Goal: Task Accomplishment & Management: Manage account settings

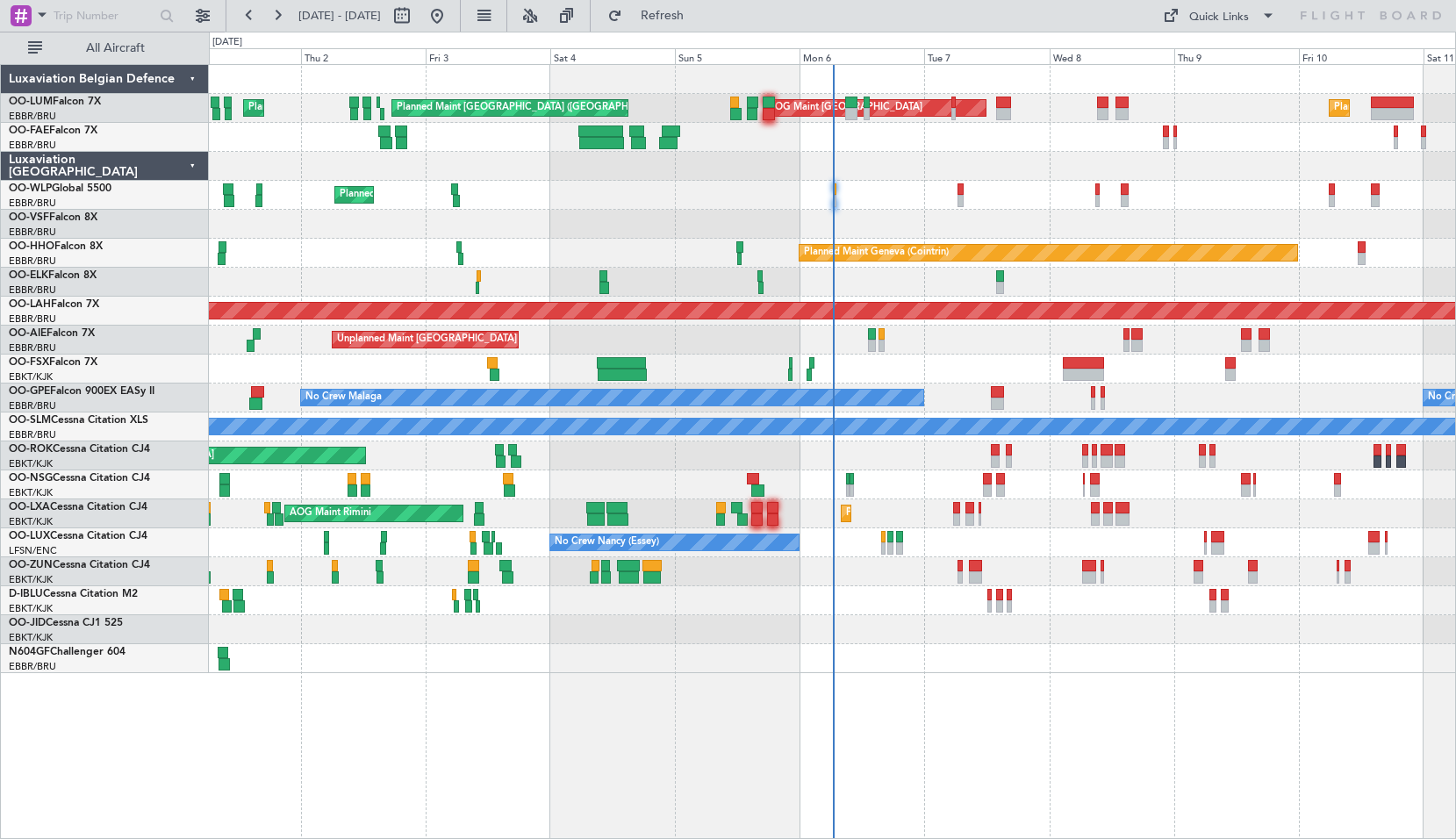
click at [765, 695] on div "Planned Maint [GEOGRAPHIC_DATA] ([GEOGRAPHIC_DATA] National) Planned Maint [GEO…" at bounding box center [833, 451] width 1248 height 775
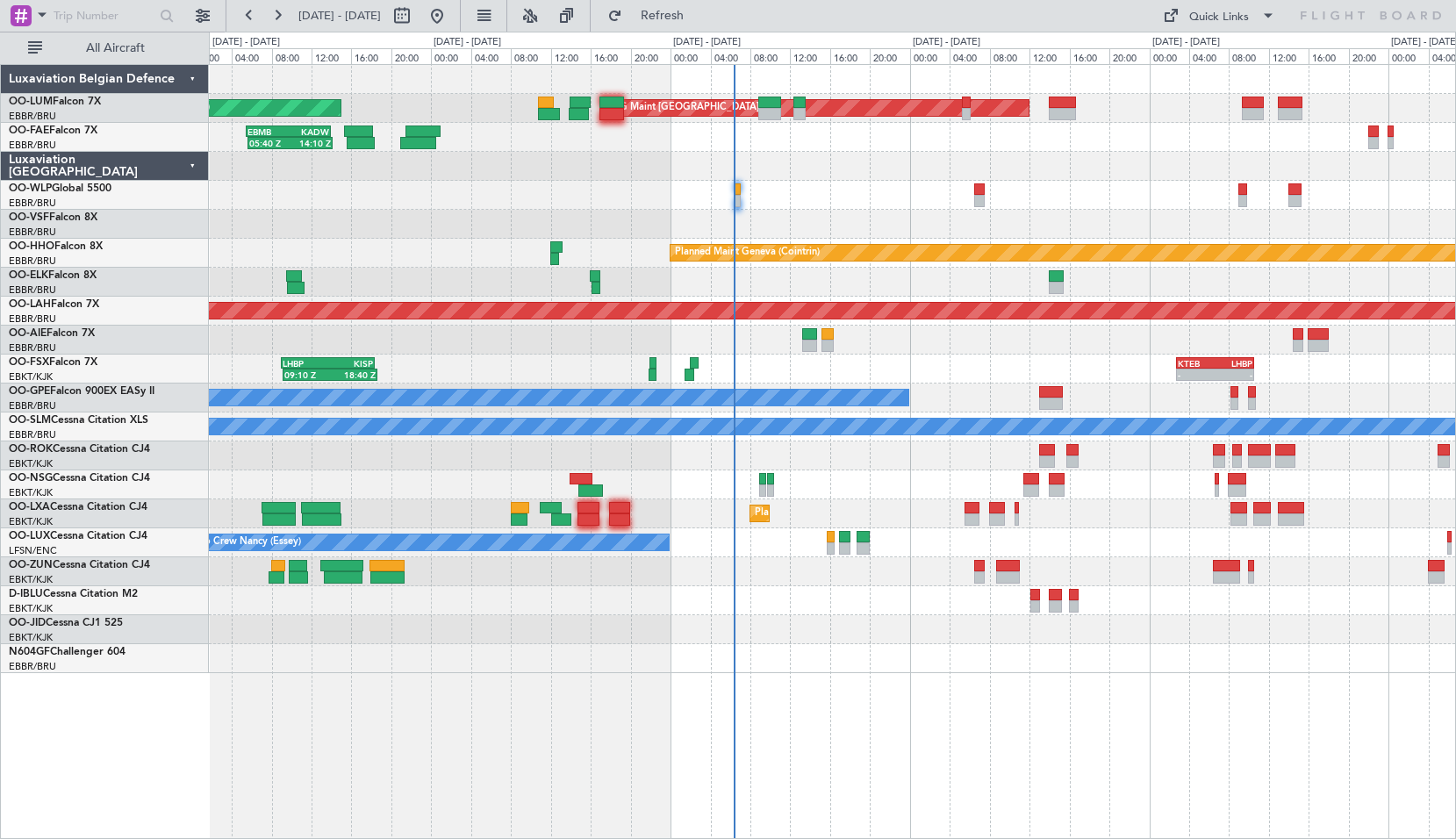
click at [792, 352] on div "Unplanned Maint [GEOGRAPHIC_DATA] ([GEOGRAPHIC_DATA])" at bounding box center [832, 340] width 1247 height 29
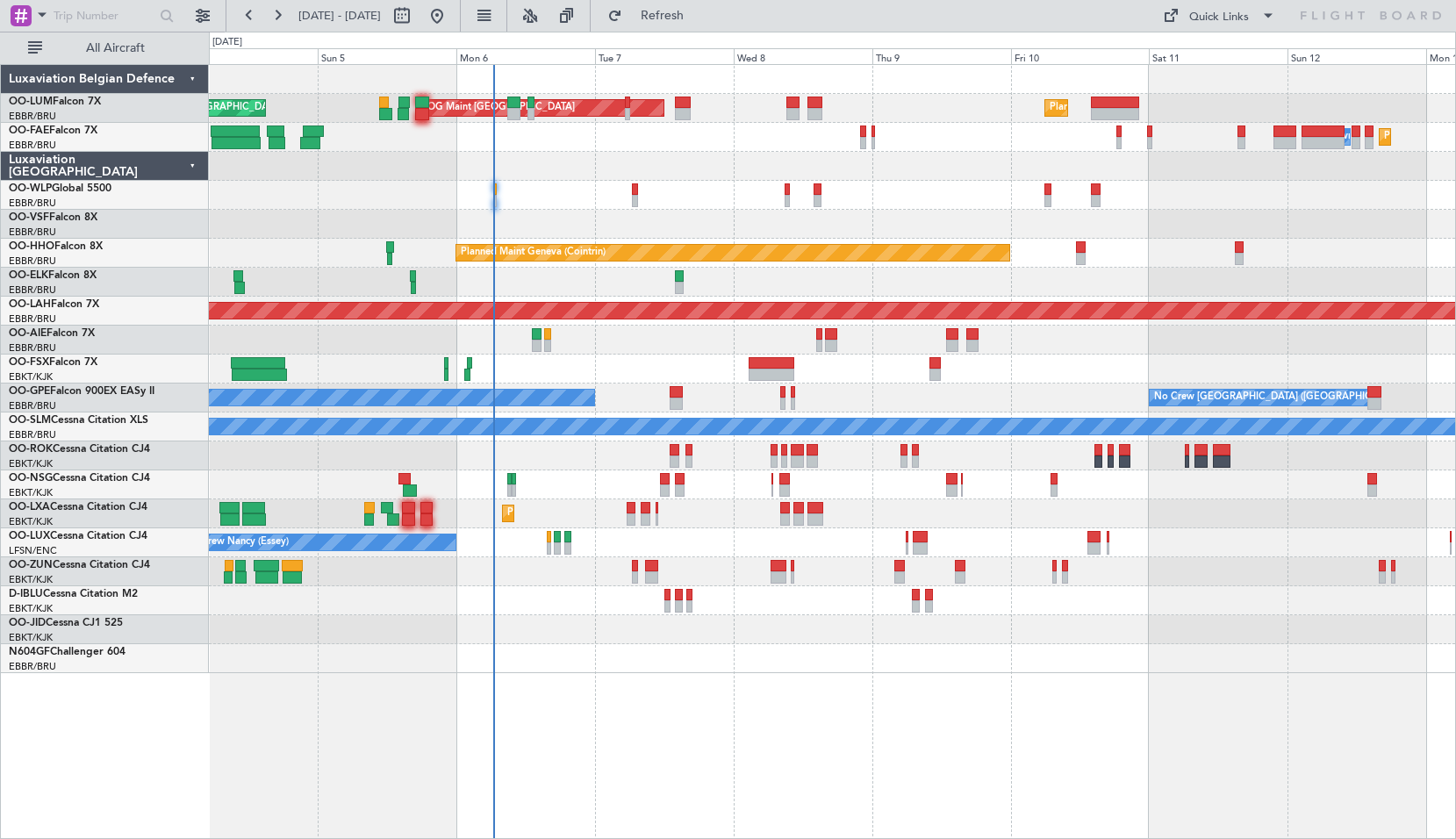
click at [923, 694] on div "AOG Maint [GEOGRAPHIC_DATA] Planned Maint [GEOGRAPHIC_DATA] ([GEOGRAPHIC_DATA])…" at bounding box center [833, 451] width 1248 height 775
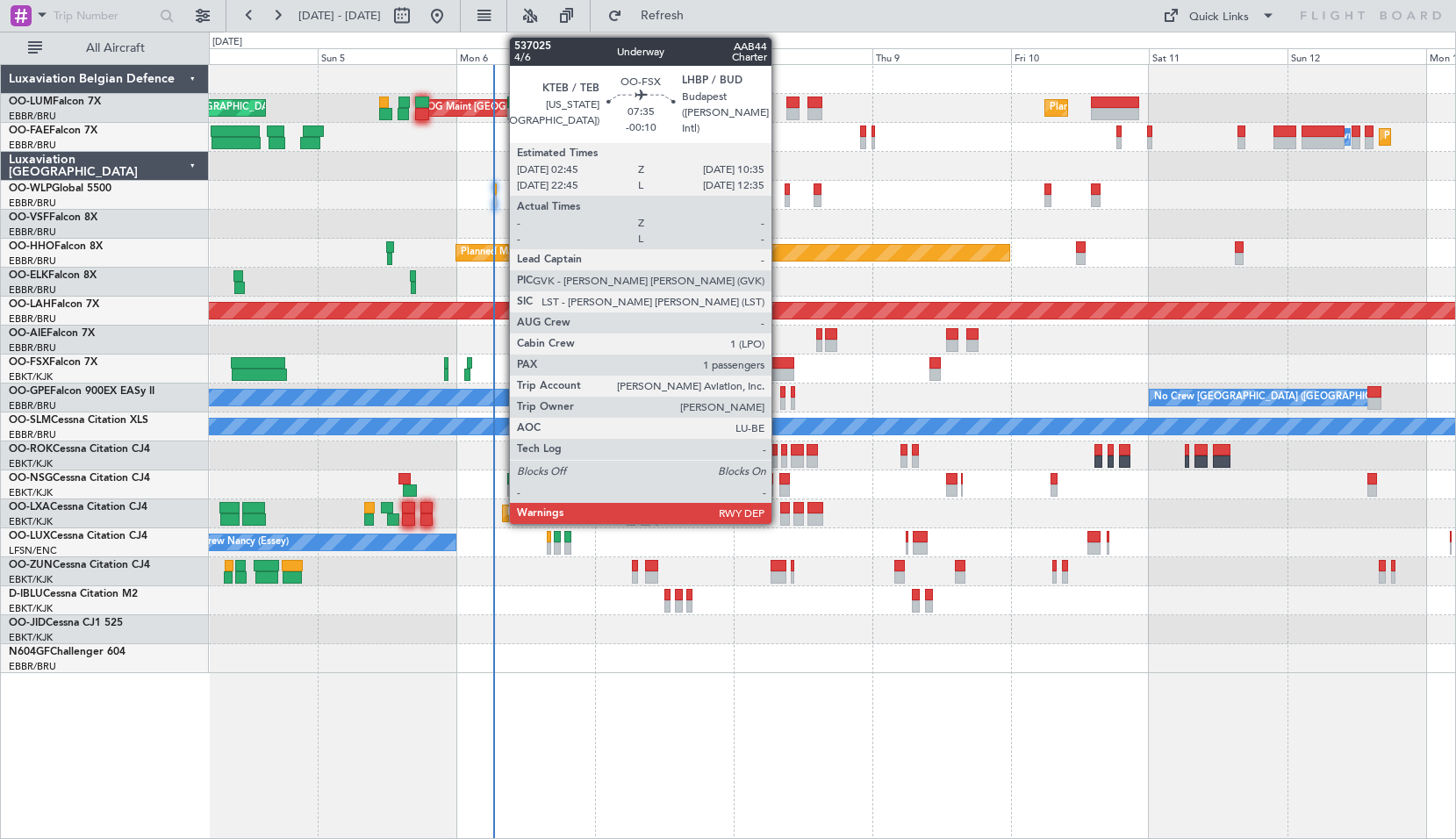
click at [780, 360] on div at bounding box center [772, 363] width 46 height 12
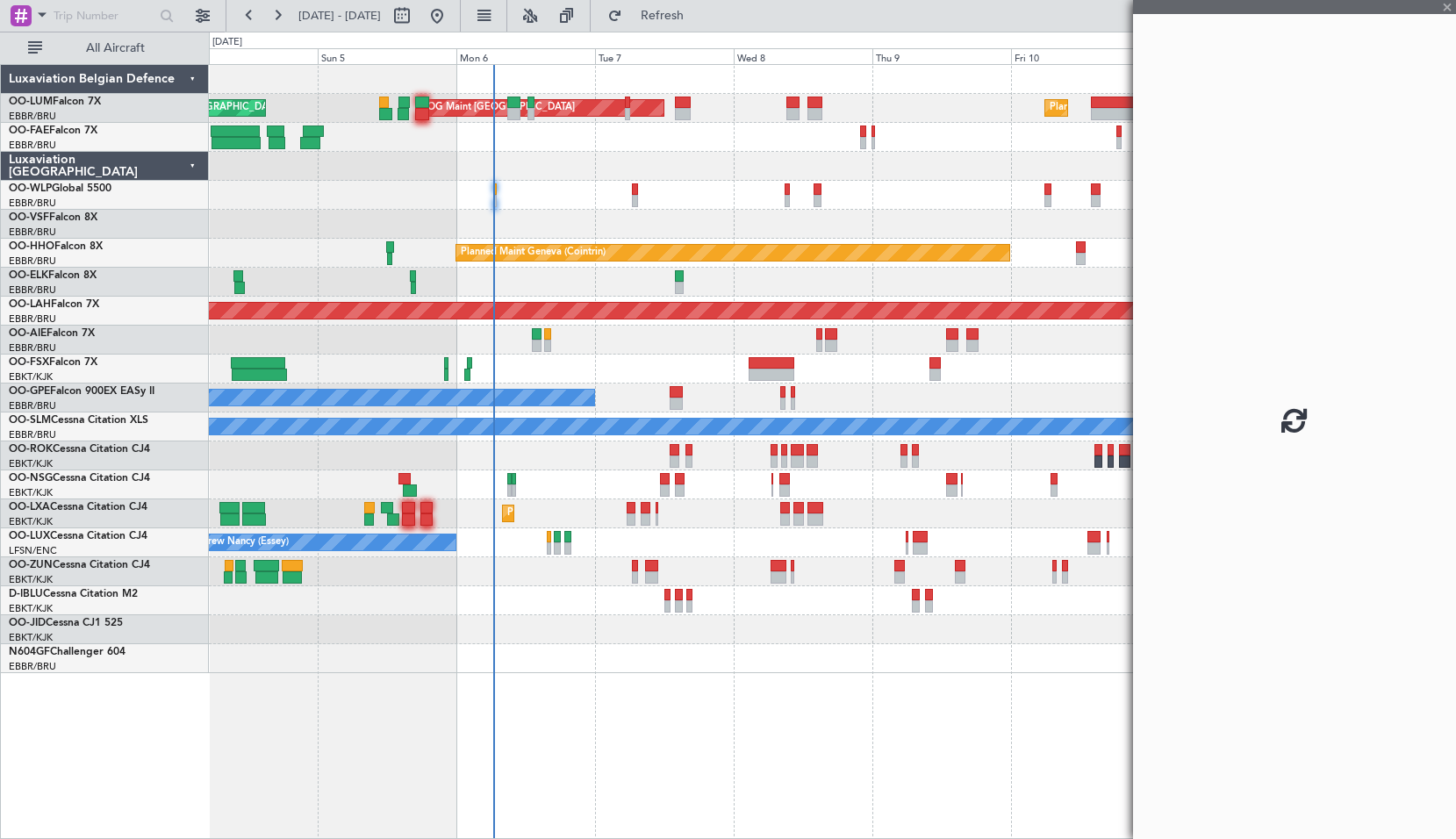
click at [842, 372] on div at bounding box center [832, 369] width 1247 height 29
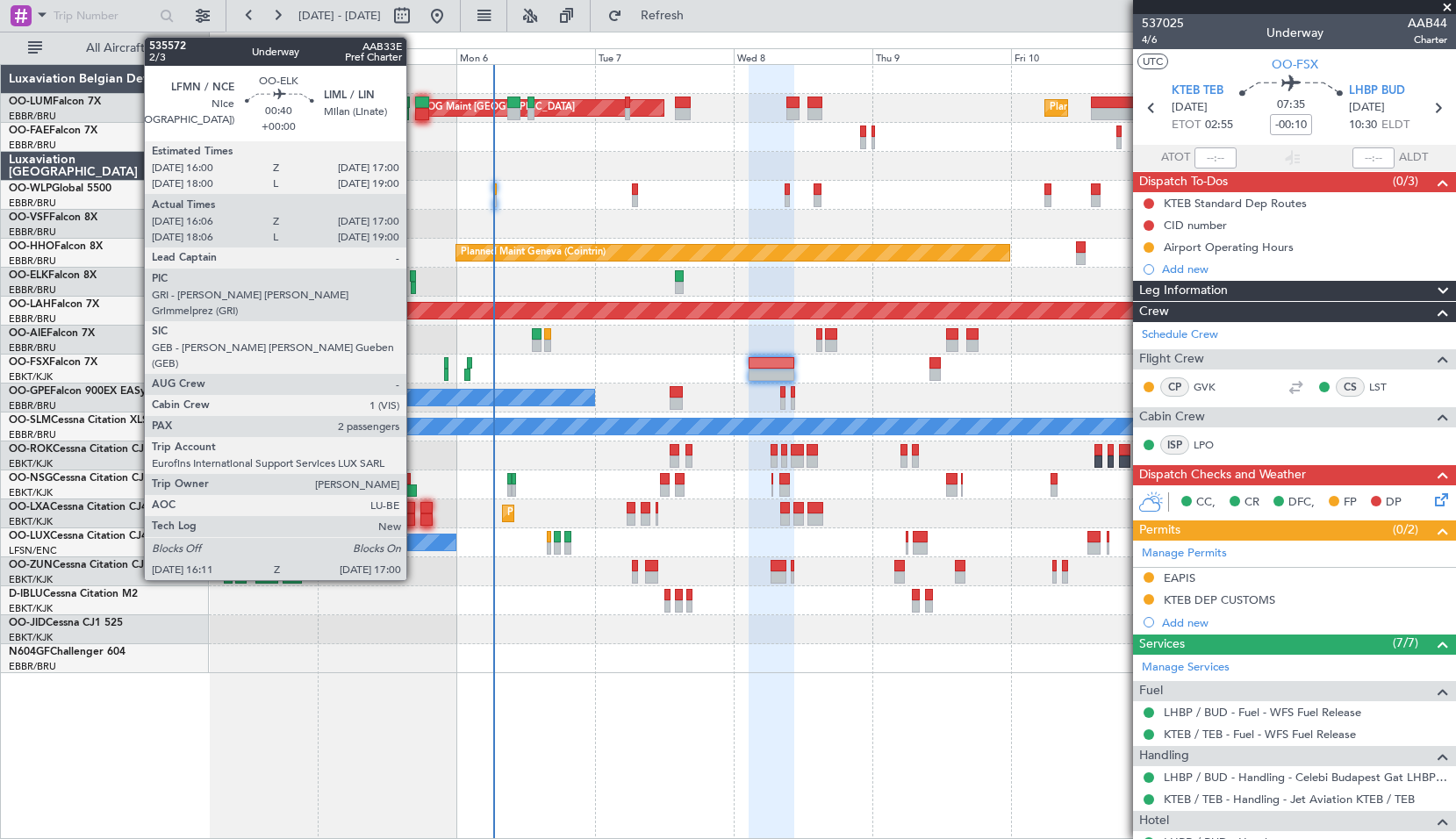
click at [414, 284] on div at bounding box center [413, 288] width 5 height 12
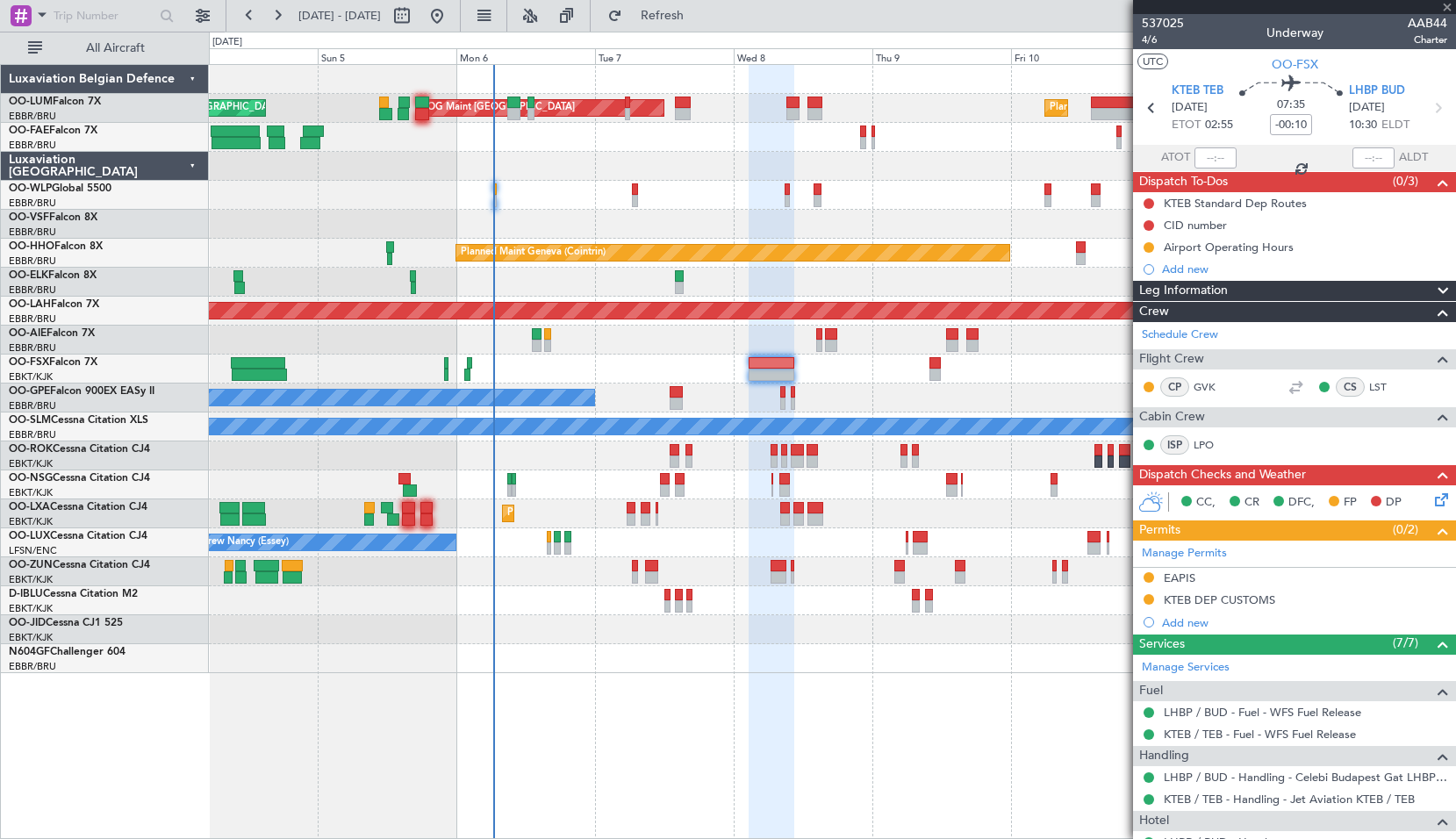
click at [528, 276] on div at bounding box center [832, 282] width 1247 height 29
type input "16:21"
type input "16:55"
type input "2"
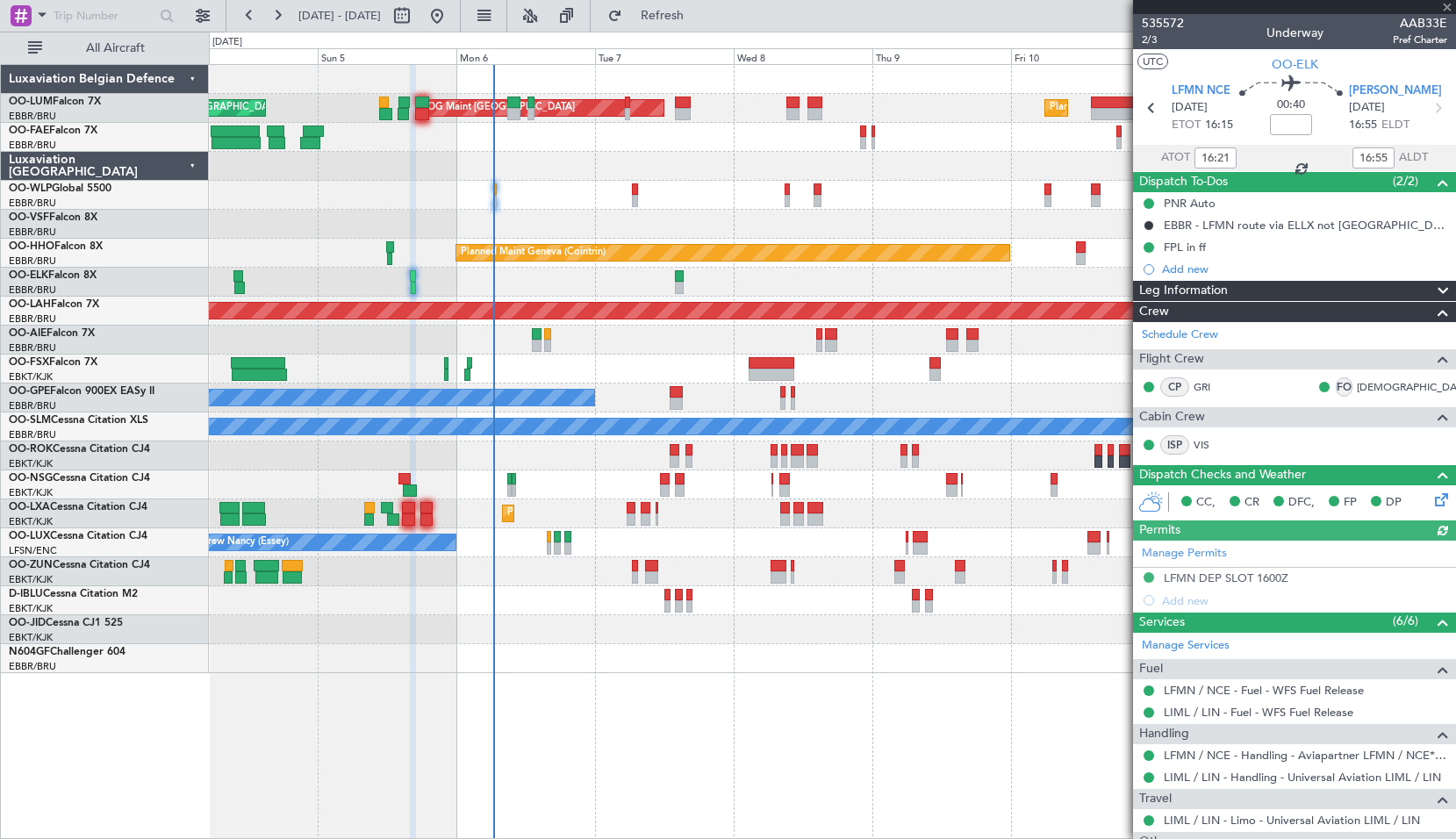
click at [514, 342] on div "Unplanned Maint [GEOGRAPHIC_DATA] ([GEOGRAPHIC_DATA])" at bounding box center [832, 340] width 1247 height 29
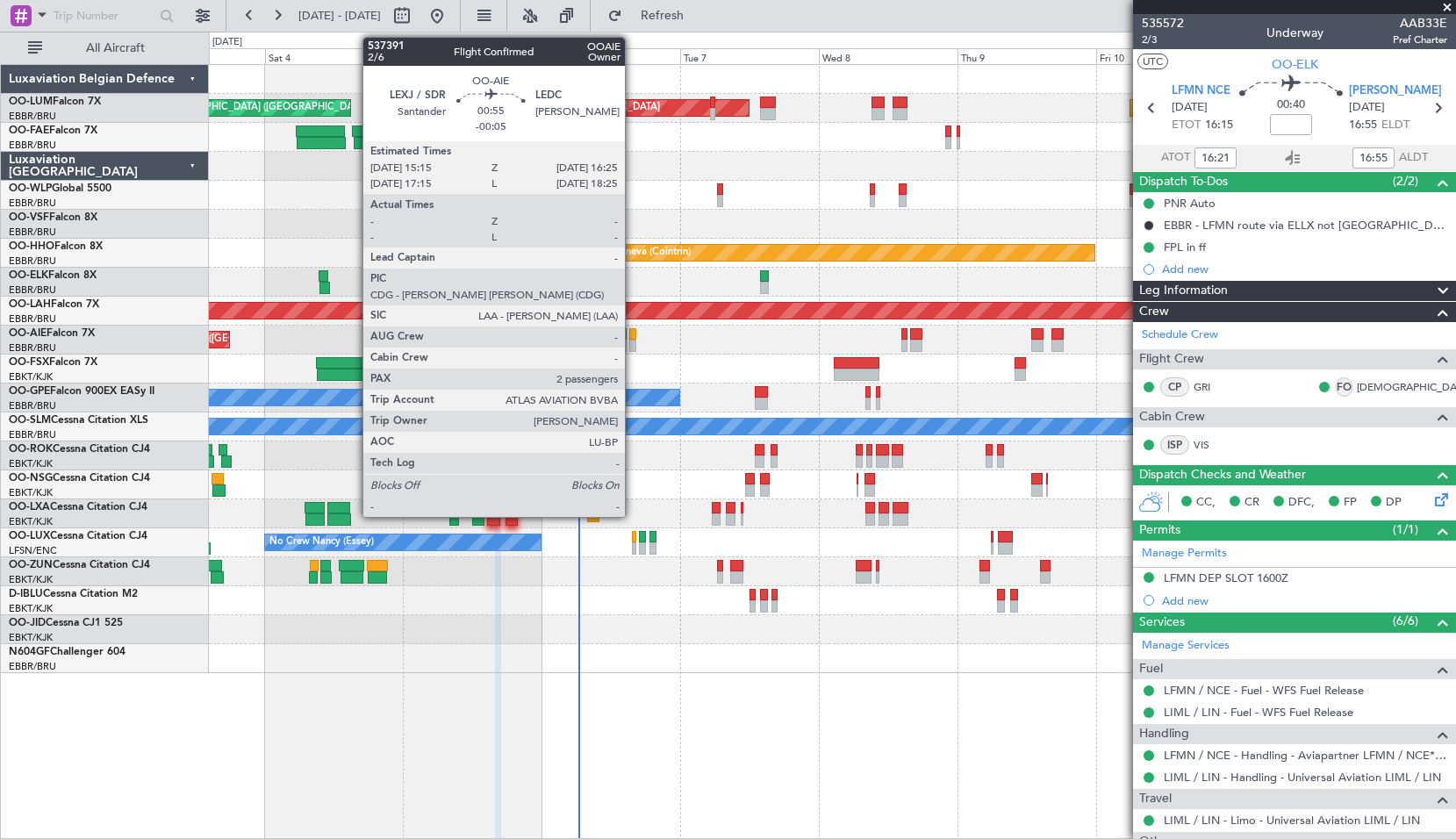
click at [633, 342] on div at bounding box center [632, 346] width 7 height 12
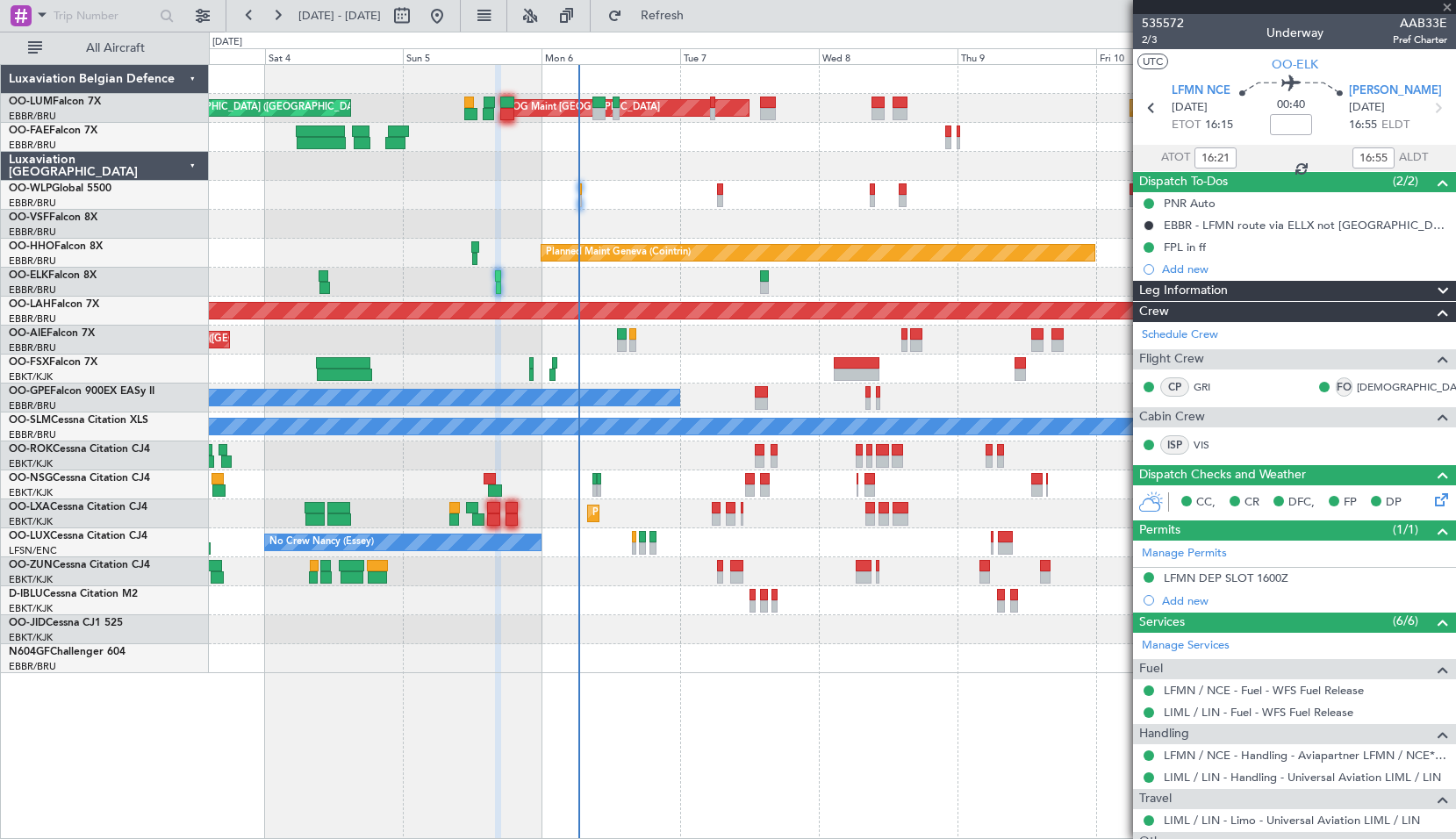
type input "-00:05"
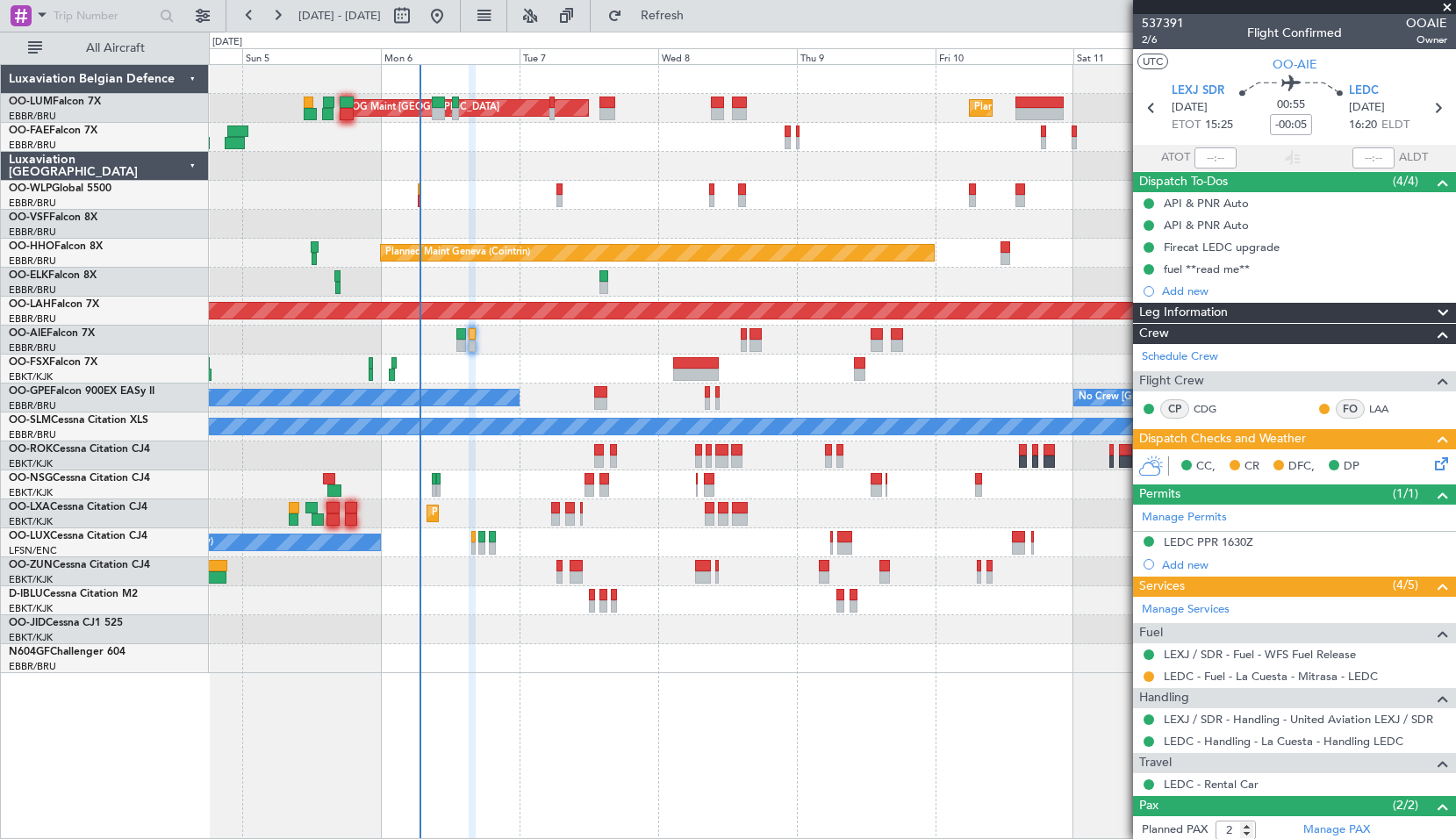
click at [845, 204] on div "Planned Maint Milan (Linate)" at bounding box center [832, 195] width 1247 height 29
click at [1449, 4] on span at bounding box center [1448, 8] width 18 height 16
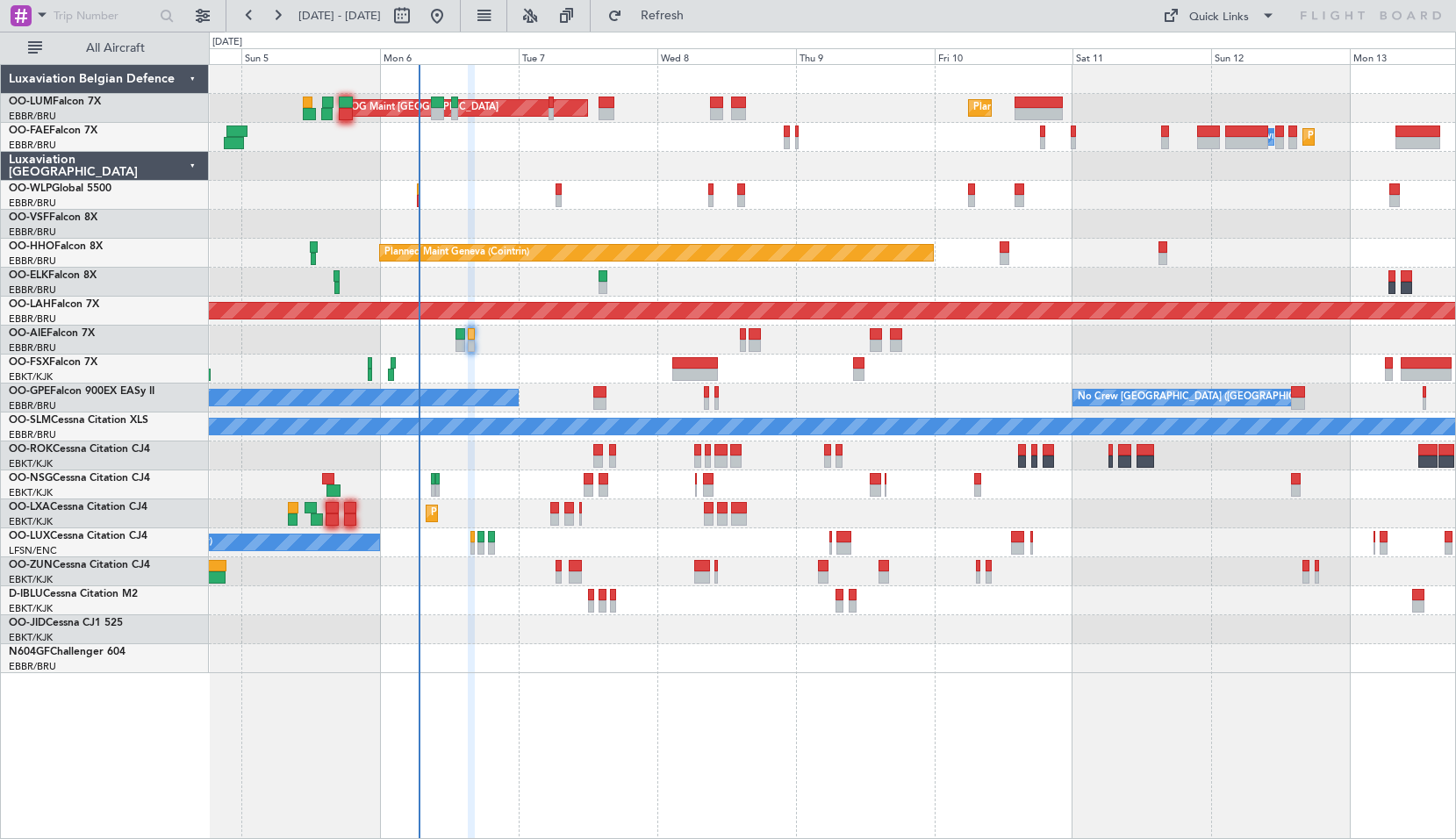
type input "0"
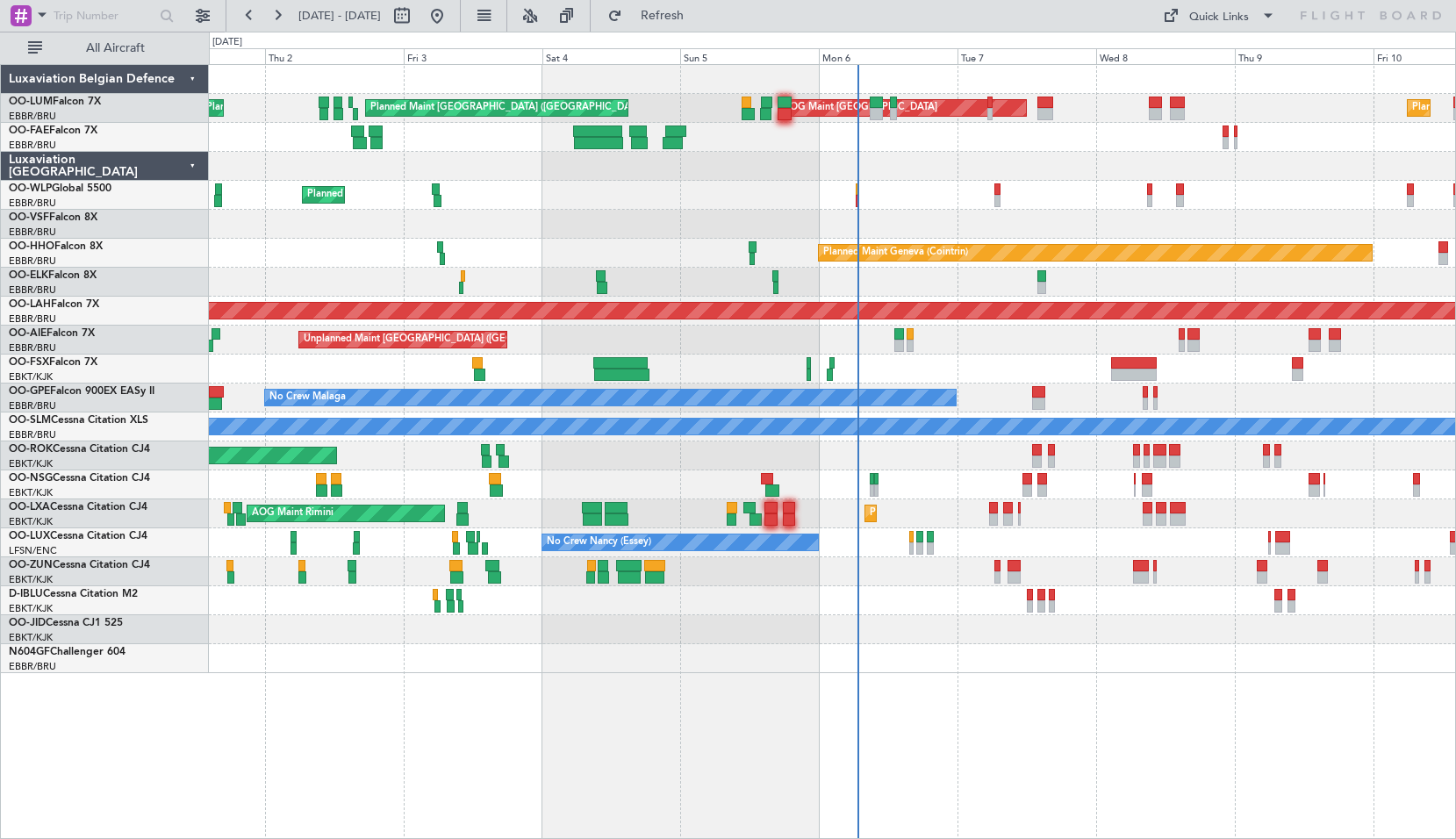
click at [947, 166] on div at bounding box center [832, 166] width 1247 height 29
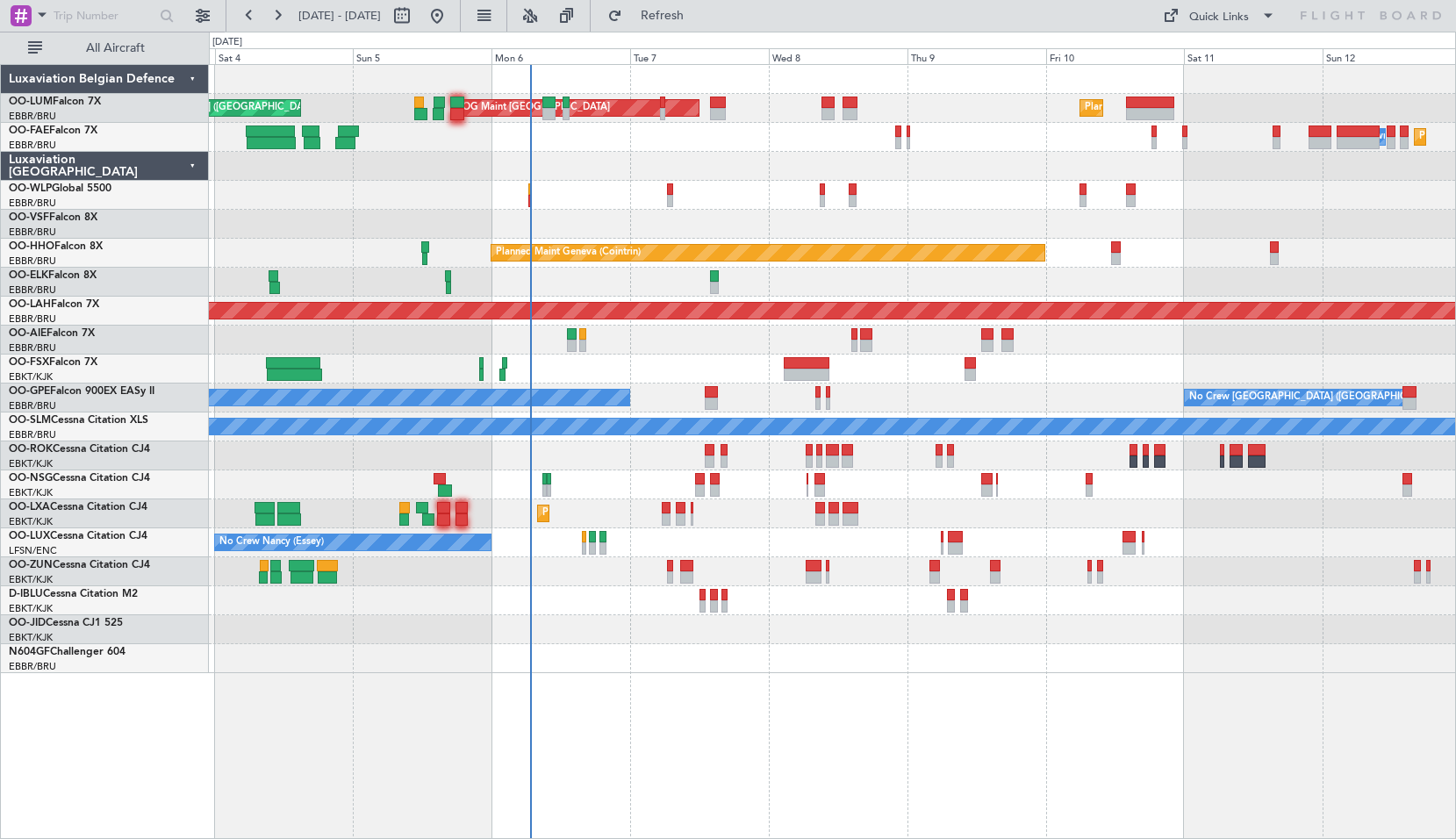
click at [823, 648] on div "AOG Maint Sibiu Planned Maint Brussels (Brussels National) Planned Maint Brusse…" at bounding box center [832, 369] width 1247 height 608
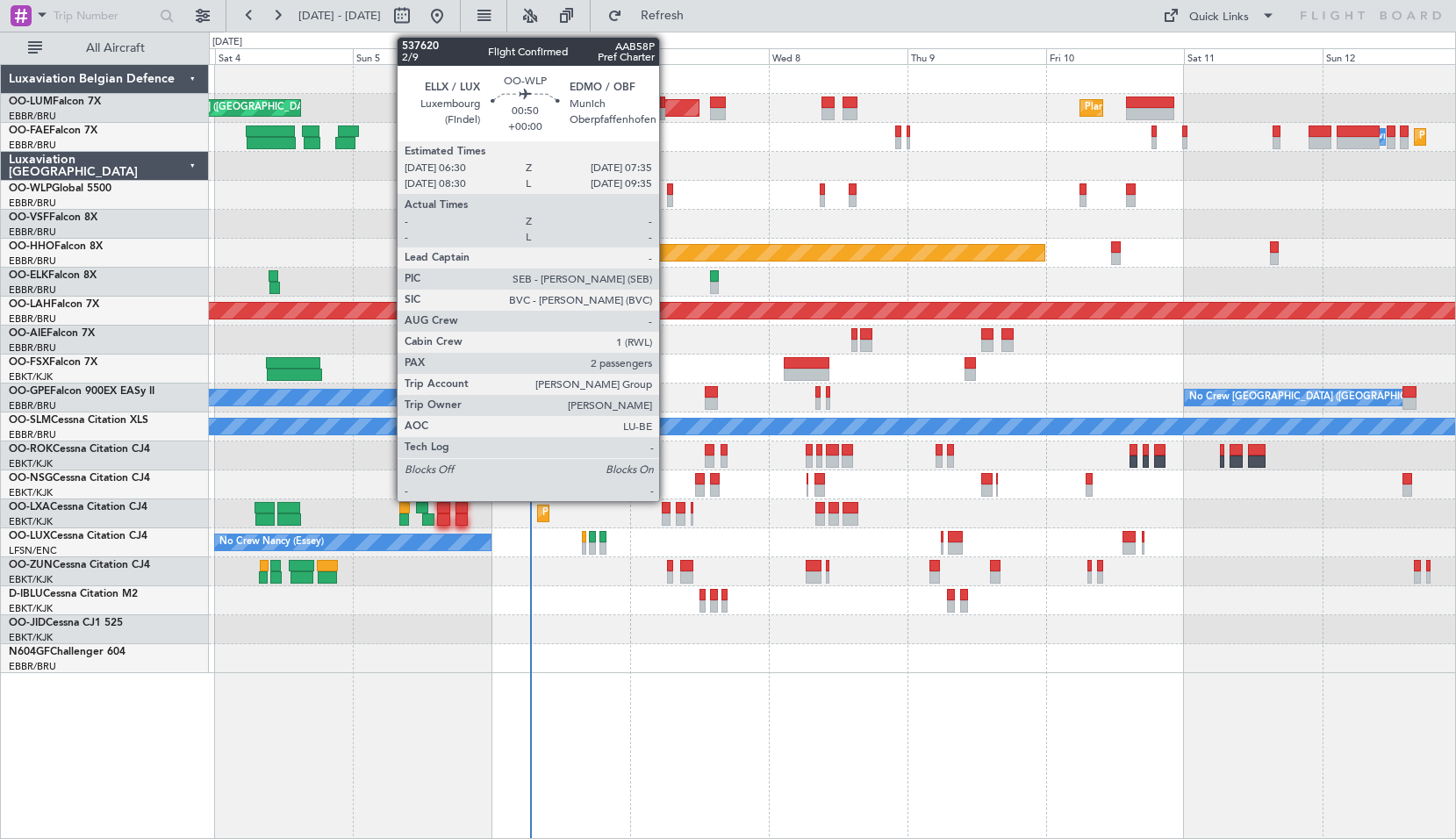
click at [667, 199] on div at bounding box center [670, 201] width 7 height 12
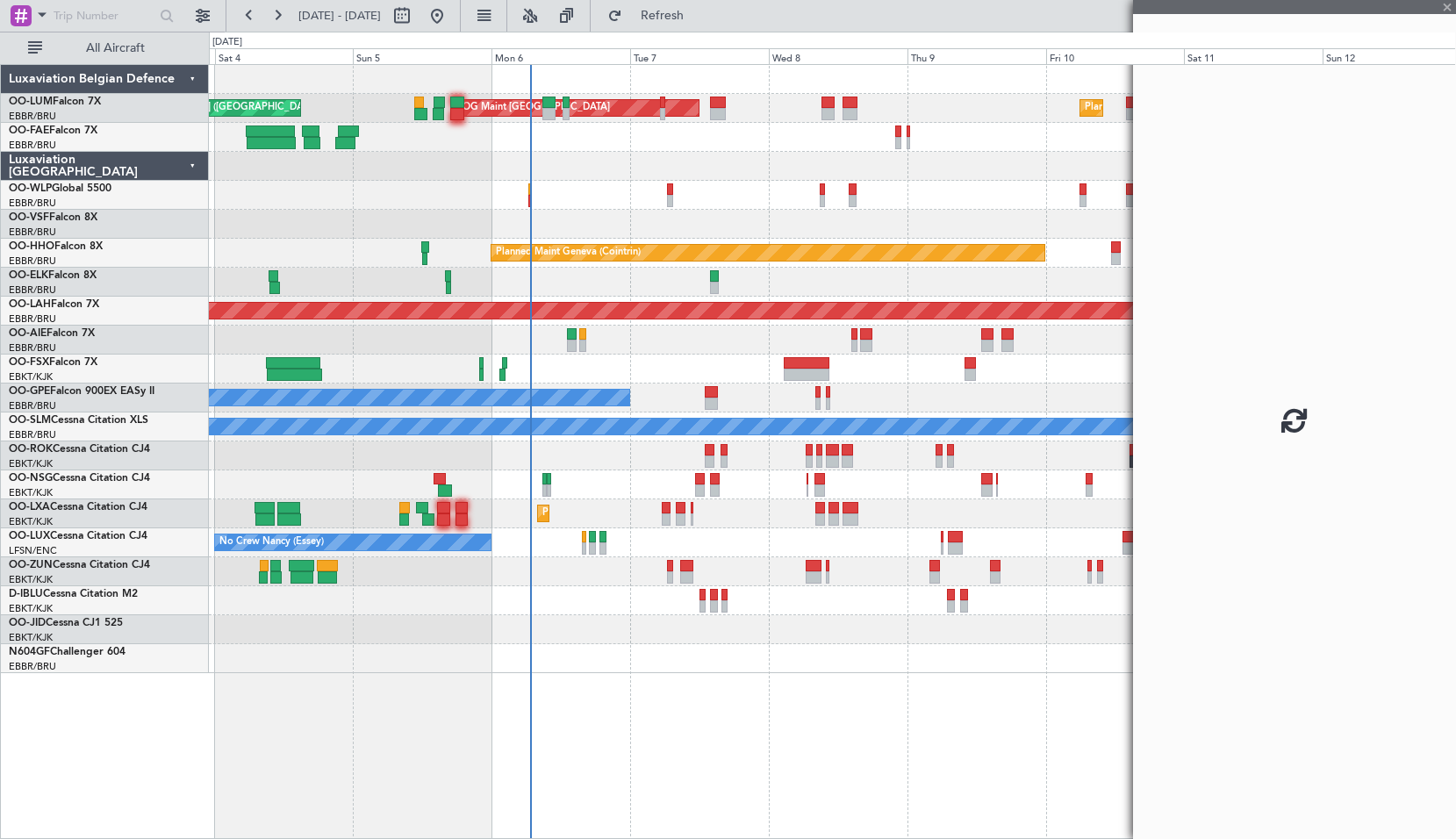
click at [714, 194] on div "Planned Maint Milan (Linate)" at bounding box center [832, 195] width 1247 height 29
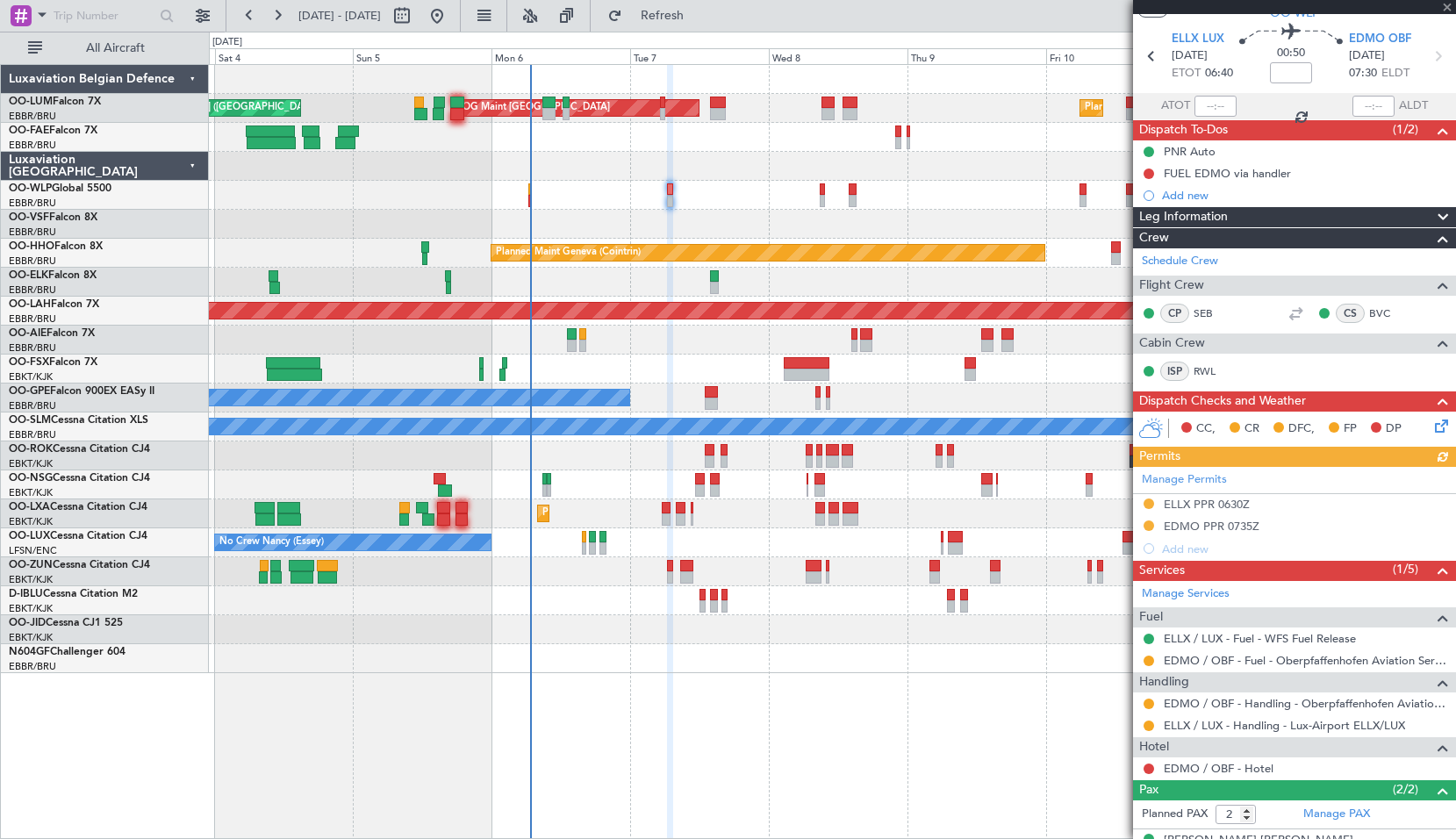
scroll to position [120, 0]
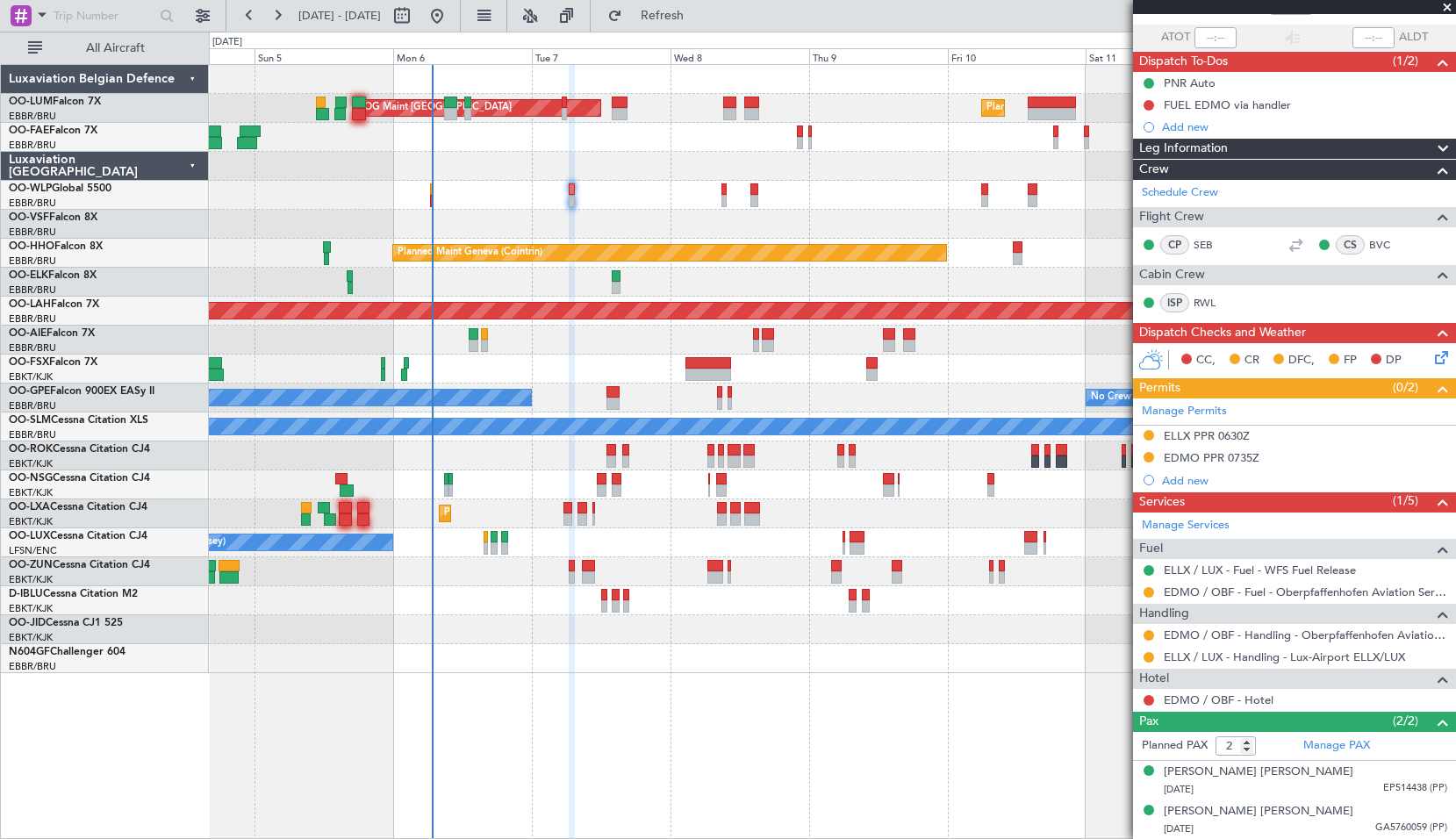
click at [818, 704] on div "AOG Maint Sibiu Planned Maint Brussels (Brussels National) Planned Maint Brusse…" at bounding box center [833, 451] width 1248 height 775
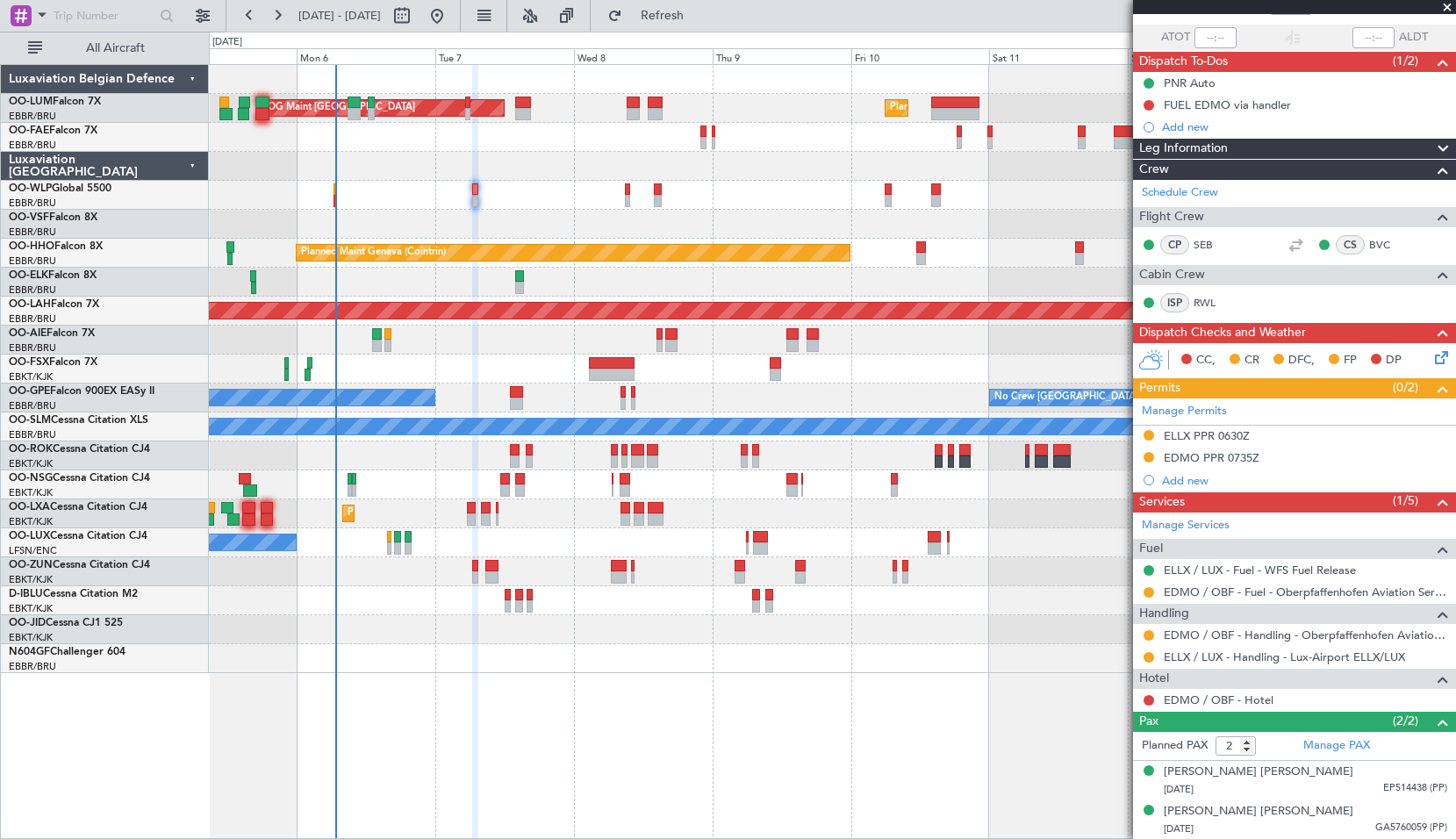
click at [632, 754] on div "AOG Maint Sibiu Planned Maint Brussels (Brussels National) Planned Maint Brusse…" at bounding box center [833, 451] width 1248 height 775
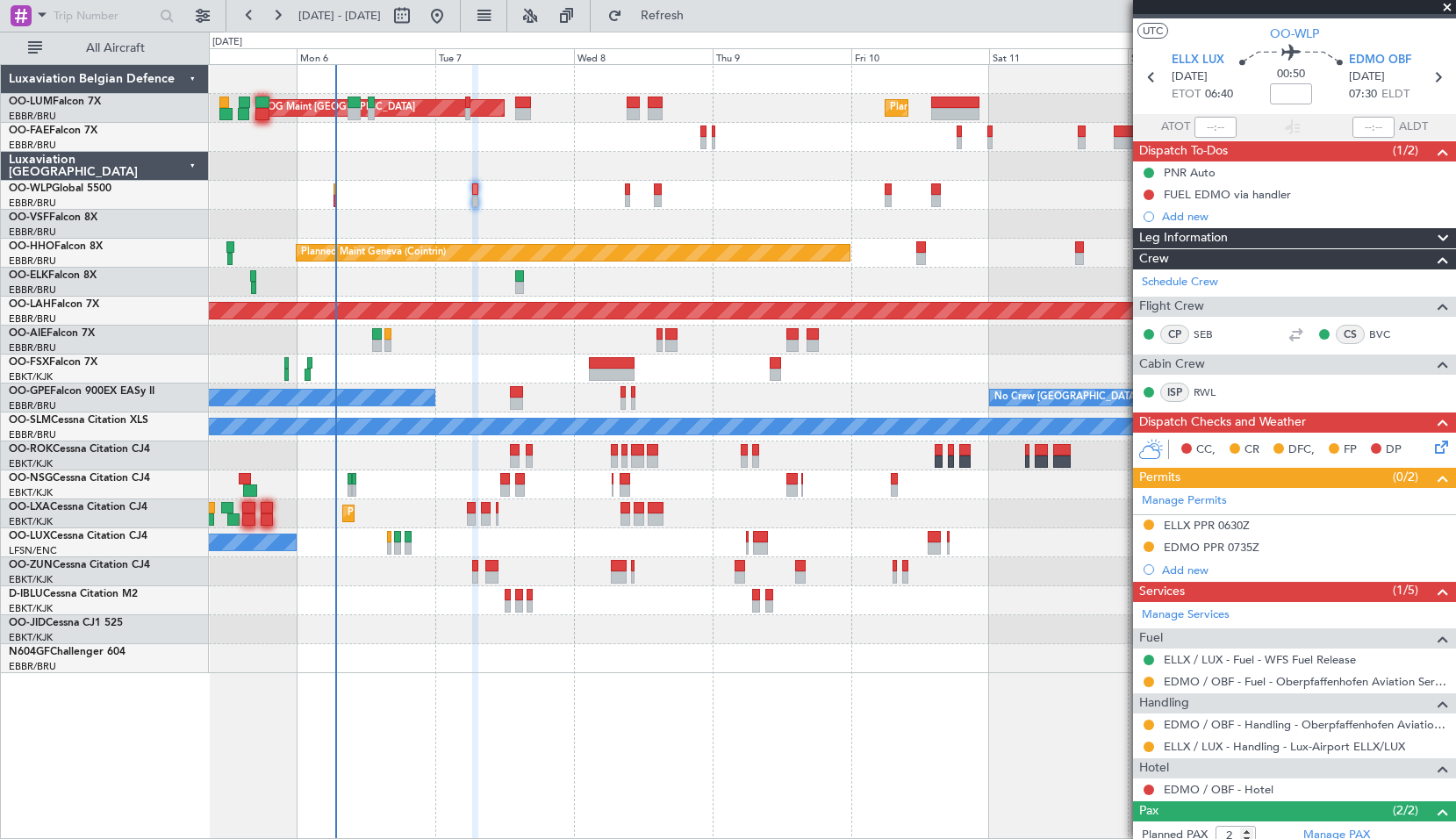
scroll to position [0, 0]
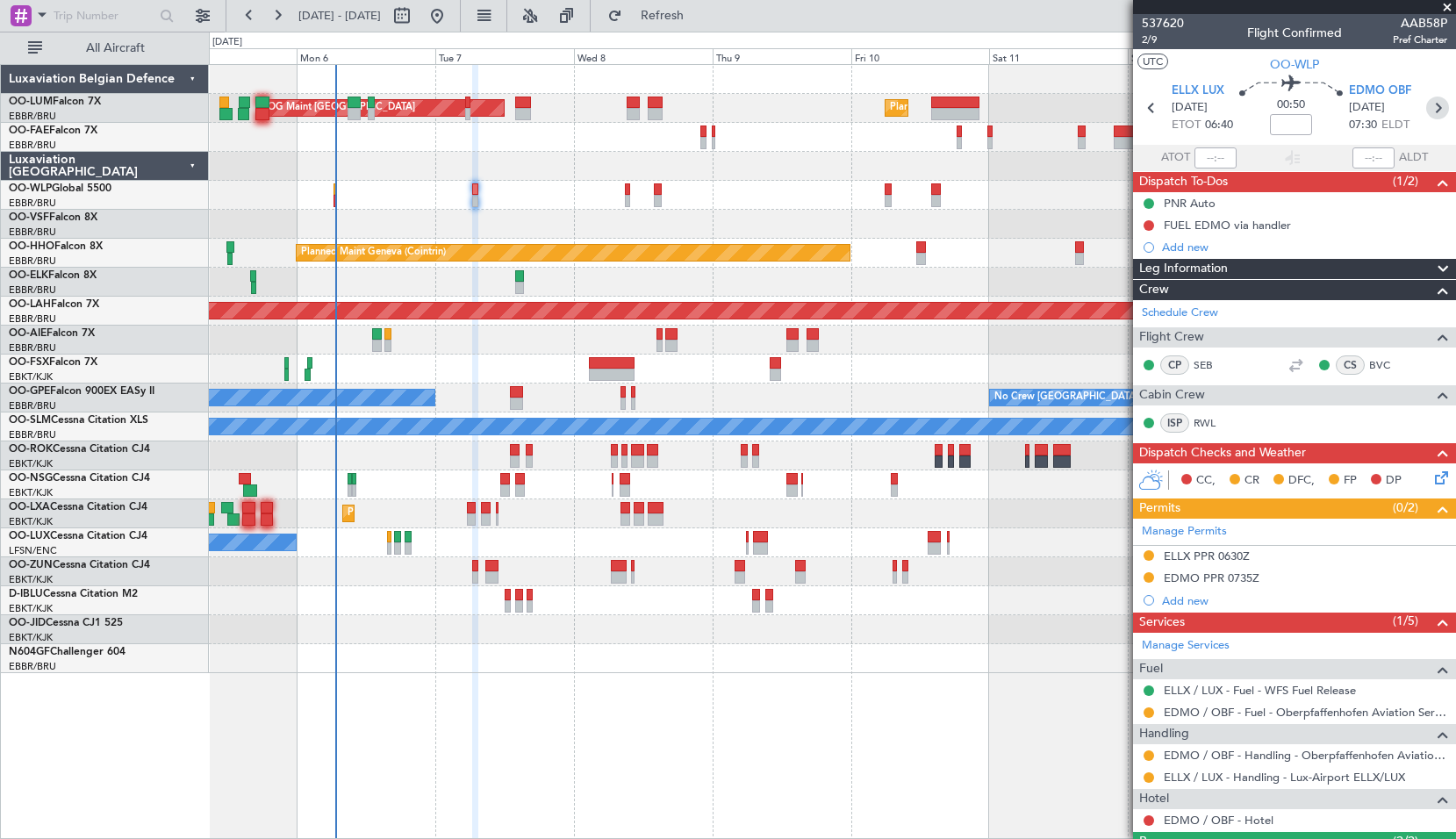
click at [1430, 111] on icon at bounding box center [1438, 108] width 23 height 23
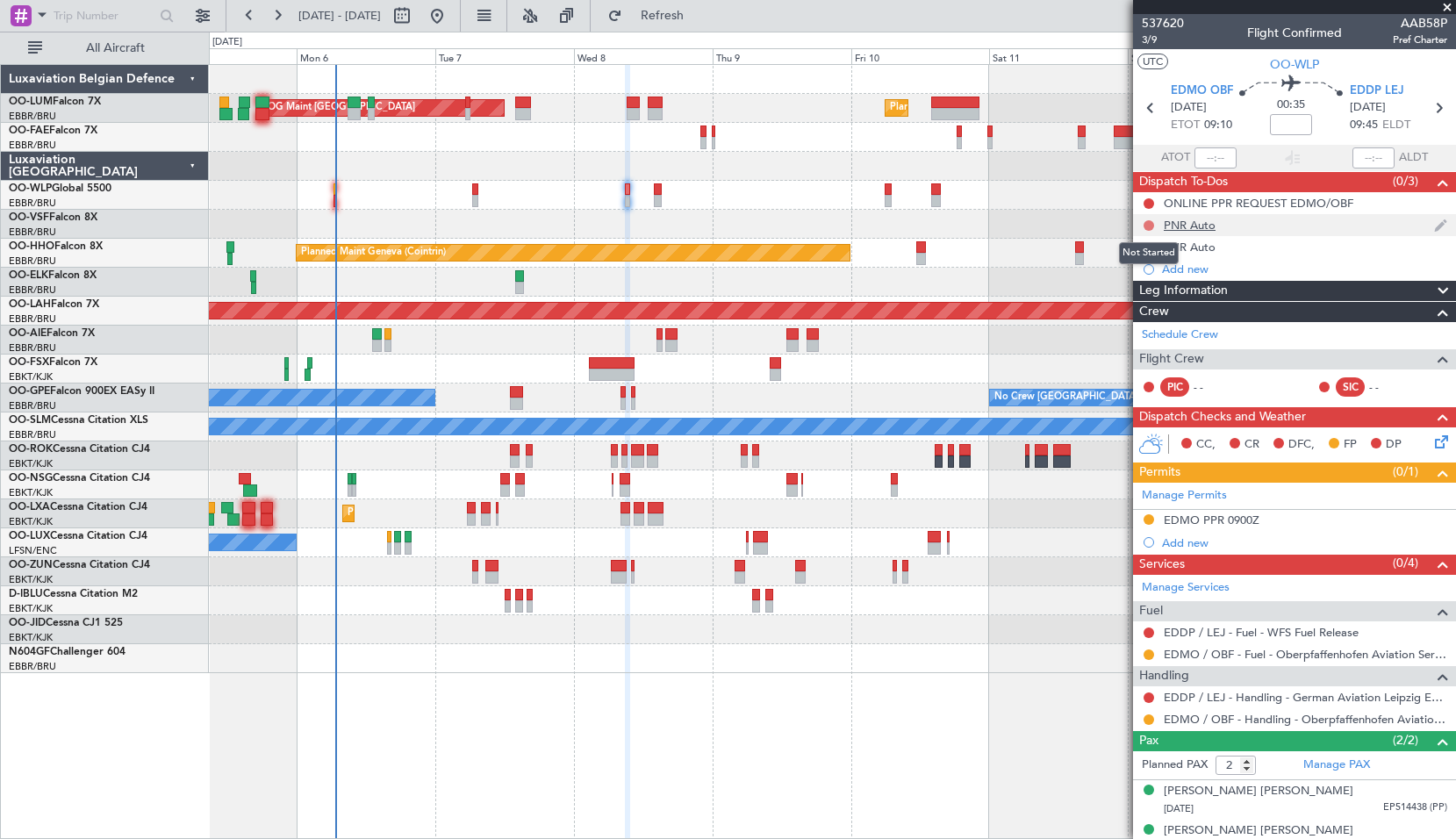
click at [1147, 227] on button at bounding box center [1149, 225] width 11 height 11
click at [1142, 302] on span "Completed" at bounding box center [1157, 303] width 58 height 18
click at [1152, 247] on button at bounding box center [1149, 247] width 11 height 11
click at [1146, 322] on span "Completed" at bounding box center [1157, 325] width 58 height 18
click at [1428, 105] on icon at bounding box center [1439, 108] width 23 height 23
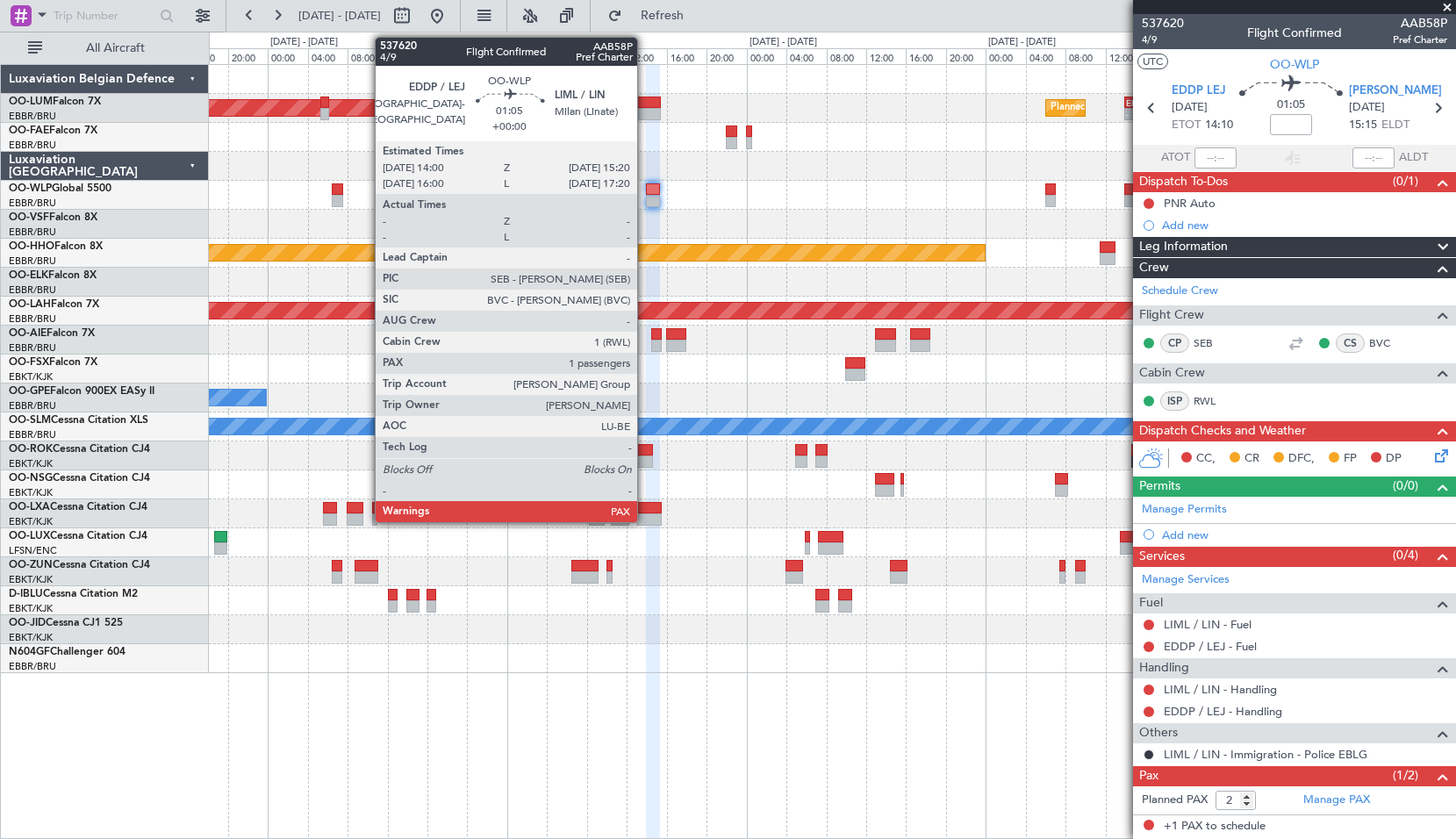
click at [646, 195] on div at bounding box center [653, 201] width 14 height 12
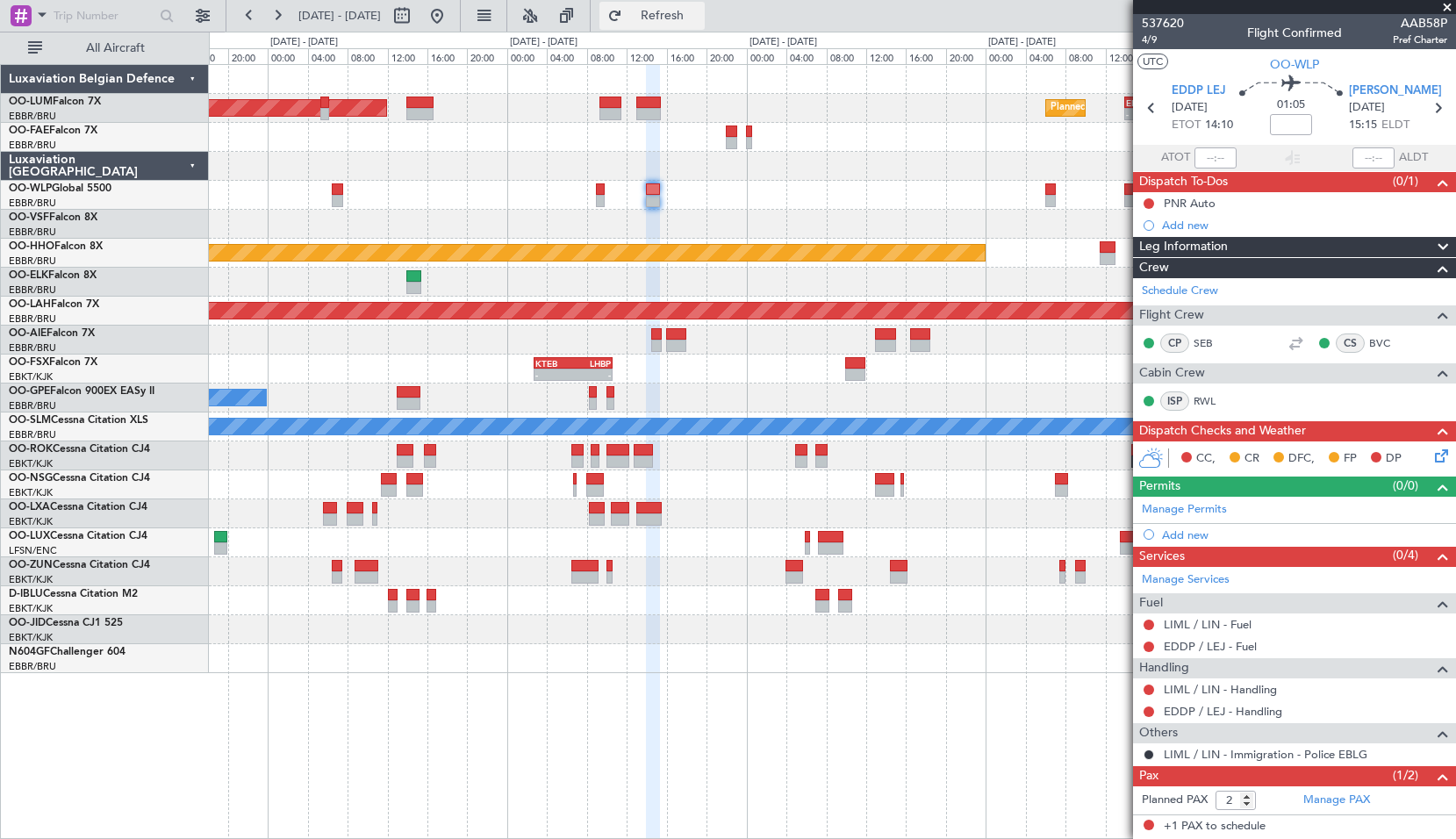
click at [700, 15] on span "Refresh" at bounding box center [663, 16] width 74 height 12
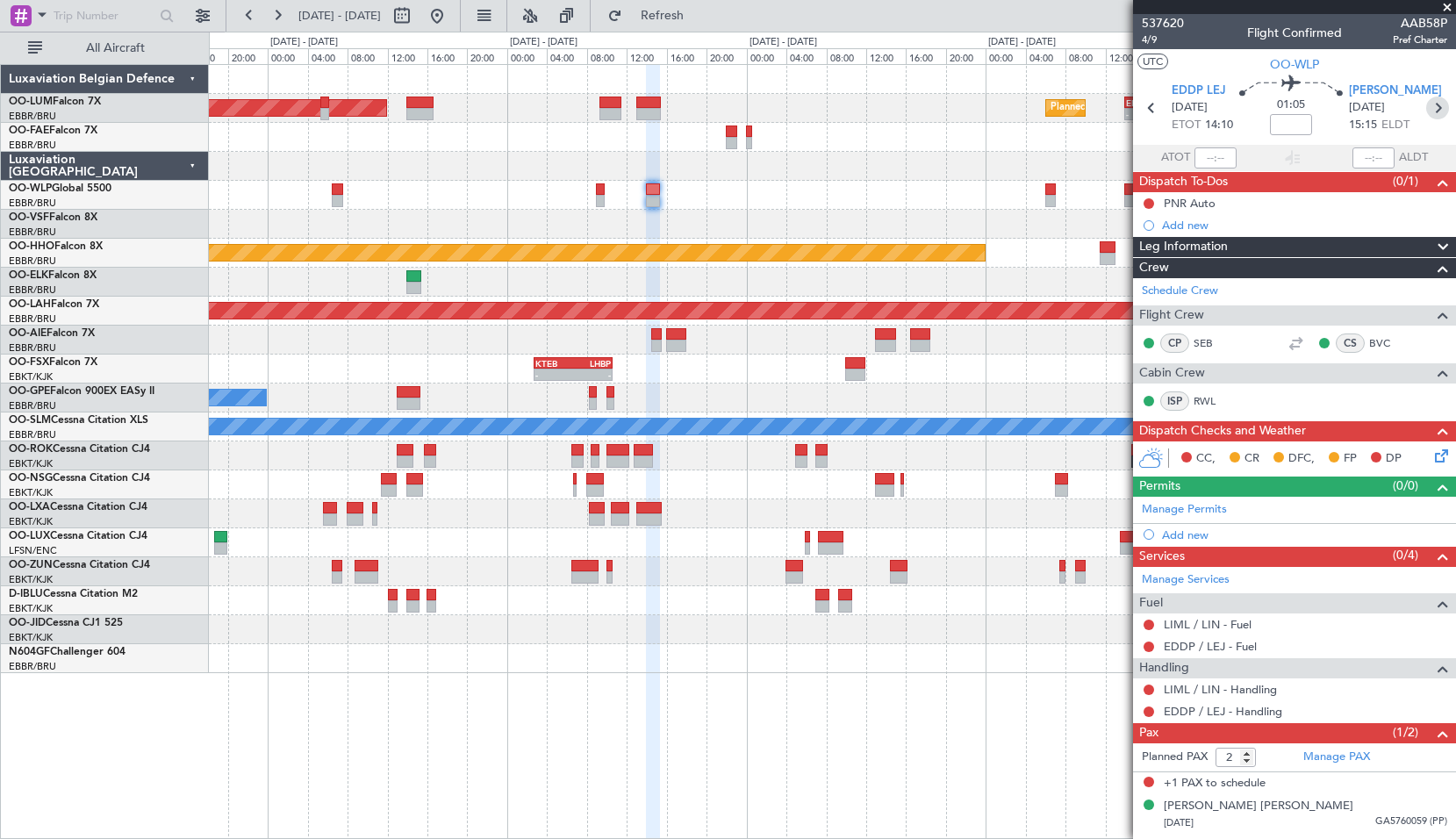
click at [1437, 113] on icon at bounding box center [1438, 108] width 23 height 23
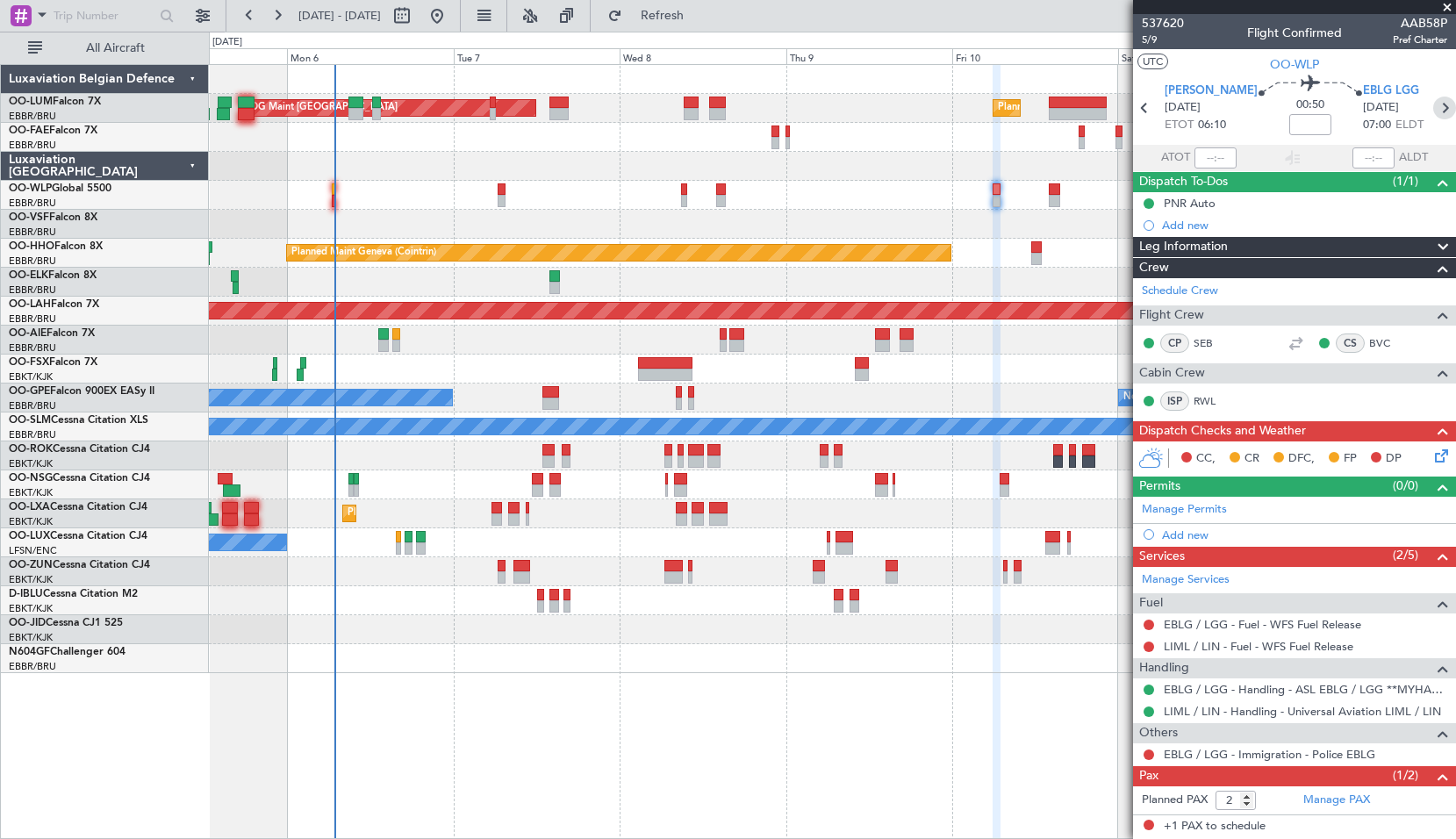
click at [1435, 108] on icon at bounding box center [1445, 108] width 23 height 23
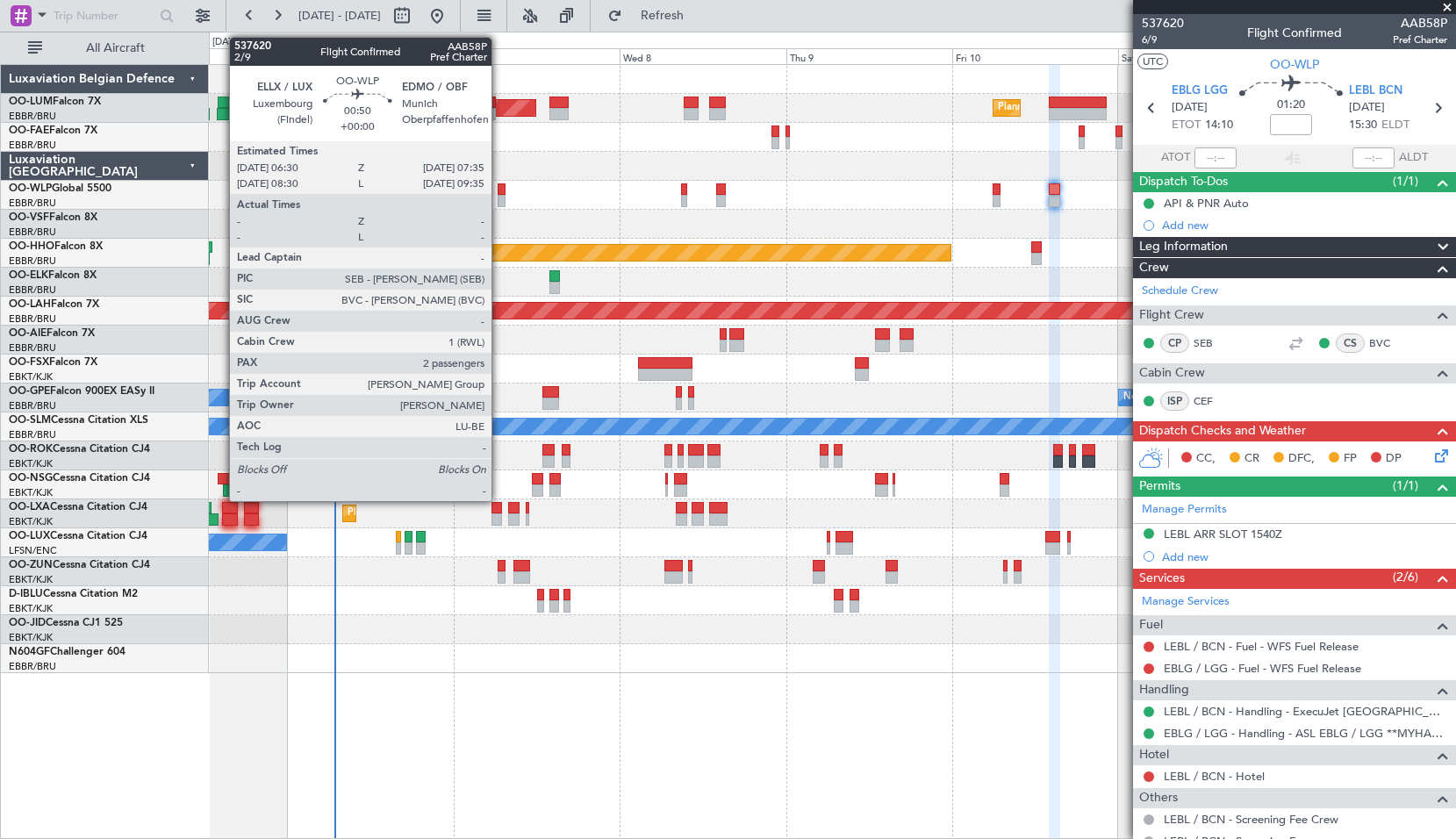
click at [500, 195] on div at bounding box center [502, 201] width 8 height 12
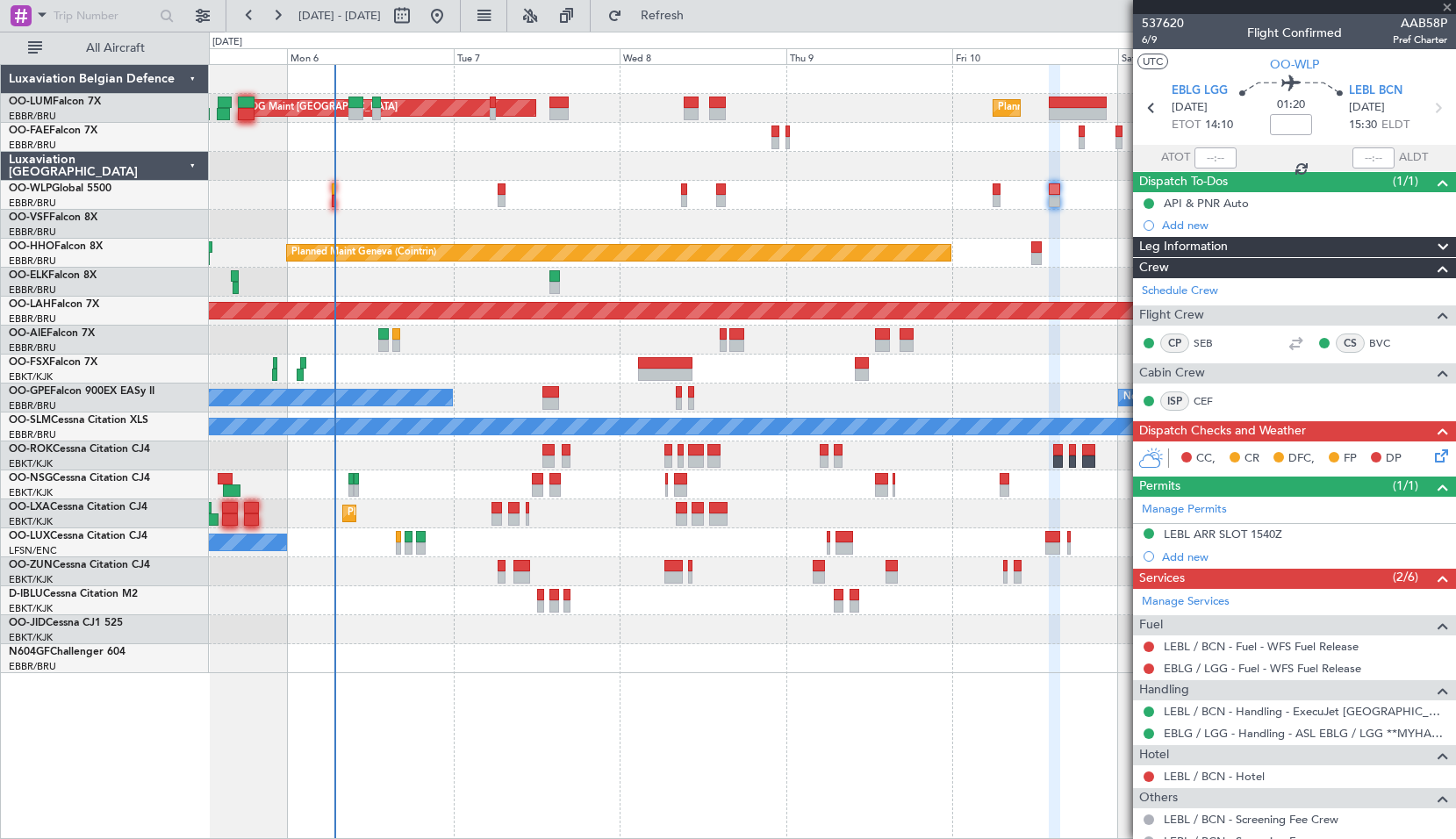
click at [599, 175] on div at bounding box center [832, 166] width 1247 height 29
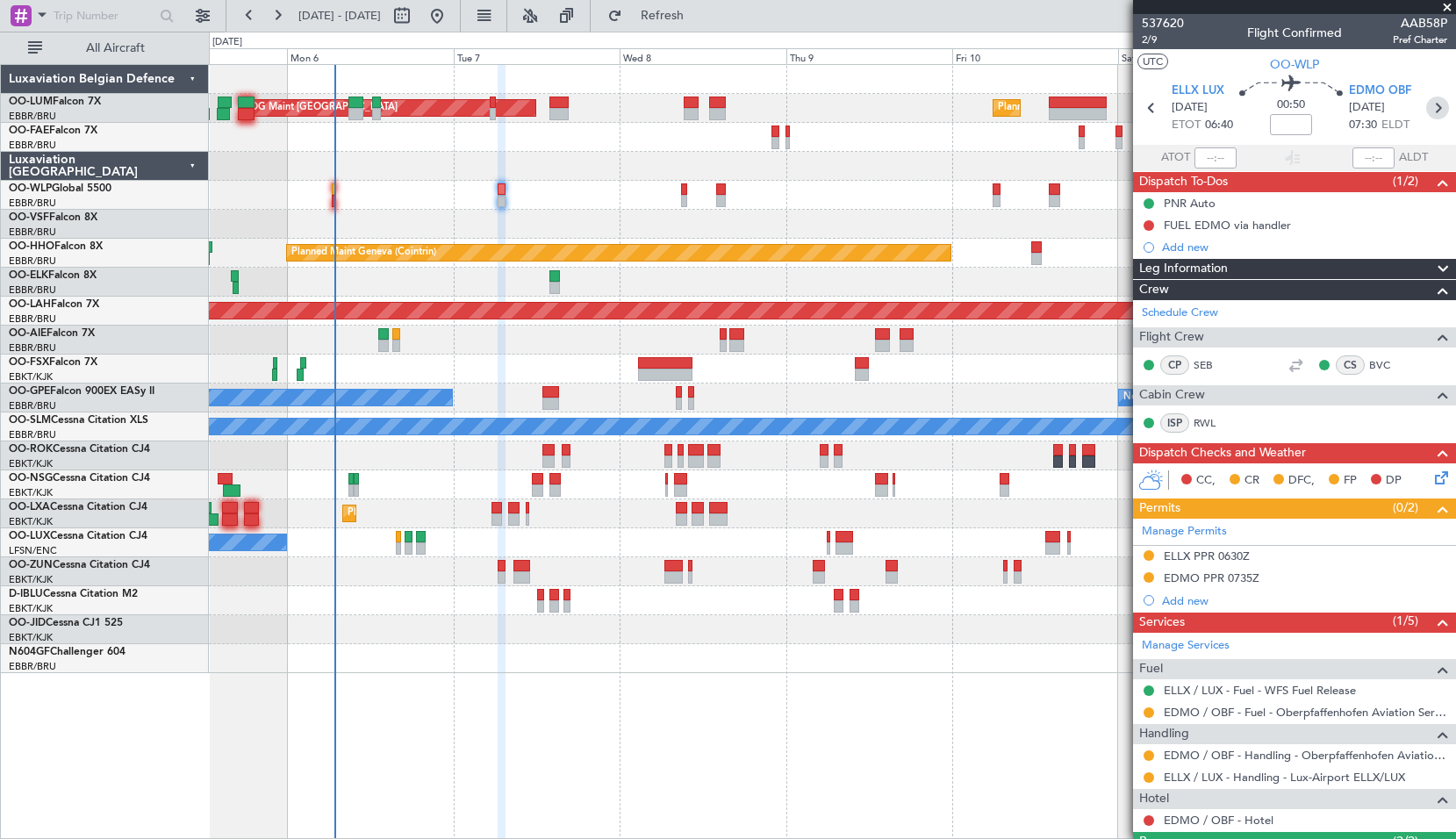
click at [1430, 114] on icon at bounding box center [1438, 108] width 23 height 23
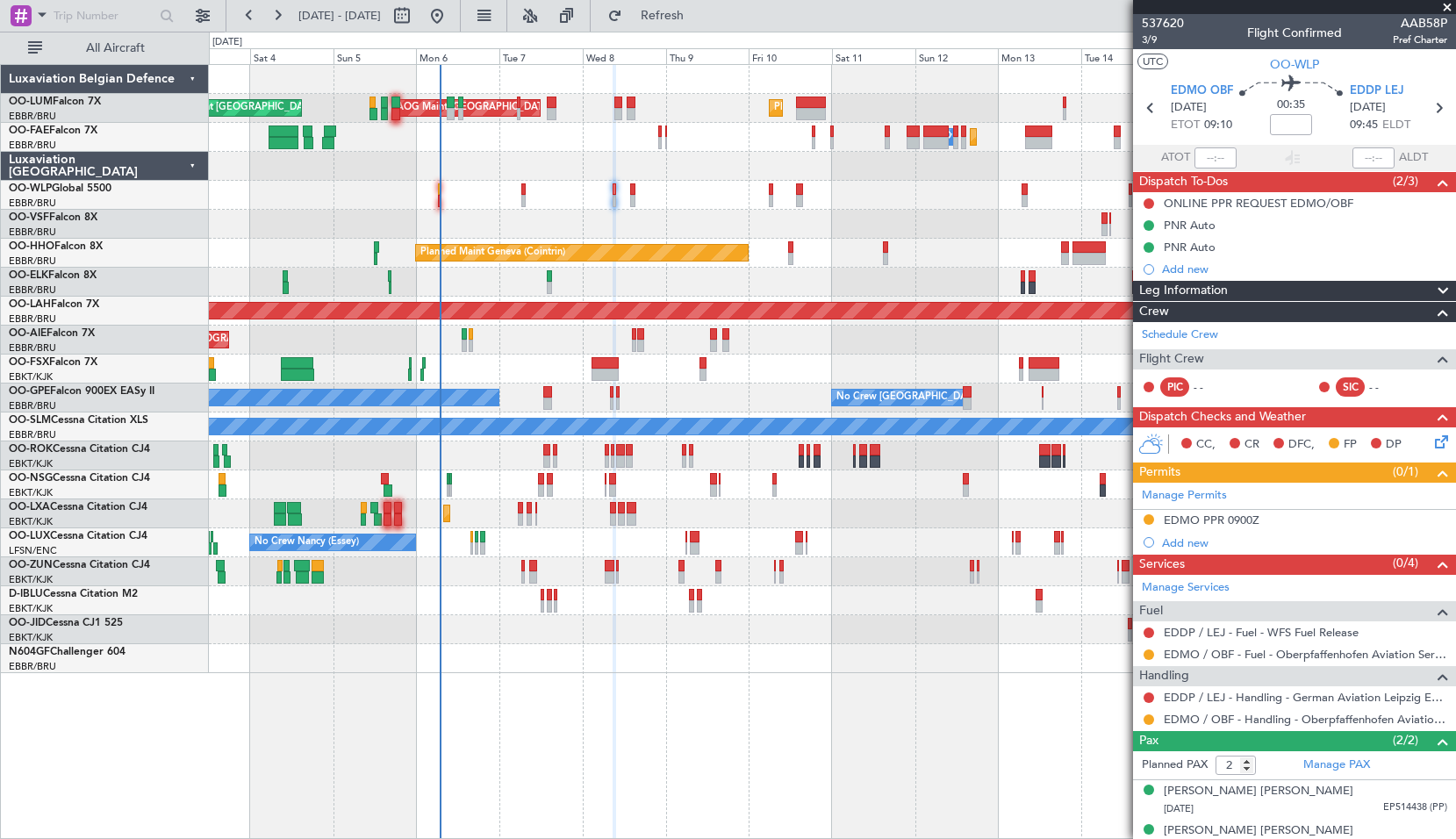
click at [752, 300] on div "AOG Maint Sibiu Planned Maint Brussels (Brussels National) Planned Maint Brusse…" at bounding box center [832, 369] width 1247 height 608
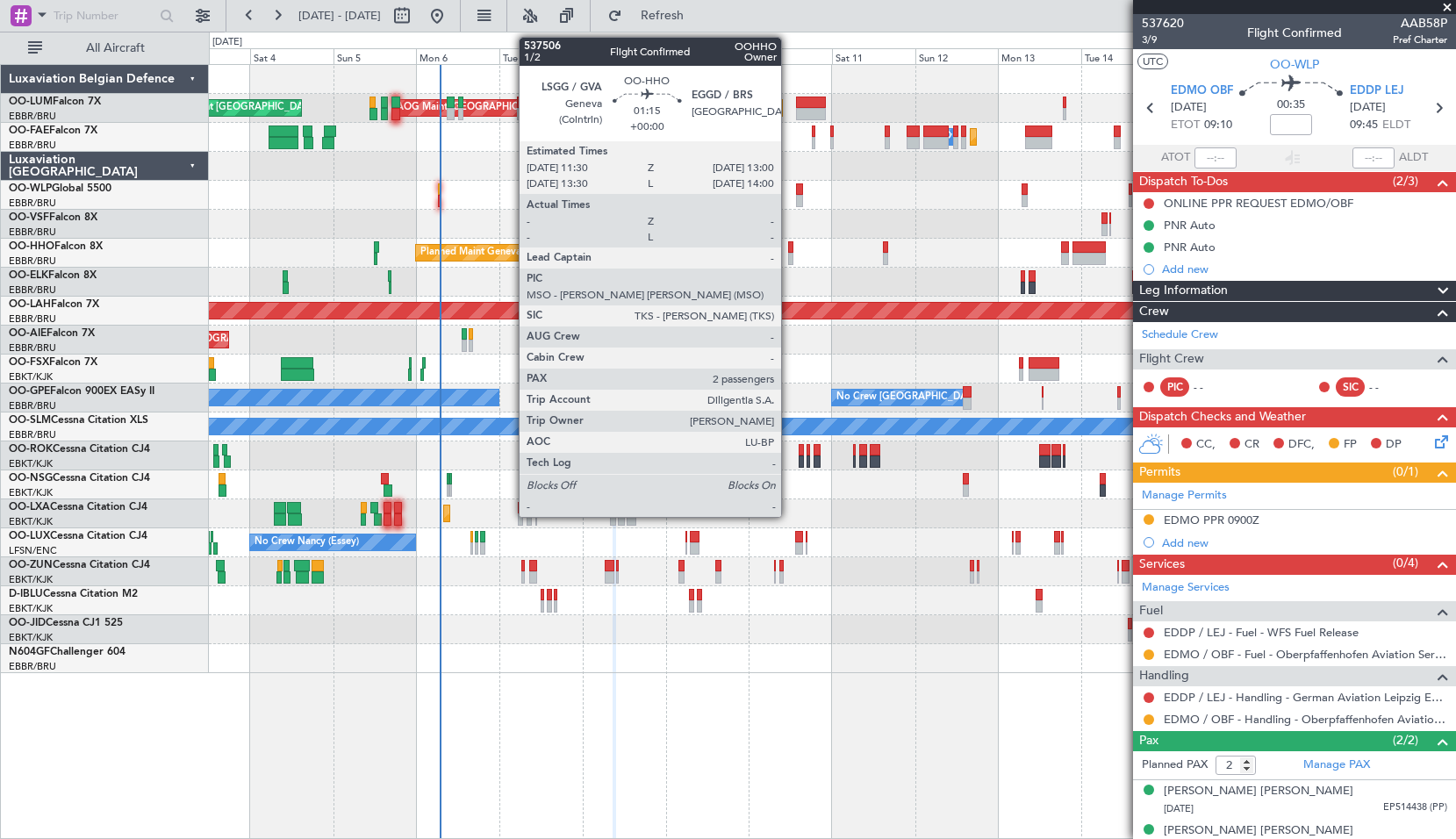
click at [789, 252] on div at bounding box center [790, 247] width 5 height 12
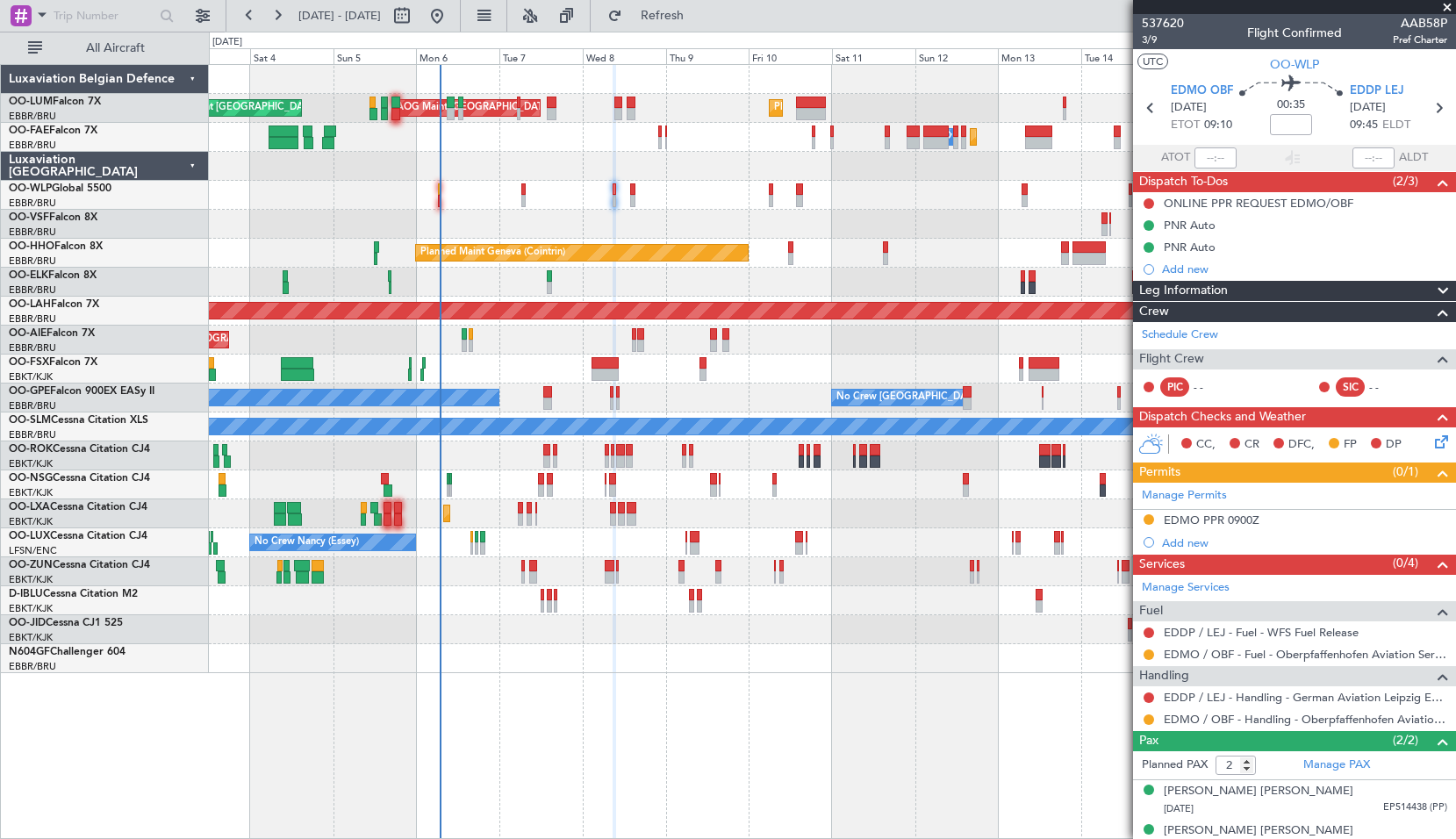
click at [817, 257] on div "Planned Maint Geneva (Cointrin)" at bounding box center [832, 253] width 1247 height 29
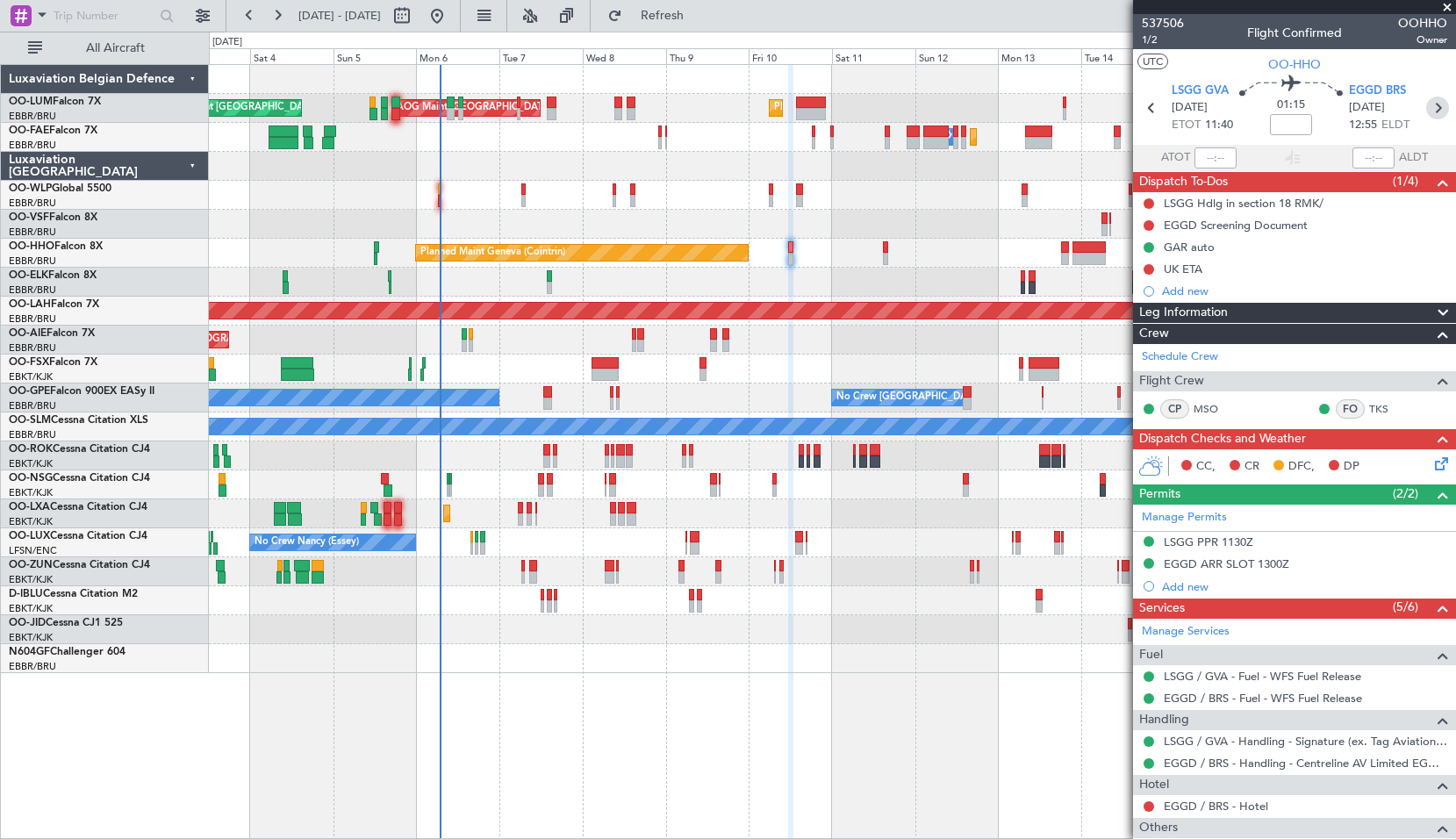
click at [1435, 101] on icon at bounding box center [1438, 108] width 23 height 23
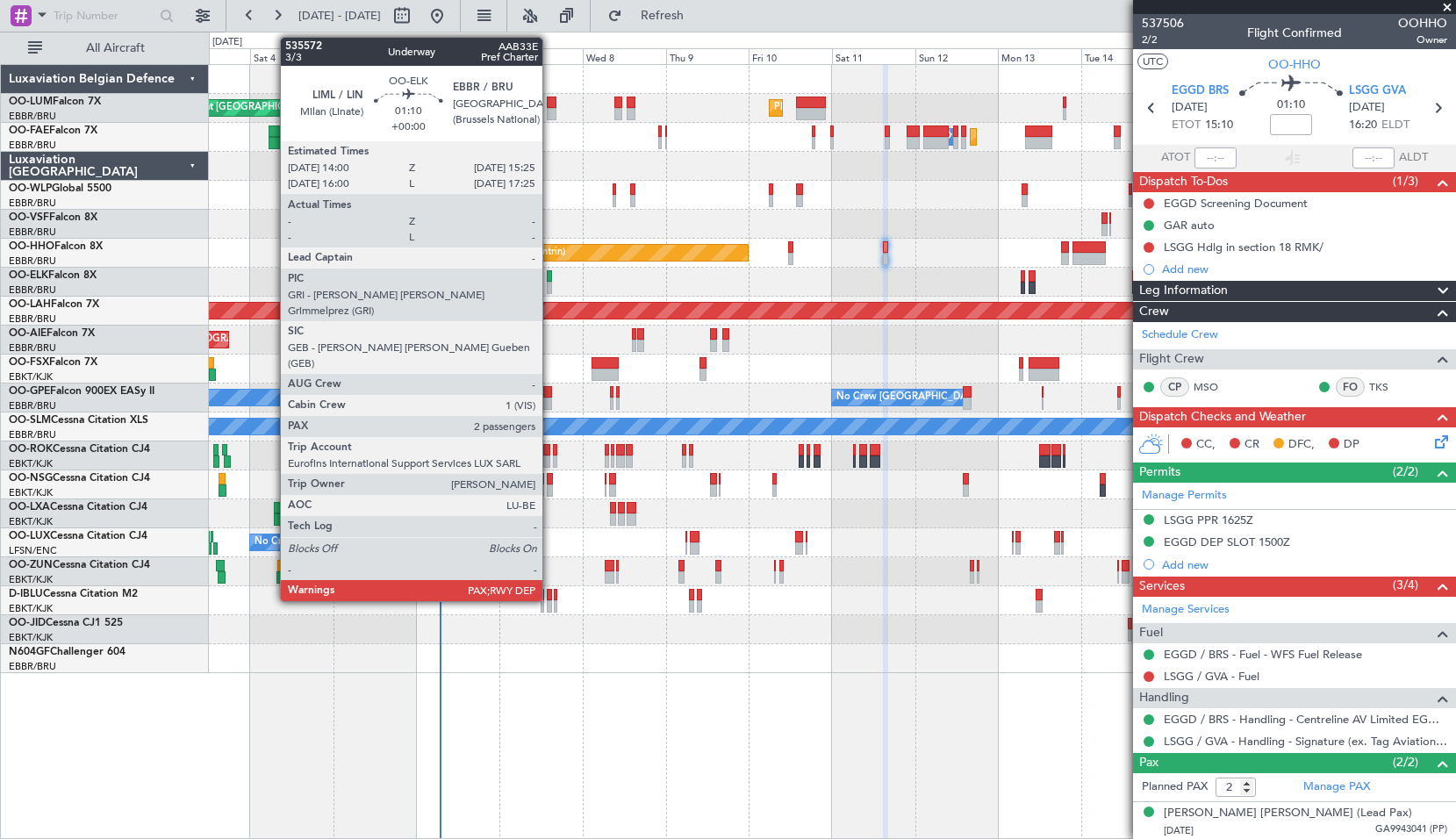
click at [550, 273] on div at bounding box center [549, 276] width 5 height 12
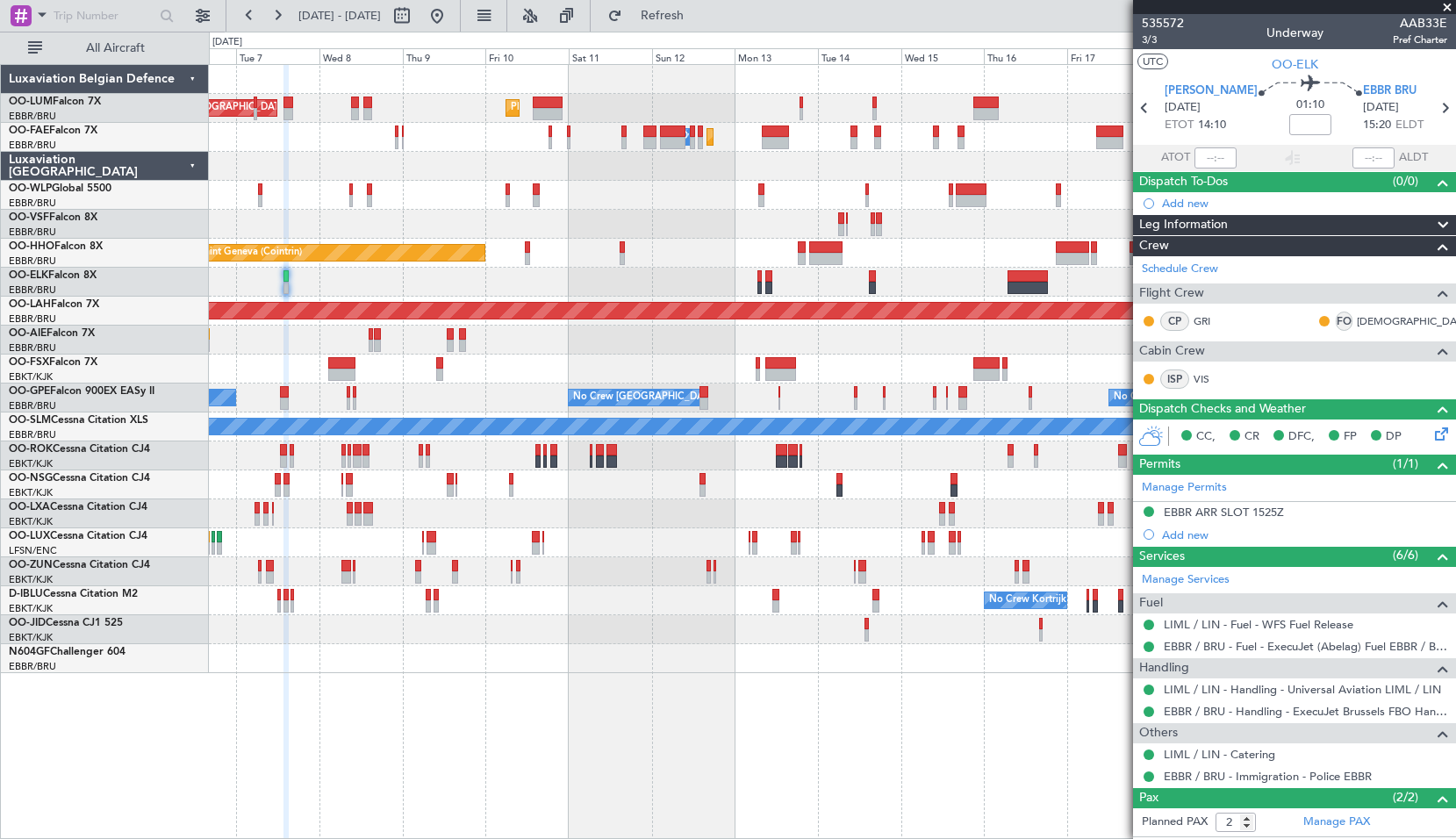
click at [795, 285] on div at bounding box center [832, 282] width 1247 height 29
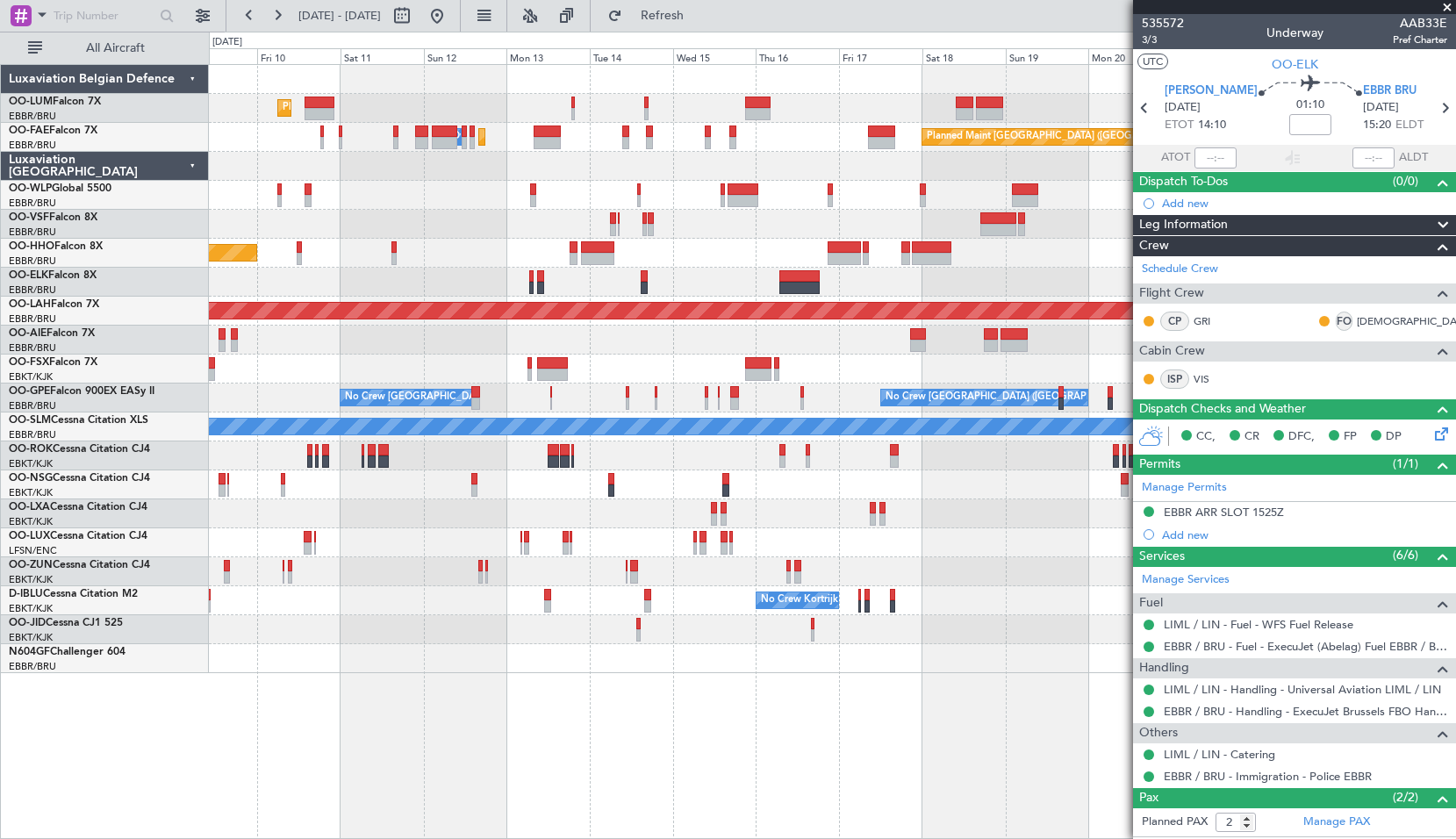
click at [721, 269] on div at bounding box center [832, 282] width 1247 height 29
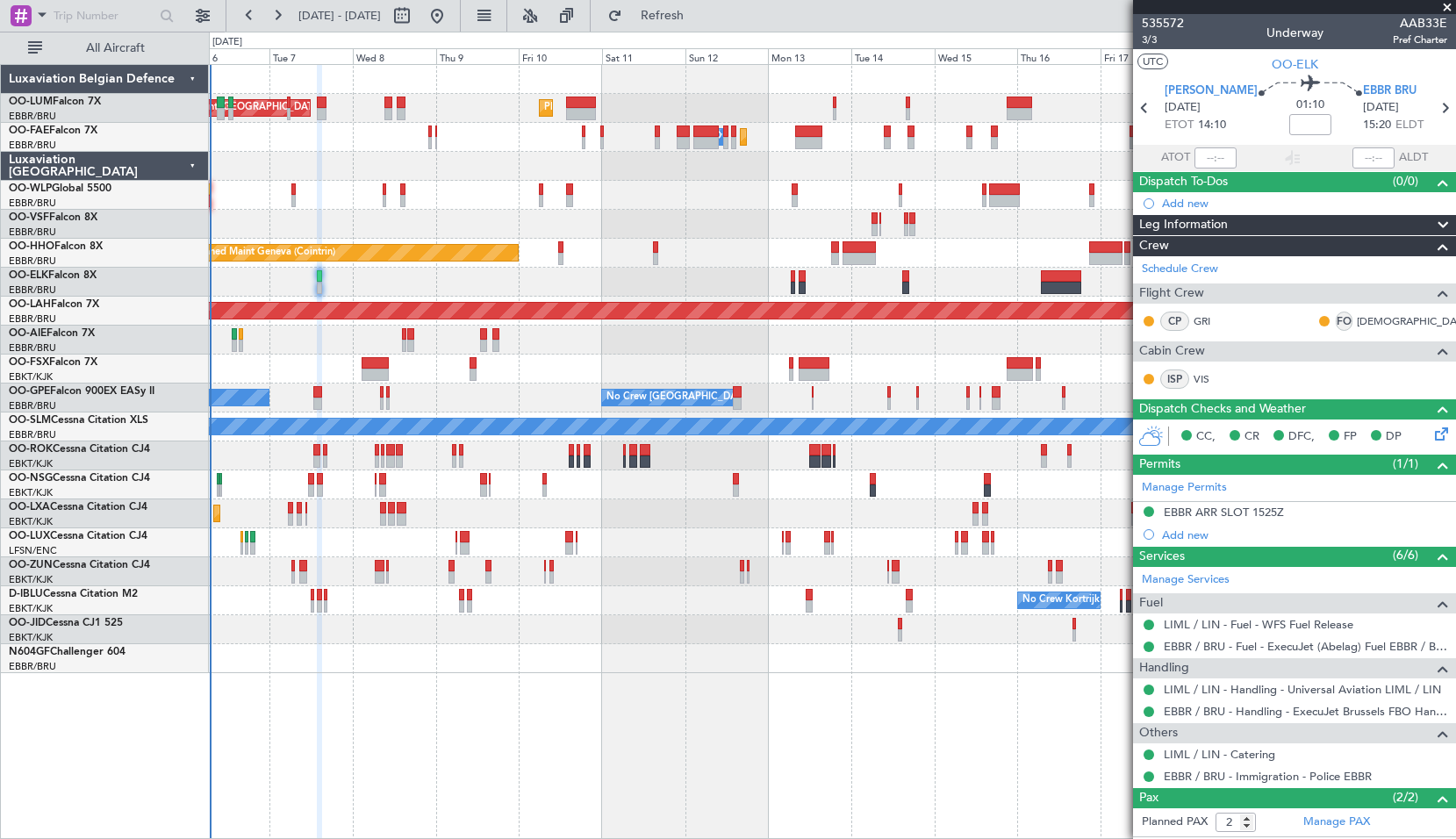
click at [945, 255] on div "Planned Maint Geneva (Cointrin)" at bounding box center [832, 253] width 1247 height 29
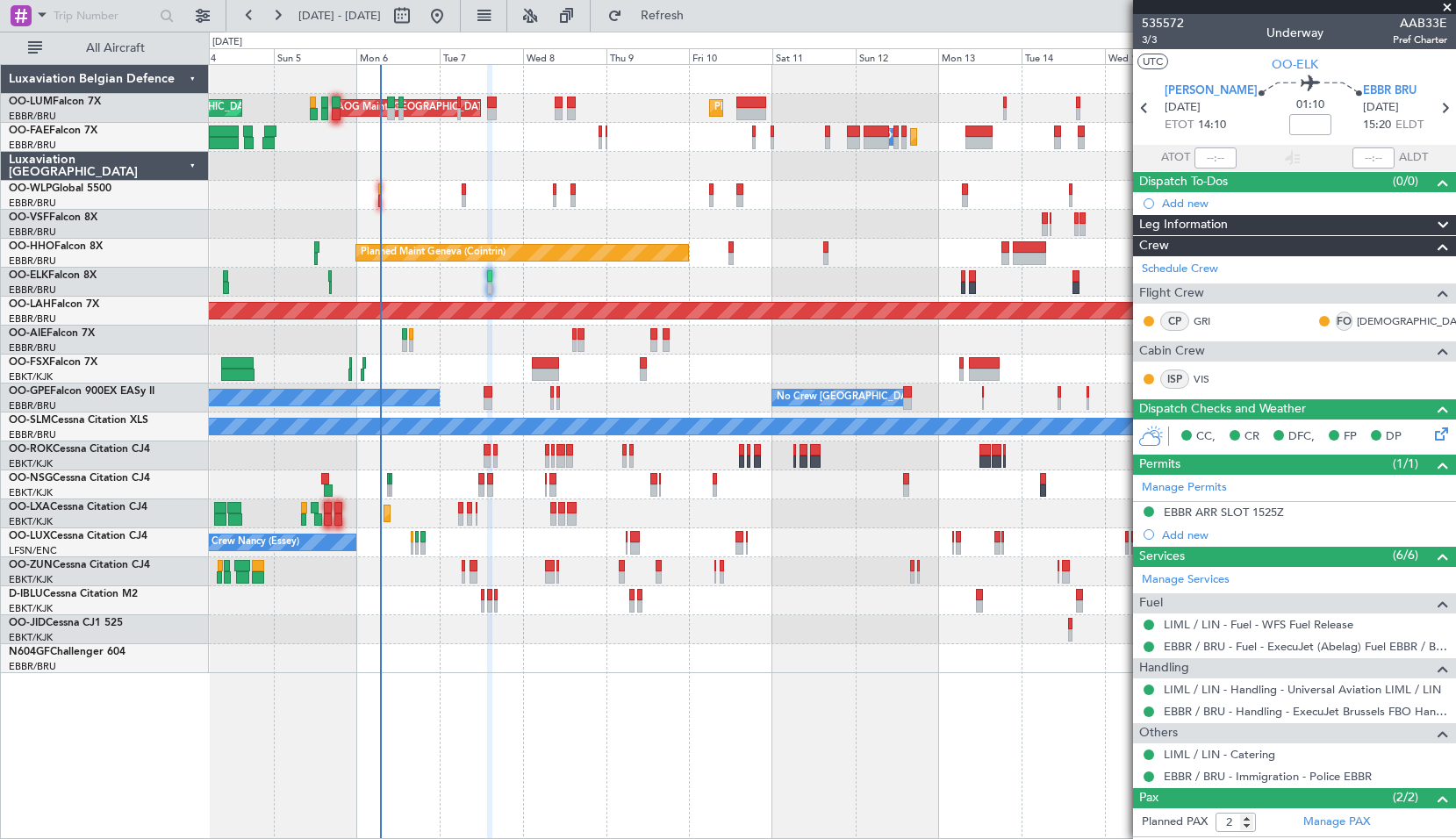
click at [813, 277] on div at bounding box center [832, 282] width 1247 height 29
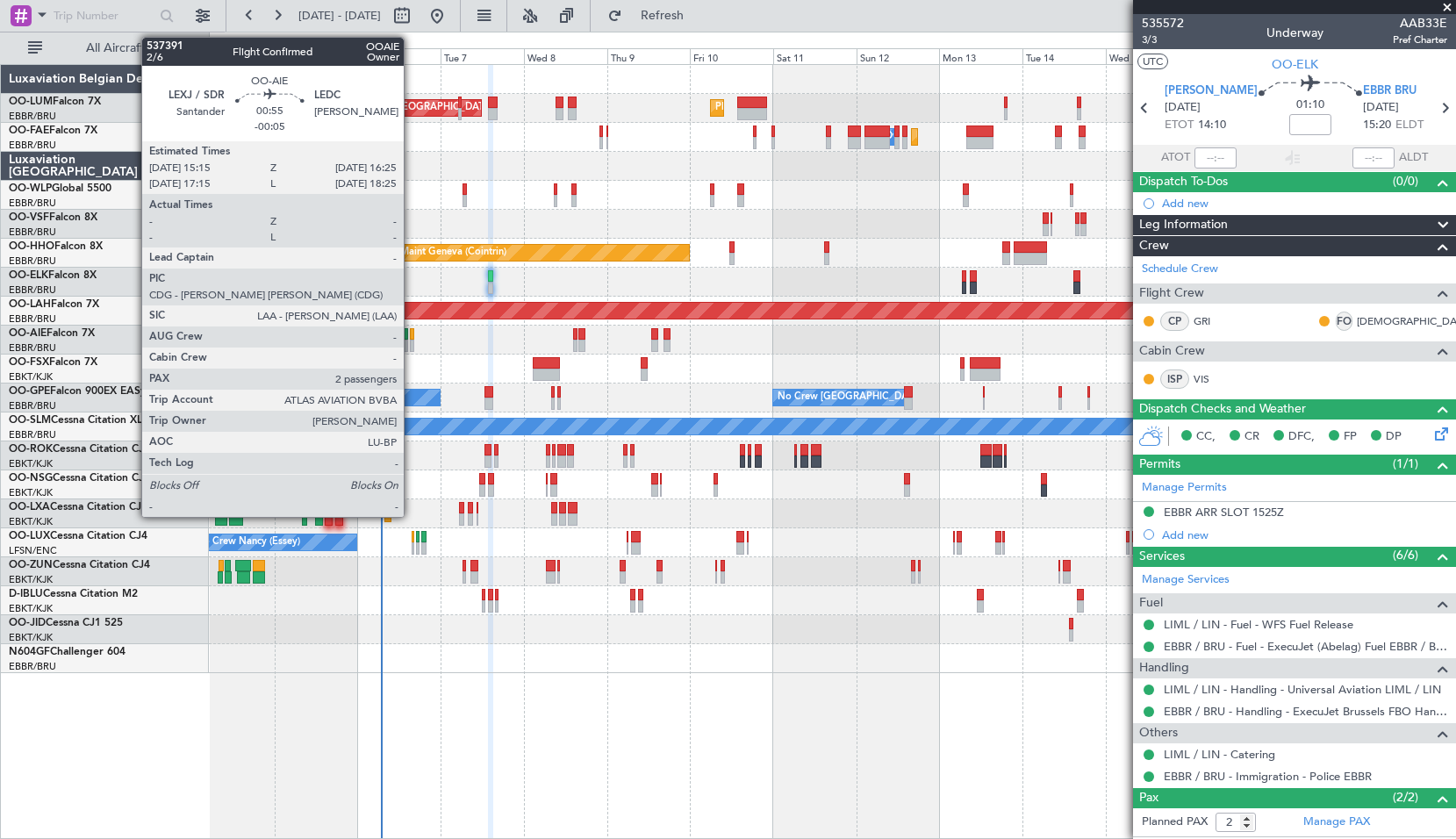
click at [412, 336] on div at bounding box center [412, 334] width 4 height 12
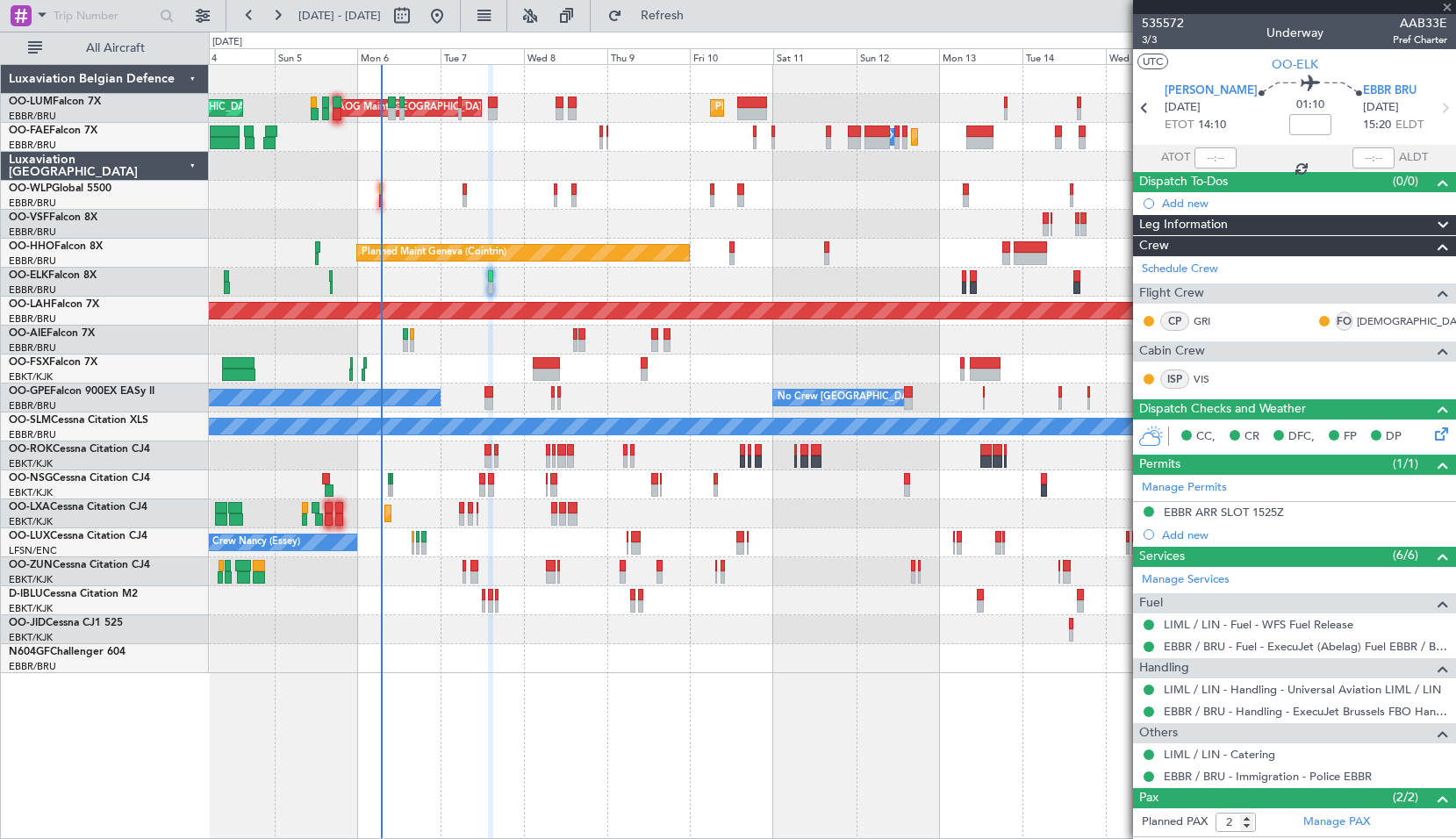
click at [438, 340] on div "Unplanned Maint [GEOGRAPHIC_DATA] ([GEOGRAPHIC_DATA])" at bounding box center [832, 340] width 1247 height 29
type input "-00:05"
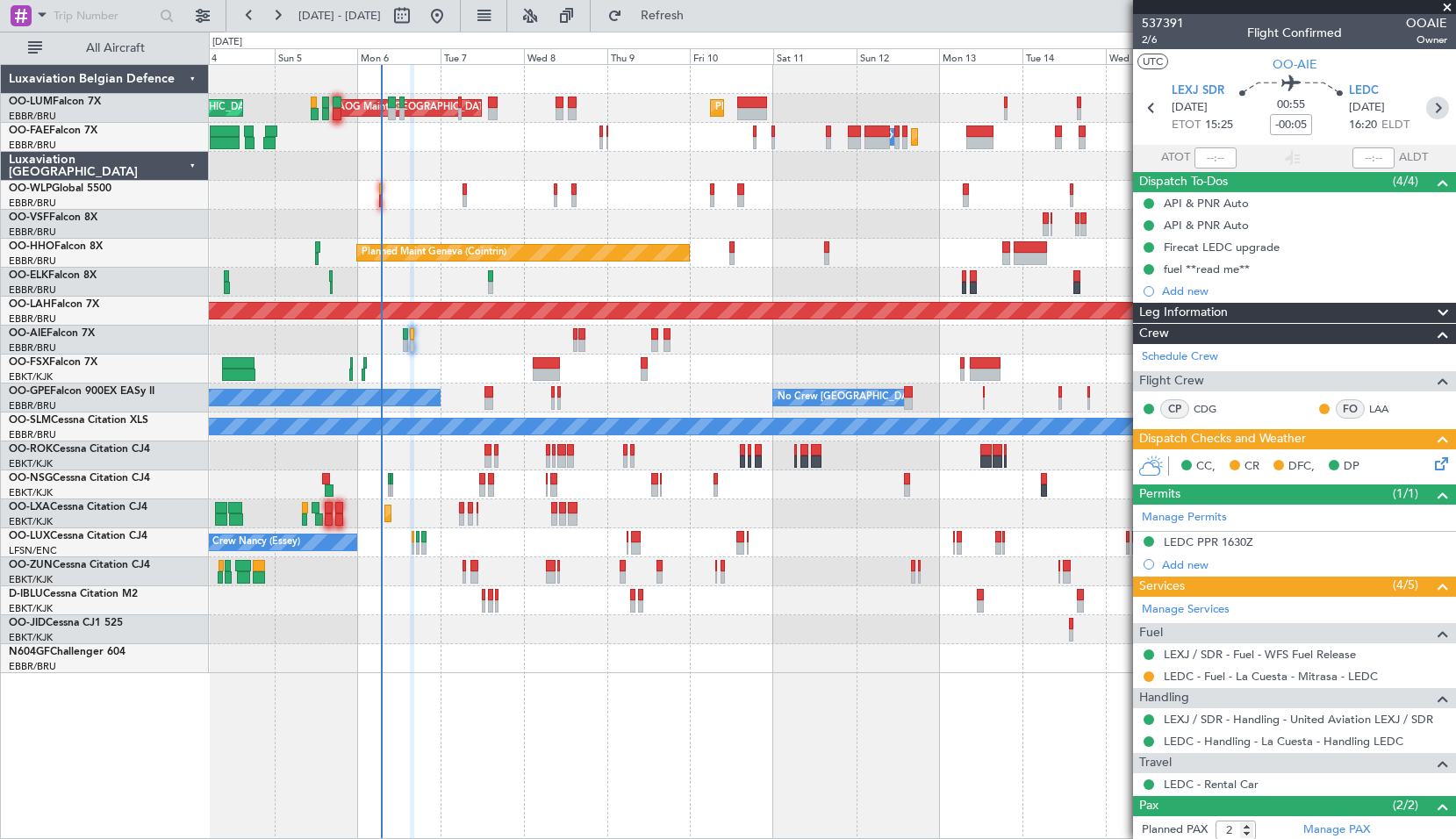
click at [1432, 111] on icon at bounding box center [1438, 108] width 23 height 23
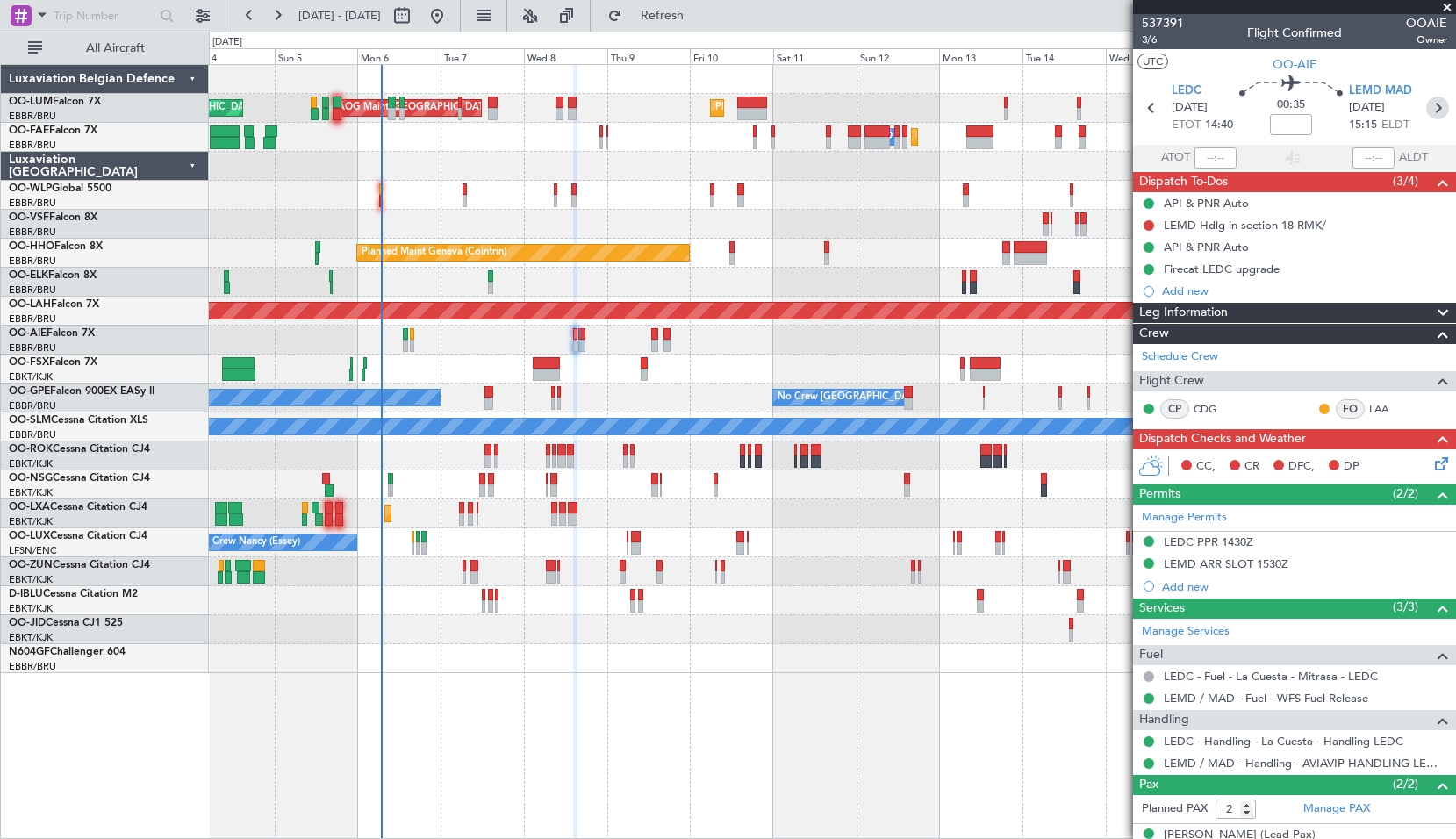
click at [1430, 113] on icon at bounding box center [1438, 108] width 23 height 23
click at [1428, 111] on icon at bounding box center [1439, 108] width 23 height 23
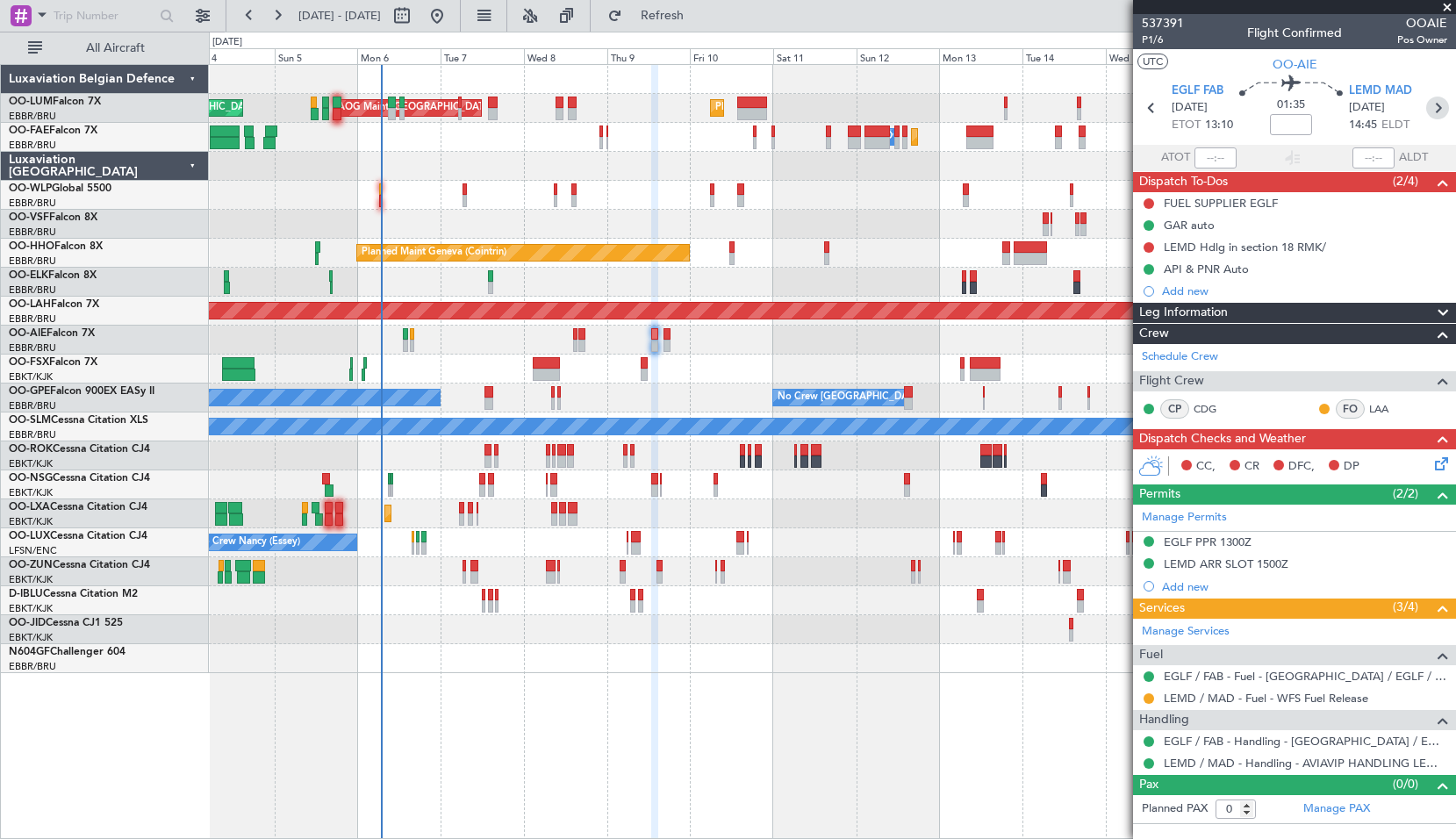
click at [1436, 111] on icon at bounding box center [1438, 108] width 23 height 23
type input "1"
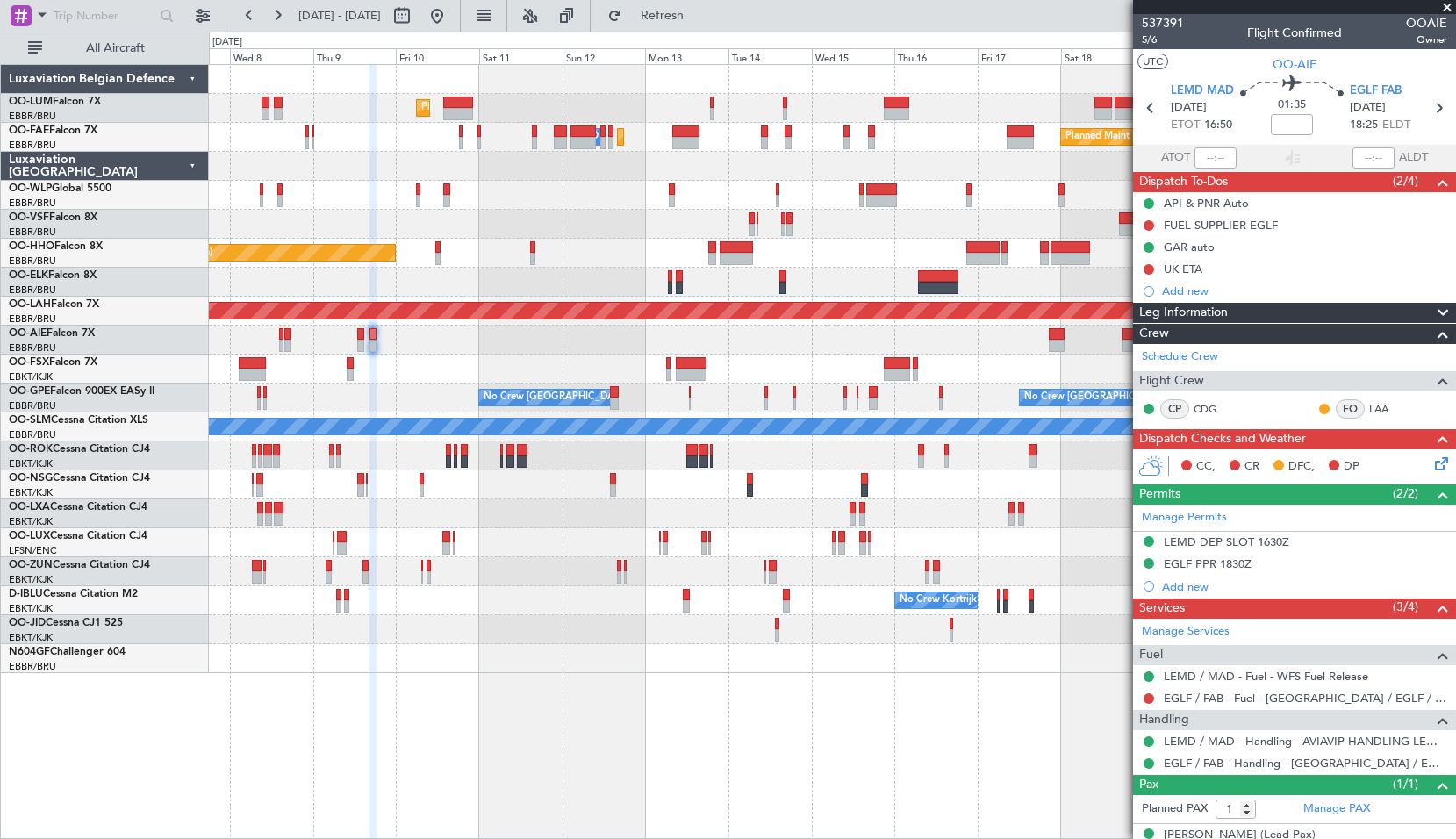
click at [710, 341] on div at bounding box center [832, 340] width 1247 height 29
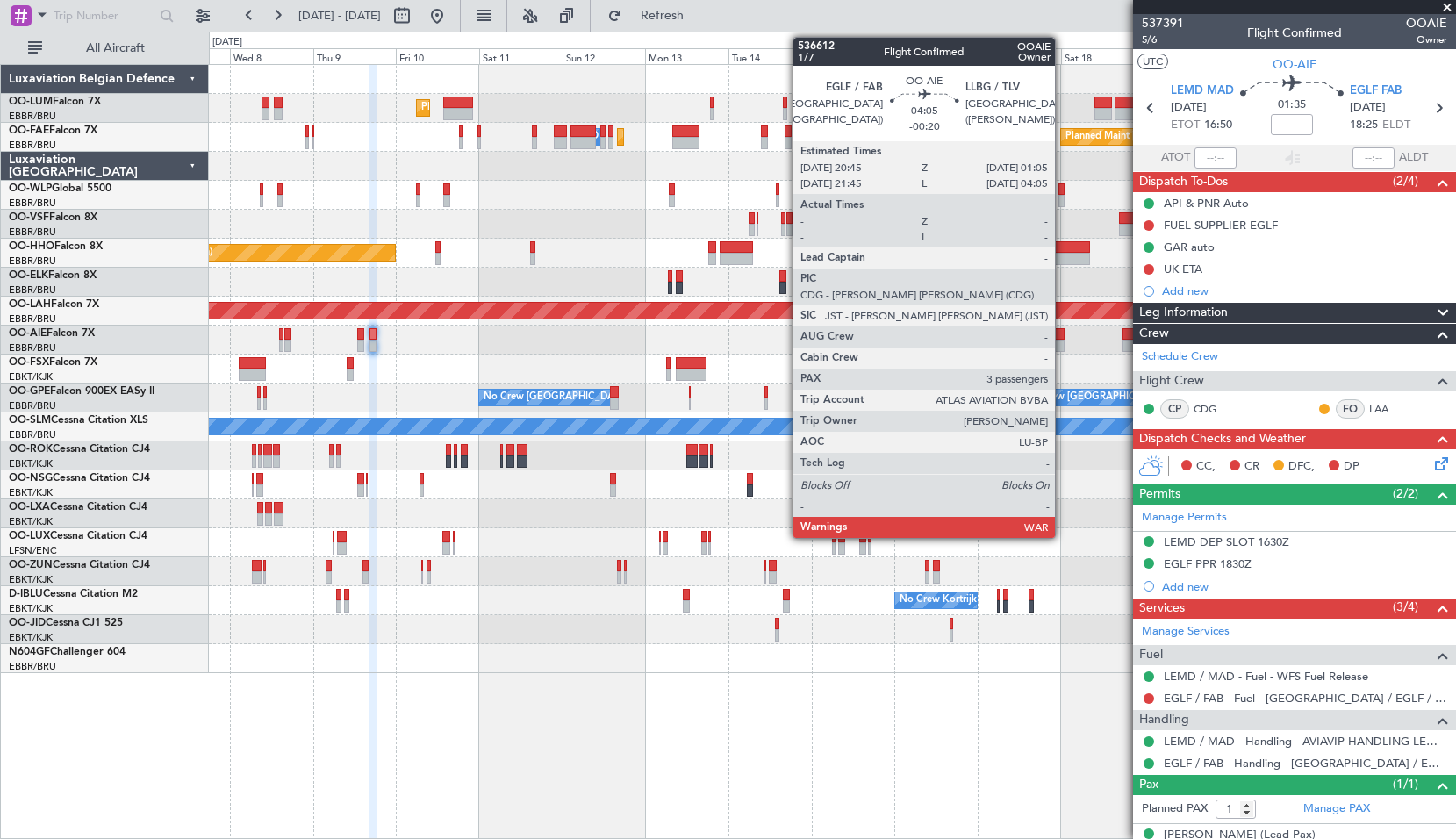
click at [1063, 339] on div at bounding box center [1057, 334] width 16 height 12
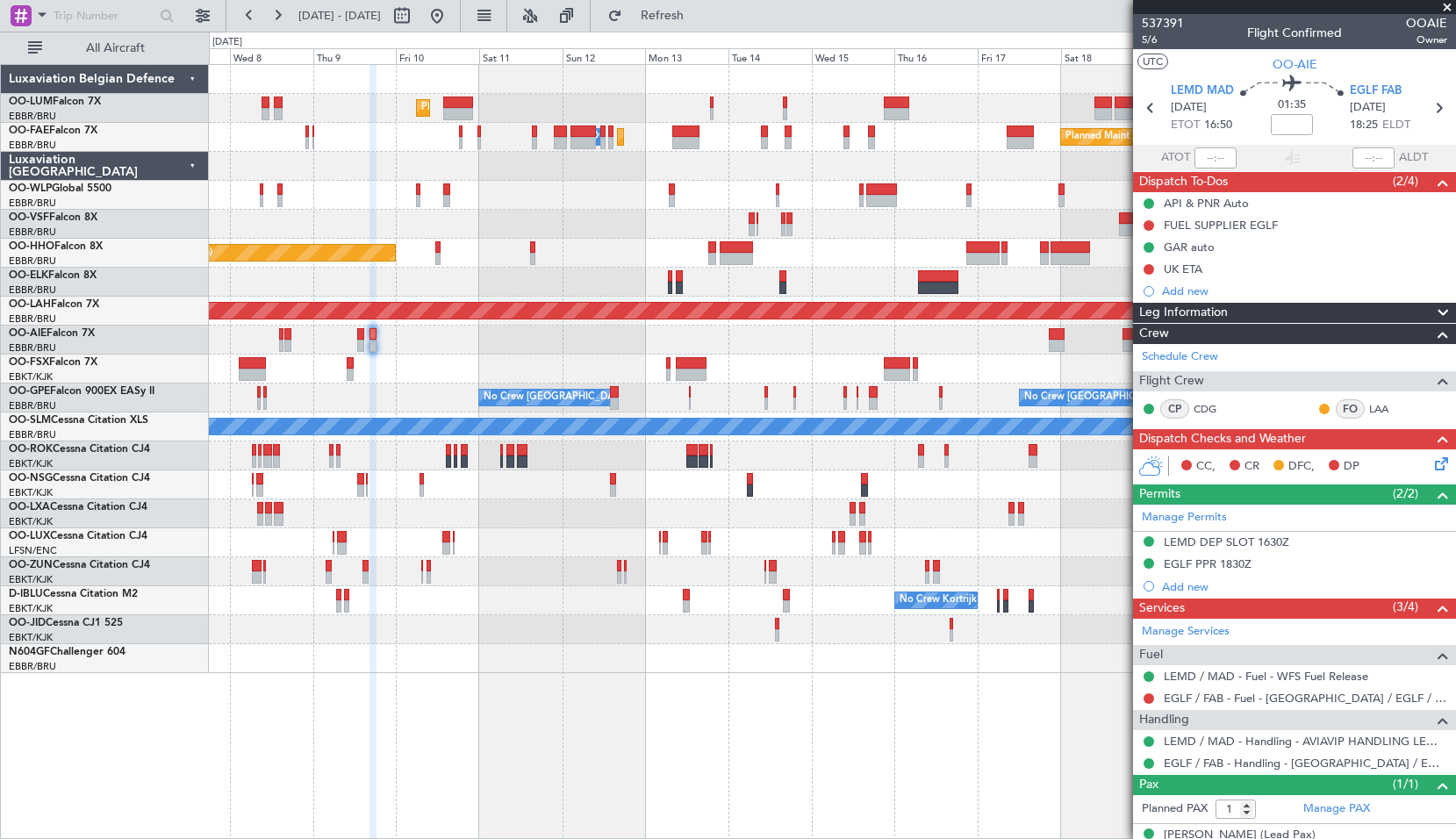
click at [1007, 348] on div at bounding box center [832, 340] width 1247 height 29
type input "-00:20"
type input "3"
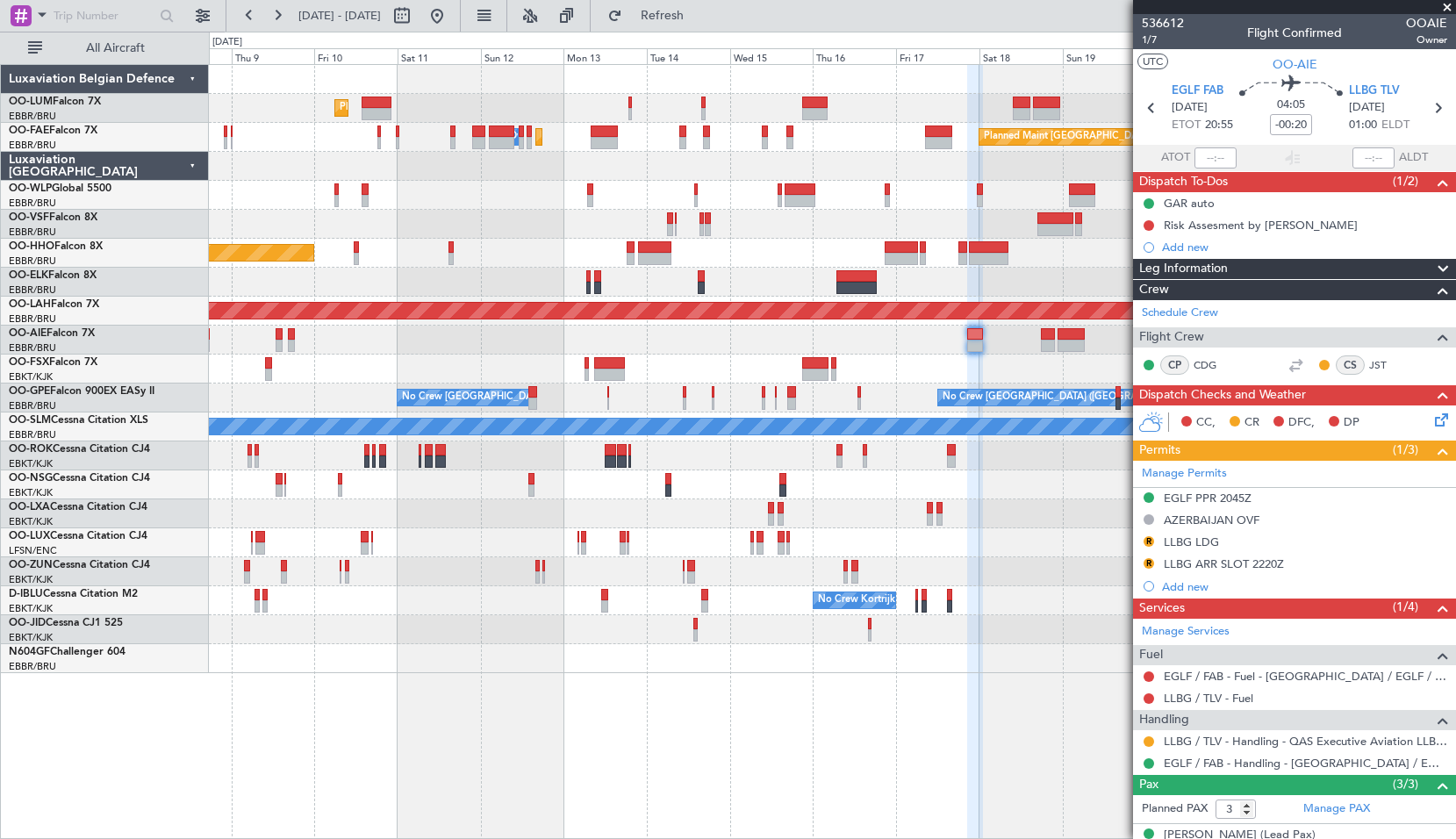
click at [892, 367] on div at bounding box center [832, 369] width 1247 height 29
click at [1427, 112] on icon at bounding box center [1438, 108] width 23 height 23
type input "+00:15"
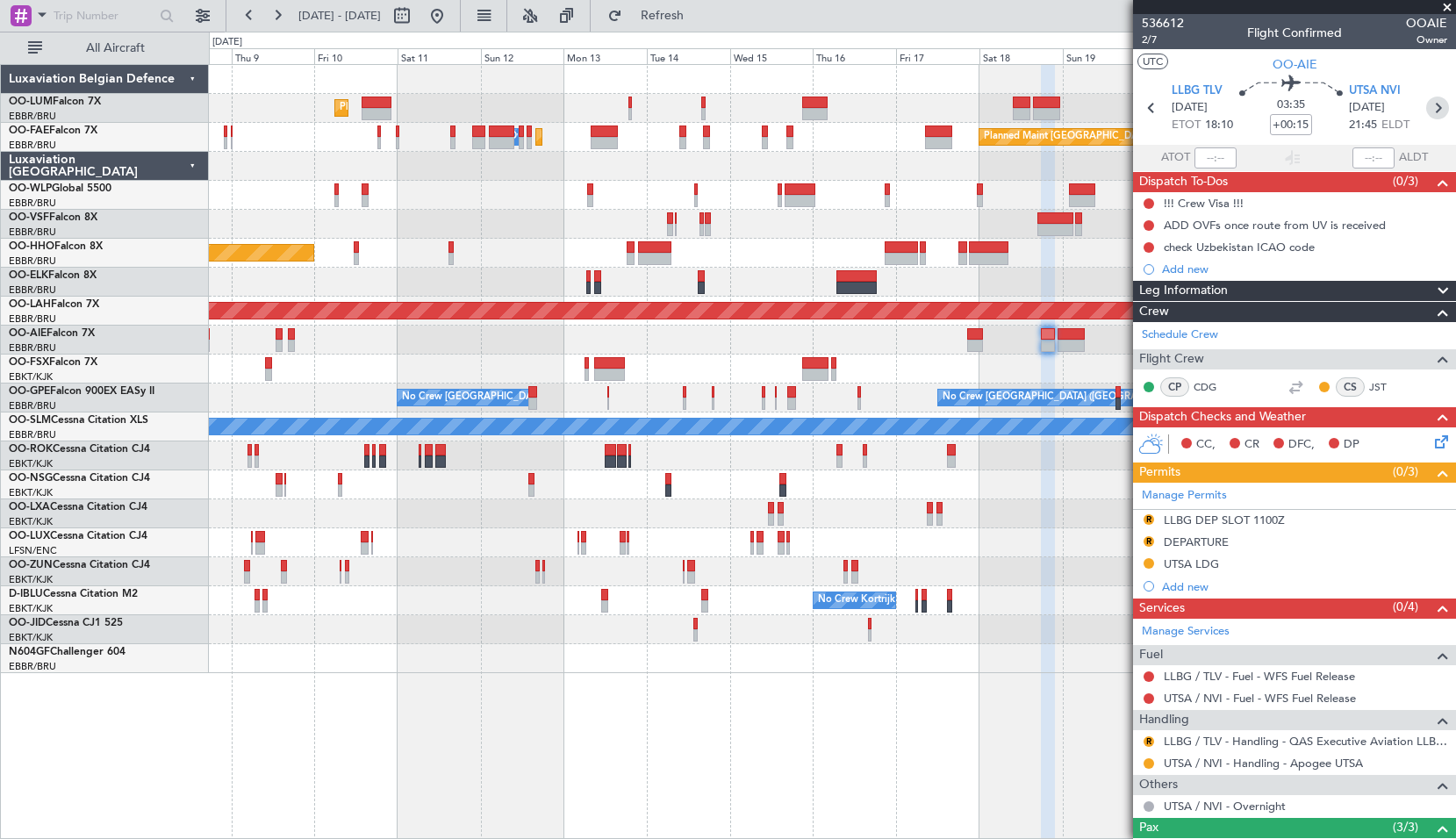
click at [1433, 110] on icon at bounding box center [1438, 108] width 23 height 23
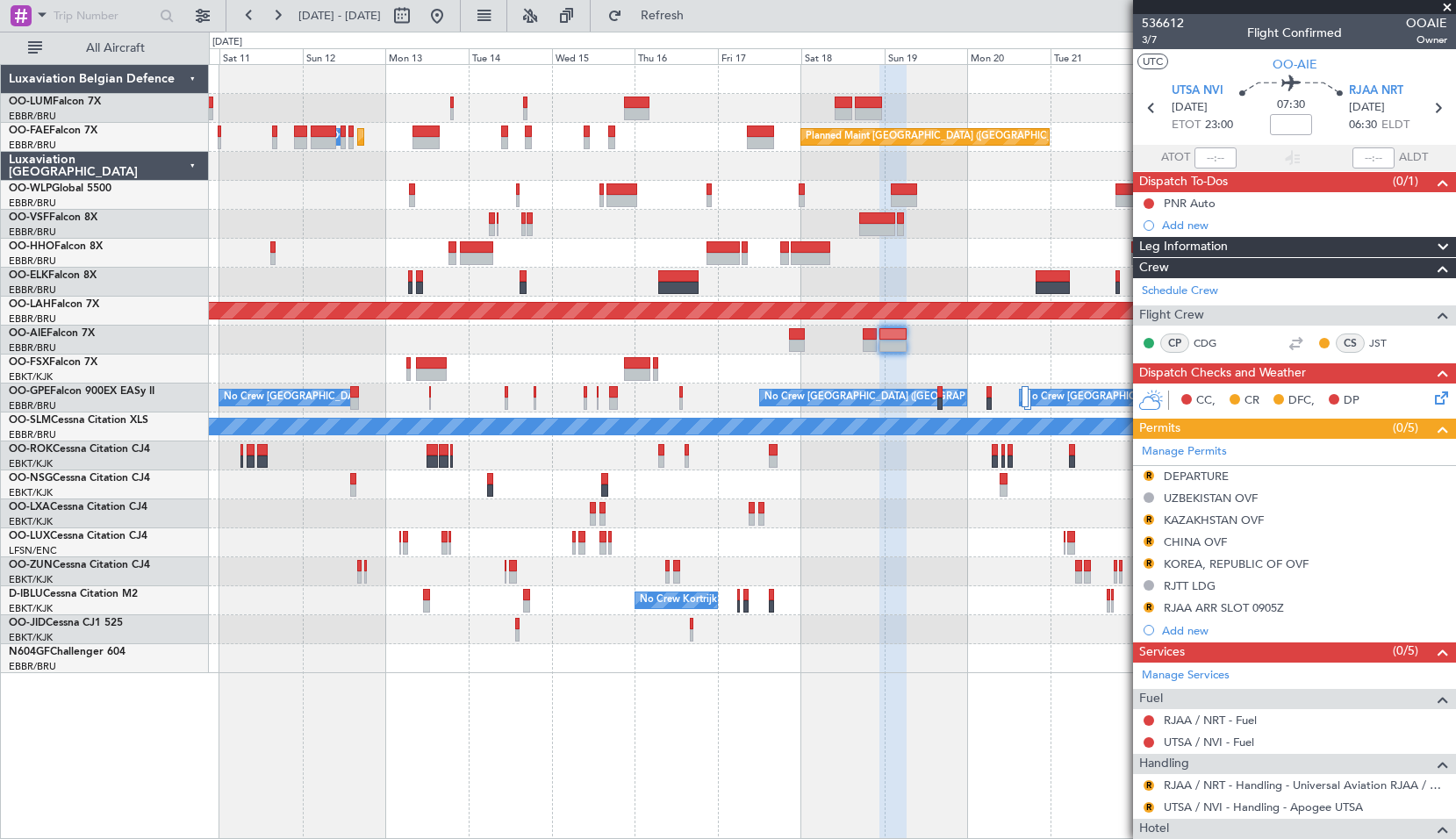
click at [836, 369] on div at bounding box center [832, 369] width 1247 height 29
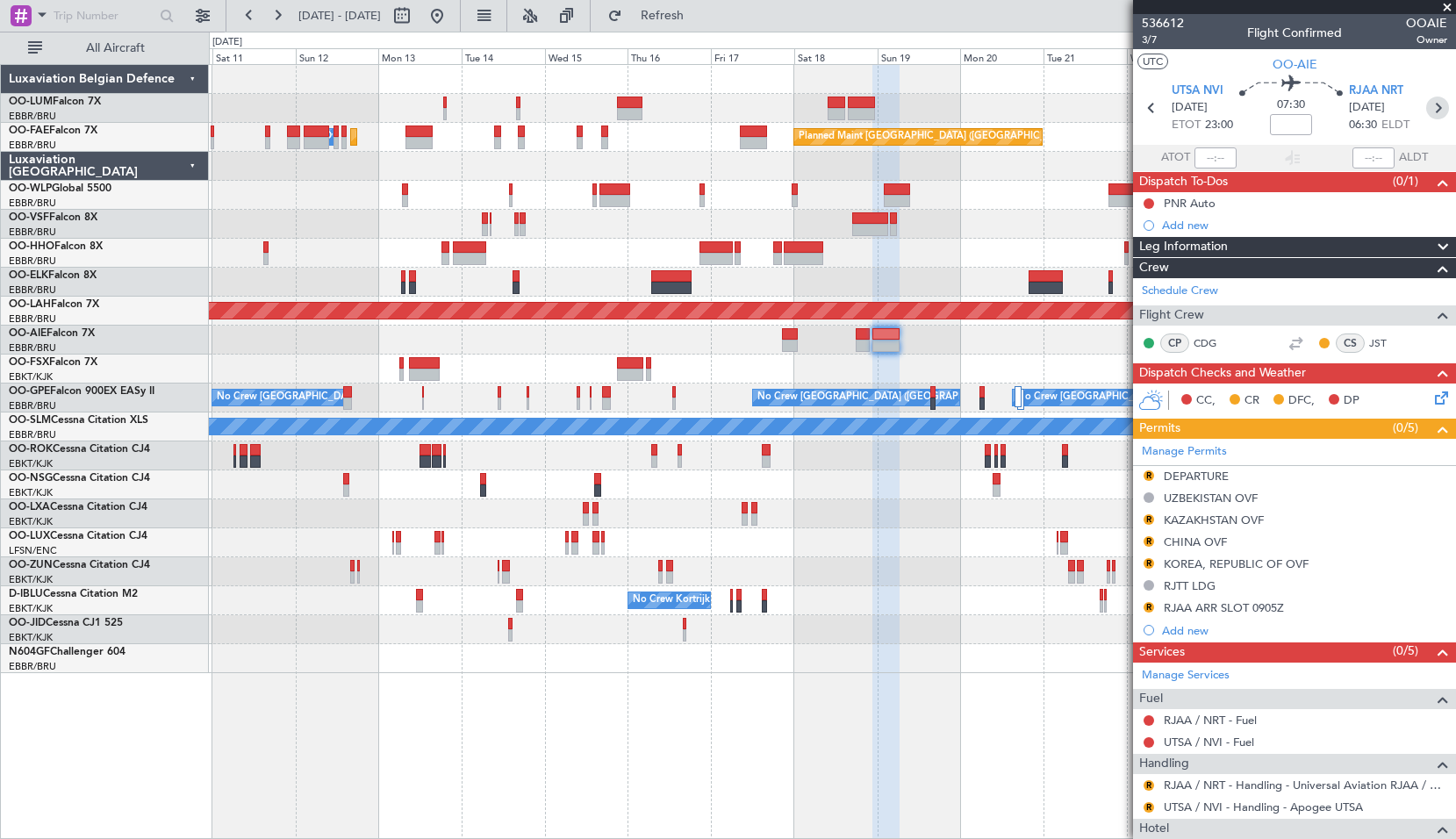
click at [1428, 109] on icon at bounding box center [1438, 108] width 23 height 23
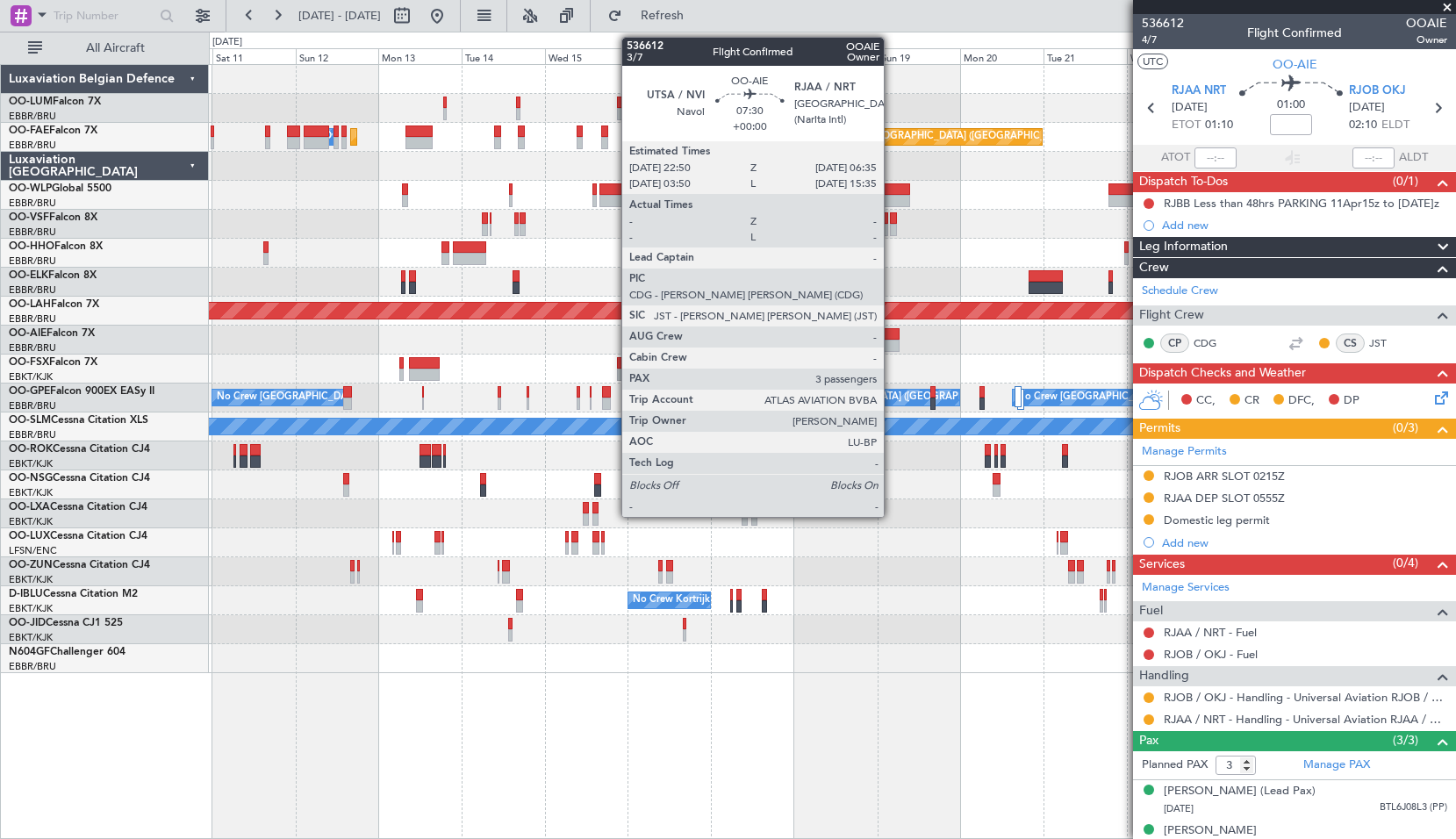
click at [892, 341] on div at bounding box center [886, 346] width 27 height 12
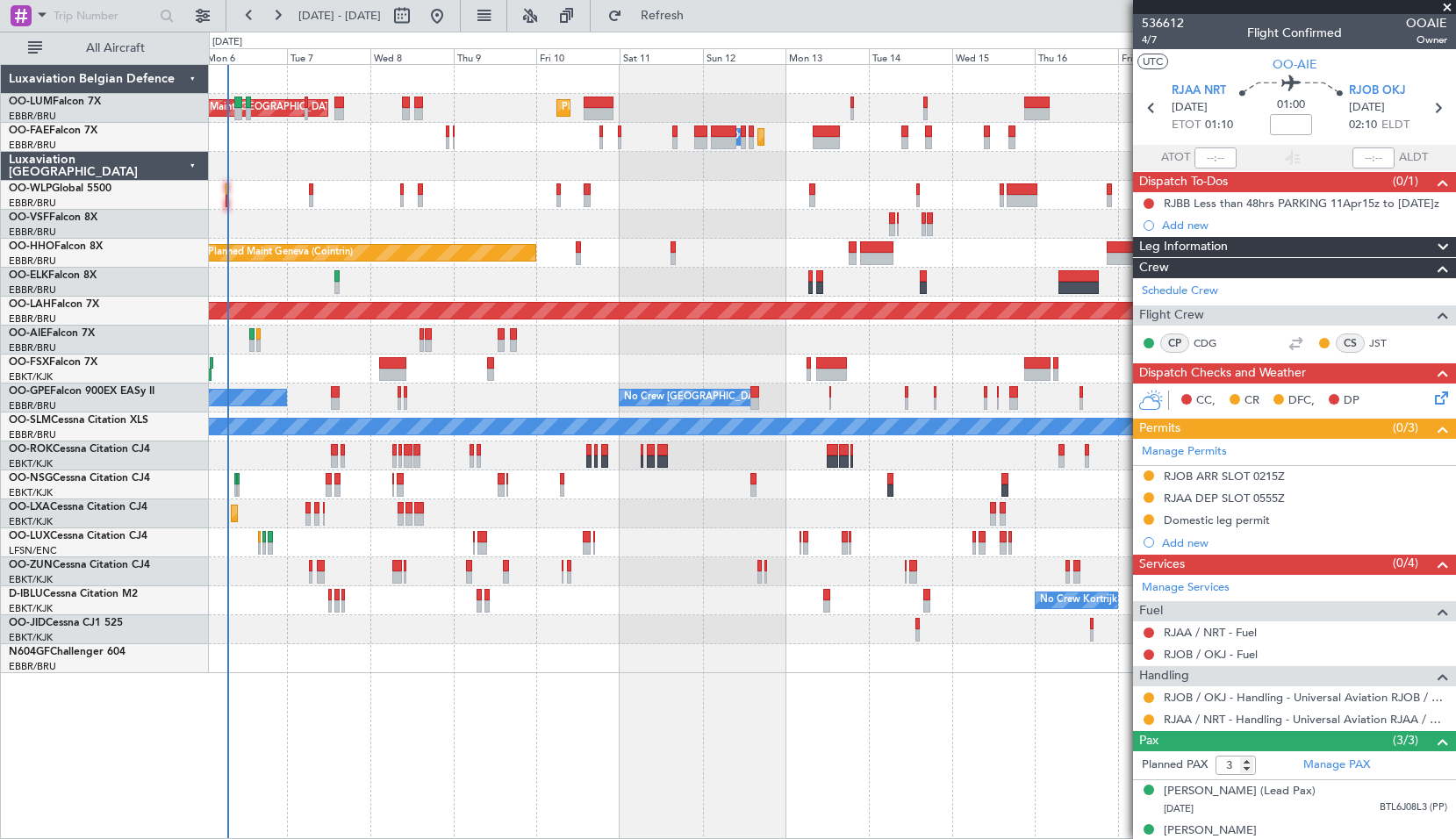
click at [975, 238] on div "Planned Maint Brussels (Brussels National) AOG Maint Sibiu Planned Maint Brusse…" at bounding box center [832, 369] width 1247 height 608
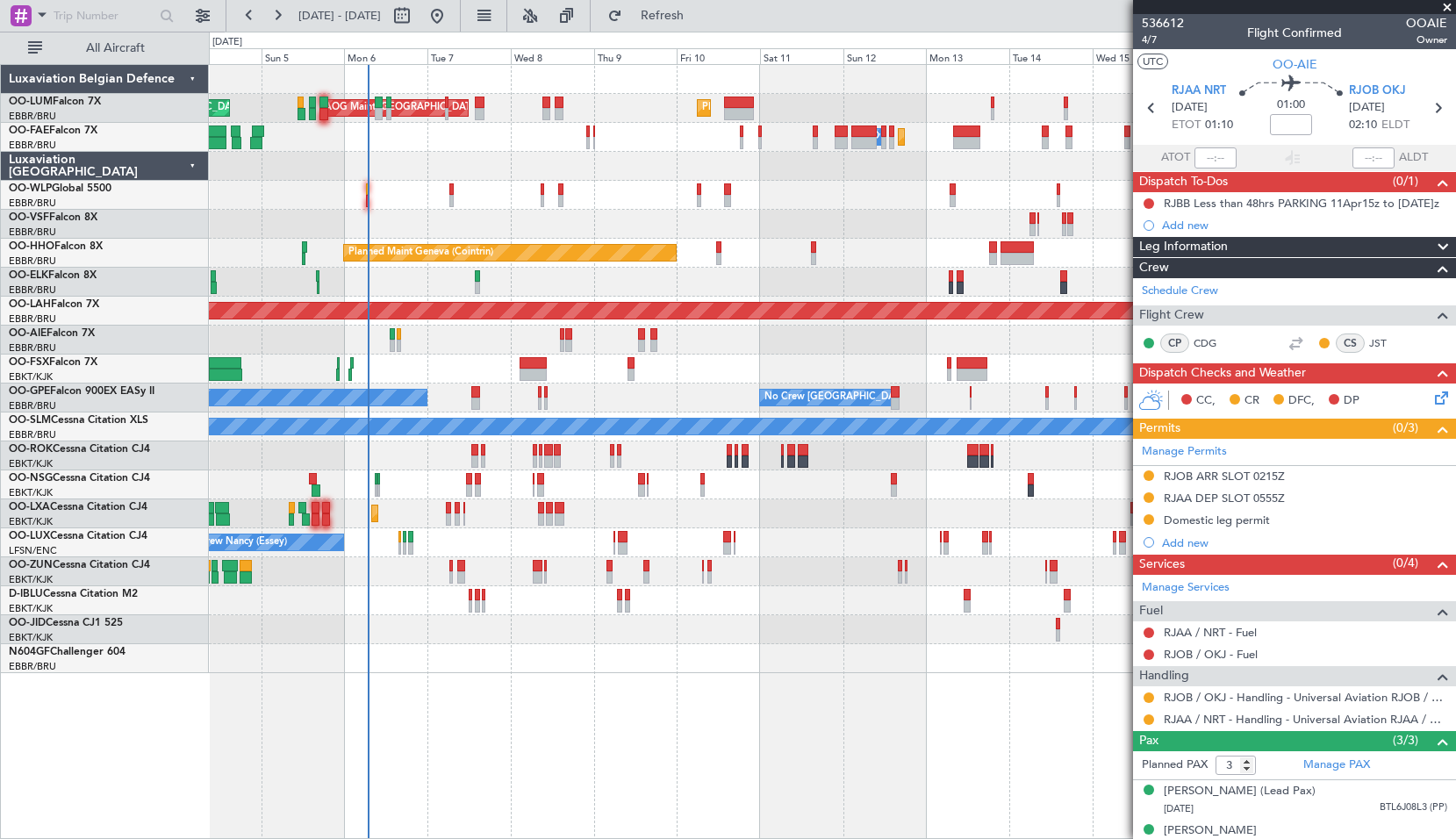
click at [428, 369] on div at bounding box center [832, 369] width 1247 height 29
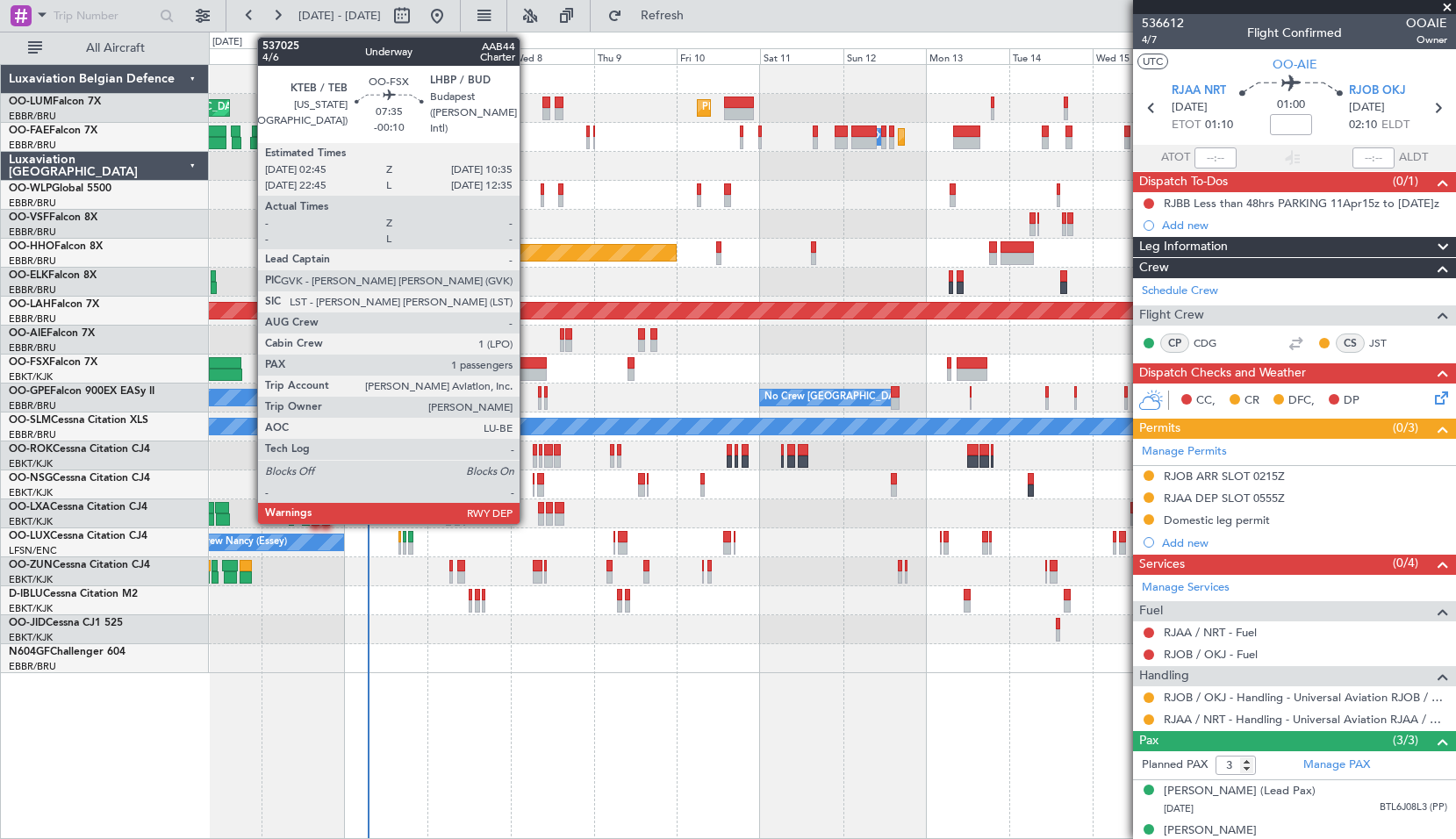
click at [528, 370] on div at bounding box center [533, 375] width 27 height 12
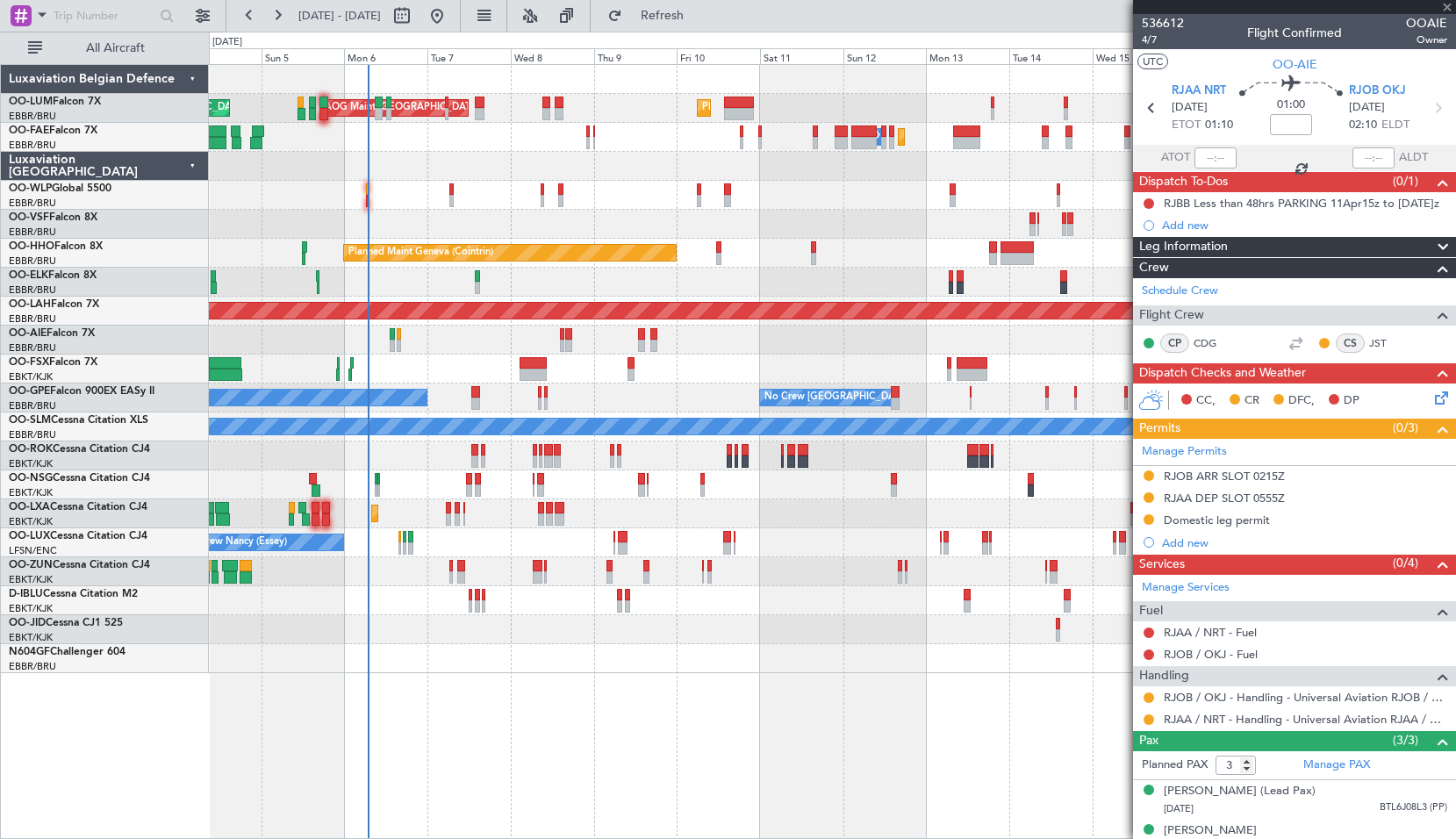
click at [599, 367] on div at bounding box center [832, 369] width 1247 height 29
type input "-00:10"
type input "1"
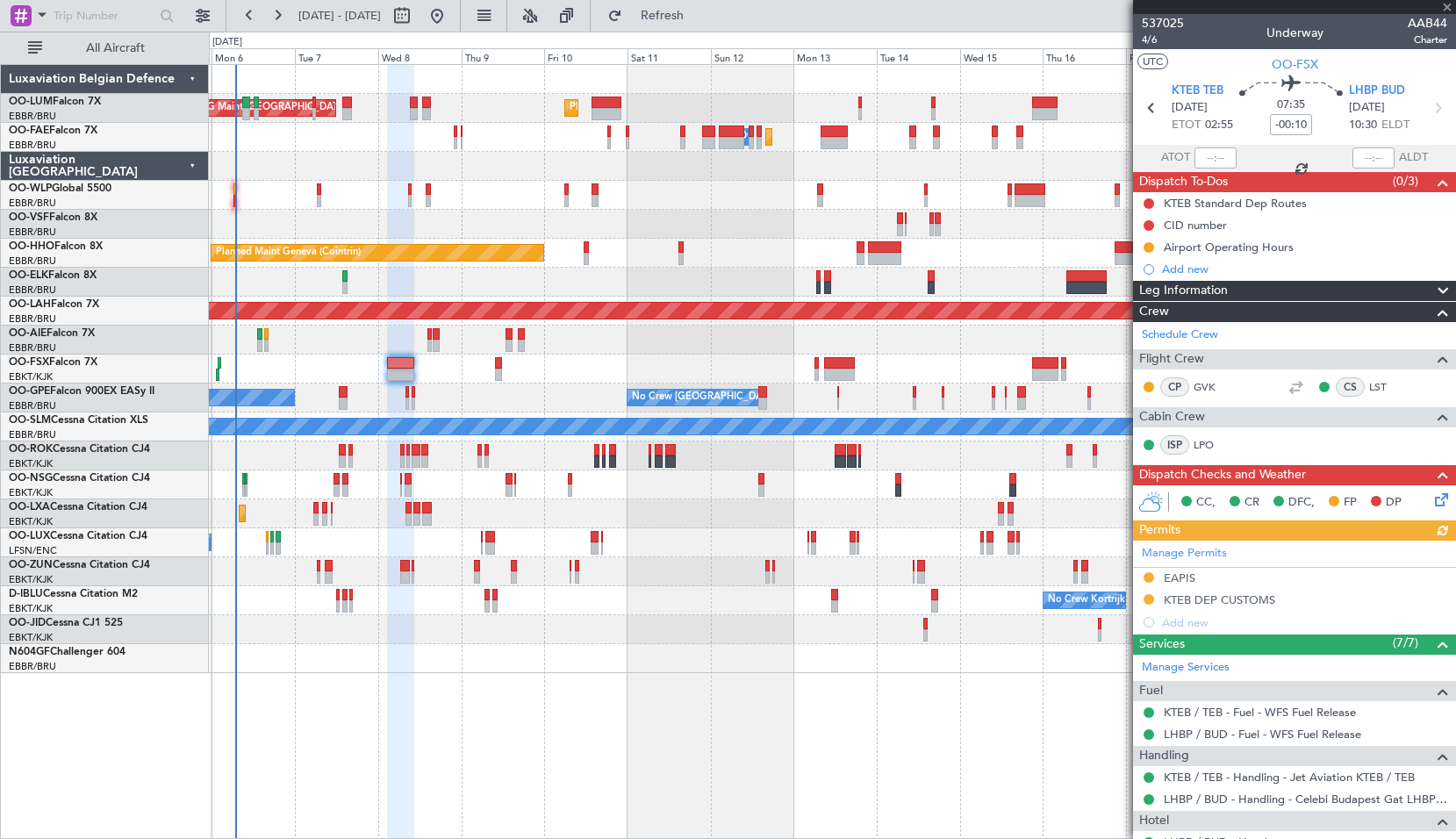
click at [615, 383] on div at bounding box center [832, 369] width 1247 height 29
click at [1432, 107] on icon at bounding box center [1438, 108] width 23 height 23
type input "0"
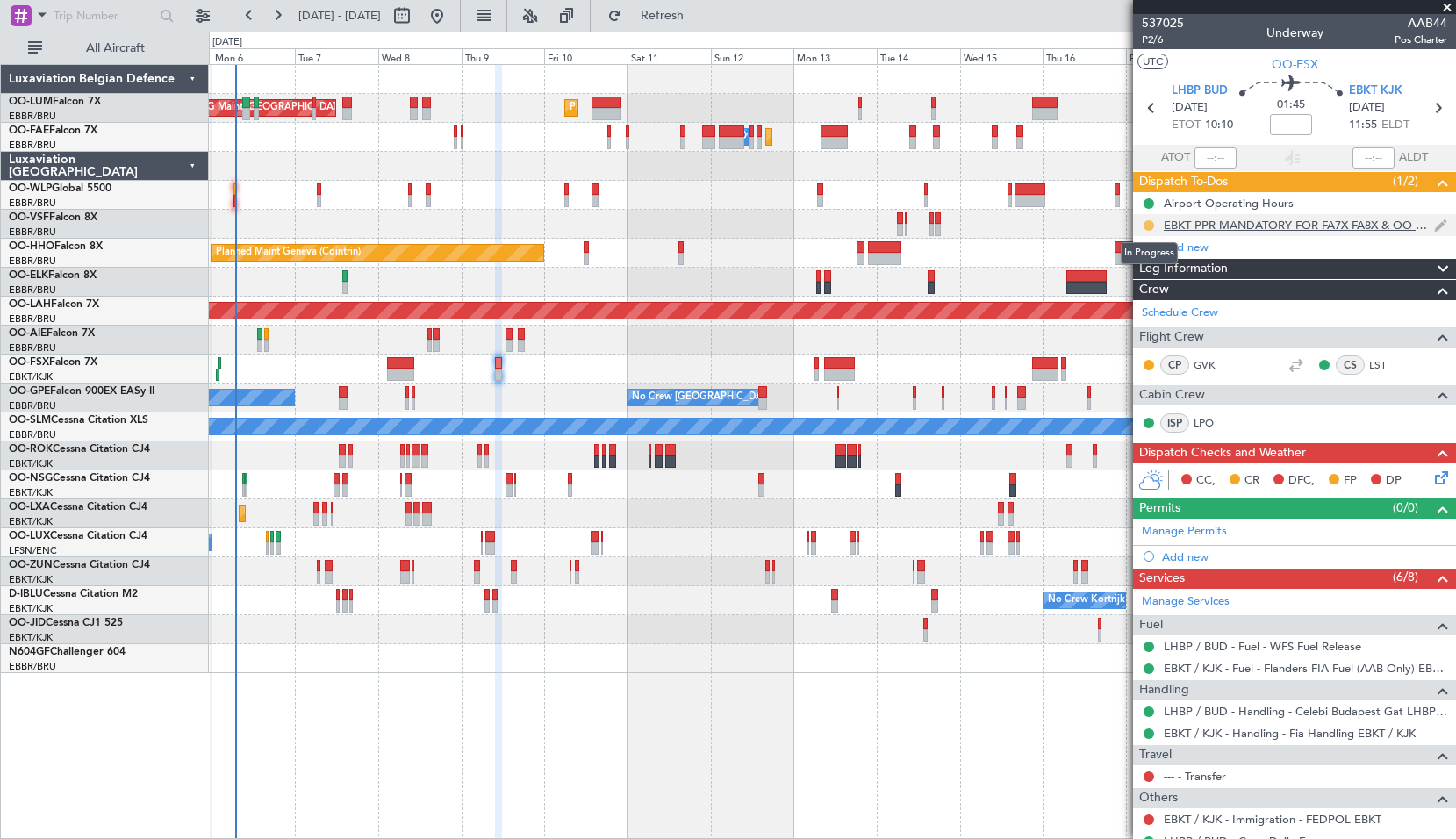
click at [1145, 227] on button at bounding box center [1149, 225] width 11 height 11
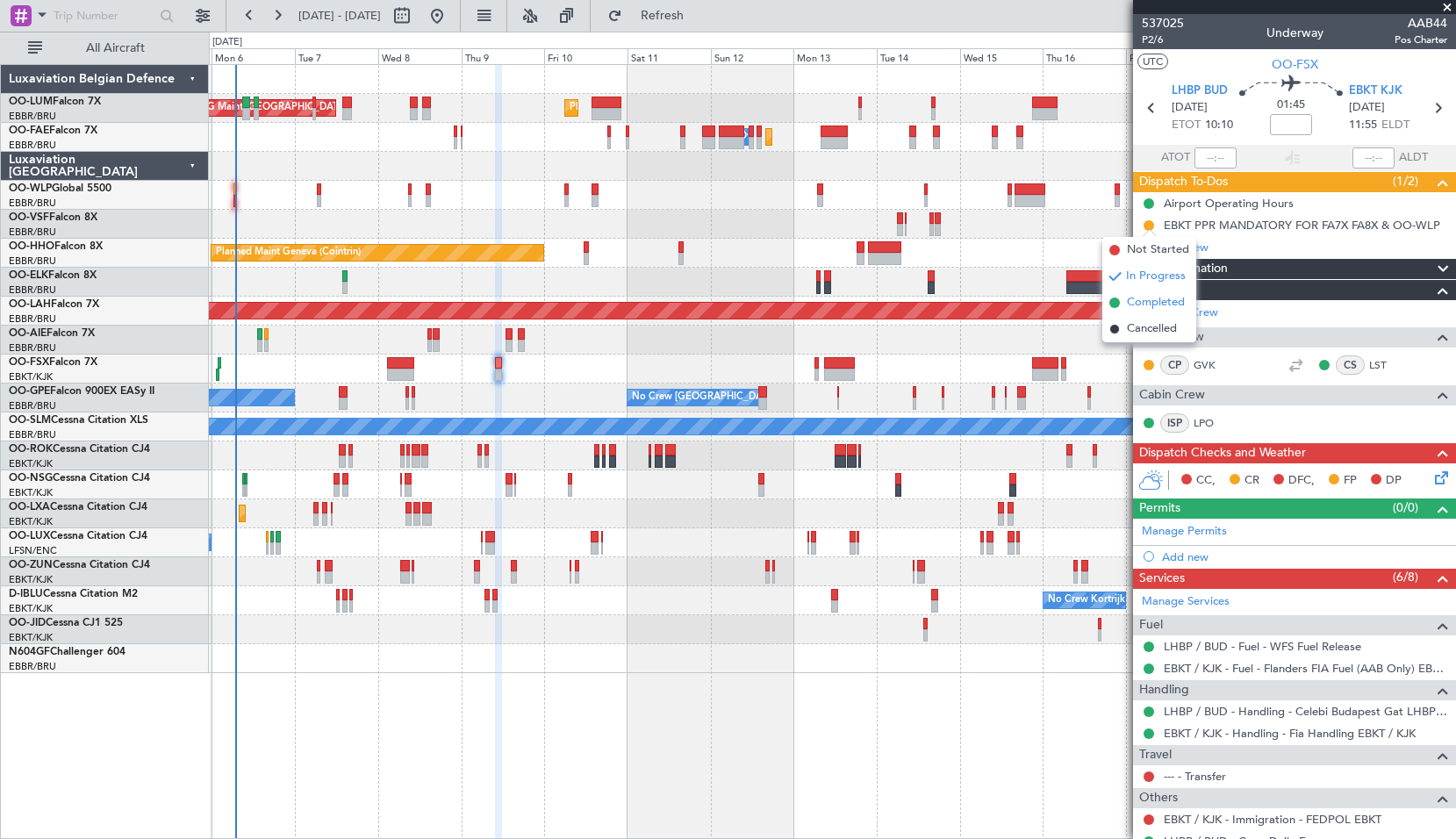
click at [1145, 301] on span "Completed" at bounding box center [1156, 303] width 58 height 18
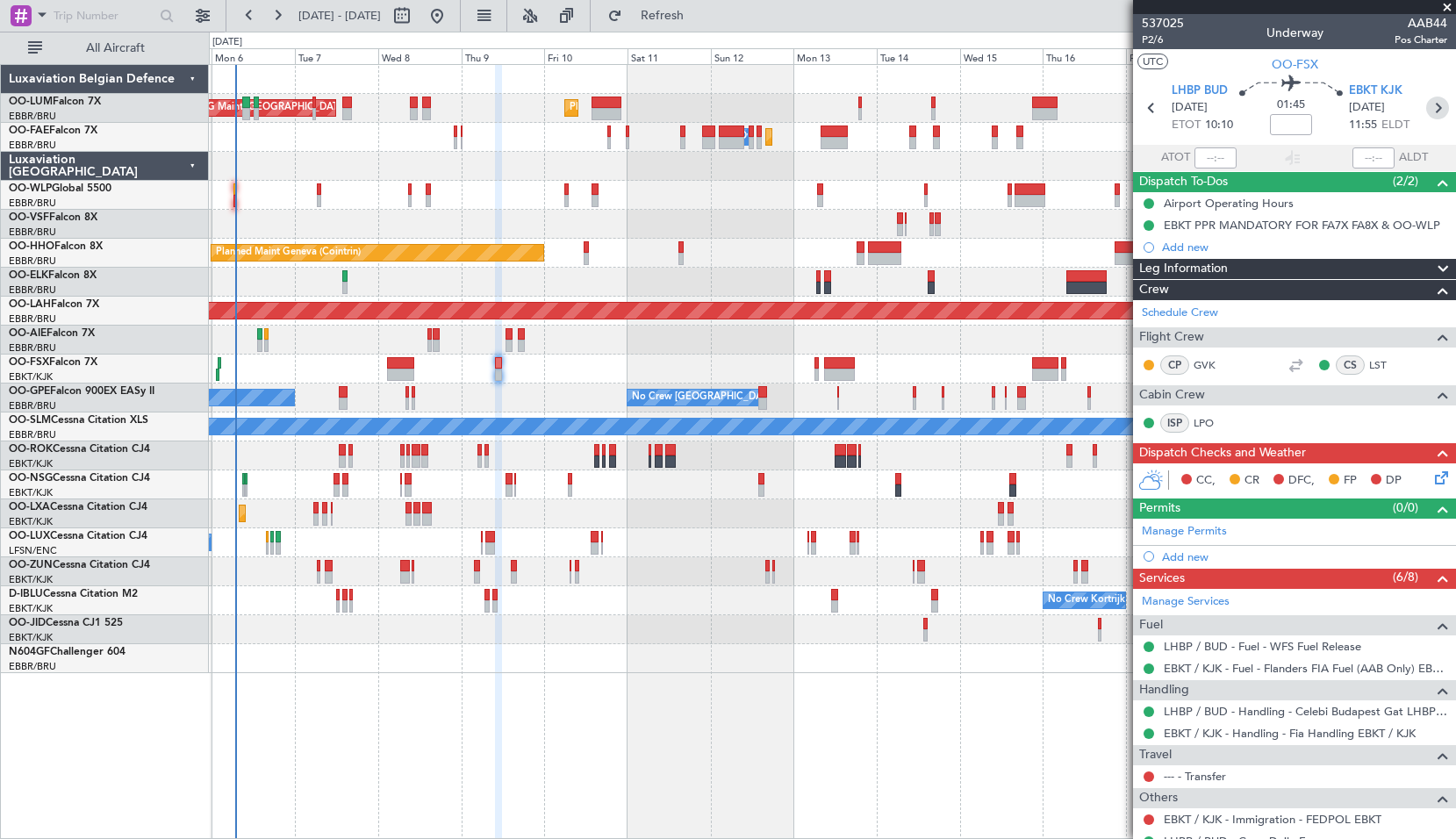
click at [1432, 114] on icon at bounding box center [1438, 108] width 23 height 23
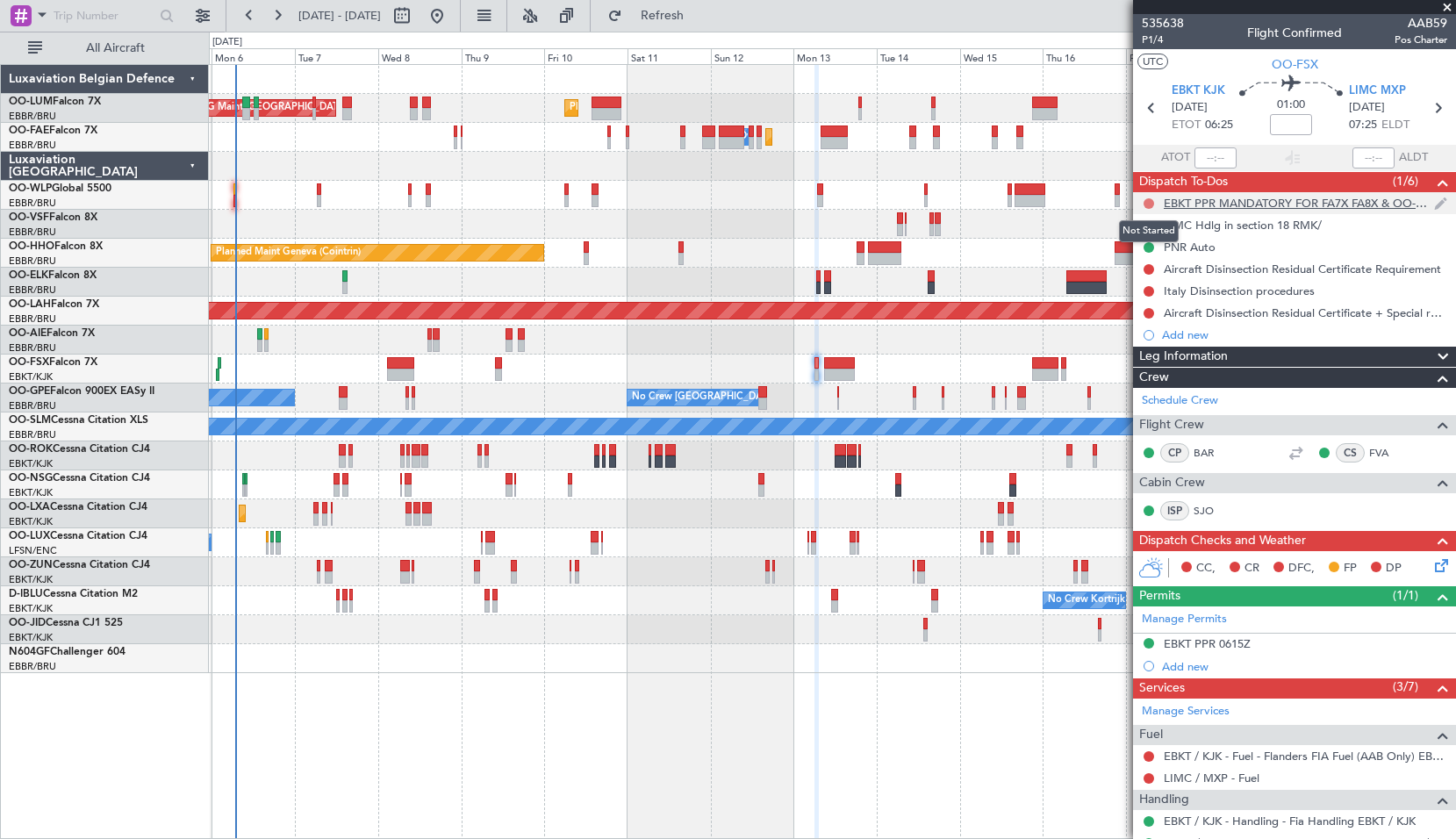
click at [1152, 201] on button at bounding box center [1149, 203] width 11 height 11
click at [1133, 284] on span "Completed" at bounding box center [1157, 281] width 58 height 18
click at [1428, 113] on icon at bounding box center [1438, 108] width 23 height 23
type input "+00:25"
type input "1"
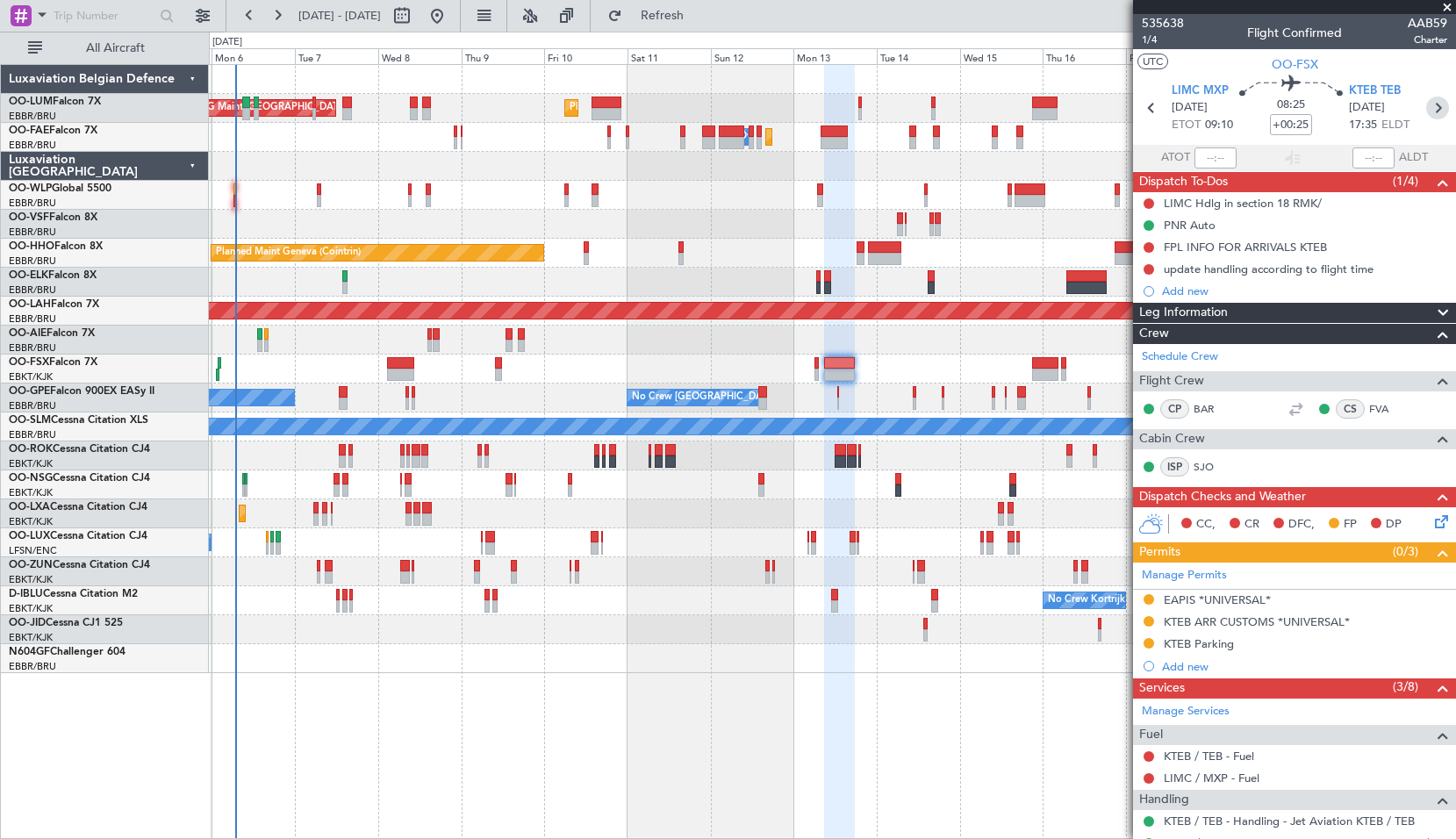
click at [1428, 111] on icon at bounding box center [1438, 108] width 23 height 23
type input "-00:20"
type input "6"
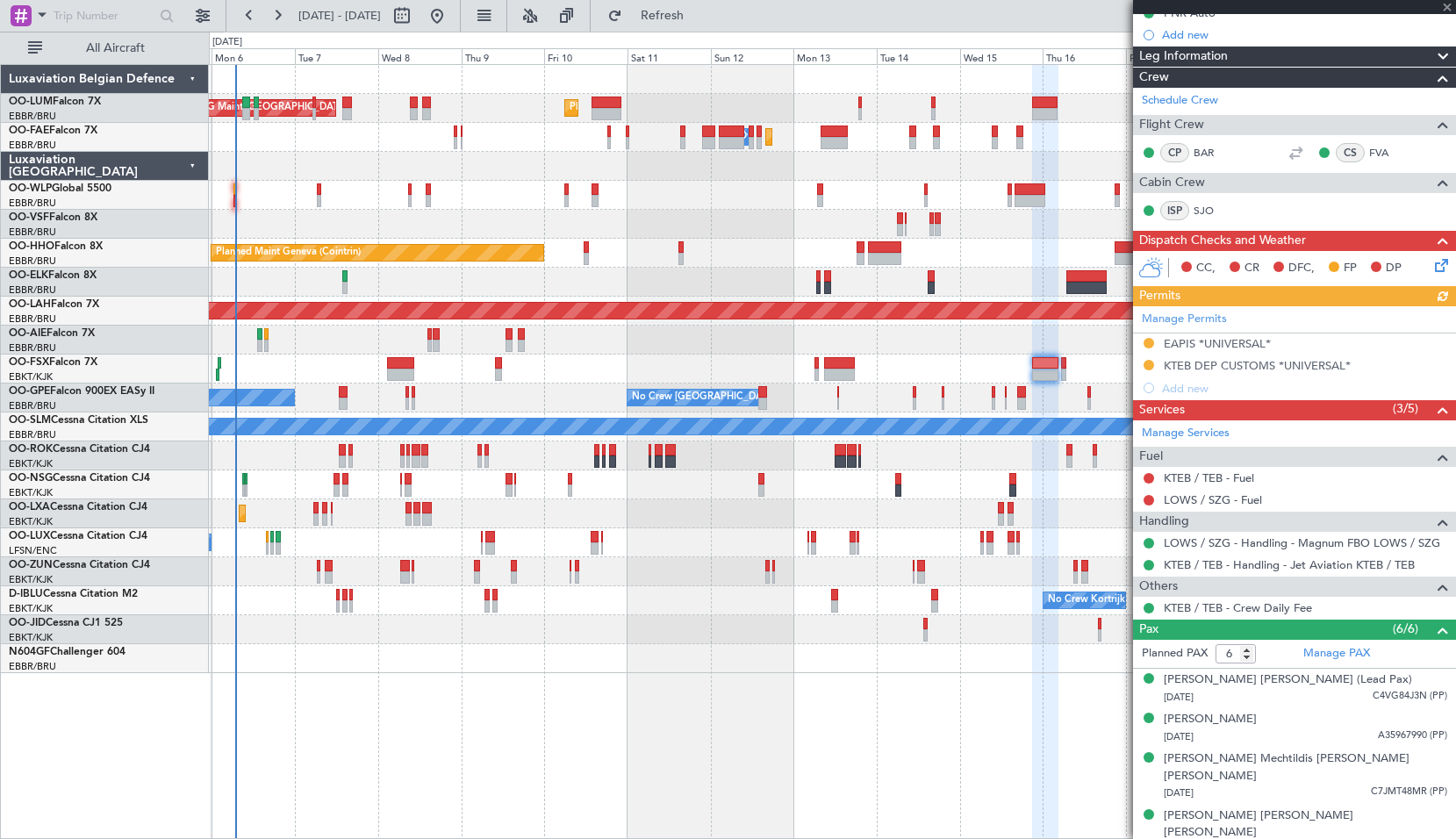
scroll to position [300, 0]
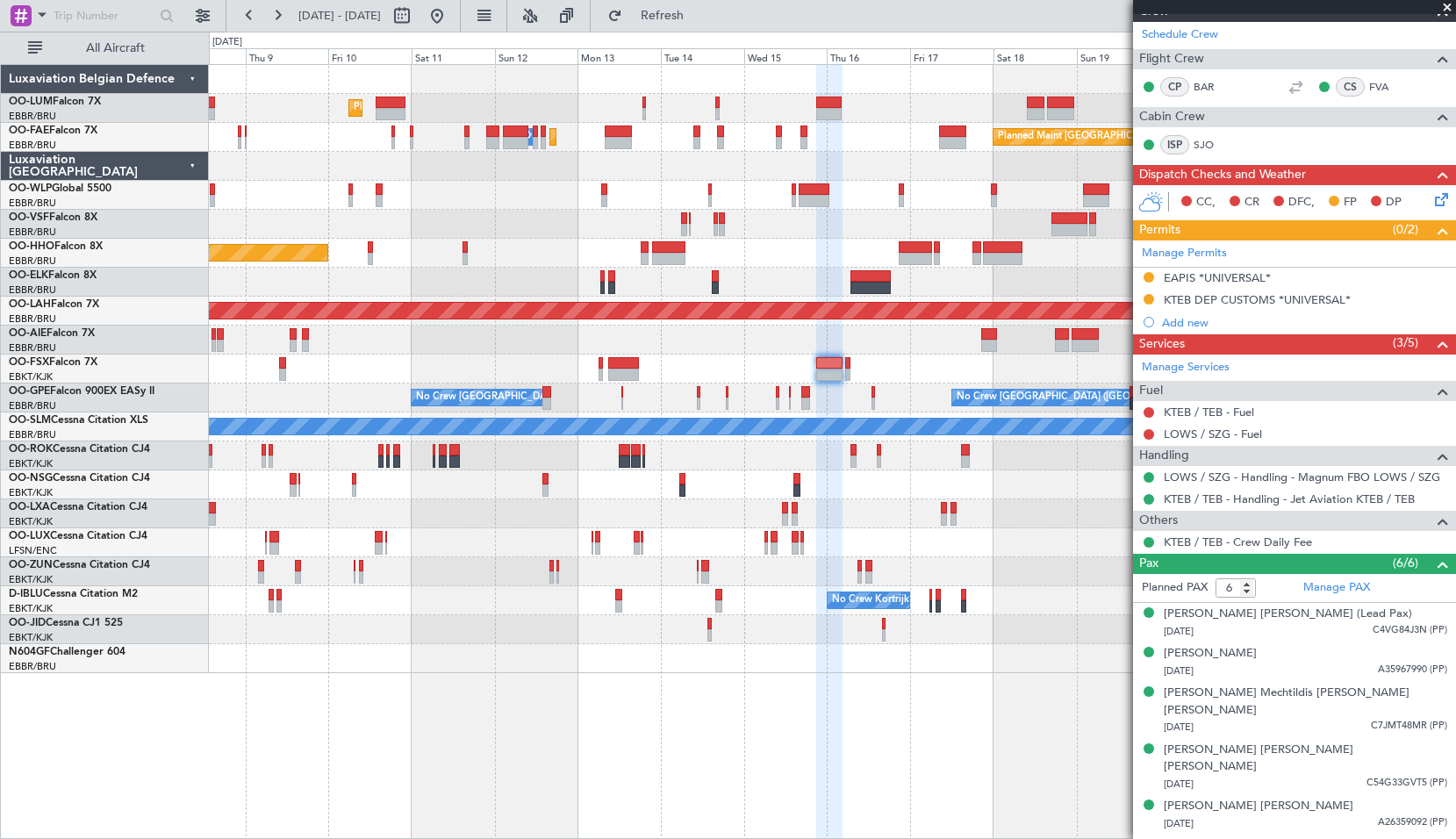
click at [759, 328] on div at bounding box center [832, 340] width 1247 height 29
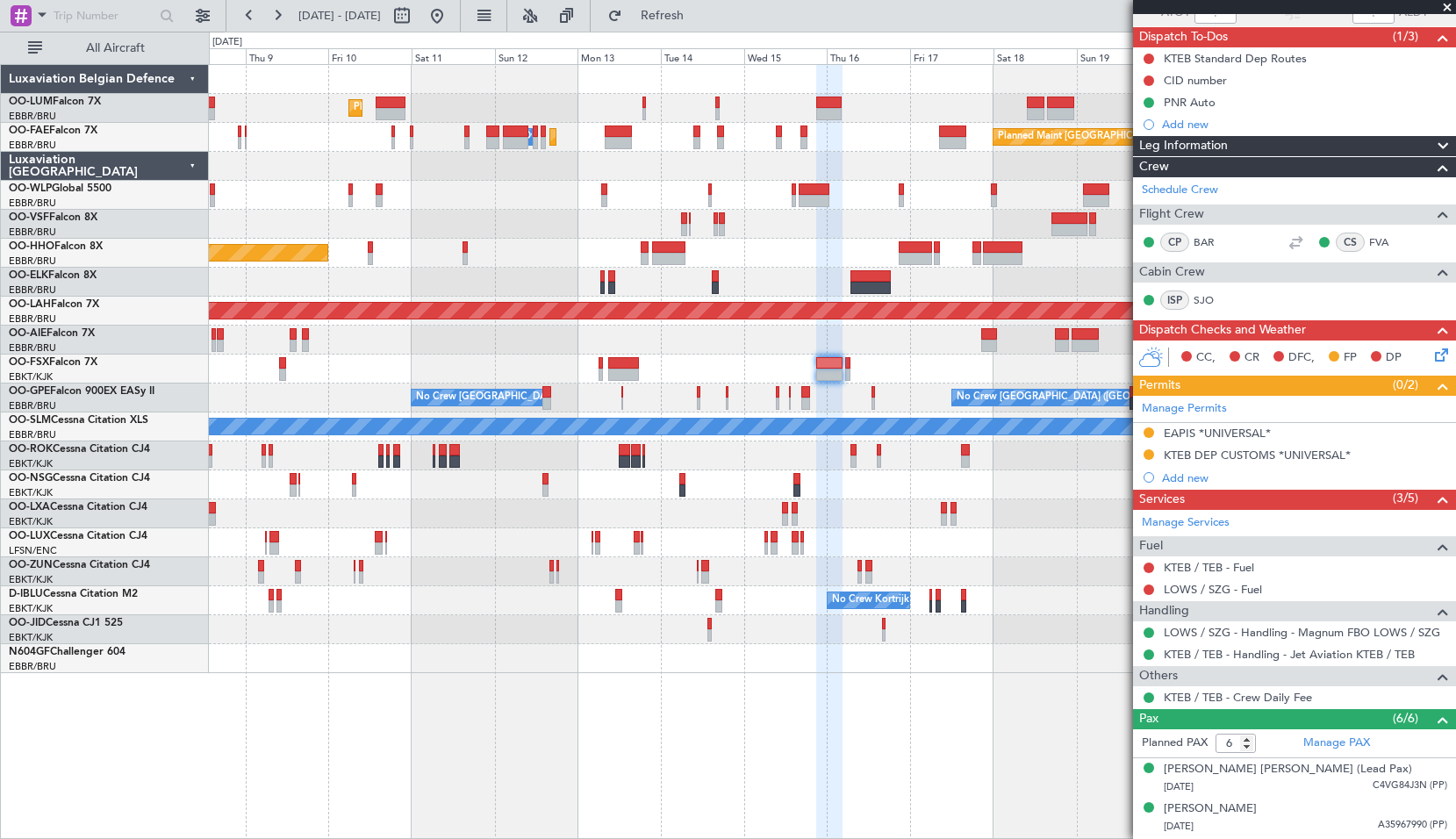
scroll to position [37, 0]
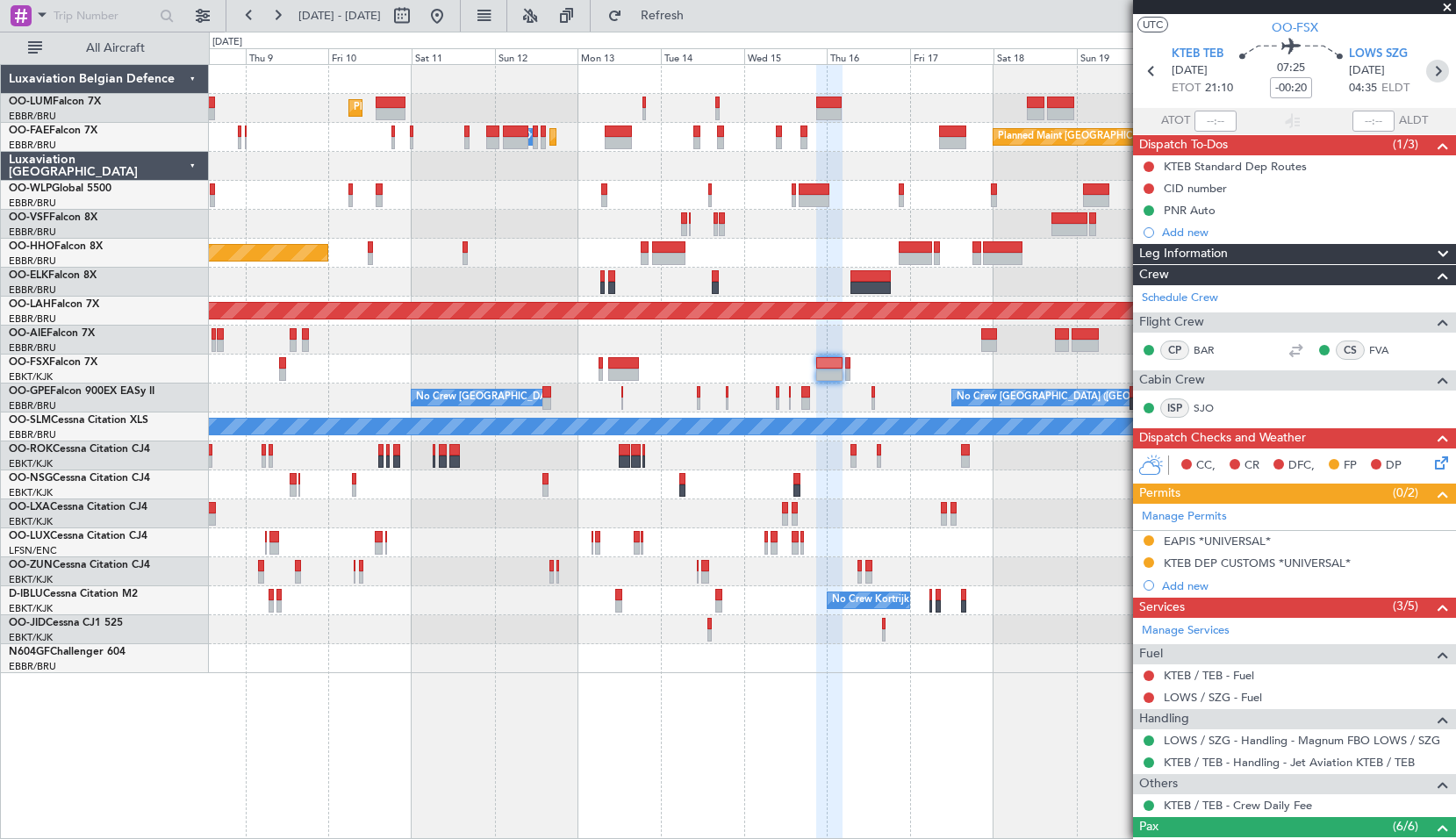
click at [1428, 75] on icon at bounding box center [1438, 71] width 23 height 23
type input "0"
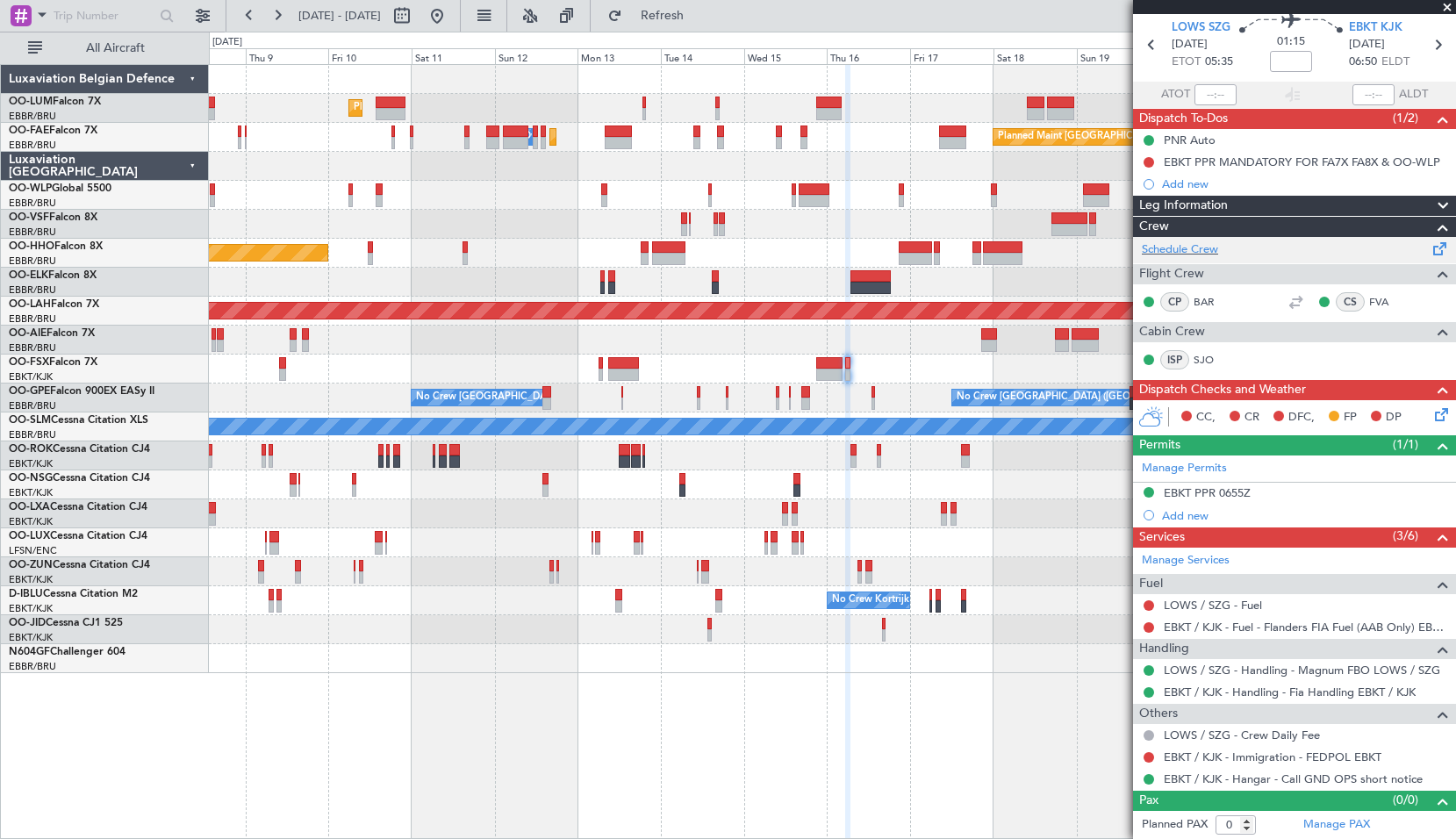
scroll to position [0, 0]
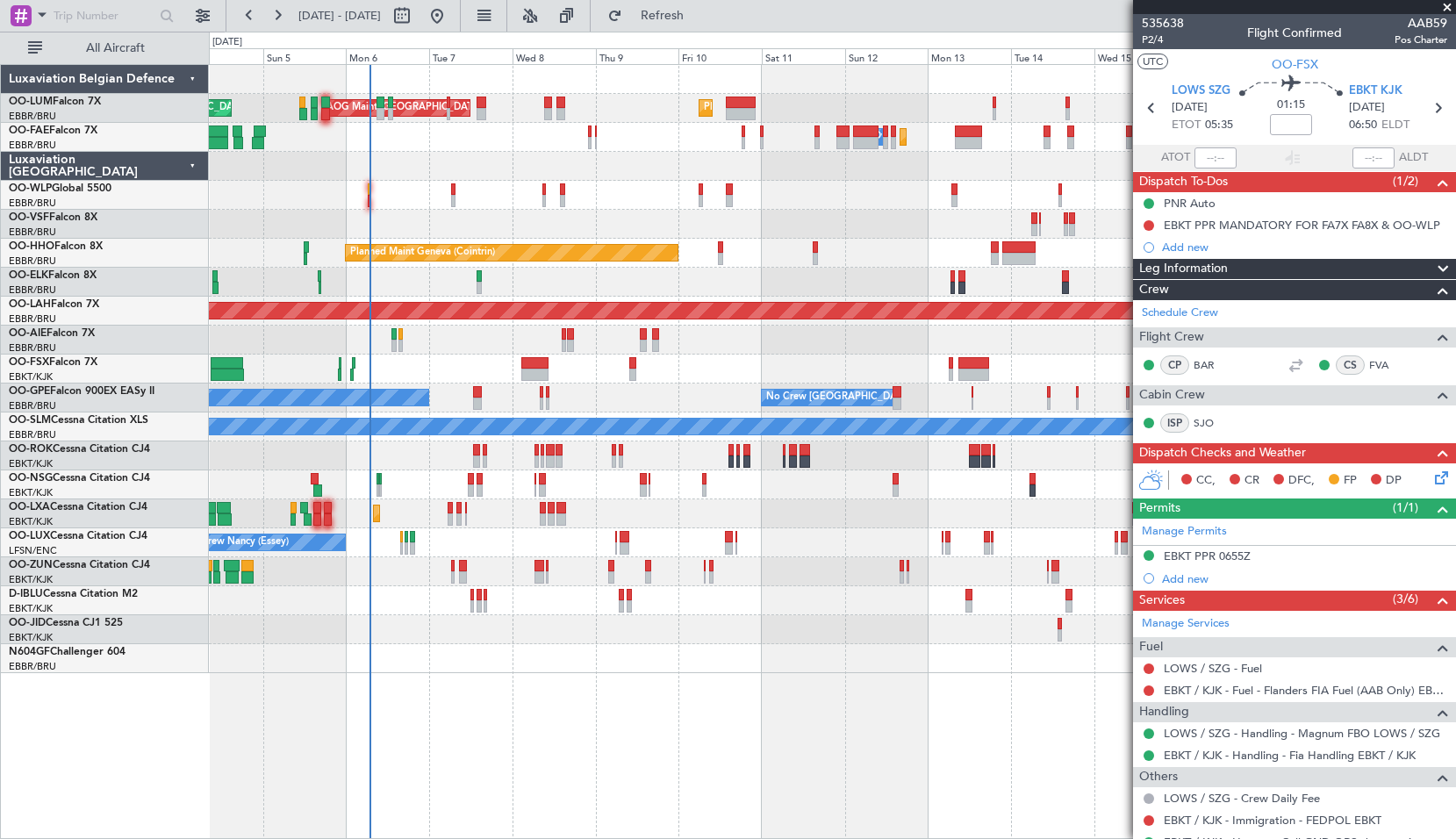
click at [862, 471] on div "Planned Maint Brussels (Brussels National) AOG Maint Sibiu Planned Maint Brusse…" at bounding box center [832, 369] width 1247 height 608
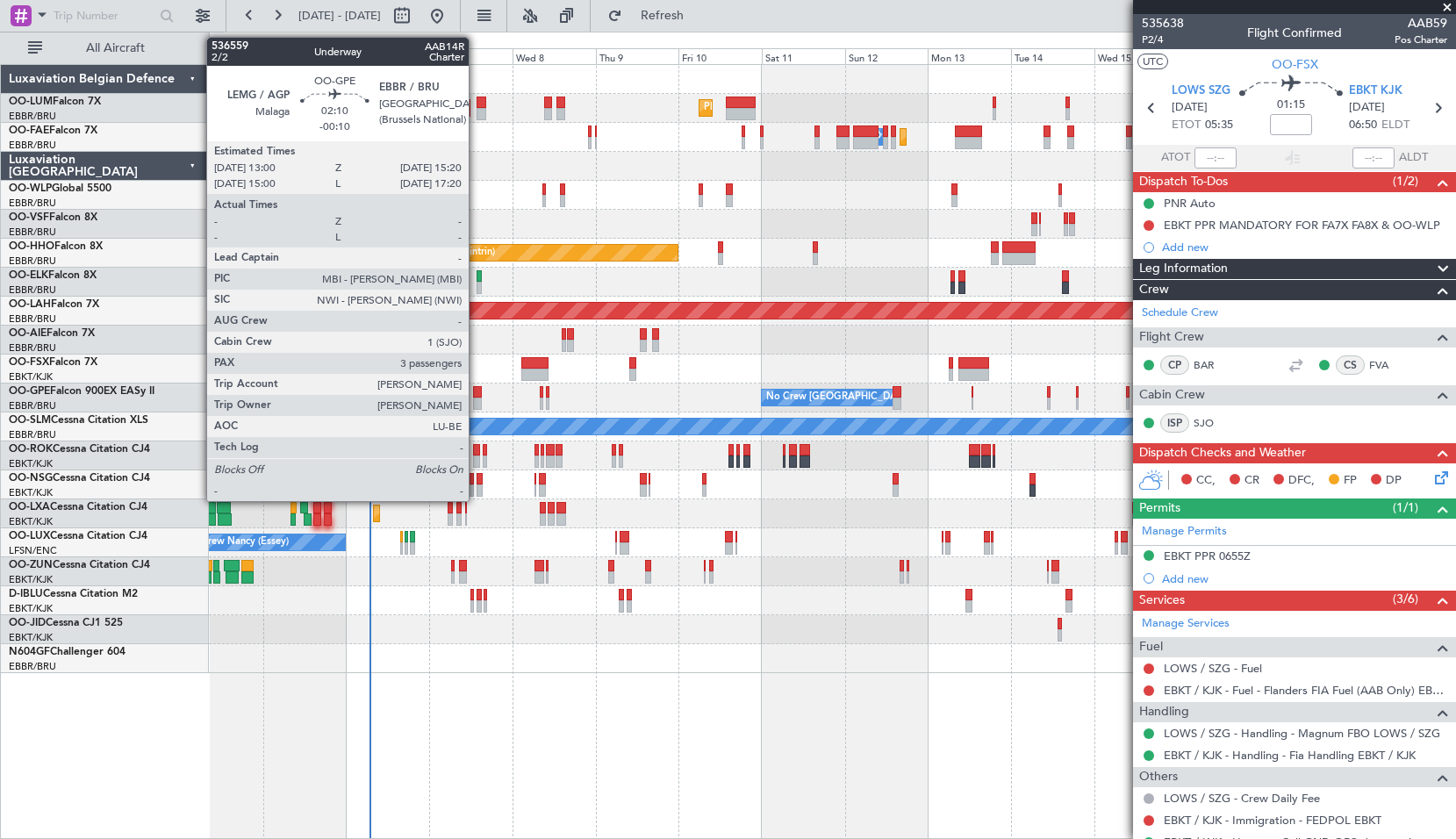
click at [477, 393] on div at bounding box center [477, 392] width 9 height 12
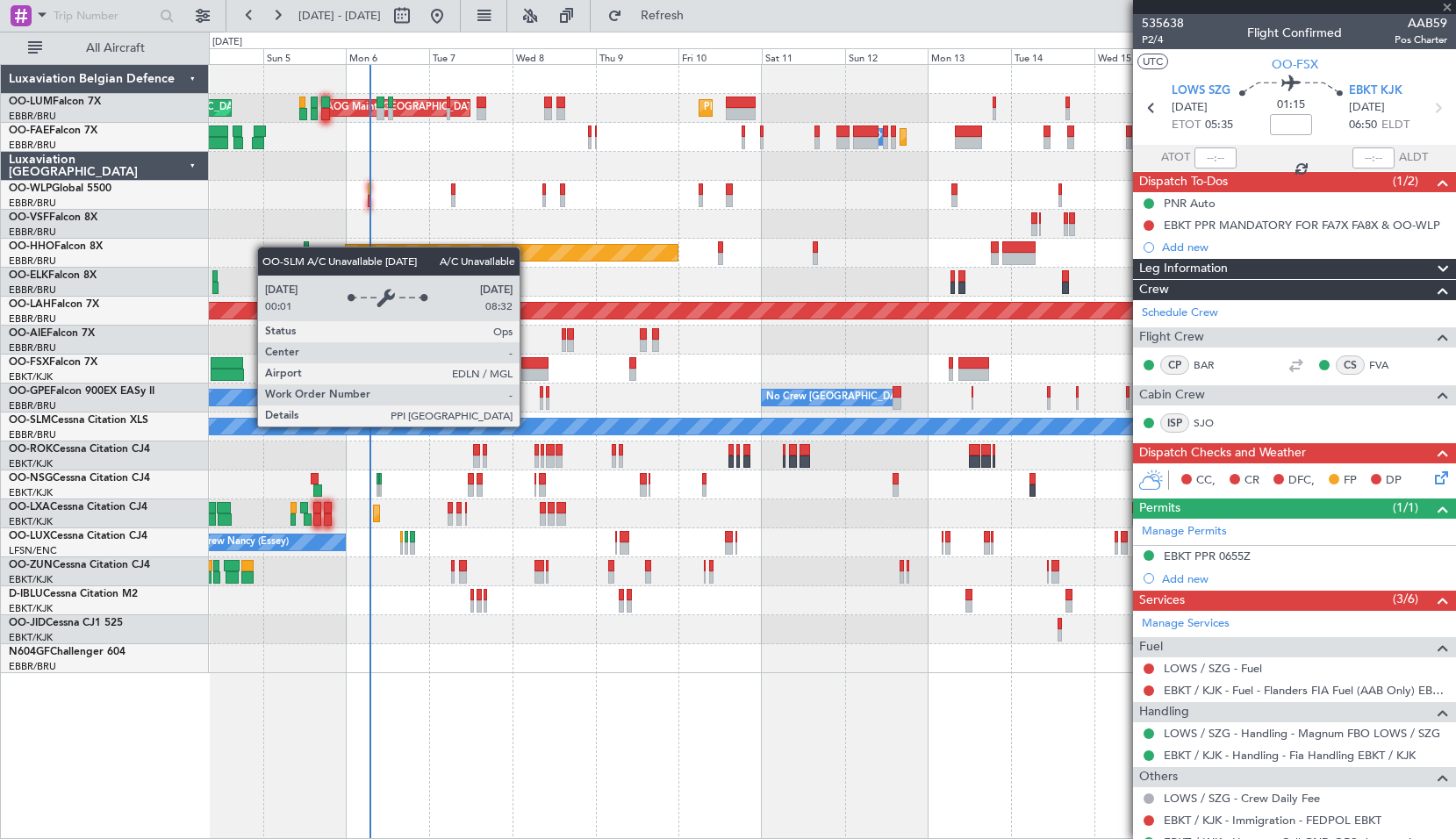
type input "-00:10"
type input "3"
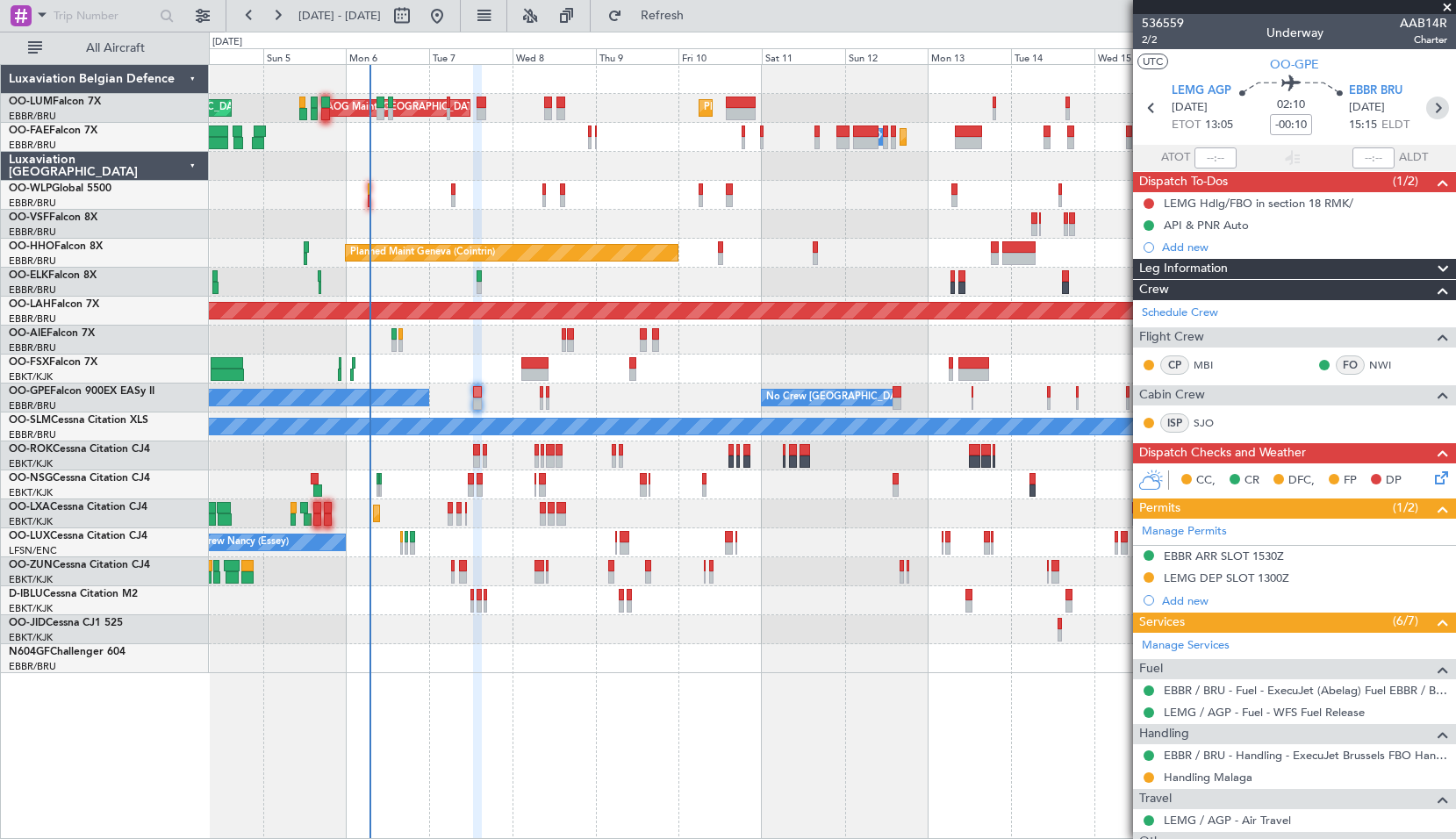
click at [1435, 111] on icon at bounding box center [1438, 108] width 23 height 23
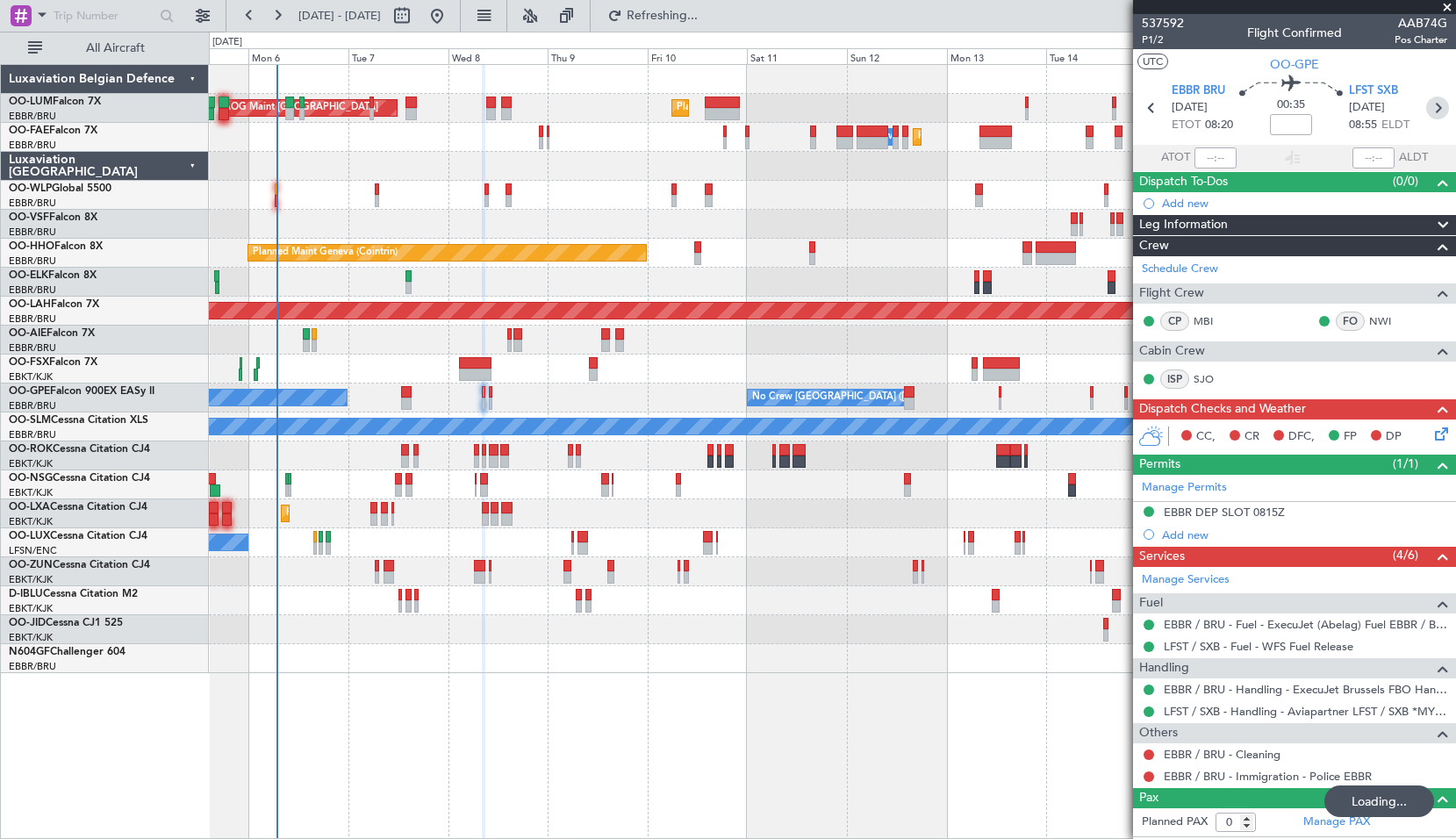
click at [1442, 112] on icon at bounding box center [1438, 108] width 23 height 23
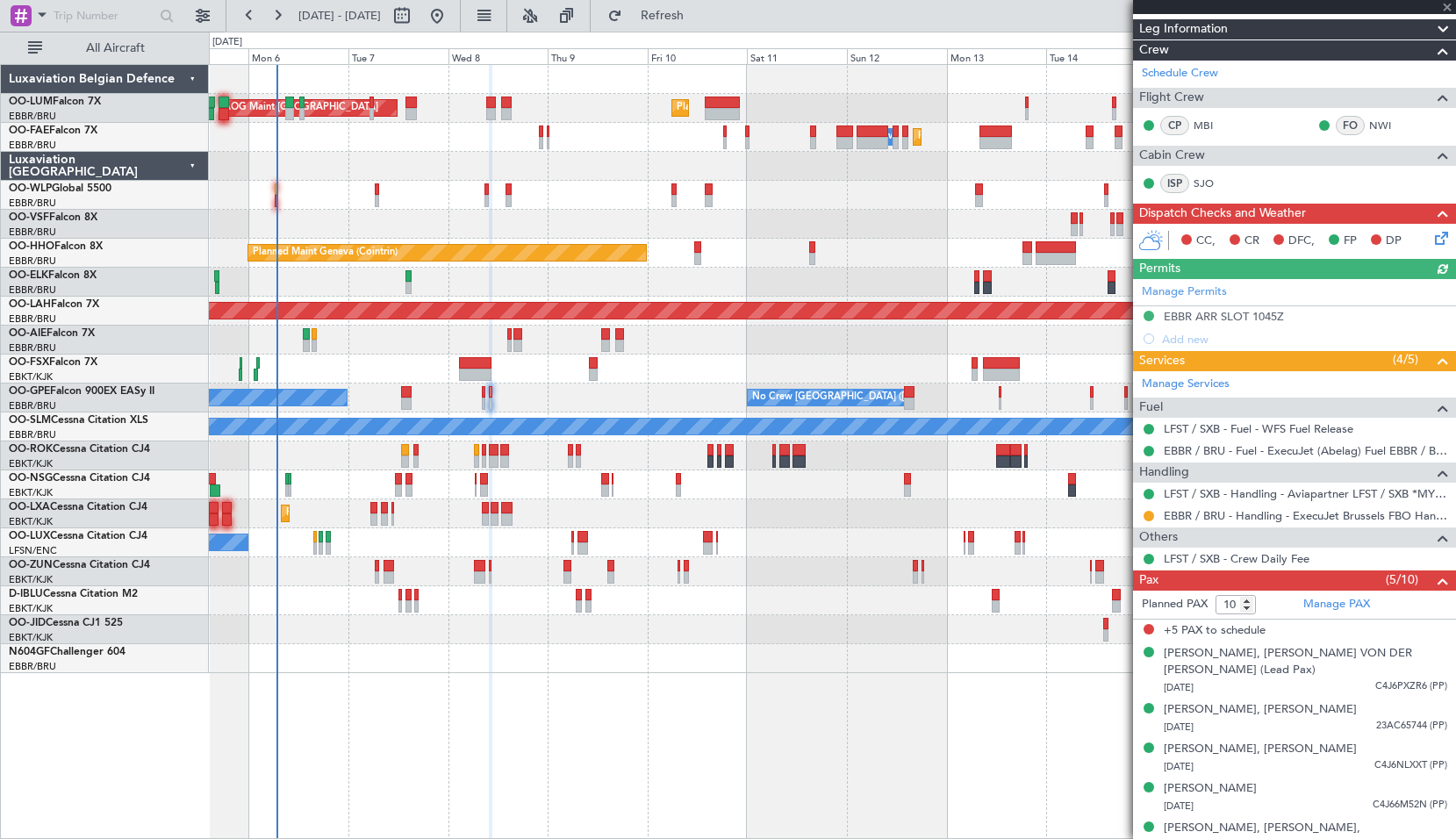
scroll to position [108, 0]
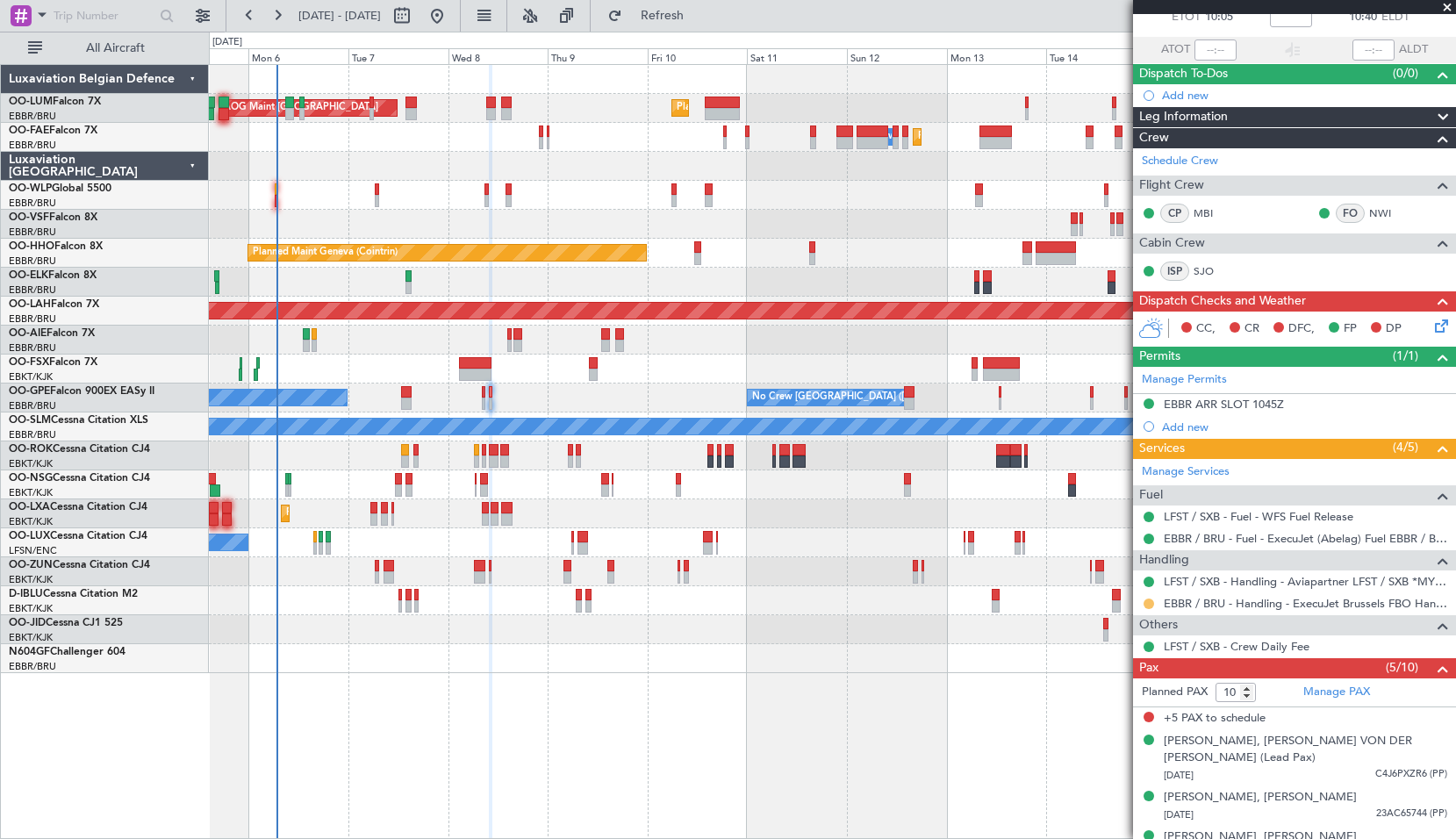
click at [1149, 604] on button at bounding box center [1149, 604] width 11 height 11
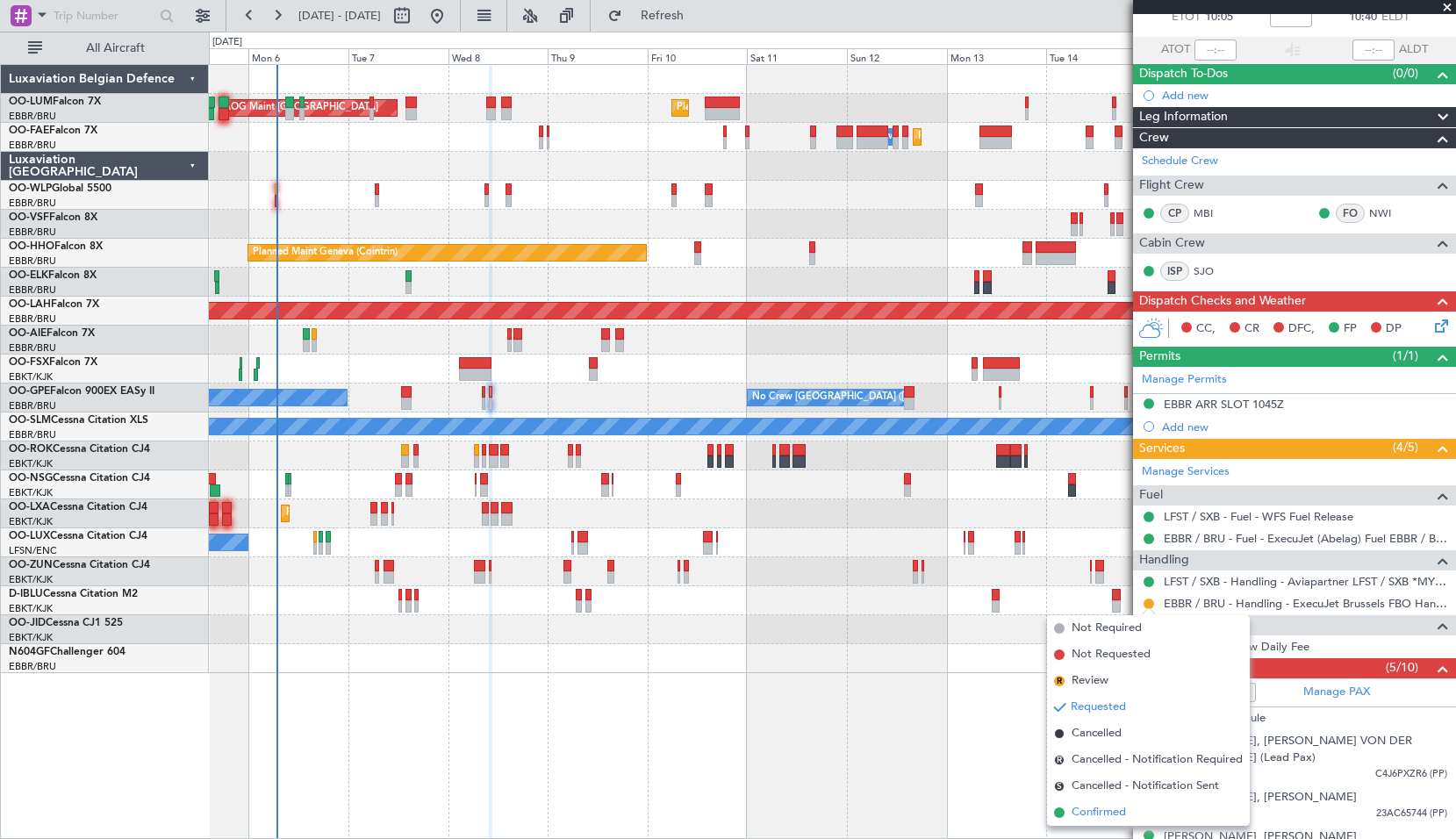
click at [1089, 809] on span "Confirmed" at bounding box center [1099, 813] width 54 height 18
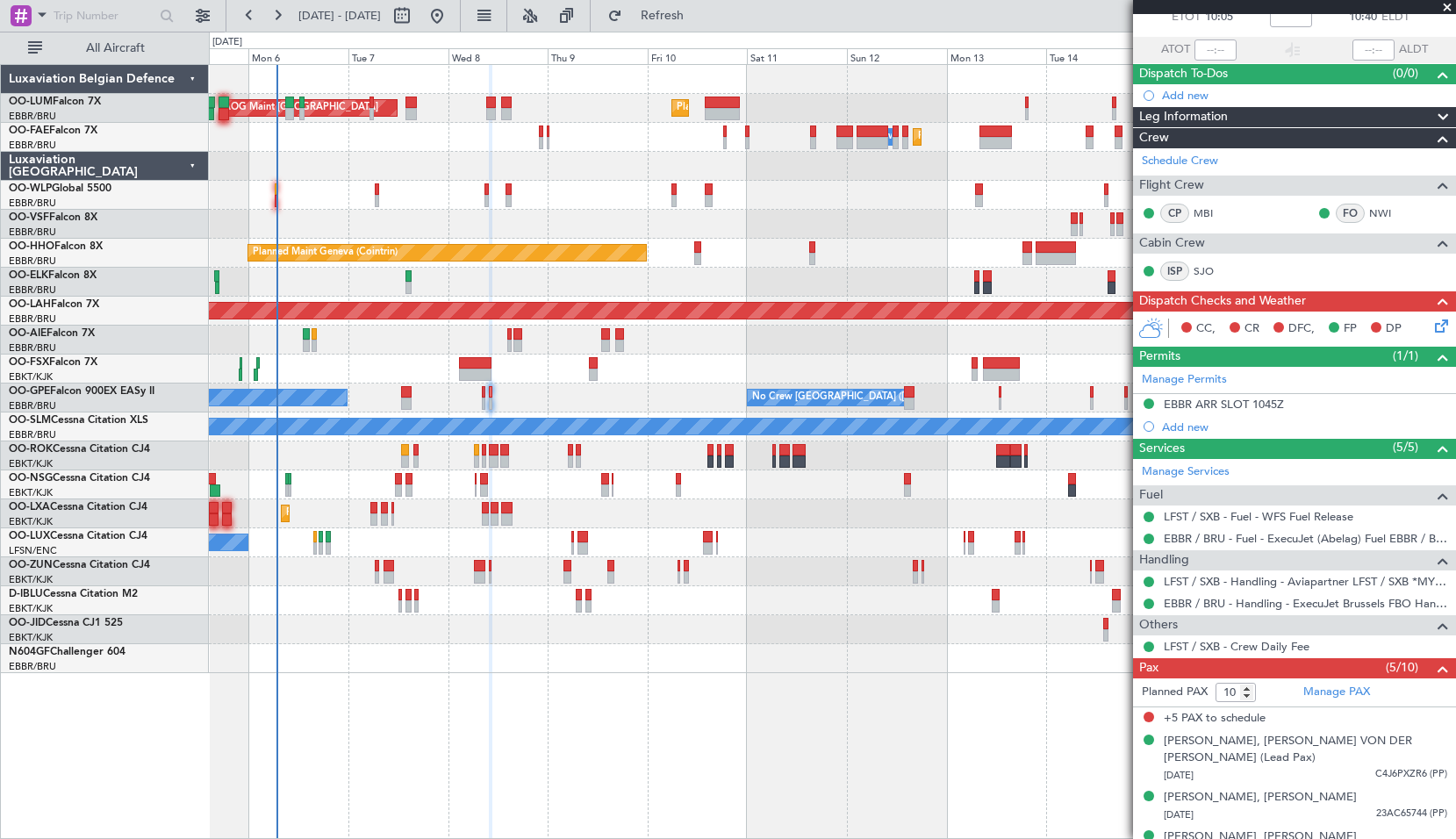
scroll to position [0, 0]
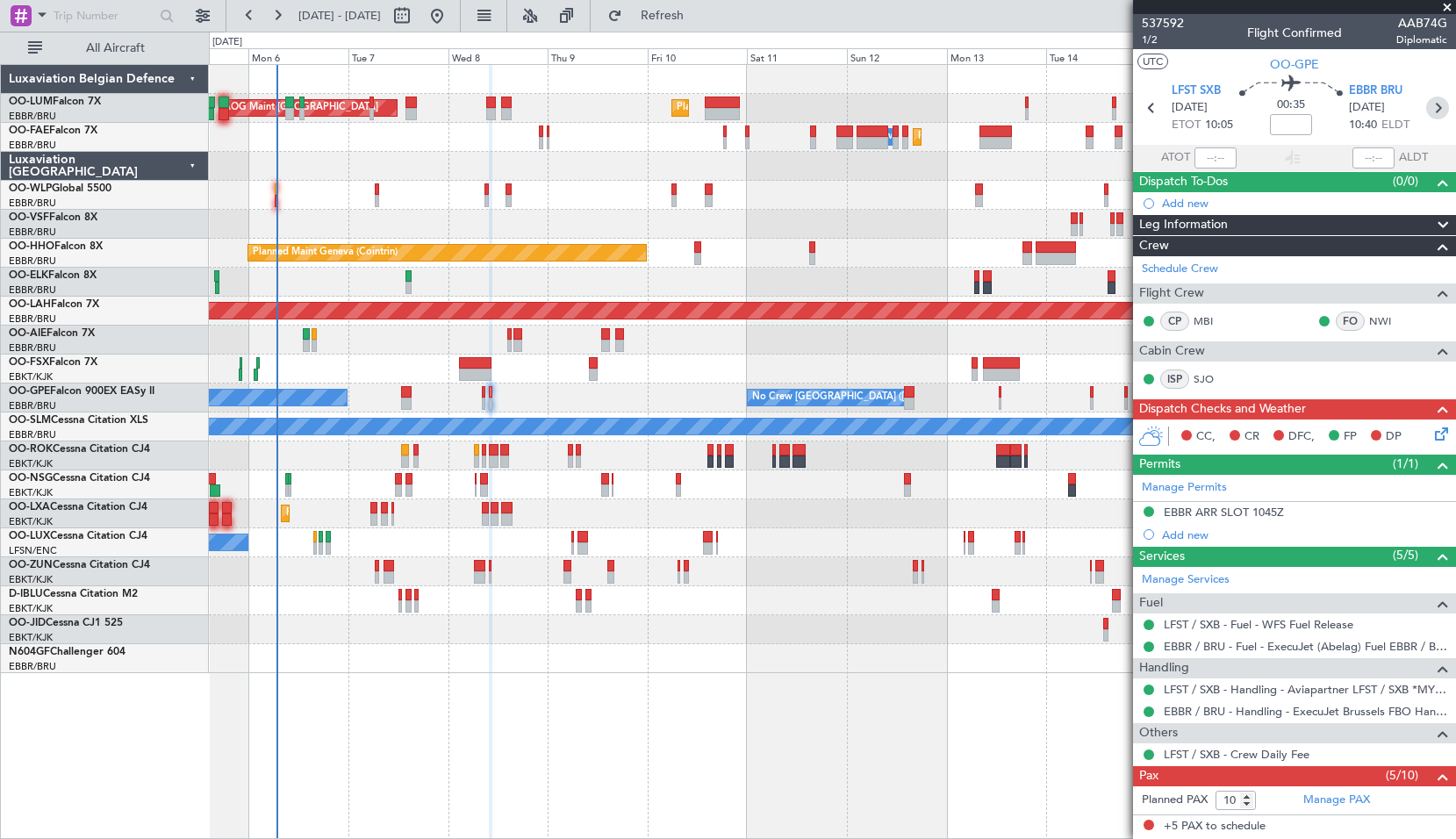
click at [1429, 98] on icon at bounding box center [1438, 108] width 23 height 23
type input "12"
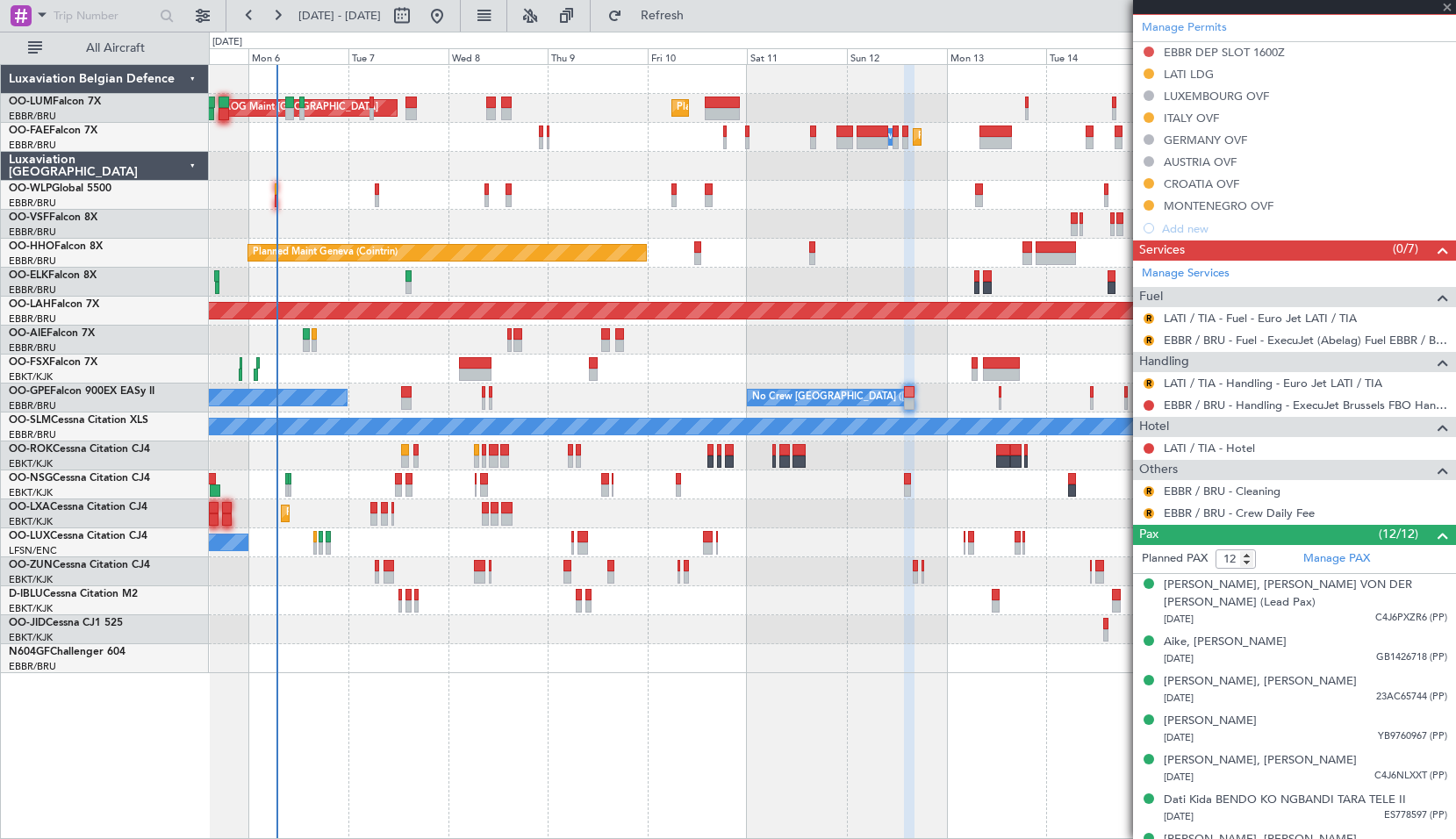
scroll to position [527, 0]
click at [1150, 491] on button "R" at bounding box center [1149, 490] width 11 height 11
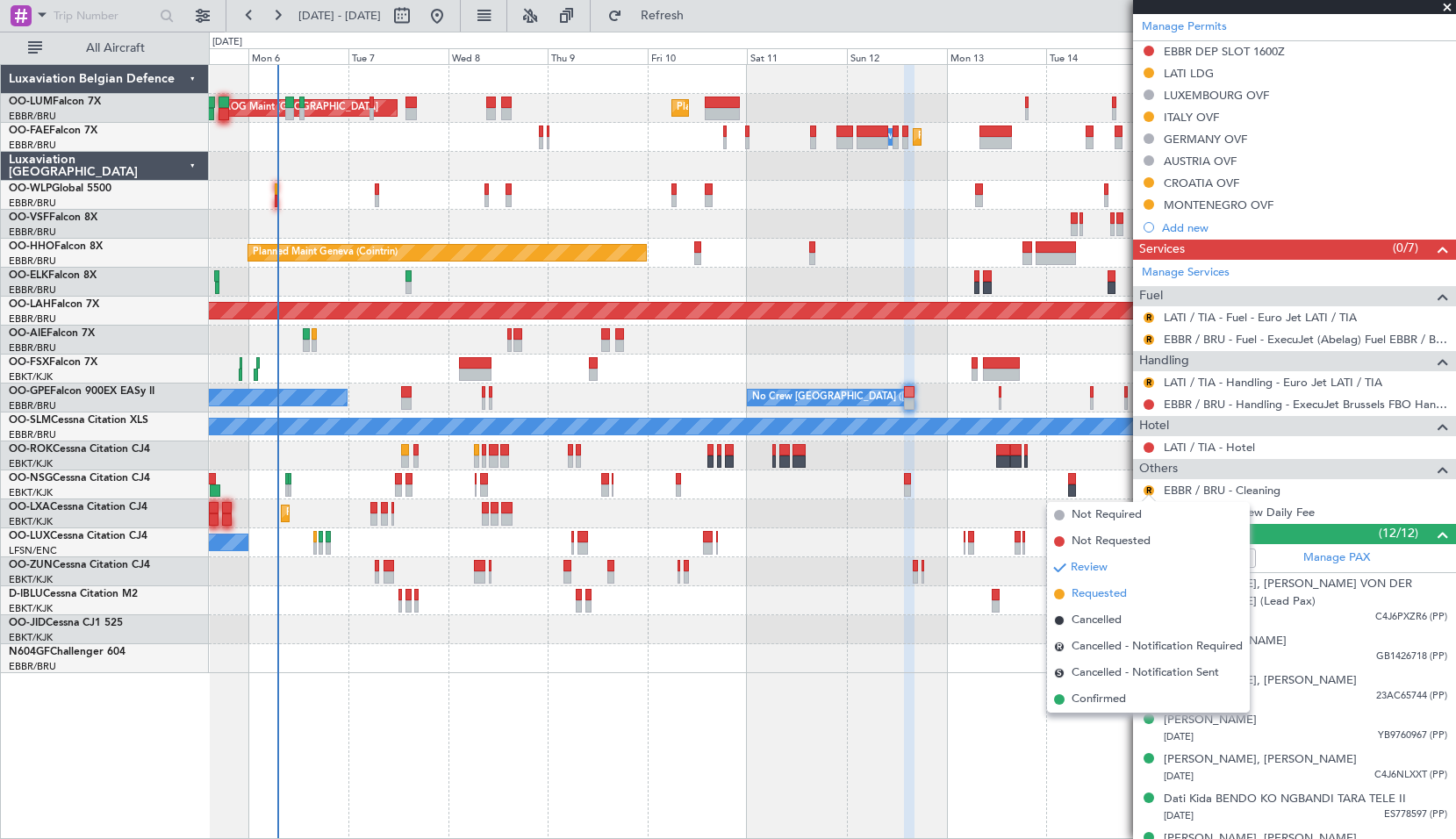
click at [1104, 595] on span "Requested" at bounding box center [1099, 595] width 55 height 18
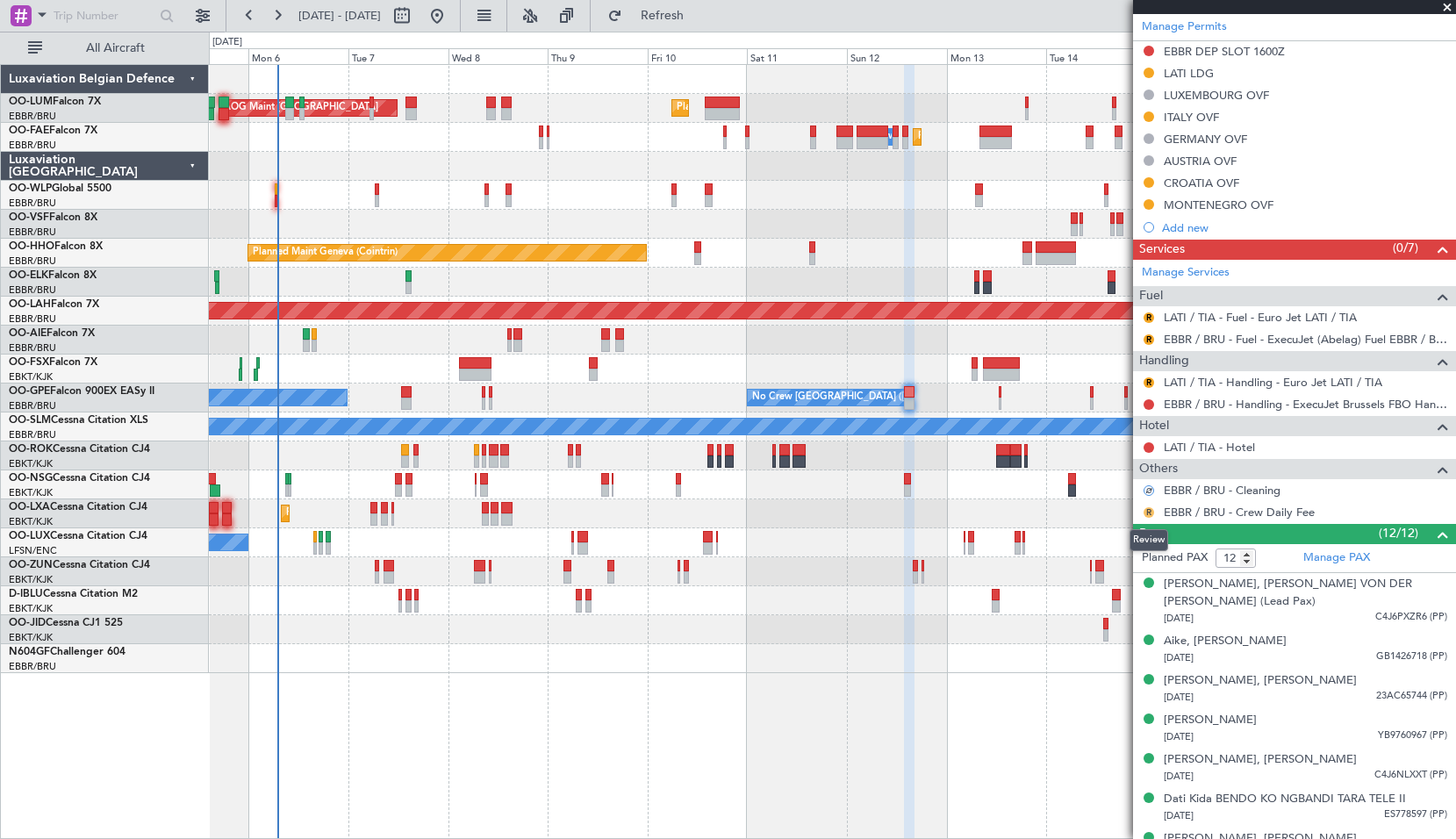
click at [1150, 511] on button "R" at bounding box center [1149, 512] width 11 height 11
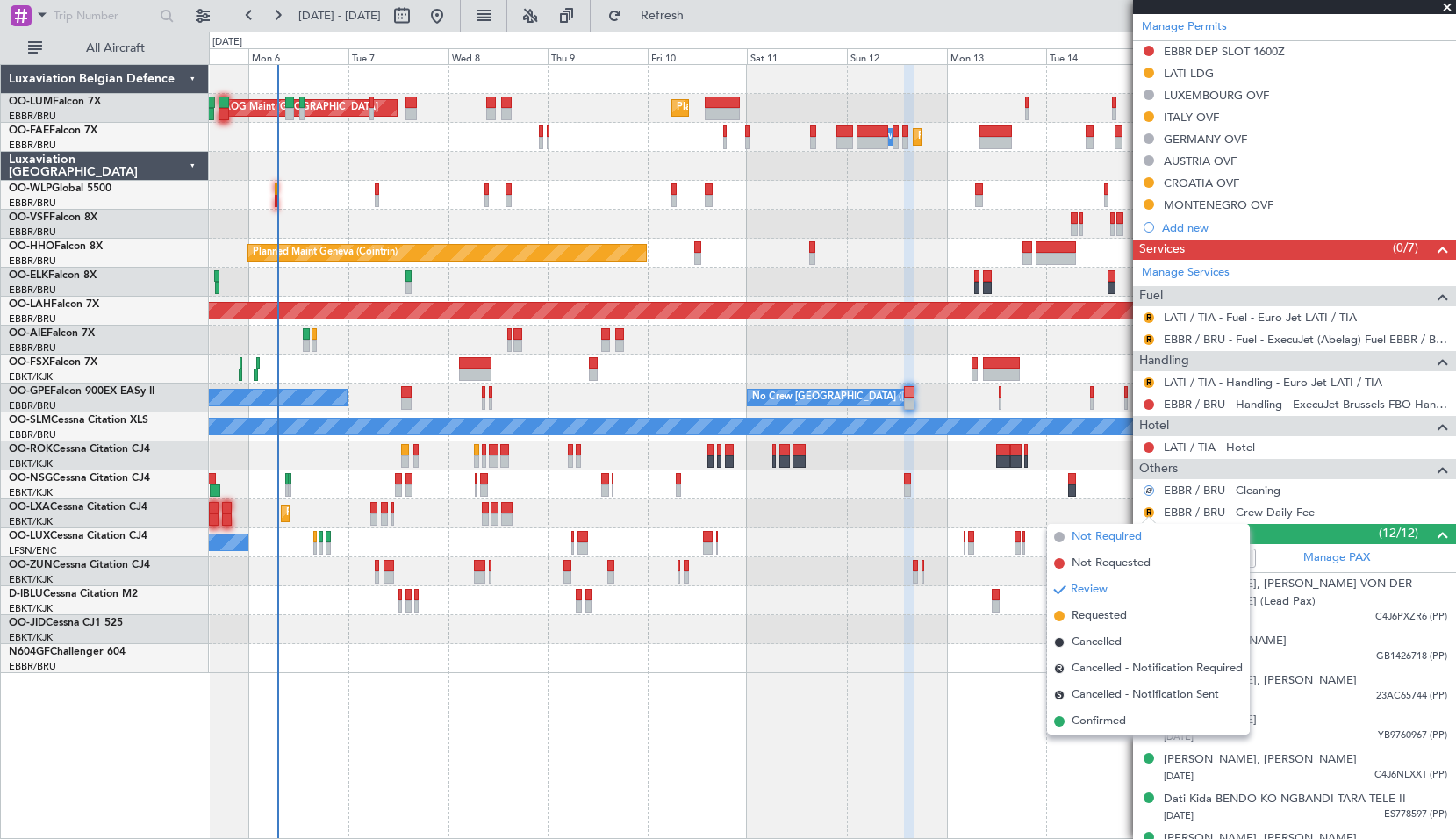
click at [1101, 537] on span "Not Required" at bounding box center [1107, 538] width 70 height 18
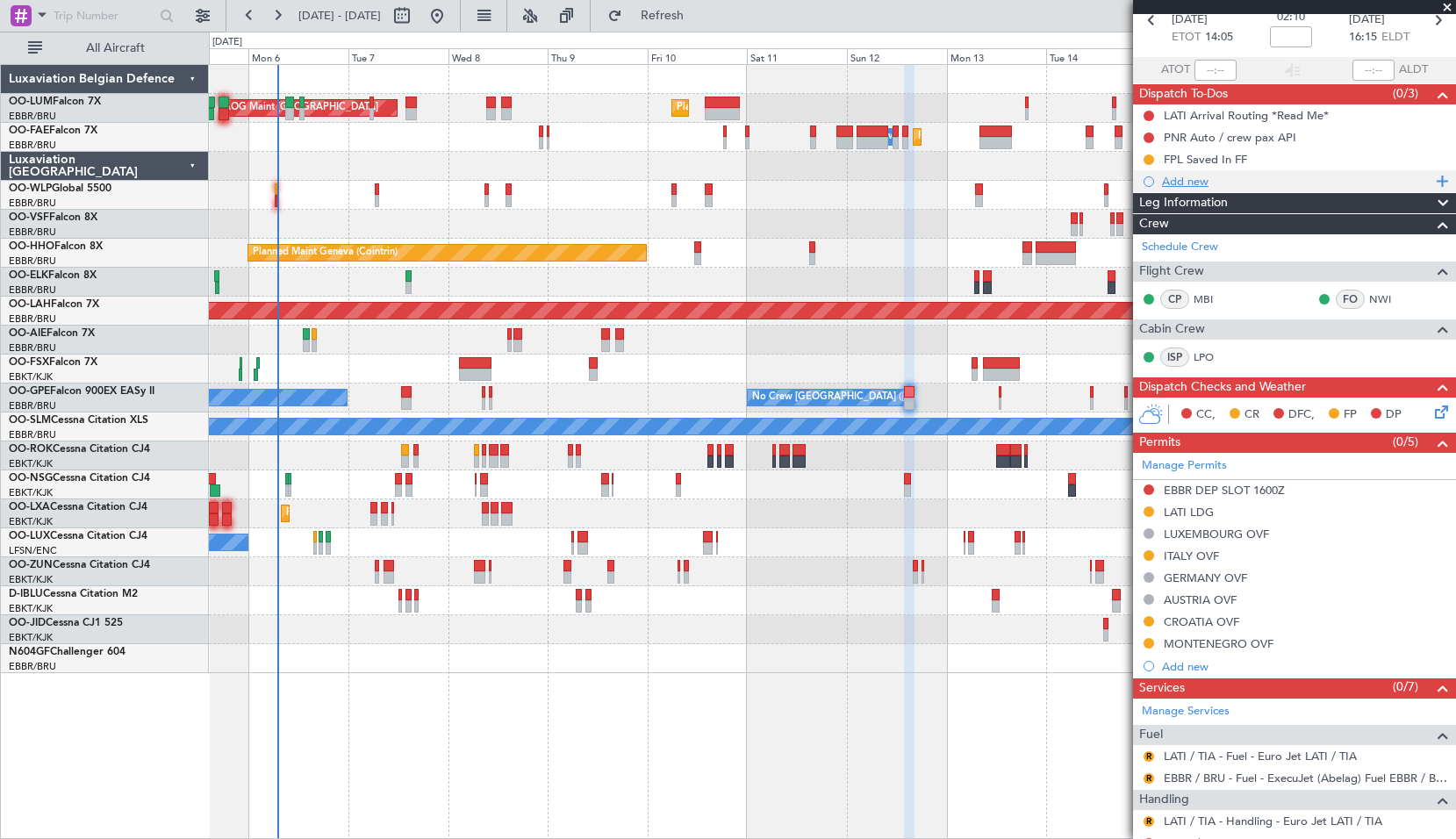
scroll to position [0, 0]
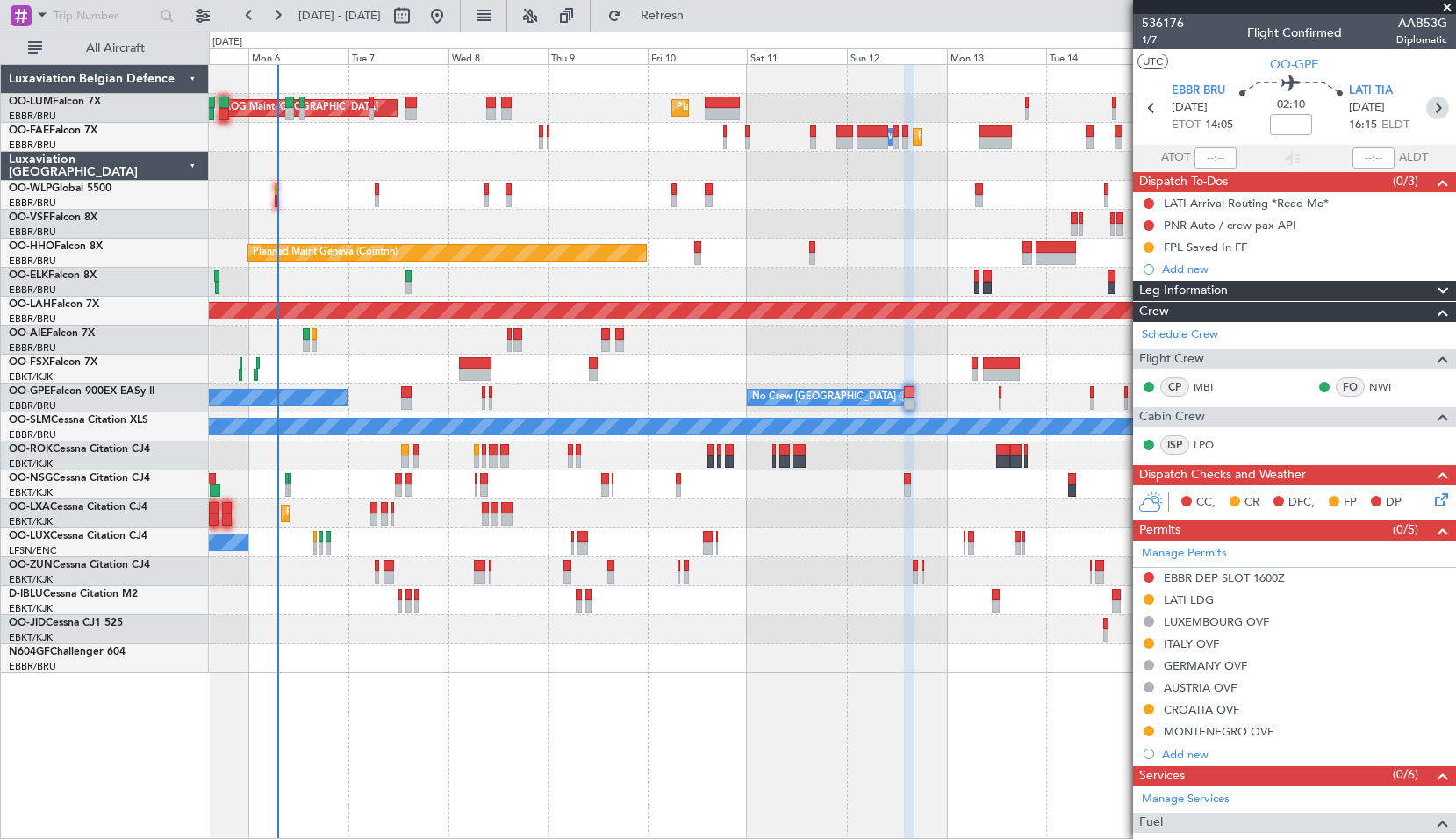
click at [1432, 104] on icon at bounding box center [1438, 108] width 23 height 23
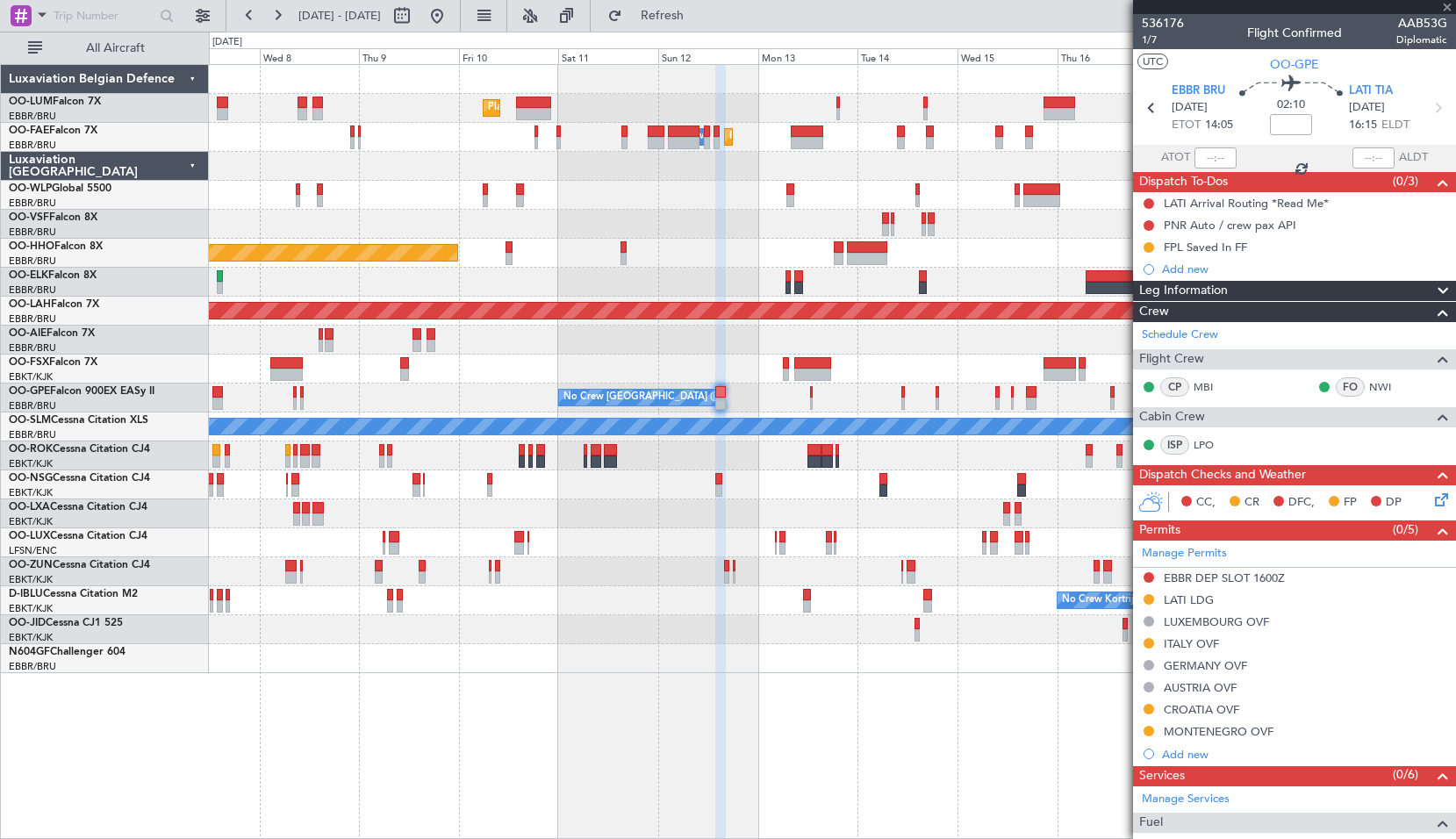
click at [803, 490] on div "Planned Maint Brussels (Brussels National) AOG Maint Sibiu Planned Maint Brusse…" at bounding box center [832, 369] width 1247 height 608
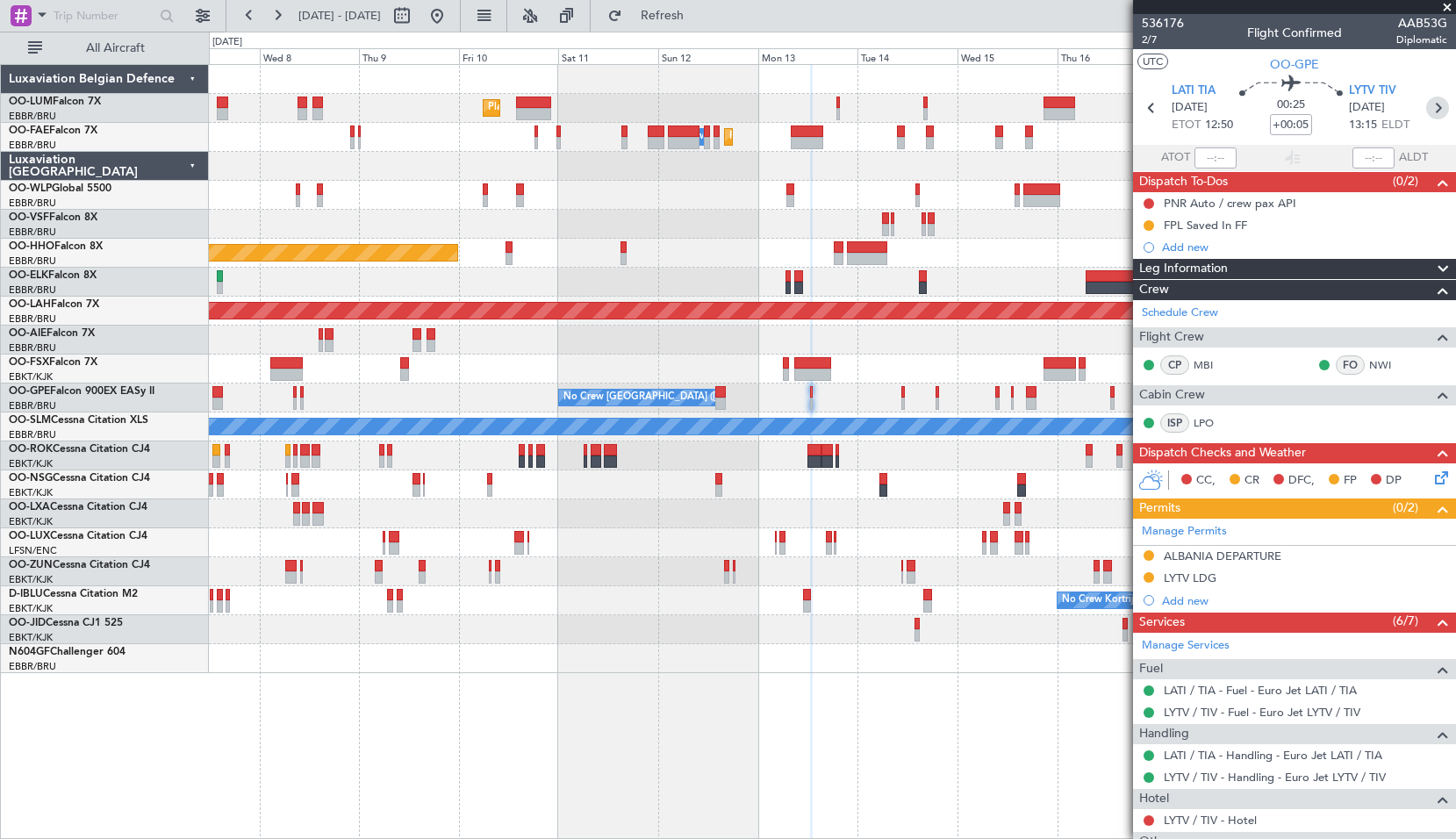
click at [1429, 108] on icon at bounding box center [1438, 108] width 23 height 23
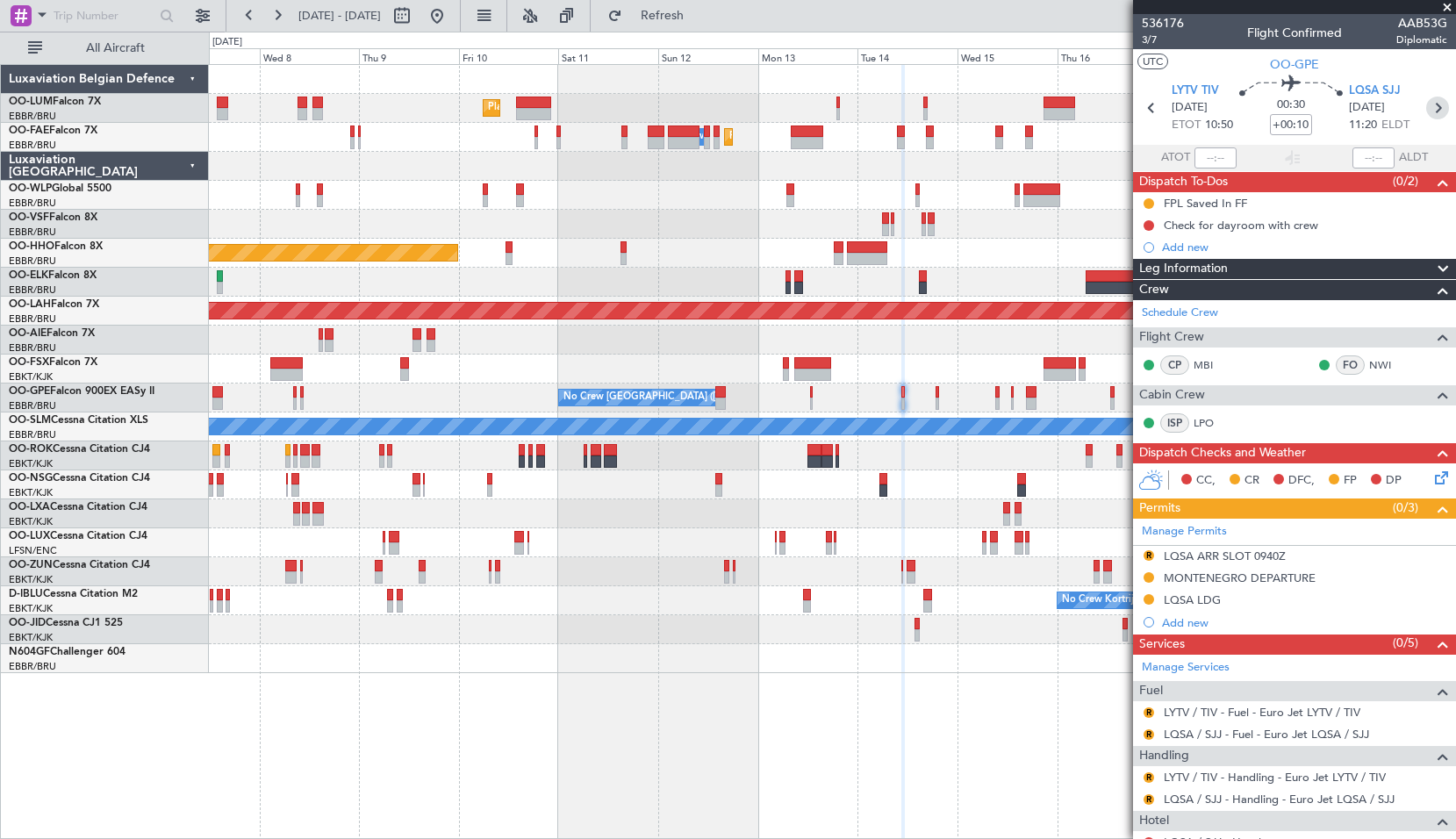
click at [1428, 113] on icon at bounding box center [1438, 108] width 23 height 23
type input "+00:05"
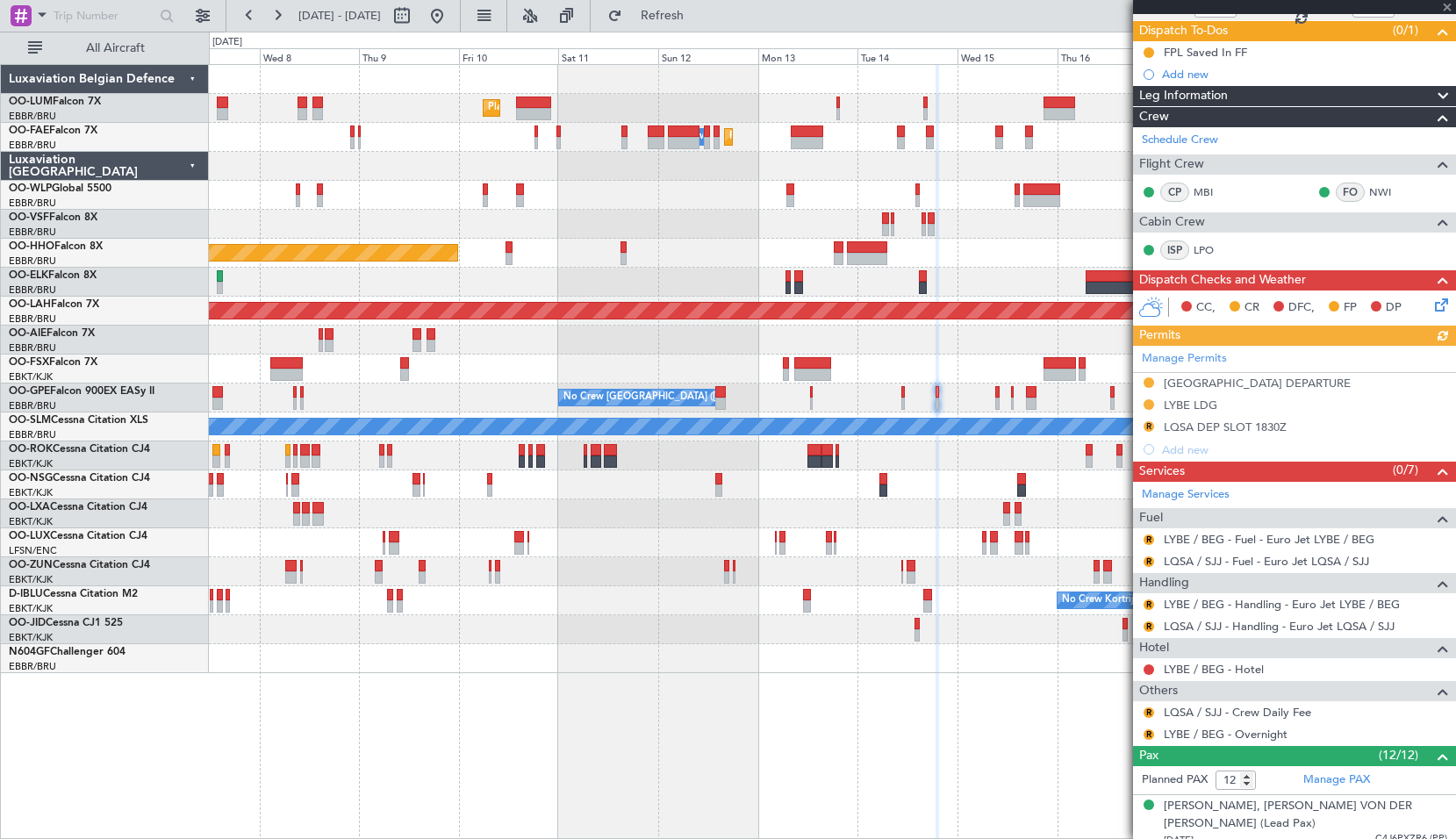
scroll to position [176, 0]
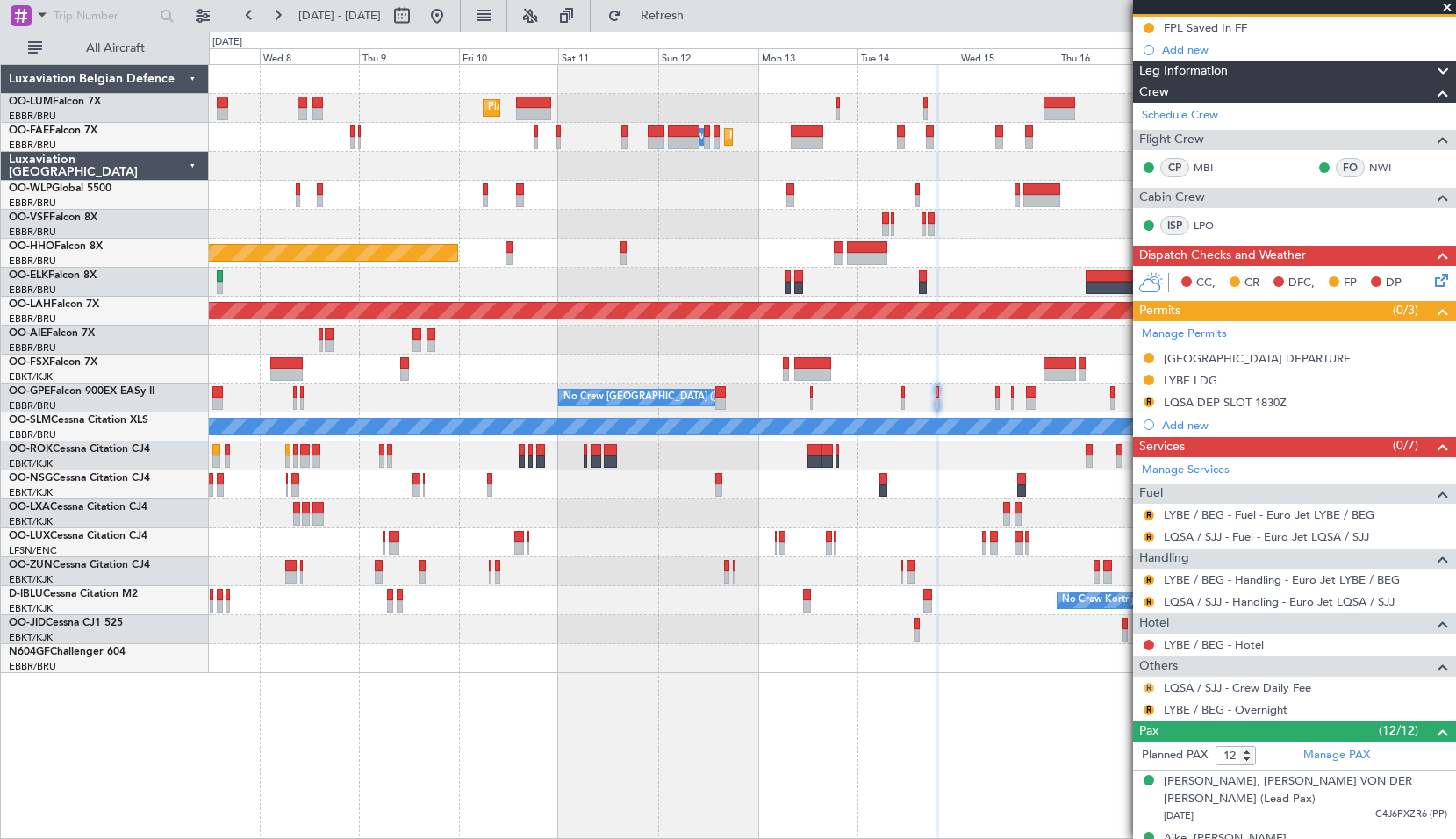
click at [1154, 685] on button "R" at bounding box center [1149, 688] width 11 height 11
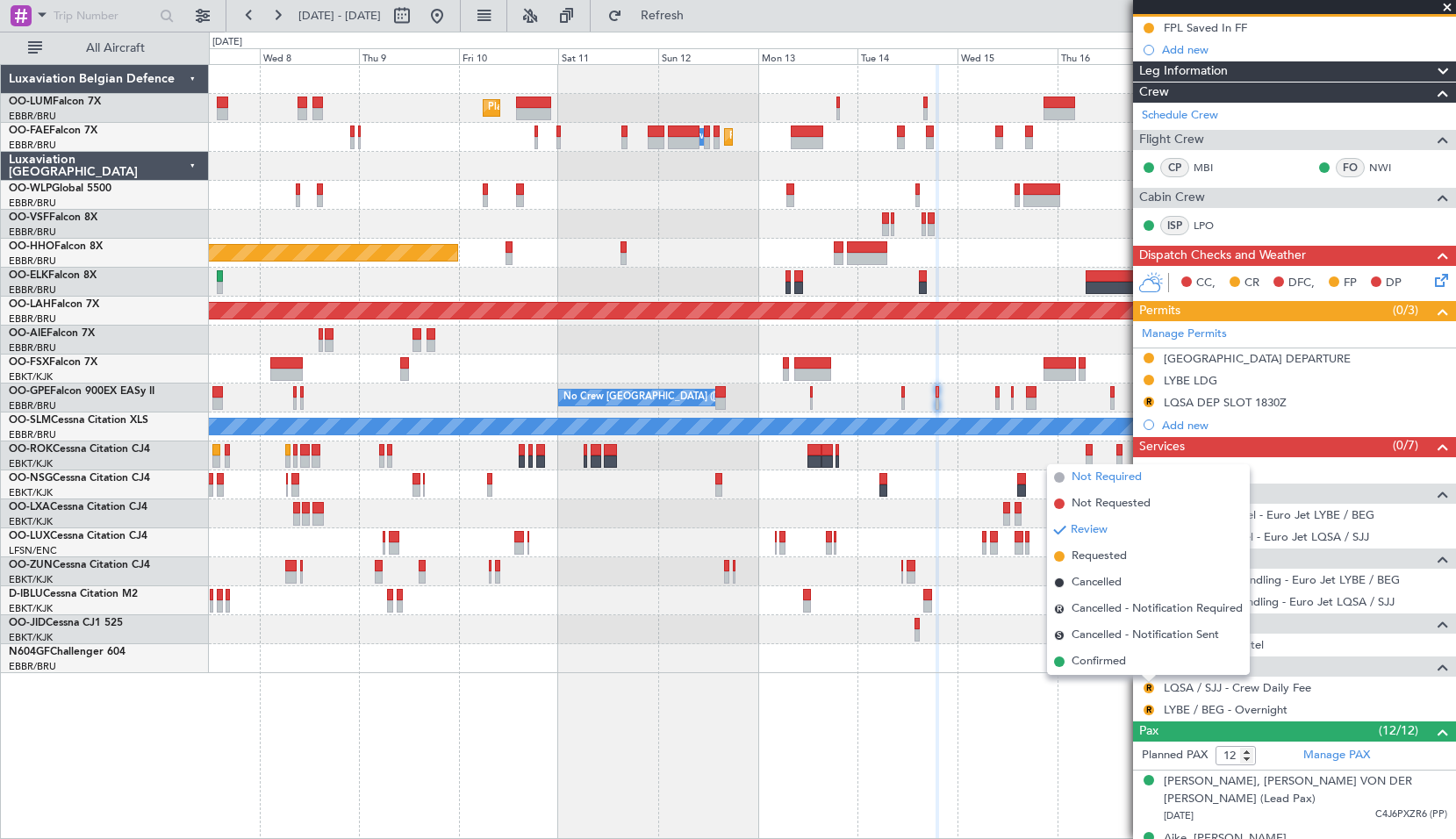
click at [1122, 481] on span "Not Required" at bounding box center [1107, 478] width 70 height 18
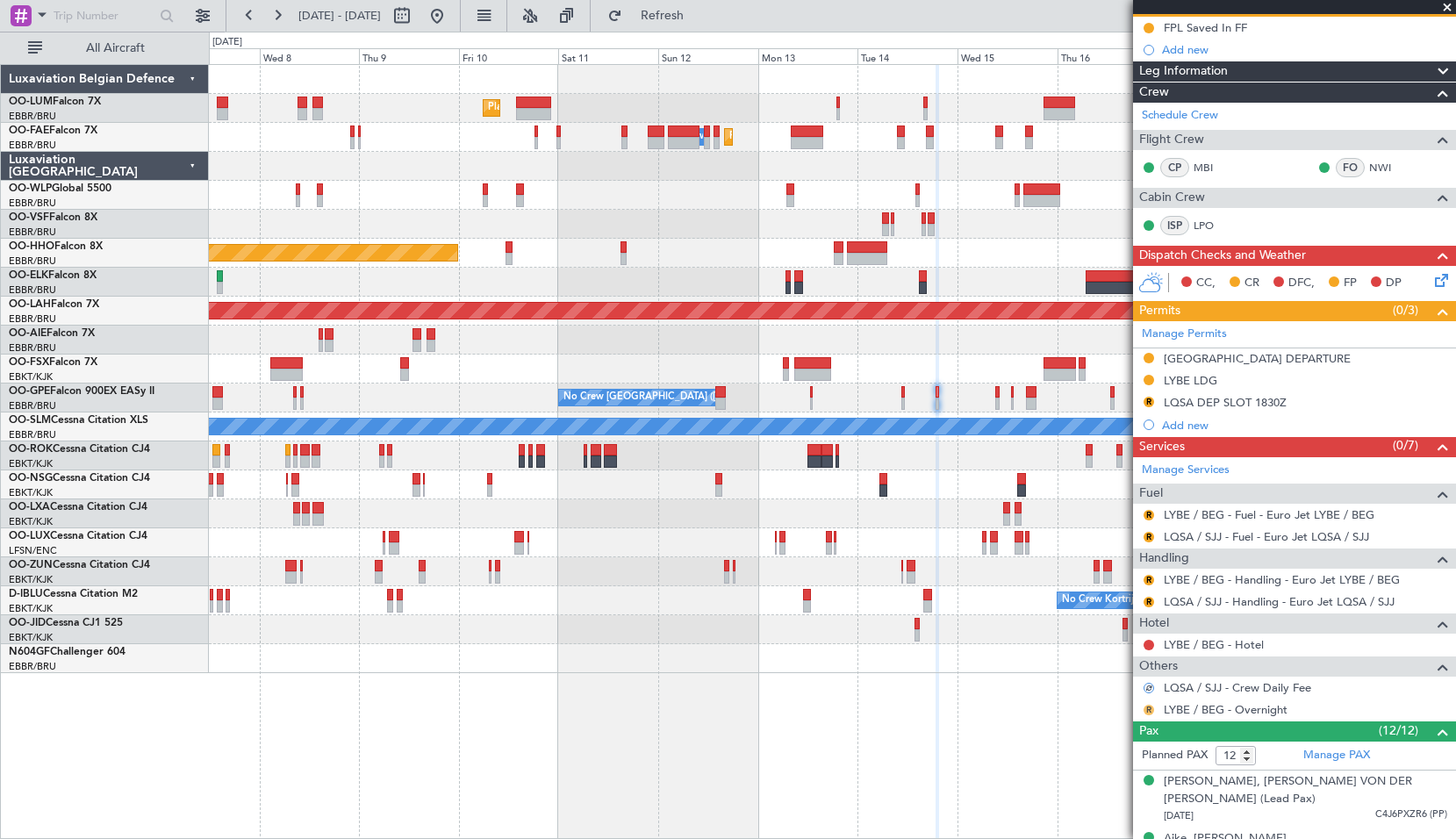
click at [1146, 710] on button "R" at bounding box center [1149, 710] width 11 height 11
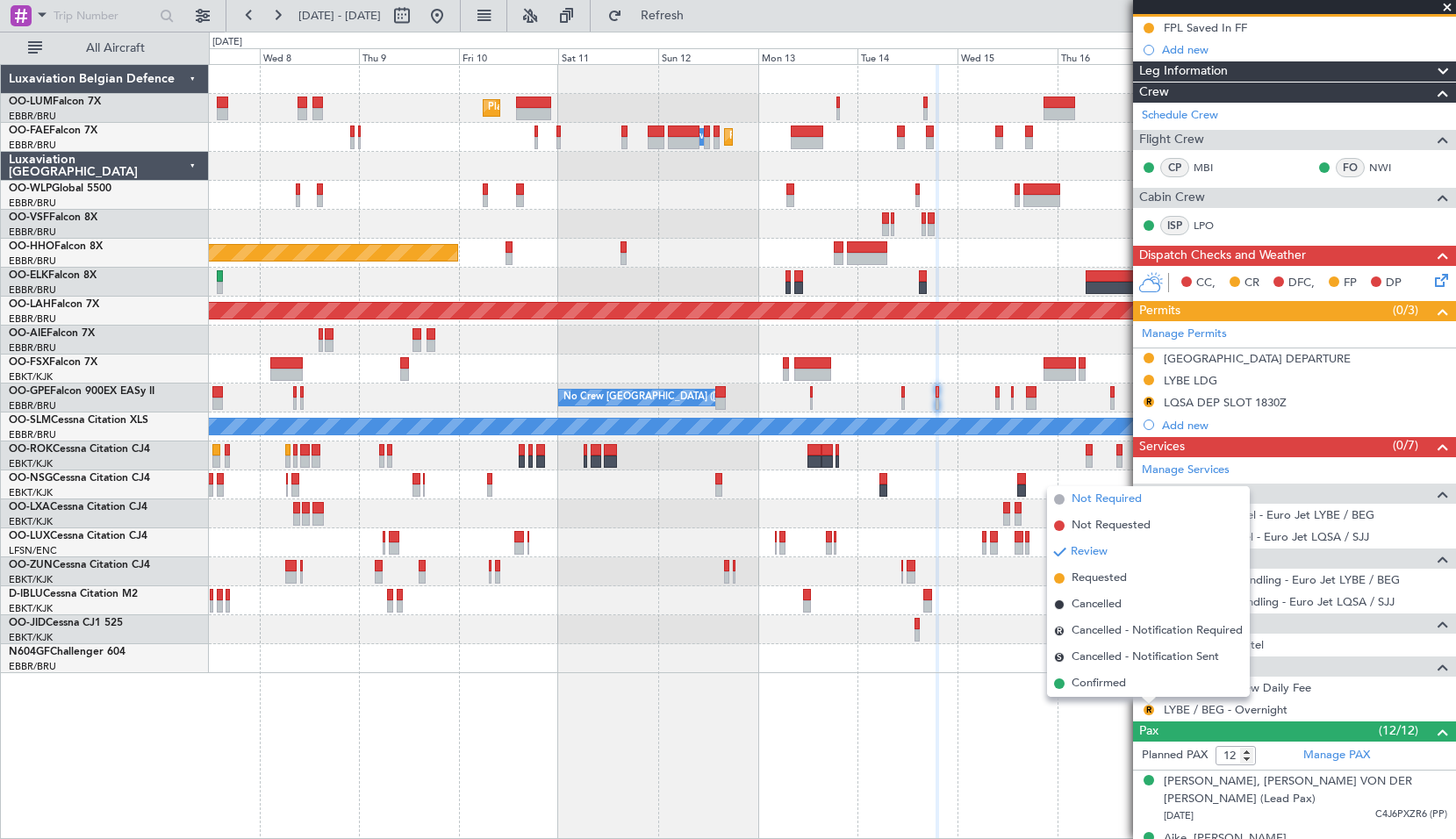
click at [1108, 494] on span "Not Required" at bounding box center [1107, 500] width 70 height 18
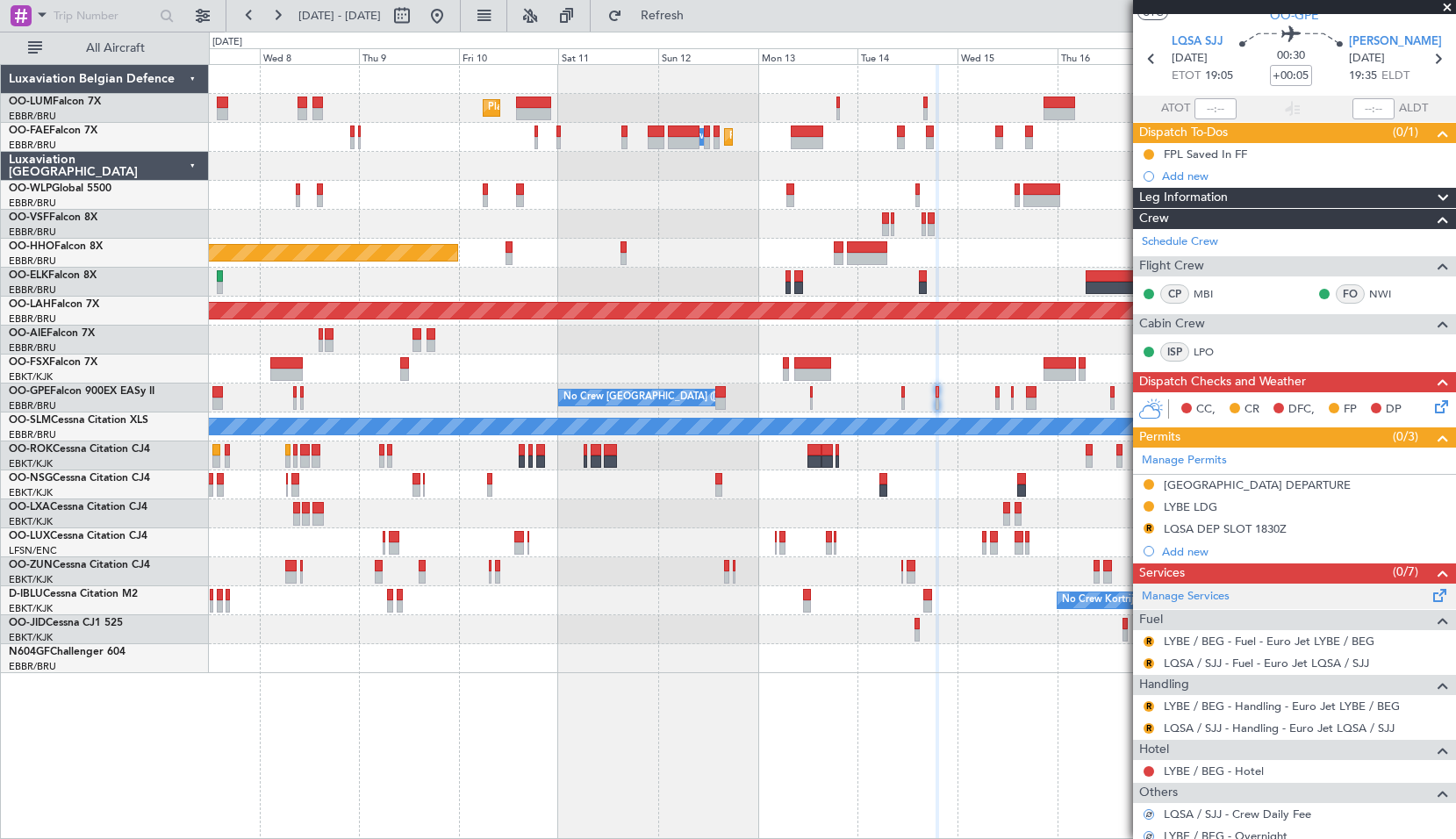
scroll to position [0, 0]
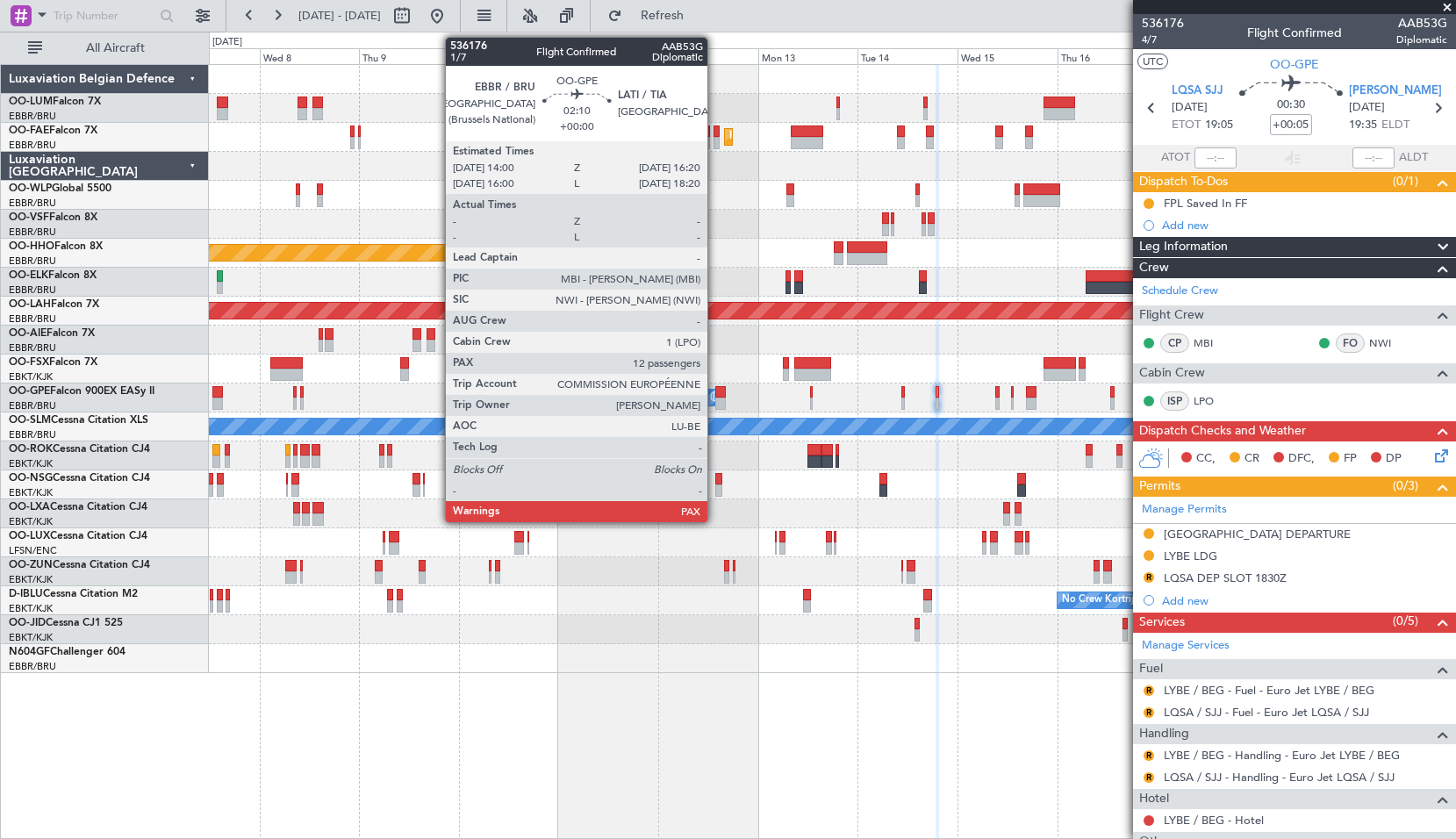
click at [716, 394] on div at bounding box center [721, 392] width 11 height 12
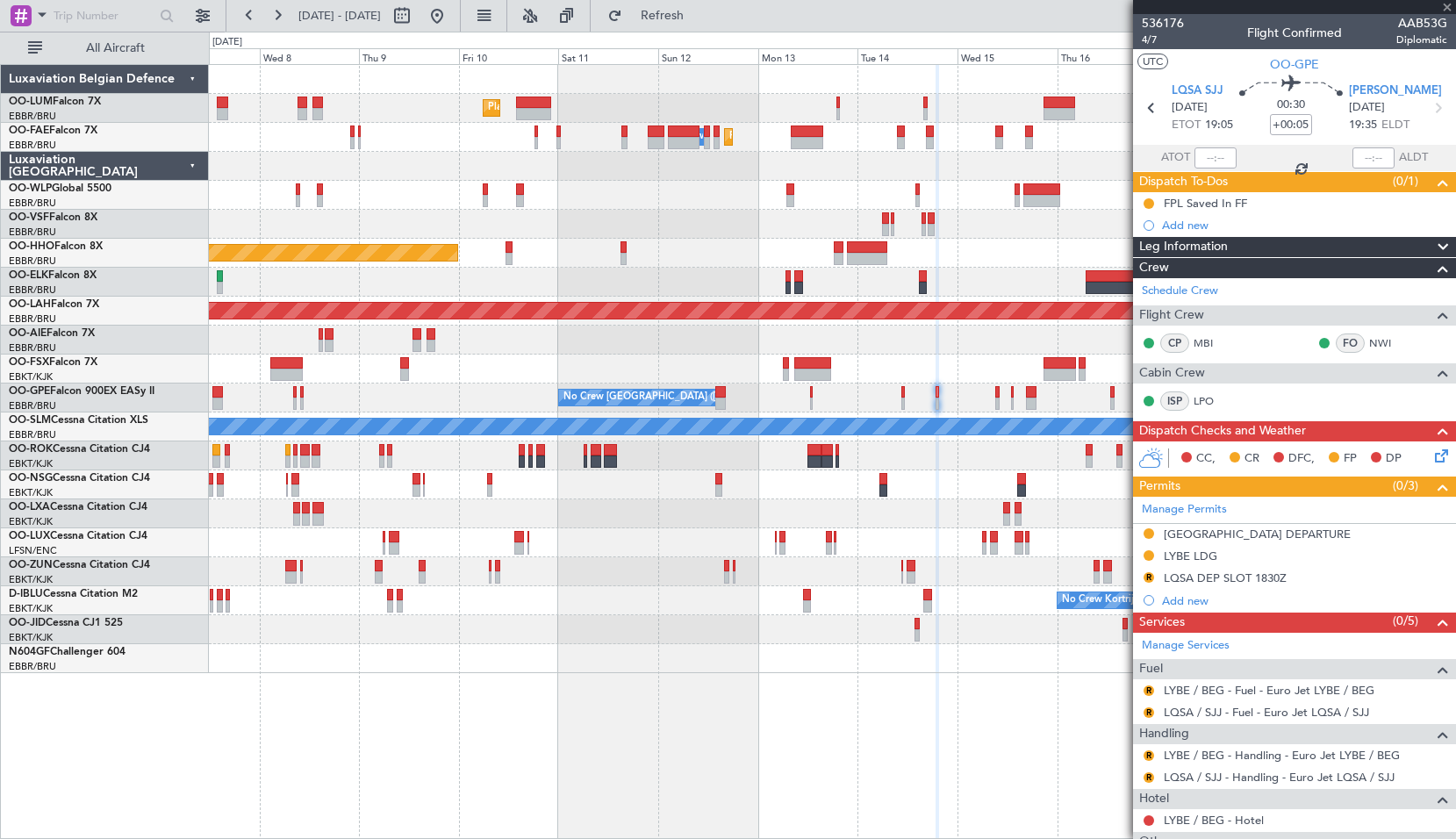
click at [763, 398] on div "No Crew Brussels (Brussels National) No Crew Brussels (Brussels National) No Cr…" at bounding box center [832, 398] width 1247 height 29
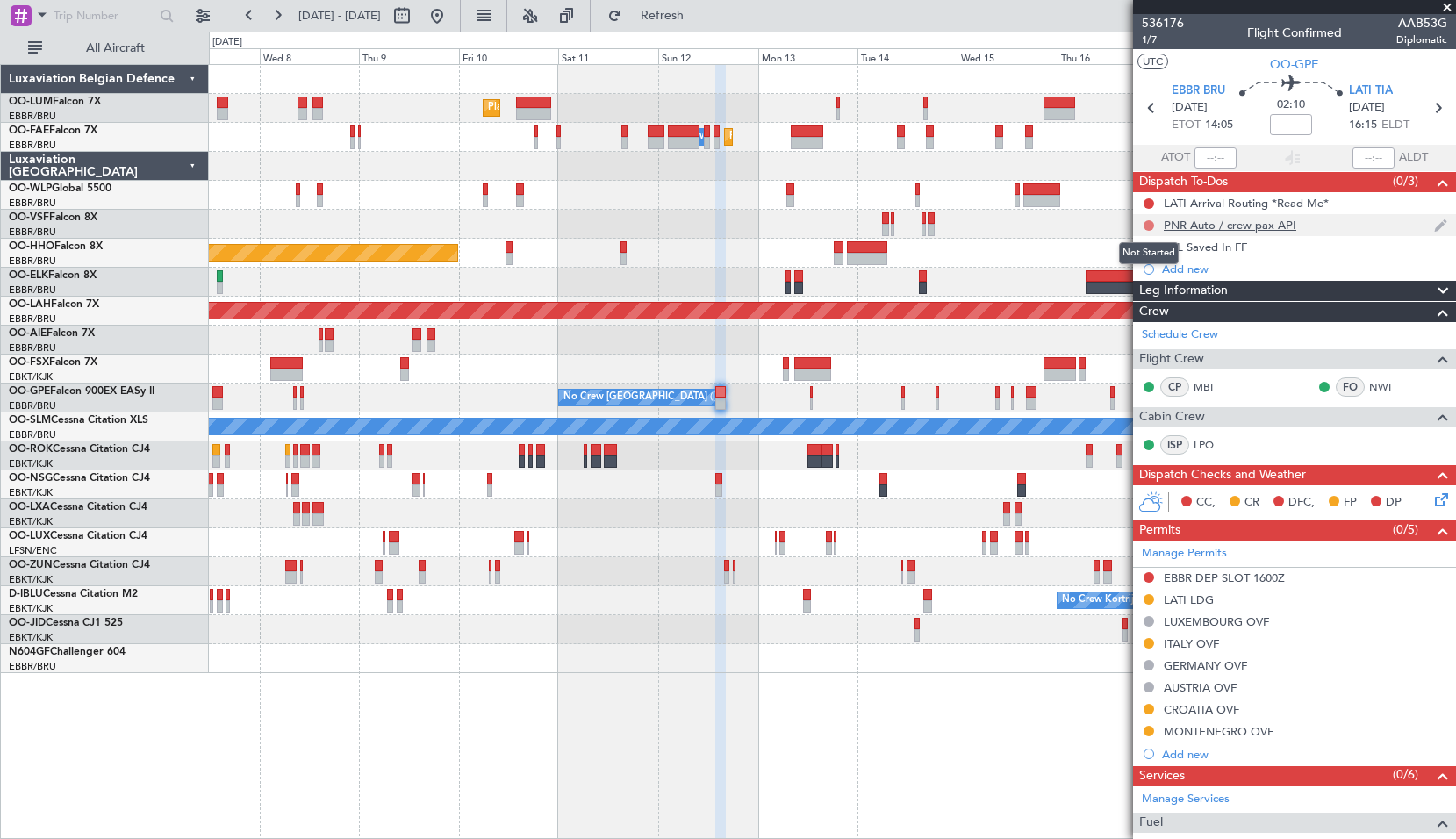
click at [1153, 223] on button at bounding box center [1149, 225] width 11 height 11
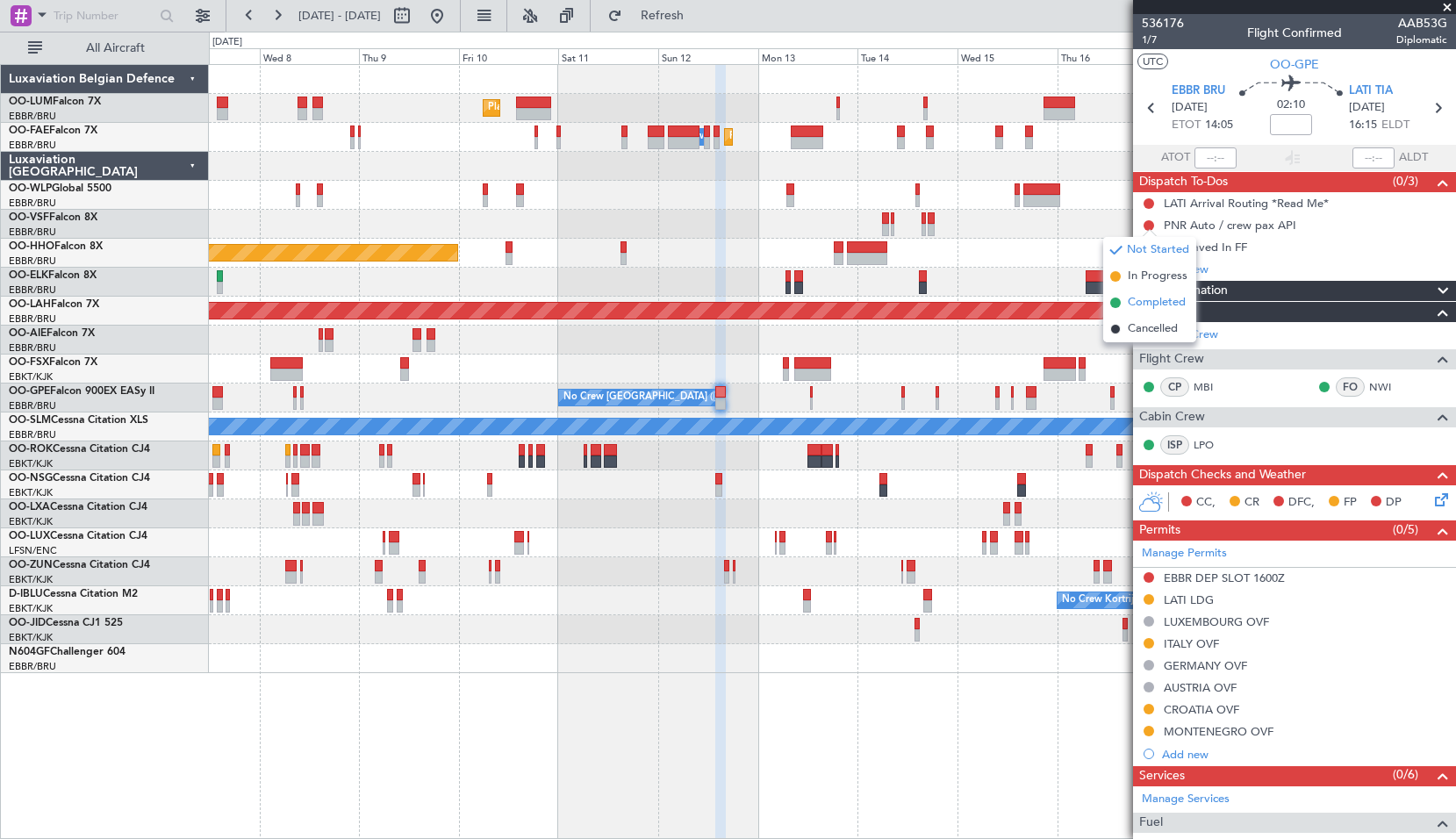
click at [1140, 303] on span "Completed" at bounding box center [1157, 303] width 58 height 18
click at [1427, 109] on icon at bounding box center [1438, 108] width 23 height 23
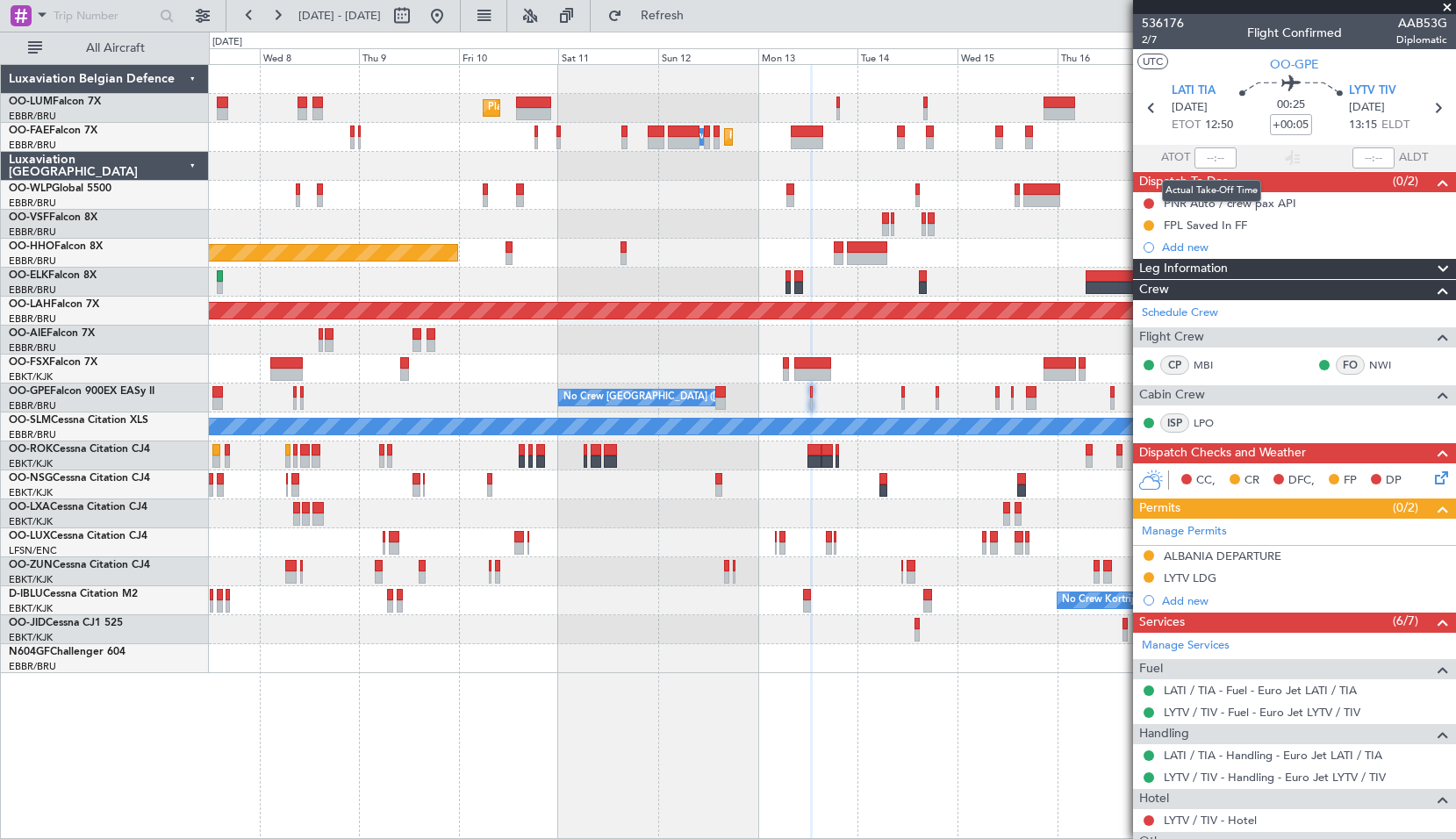
click at [1150, 200] on mat-tooltip-component "Actual Take-Off Time" at bounding box center [1212, 191] width 124 height 47
click at [1148, 200] on button at bounding box center [1149, 203] width 11 height 11
click at [1141, 278] on span "Completed" at bounding box center [1157, 281] width 58 height 18
click at [1431, 106] on icon at bounding box center [1438, 108] width 23 height 23
type input "+00:10"
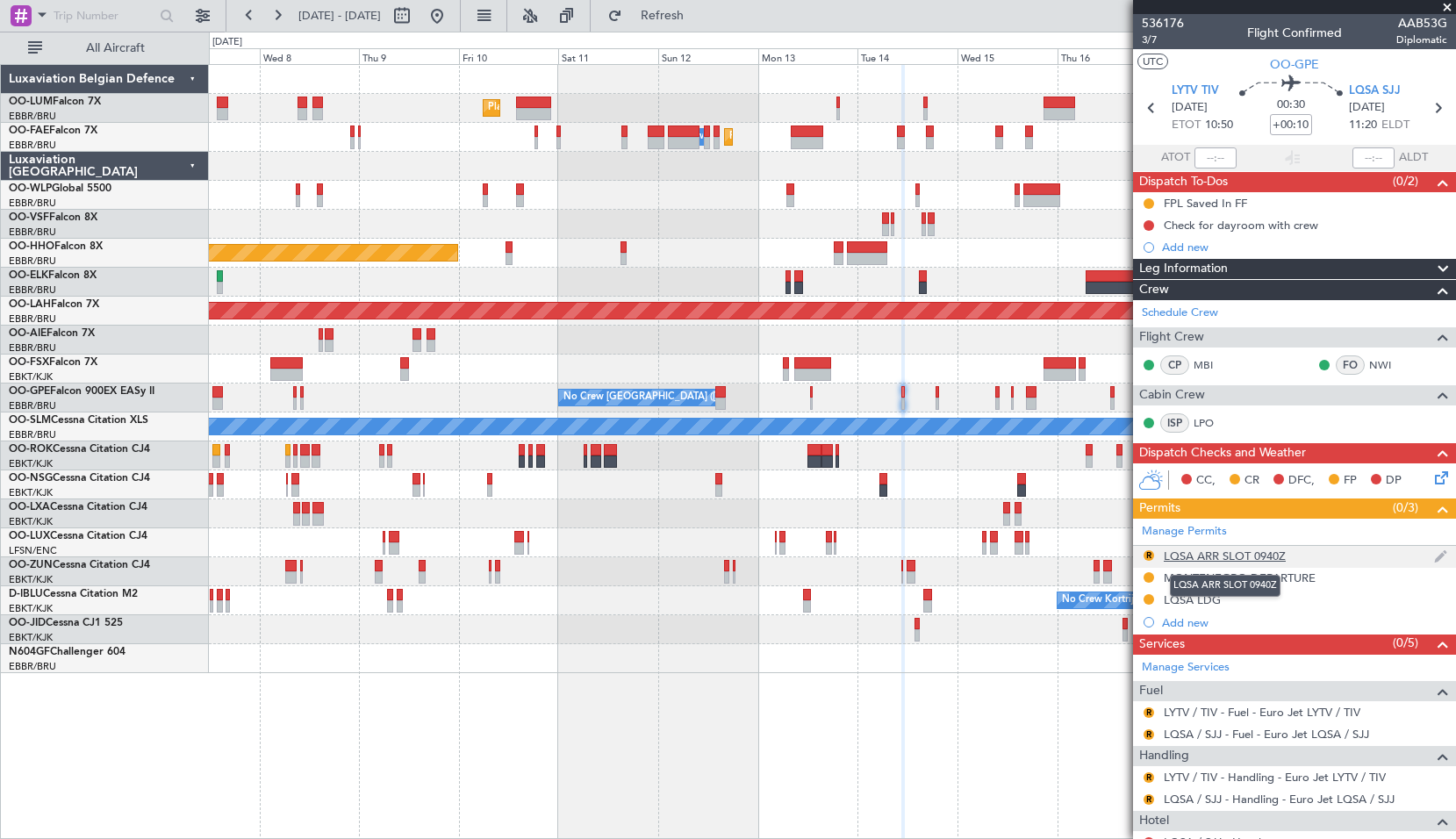
click at [1232, 550] on div "LQSA ARR SLOT 0940Z" at bounding box center [1225, 556] width 122 height 15
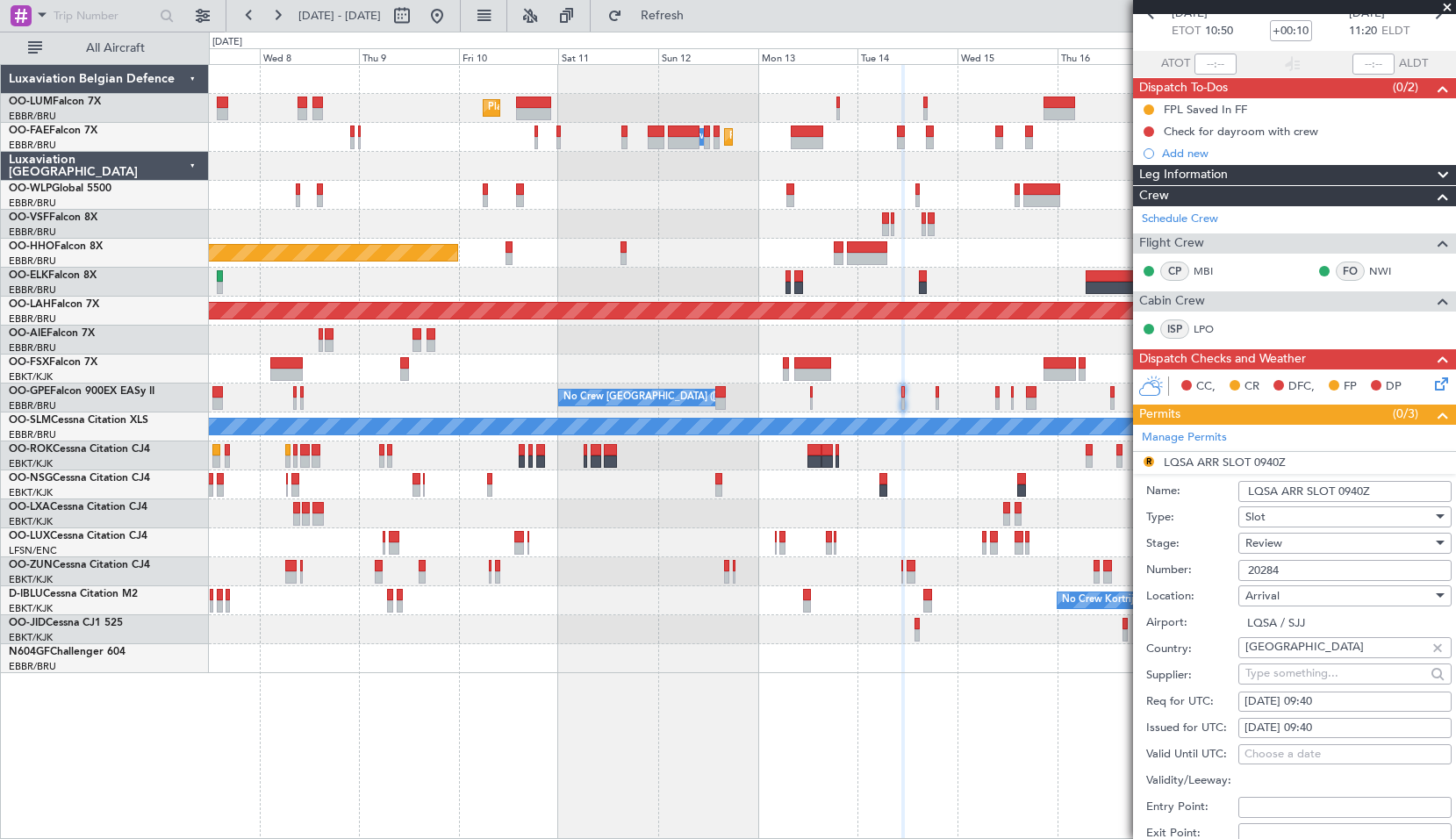
scroll to position [176, 0]
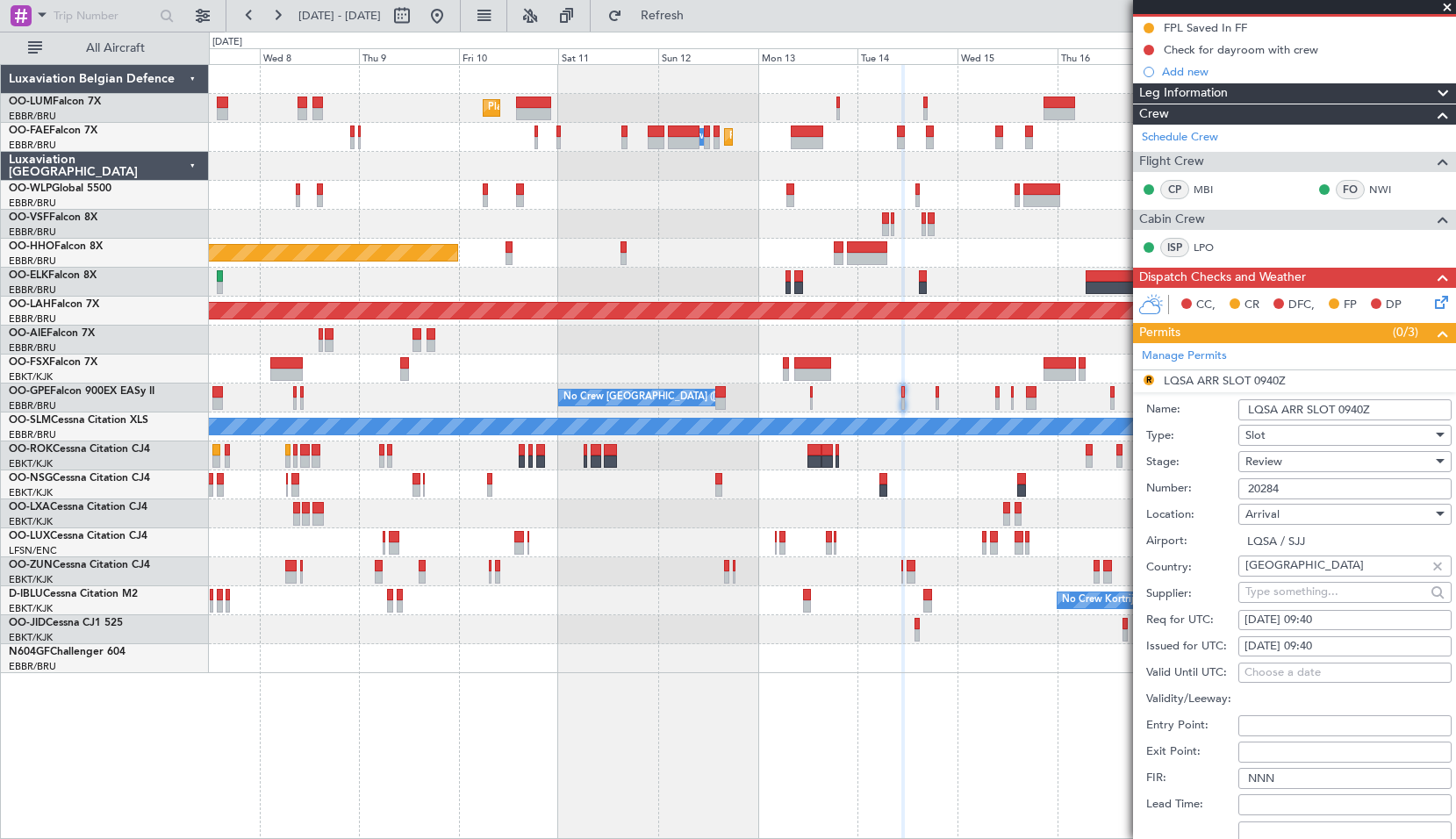
click at [1354, 622] on div "14/10/2025 09:40" at bounding box center [1345, 621] width 201 height 18
select select "10"
select select "2025"
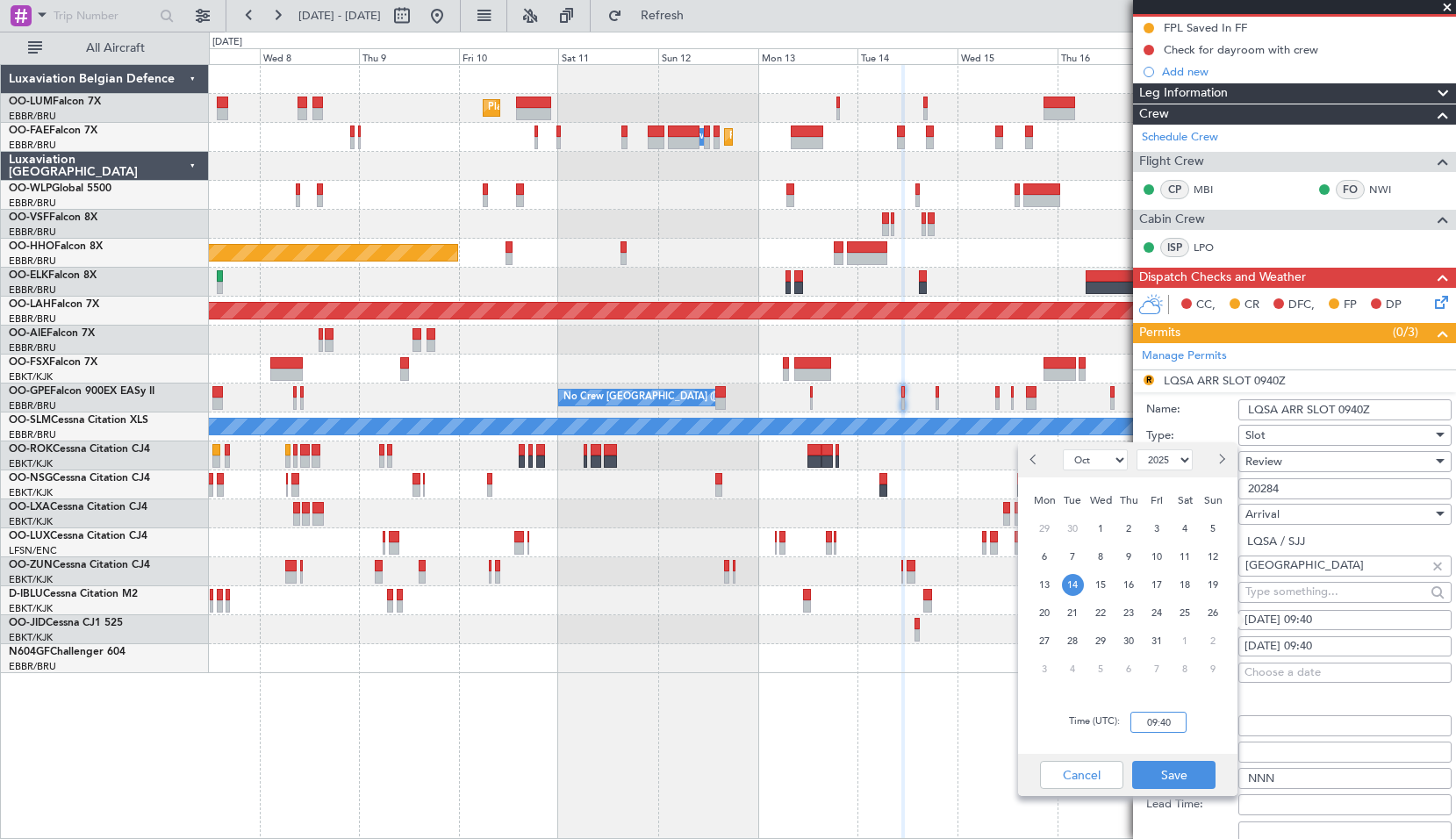
click at [1159, 723] on input "09:40" at bounding box center [1159, 722] width 56 height 21
type input "11:25"
click at [1189, 778] on button "Save" at bounding box center [1174, 775] width 83 height 28
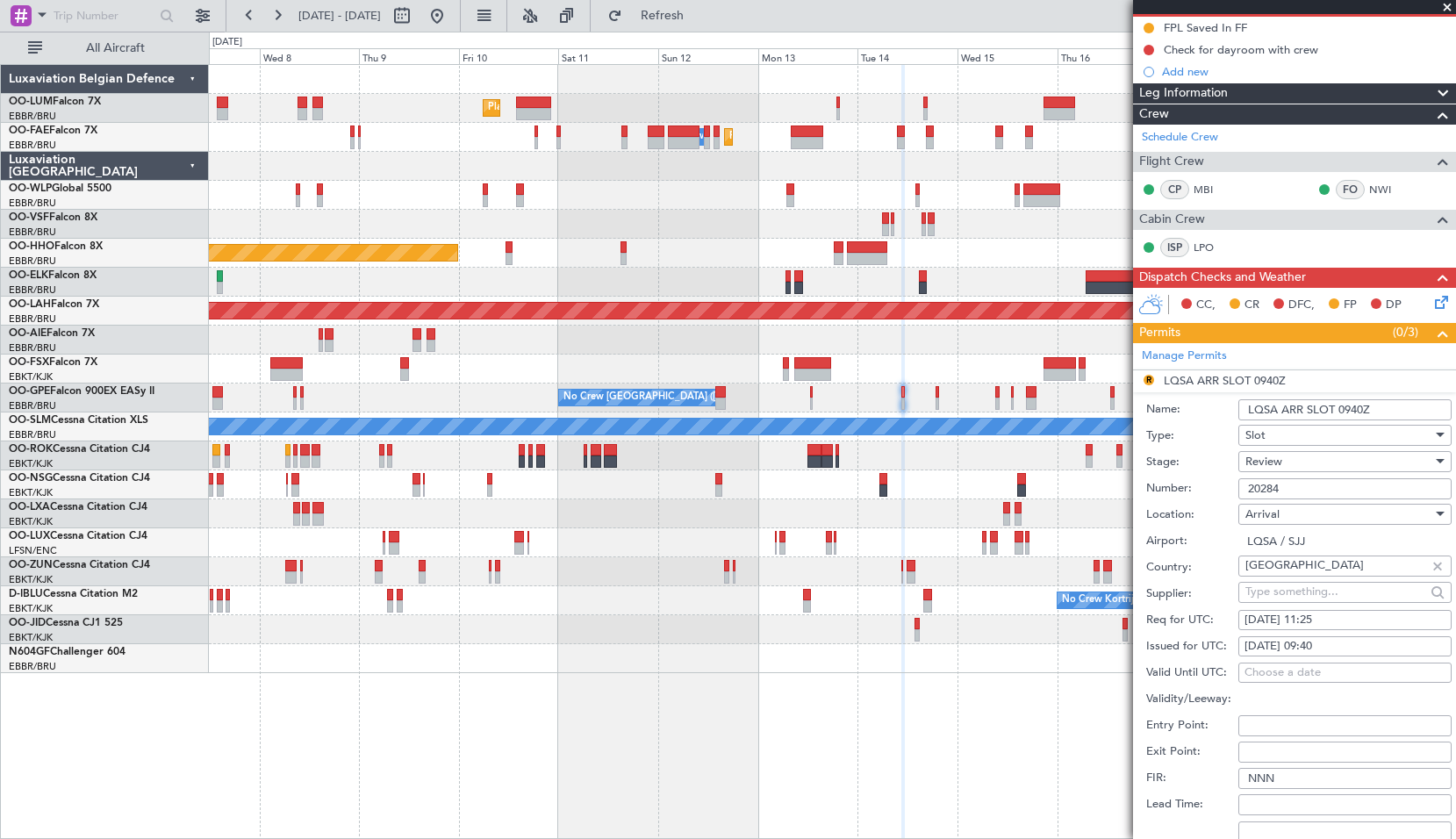
click at [1332, 647] on div "14/10/2025 09:40" at bounding box center [1345, 647] width 201 height 18
select select "10"
select select "2025"
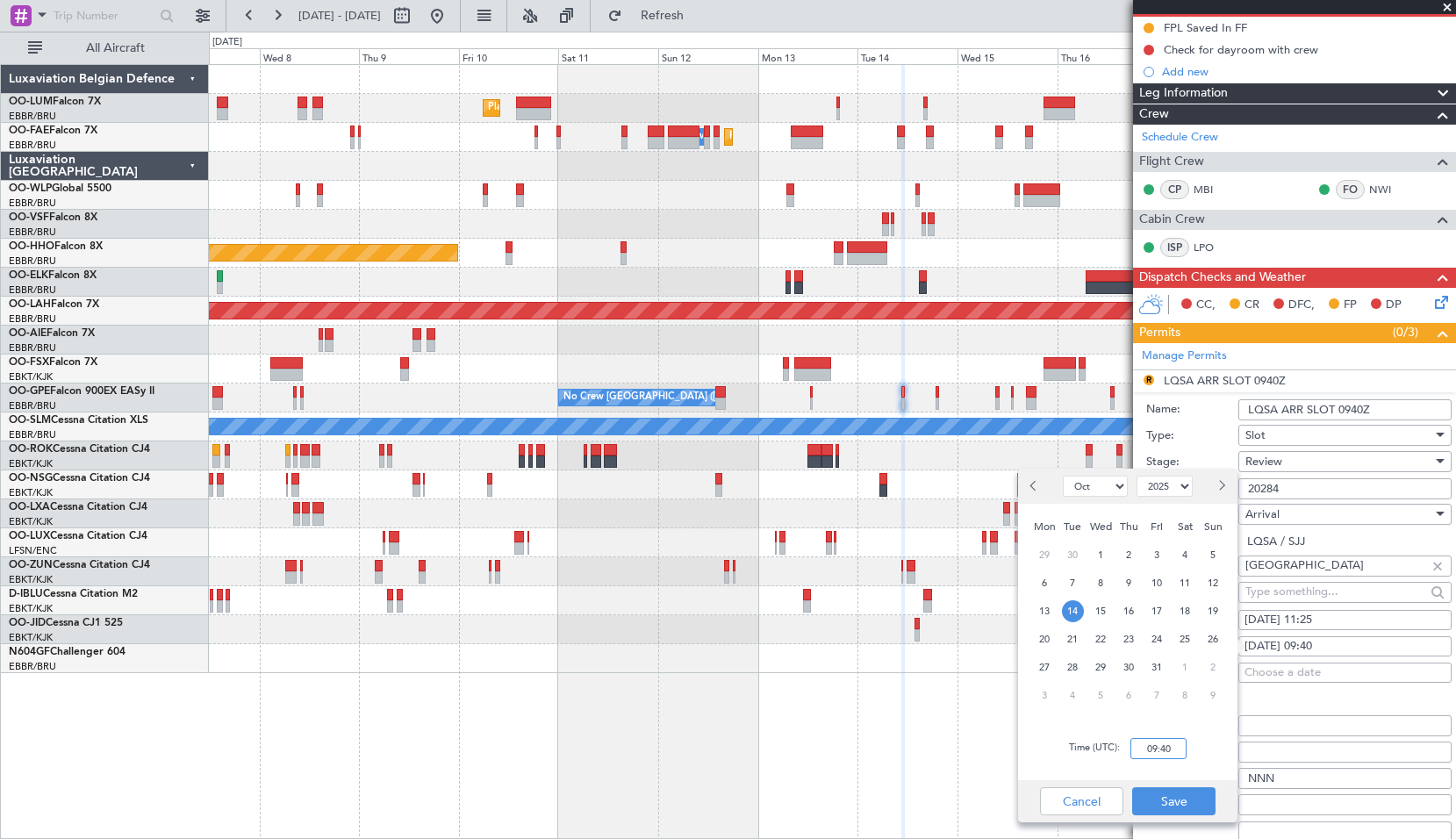
click at [1151, 746] on input "09:40" at bounding box center [1159, 748] width 56 height 21
type input "11:25"
click at [1197, 803] on button "Save" at bounding box center [1174, 802] width 83 height 28
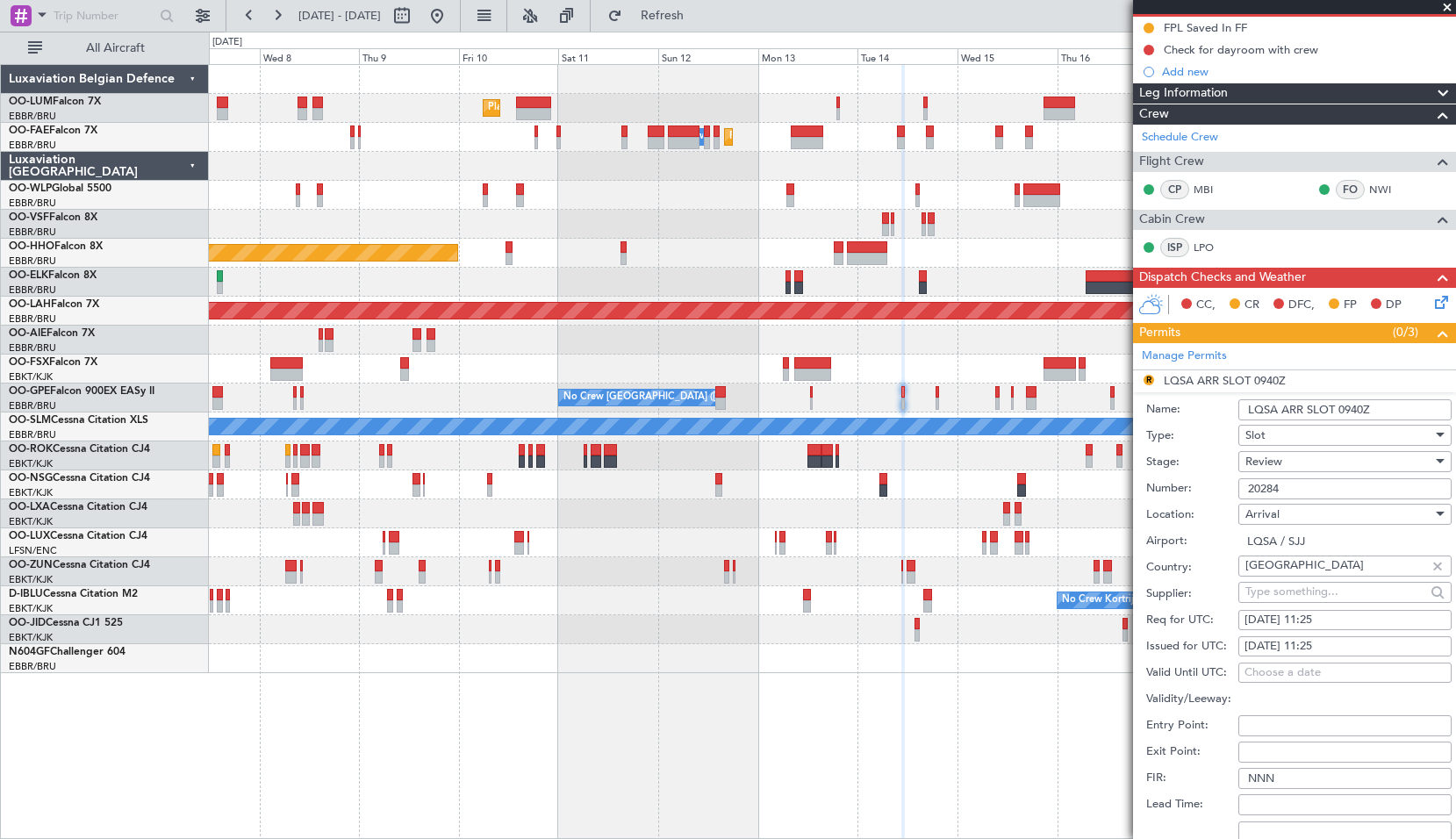
click at [1302, 460] on div "Review" at bounding box center [1339, 462] width 187 height 26
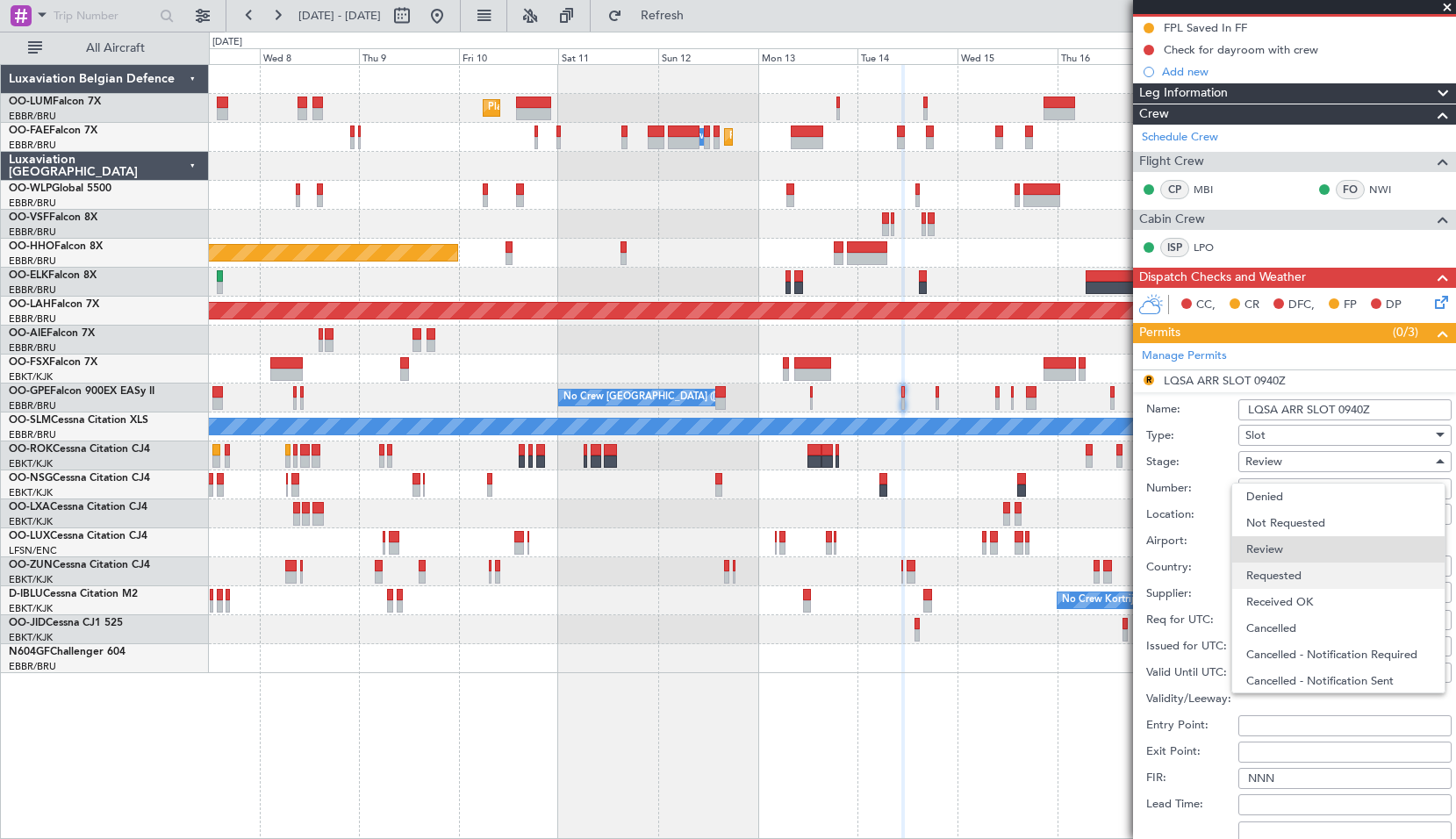
click at [1298, 580] on span "Requested" at bounding box center [1339, 576] width 184 height 26
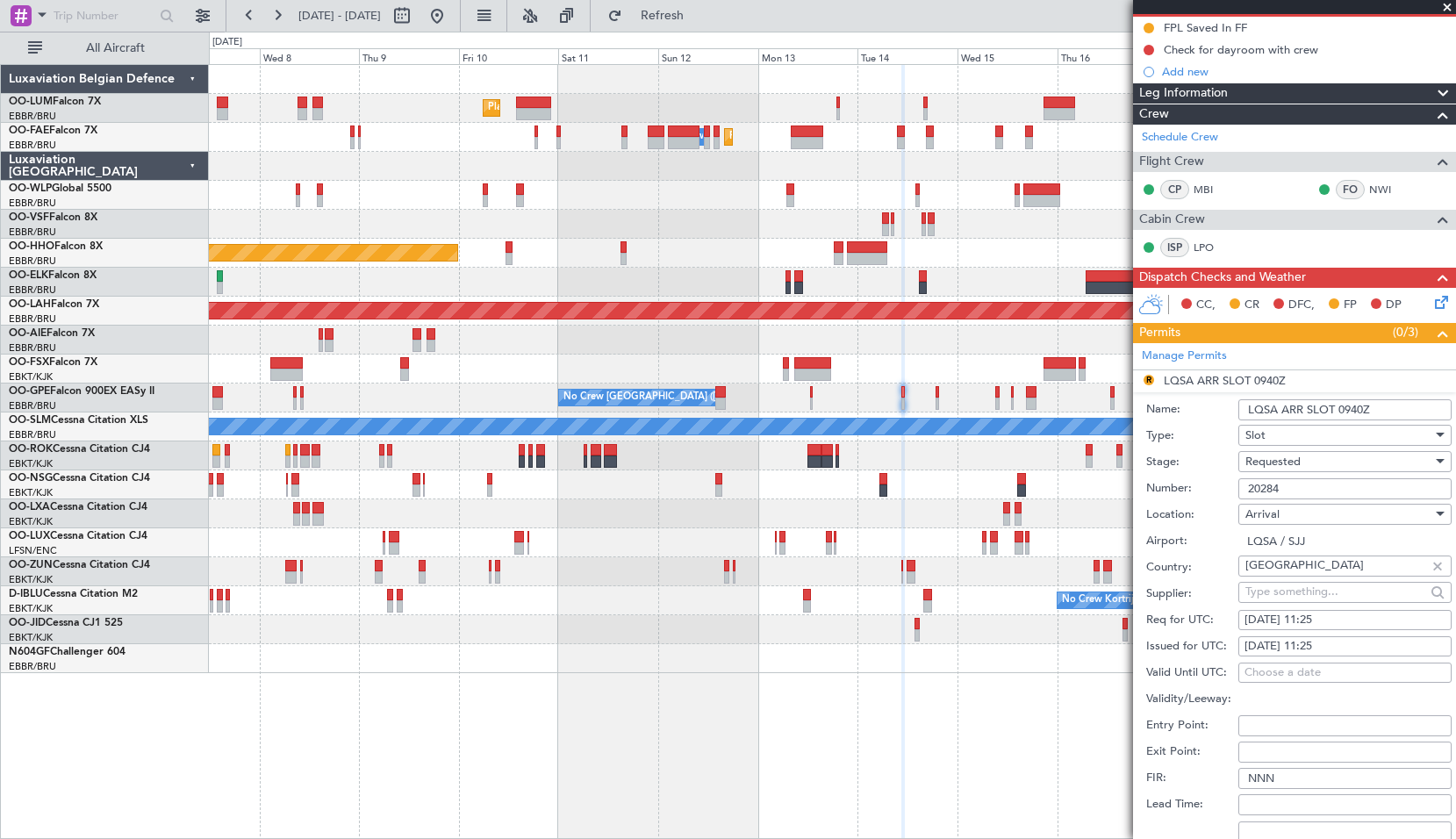
click at [1287, 460] on span "Requested" at bounding box center [1273, 462] width 55 height 16
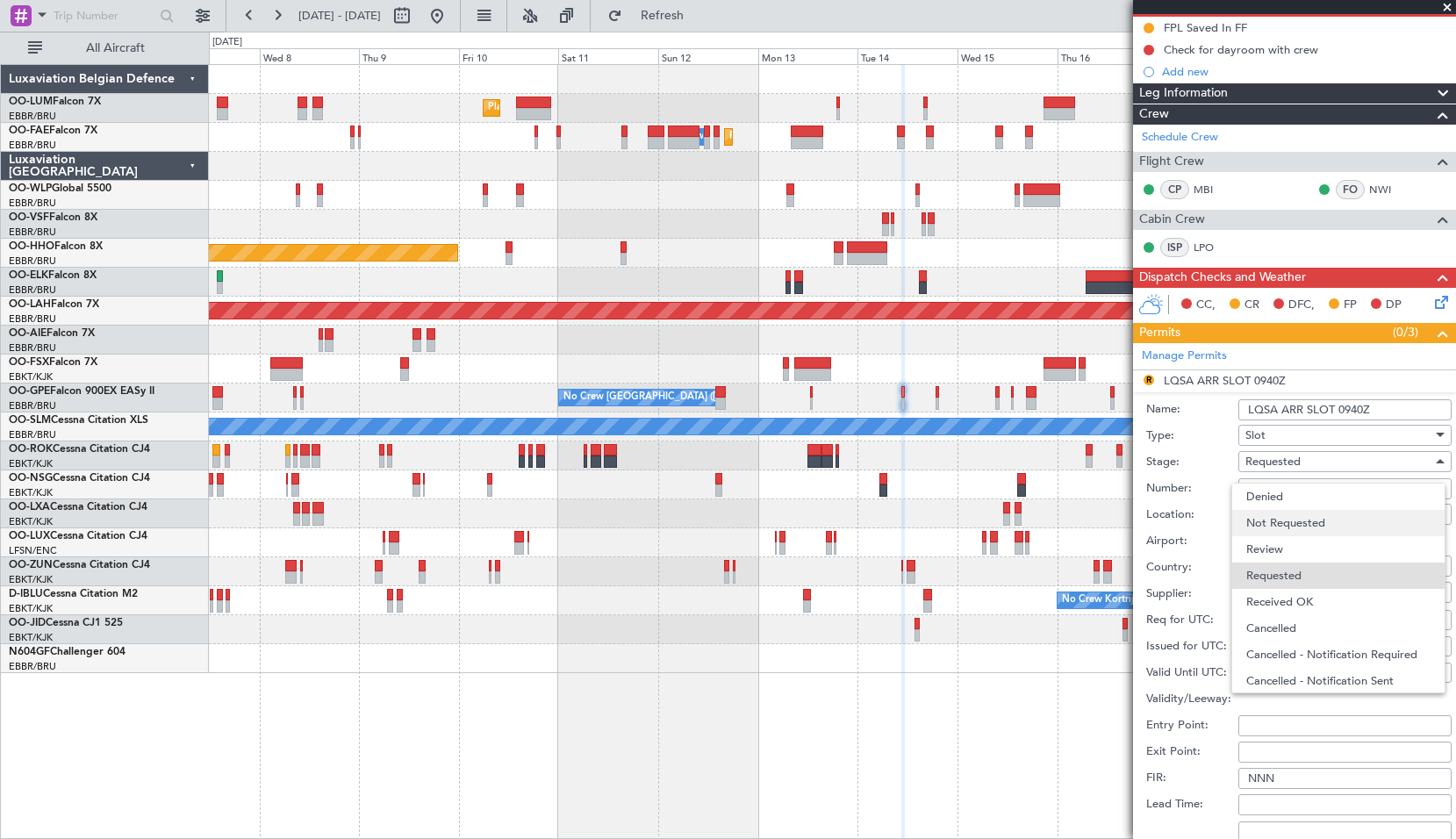
scroll to position [8, 0]
click at [1276, 540] on span "Review" at bounding box center [1339, 542] width 184 height 26
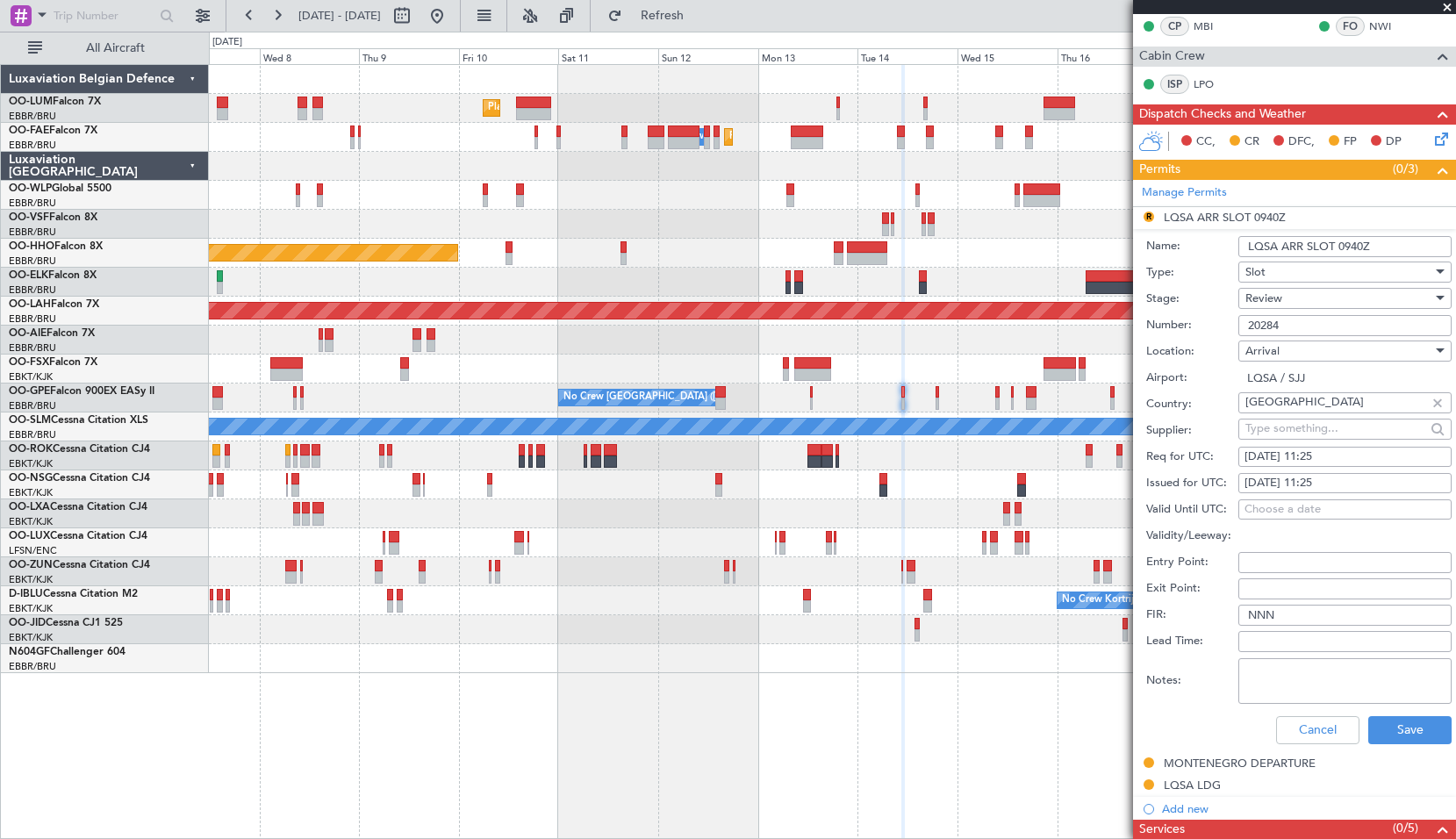
scroll to position [351, 0]
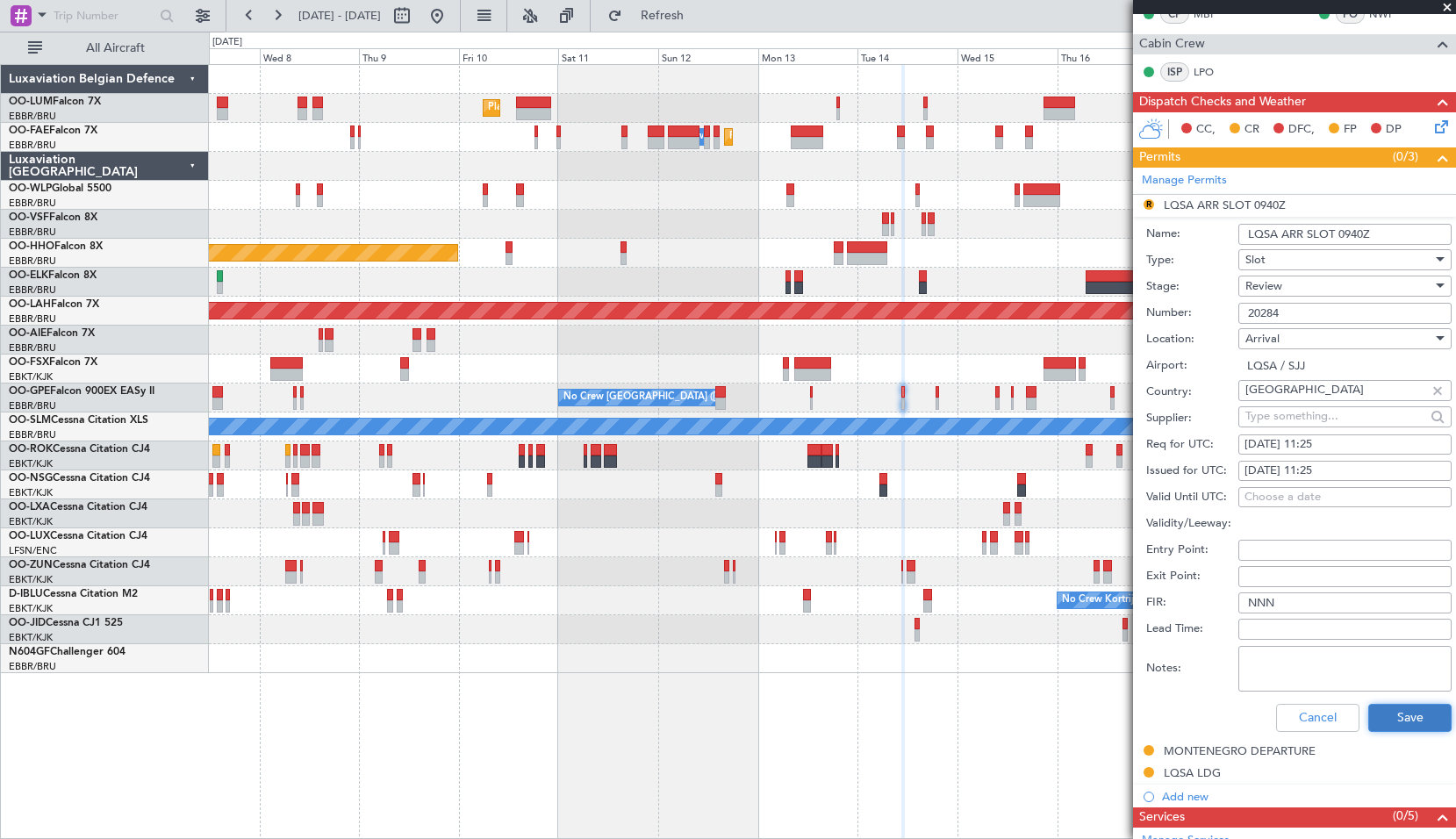
click at [1399, 714] on button "Save" at bounding box center [1410, 718] width 83 height 28
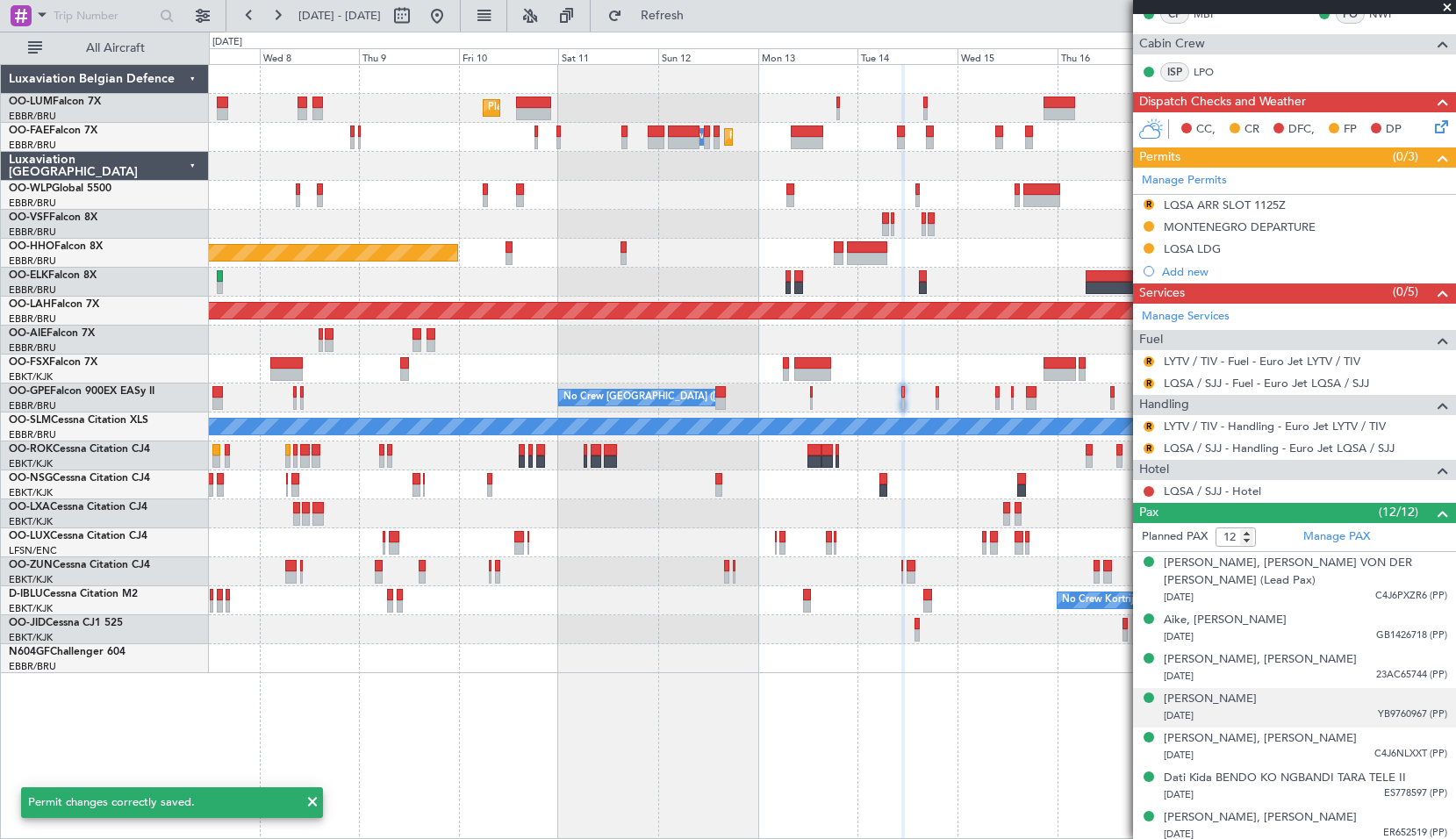
scroll to position [0, 0]
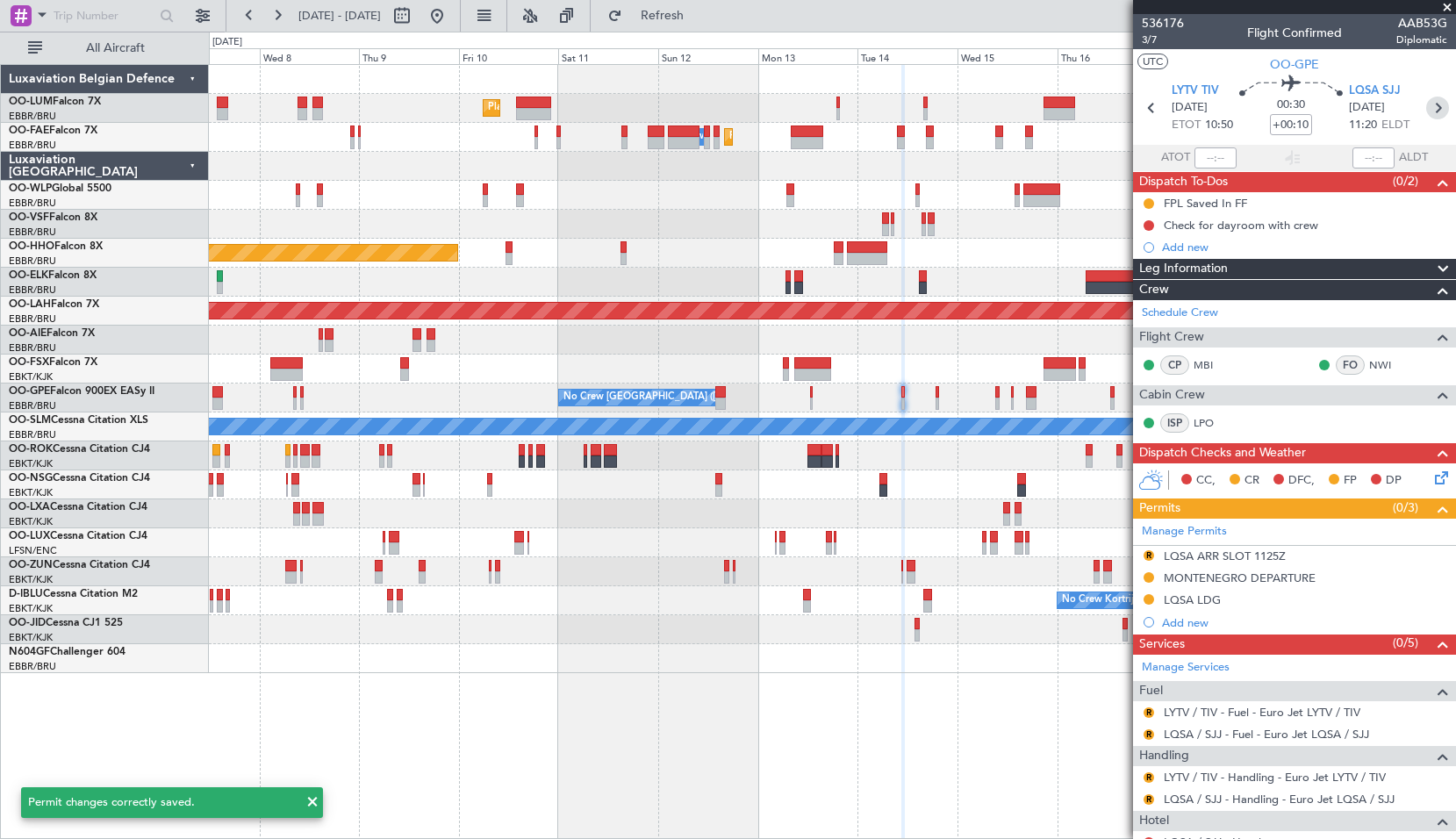
click at [1427, 106] on icon at bounding box center [1438, 108] width 23 height 23
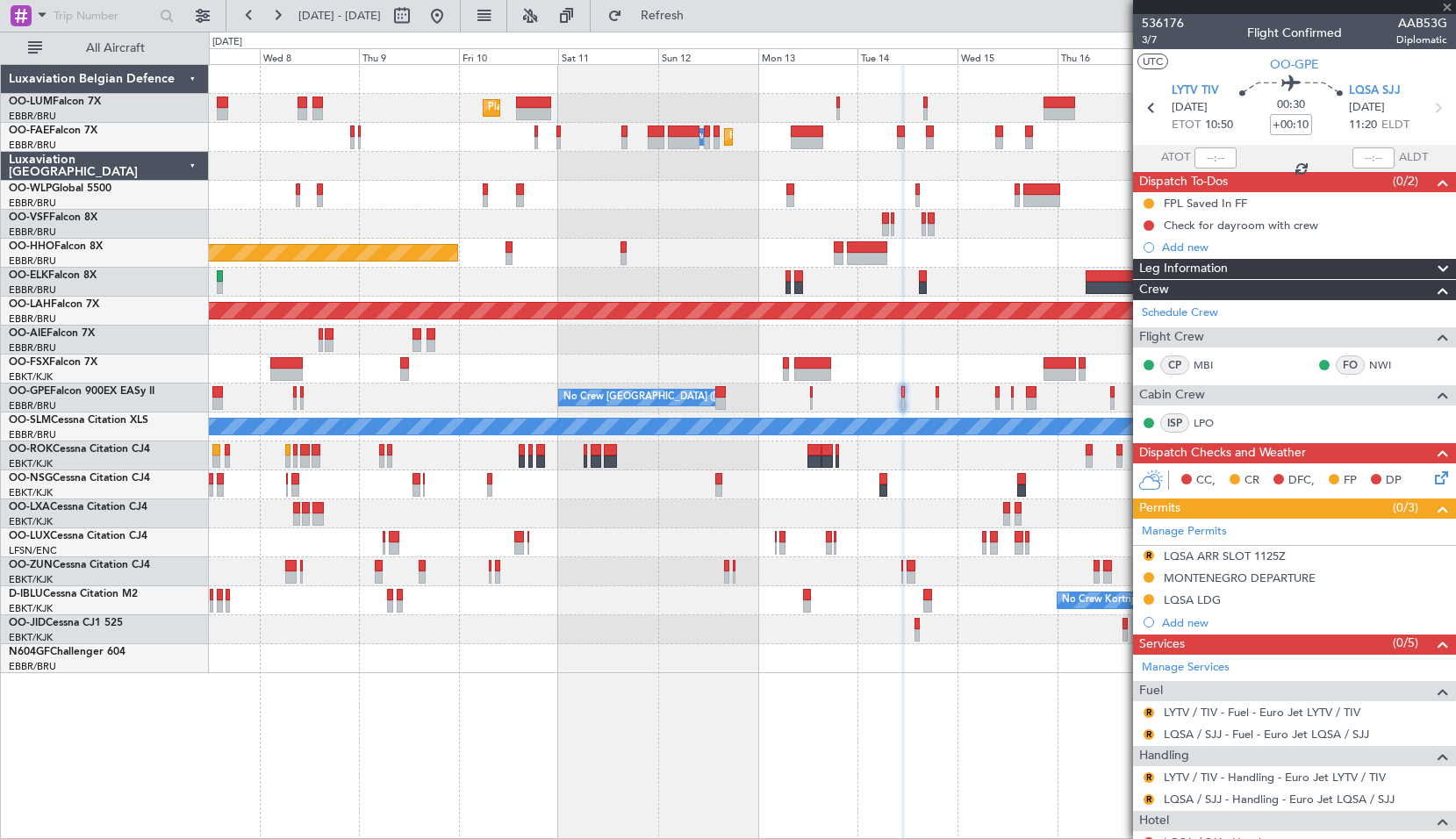
type input "+00:05"
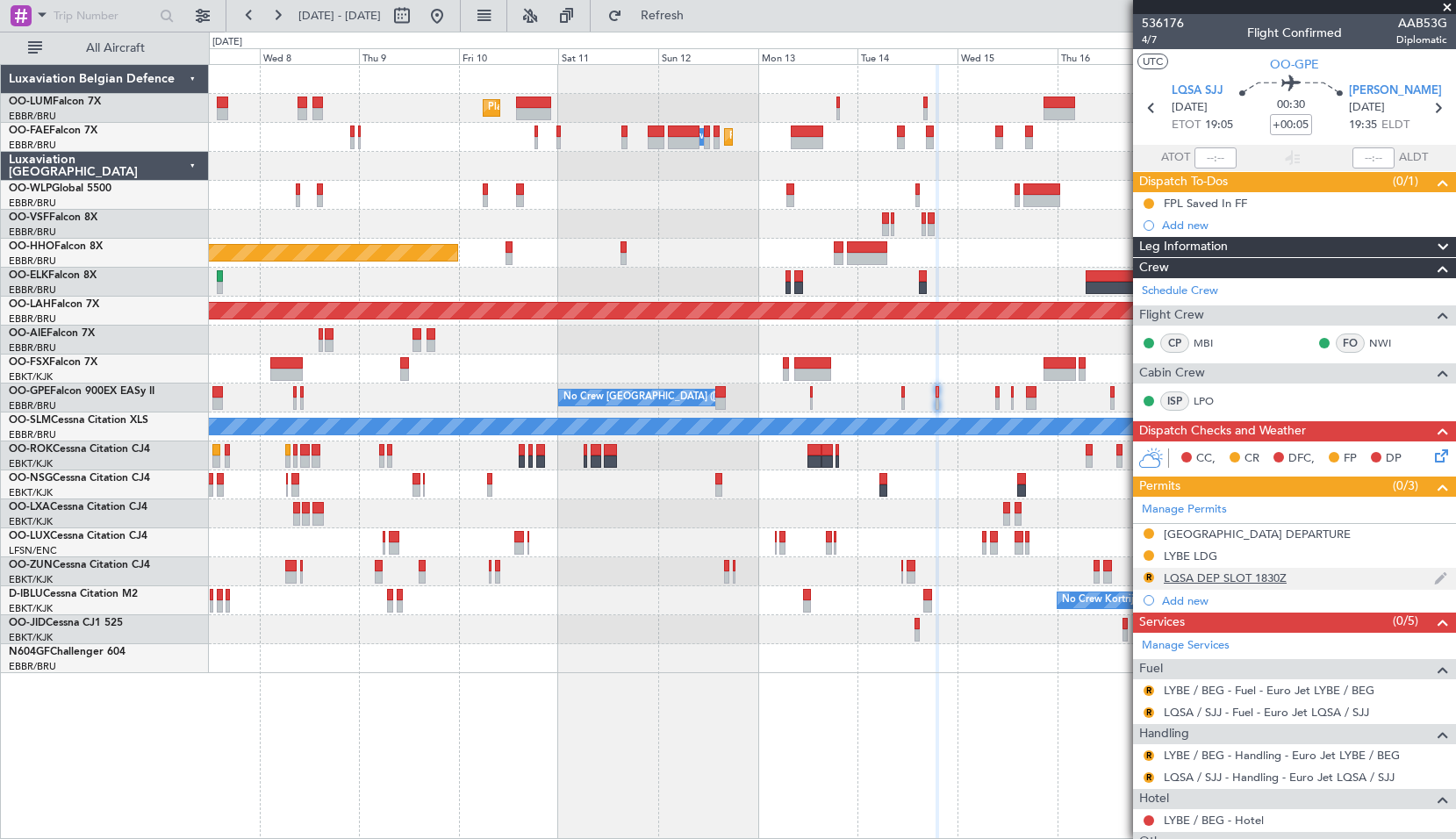
click at [1232, 576] on div "LQSA DEP SLOT 1830Z" at bounding box center [1225, 578] width 123 height 15
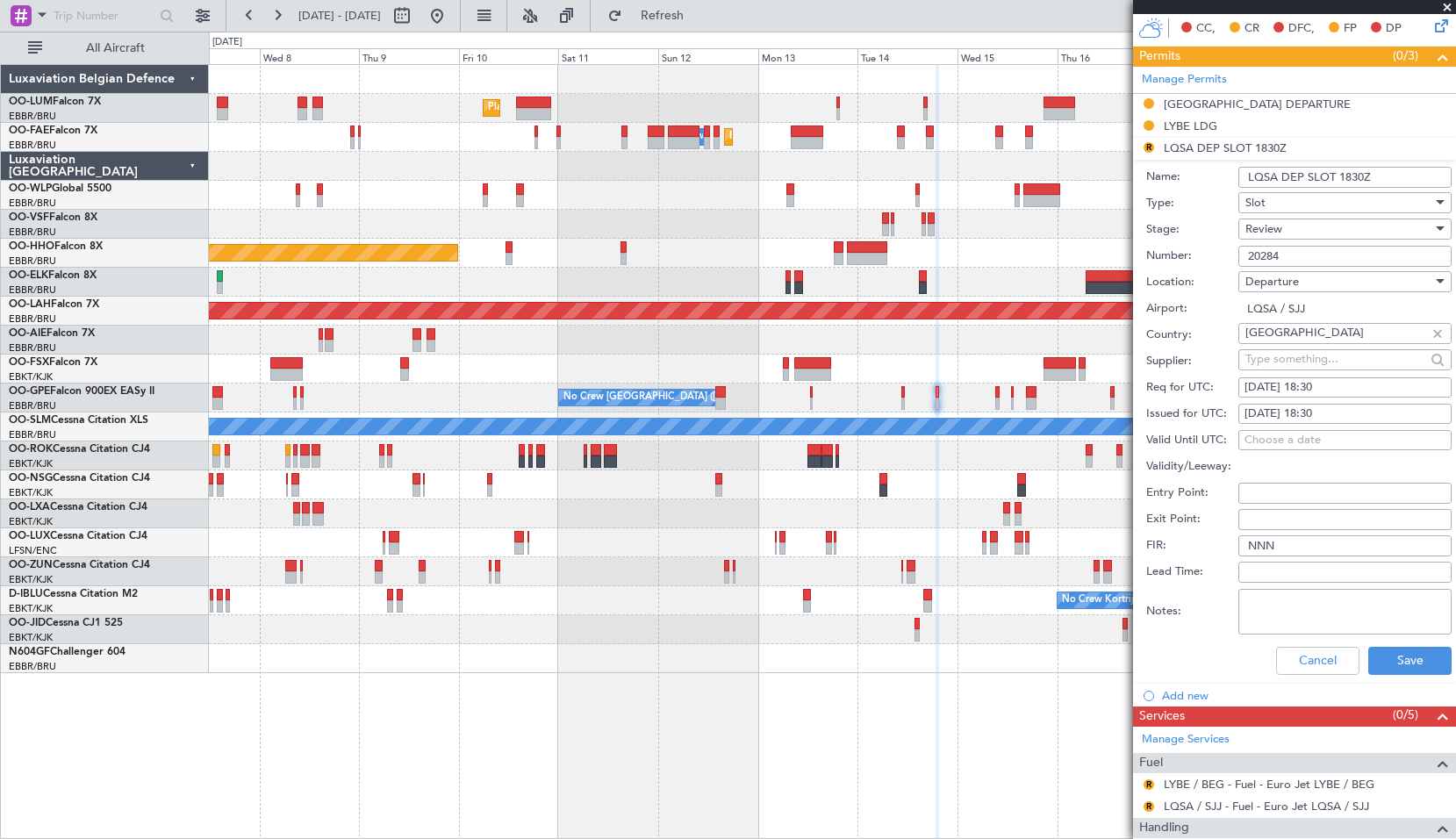
scroll to position [439, 0]
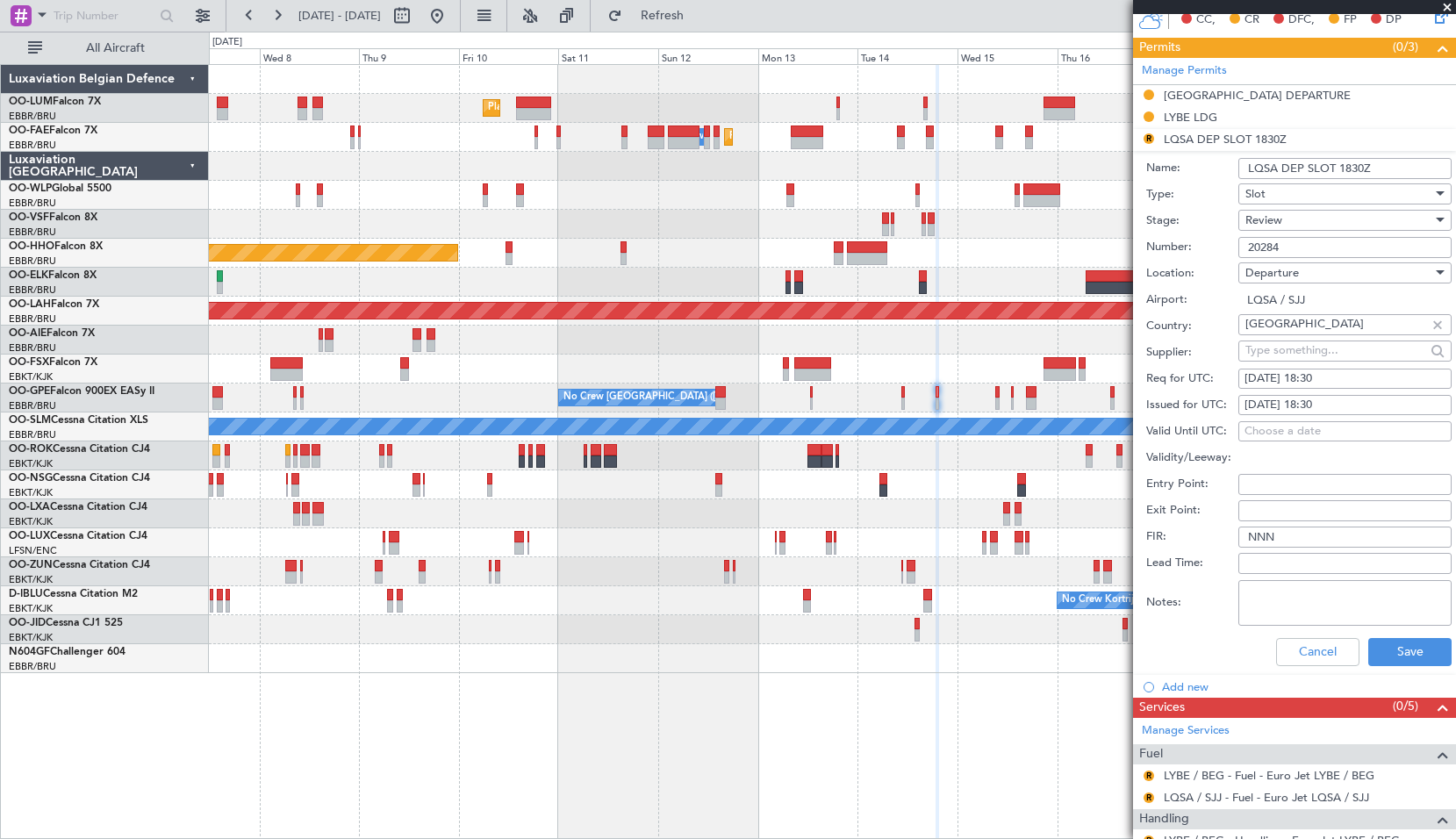
click at [1334, 378] on div "14/10/2025 18:30" at bounding box center [1345, 379] width 201 height 18
select select "10"
select select "2025"
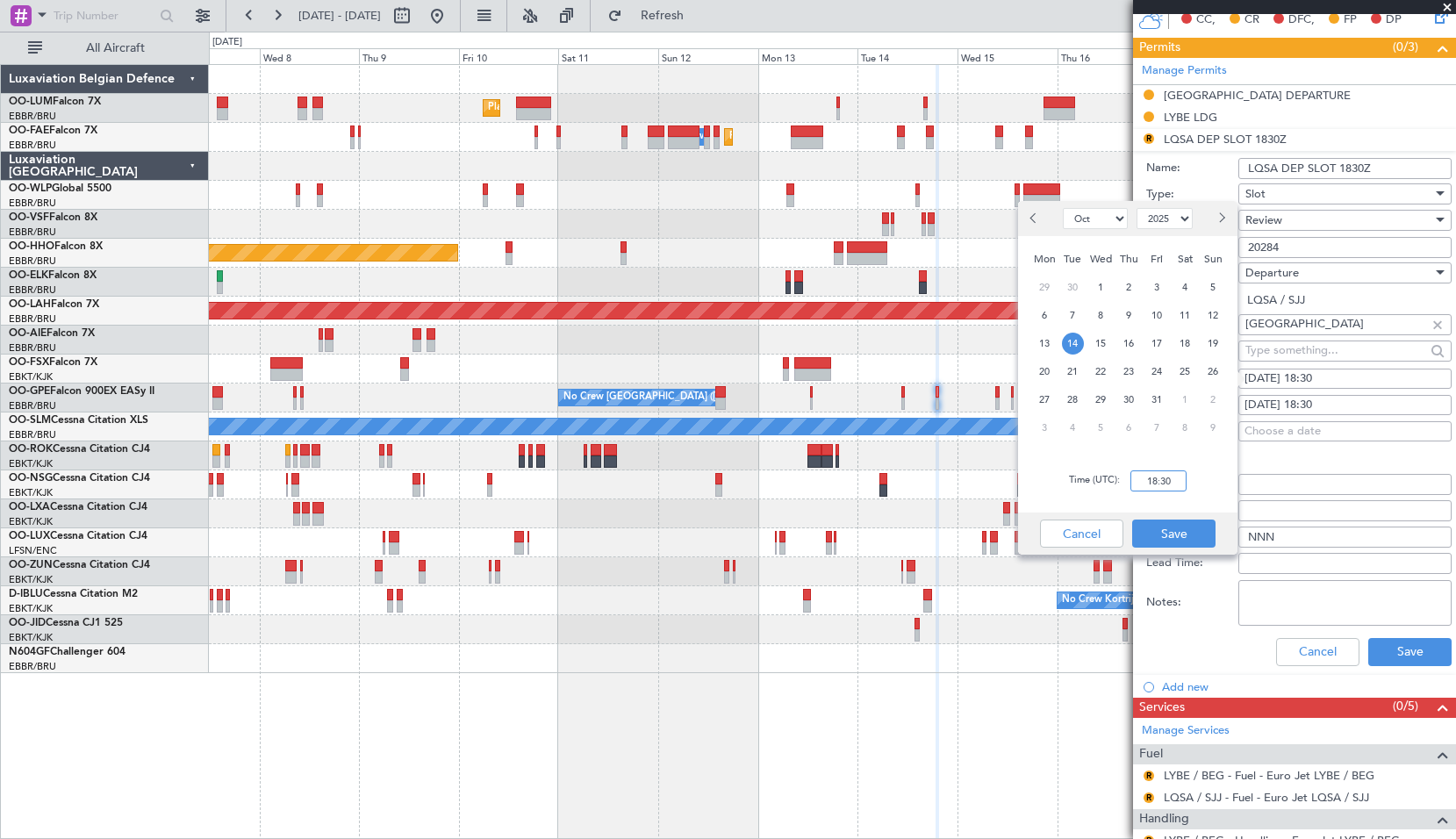
drag, startPoint x: 1175, startPoint y: 478, endPoint x: 1305, endPoint y: 441, distance: 135.9
click at [1176, 478] on input "18:30" at bounding box center [1159, 481] width 56 height 21
type input "19:00"
drag, startPoint x: 1184, startPoint y: 541, endPoint x: 1291, endPoint y: 444, distance: 144.2
click at [1183, 541] on button "Save" at bounding box center [1174, 534] width 83 height 28
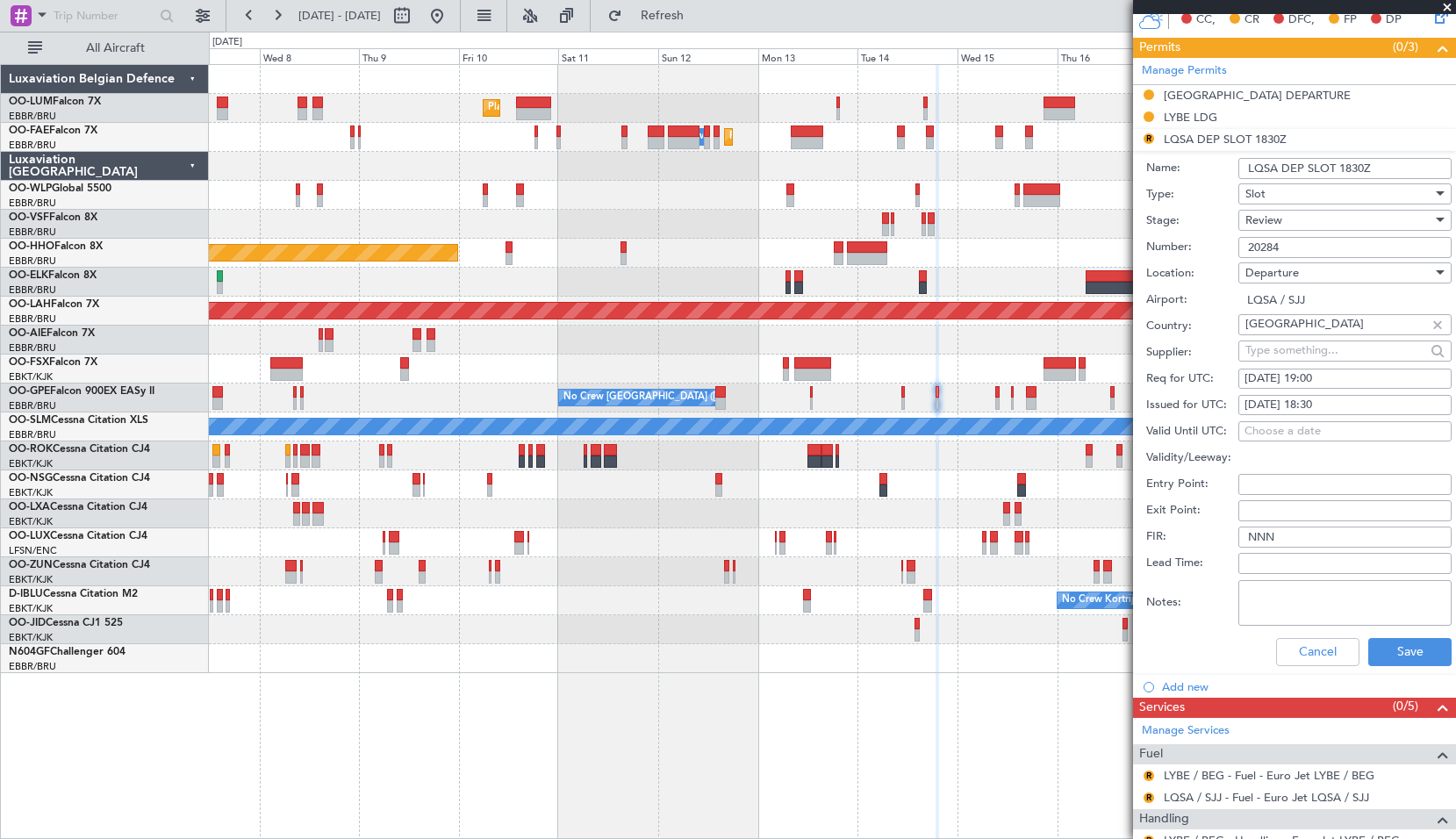
click at [1329, 404] on div "14/10/2025 18:30" at bounding box center [1345, 406] width 201 height 18
select select "10"
select select "2025"
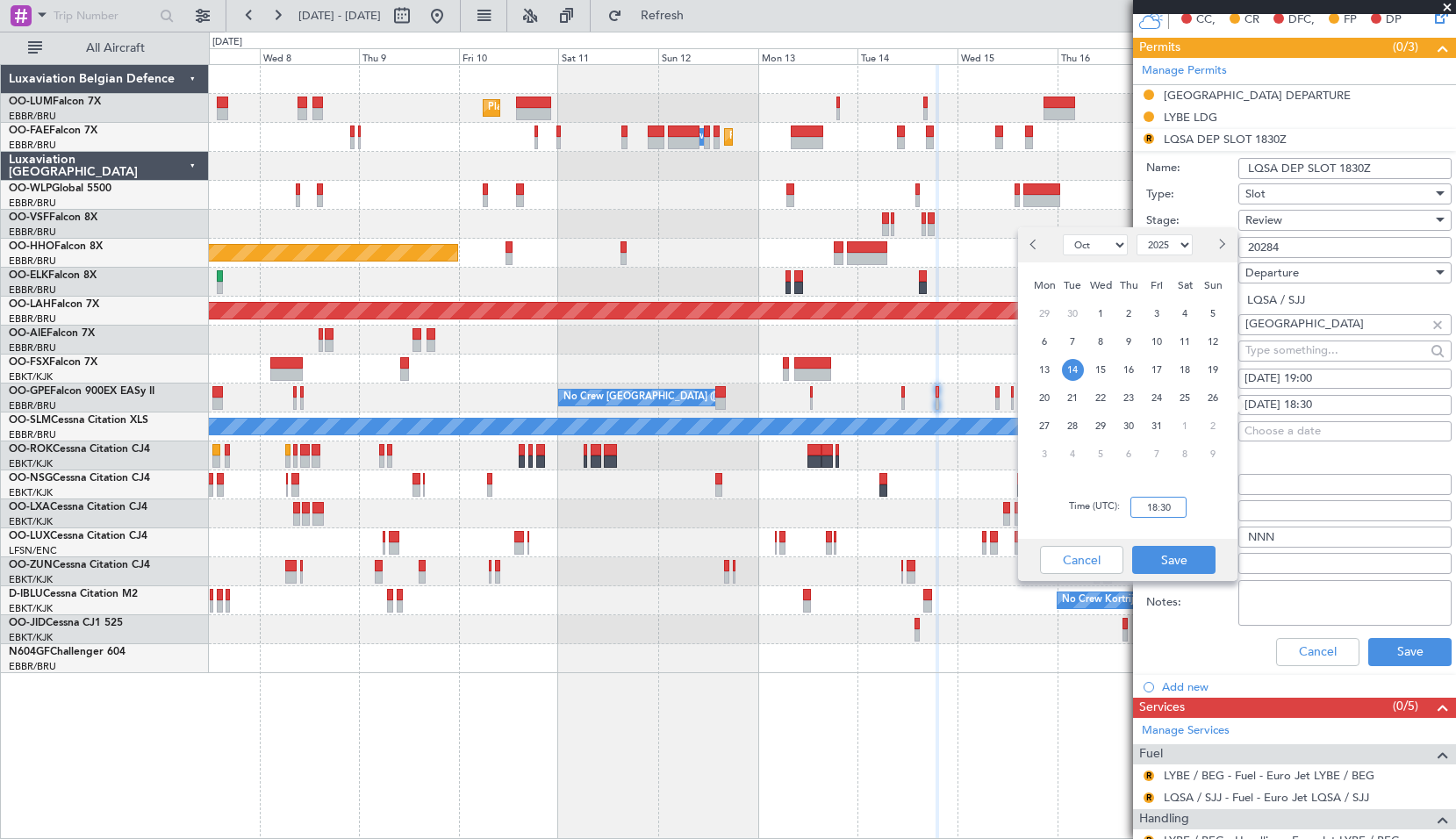
click at [1174, 511] on input "18:30" at bounding box center [1159, 507] width 56 height 21
type input "19:00"
click at [1182, 558] on button "Save" at bounding box center [1174, 560] width 83 height 28
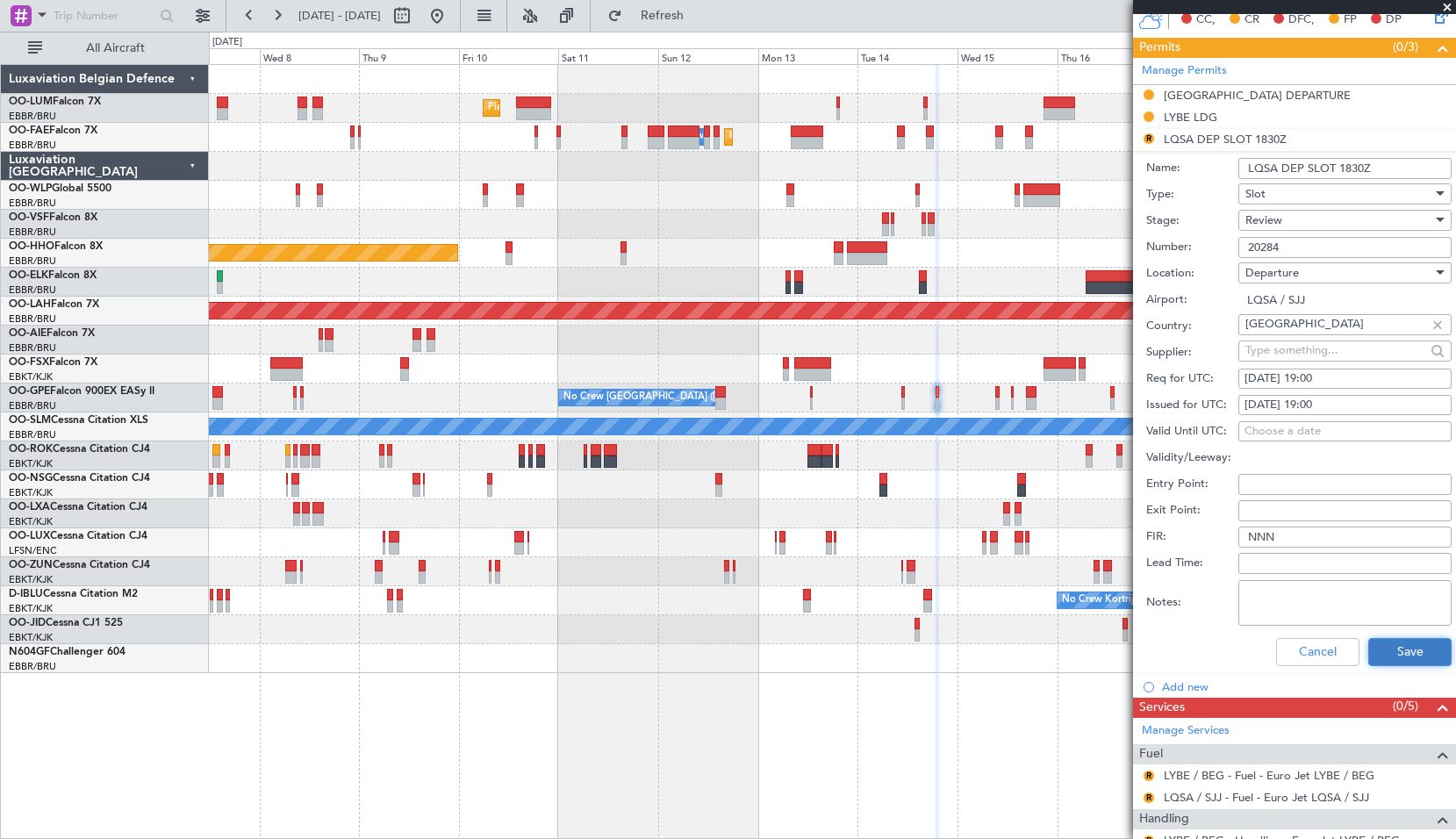
click at [1390, 650] on button "Save" at bounding box center [1410, 652] width 83 height 28
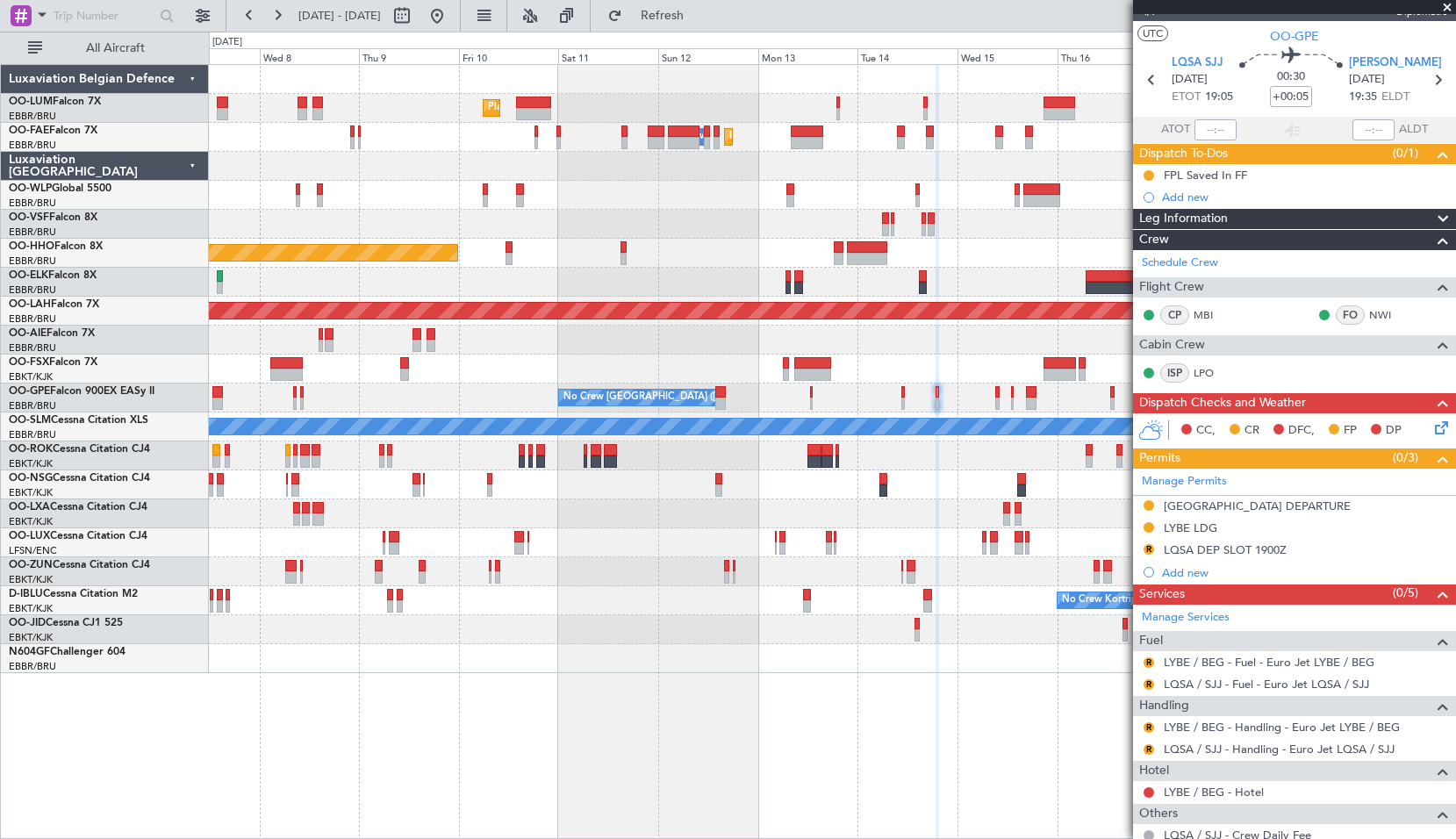
scroll to position [0, 0]
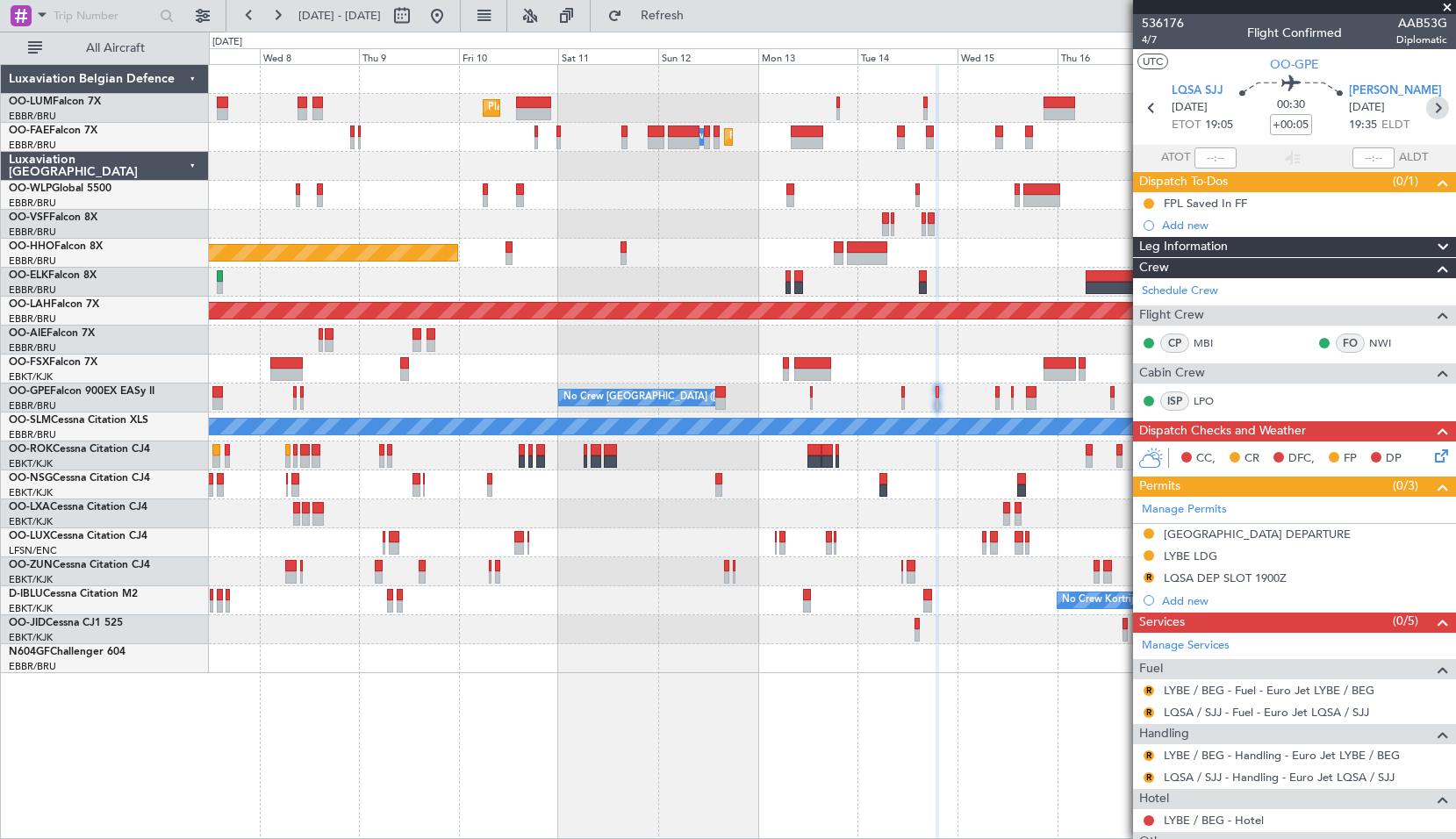
click at [1430, 101] on icon at bounding box center [1438, 108] width 23 height 23
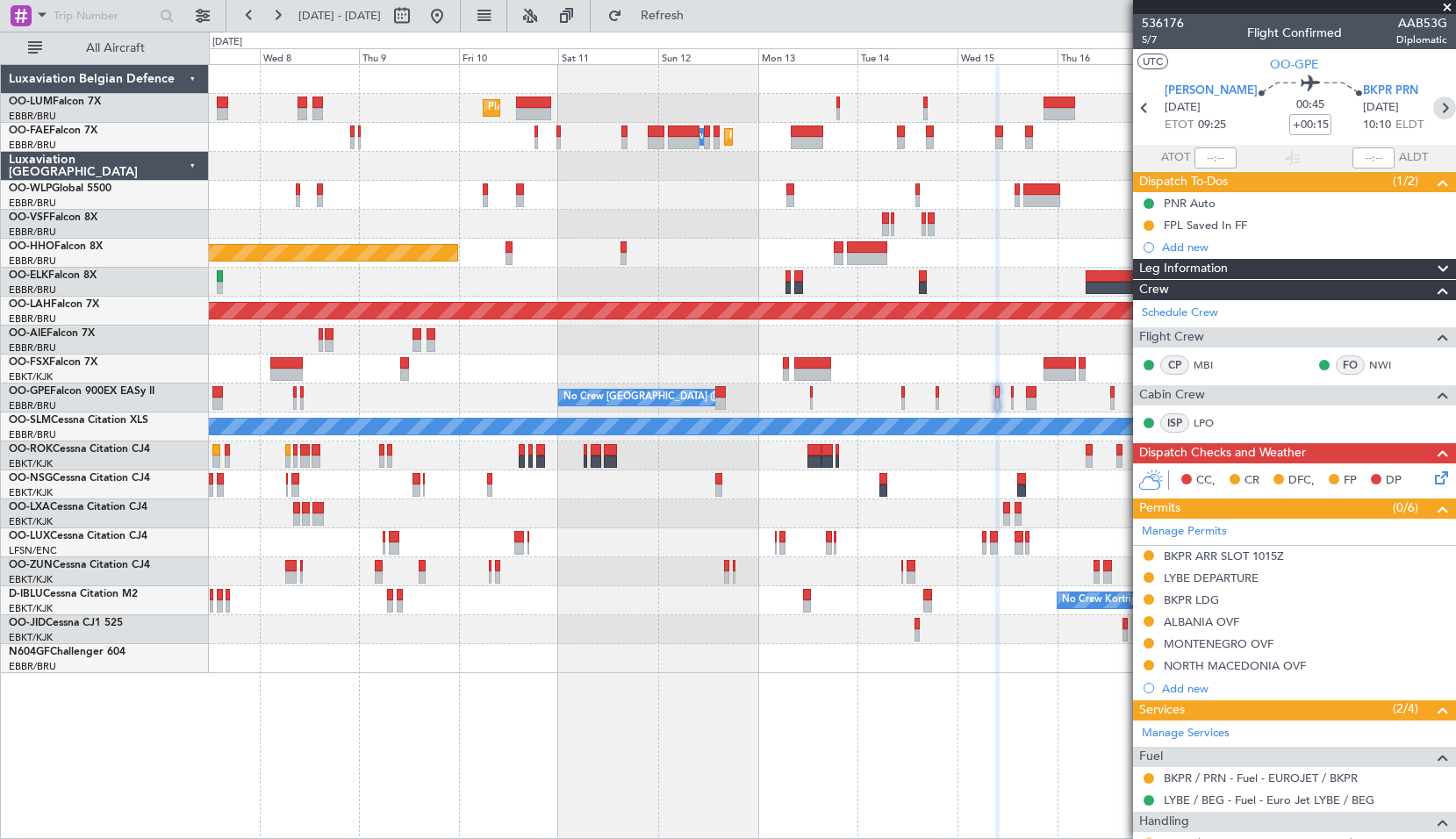
click at [1434, 105] on icon at bounding box center [1445, 108] width 23 height 23
type input "+00:10"
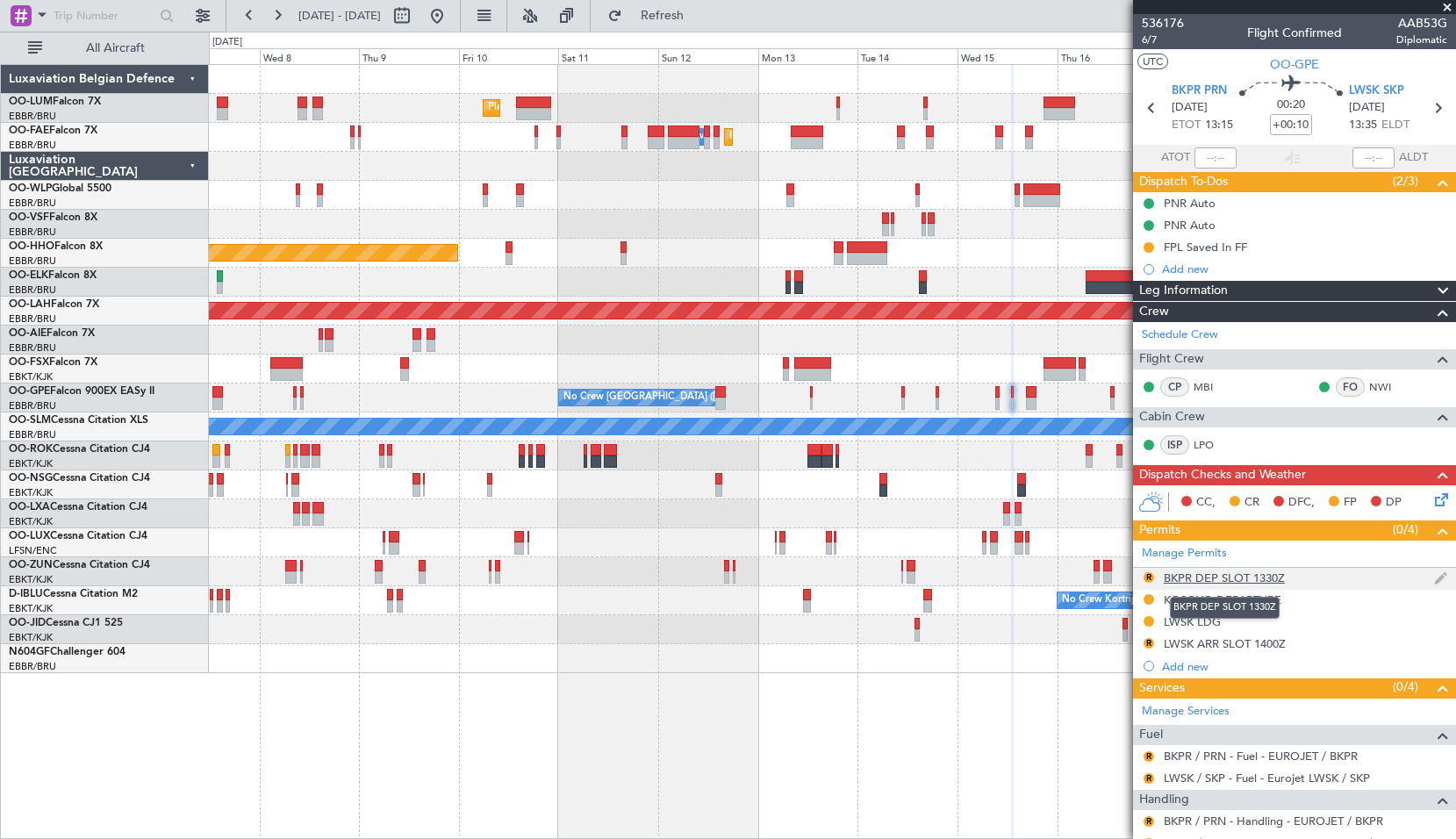
click at [1256, 581] on div "BKPR DEP SLOT 1330Z" at bounding box center [1224, 578] width 121 height 15
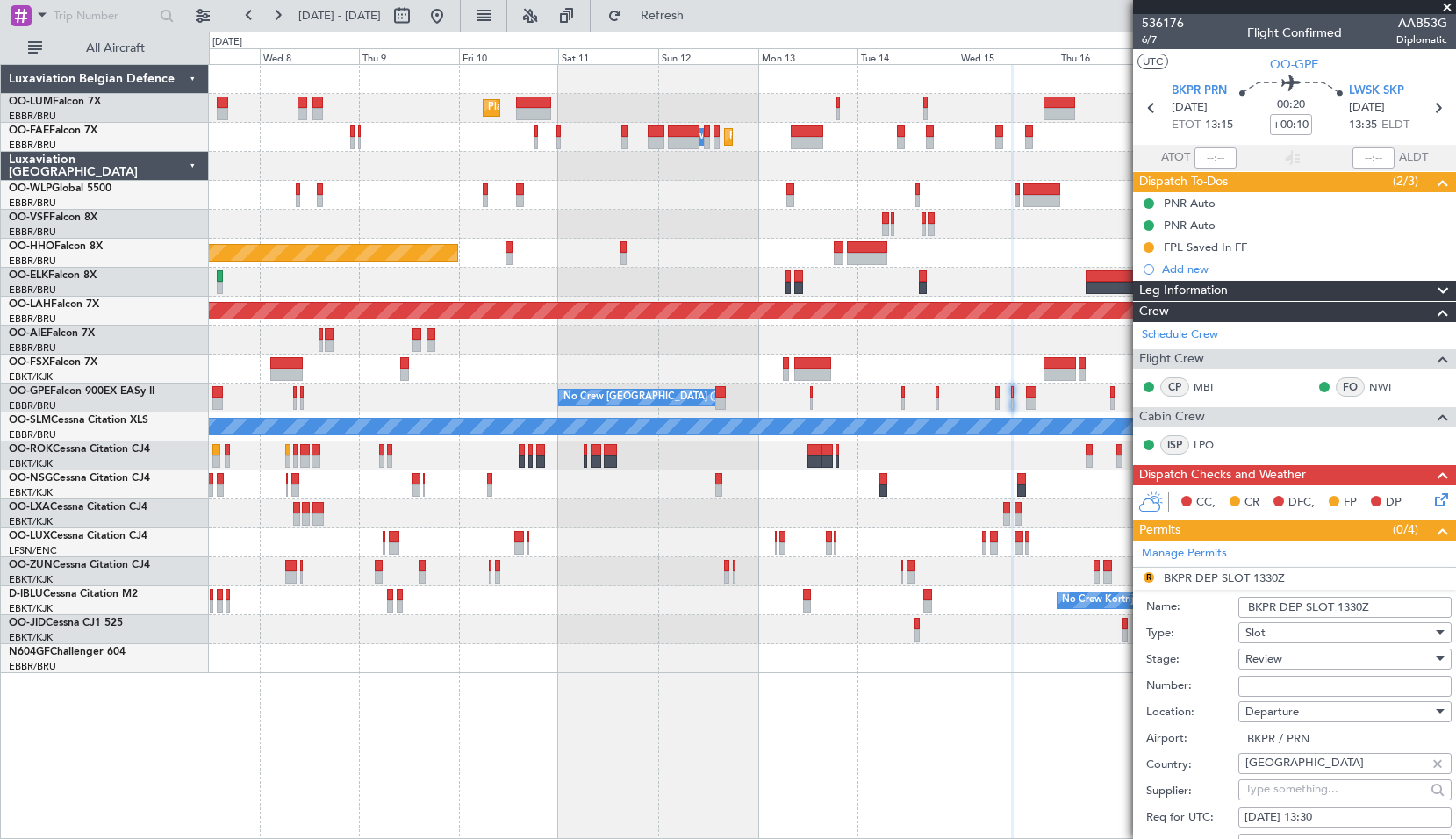
scroll to position [176, 0]
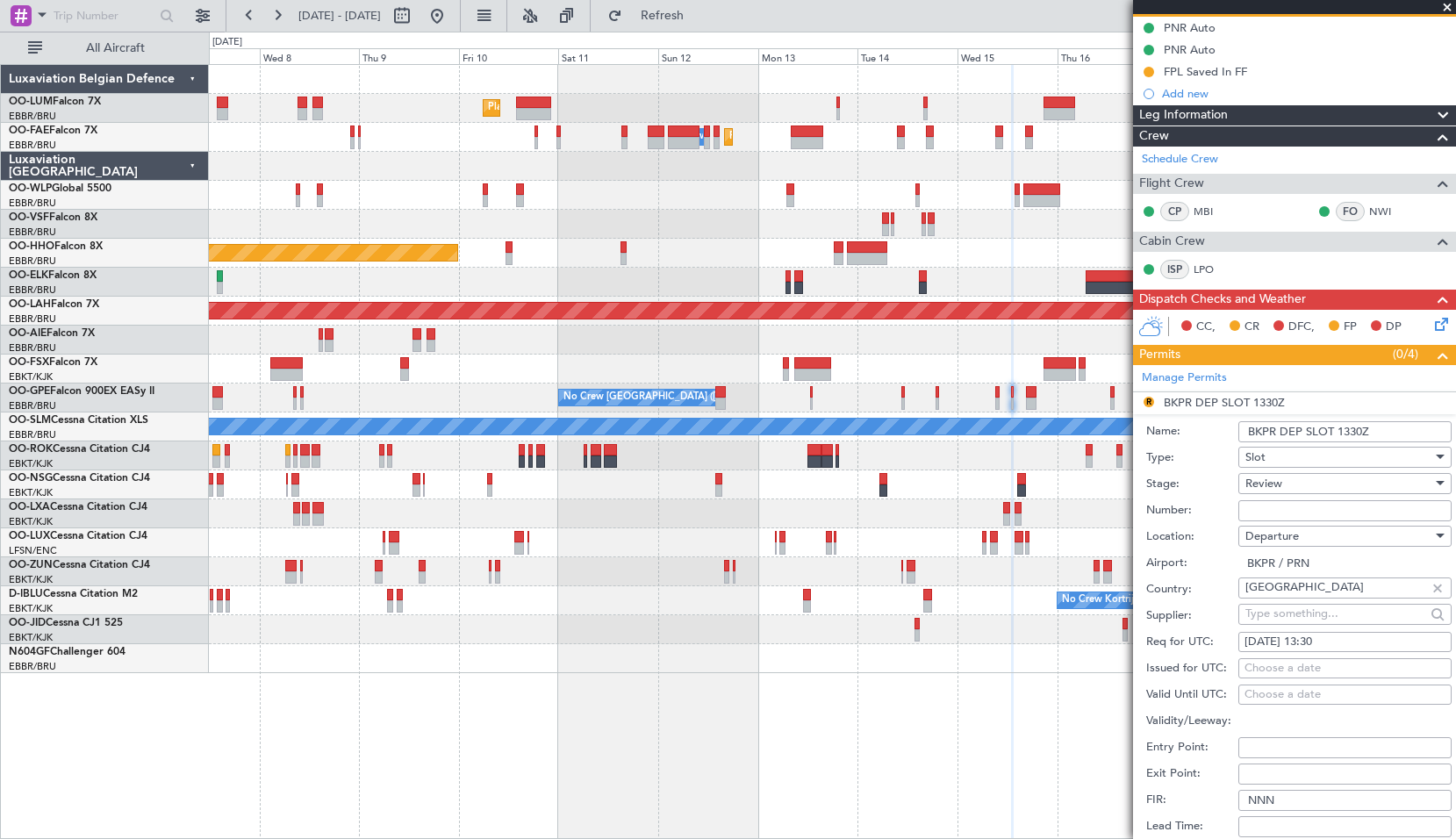
click at [1310, 637] on div "15/10/2025 13:30" at bounding box center [1345, 643] width 201 height 18
select select "10"
select select "2025"
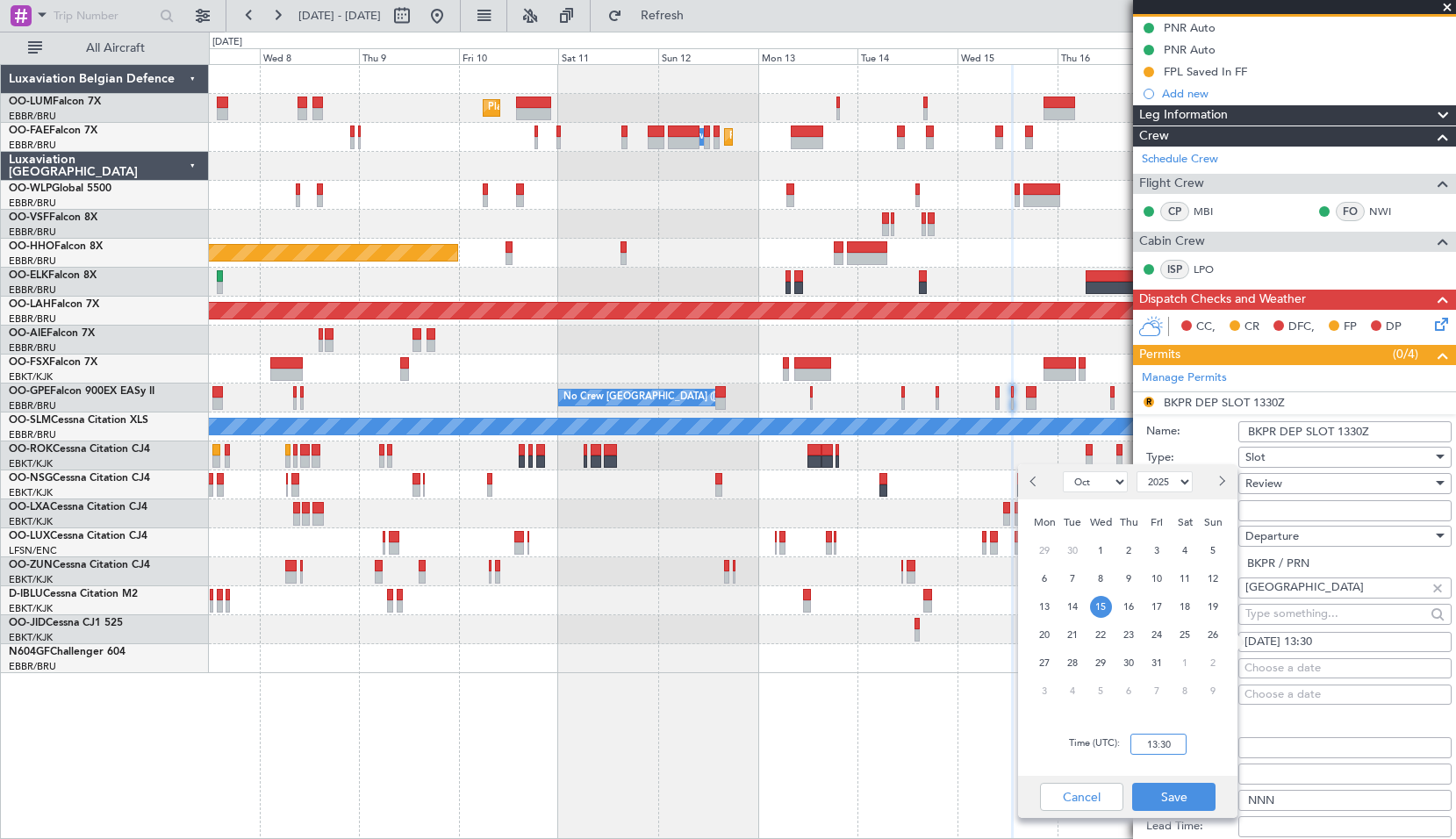
click at [1181, 749] on input "13:30" at bounding box center [1159, 744] width 56 height 21
type input "13:10"
click at [1181, 793] on button "Save" at bounding box center [1174, 797] width 83 height 28
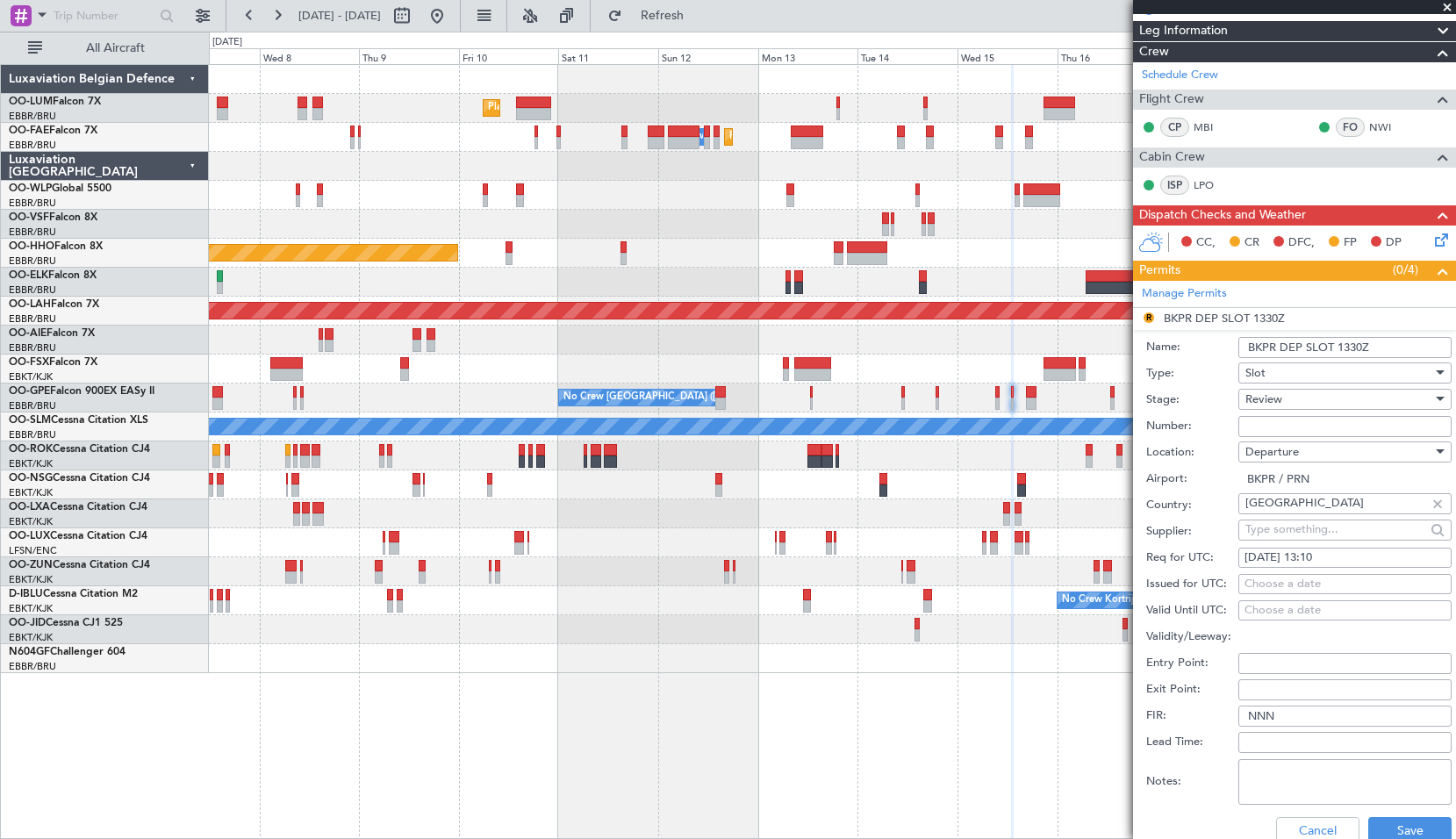
scroll to position [351, 0]
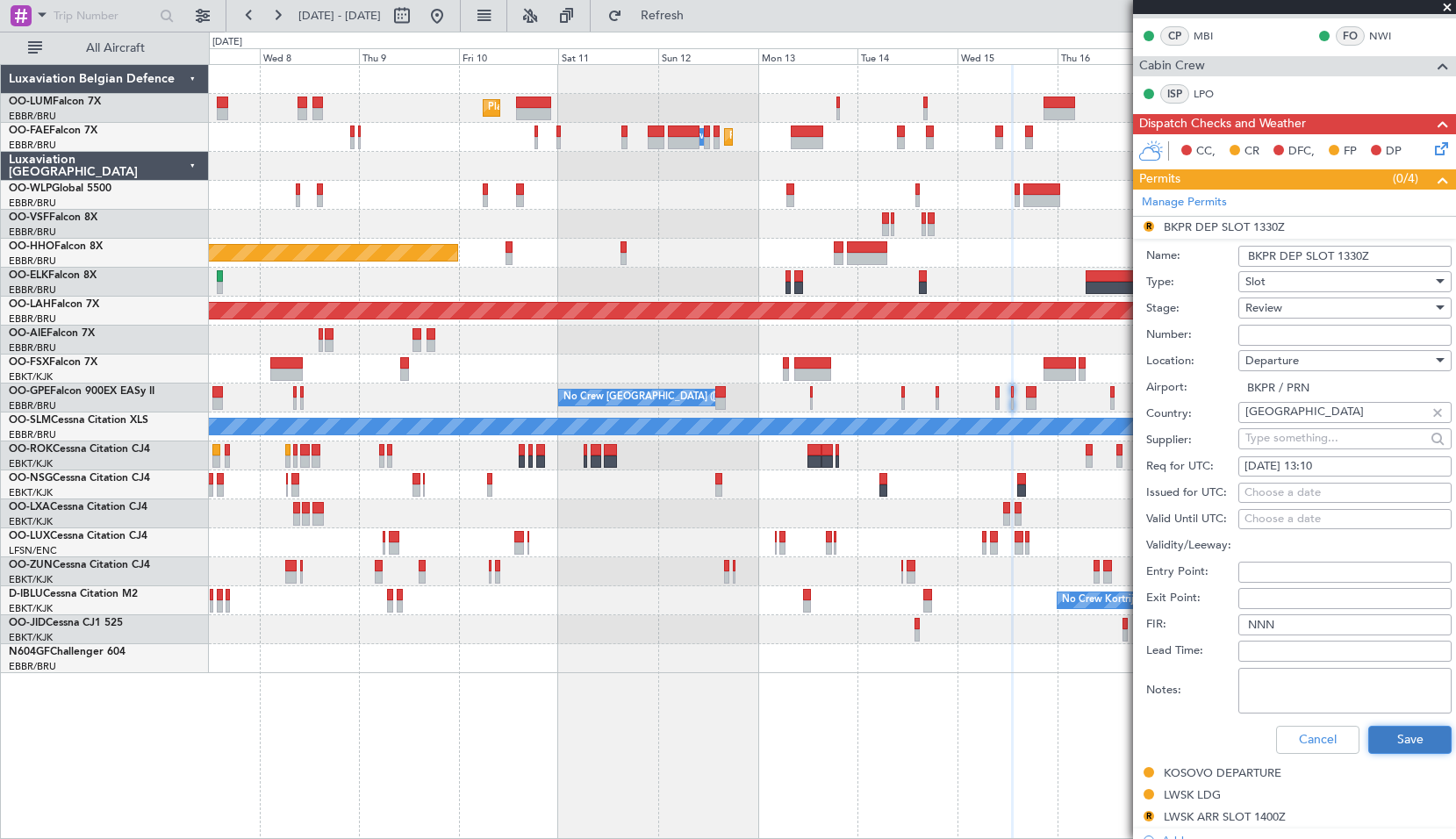
click at [1393, 734] on button "Save" at bounding box center [1410, 740] width 83 height 28
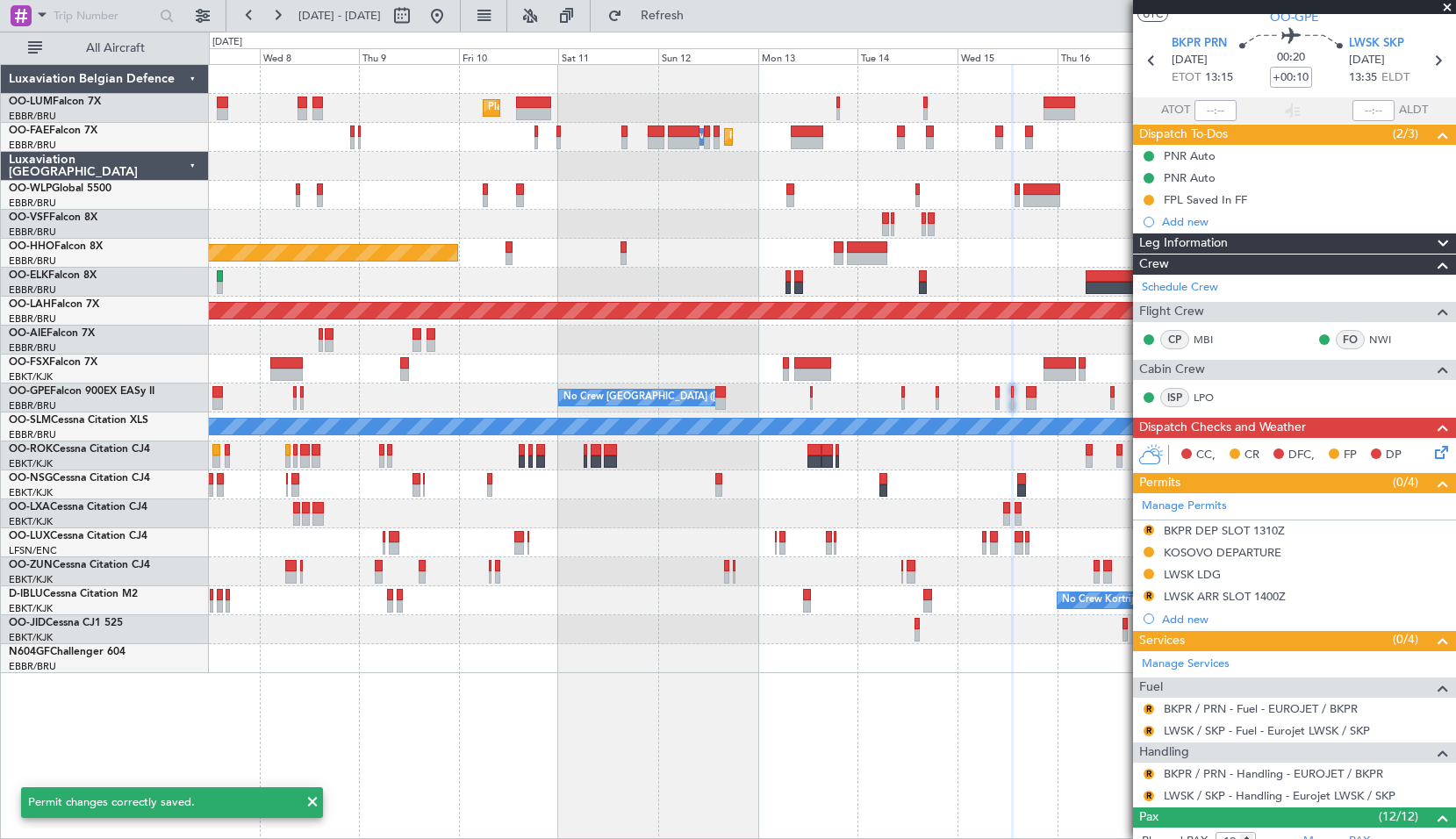
scroll to position [0, 0]
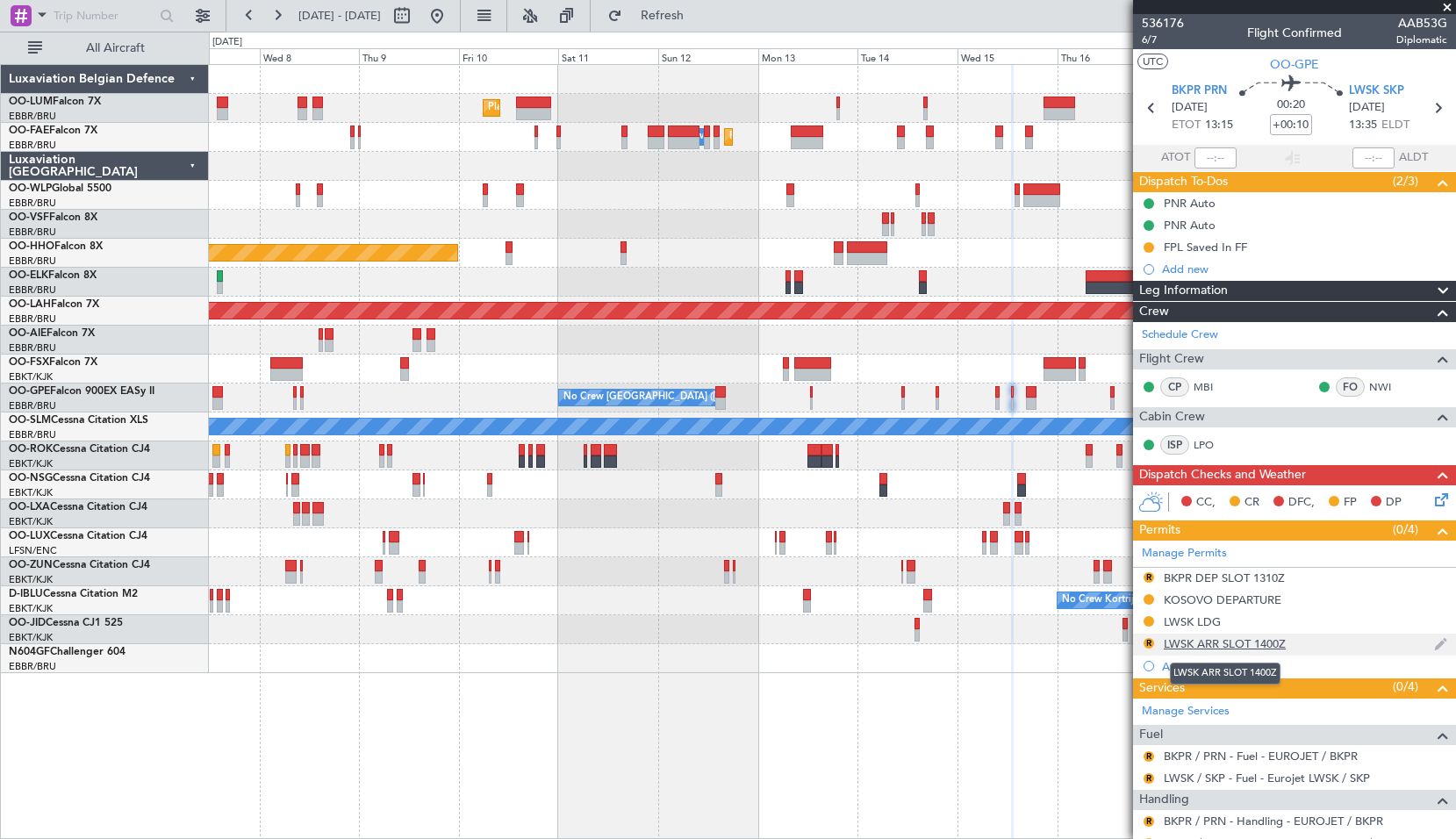
click at [1243, 642] on div "LWSK ARR SLOT 1400Z" at bounding box center [1225, 643] width 122 height 15
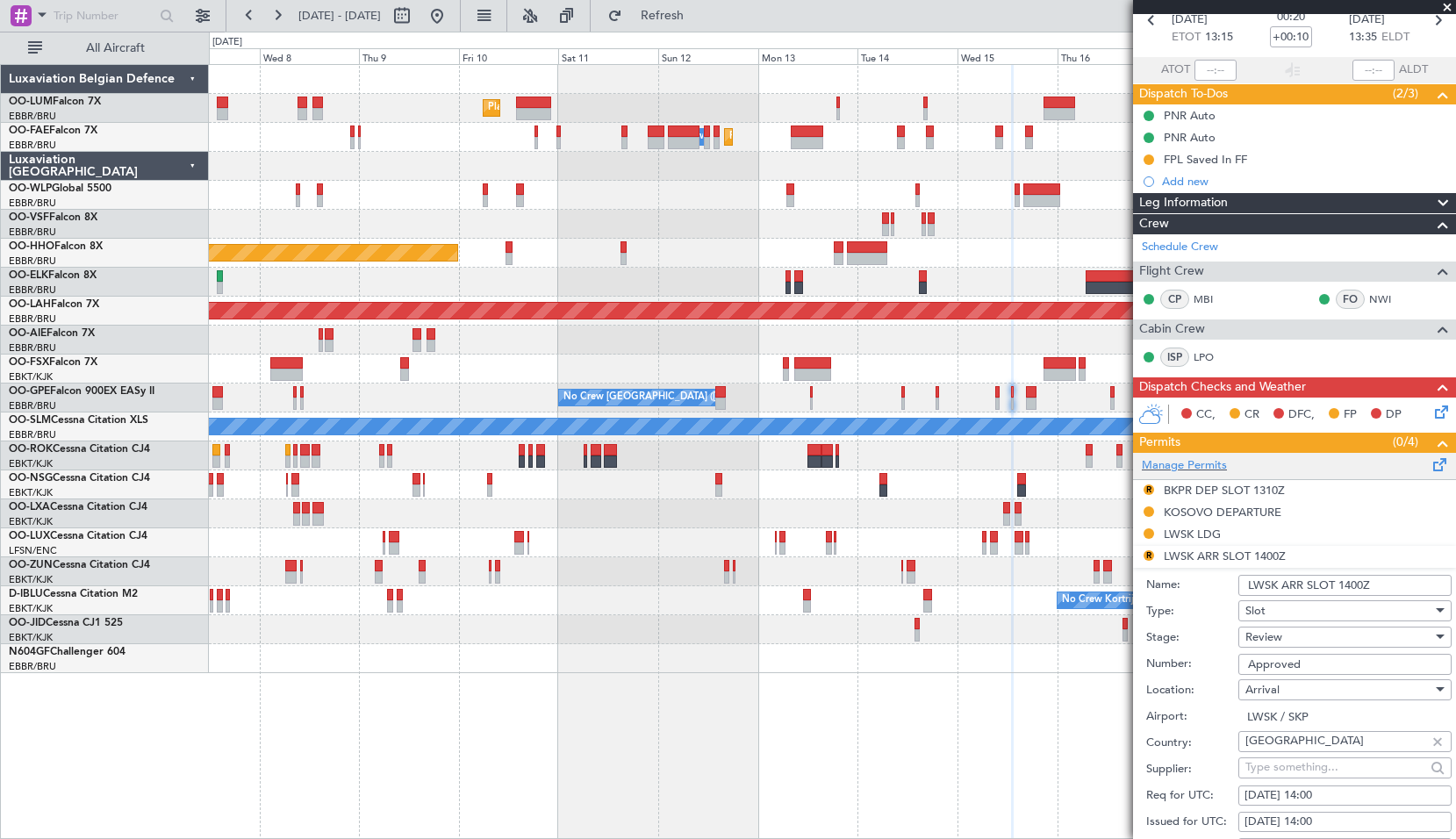
scroll to position [176, 0]
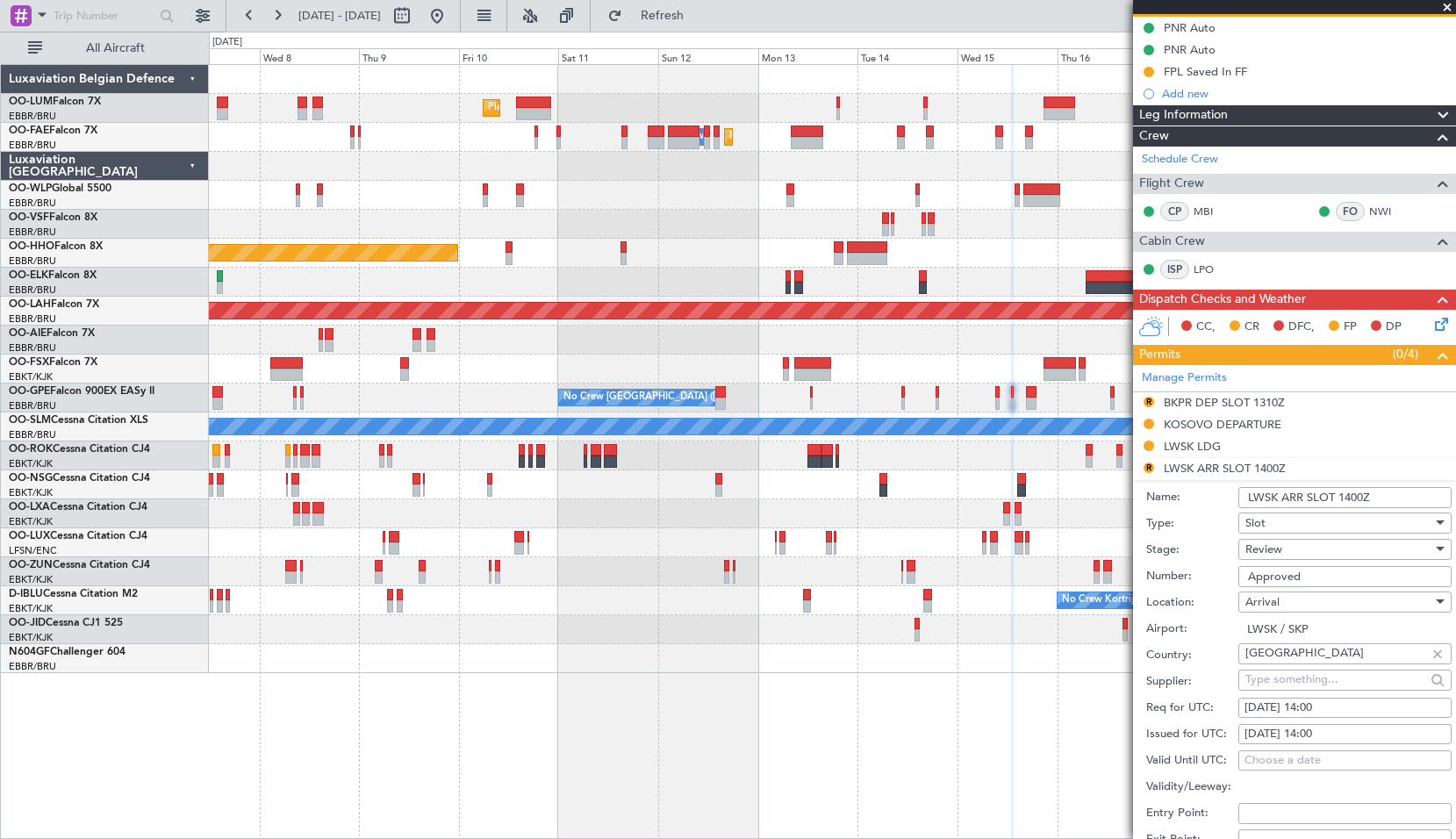
click at [1338, 708] on div "15/10/2025 14:00" at bounding box center [1345, 709] width 201 height 18
select select "10"
select select "2025"
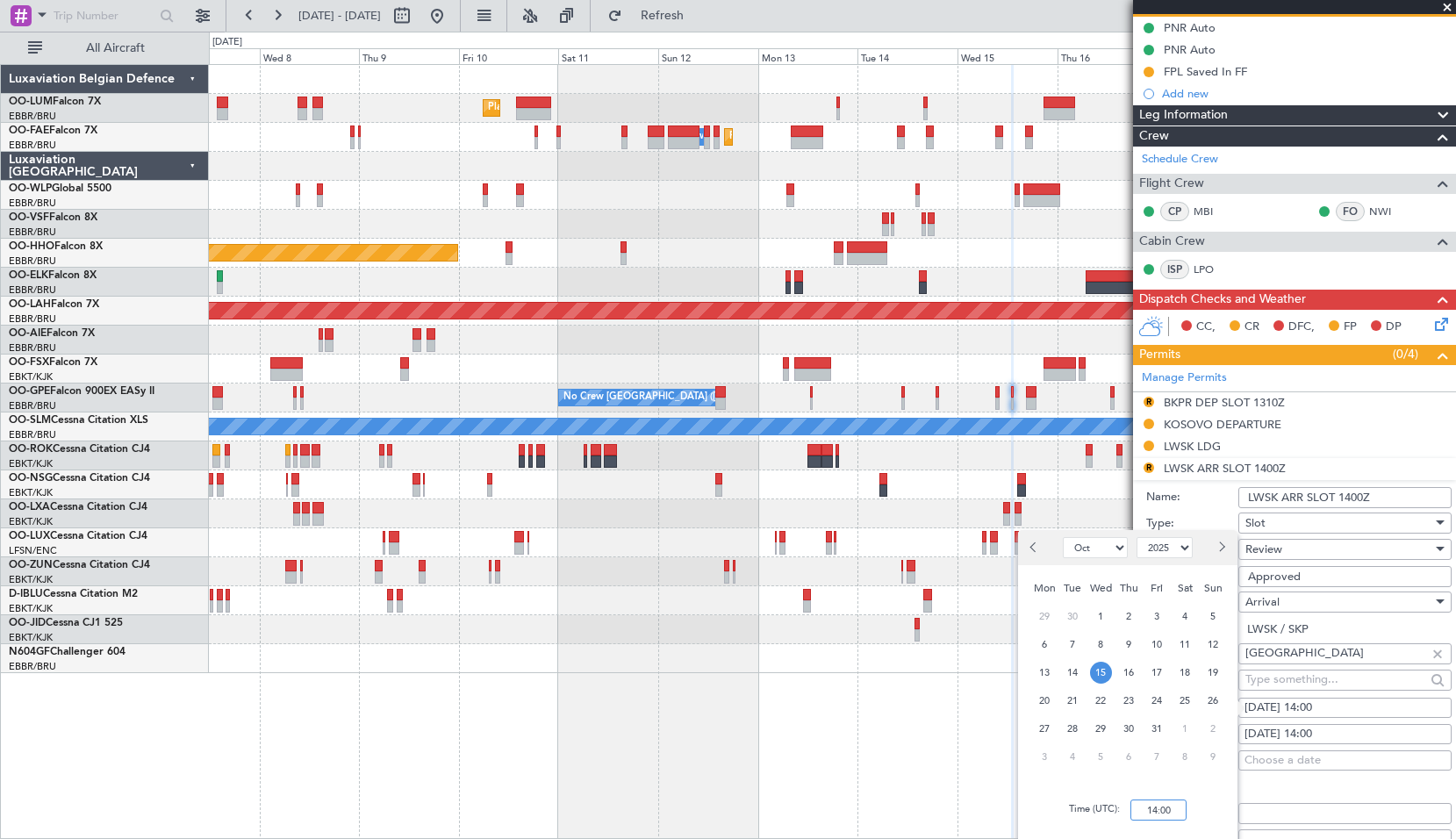
click at [1166, 817] on input "14:00" at bounding box center [1159, 810] width 56 height 21
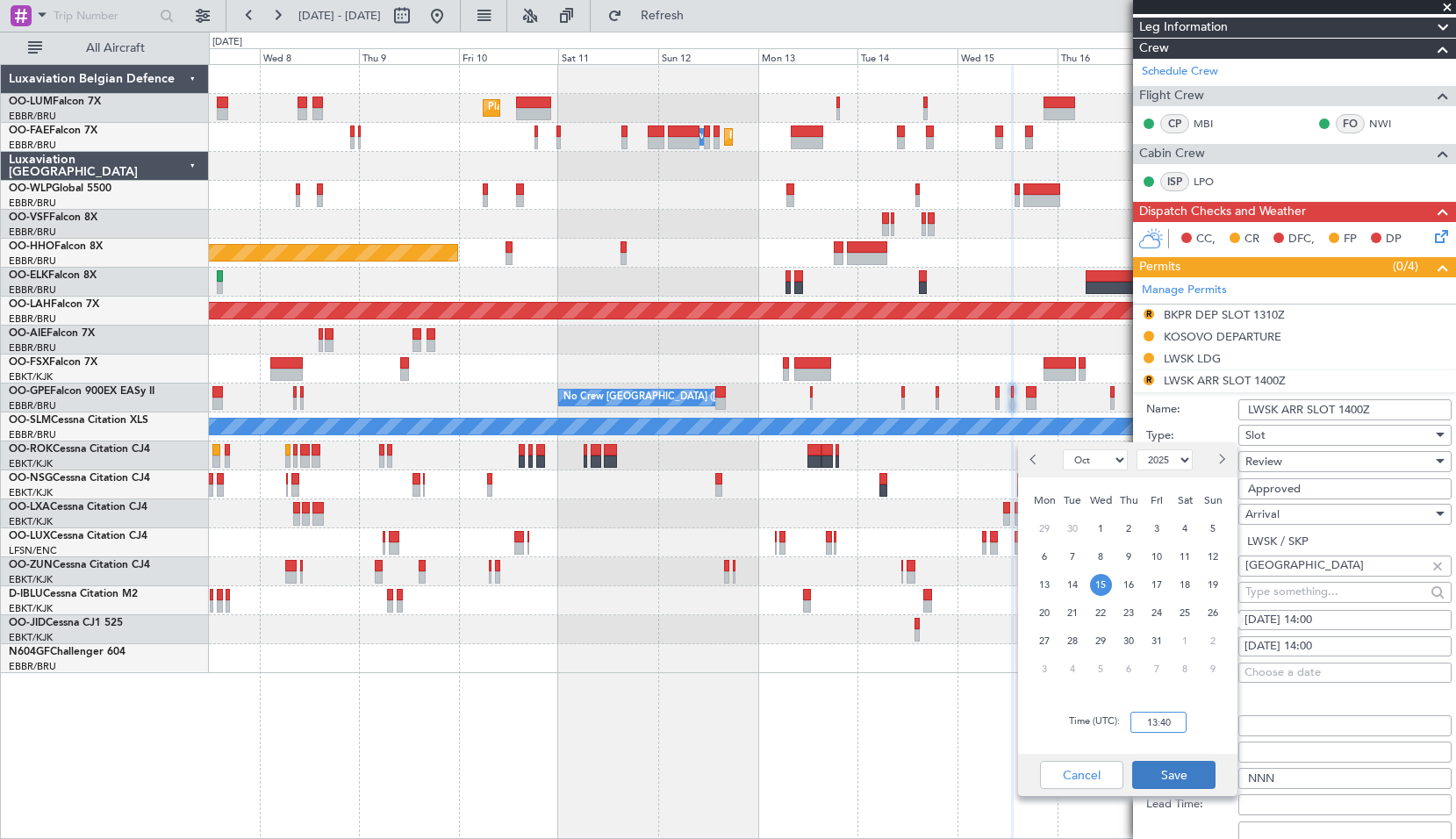
type input "13:40"
click at [1176, 781] on button "Save" at bounding box center [1174, 775] width 83 height 28
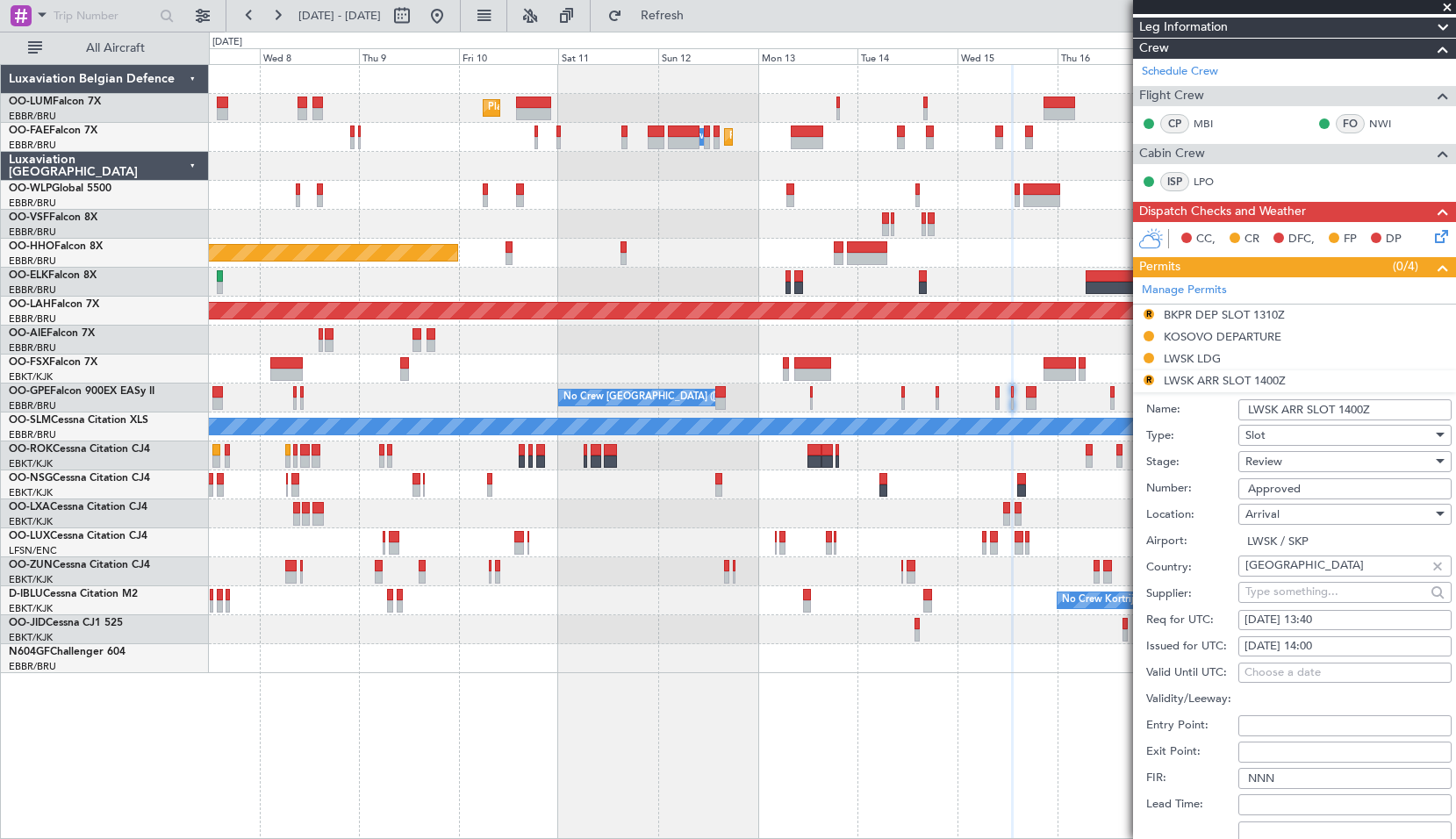
click at [1345, 645] on div "15/10/2025 14:00" at bounding box center [1345, 647] width 201 height 18
select select "10"
select select "2025"
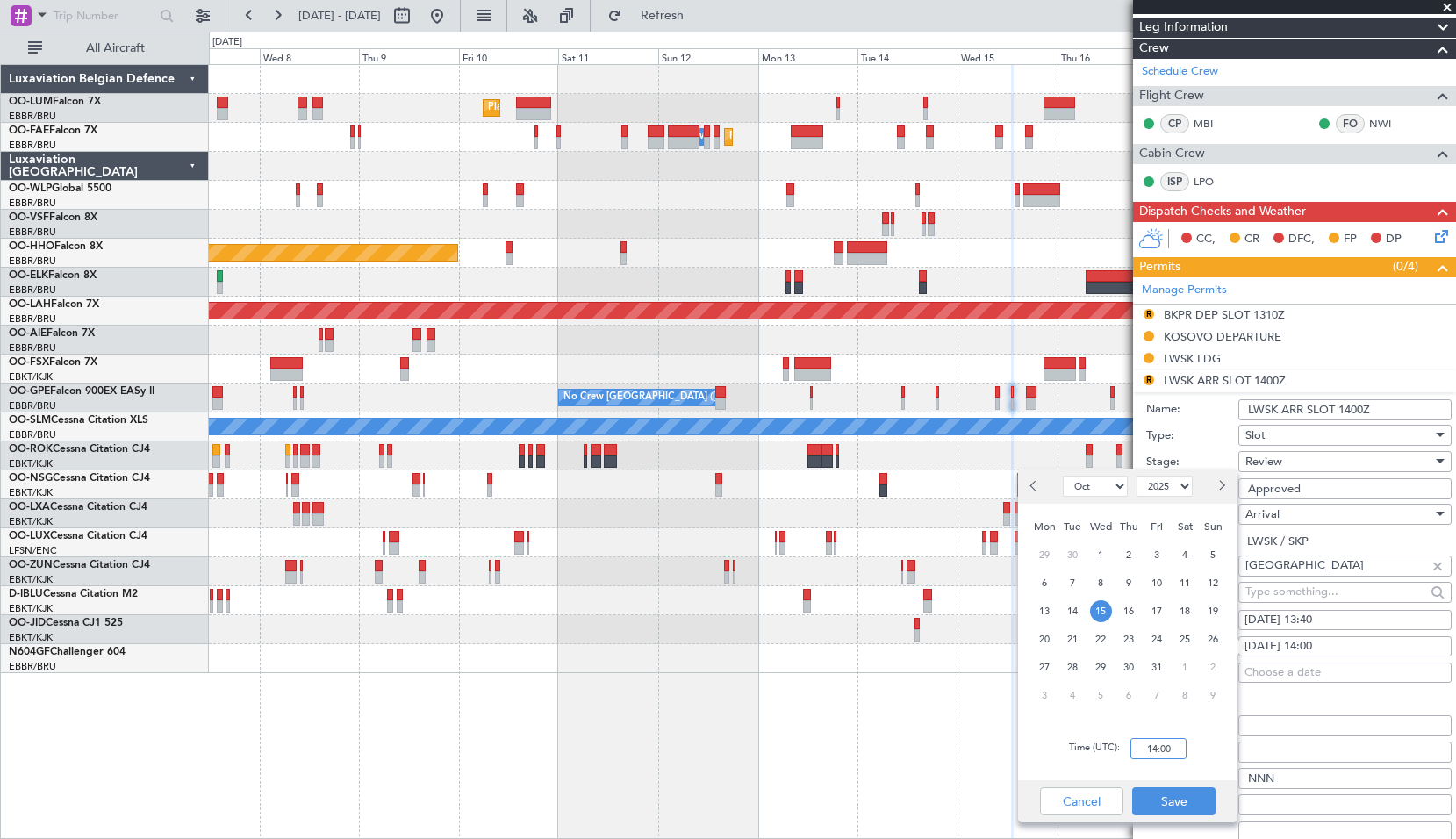
click at [1169, 746] on input "14:00" at bounding box center [1159, 748] width 56 height 21
type input "13:40"
click at [1196, 802] on button "Save" at bounding box center [1174, 802] width 83 height 28
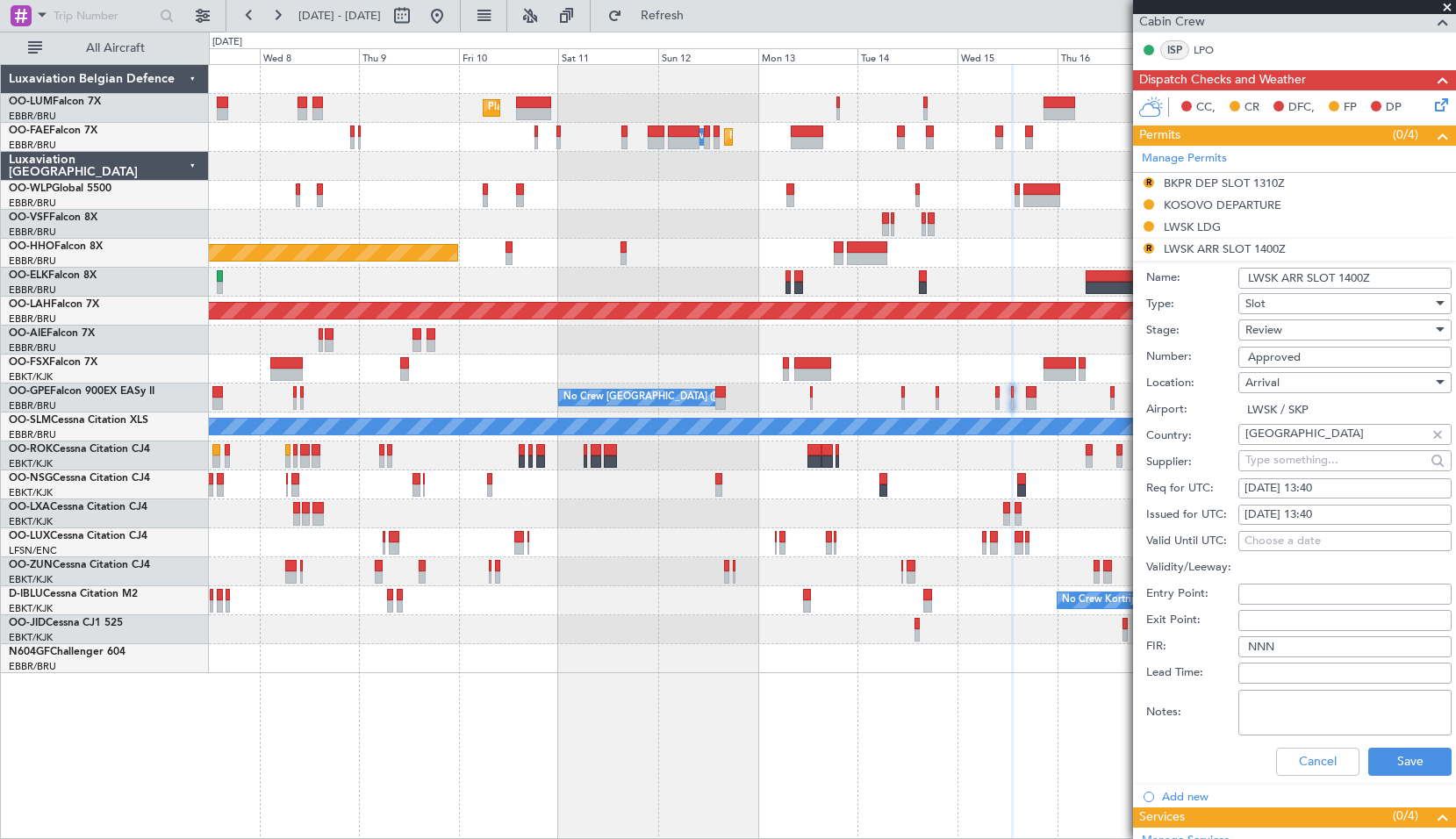
scroll to position [527, 0]
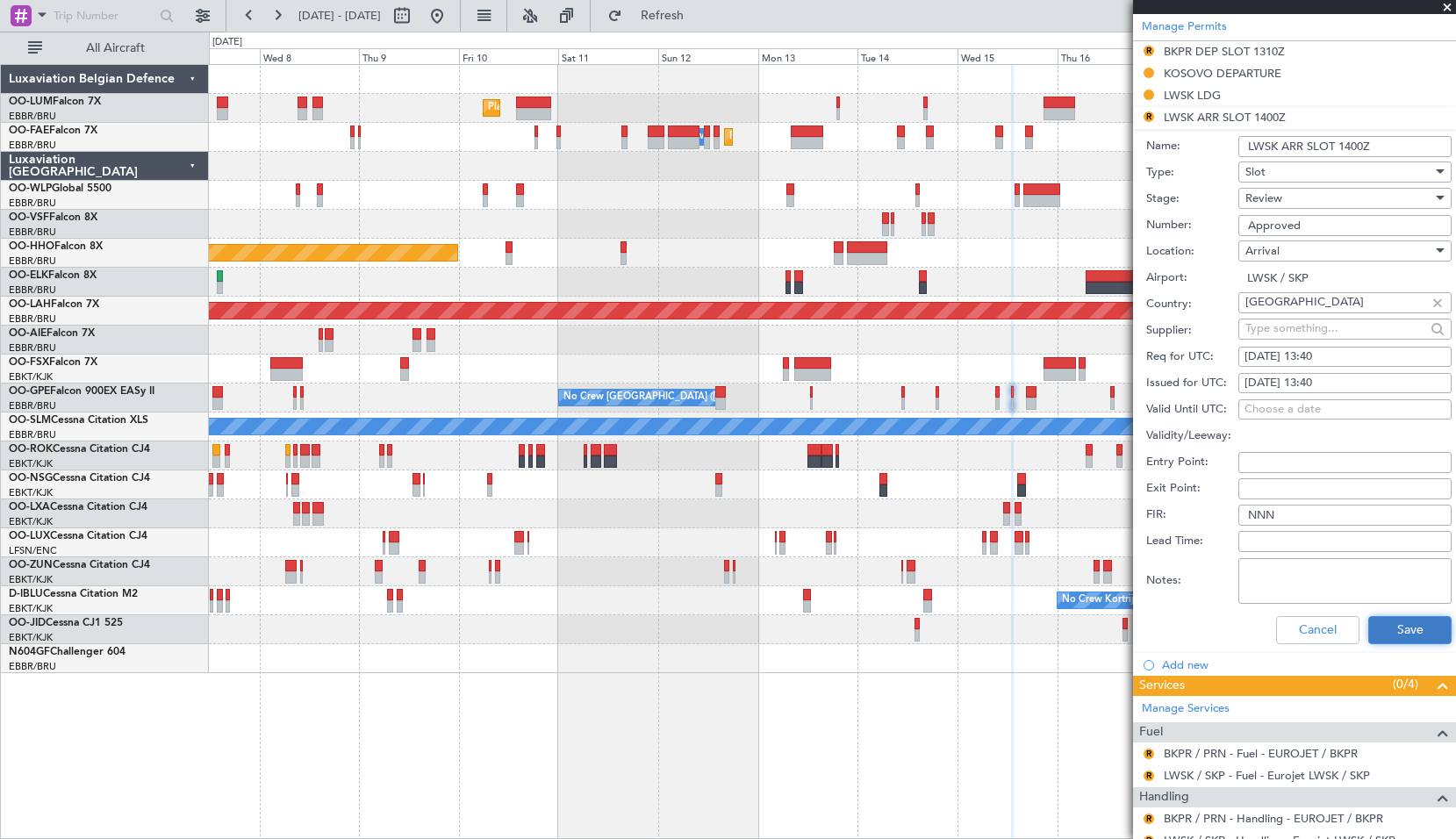
click at [1382, 635] on button "Save" at bounding box center [1410, 630] width 83 height 28
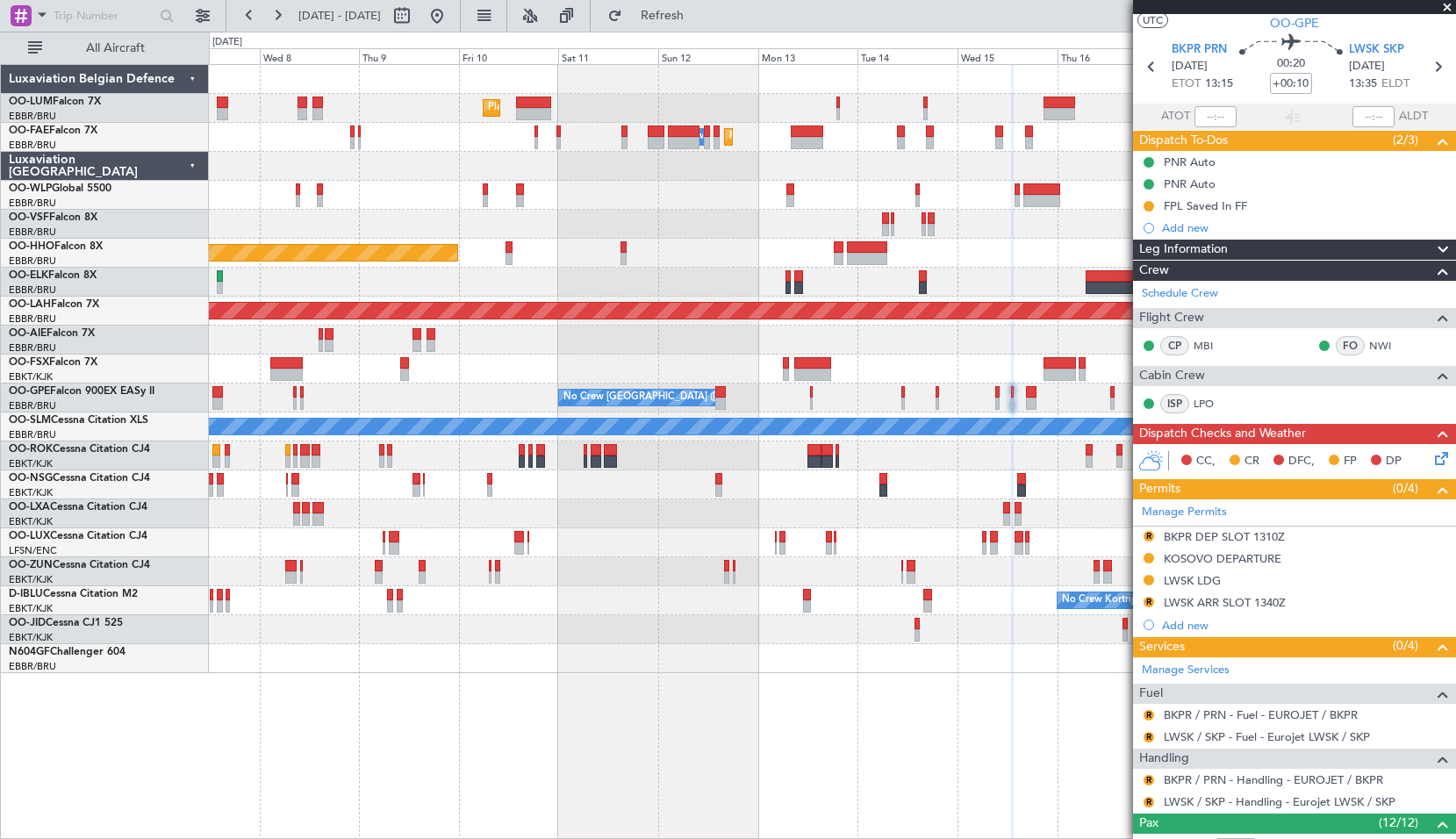
scroll to position [0, 0]
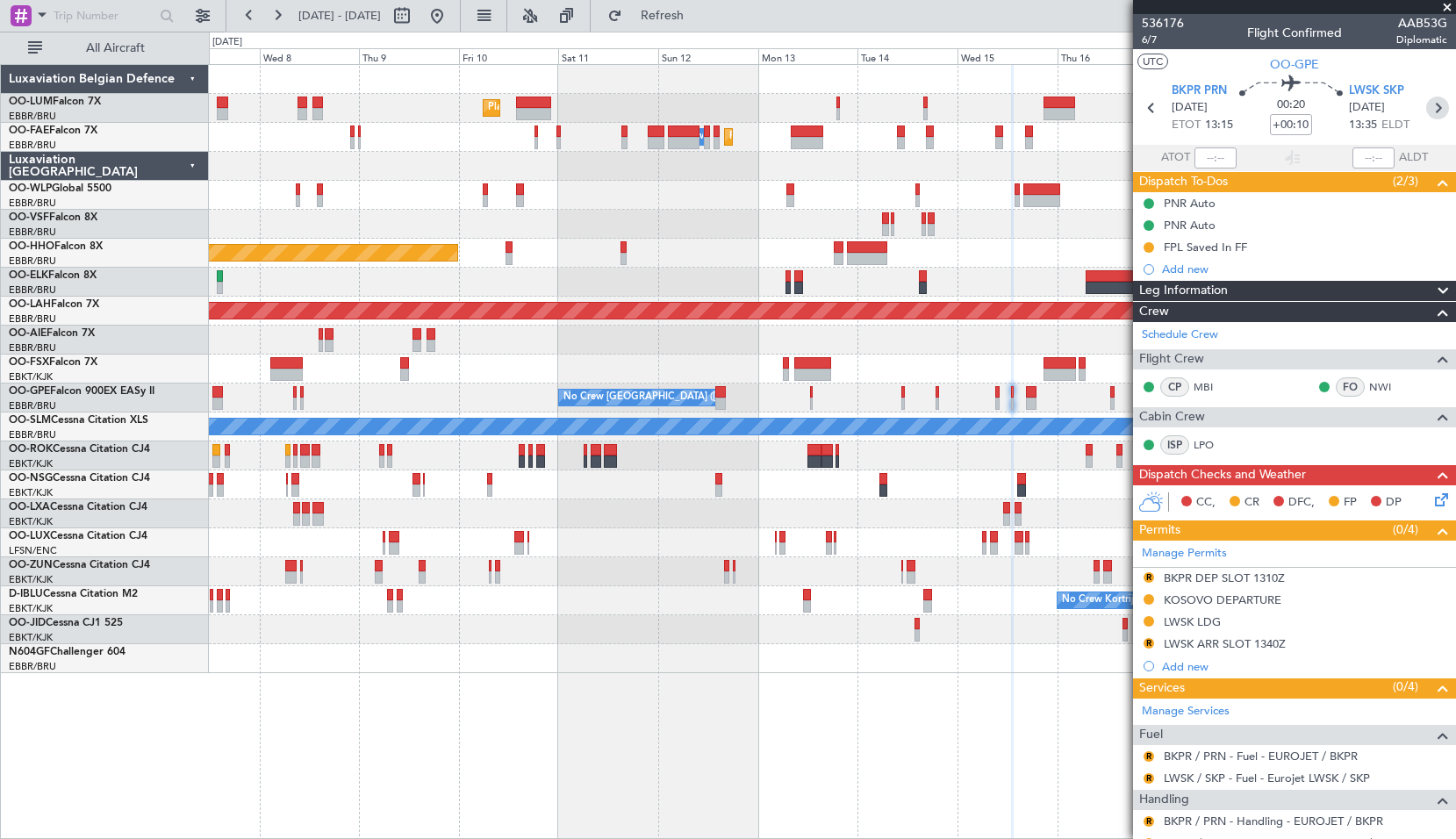
click at [1432, 110] on icon at bounding box center [1438, 108] width 23 height 23
type input "+00:05"
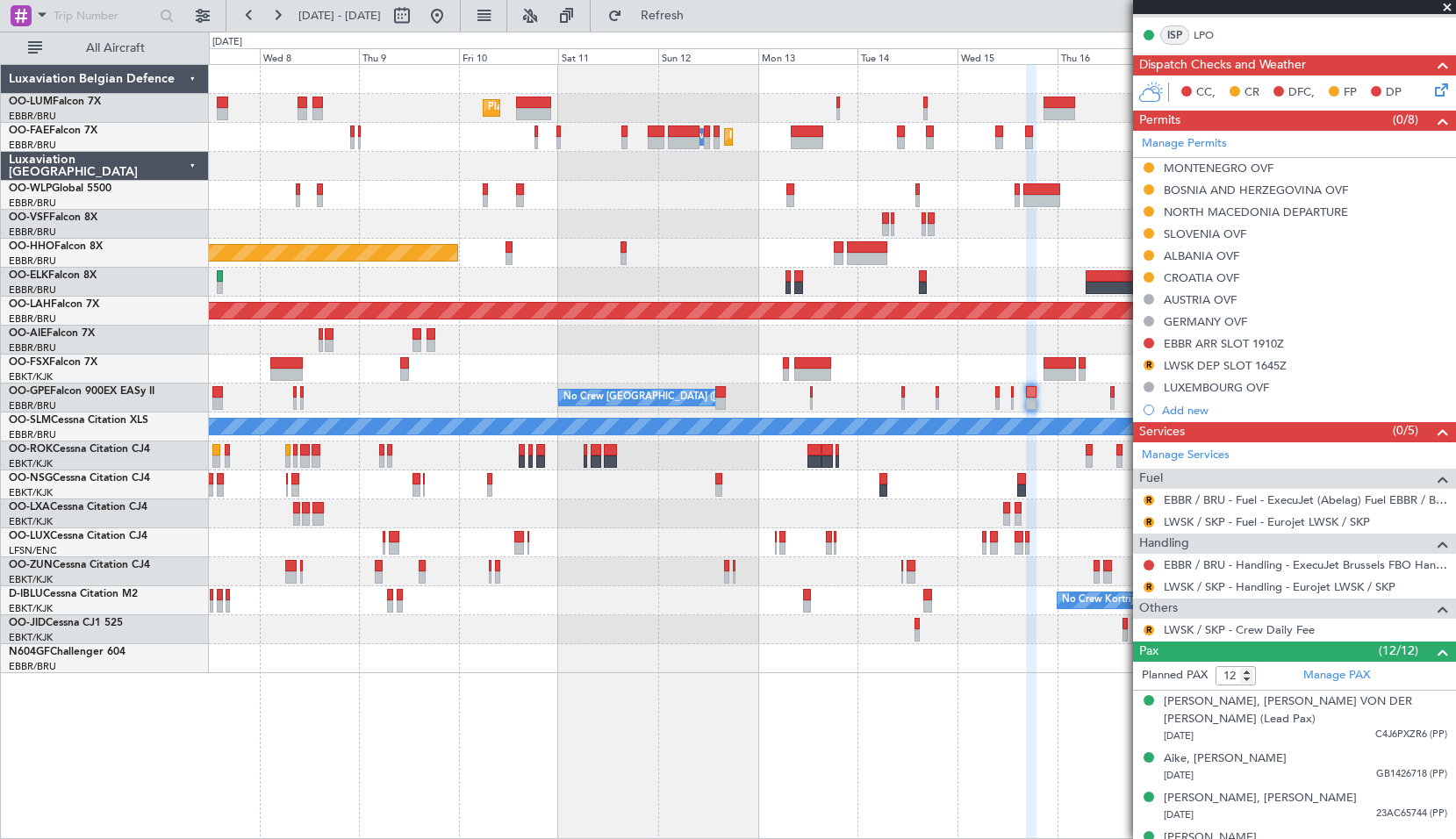
scroll to position [439, 0]
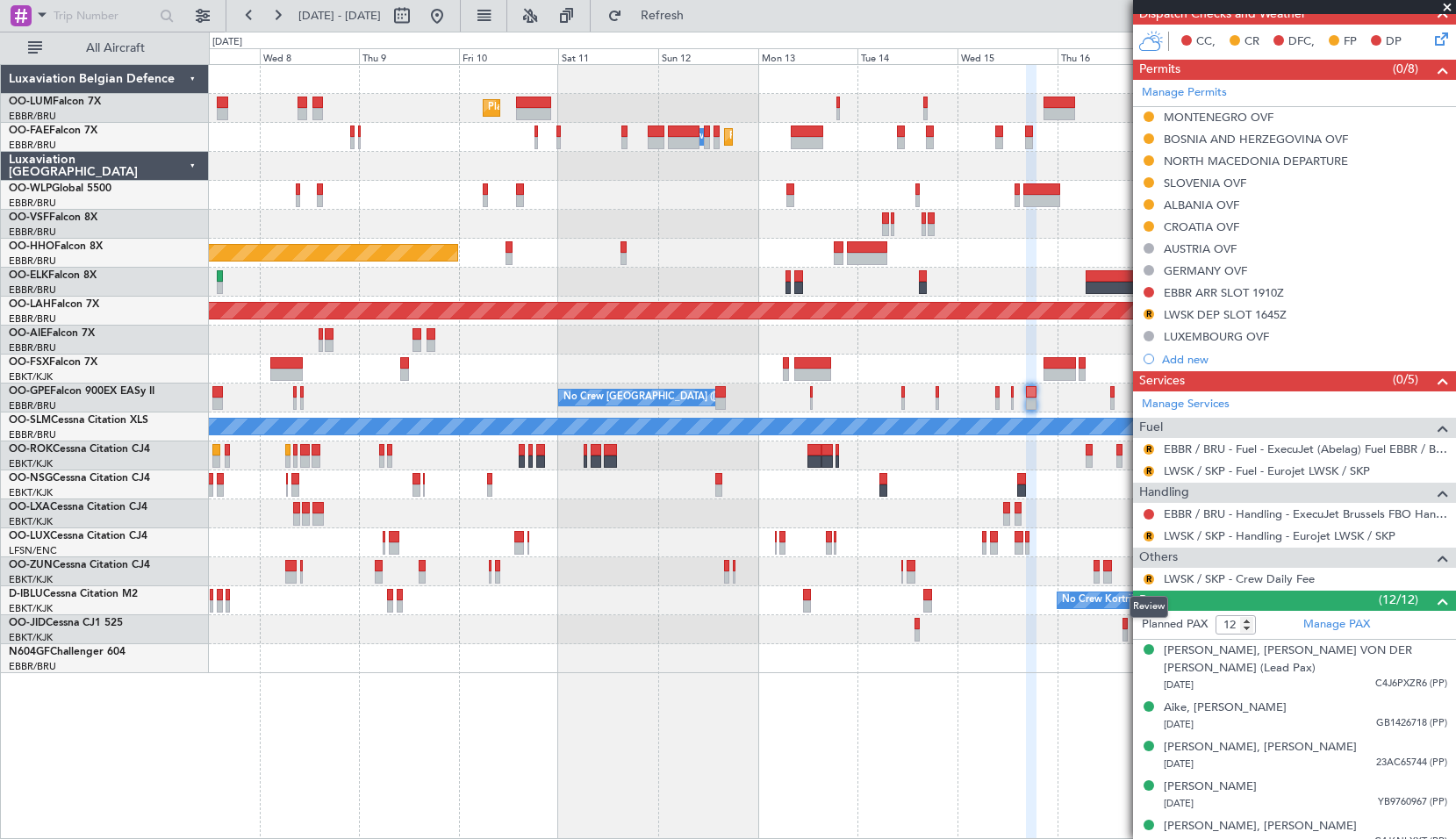
click at [1148, 584] on mat-tooltip-component "Review" at bounding box center [1149, 607] width 63 height 47
click at [1147, 579] on button "R" at bounding box center [1149, 579] width 11 height 11
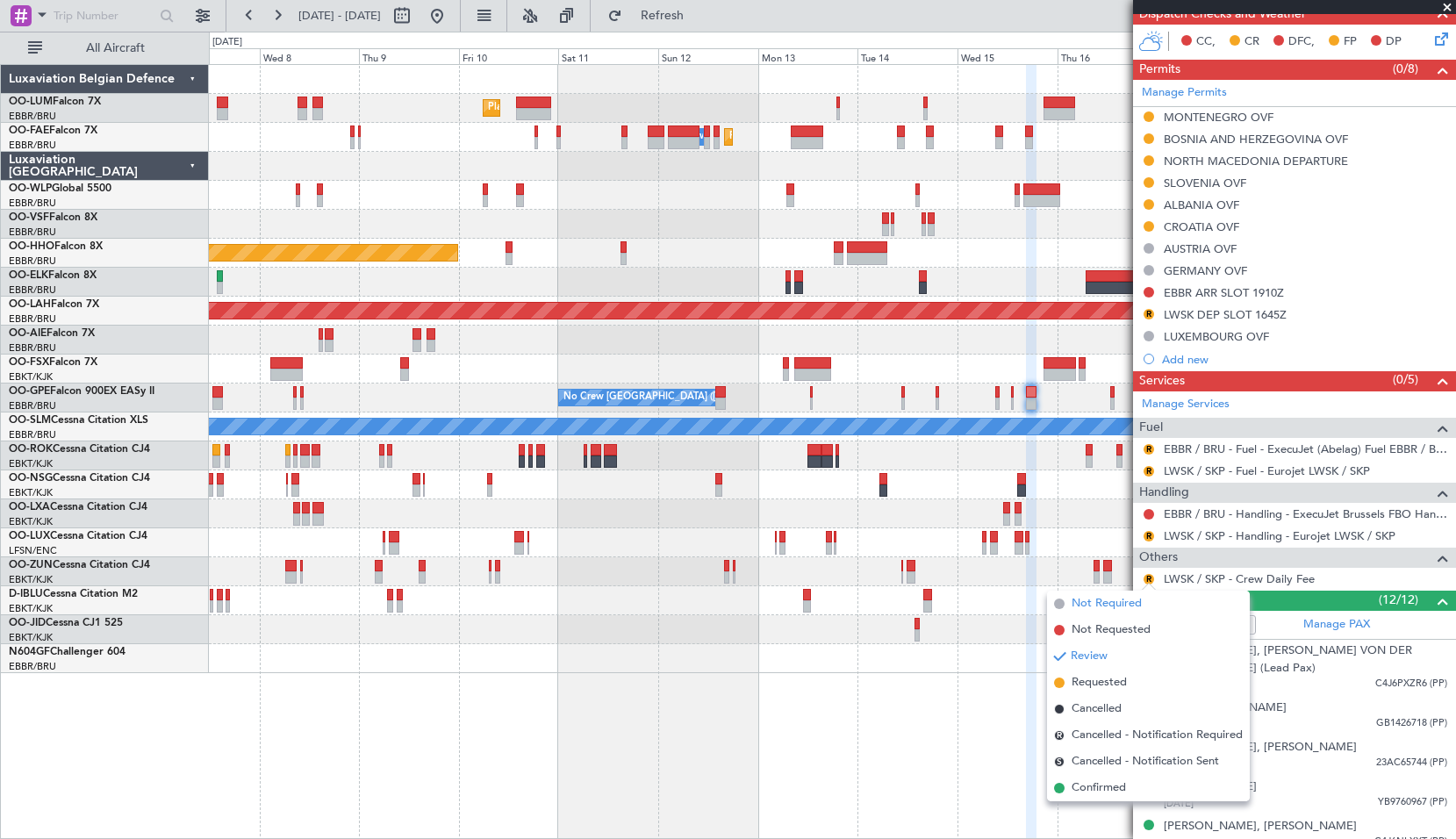
click at [1094, 596] on span "Not Required" at bounding box center [1107, 604] width 70 height 18
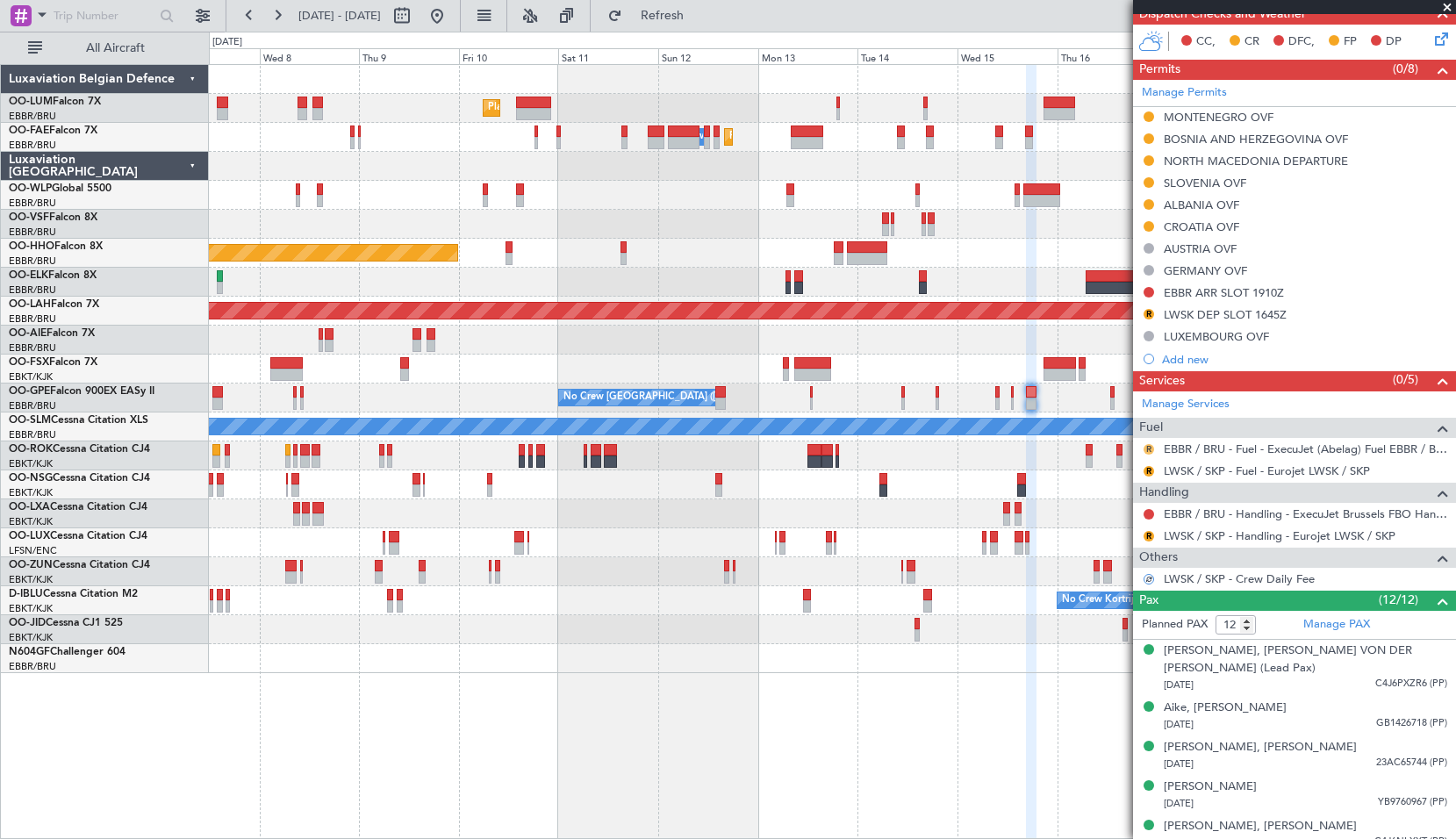
click at [1151, 450] on button "R" at bounding box center [1149, 449] width 11 height 11
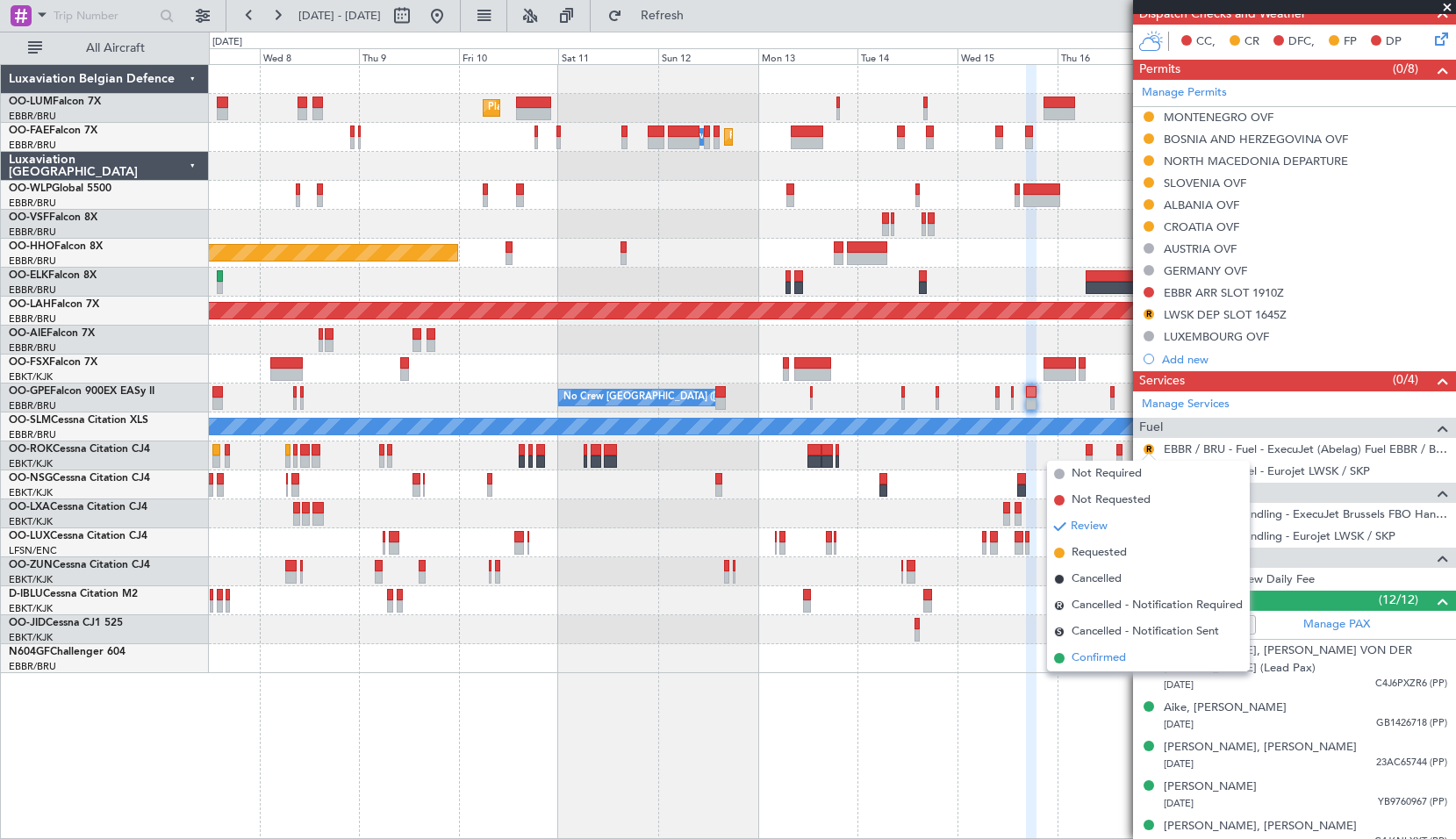
click at [1114, 657] on span "Confirmed" at bounding box center [1099, 659] width 54 height 18
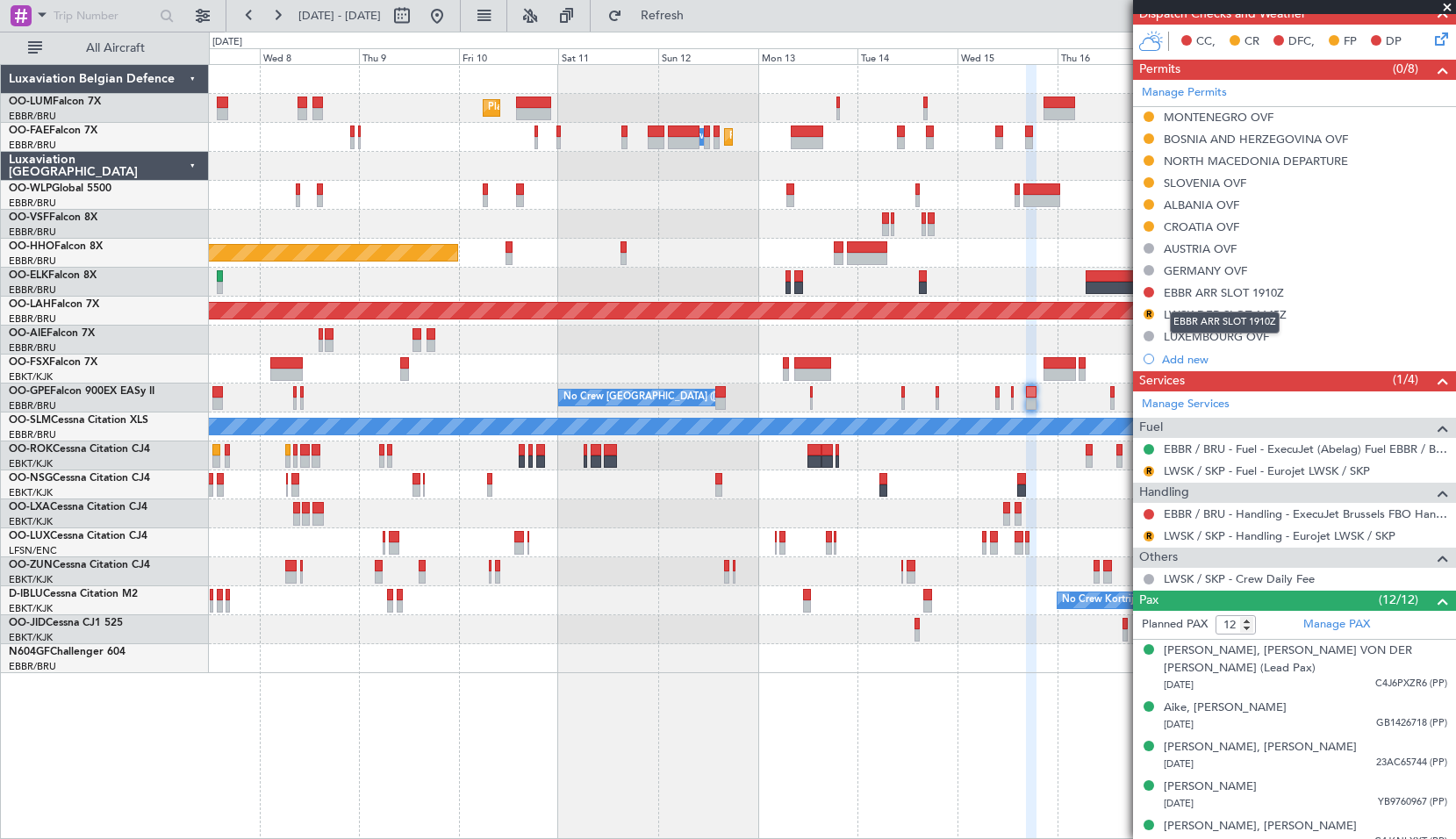
click at [1205, 310] on mat-tooltip-component "EBBR ARR SLOT 1910Z" at bounding box center [1225, 322] width 134 height 47
click at [1274, 314] on div "LWSK DEP SLOT 1645Z" at bounding box center [1225, 314] width 123 height 15
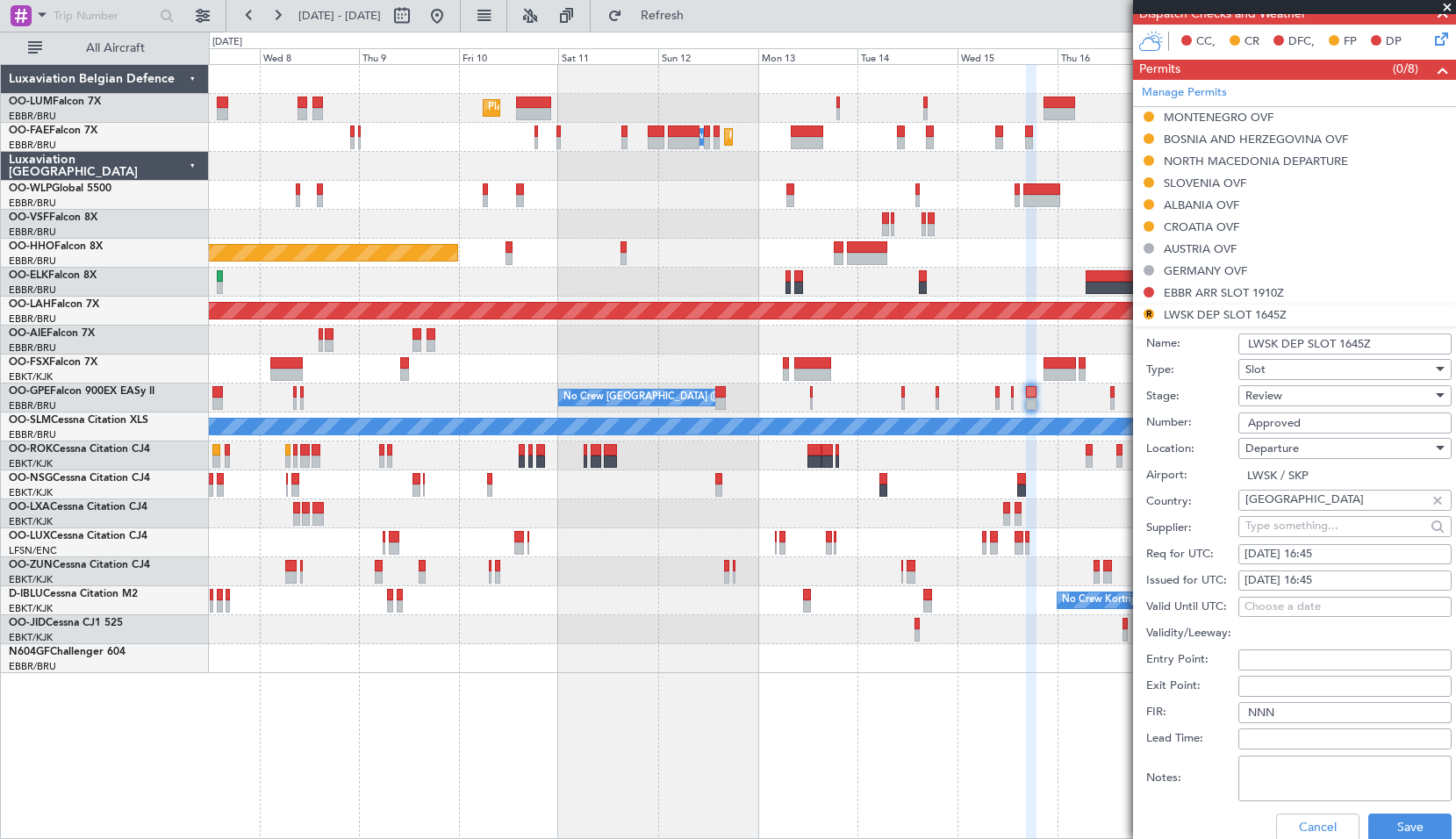
click at [1368, 544] on fb-calendar-cell "15/10/2025 16:45" at bounding box center [1345, 554] width 213 height 21
click at [1366, 552] on div "15/10/2025 16:45" at bounding box center [1345, 555] width 201 height 18
select select "10"
select select "2025"
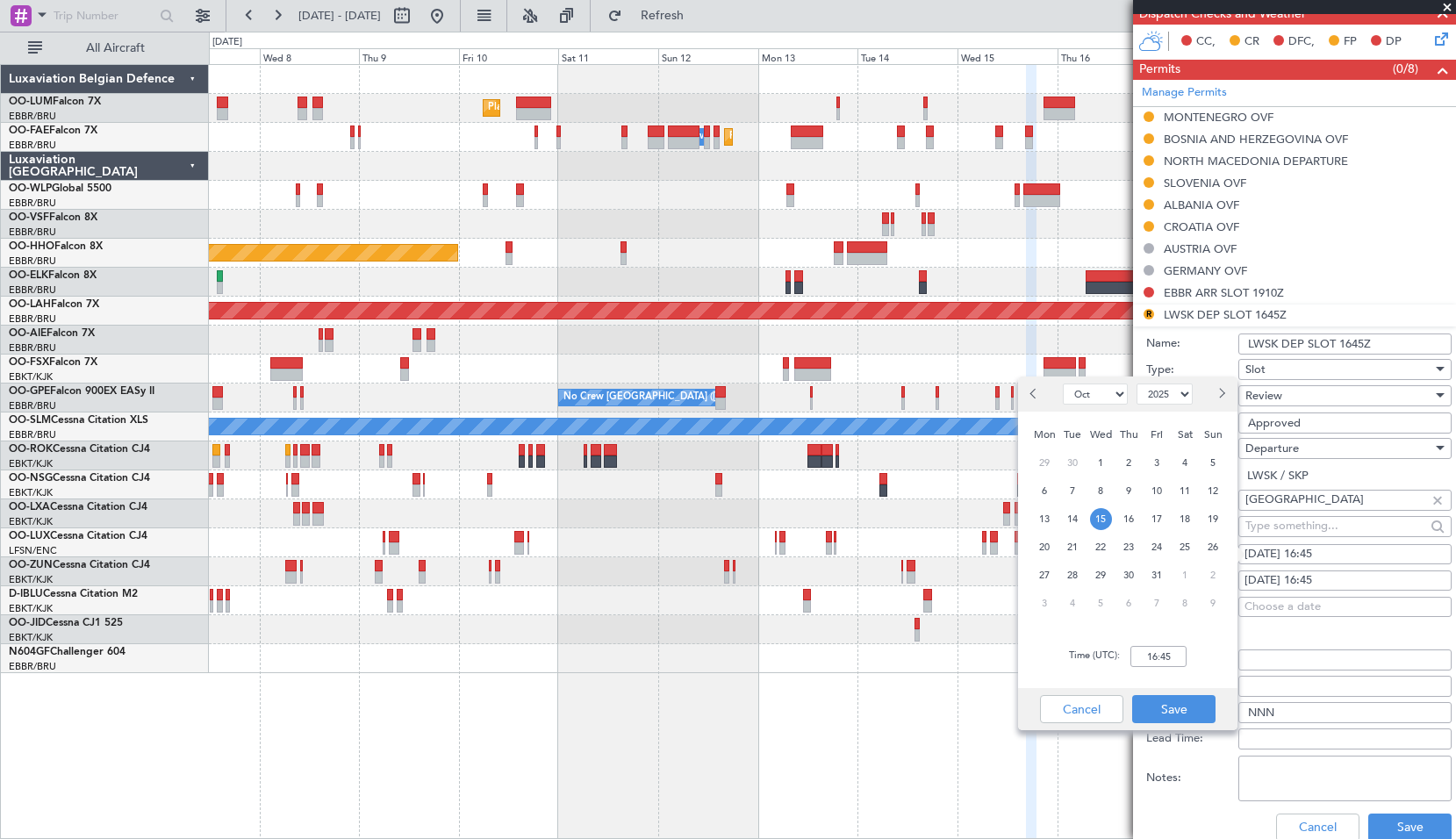
click at [1169, 644] on div "Time (UTC): 16:45" at bounding box center [1127, 656] width 219 height 63
click at [1176, 656] on input "16:45" at bounding box center [1159, 656] width 56 height 21
type input "16:40"
click at [1167, 716] on button "Save" at bounding box center [1174, 709] width 83 height 28
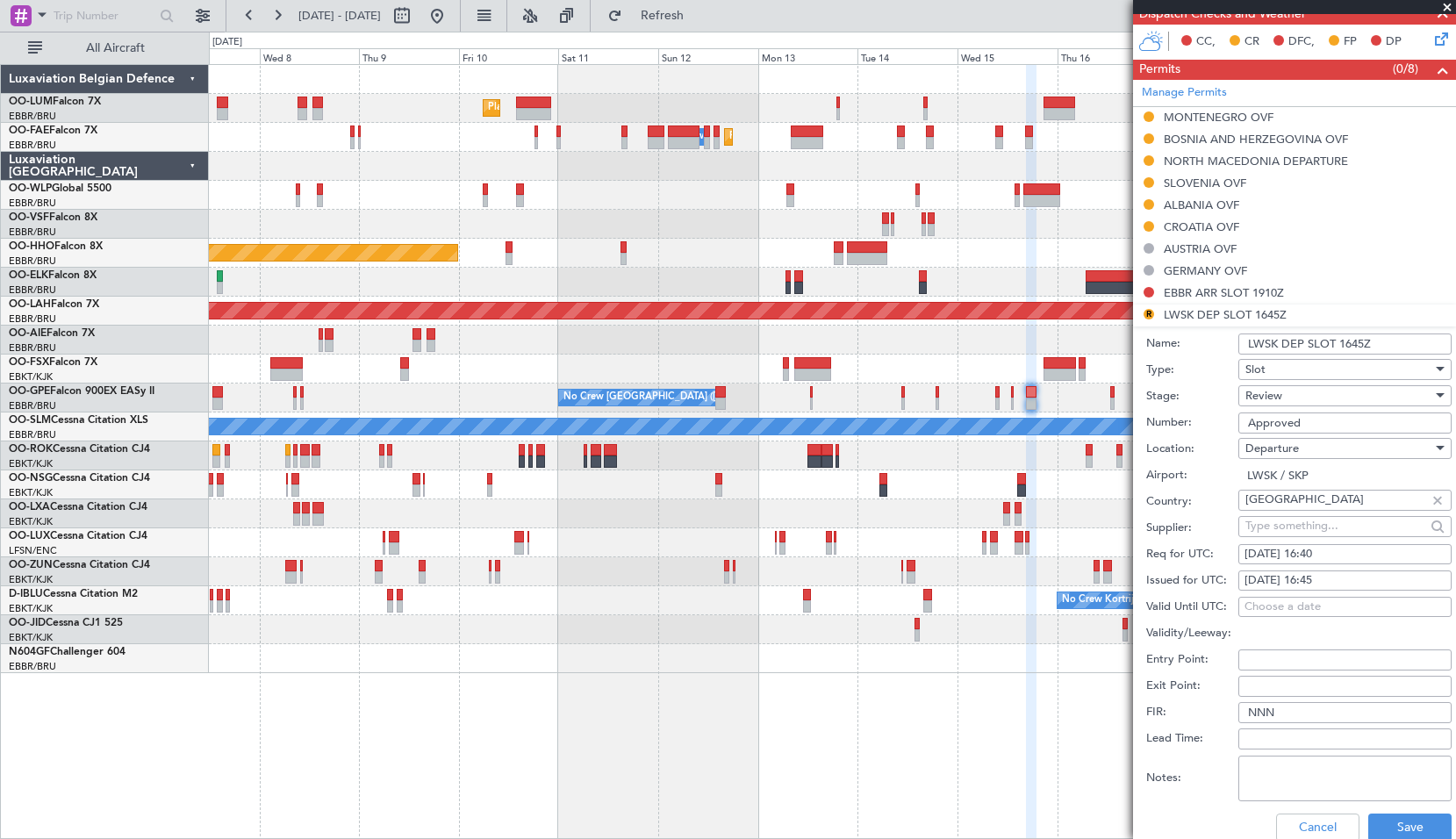
click at [1341, 573] on div "15/10/2025 16:45" at bounding box center [1345, 581] width 201 height 18
select select "10"
select select "2025"
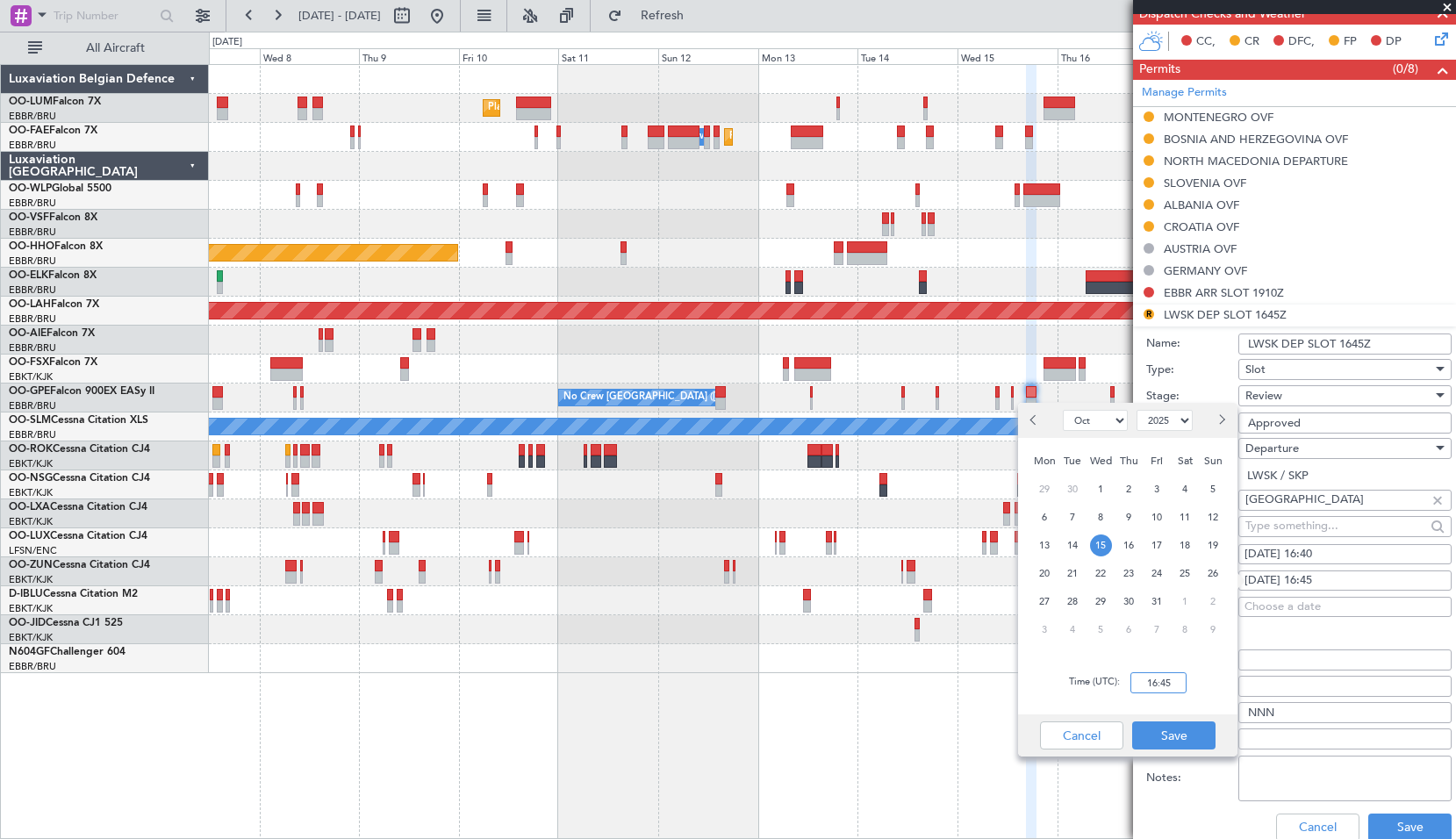
click at [1159, 683] on input "16:45" at bounding box center [1159, 682] width 56 height 21
type input "16:40"
click at [1193, 737] on button "Save" at bounding box center [1174, 736] width 83 height 28
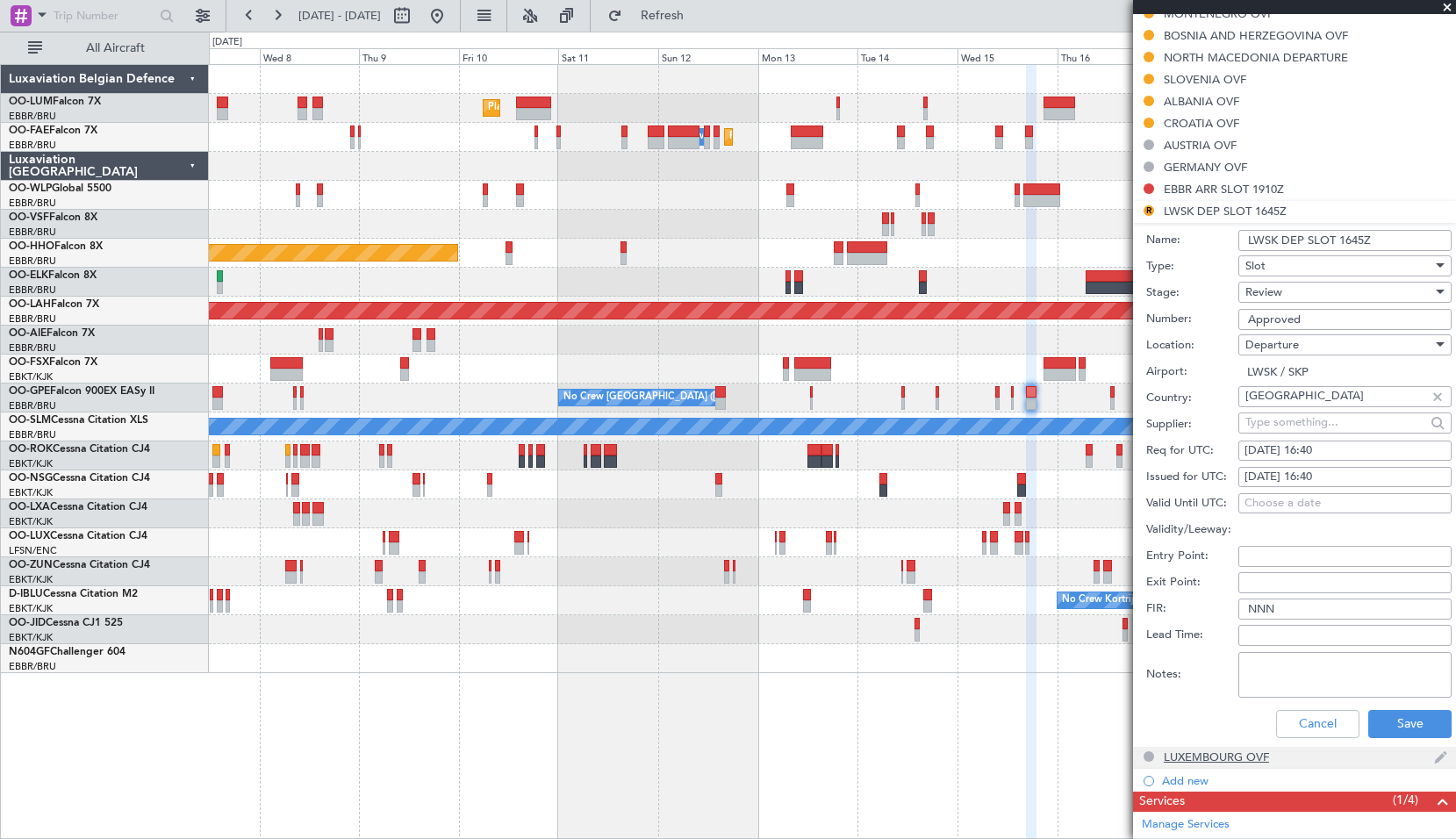
scroll to position [615, 0]
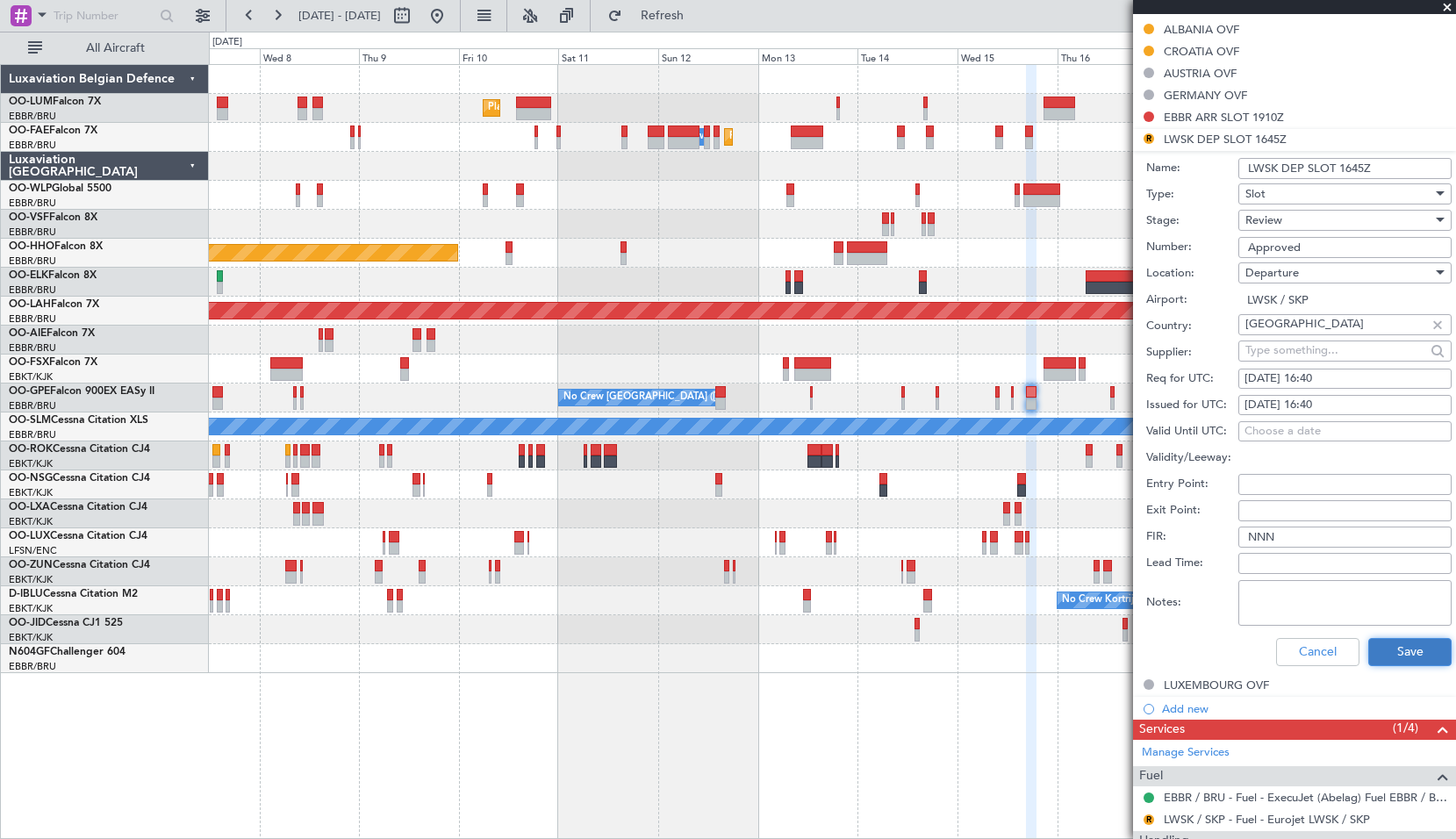
click at [1411, 655] on button "Save" at bounding box center [1410, 652] width 83 height 28
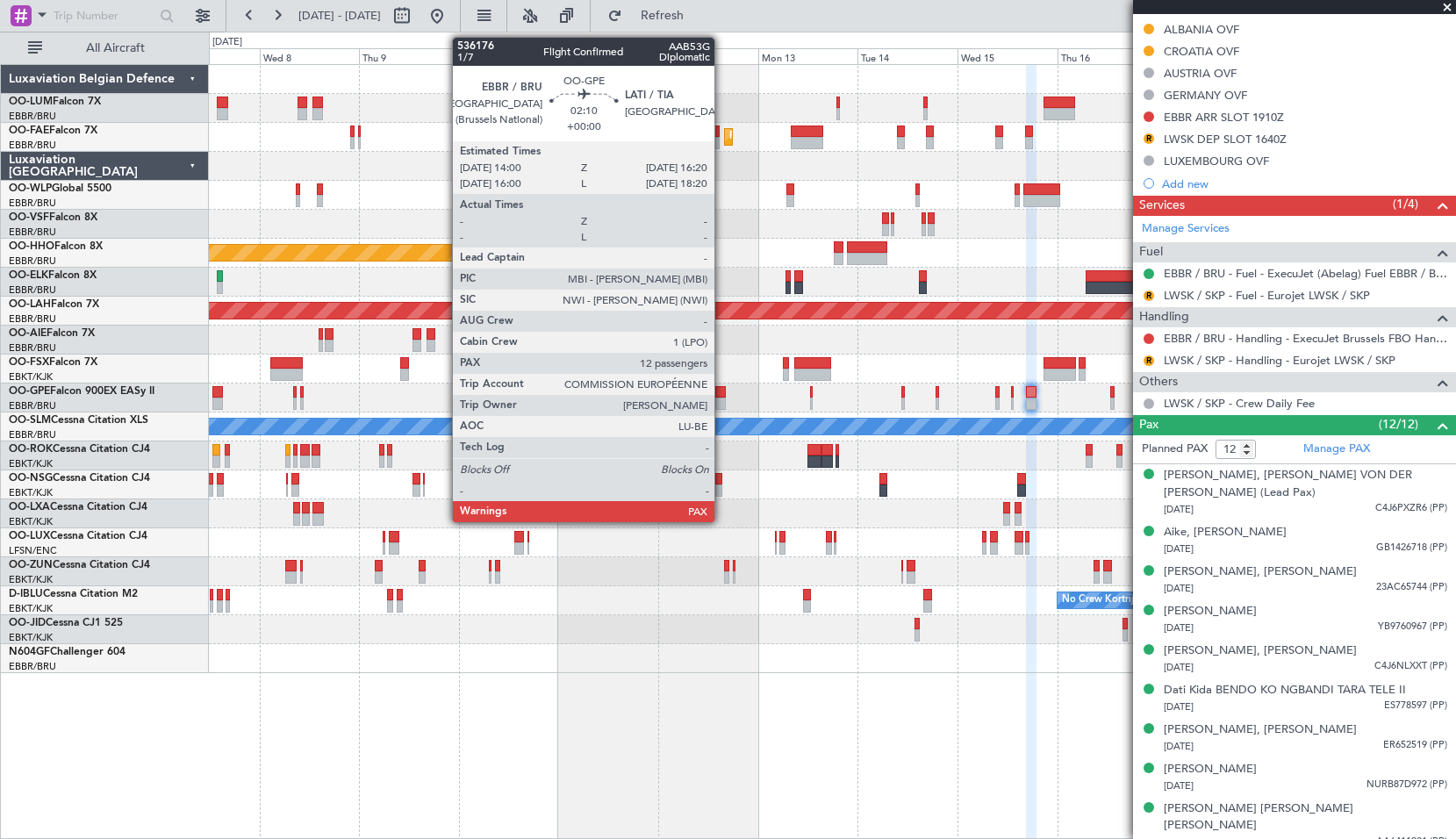
click at [723, 404] on div at bounding box center [721, 404] width 11 height 12
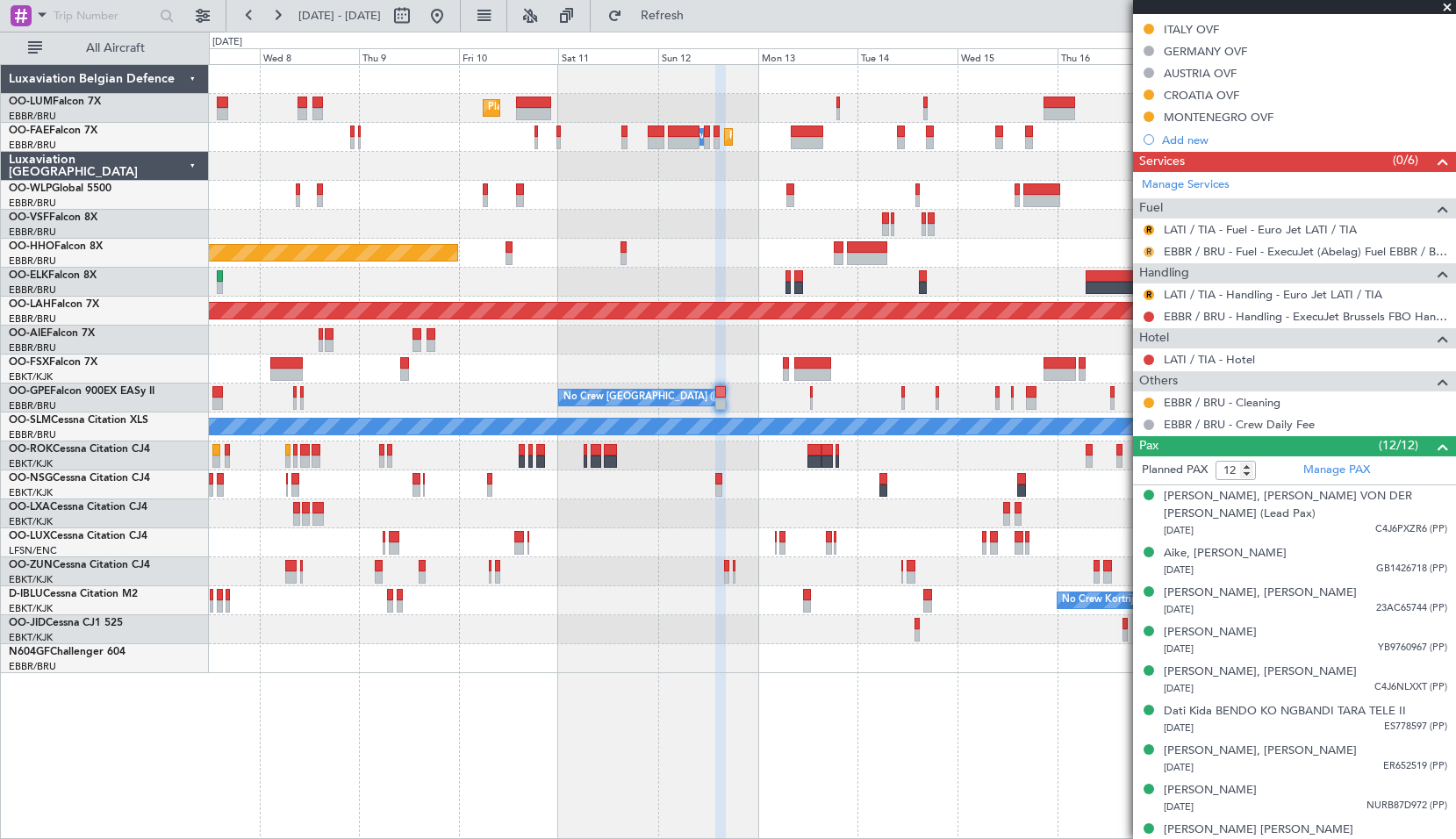
click at [1150, 249] on button "R" at bounding box center [1149, 252] width 11 height 11
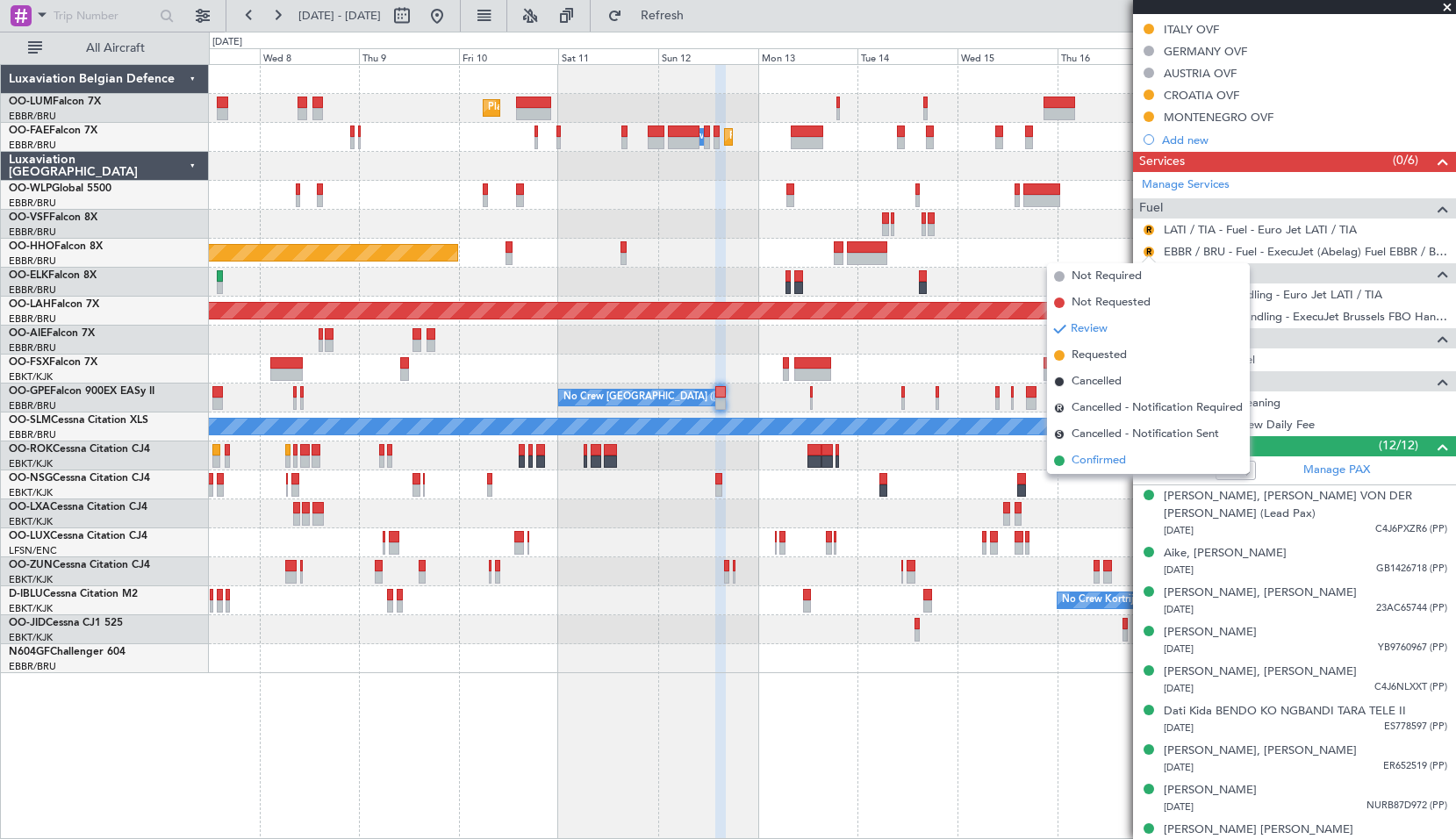
click at [1093, 462] on span "Confirmed" at bounding box center [1099, 461] width 54 height 18
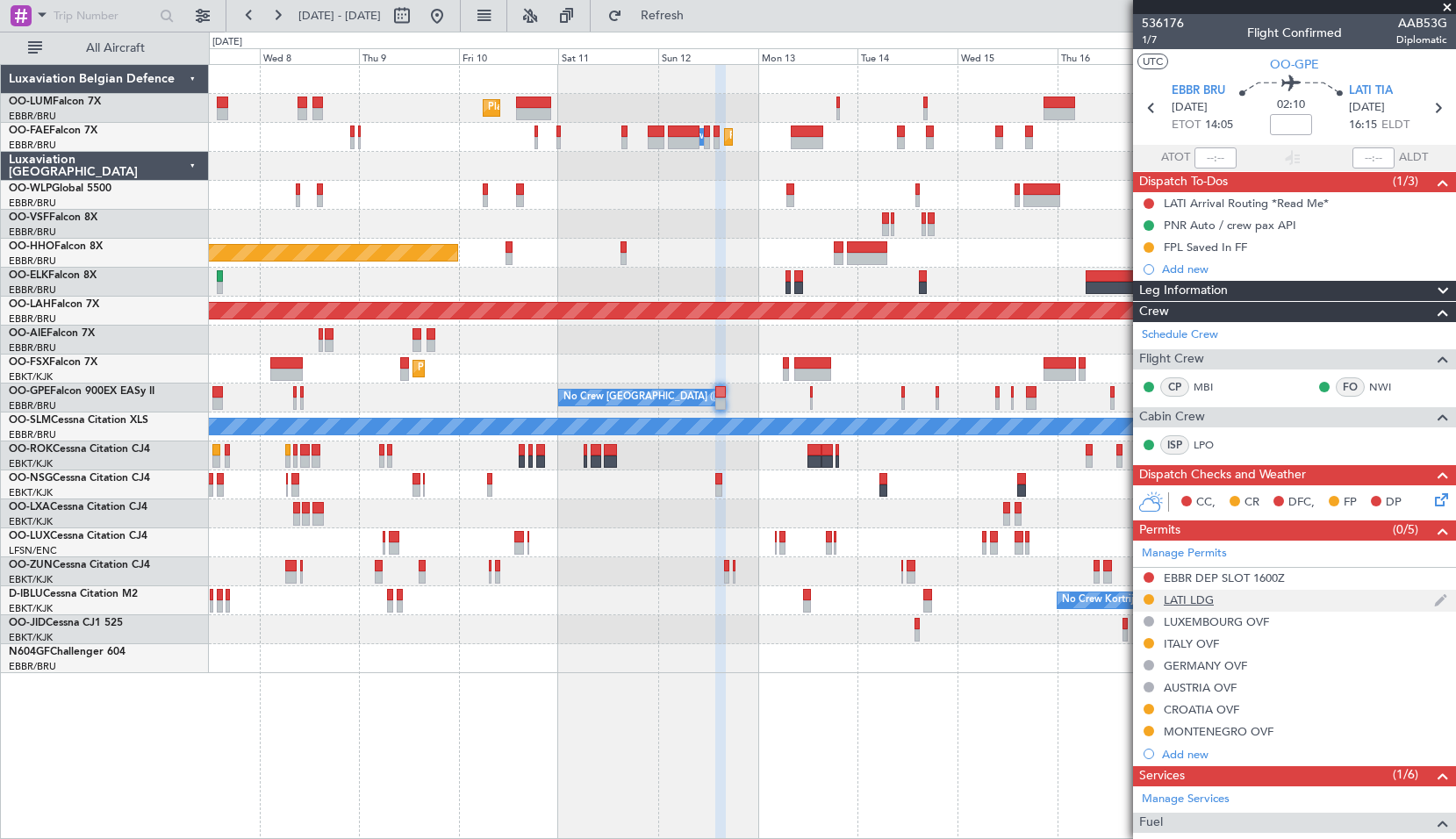
scroll to position [439, 0]
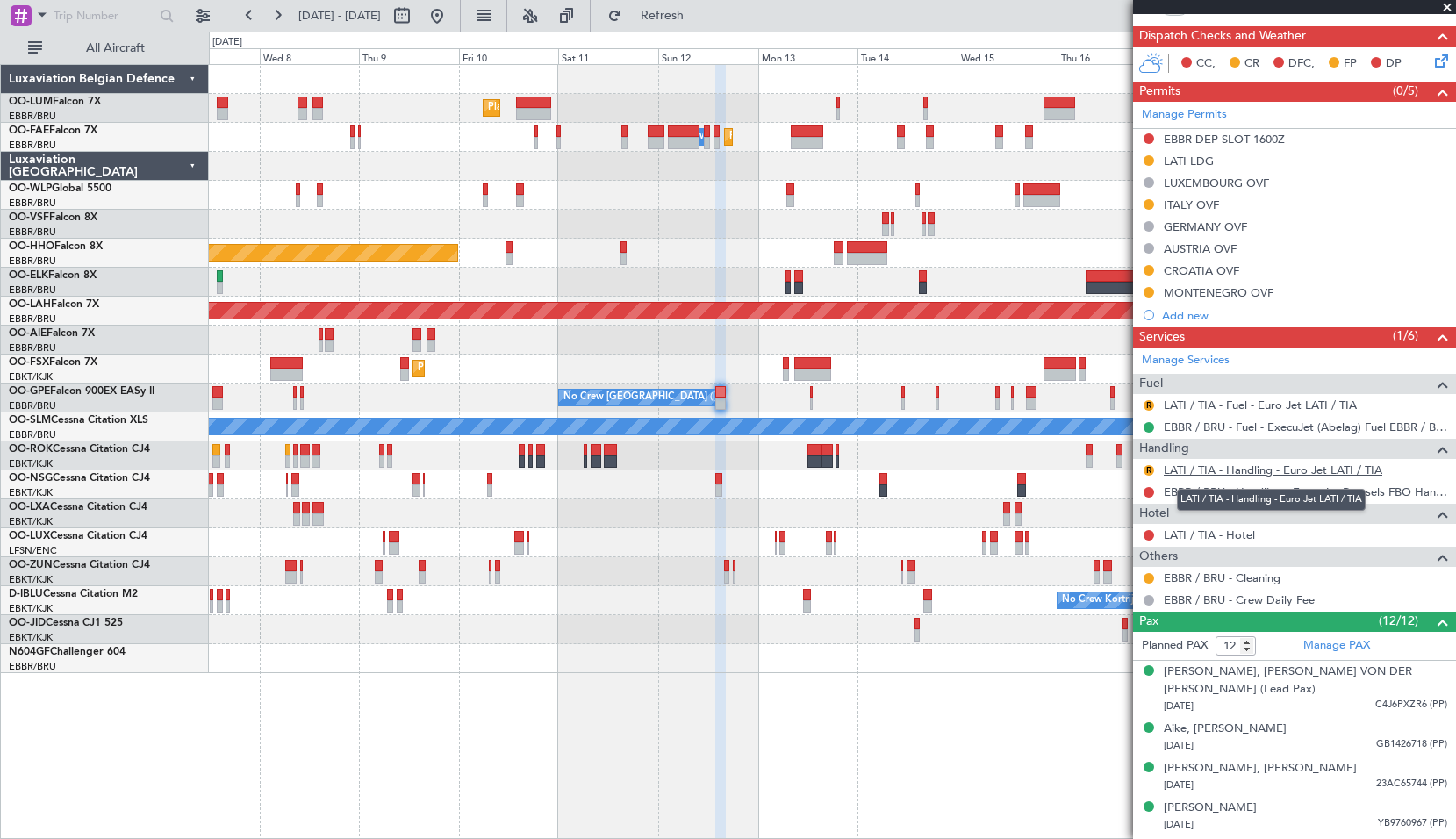
click at [1283, 467] on link "LATI / TIA - Handling - Euro Jet LATI / TIA" at bounding box center [1273, 470] width 219 height 15
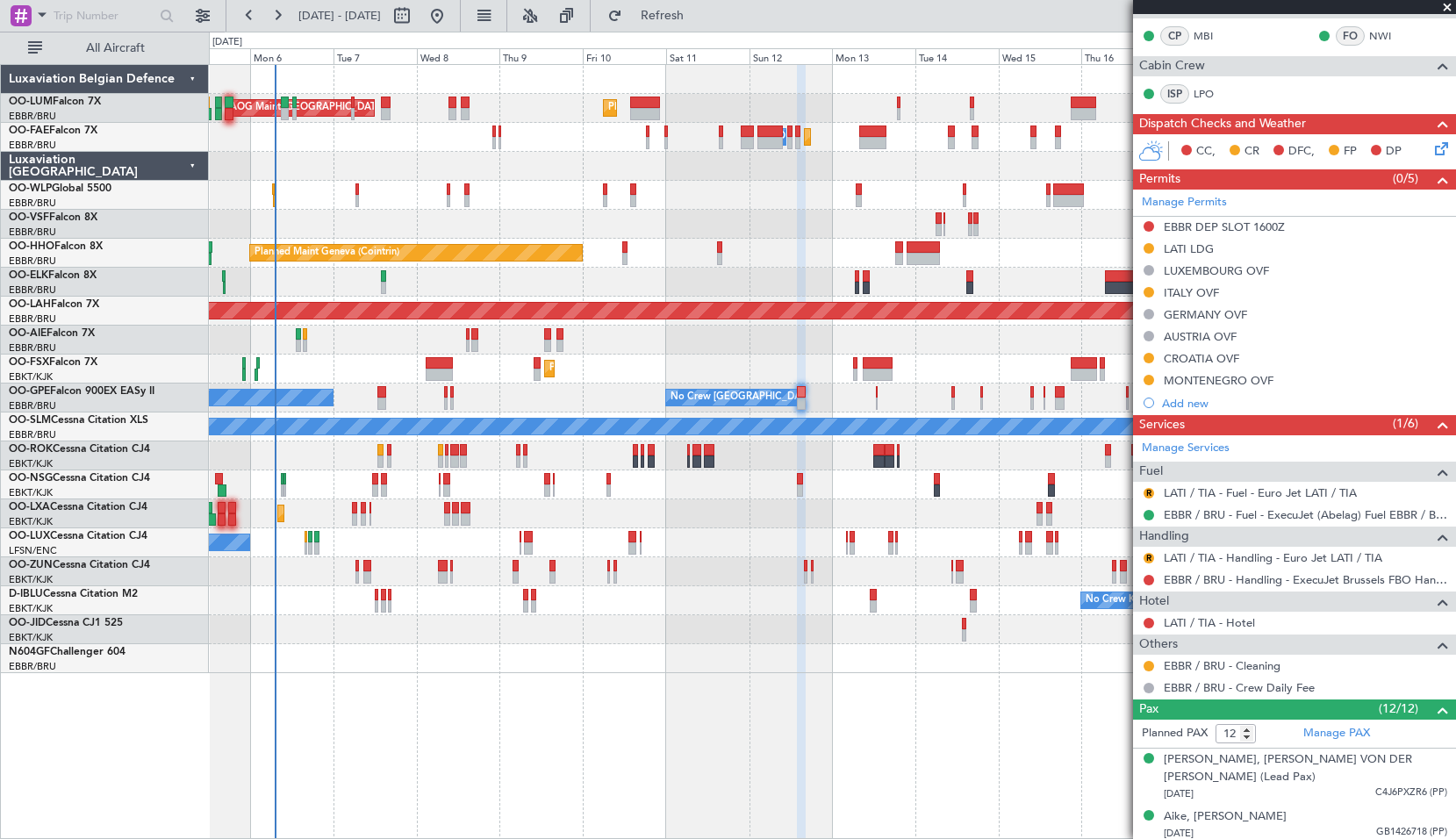
scroll to position [0, 0]
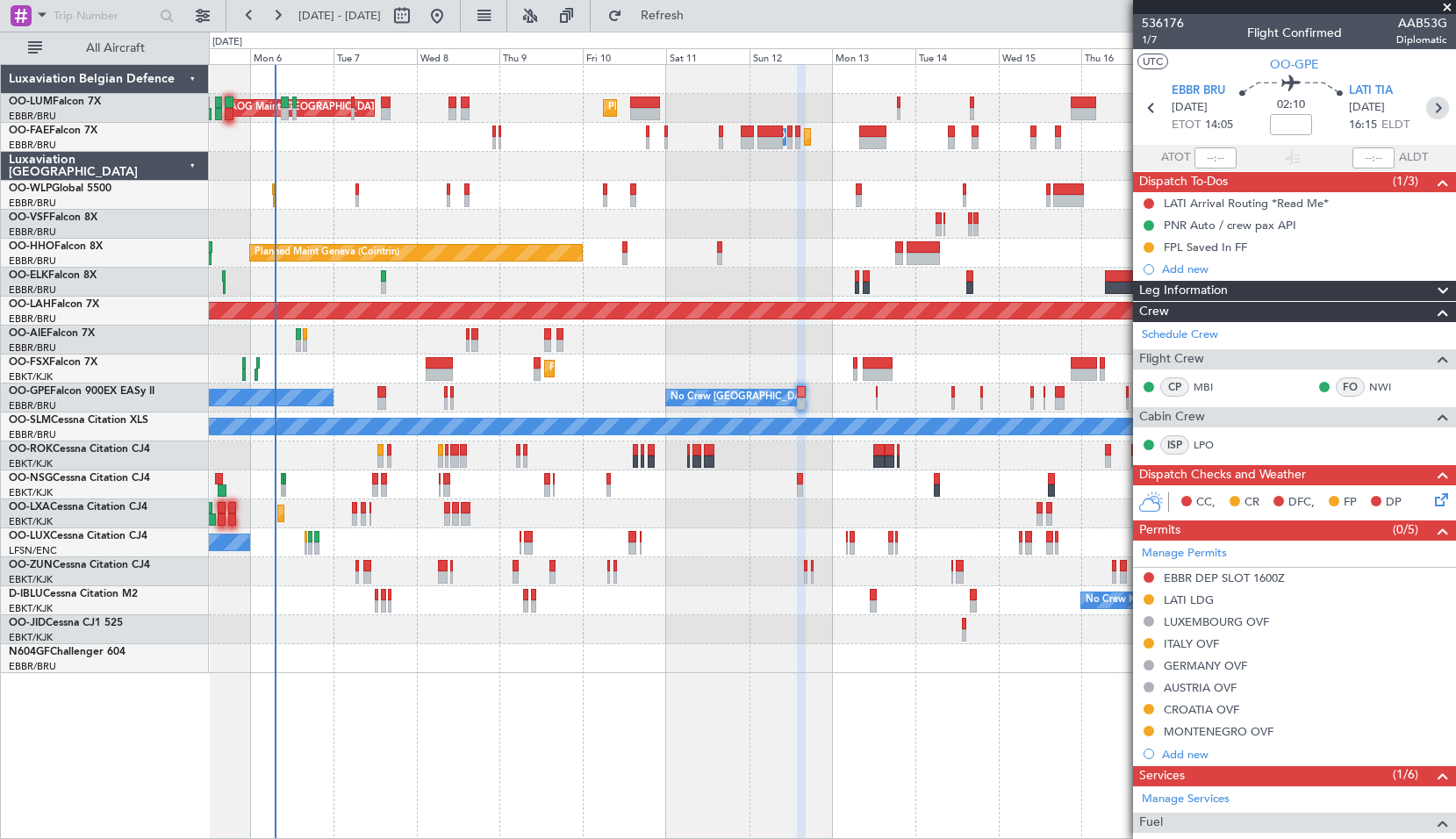
click at [1435, 108] on icon at bounding box center [1438, 108] width 23 height 23
type input "+00:05"
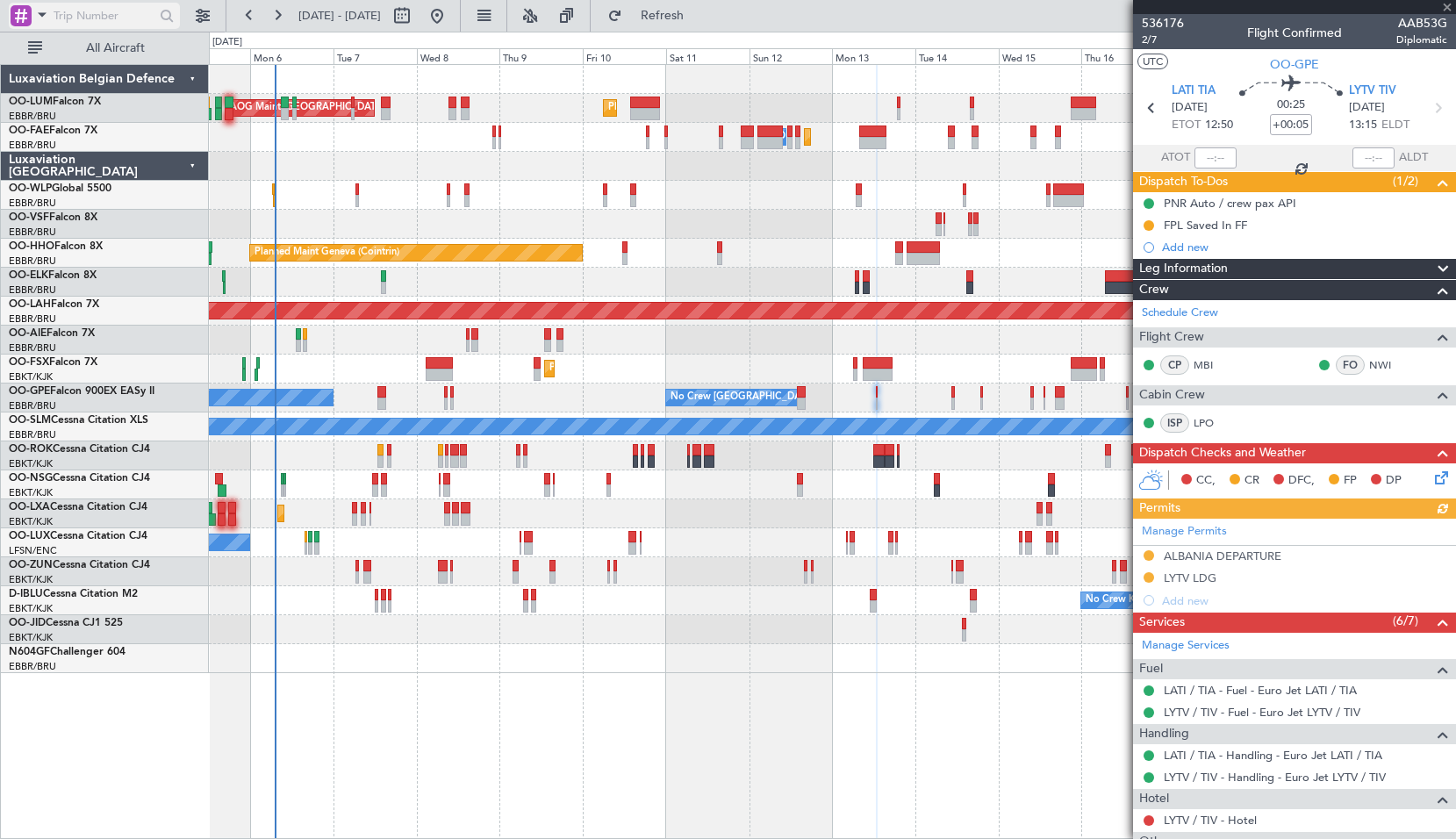
click at [40, 15] on span at bounding box center [42, 15] width 21 height 22
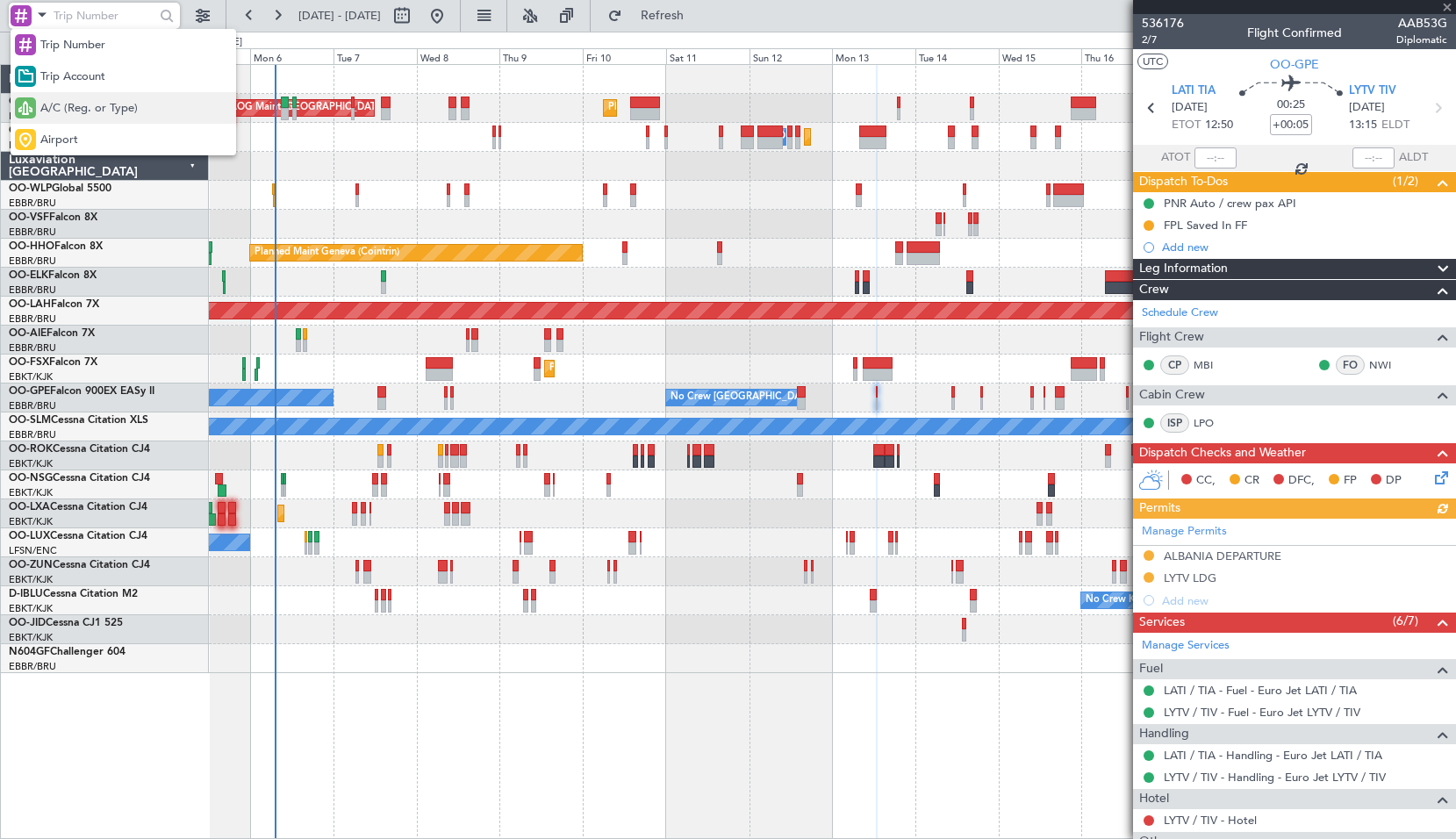
click at [68, 111] on span "A/C (Reg. or Type)" at bounding box center [88, 109] width 97 height 18
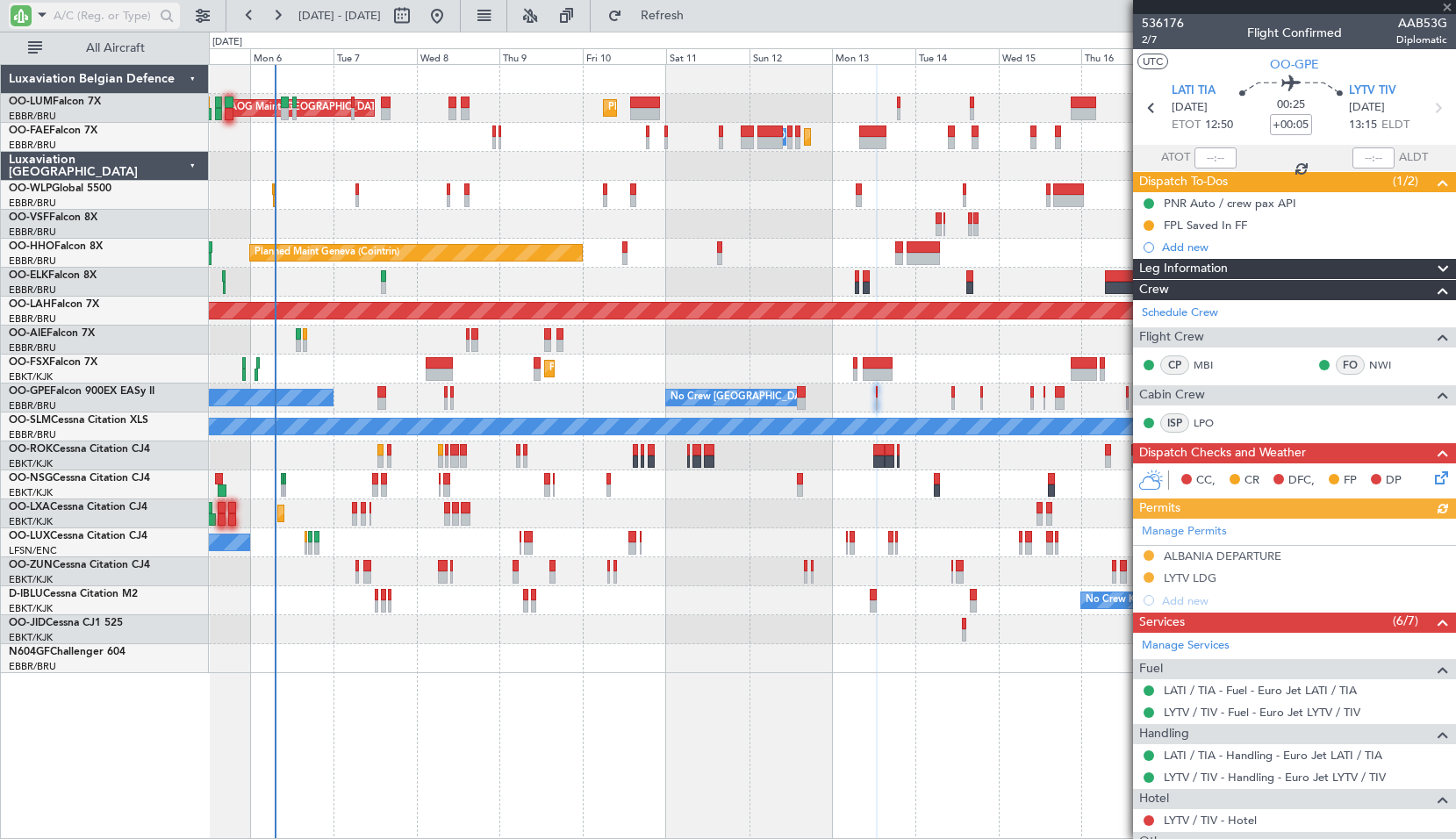
click at [138, 13] on input "text" at bounding box center [104, 16] width 101 height 26
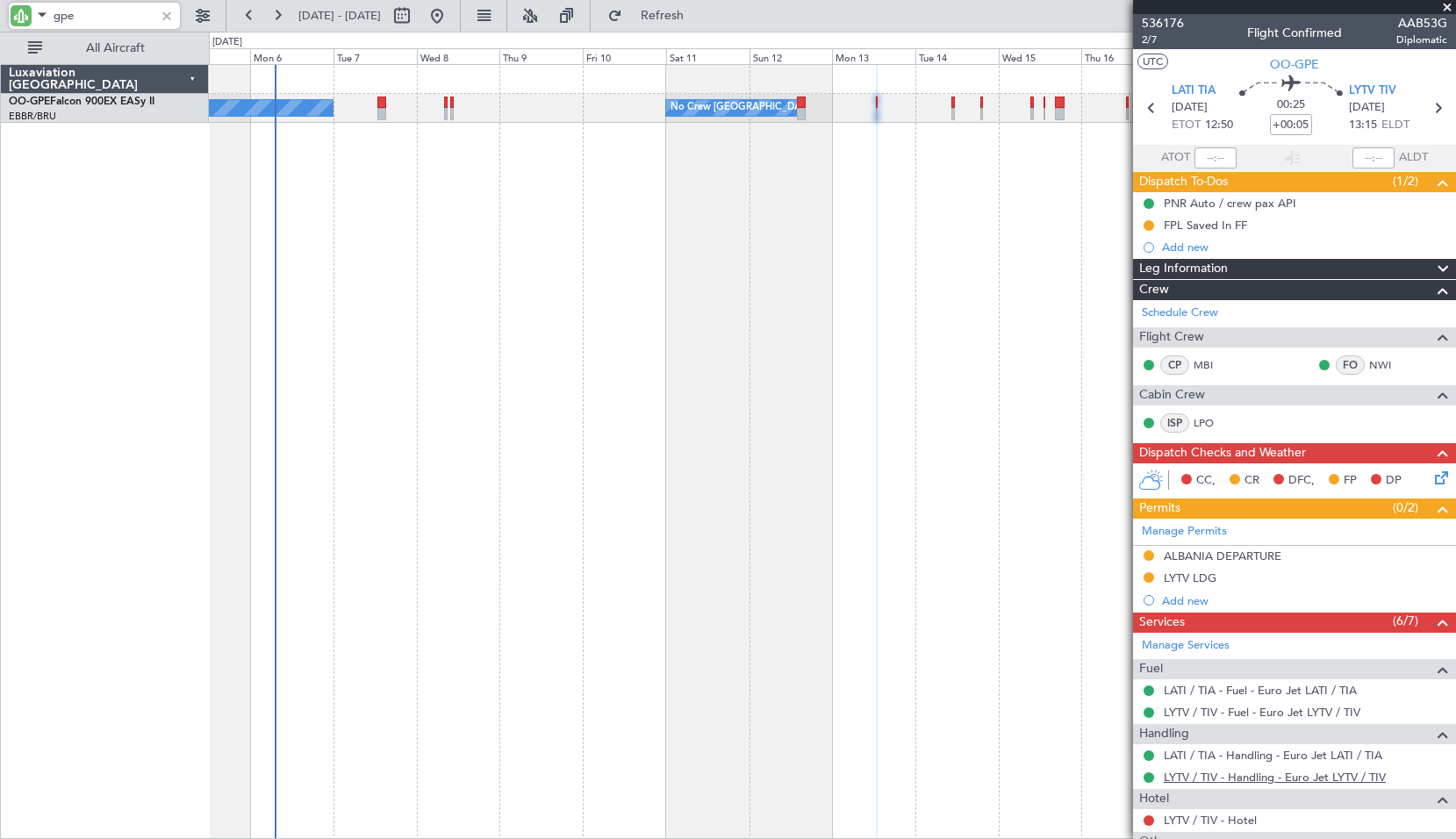
type input "gpe"
click at [1430, 107] on icon at bounding box center [1438, 108] width 23 height 23
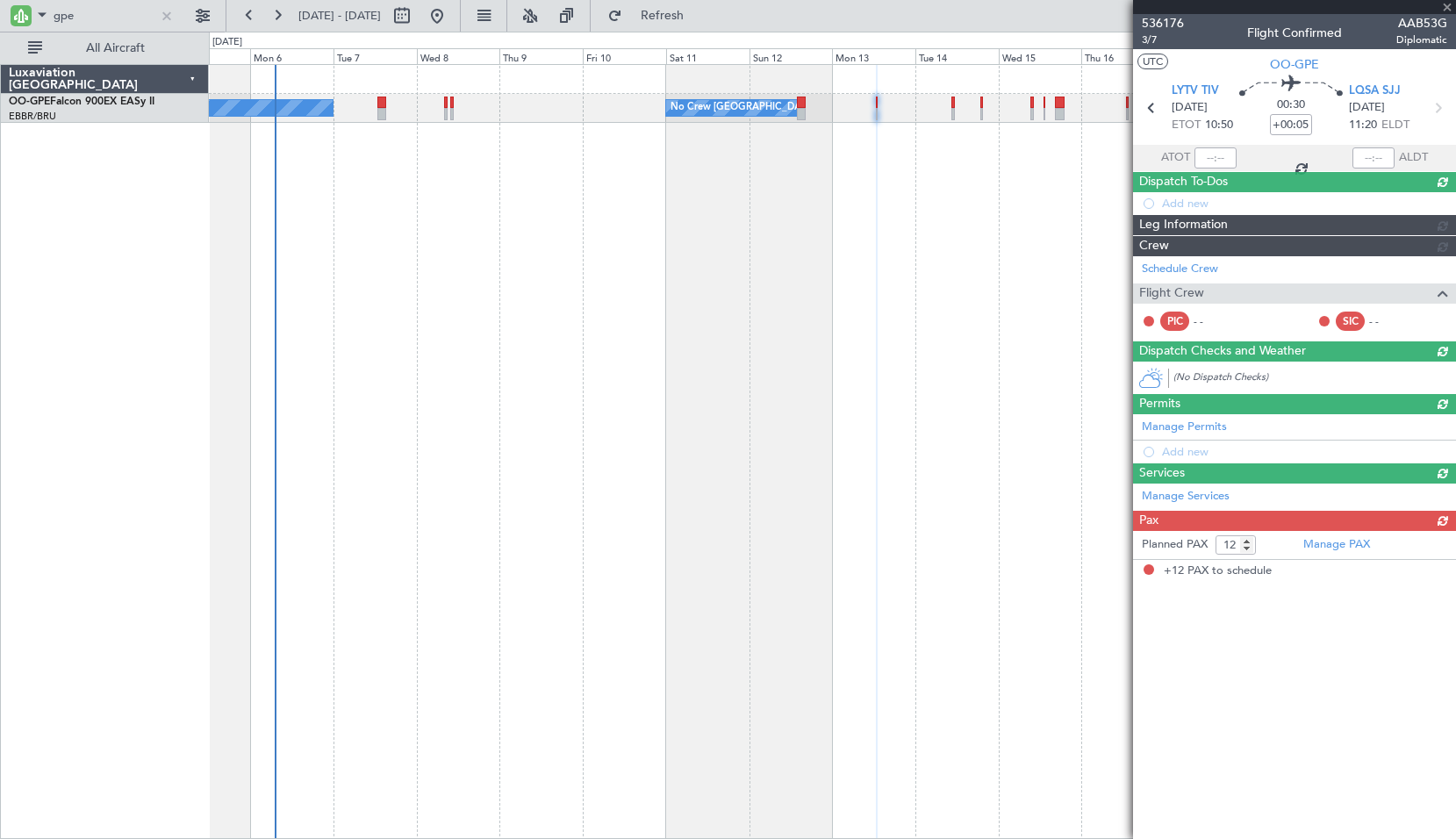
type input "+00:10"
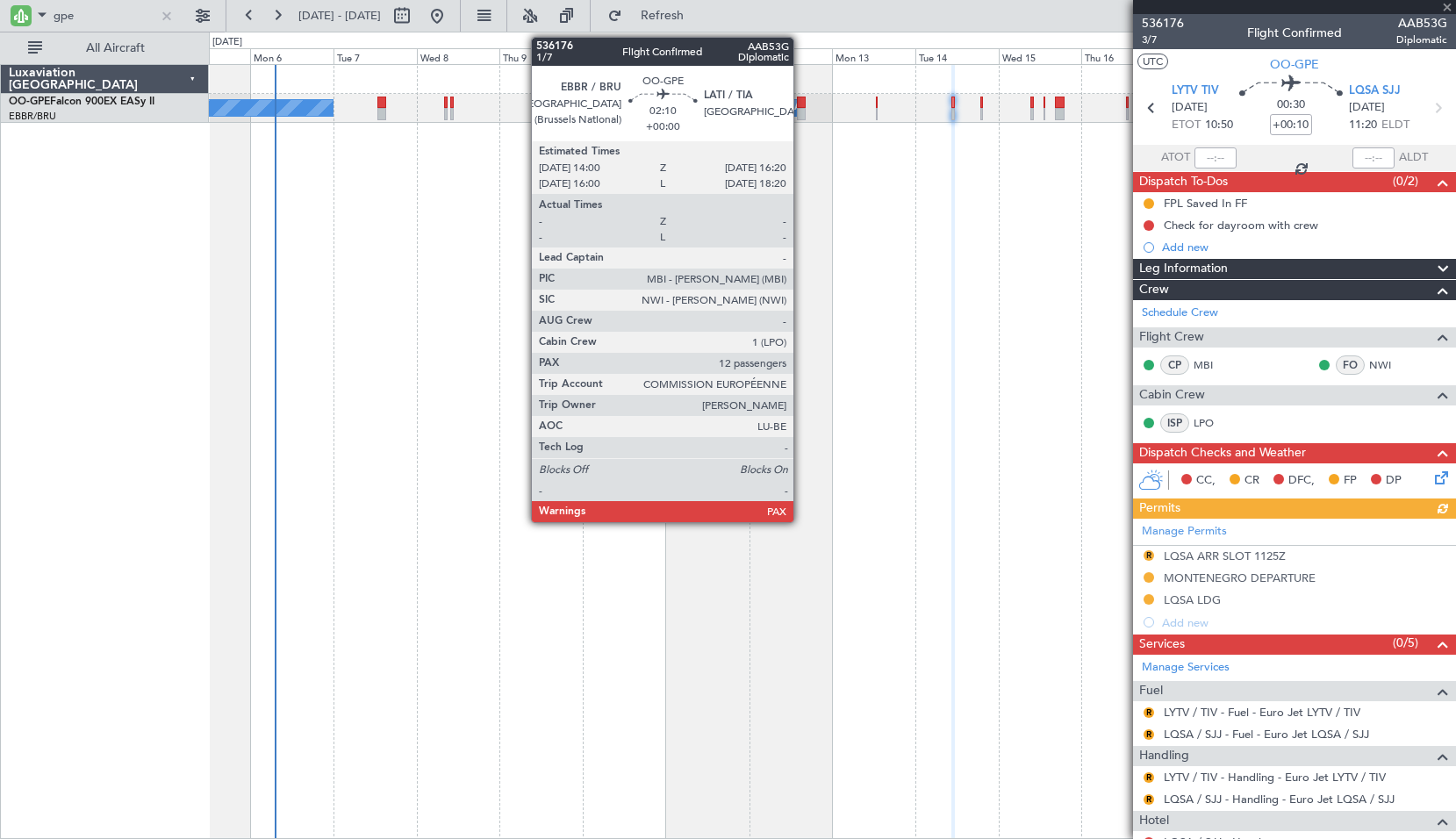
click at [802, 99] on div at bounding box center [801, 103] width 9 height 12
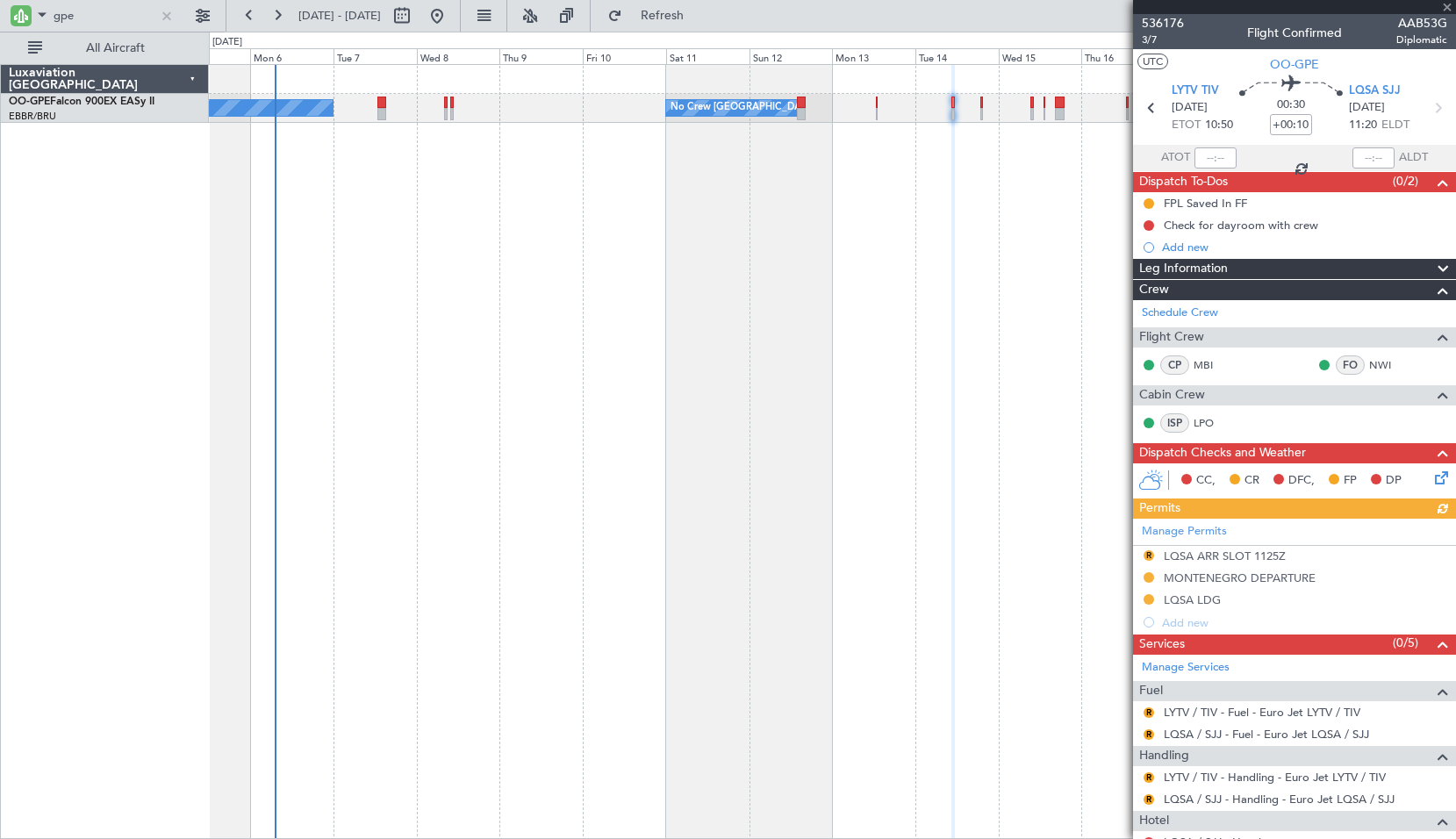
click at [844, 191] on div "No Crew Malaga No Crew Brussels (Brussels National) No Crew Brussels (Brussels …" at bounding box center [833, 451] width 1248 height 775
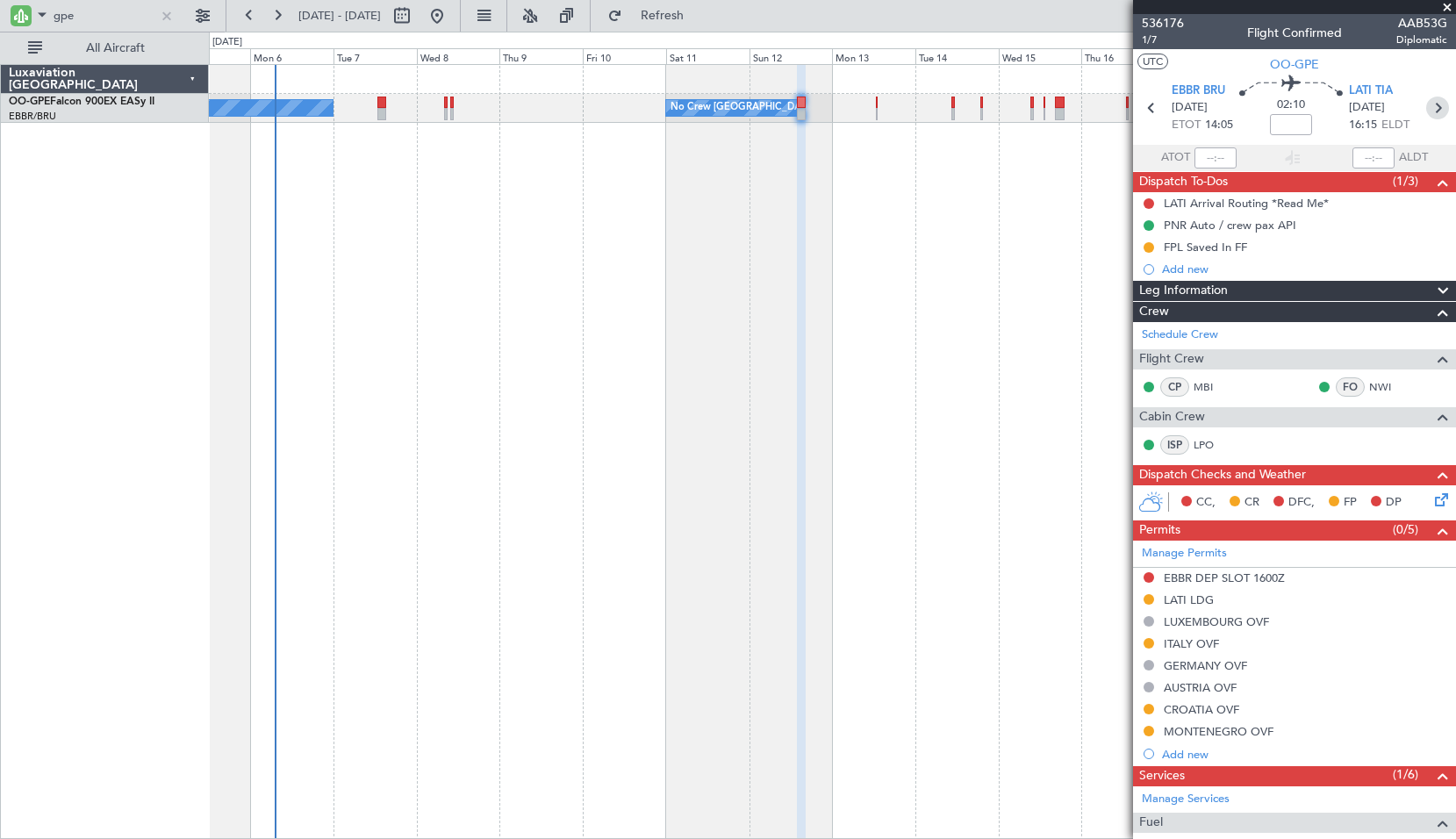
click at [1427, 110] on icon at bounding box center [1438, 108] width 23 height 23
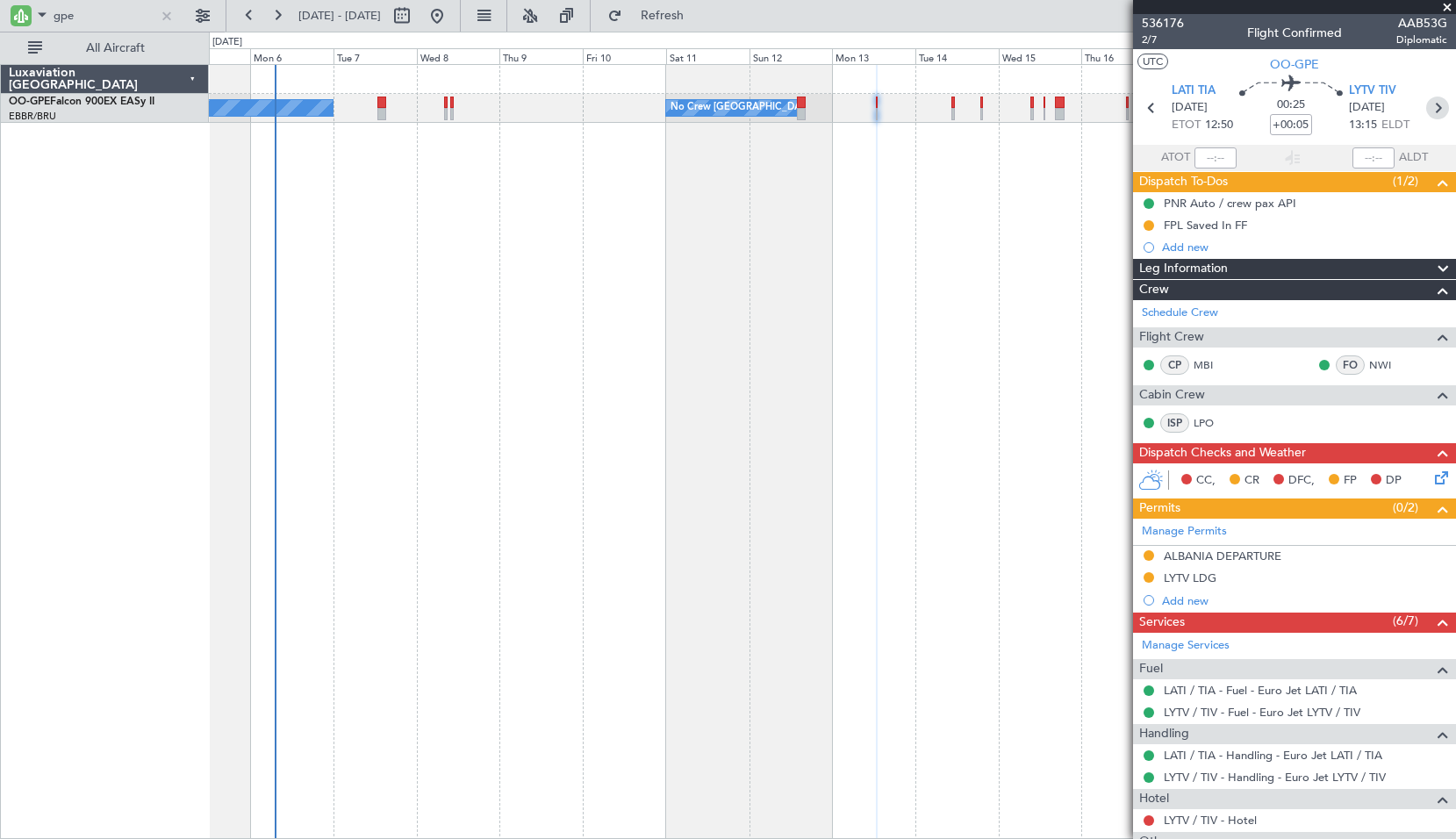
click at [1427, 106] on icon at bounding box center [1438, 108] width 23 height 23
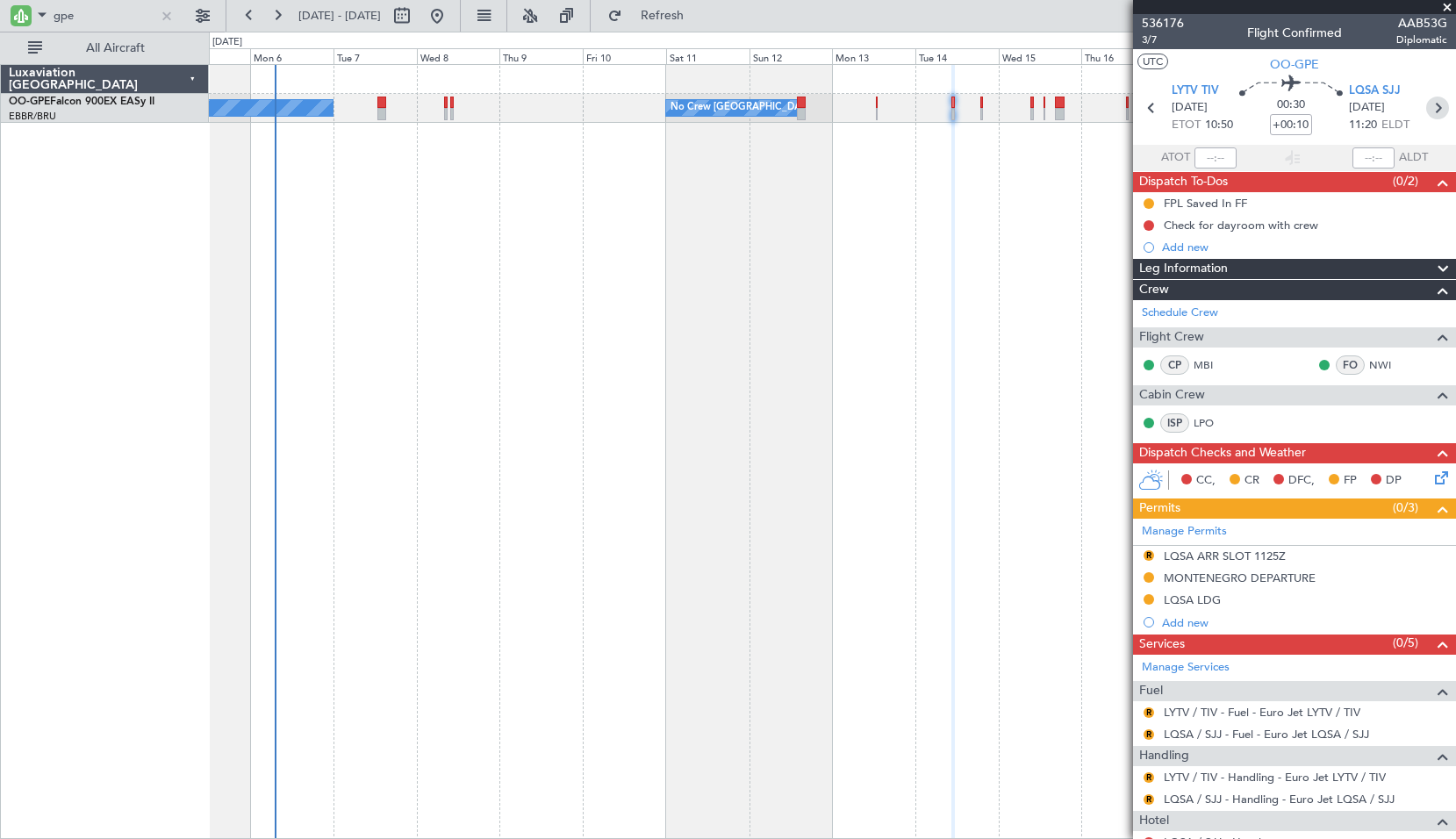
click at [1430, 105] on icon at bounding box center [1438, 108] width 23 height 23
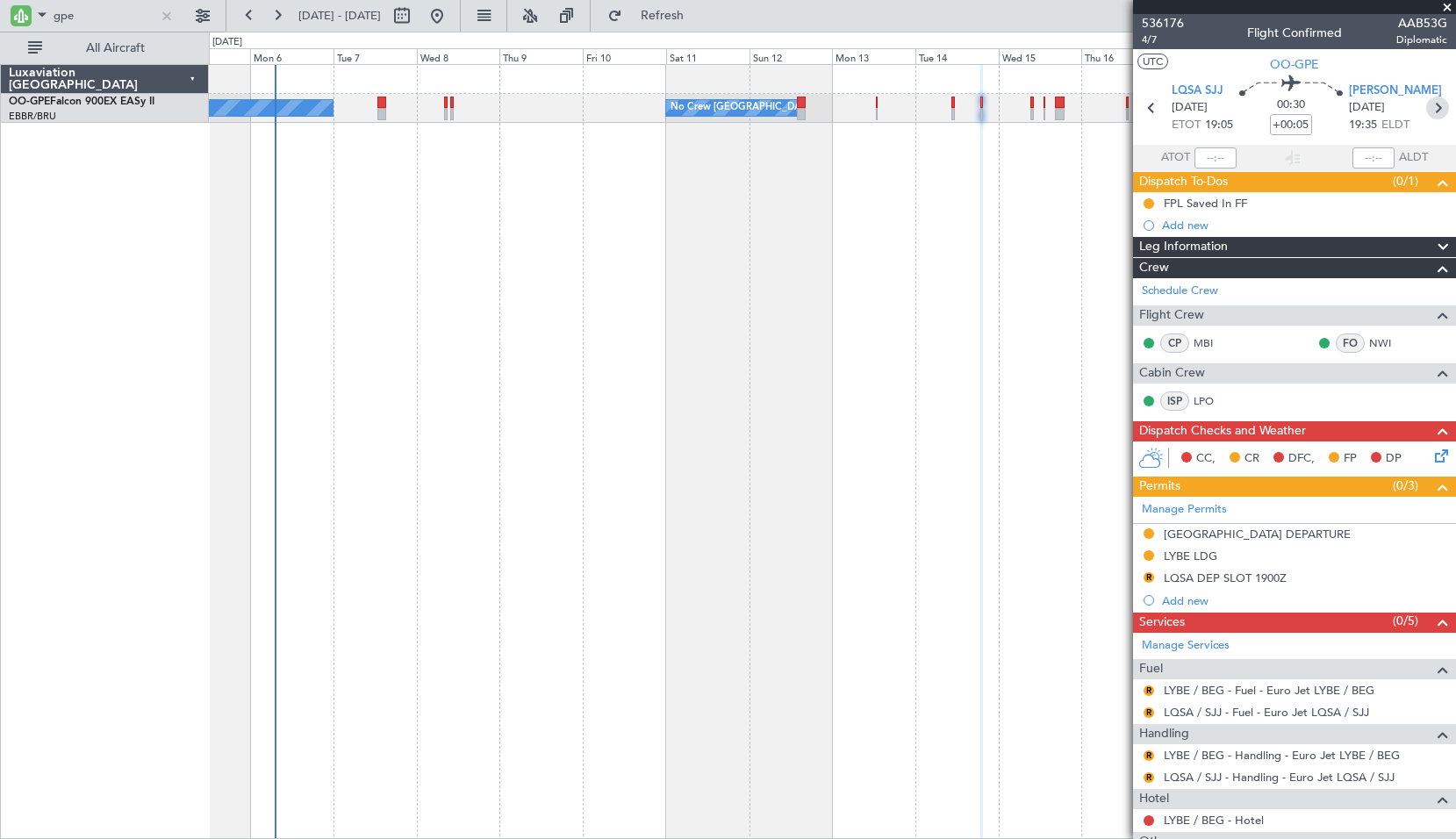
click at [1430, 108] on icon at bounding box center [1438, 108] width 23 height 23
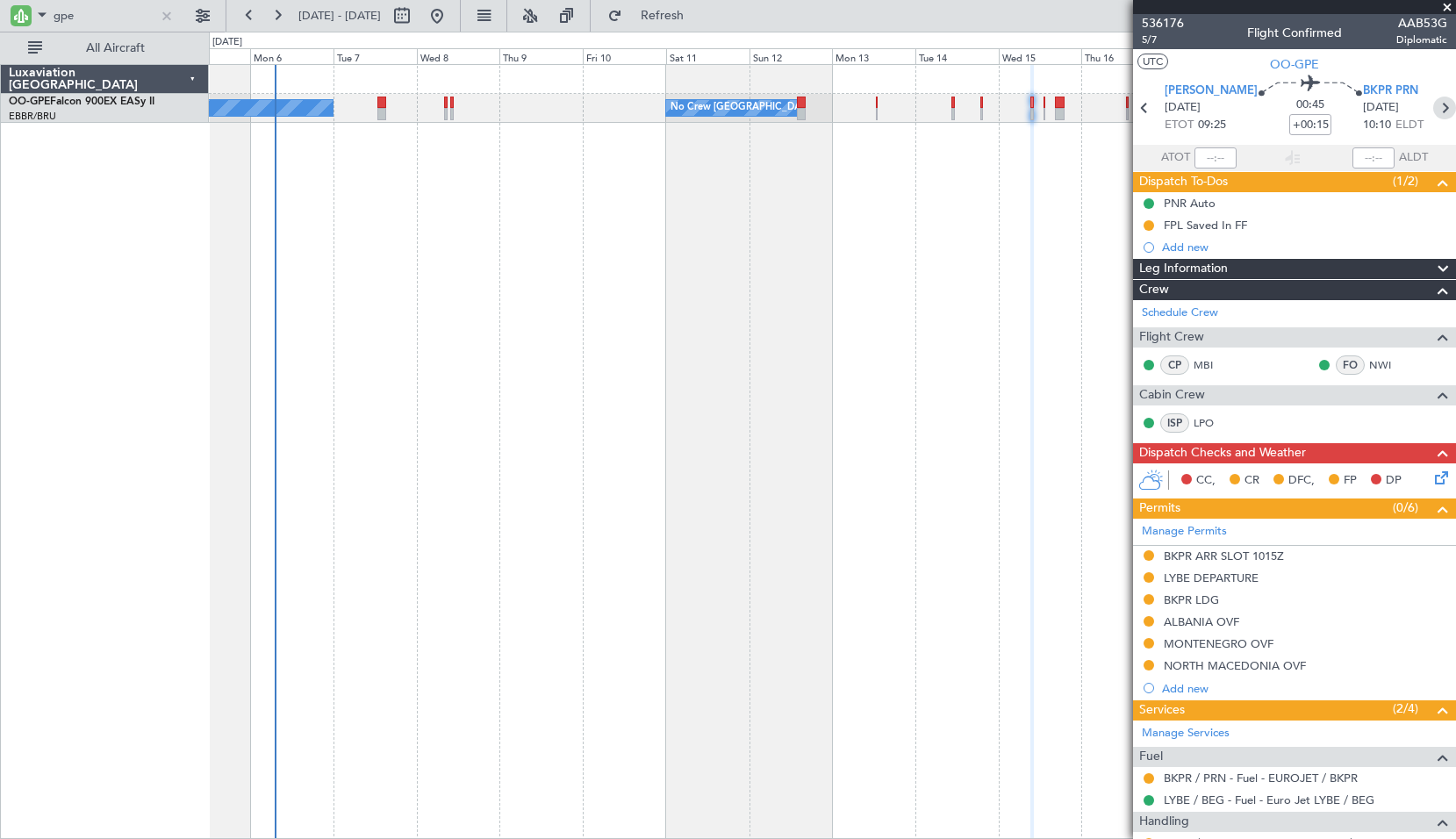
click at [1434, 107] on icon at bounding box center [1445, 108] width 23 height 23
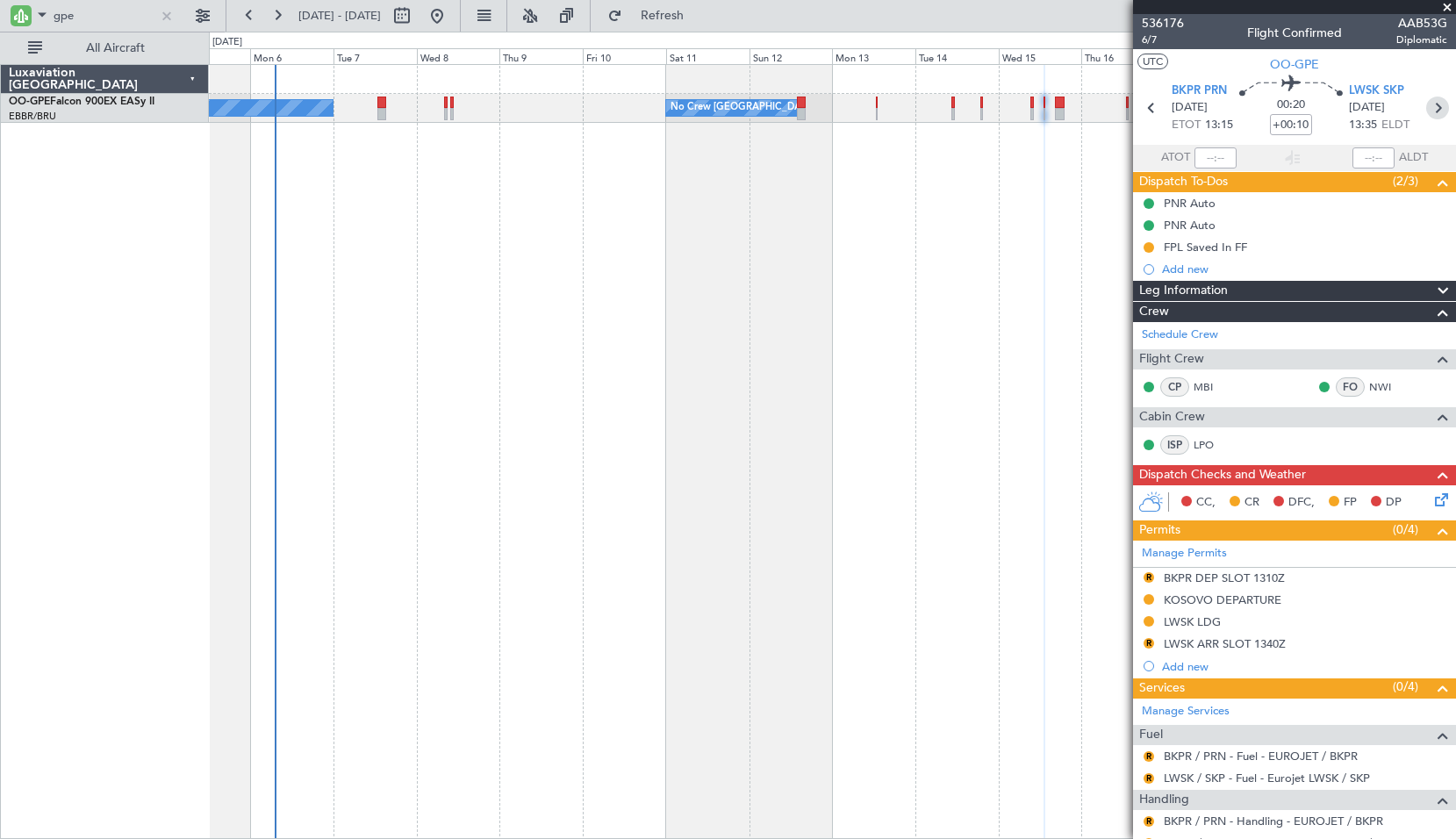
click at [1435, 104] on icon at bounding box center [1438, 108] width 23 height 23
type input "+00:05"
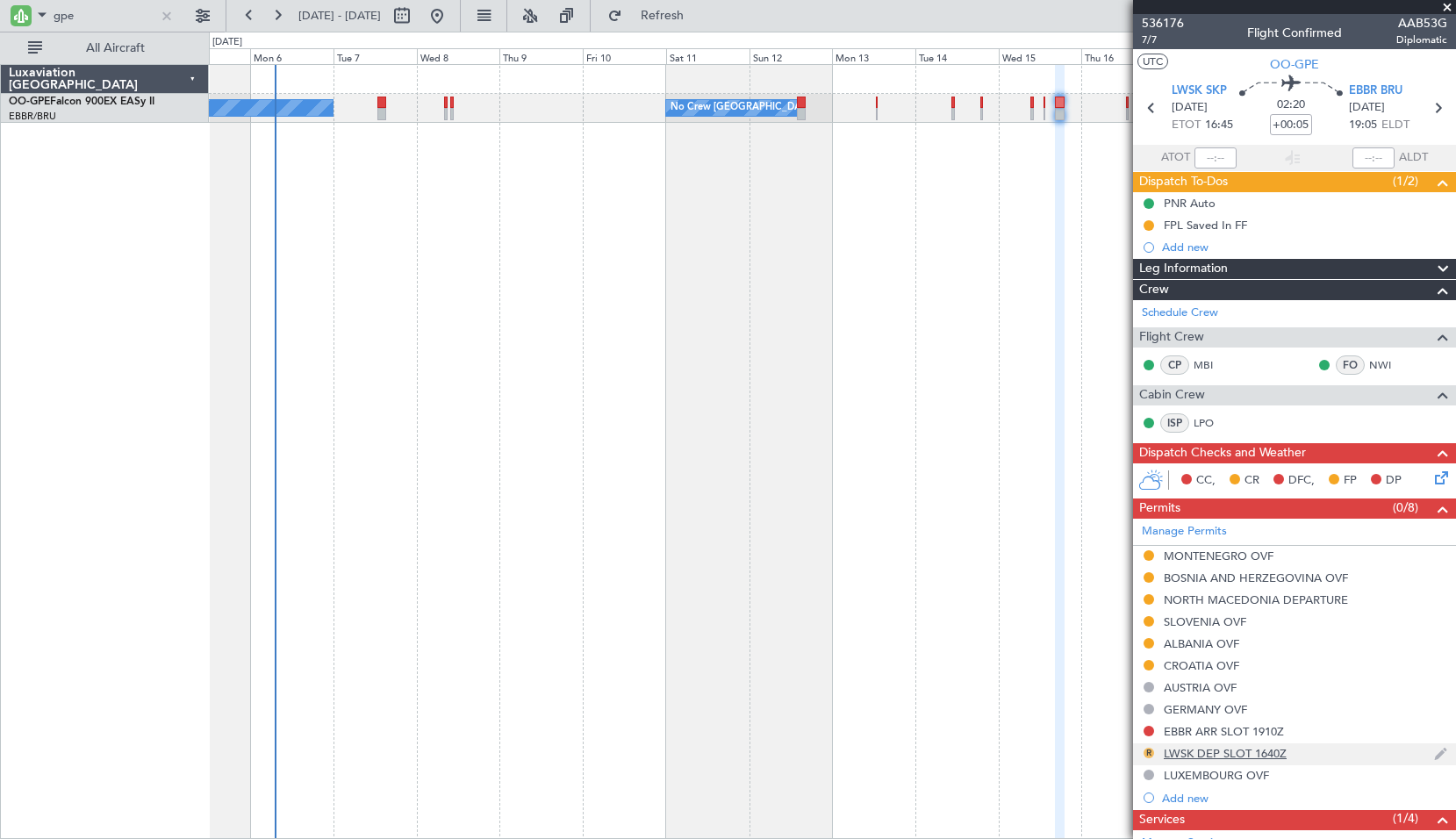
click at [1152, 752] on button "R" at bounding box center [1149, 753] width 11 height 11
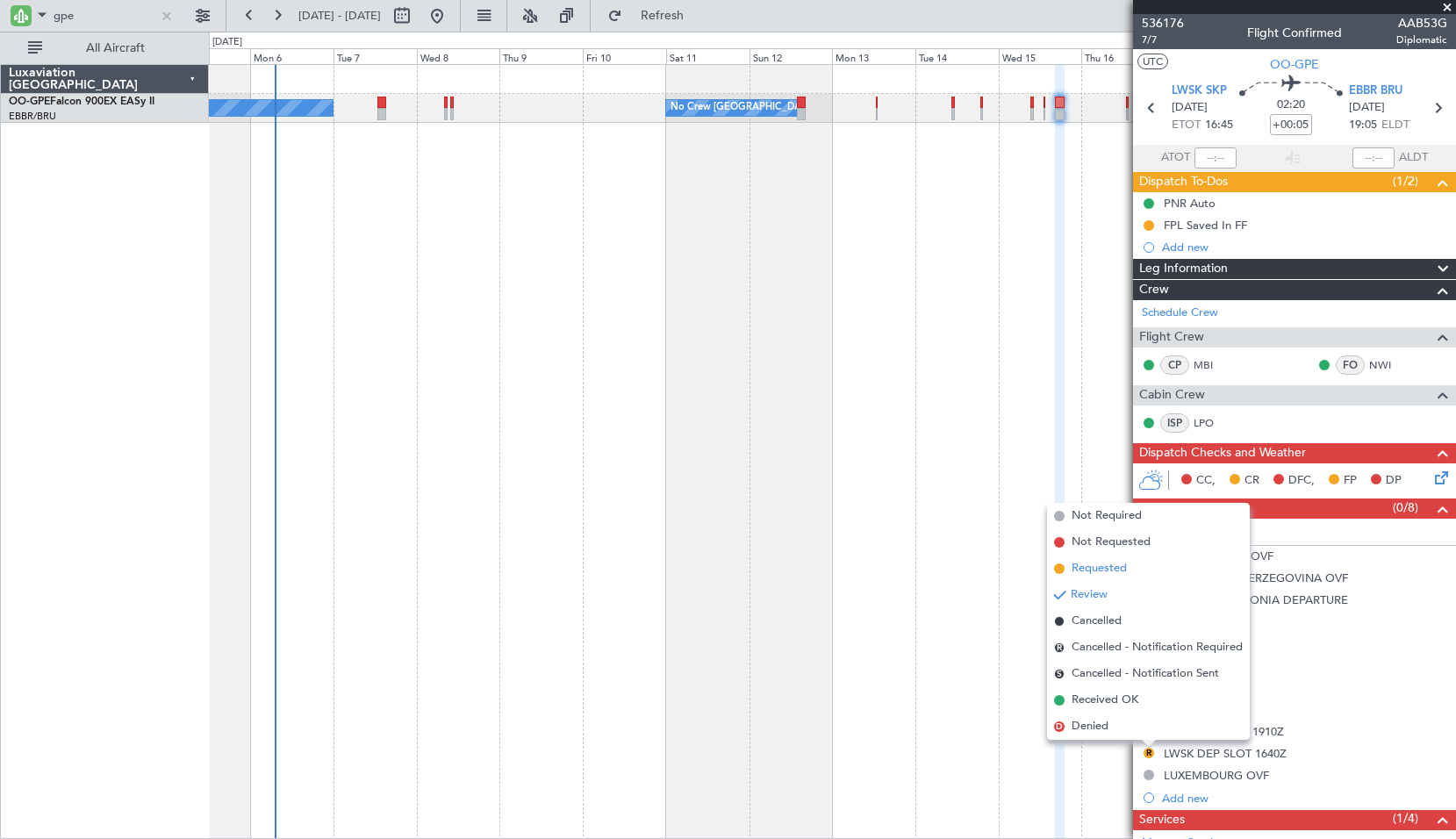
click at [1098, 569] on span "Requested" at bounding box center [1099, 569] width 55 height 18
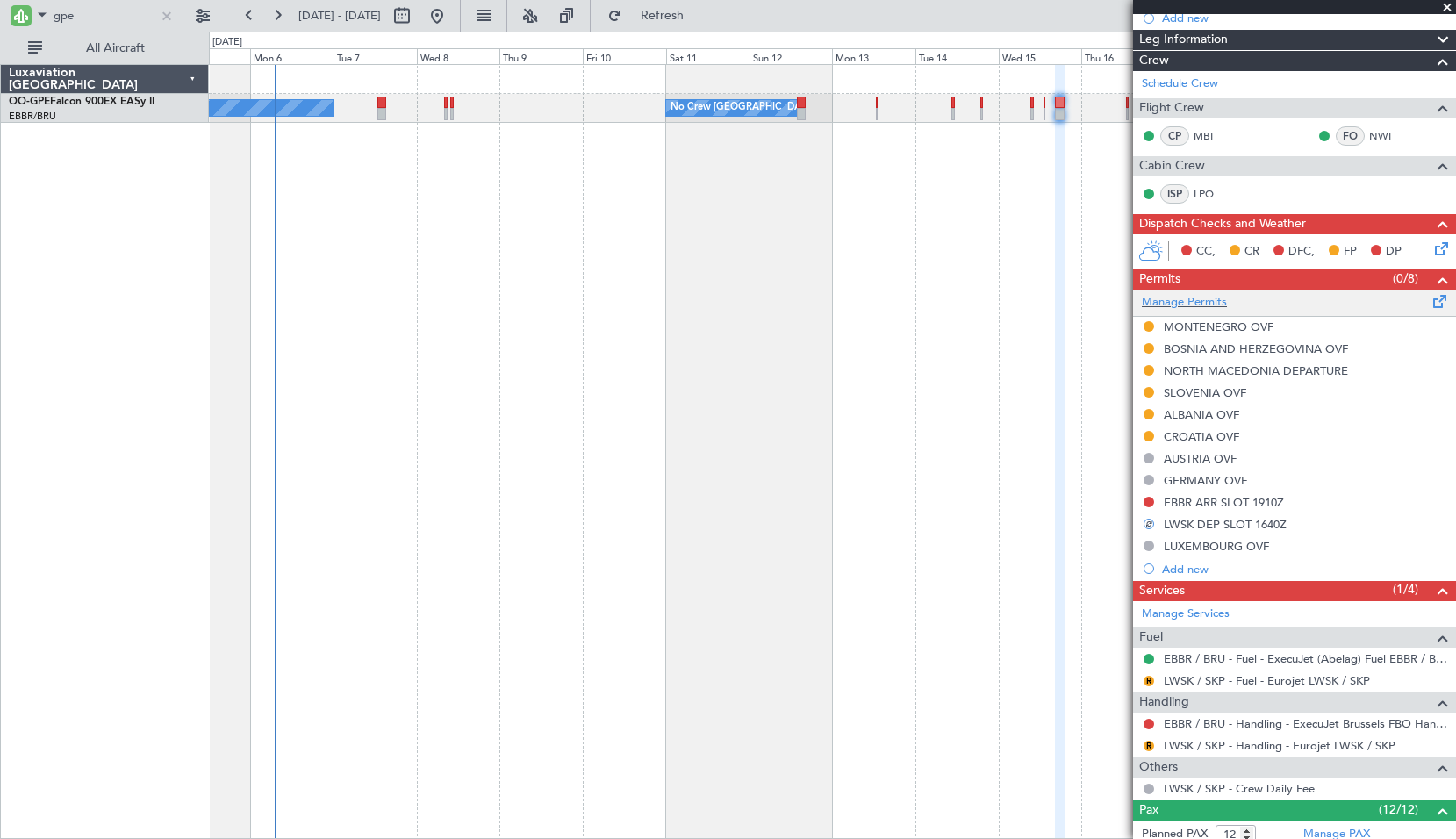
scroll to position [263, 0]
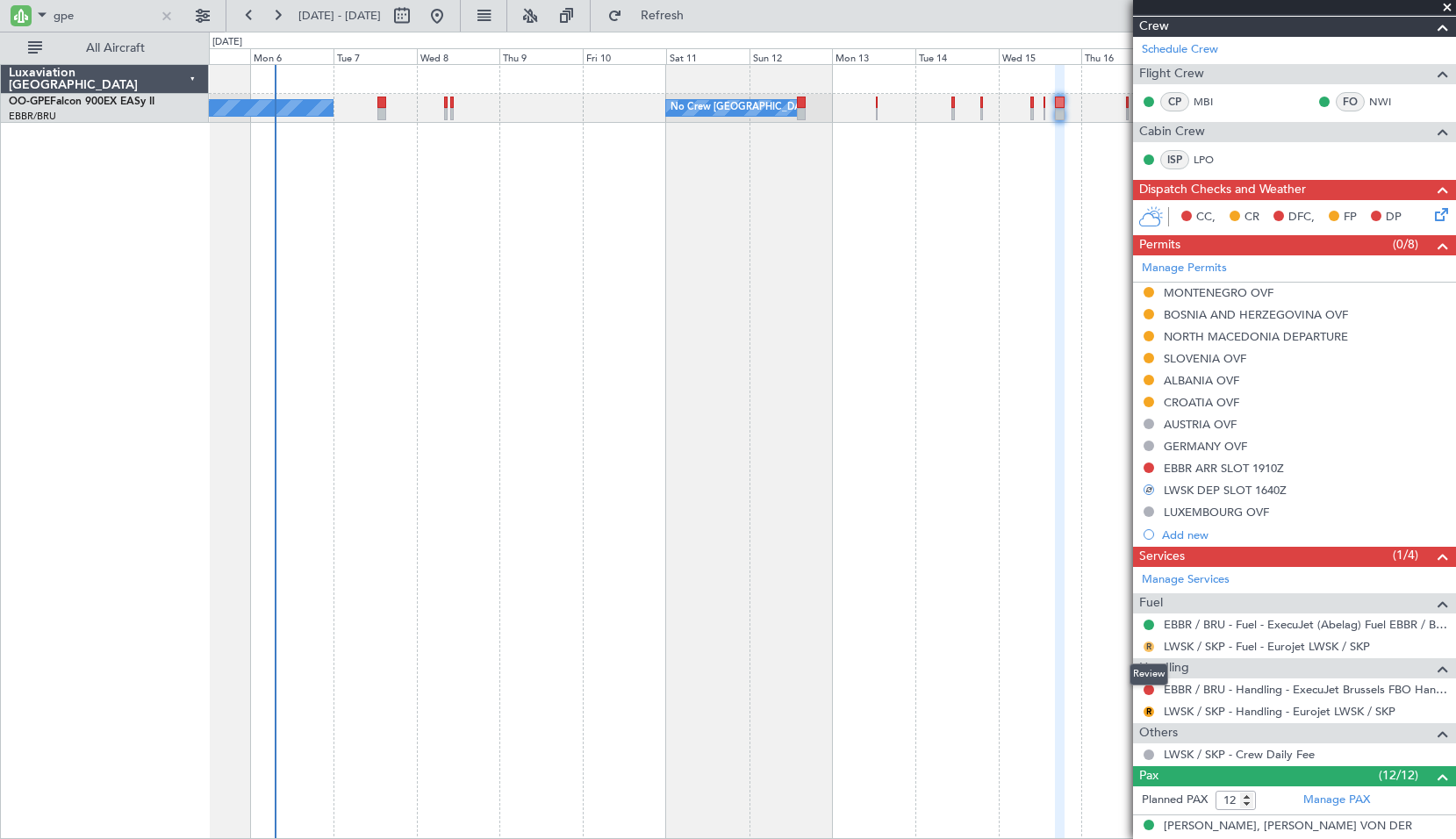
click at [1147, 650] on button "R" at bounding box center [1149, 647] width 11 height 11
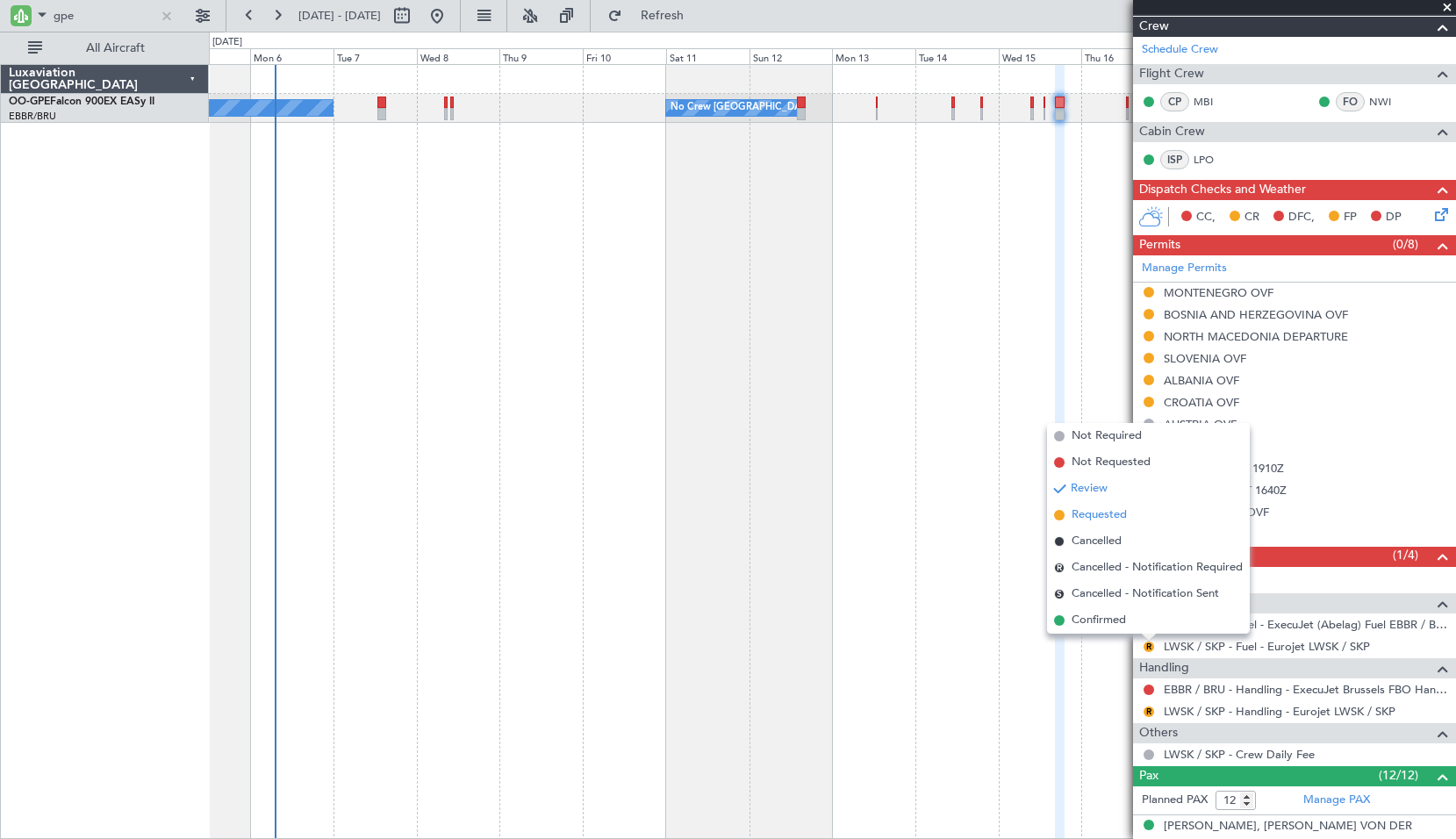
click at [1114, 515] on span "Requested" at bounding box center [1099, 516] width 55 height 18
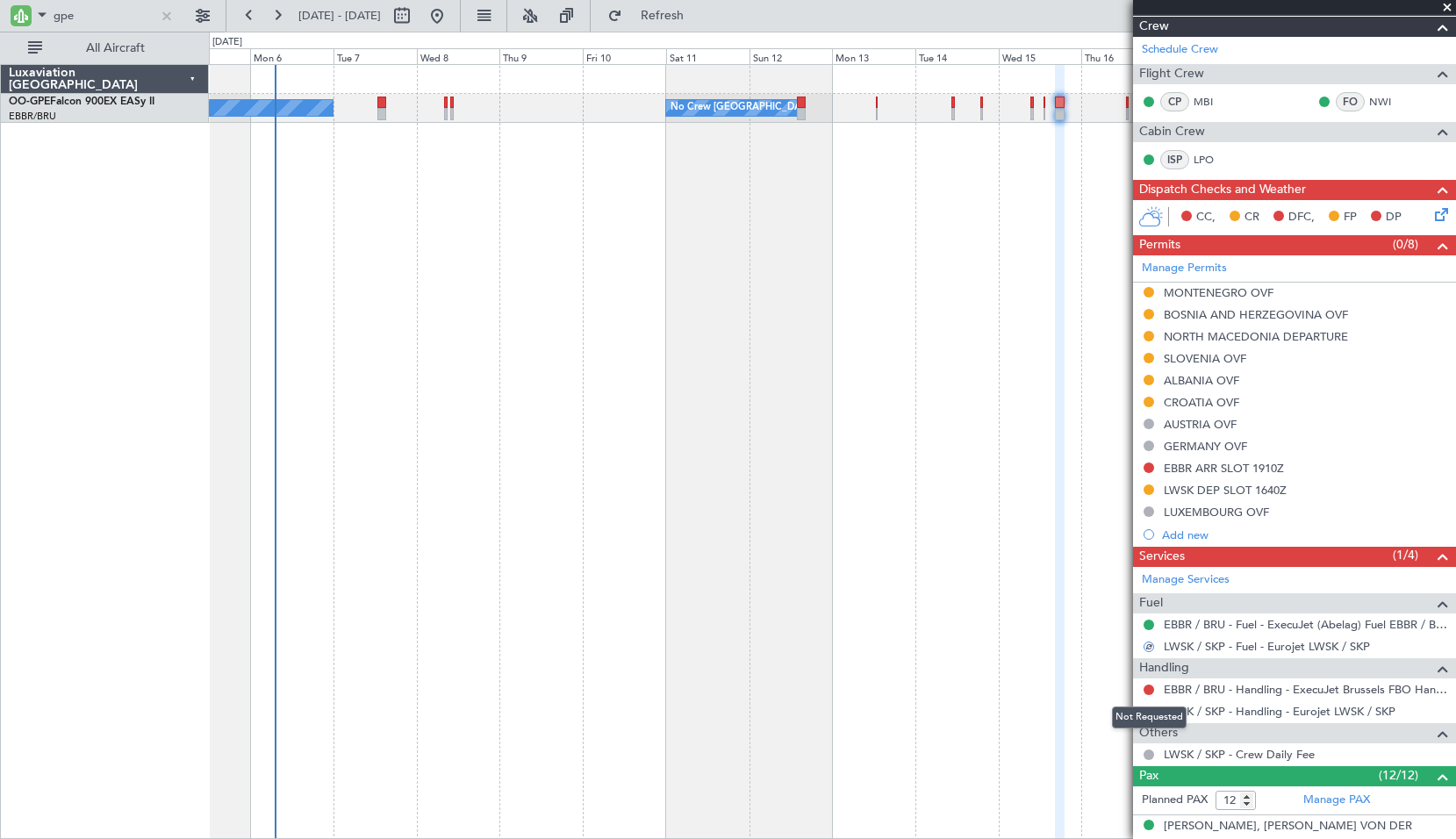
click at [1149, 713] on div "Not Requested" at bounding box center [1149, 718] width 75 height 22
click at [1153, 708] on button "R" at bounding box center [1149, 712] width 11 height 11
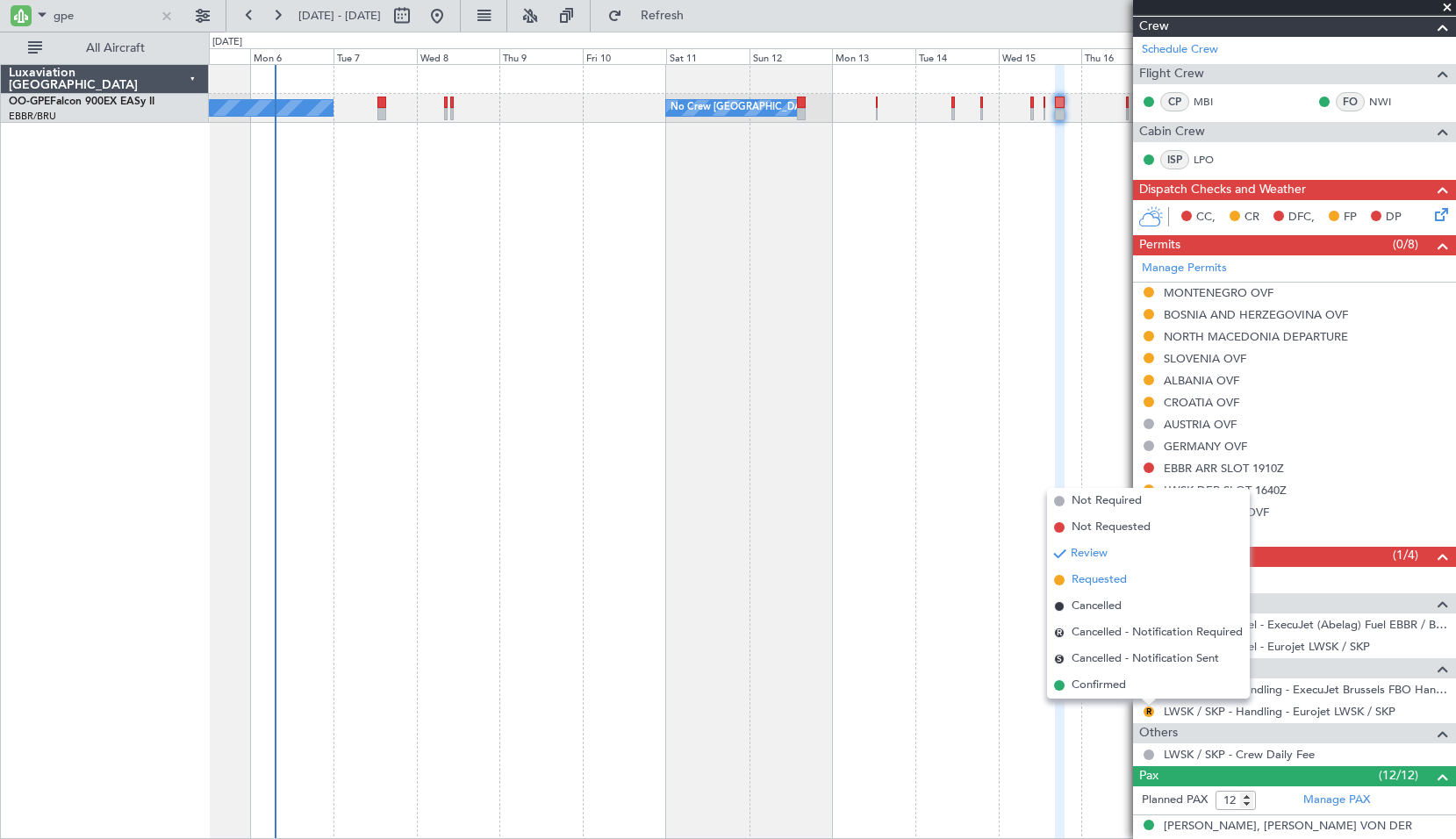
click at [1103, 579] on span "Requested" at bounding box center [1099, 581] width 55 height 18
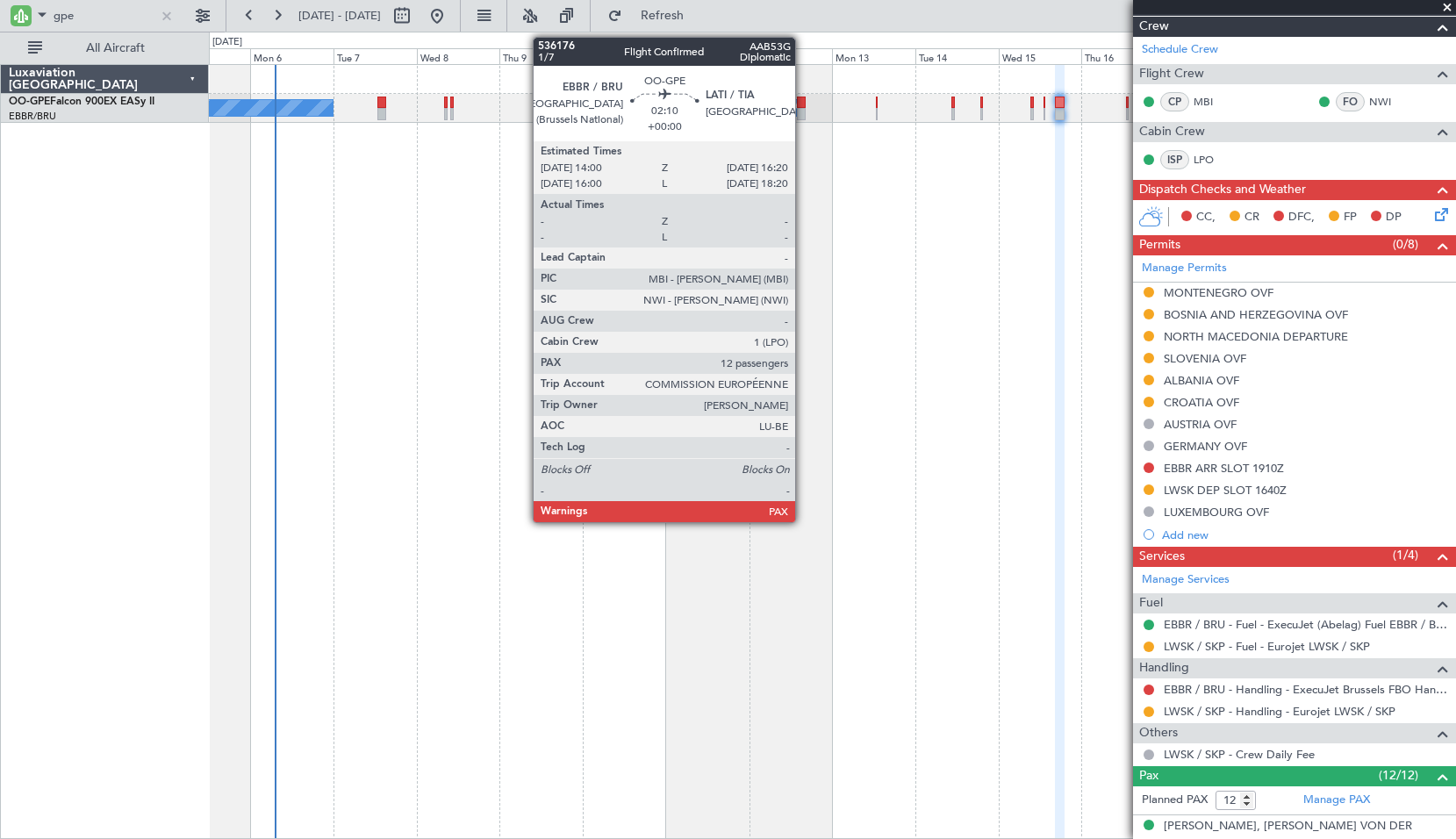
click at [803, 103] on div at bounding box center [801, 103] width 9 height 12
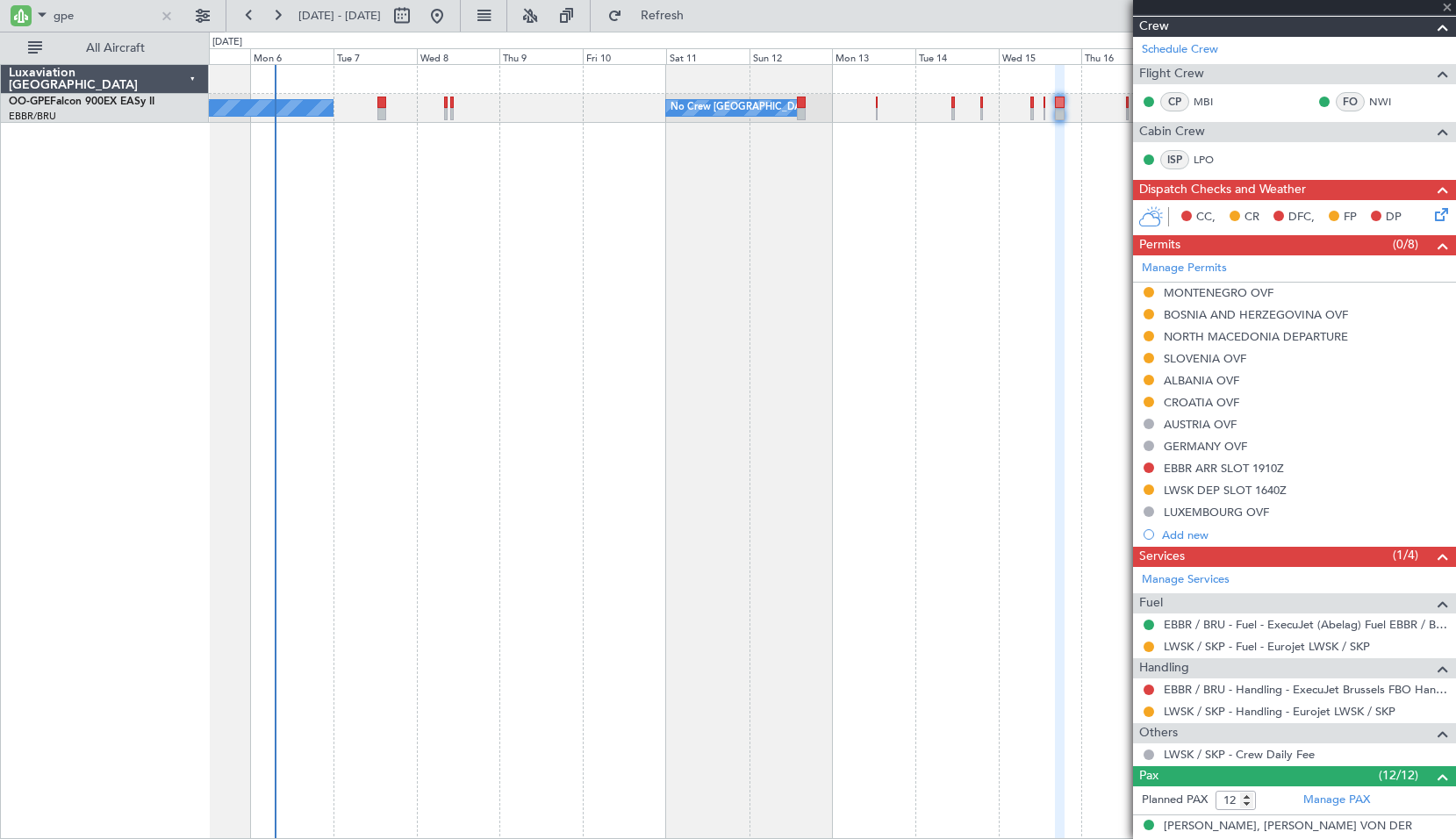
click at [885, 218] on div "No Crew Brussels (Brussels National) No Crew Malaga No Crew Brussels (Brussels …" at bounding box center [833, 451] width 1248 height 775
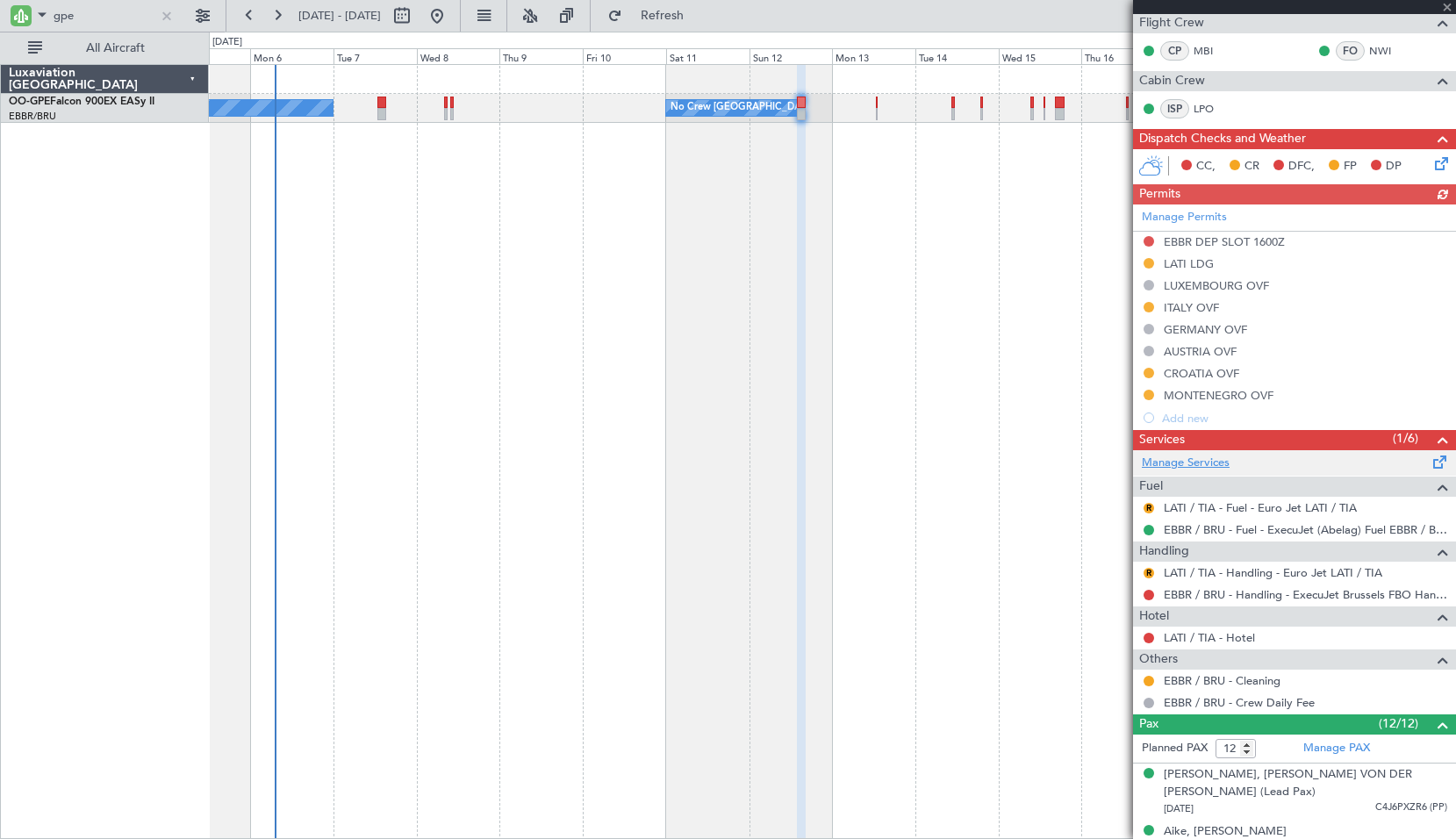
scroll to position [351, 0]
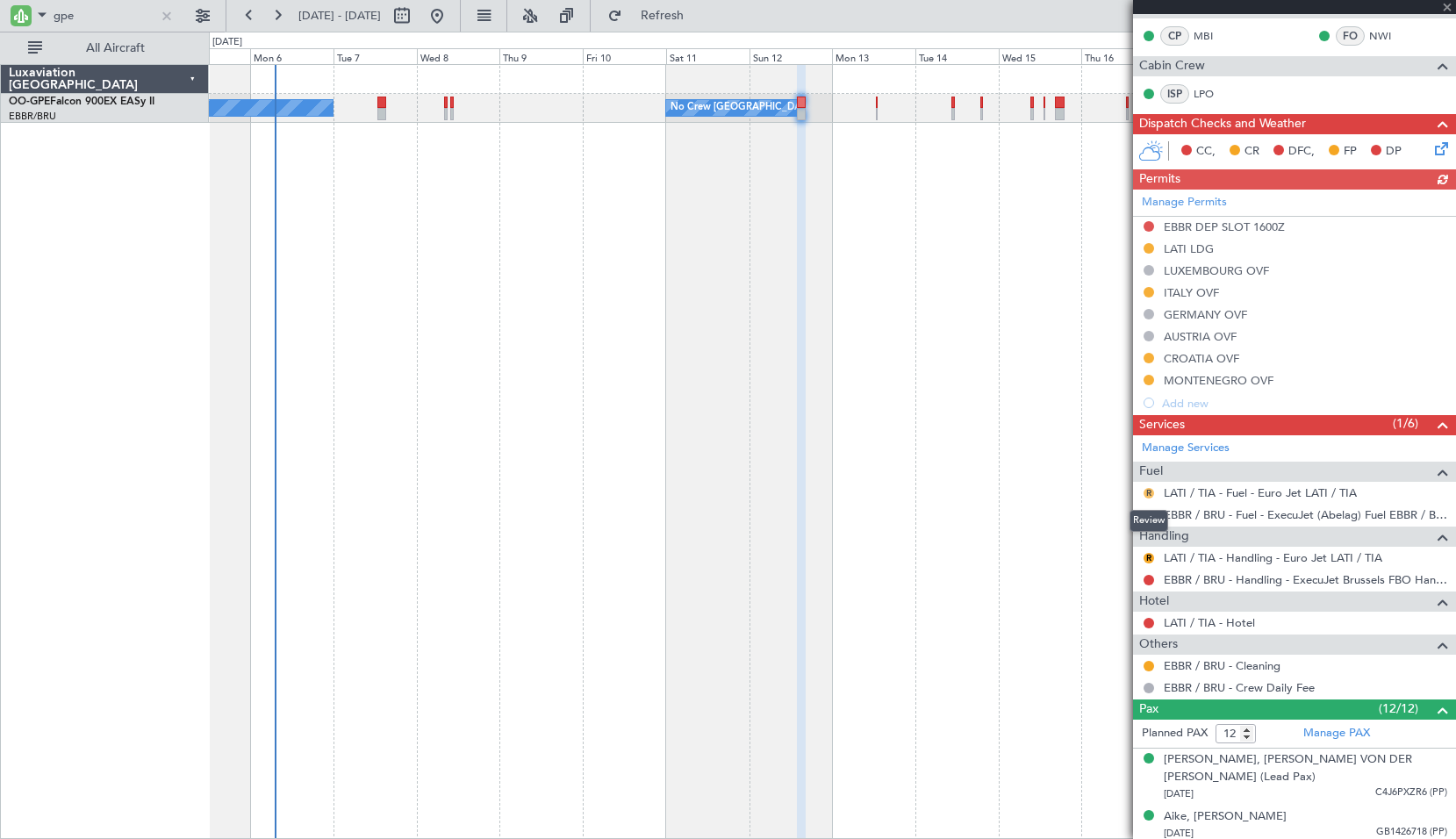
click at [1154, 491] on button "R" at bounding box center [1149, 493] width 11 height 11
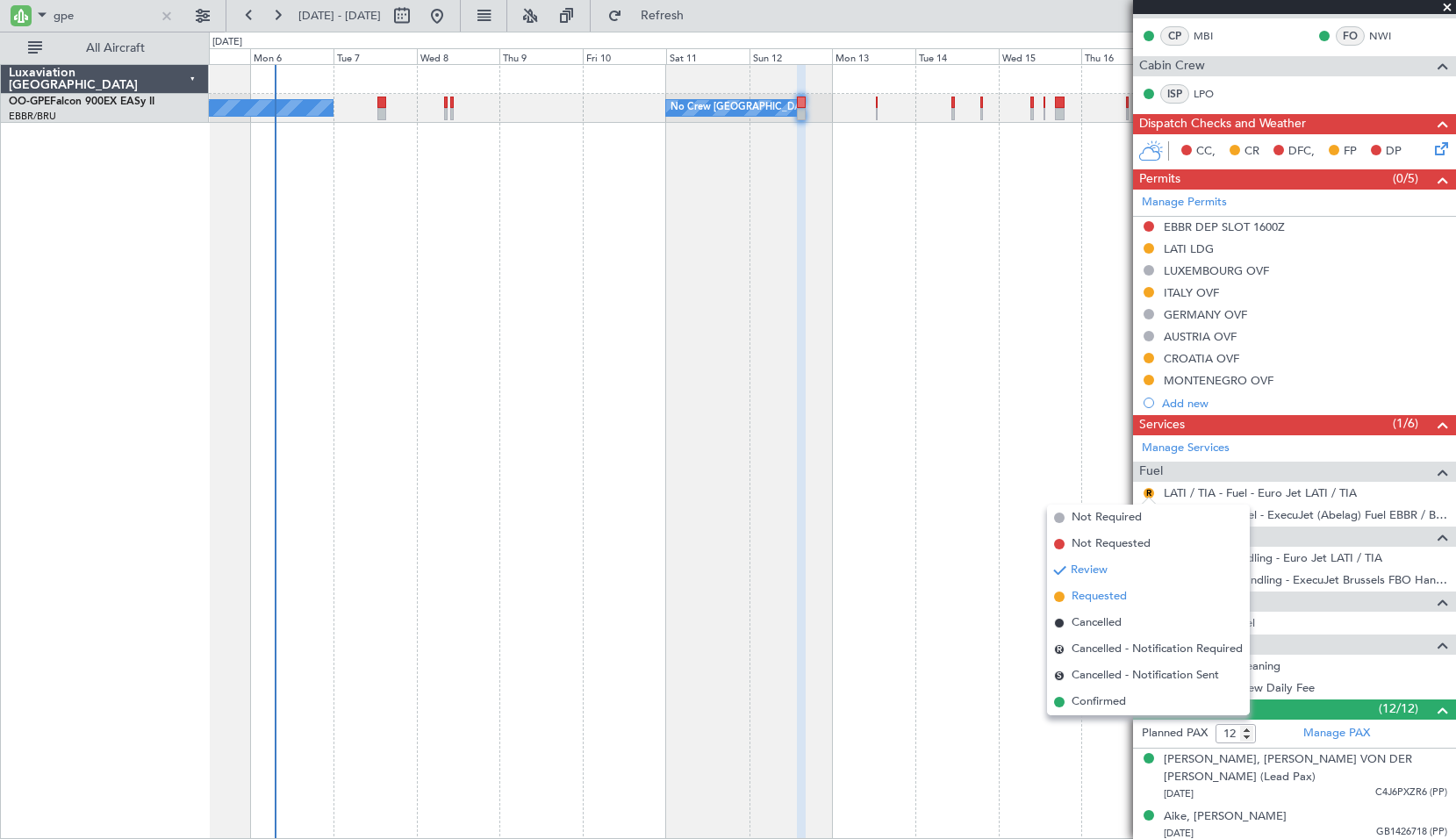
click at [1106, 591] on span "Requested" at bounding box center [1099, 597] width 55 height 18
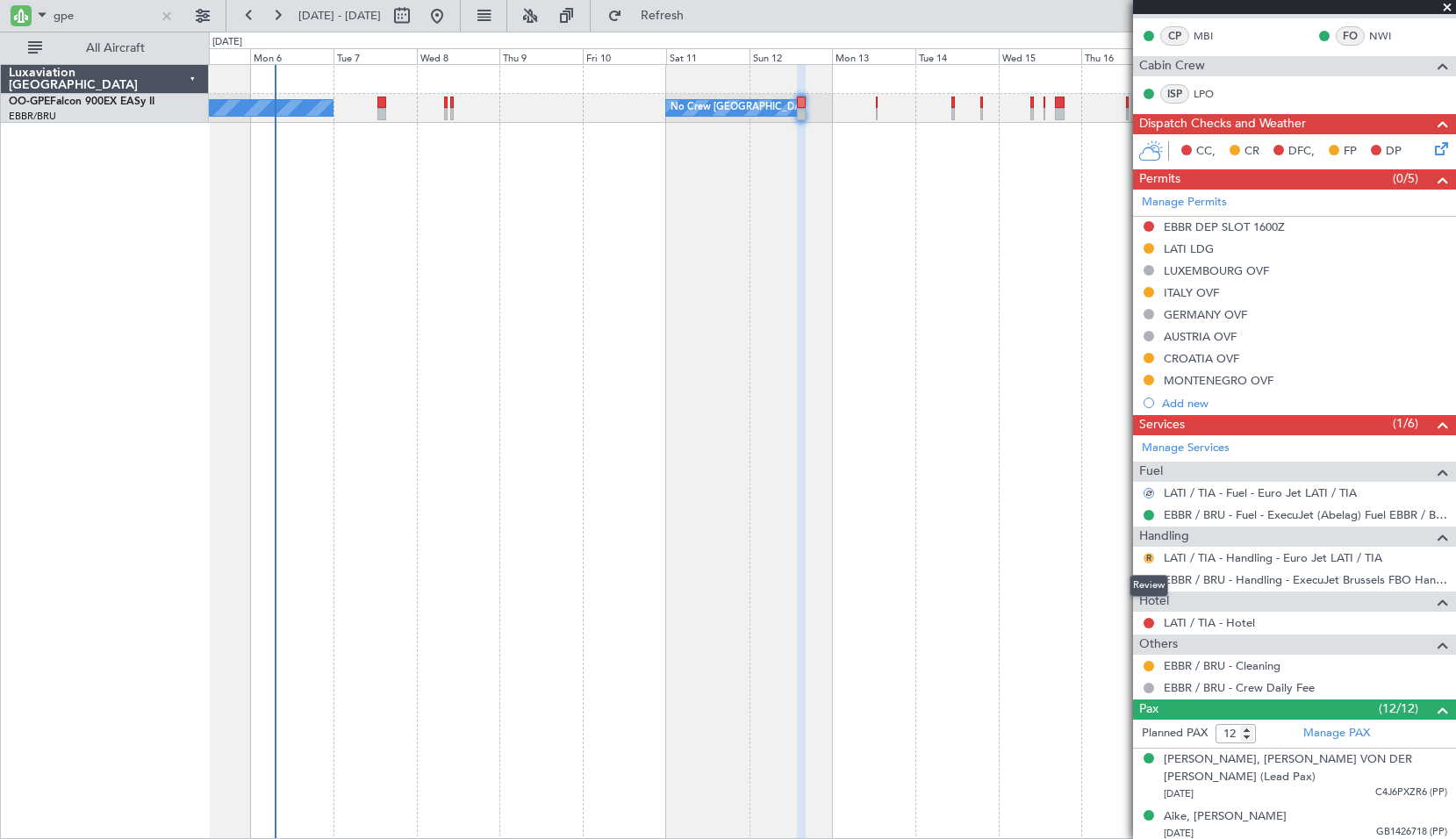
click at [1148, 560] on button "R" at bounding box center [1149, 558] width 11 height 11
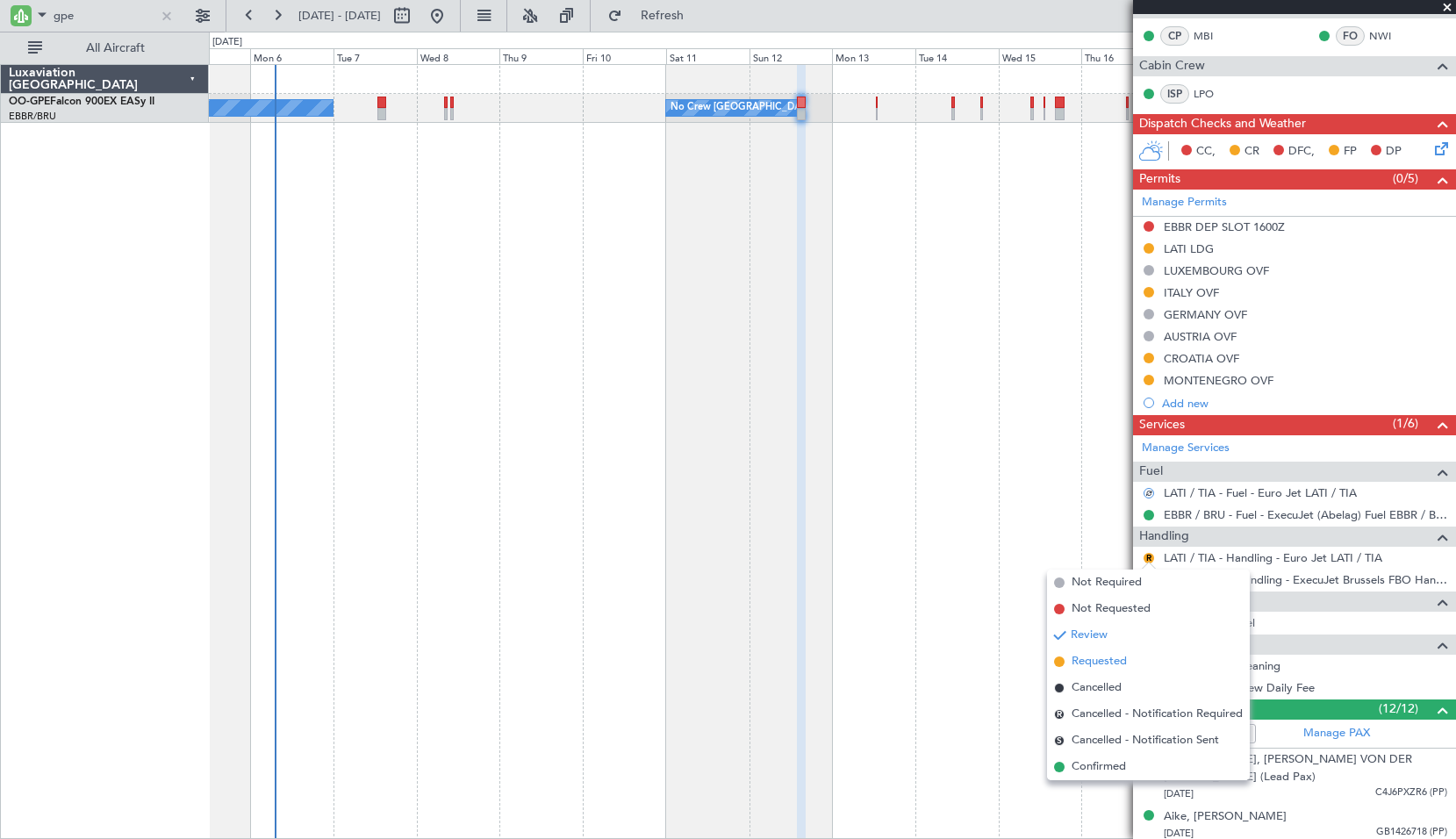
click at [1104, 657] on span "Requested" at bounding box center [1099, 662] width 55 height 18
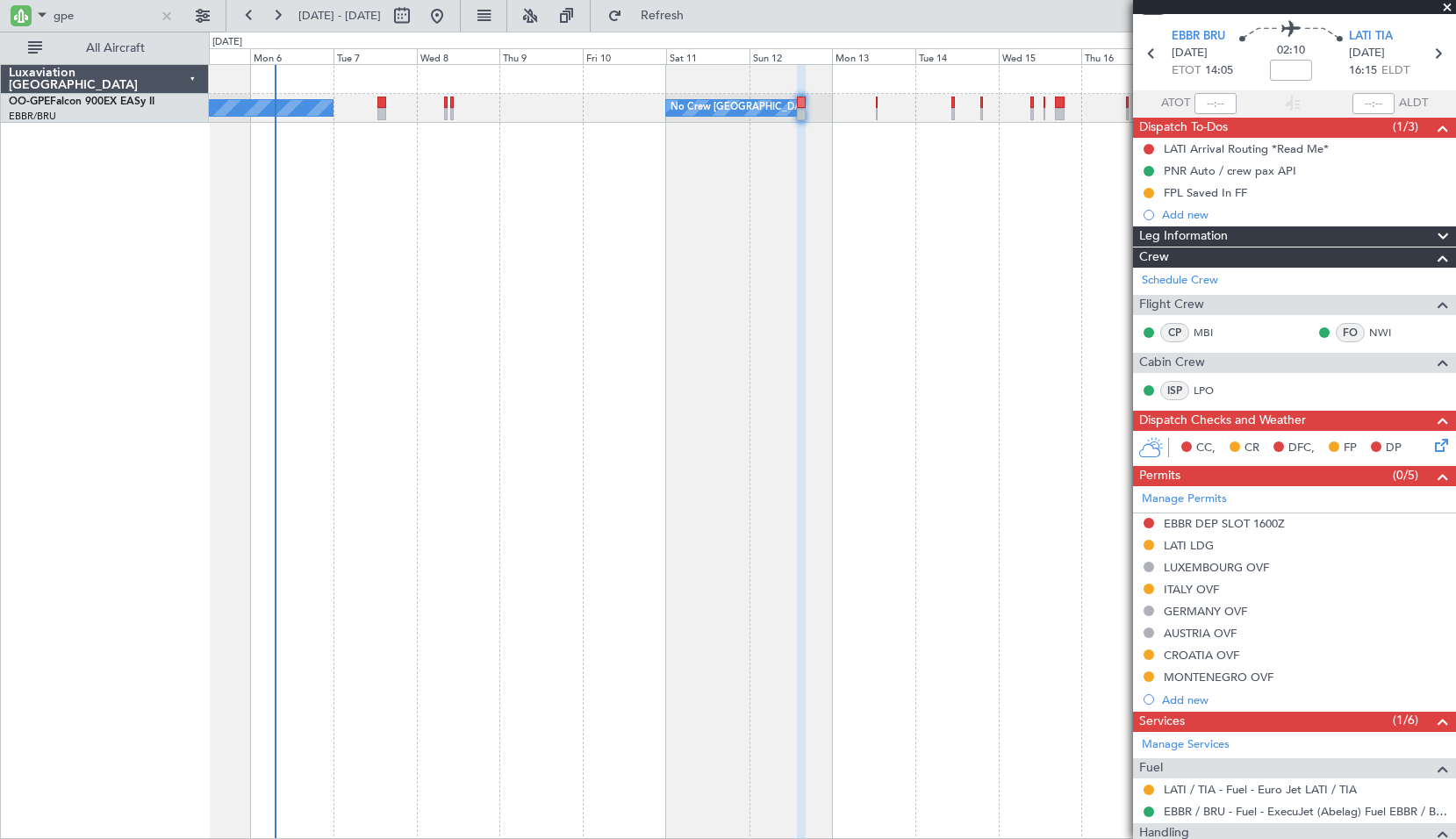
scroll to position [0, 0]
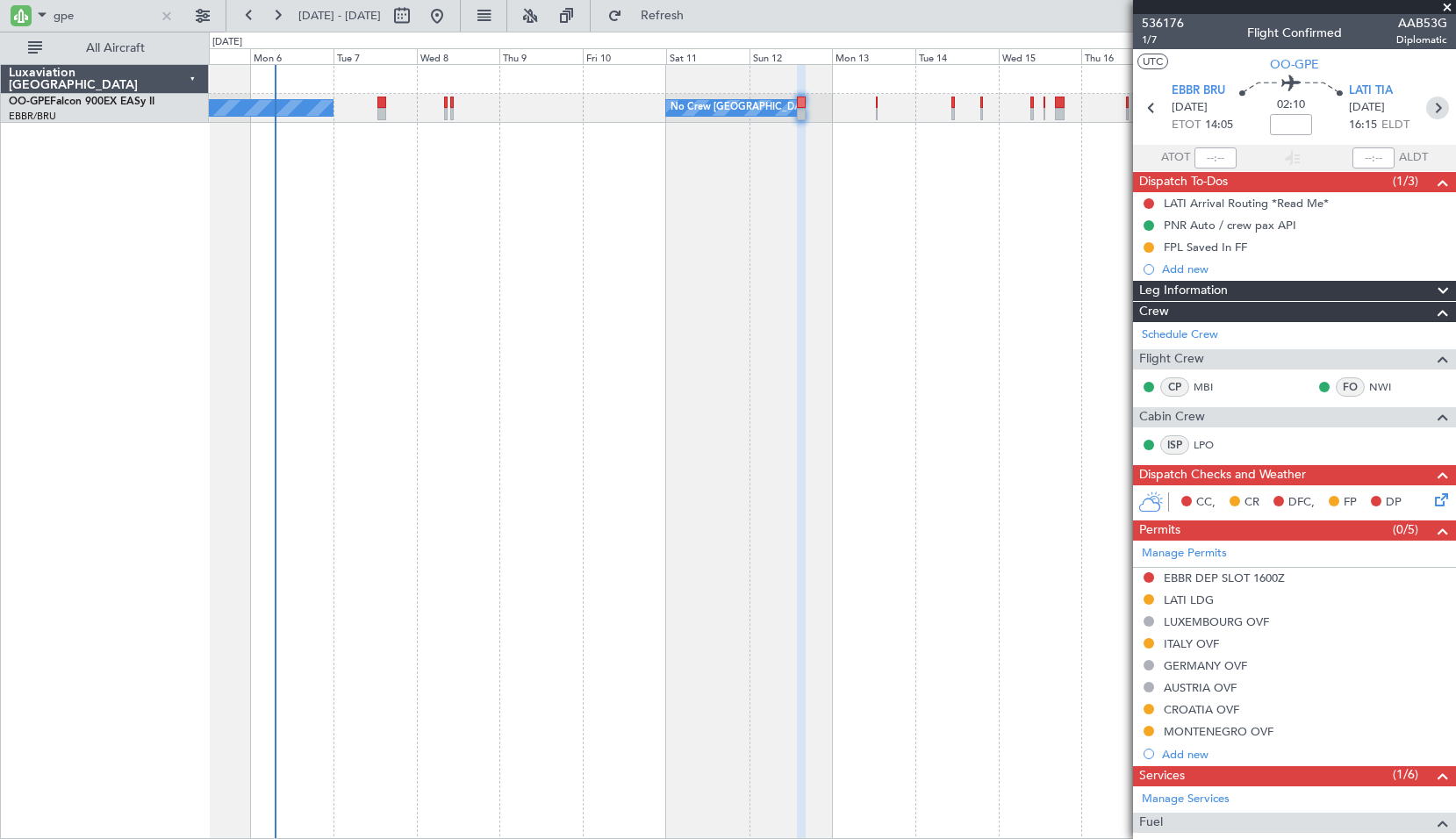
click at [1427, 107] on icon at bounding box center [1438, 108] width 23 height 23
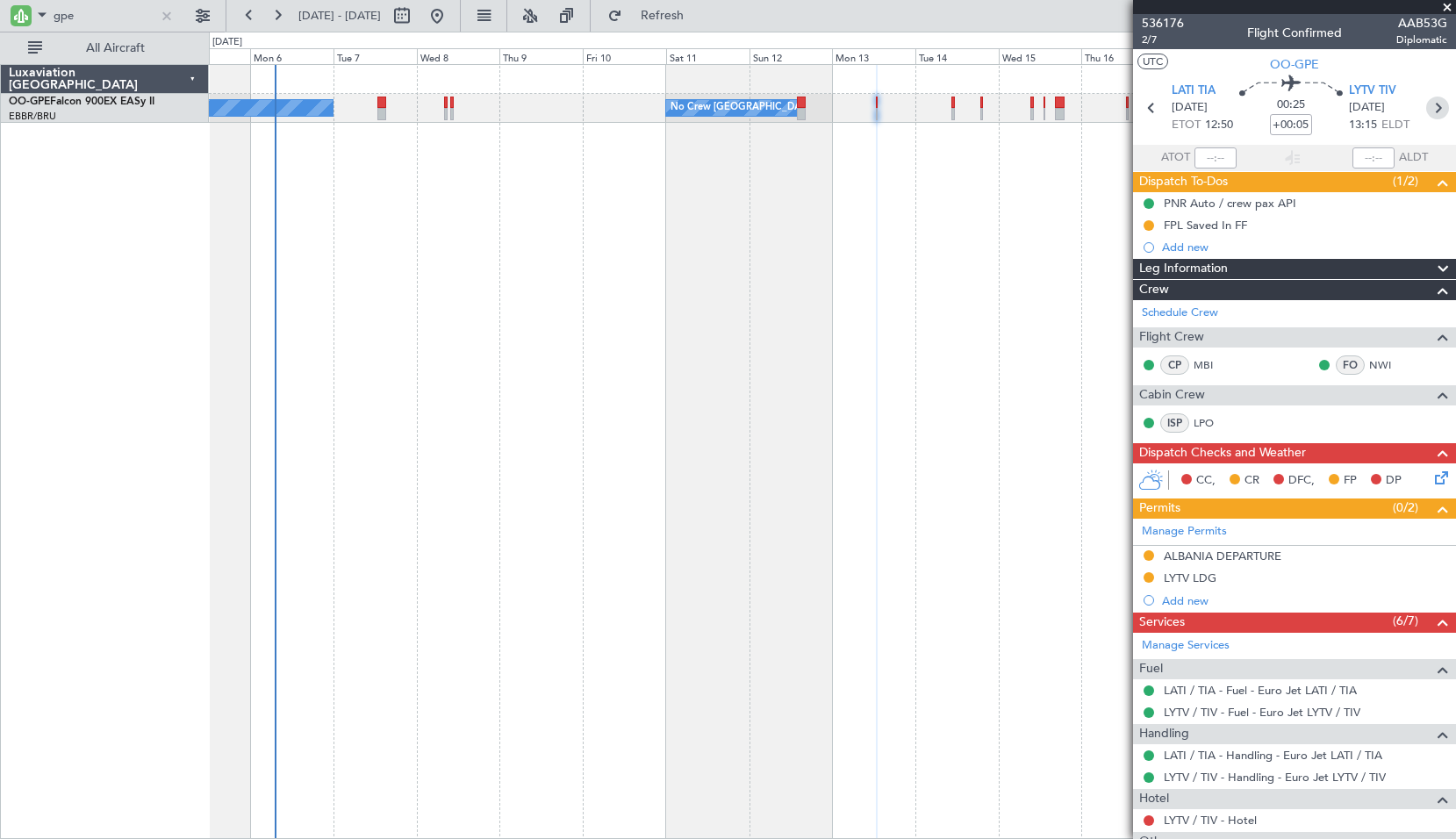
click at [1431, 104] on icon at bounding box center [1438, 108] width 23 height 23
type input "+00:10"
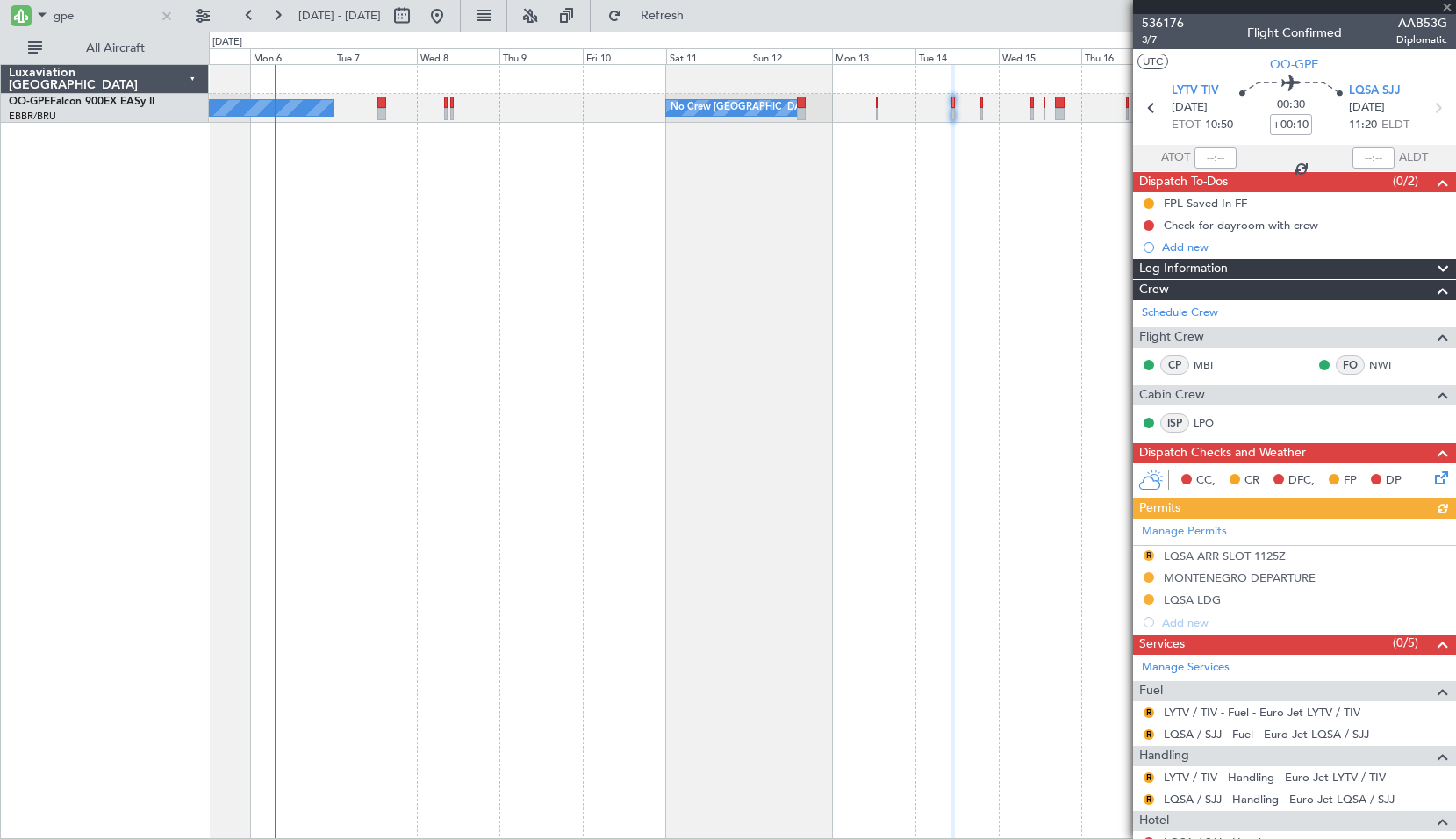
scroll to position [37, 0]
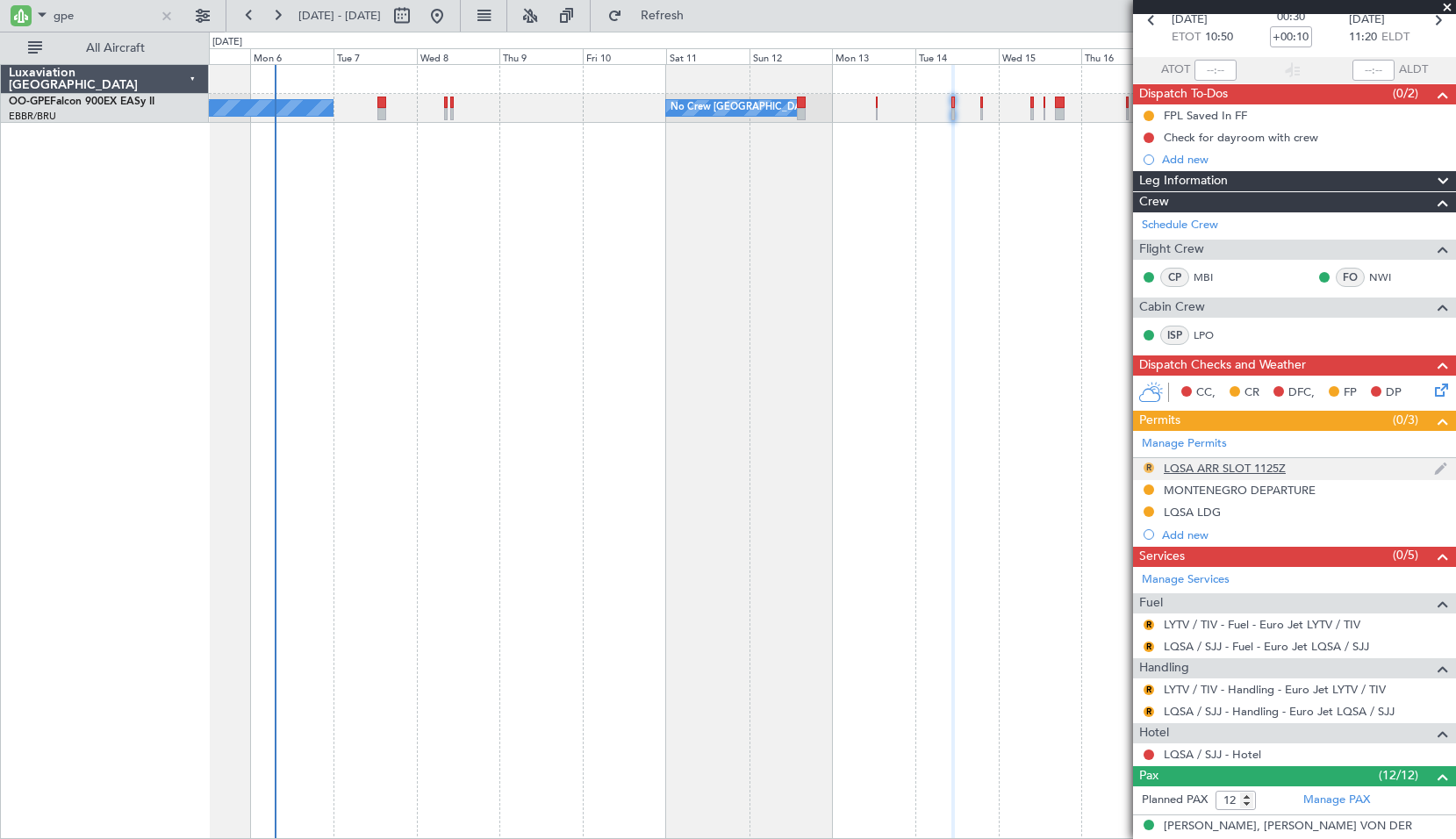
click at [1150, 465] on button "R" at bounding box center [1149, 468] width 11 height 11
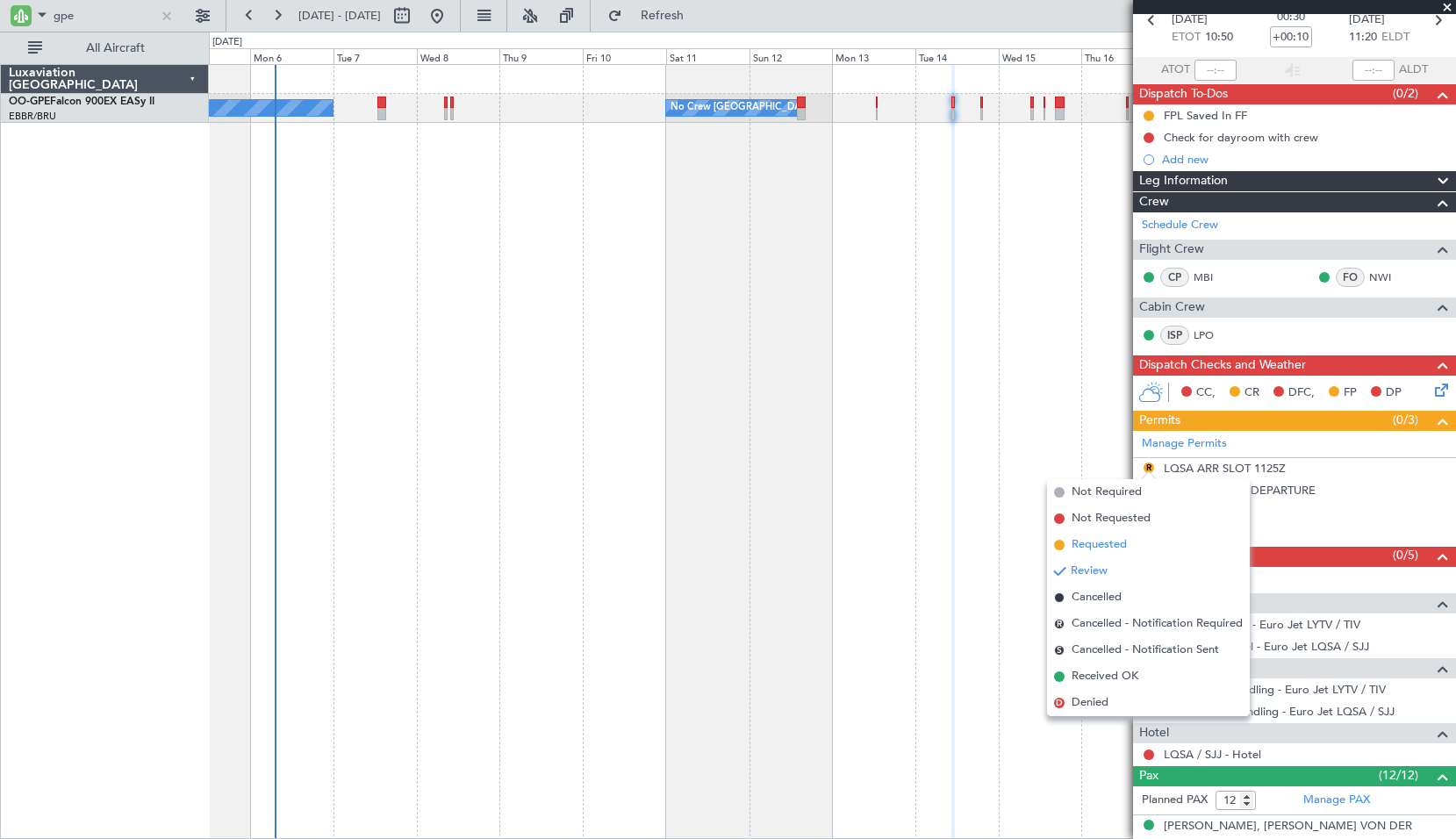
click at [1105, 541] on span "Requested" at bounding box center [1099, 545] width 55 height 18
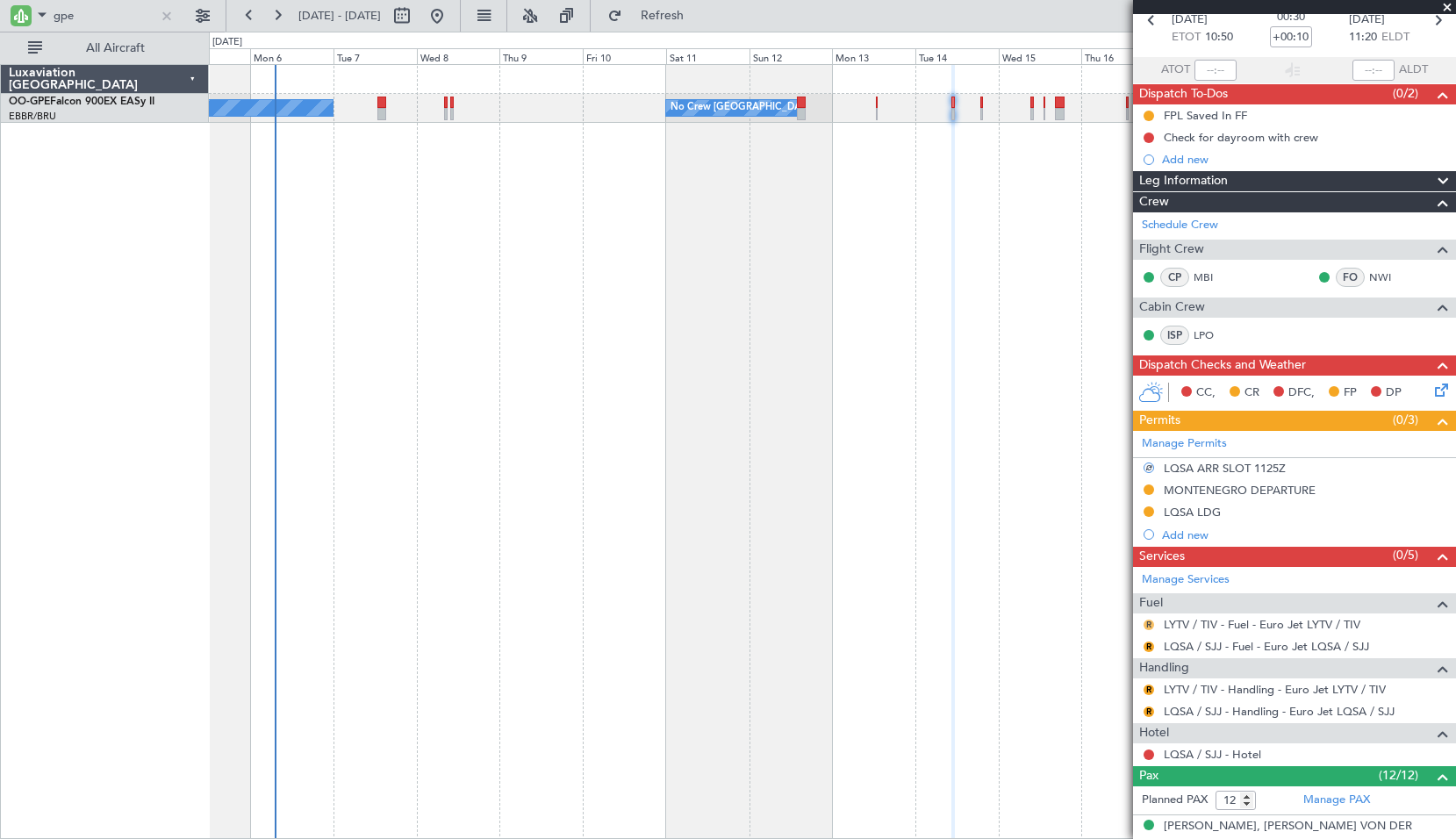
click at [1152, 625] on button "R" at bounding box center [1149, 625] width 11 height 11
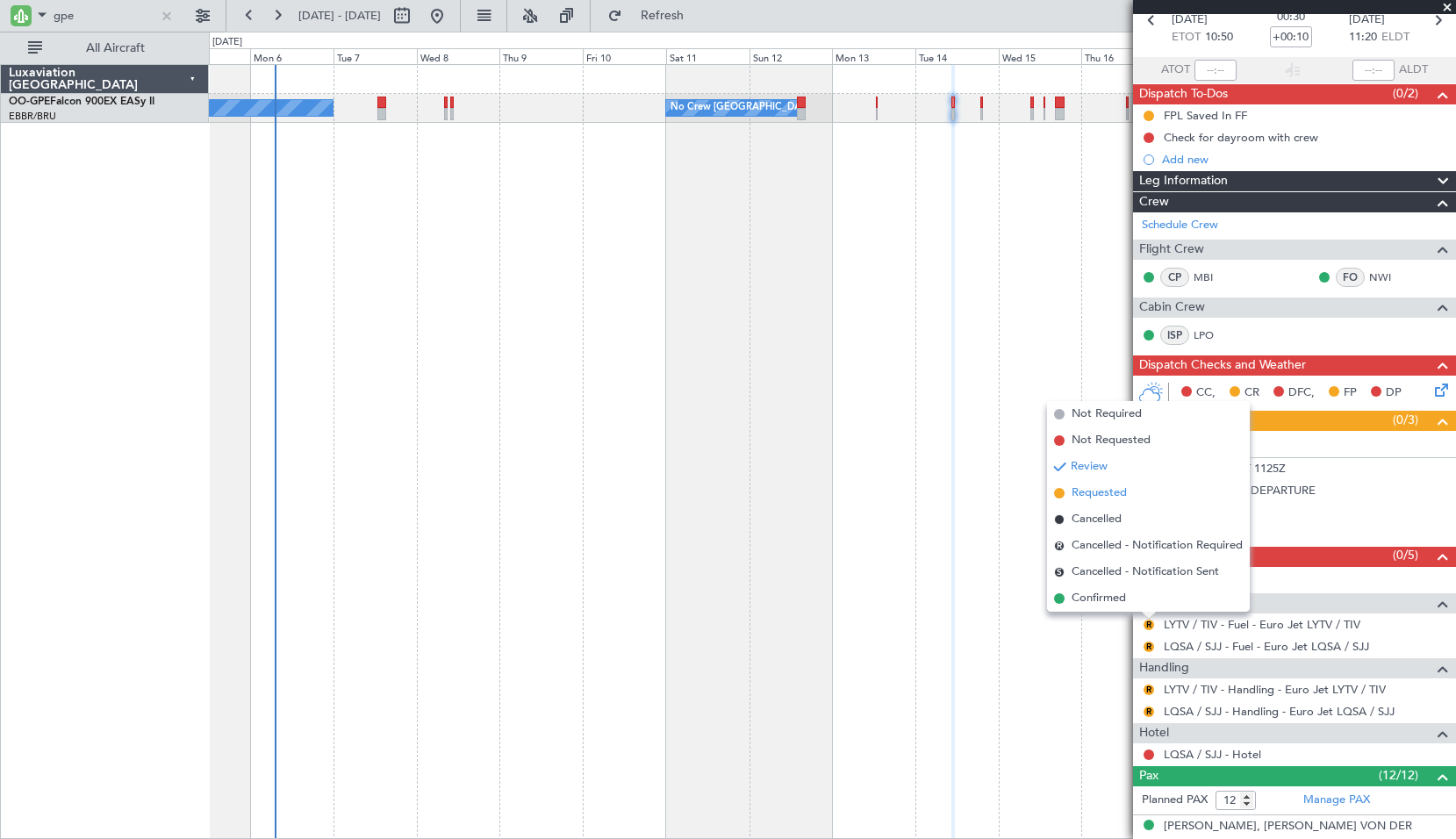
click at [1104, 486] on span "Requested" at bounding box center [1099, 494] width 55 height 18
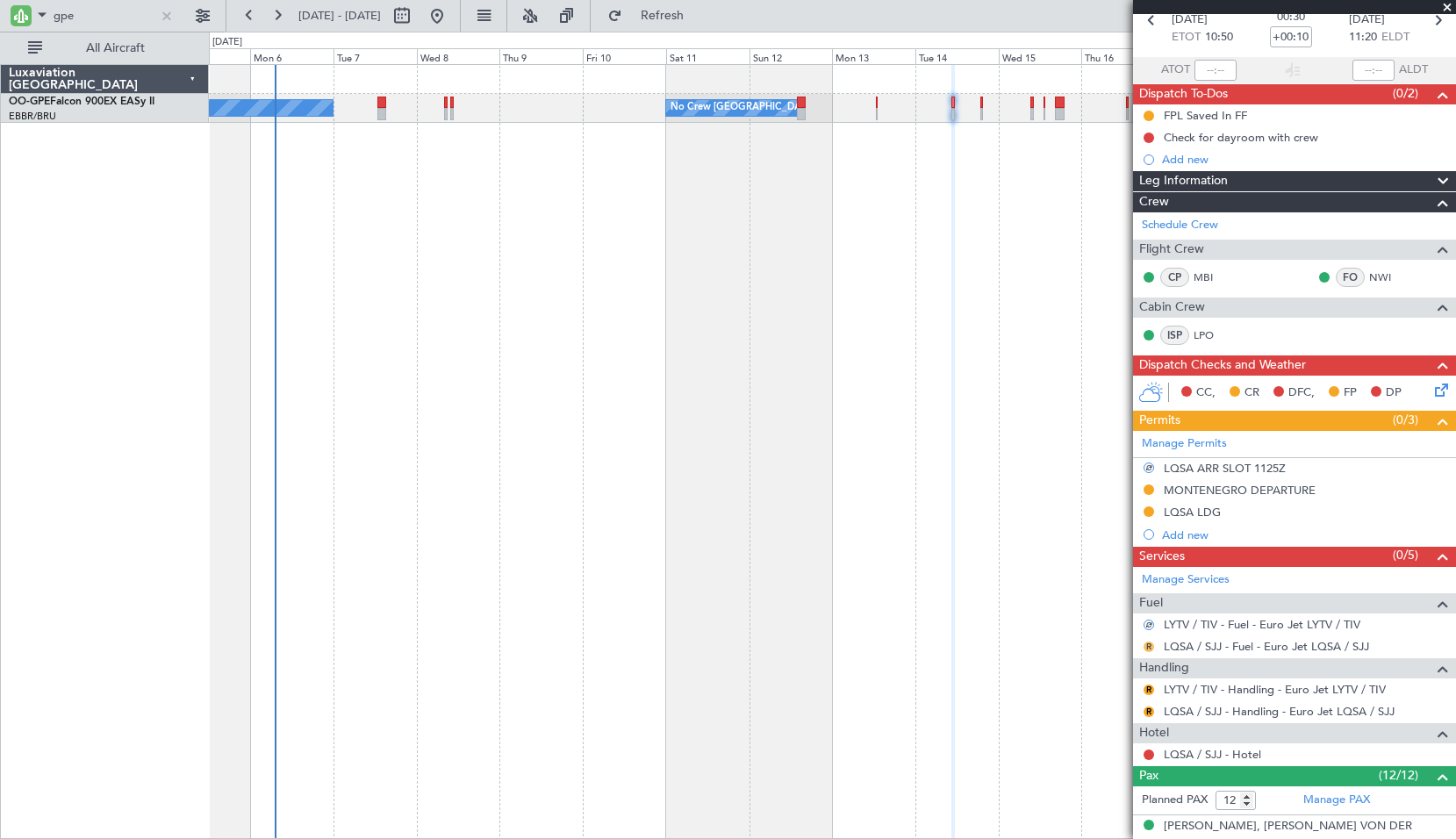
click at [1147, 644] on button "R" at bounding box center [1149, 647] width 11 height 11
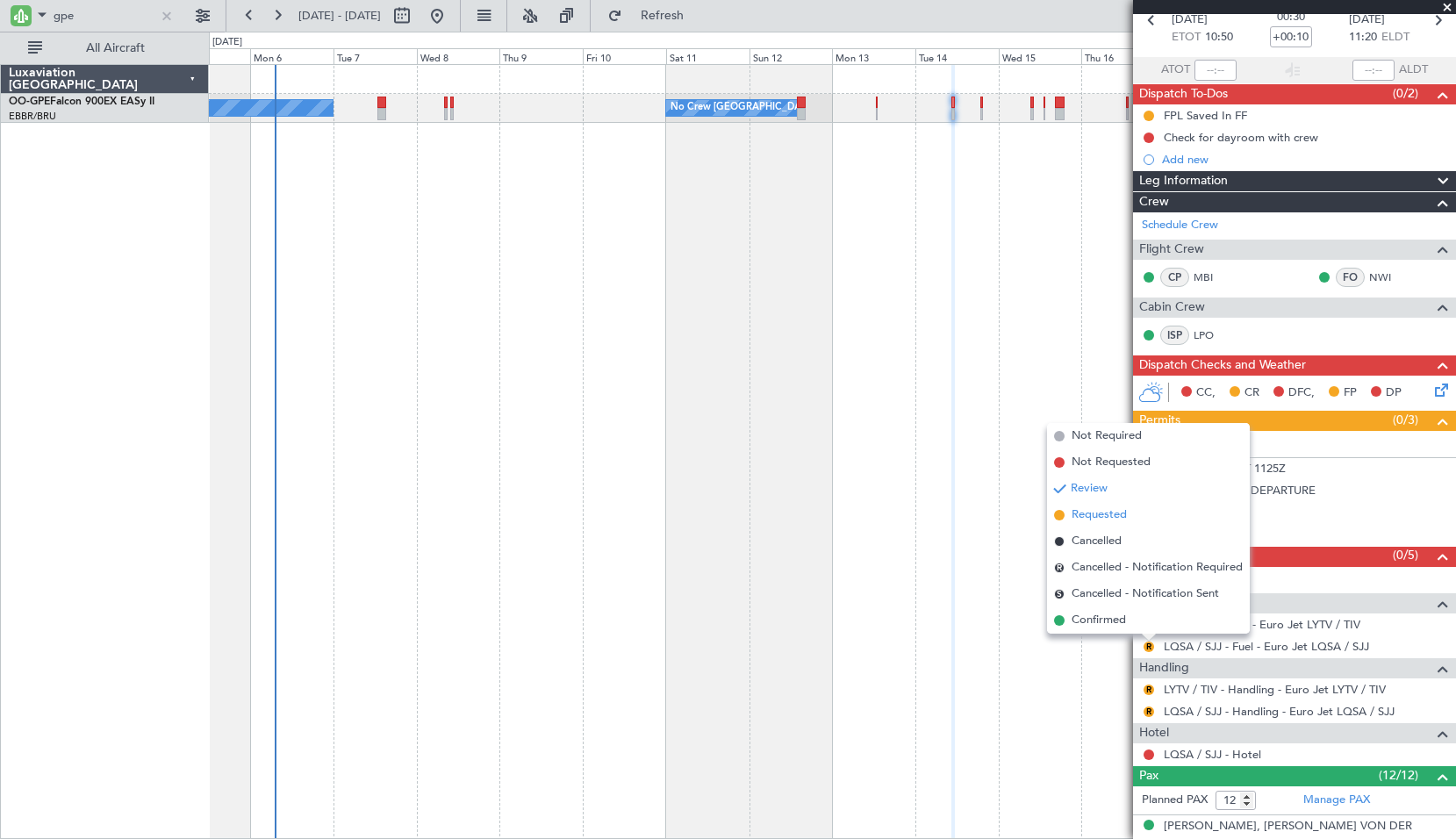
click at [1112, 514] on span "Requested" at bounding box center [1099, 516] width 55 height 18
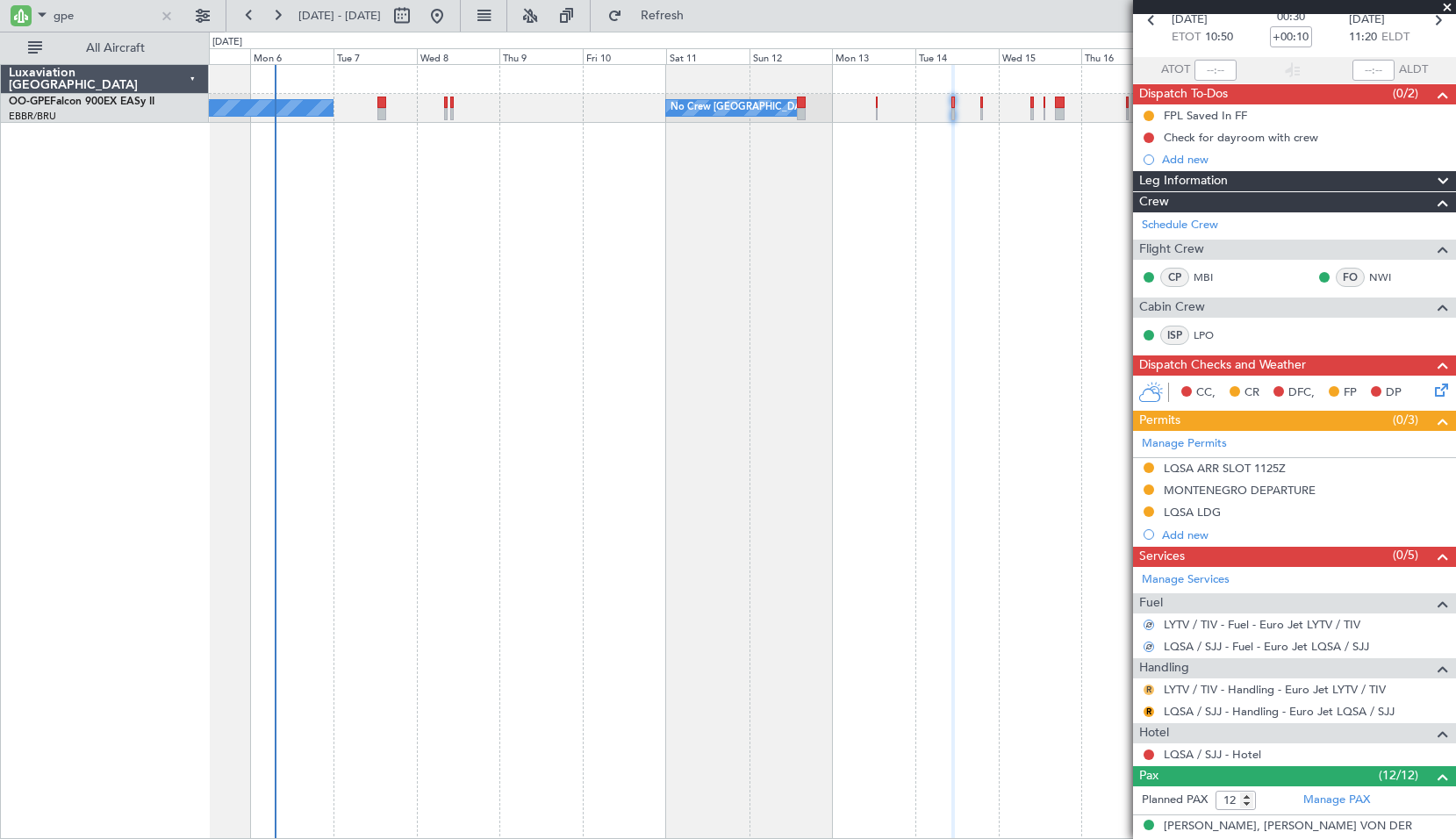
click at [1147, 688] on button "R" at bounding box center [1149, 690] width 11 height 11
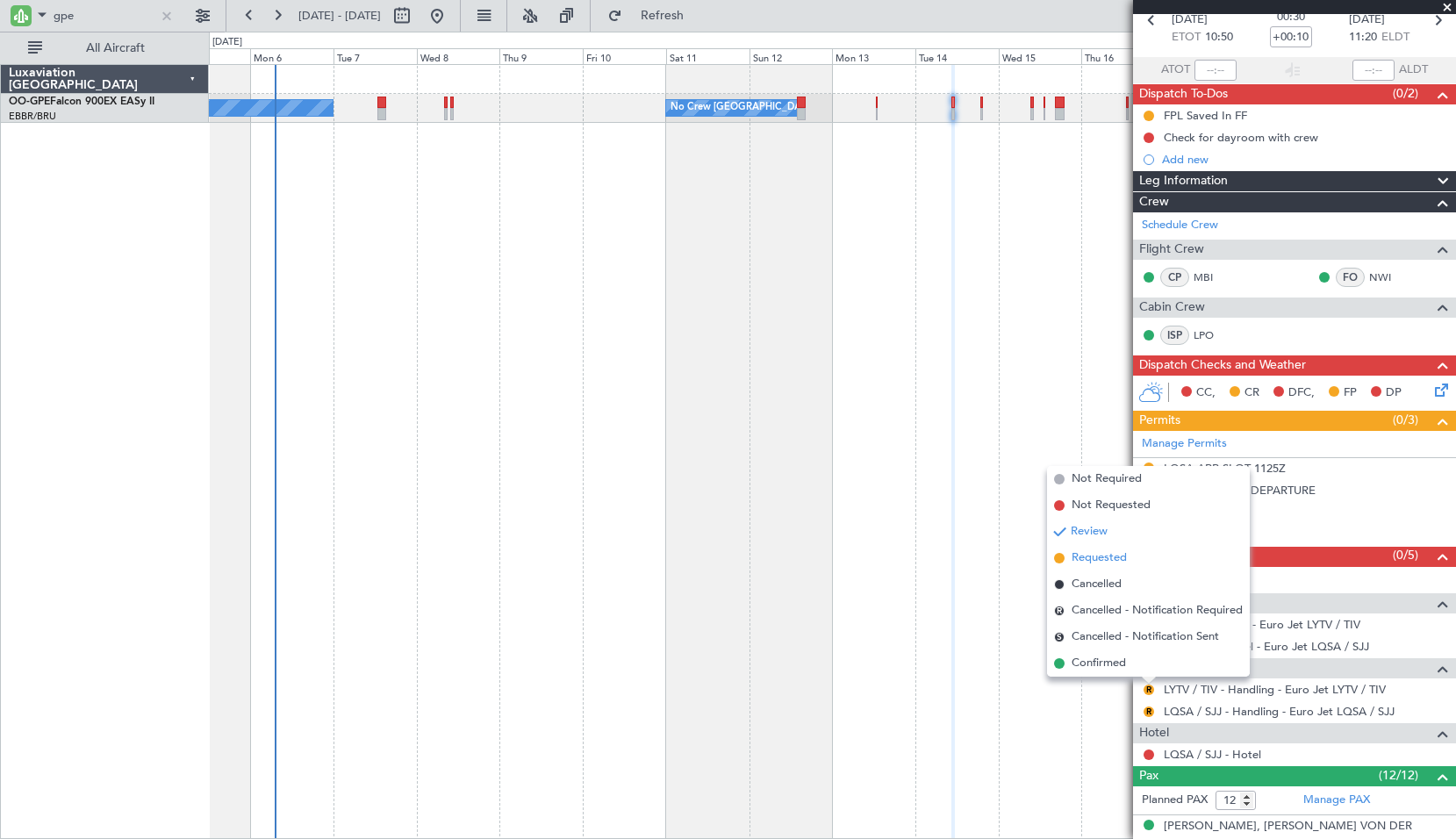
click at [1115, 557] on span "Requested" at bounding box center [1099, 559] width 55 height 18
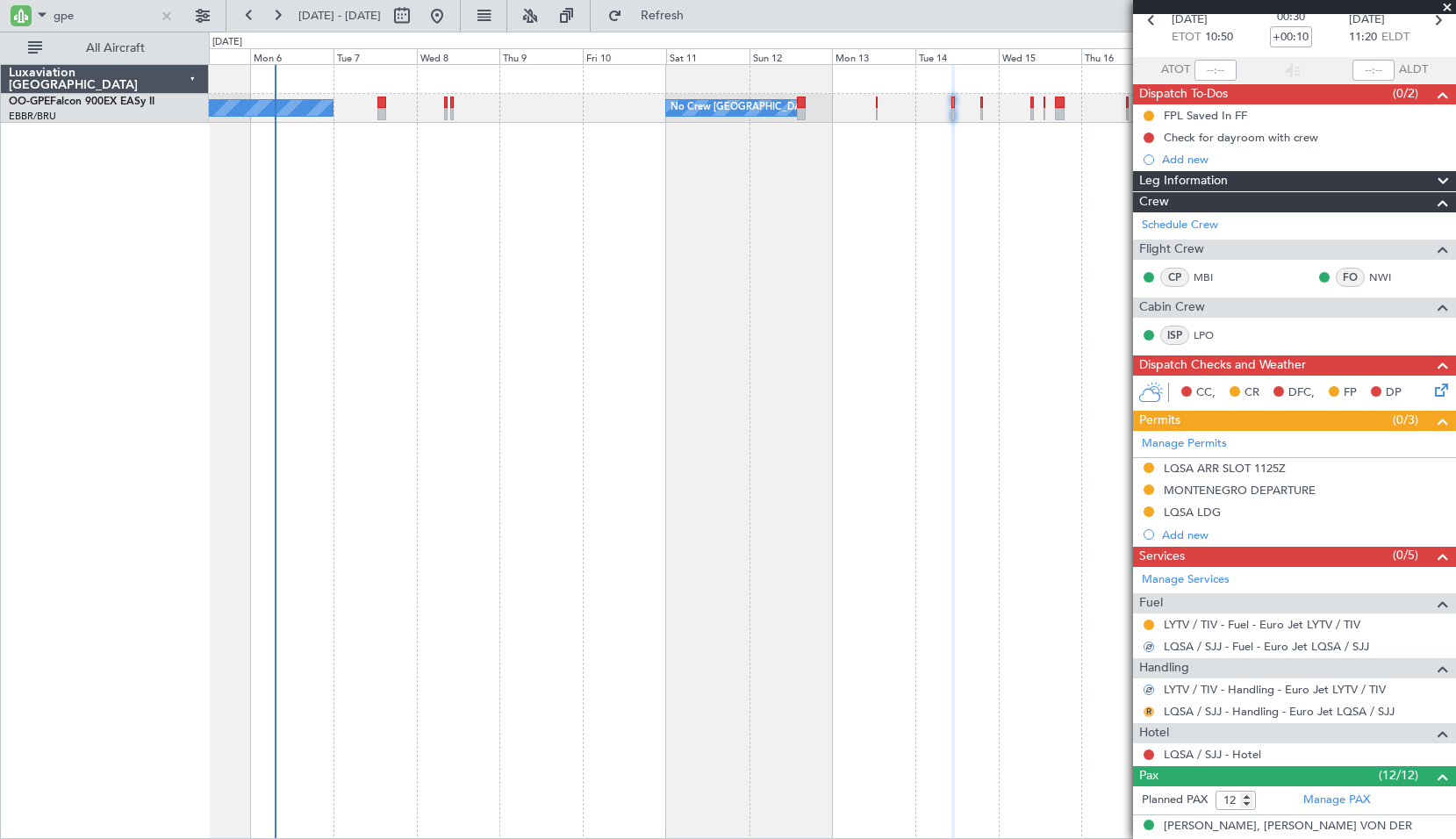
click at [1150, 711] on button "R" at bounding box center [1149, 712] width 11 height 11
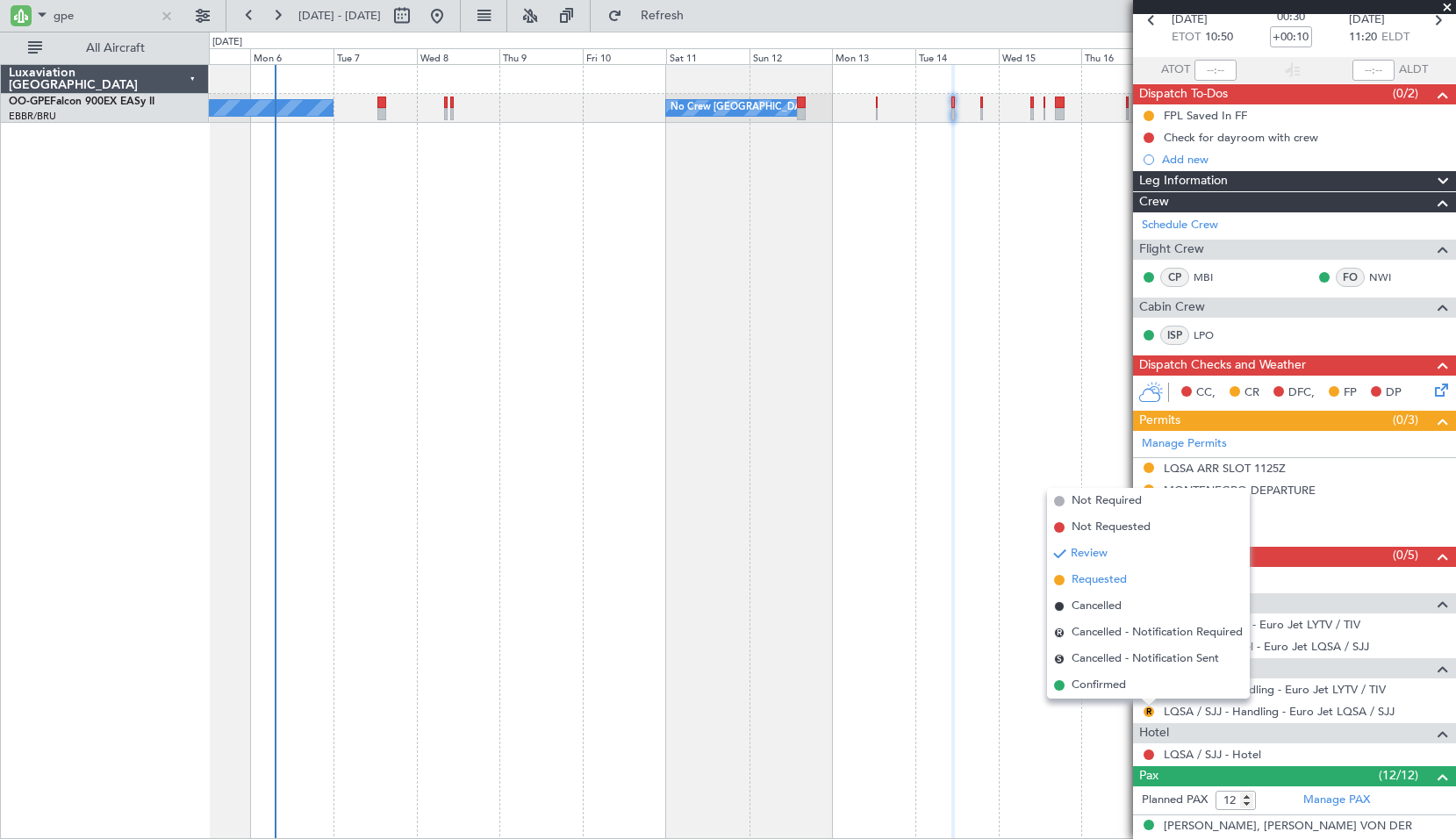
click at [1120, 586] on span "Requested" at bounding box center [1099, 581] width 55 height 18
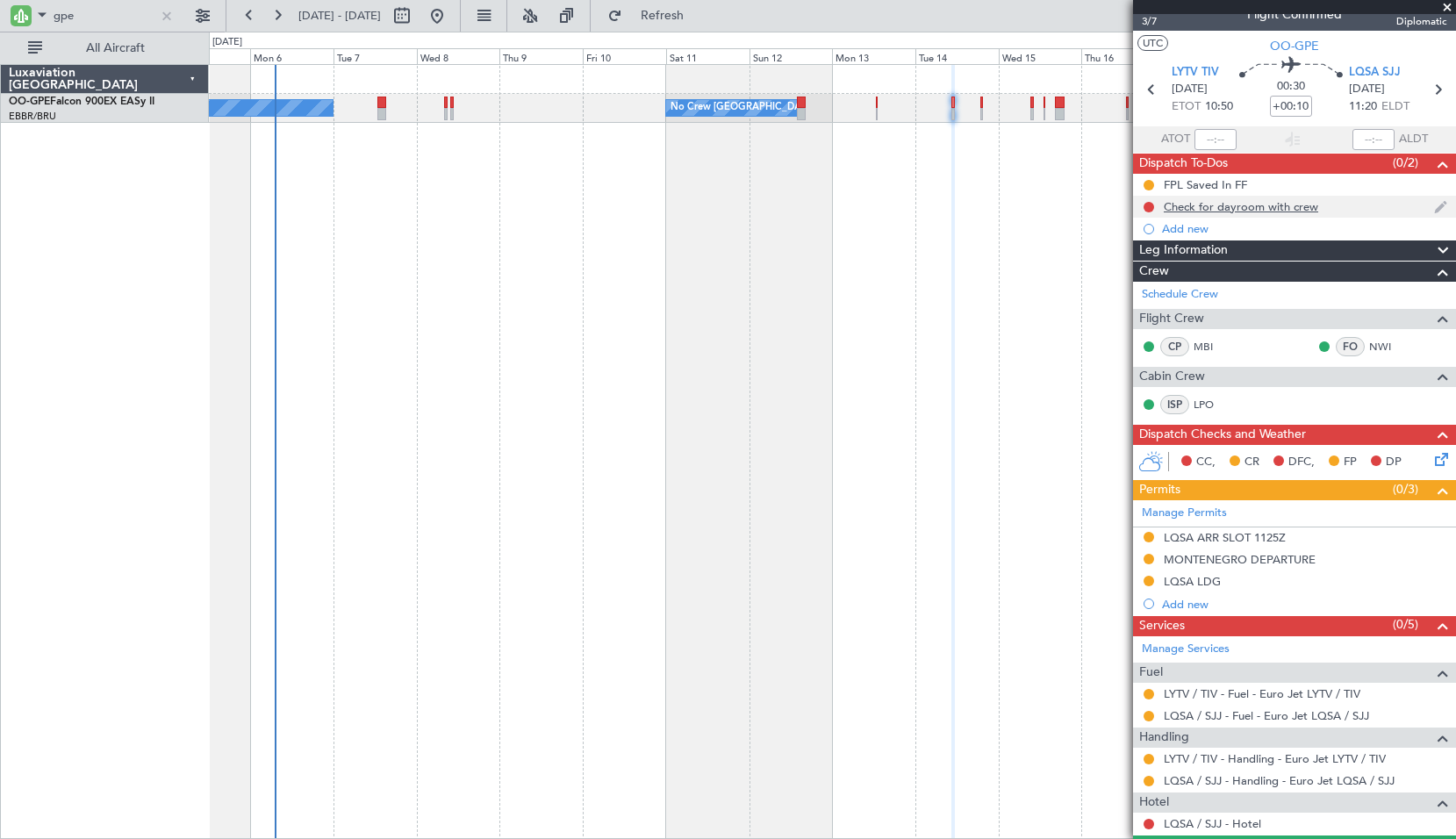
scroll to position [0, 0]
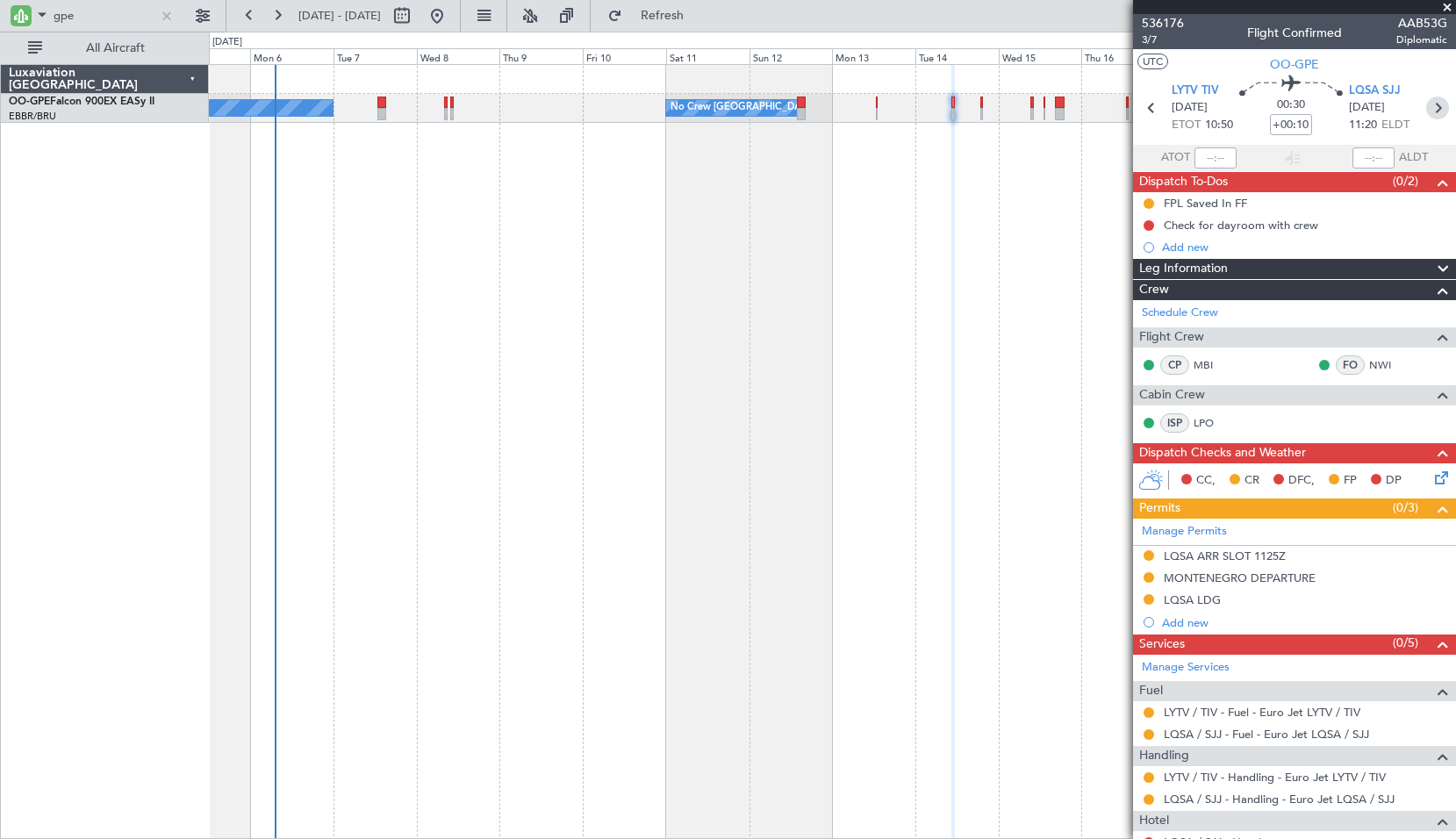
click at [1429, 104] on icon at bounding box center [1438, 108] width 23 height 23
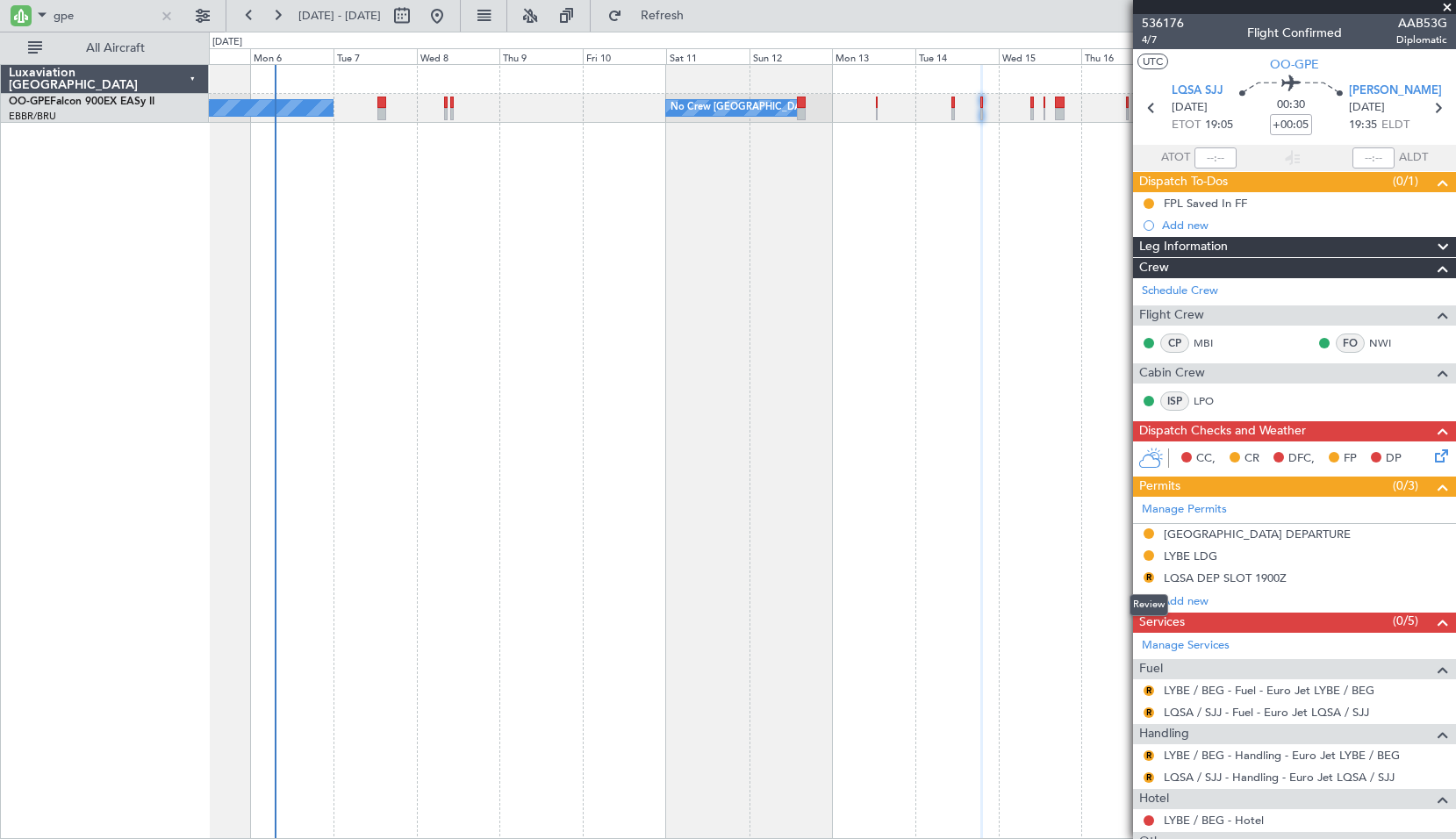
click at [1148, 575] on button "R" at bounding box center [1149, 577] width 11 height 11
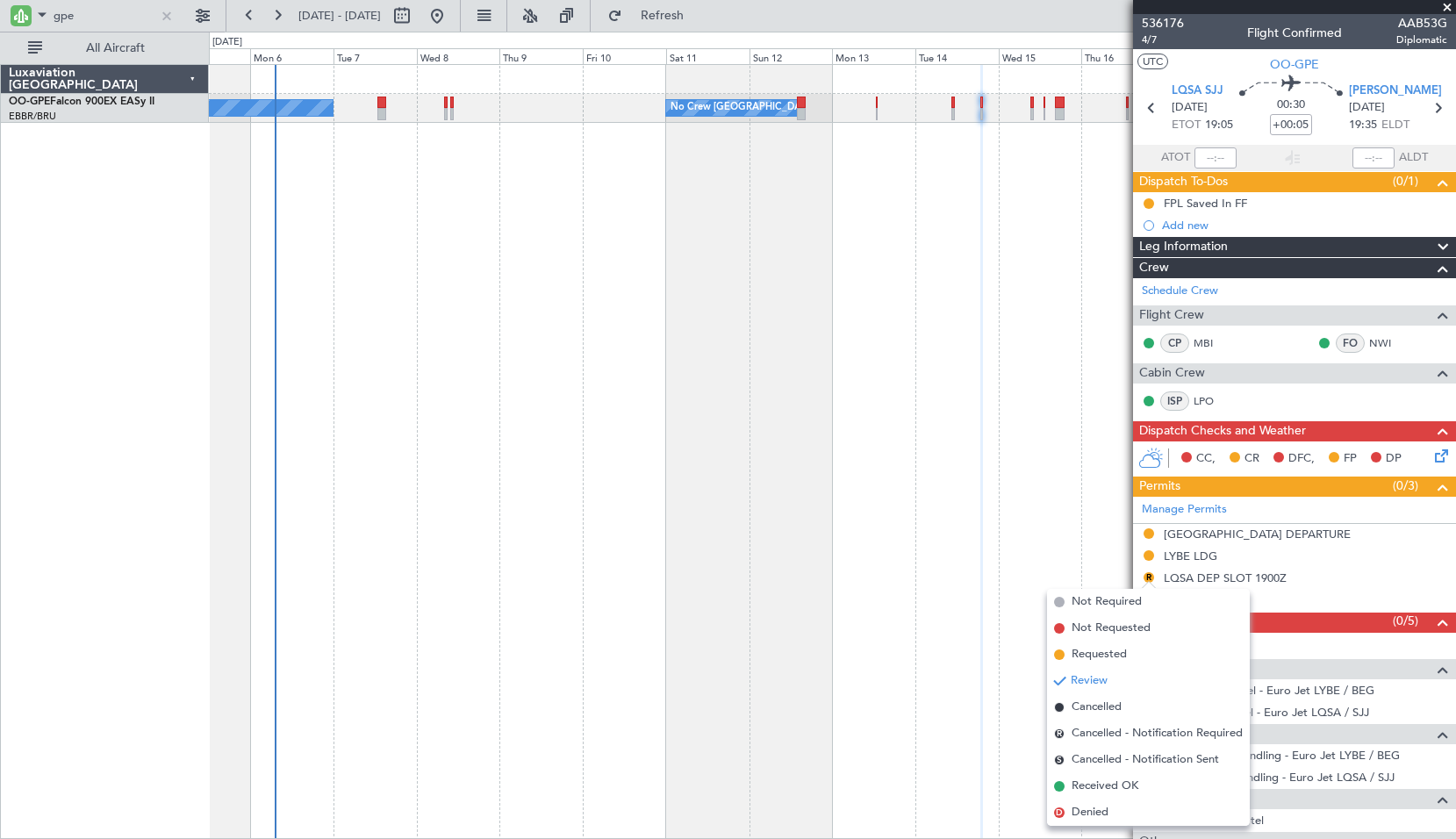
drag, startPoint x: 1116, startPoint y: 651, endPoint x: 1128, endPoint y: 650, distance: 12.4
click at [1117, 651] on span "Requested" at bounding box center [1099, 655] width 55 height 18
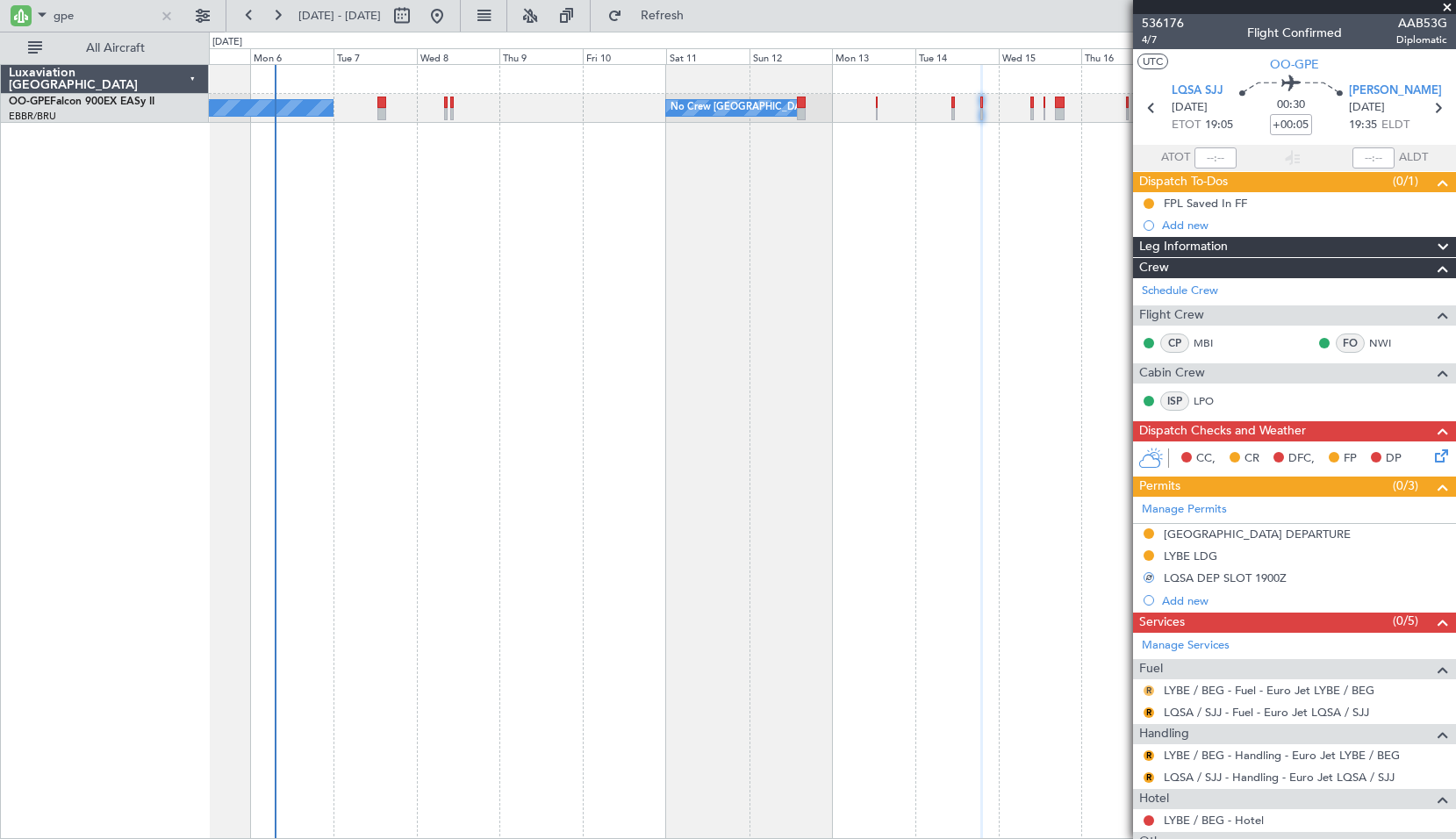
click at [1147, 693] on button "R" at bounding box center [1149, 691] width 11 height 11
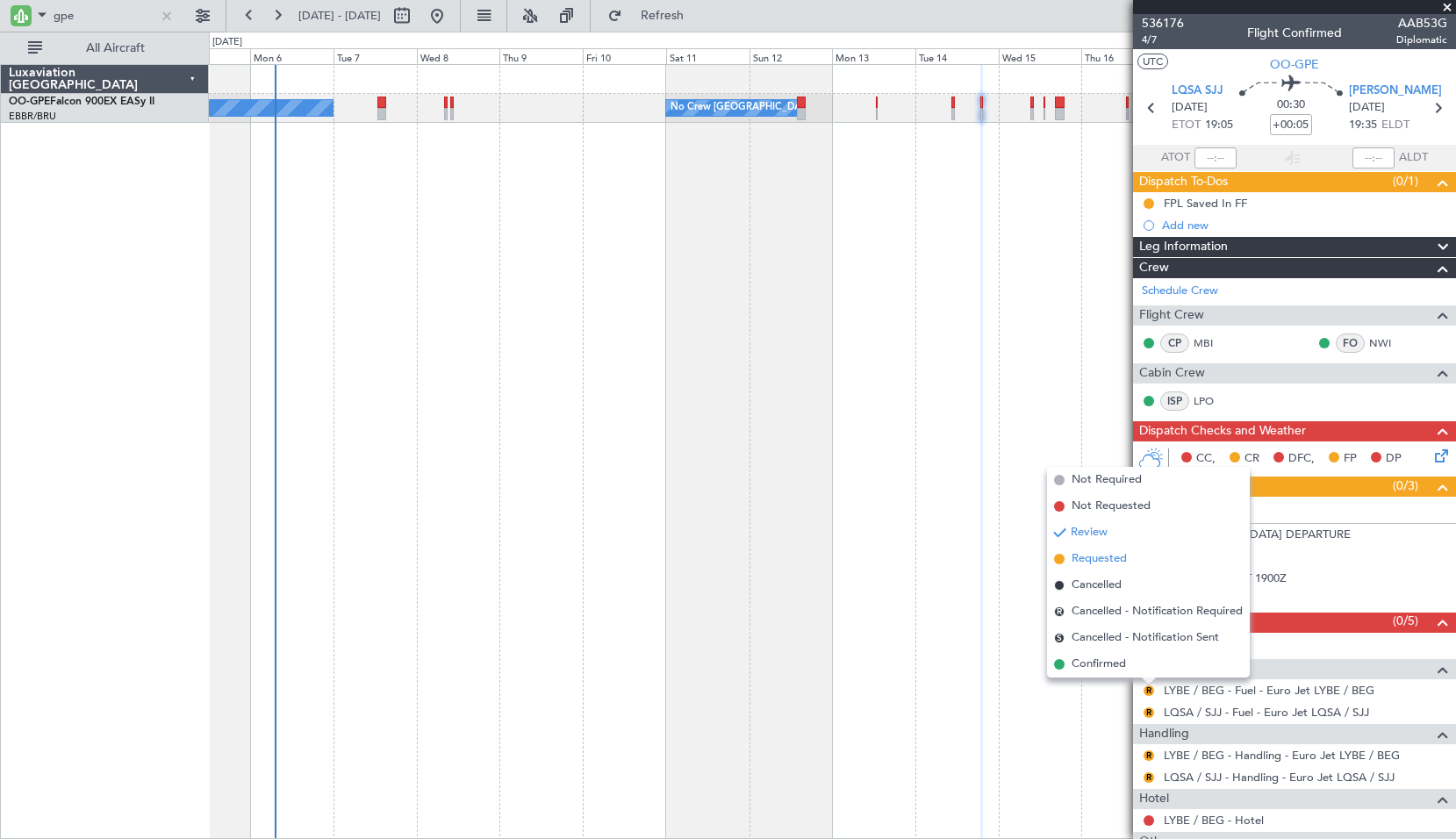
click at [1107, 560] on span "Requested" at bounding box center [1099, 559] width 55 height 18
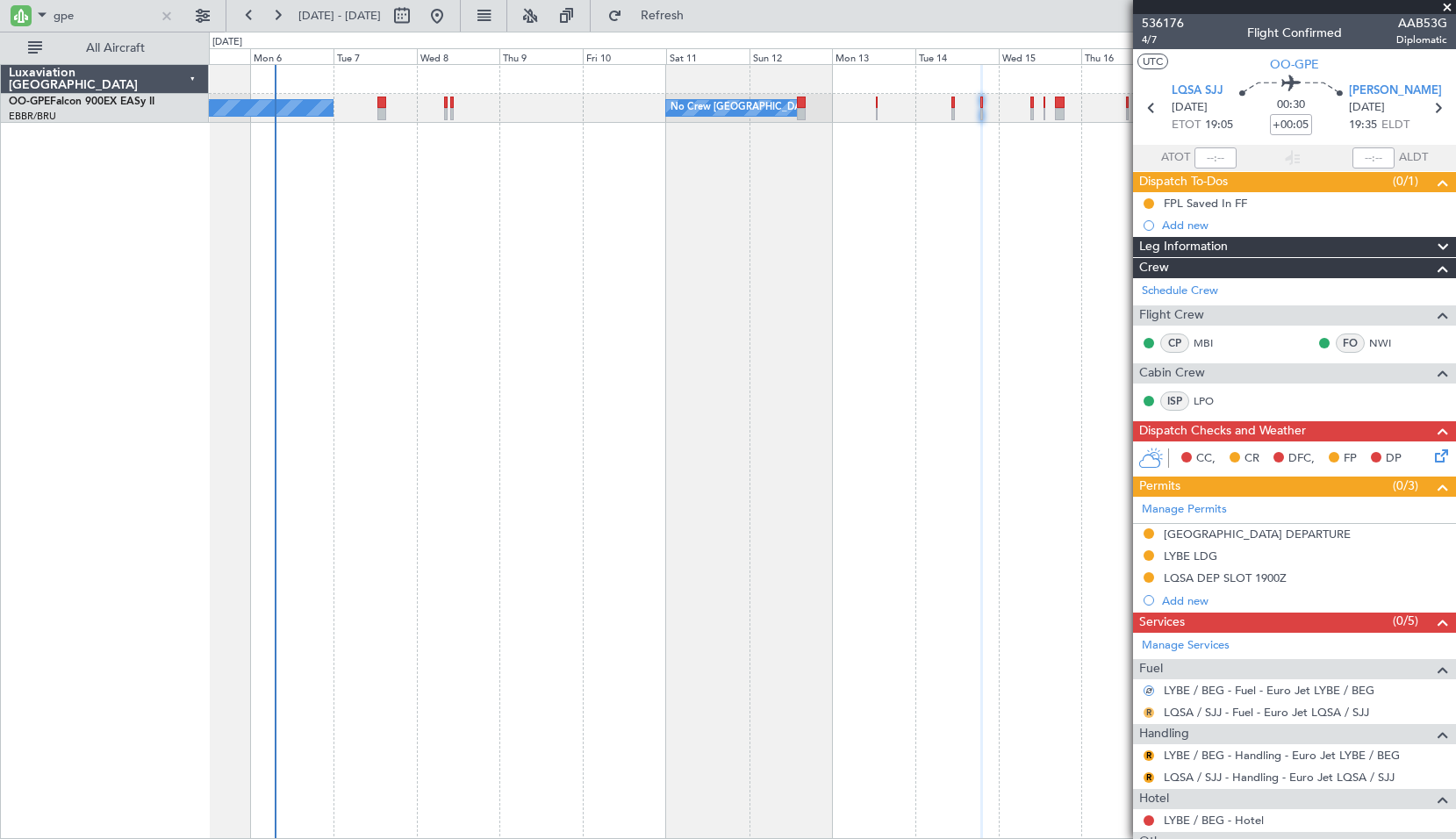
click at [1149, 715] on button "R" at bounding box center [1149, 713] width 11 height 11
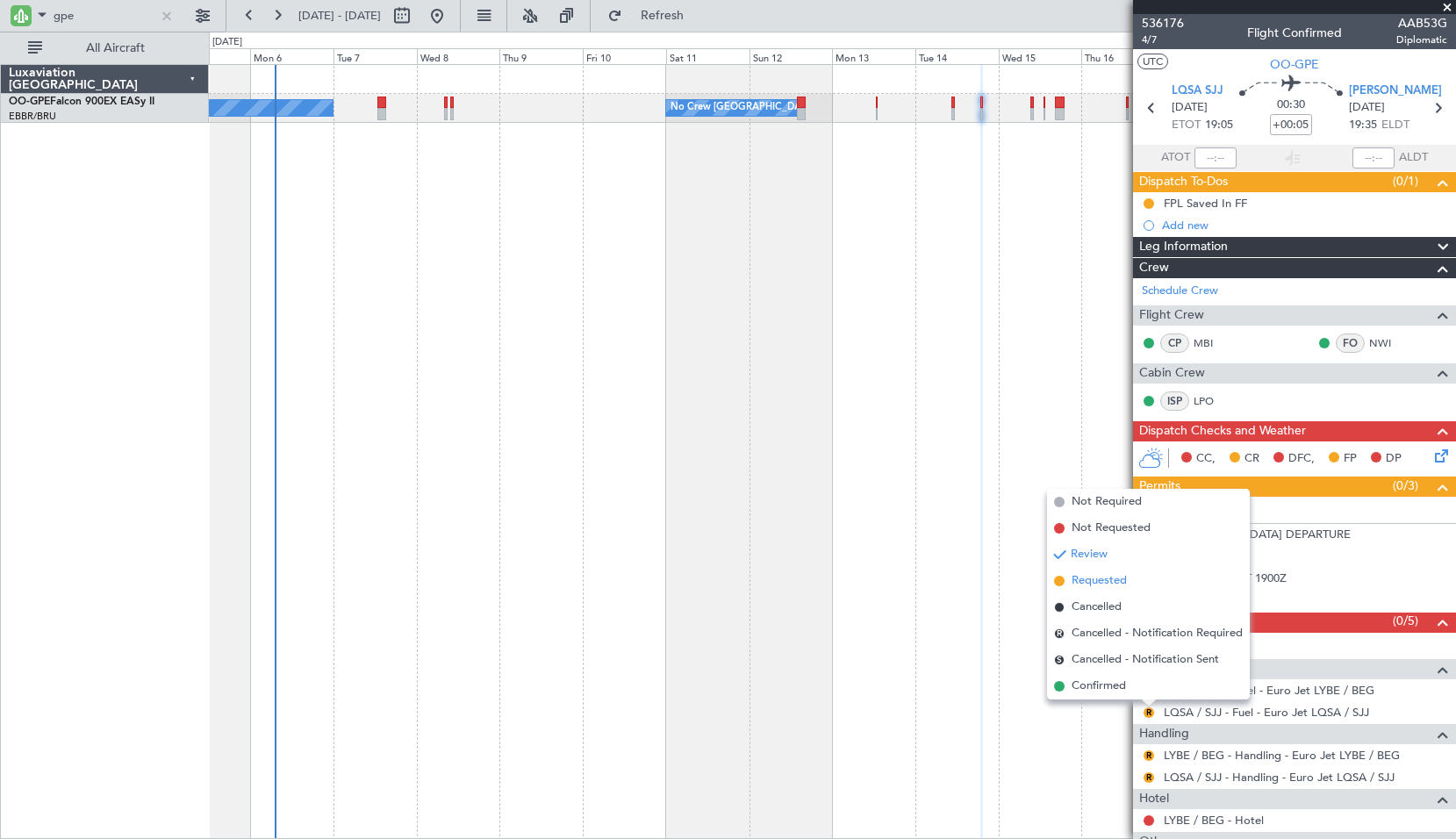
click at [1109, 573] on span "Requested" at bounding box center [1099, 581] width 55 height 18
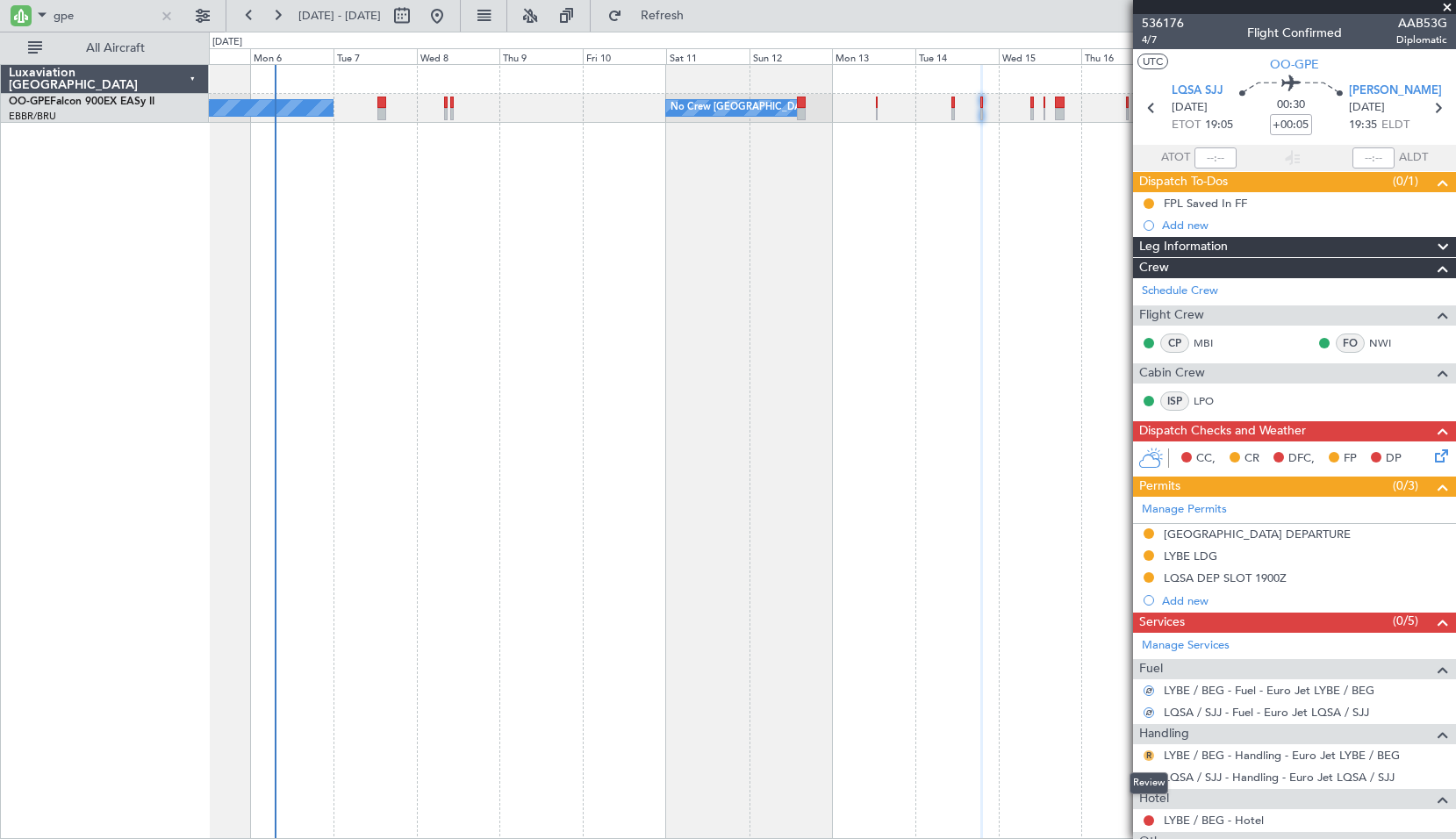
click at [1147, 758] on button "R" at bounding box center [1149, 756] width 11 height 11
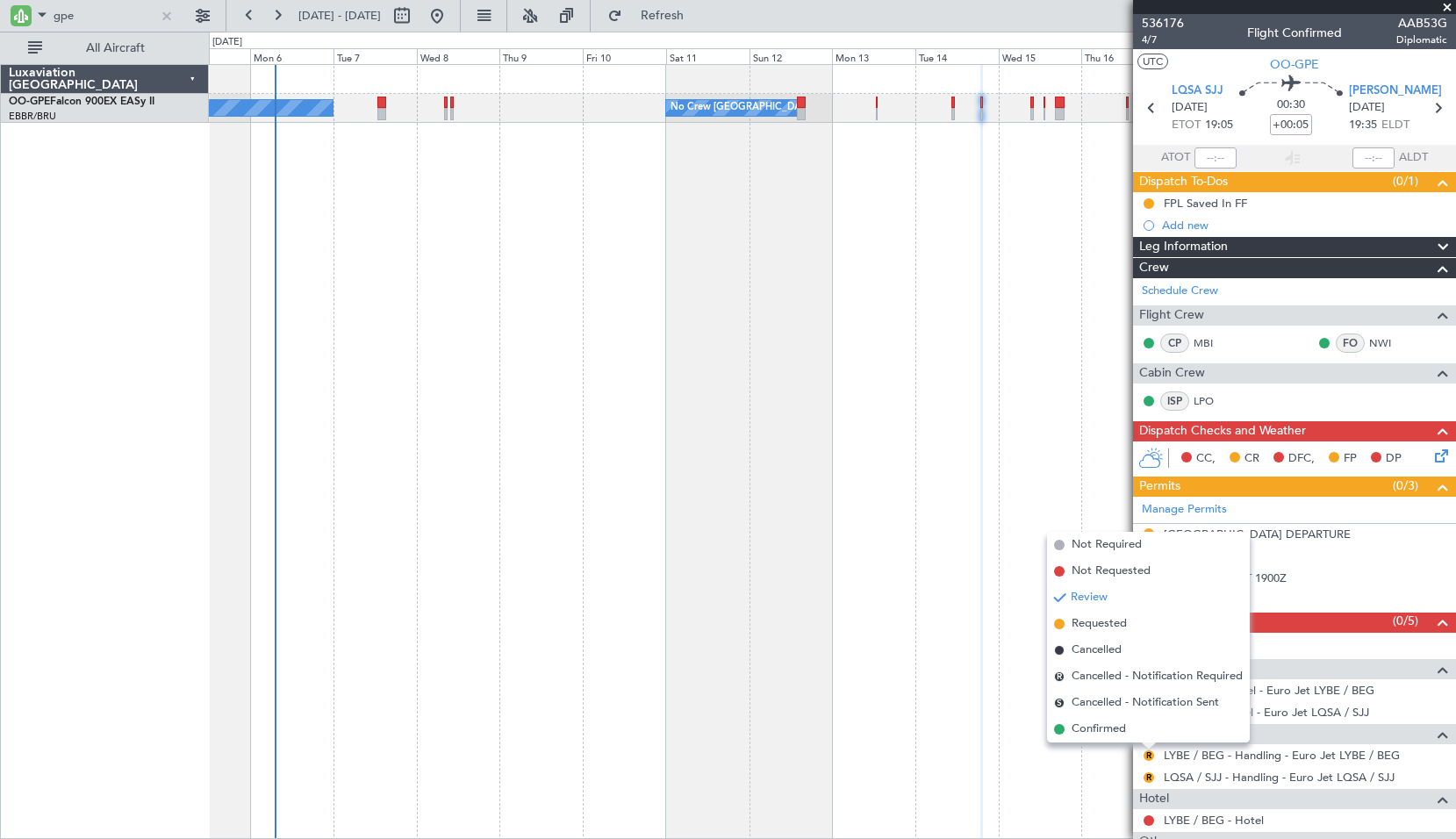
drag, startPoint x: 1111, startPoint y: 624, endPoint x: 1149, endPoint y: 687, distance: 73.3
click at [1110, 624] on span "Requested" at bounding box center [1099, 624] width 55 height 18
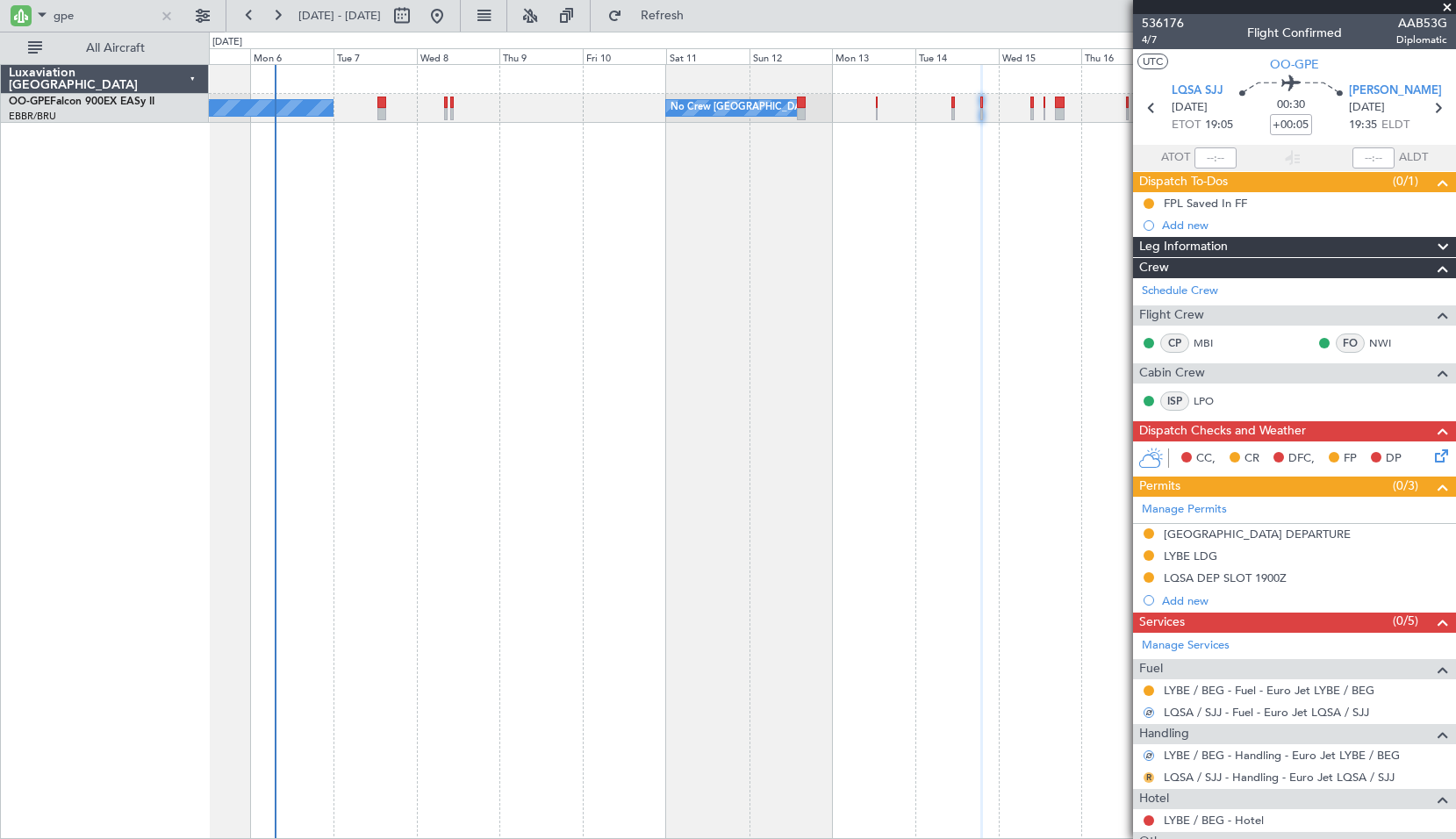
click at [1149, 777] on button "R" at bounding box center [1149, 778] width 11 height 11
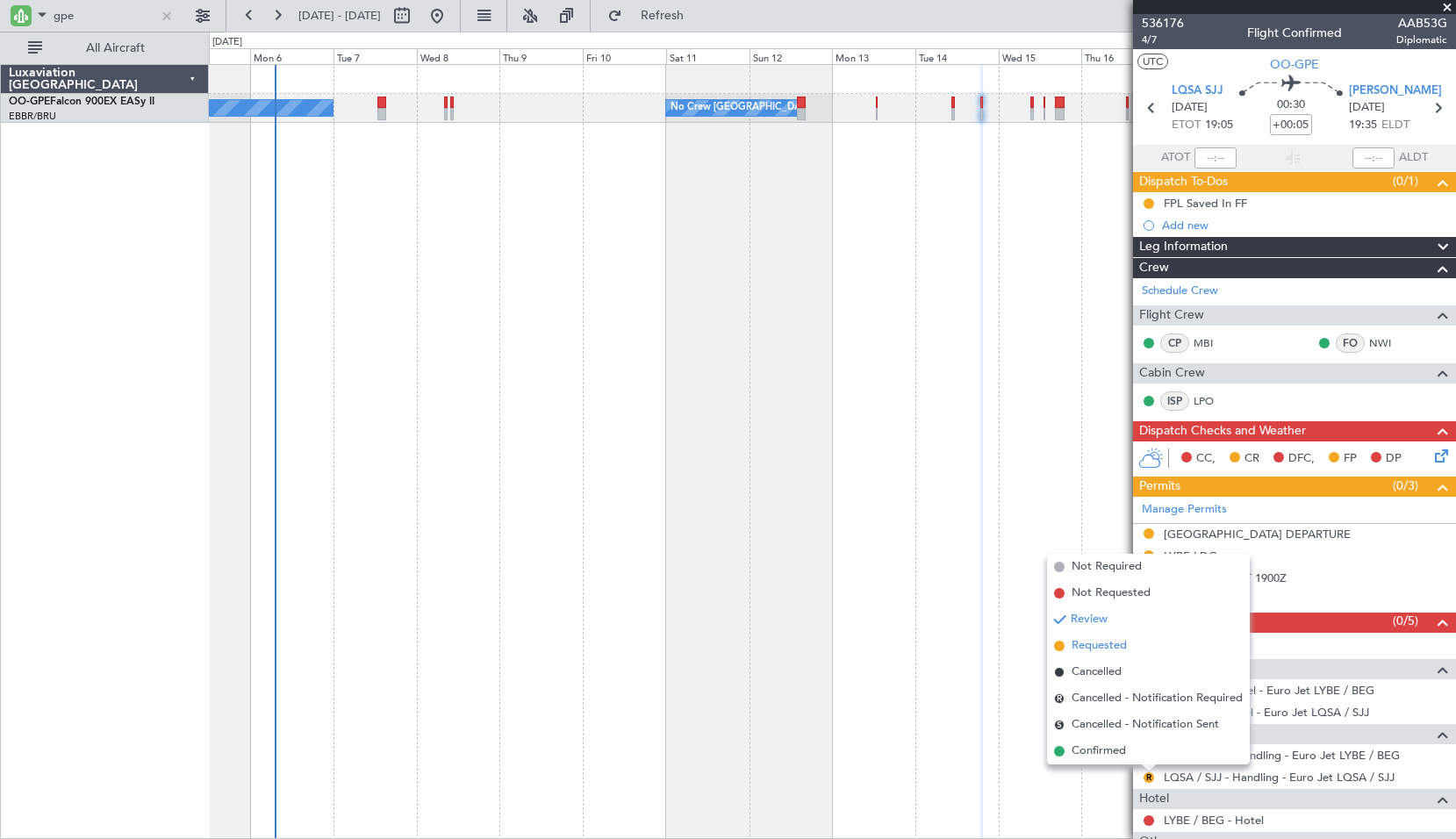
click at [1099, 644] on span "Requested" at bounding box center [1099, 646] width 55 height 18
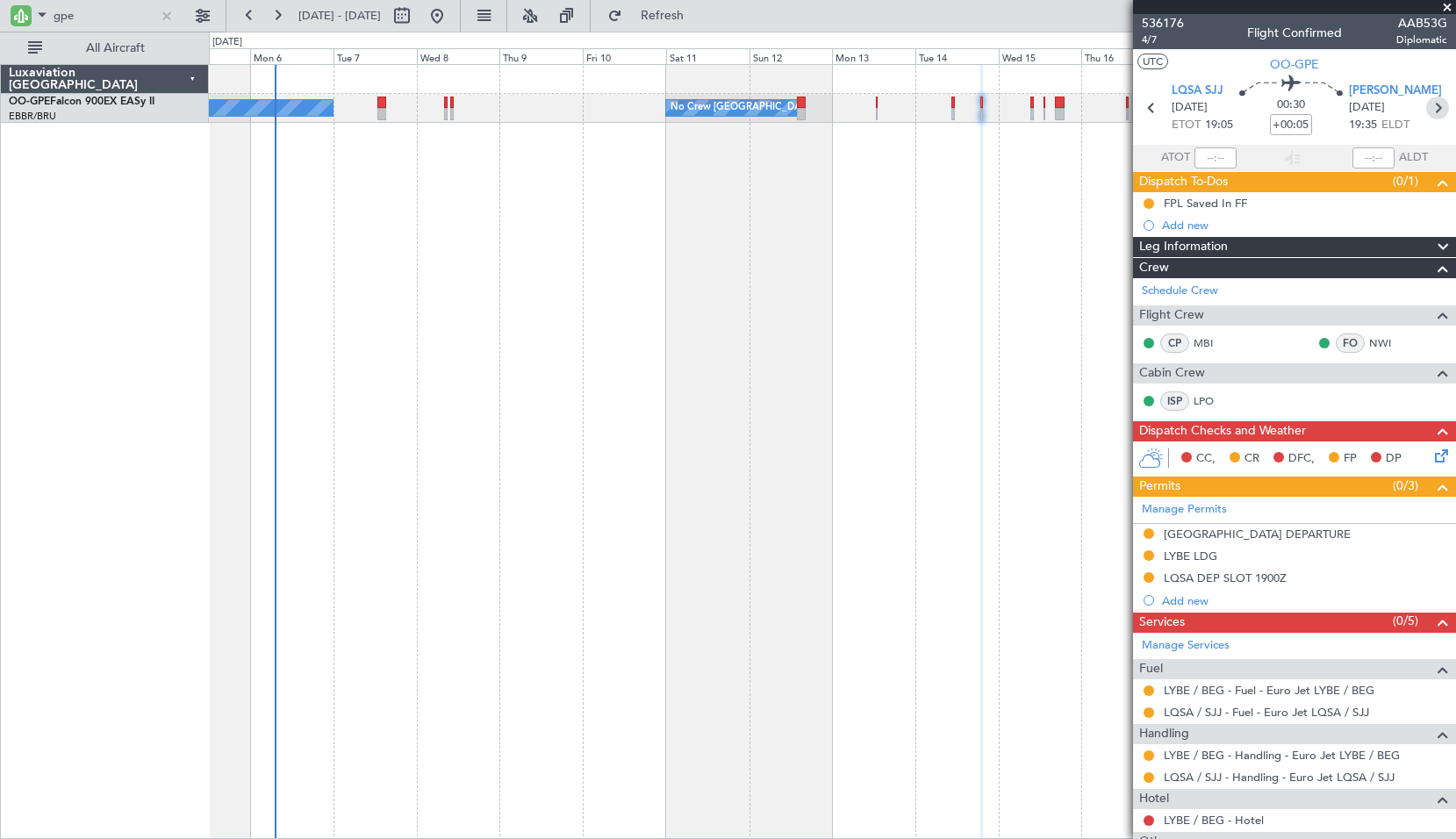
click at [1427, 113] on icon at bounding box center [1438, 108] width 23 height 23
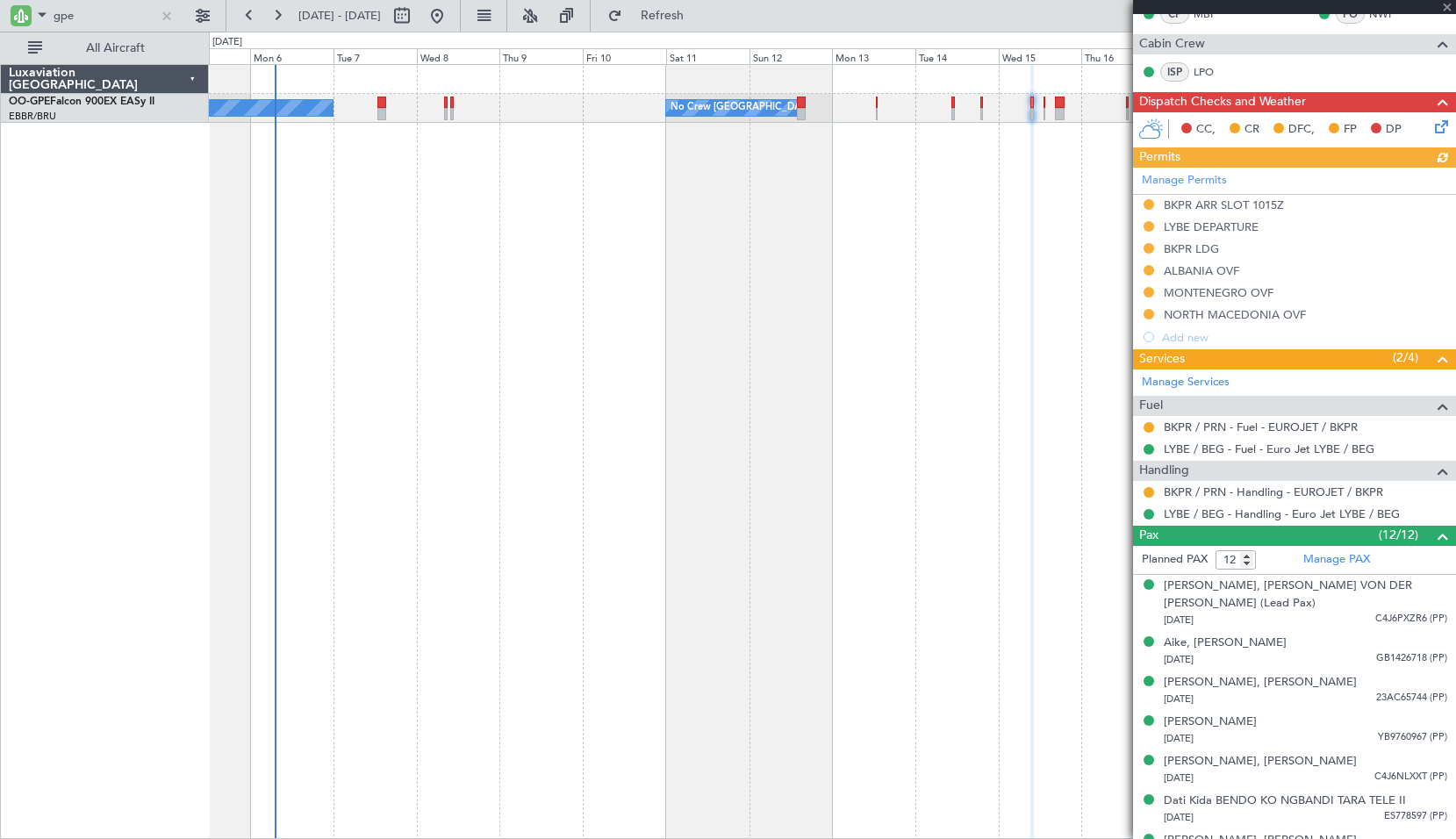
scroll to position [88, 0]
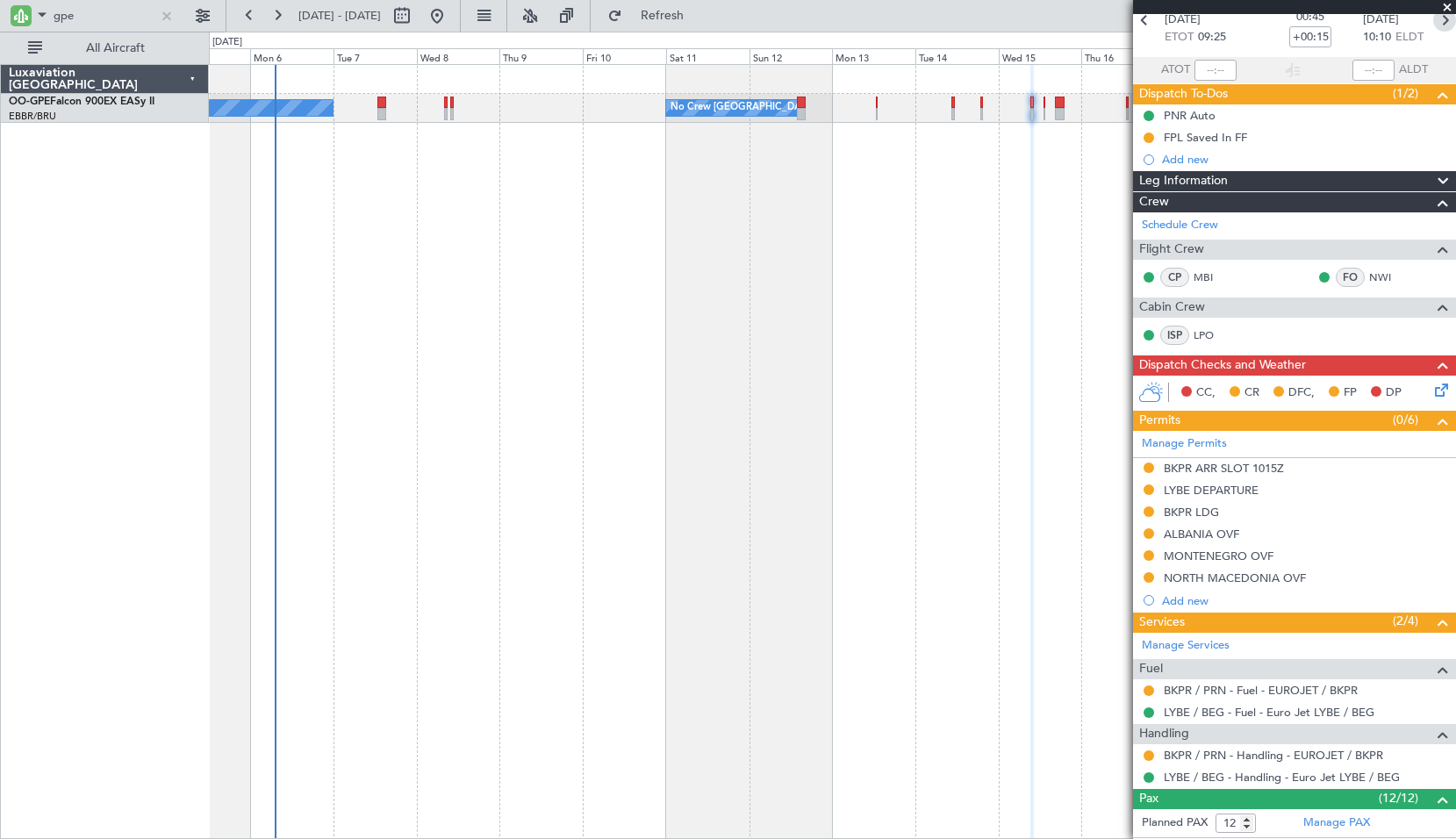
click at [1434, 25] on icon at bounding box center [1445, 20] width 23 height 23
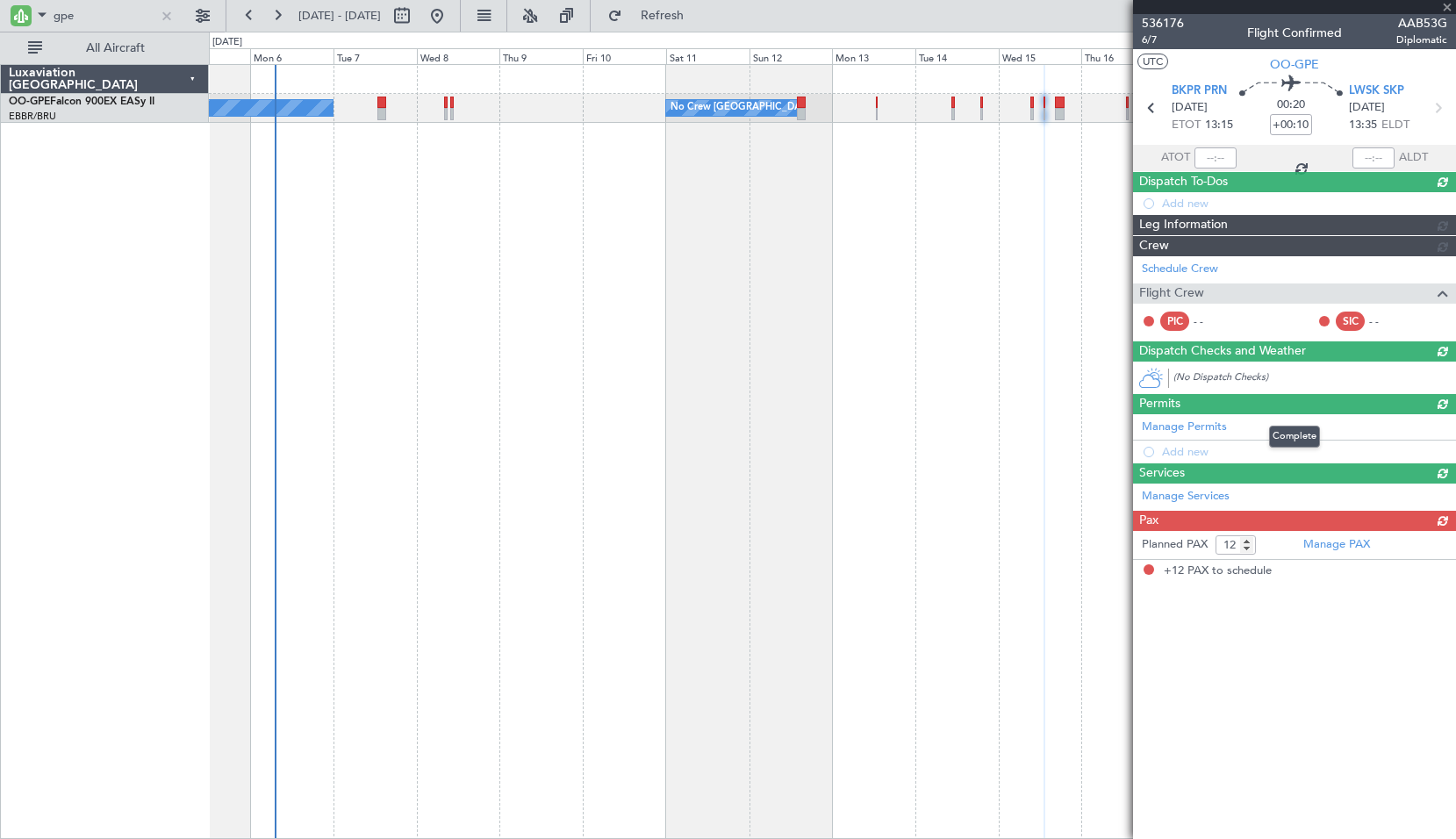
scroll to position [0, 0]
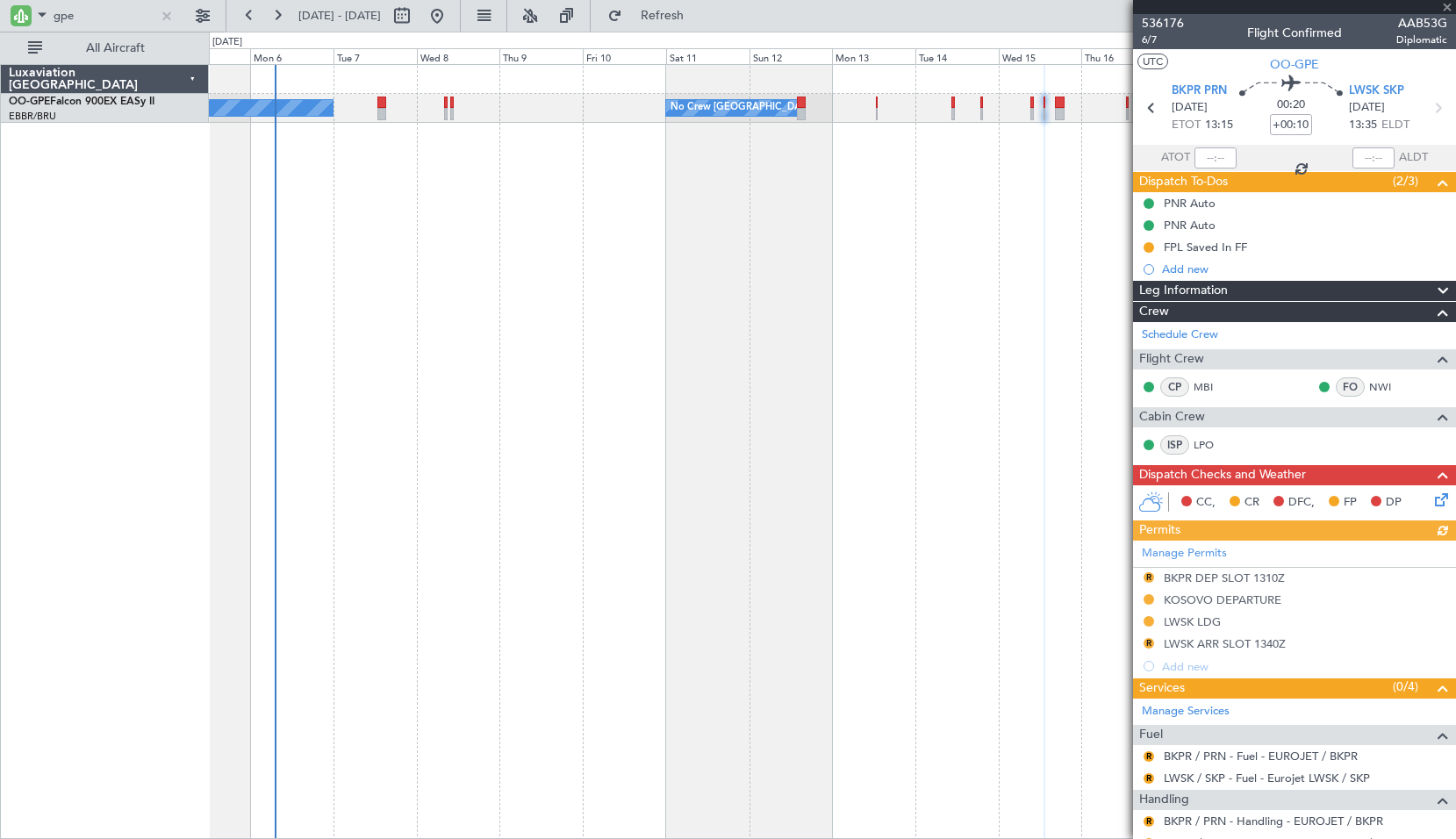
click at [1151, 578] on div "Manage Permits R BKPR DEP SLOT 1310Z KOSOVO DEPARTURE LWSK LDG R LWSK ARR SLOT …" at bounding box center [1294, 609] width 323 height 137
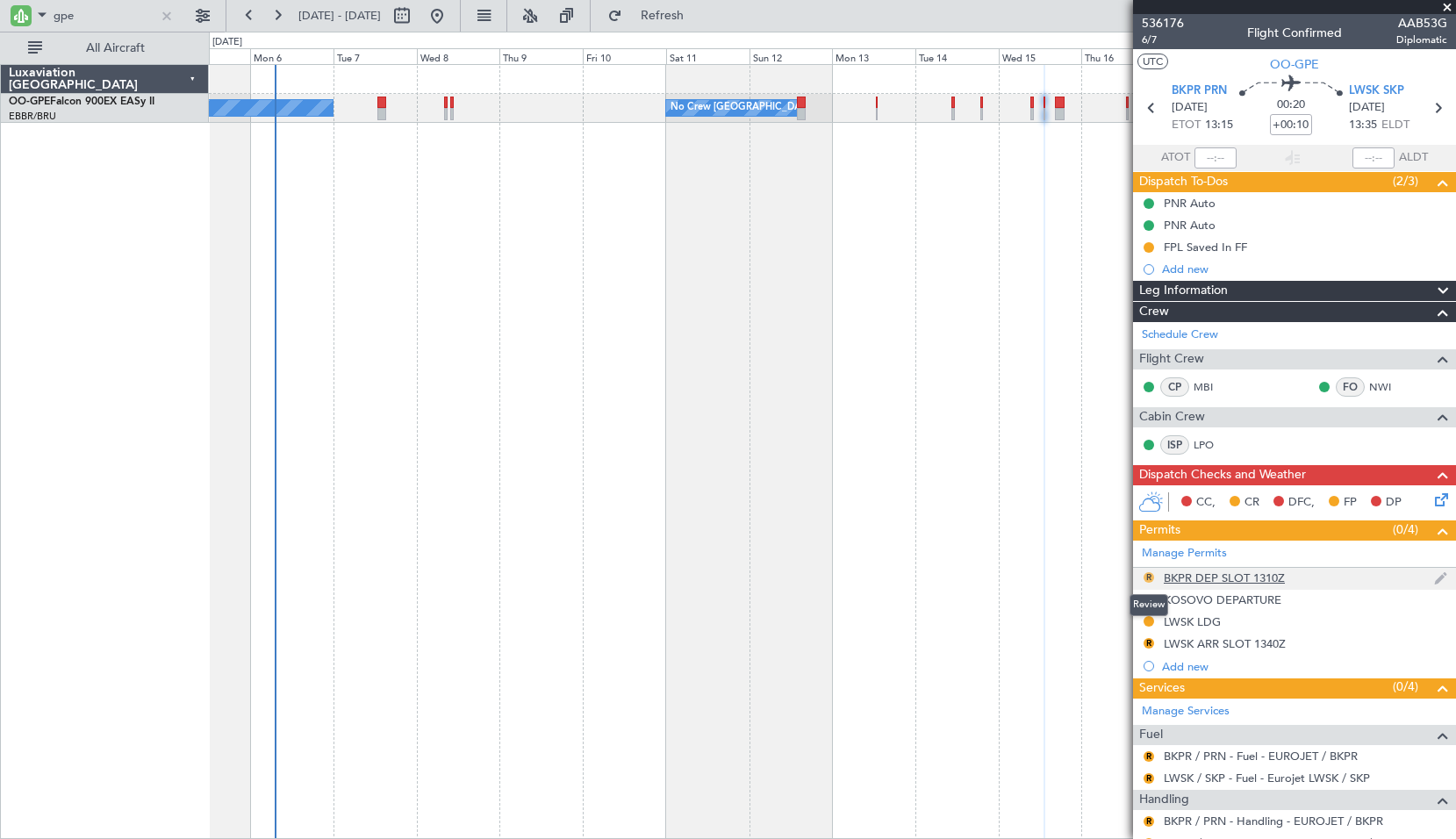
click at [1150, 578] on button "R" at bounding box center [1149, 577] width 11 height 11
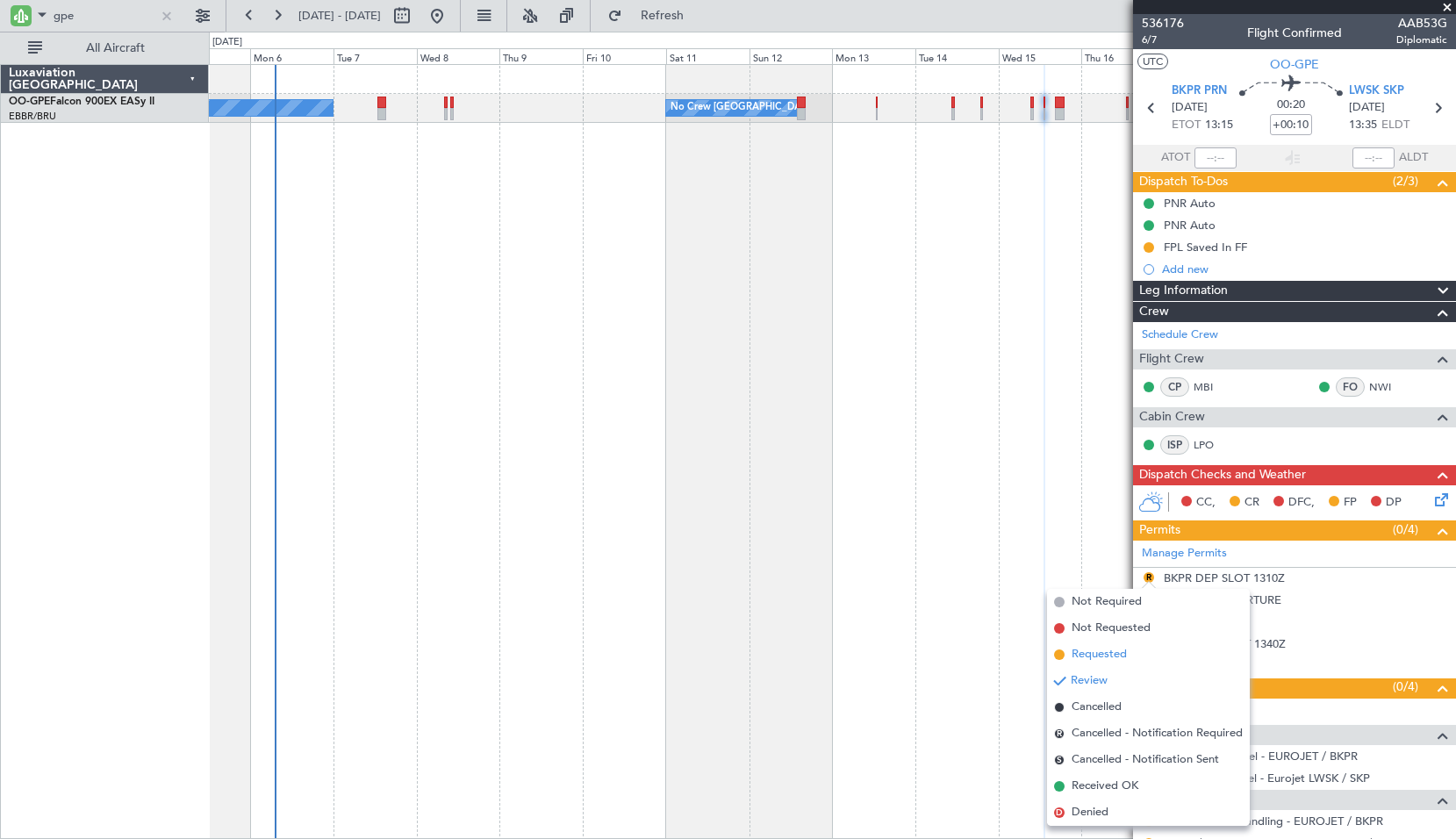
click at [1113, 644] on li "Requested" at bounding box center [1148, 655] width 203 height 26
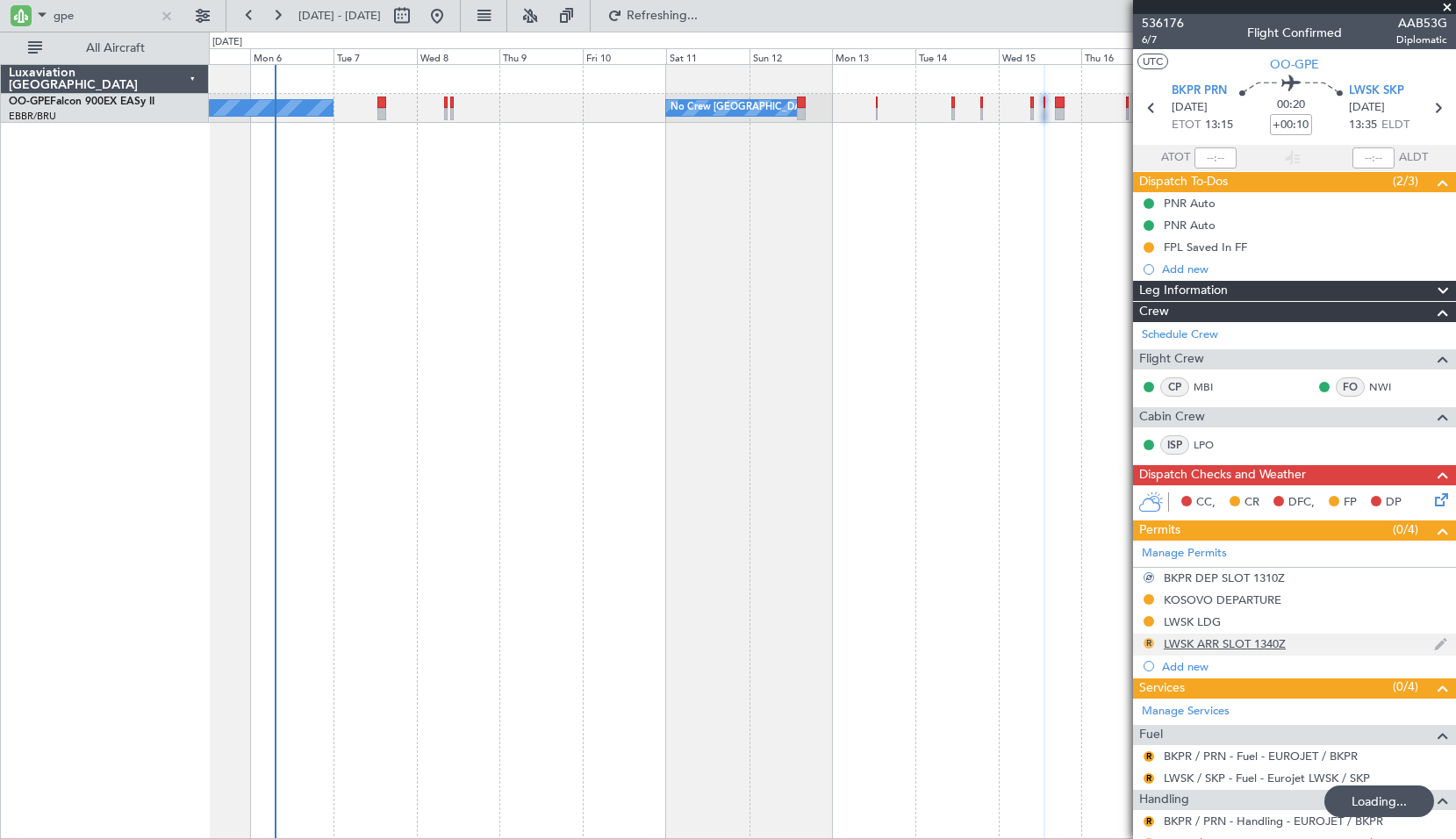
click at [1151, 638] on button "R" at bounding box center [1149, 643] width 11 height 11
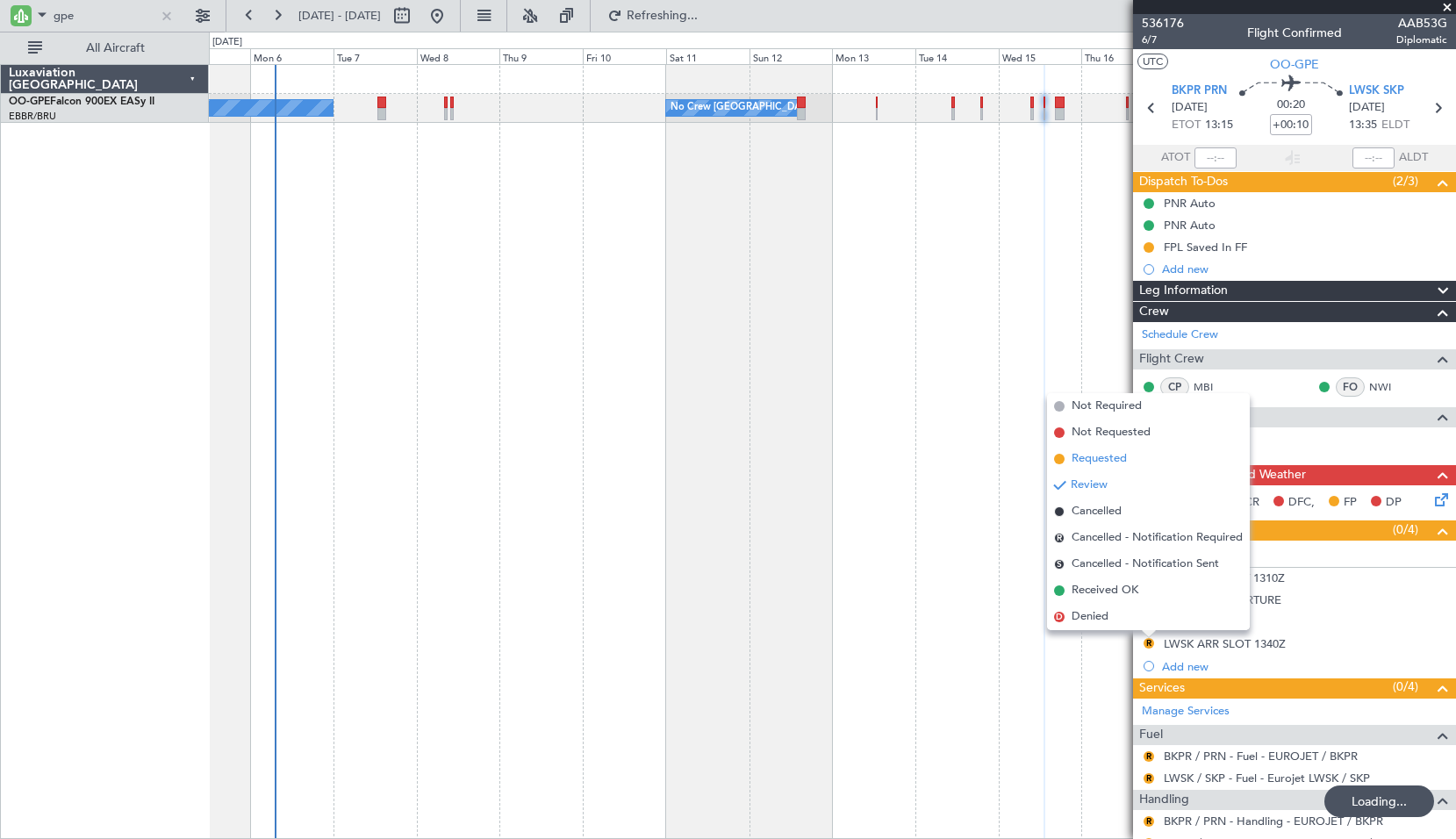
click at [1111, 464] on span "Requested" at bounding box center [1099, 459] width 55 height 18
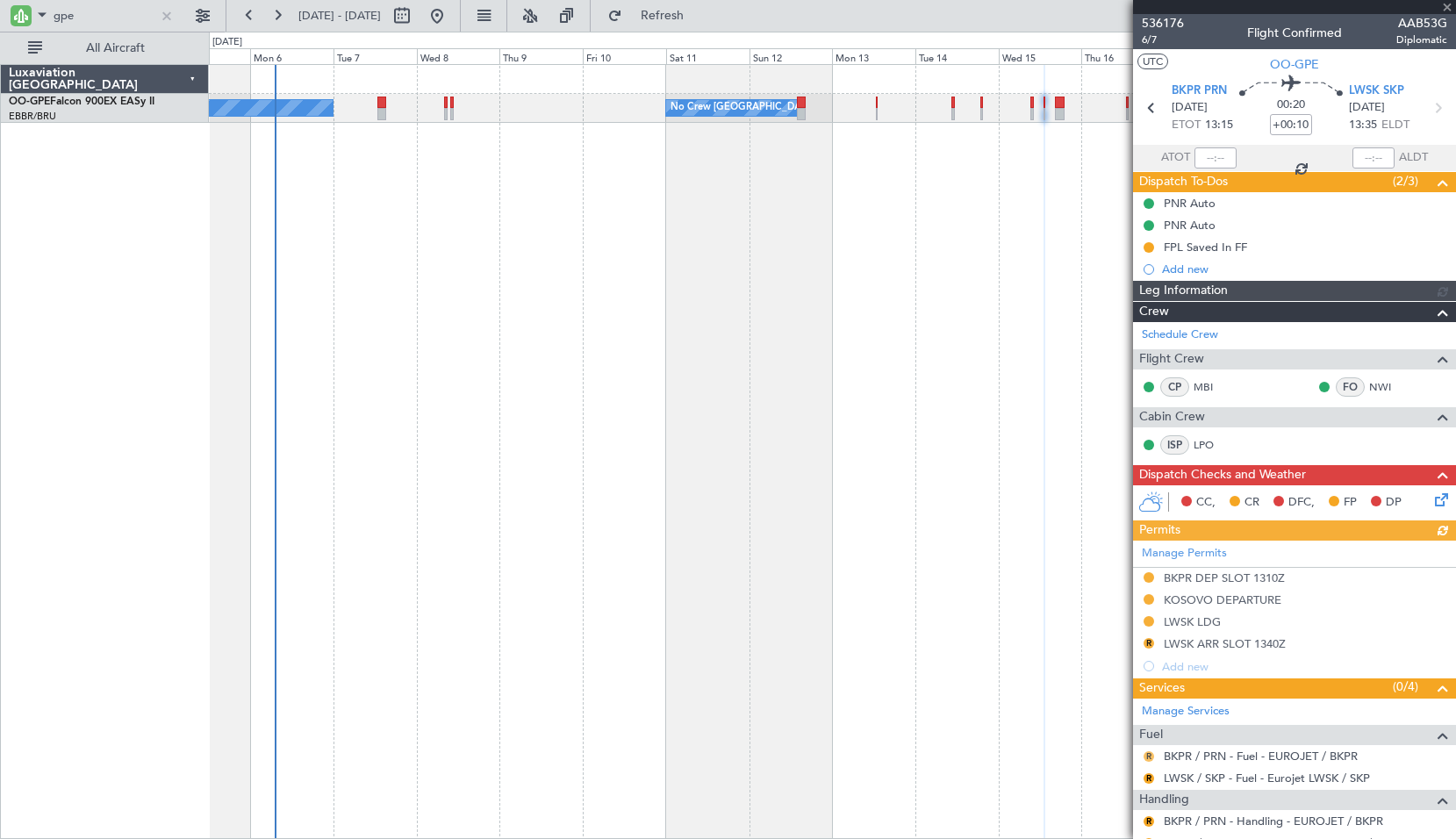
click at [1146, 756] on button "R" at bounding box center [1149, 757] width 11 height 11
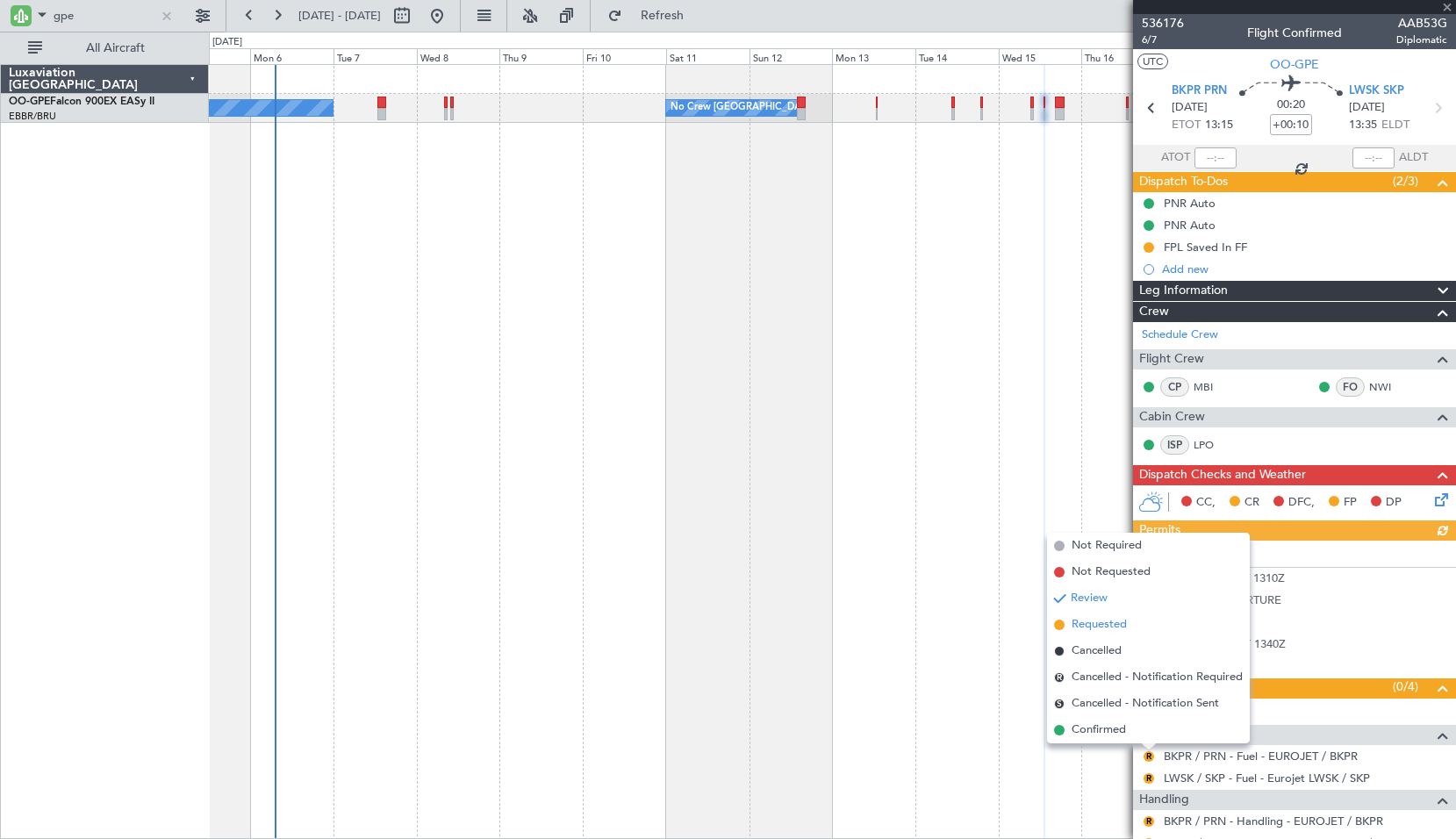
click at [1104, 616] on span "Requested" at bounding box center [1099, 625] width 55 height 18
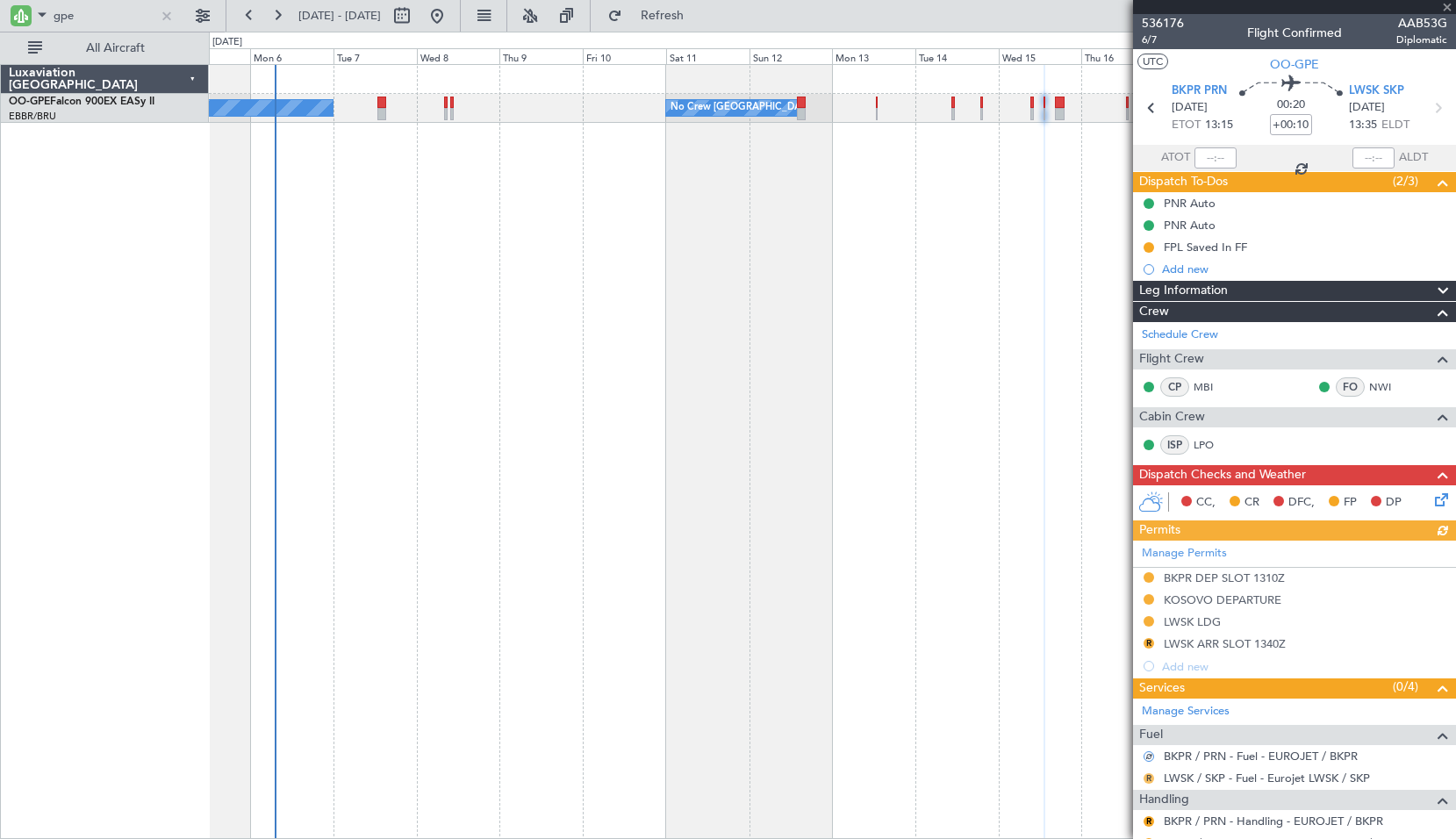
click at [1147, 774] on button "R" at bounding box center [1149, 778] width 11 height 11
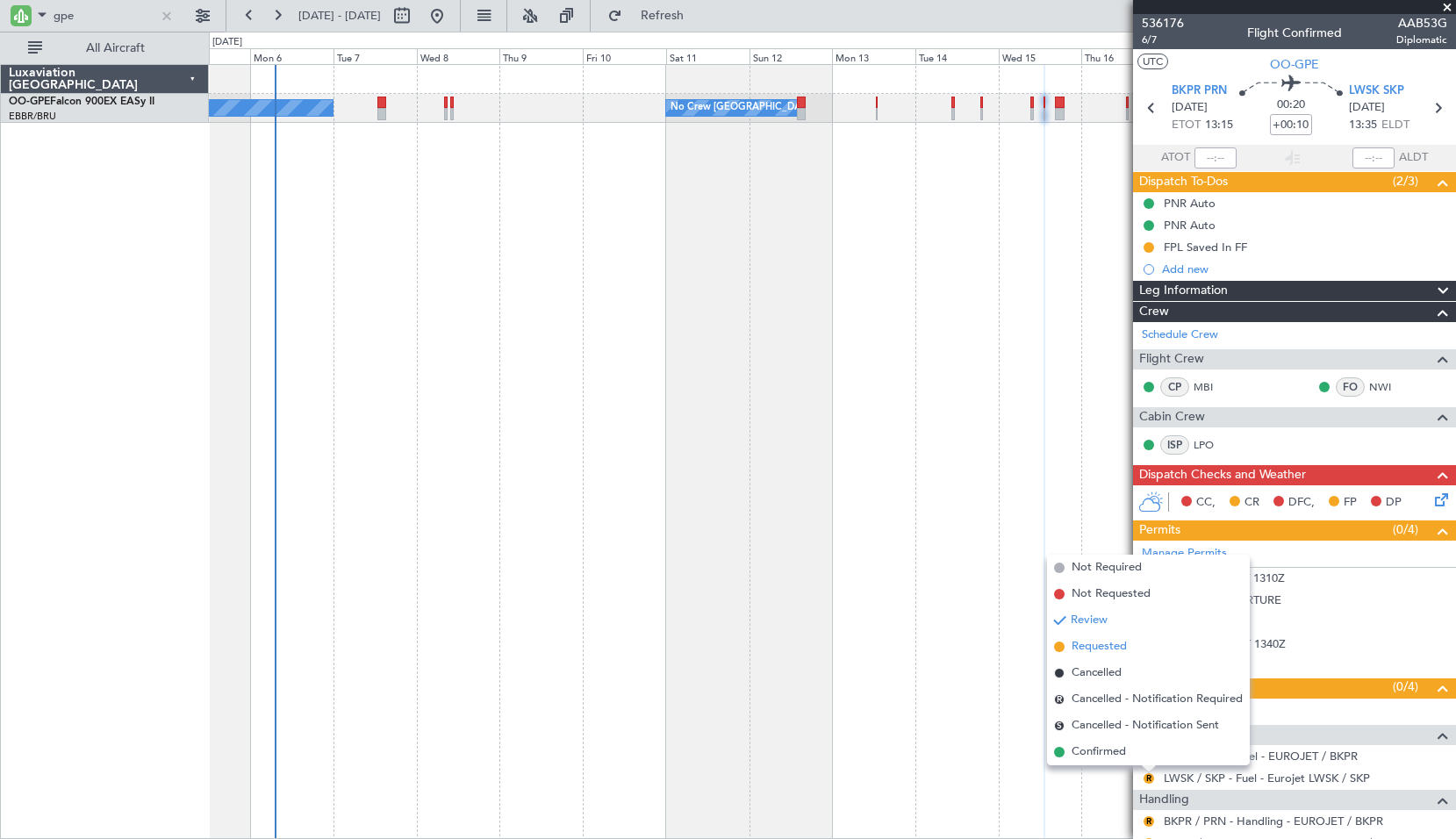
click at [1116, 650] on span "Requested" at bounding box center [1099, 647] width 55 height 18
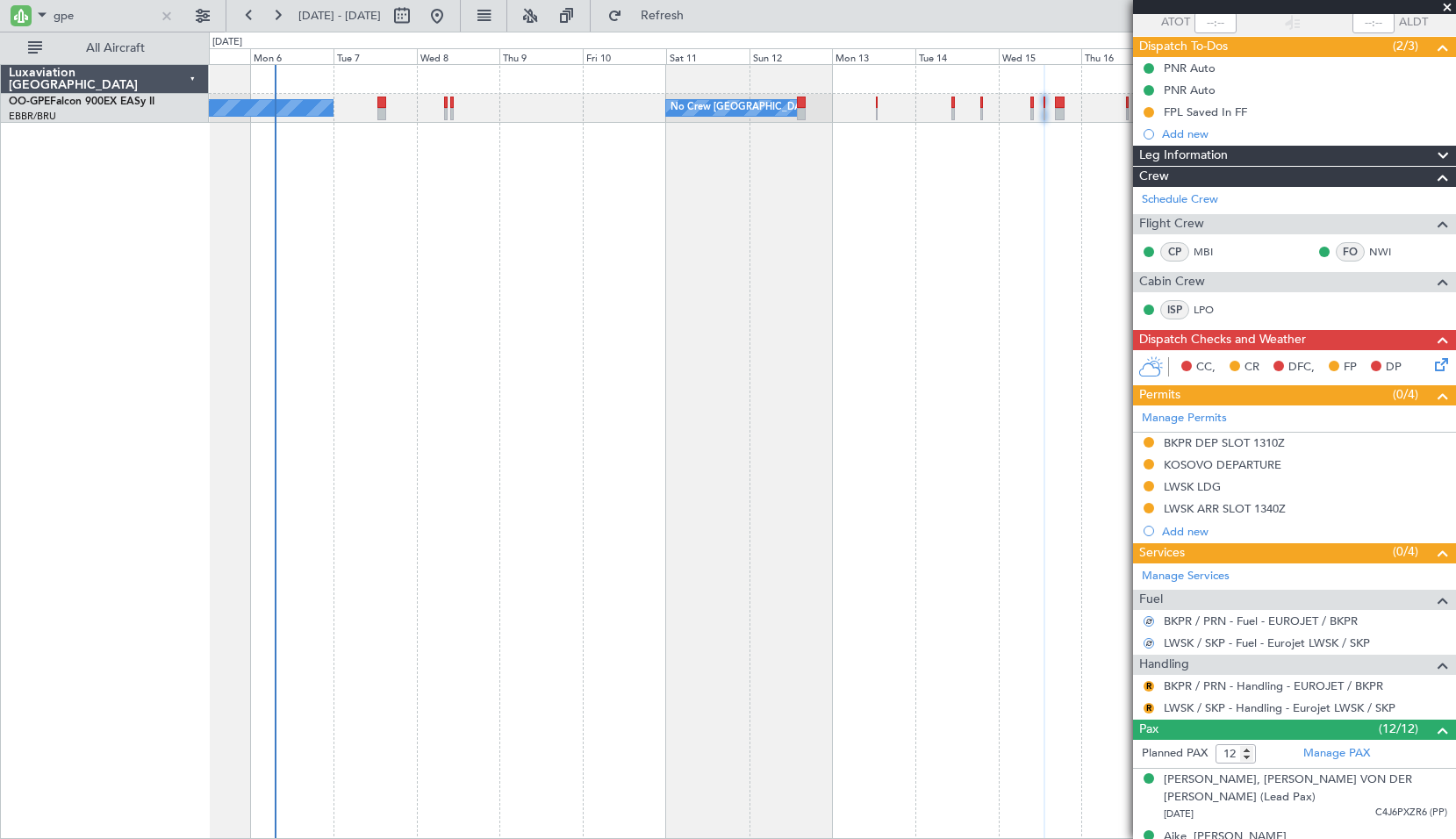
scroll to position [351, 0]
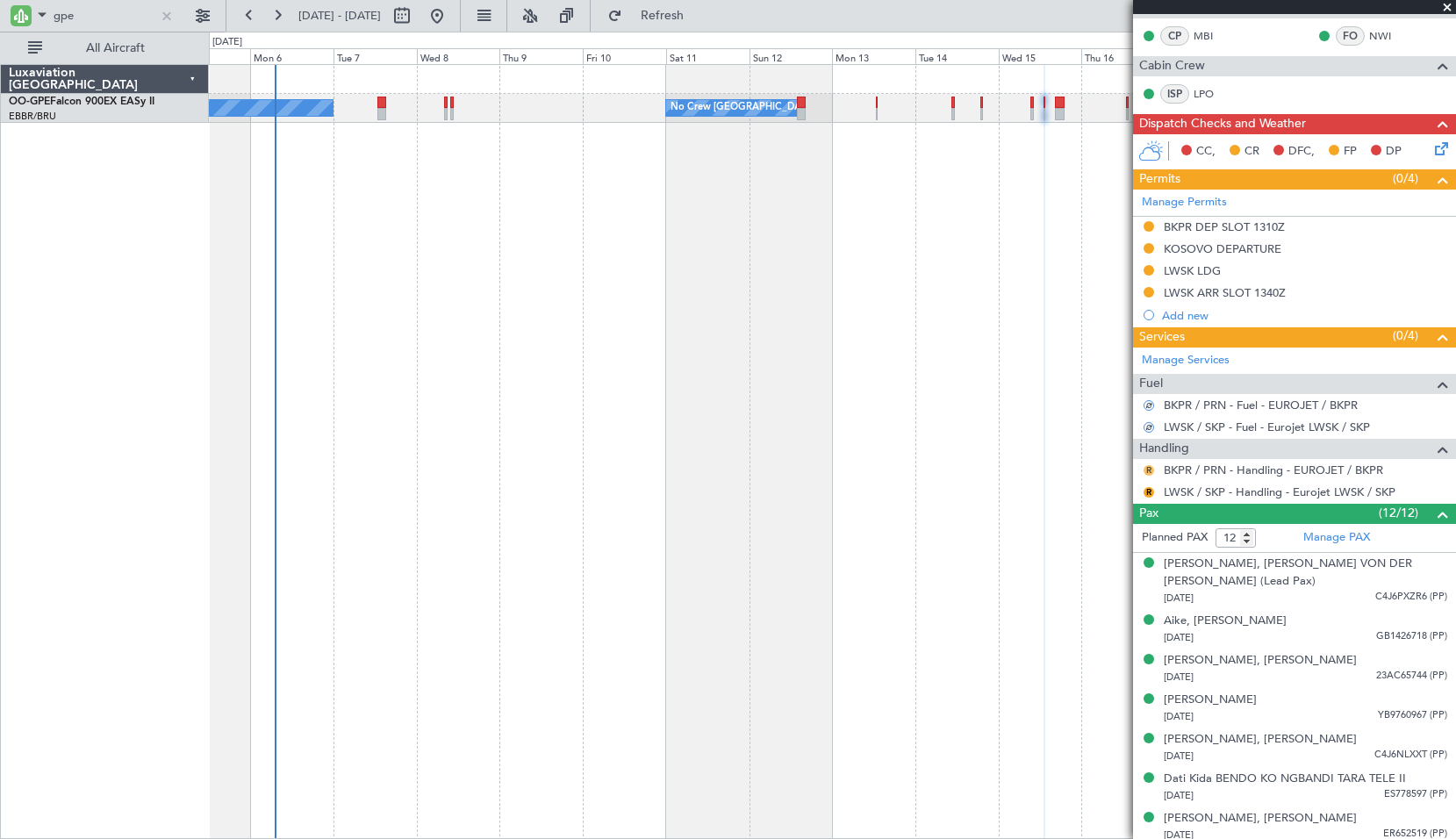
click at [1147, 471] on button "R" at bounding box center [1149, 470] width 11 height 11
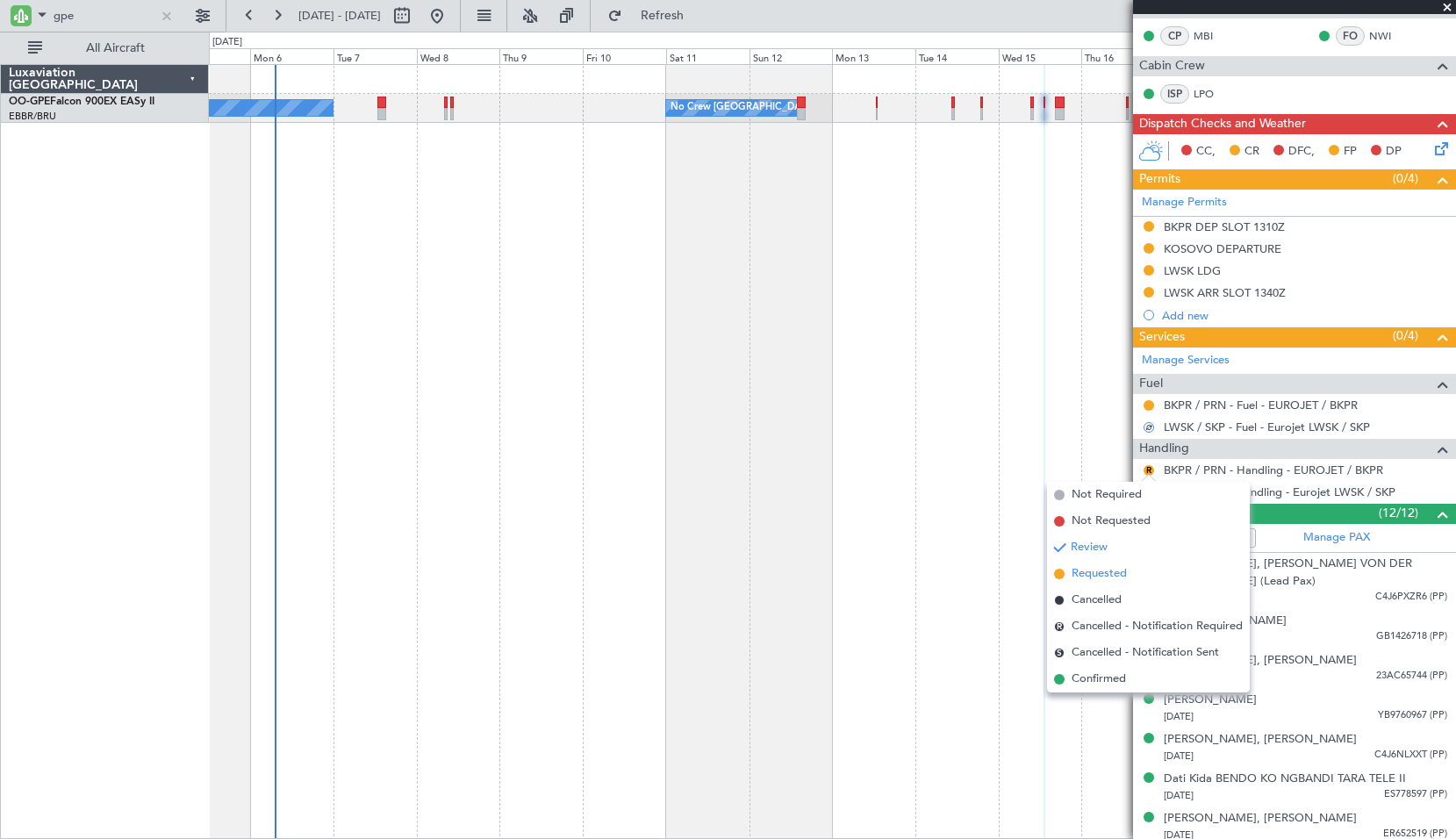
click at [1122, 574] on span "Requested" at bounding box center [1099, 574] width 55 height 18
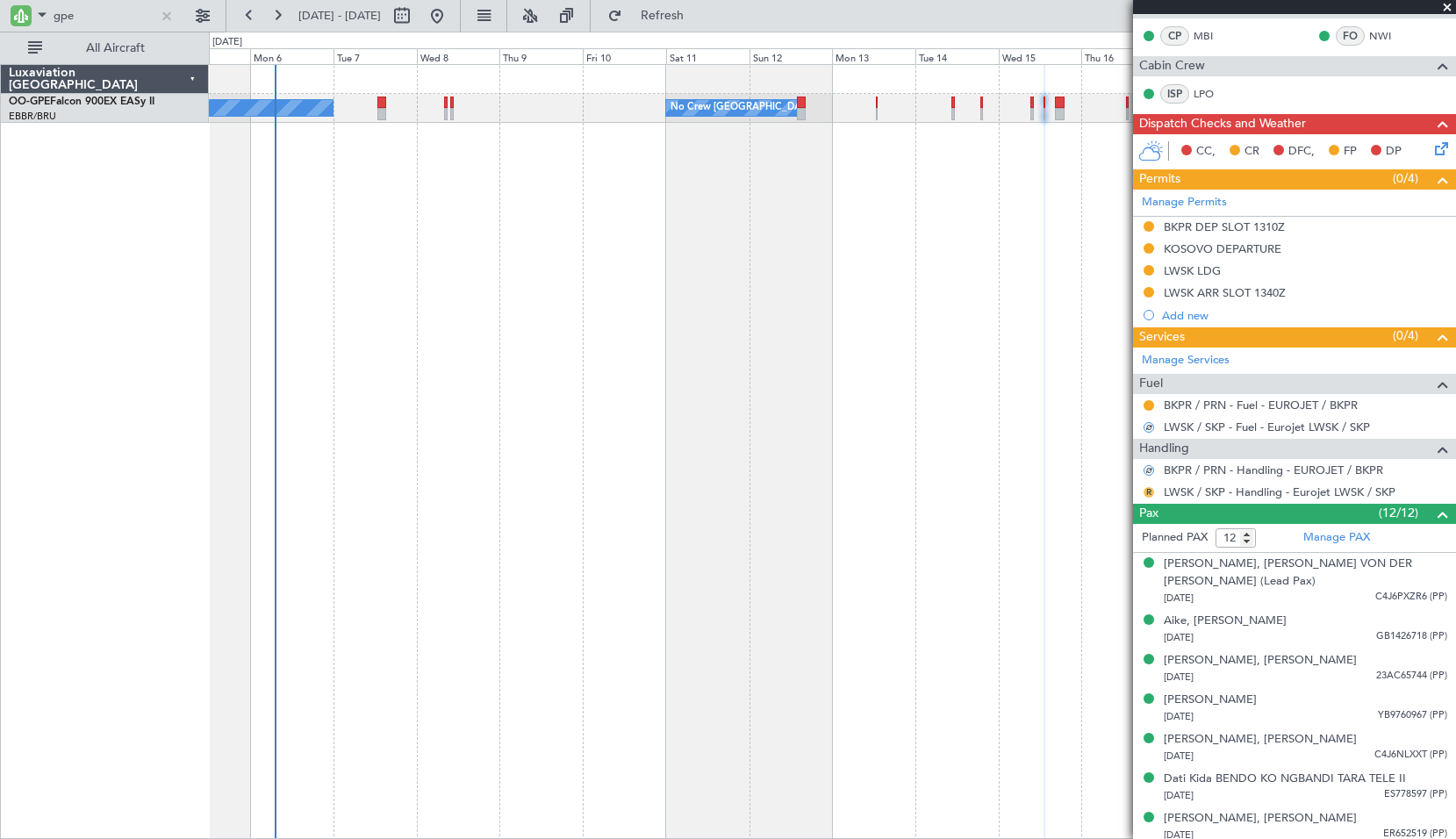
click at [1151, 487] on button "R" at bounding box center [1149, 492] width 11 height 11
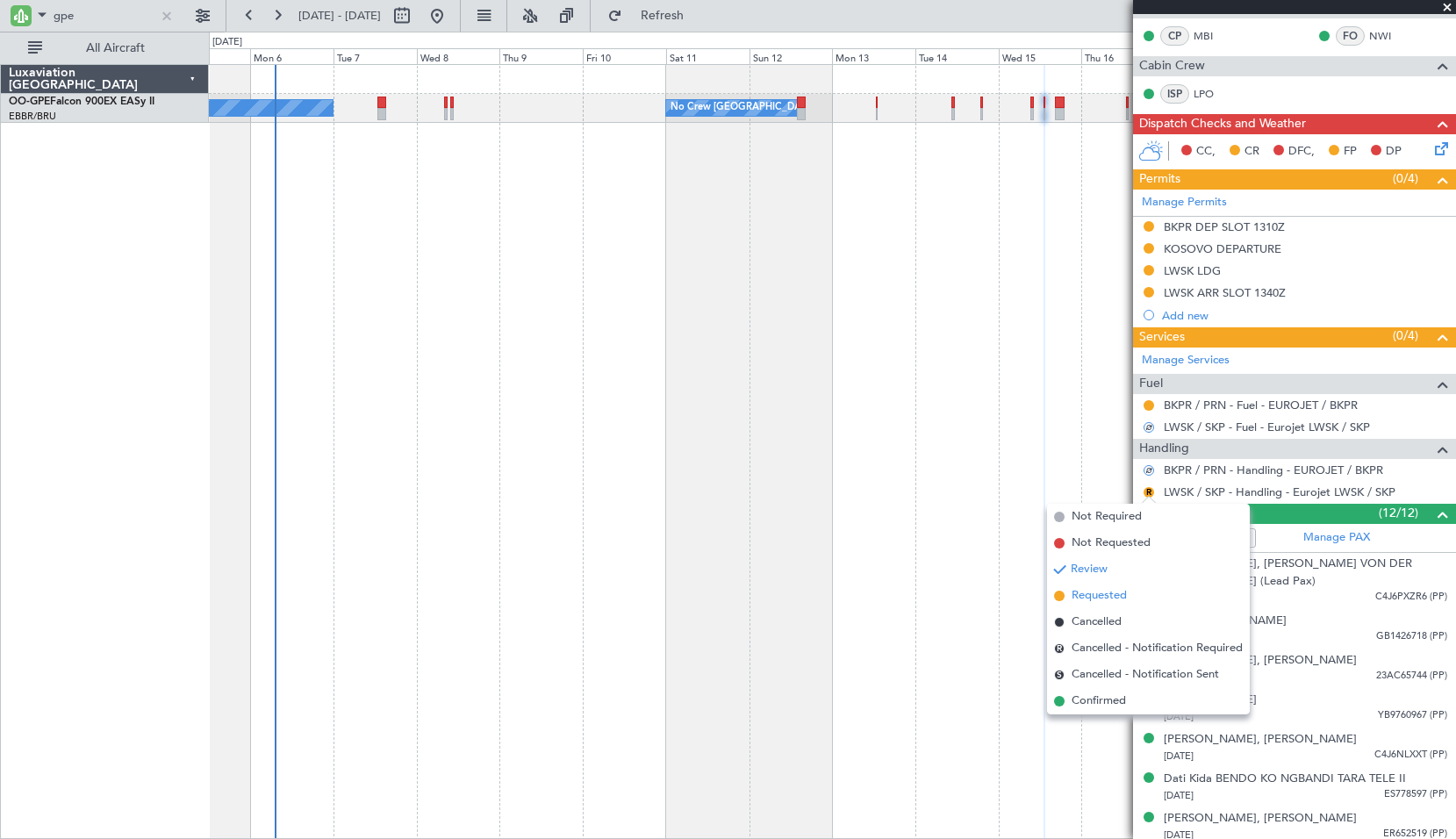
click at [1118, 602] on span "Requested" at bounding box center [1099, 596] width 55 height 18
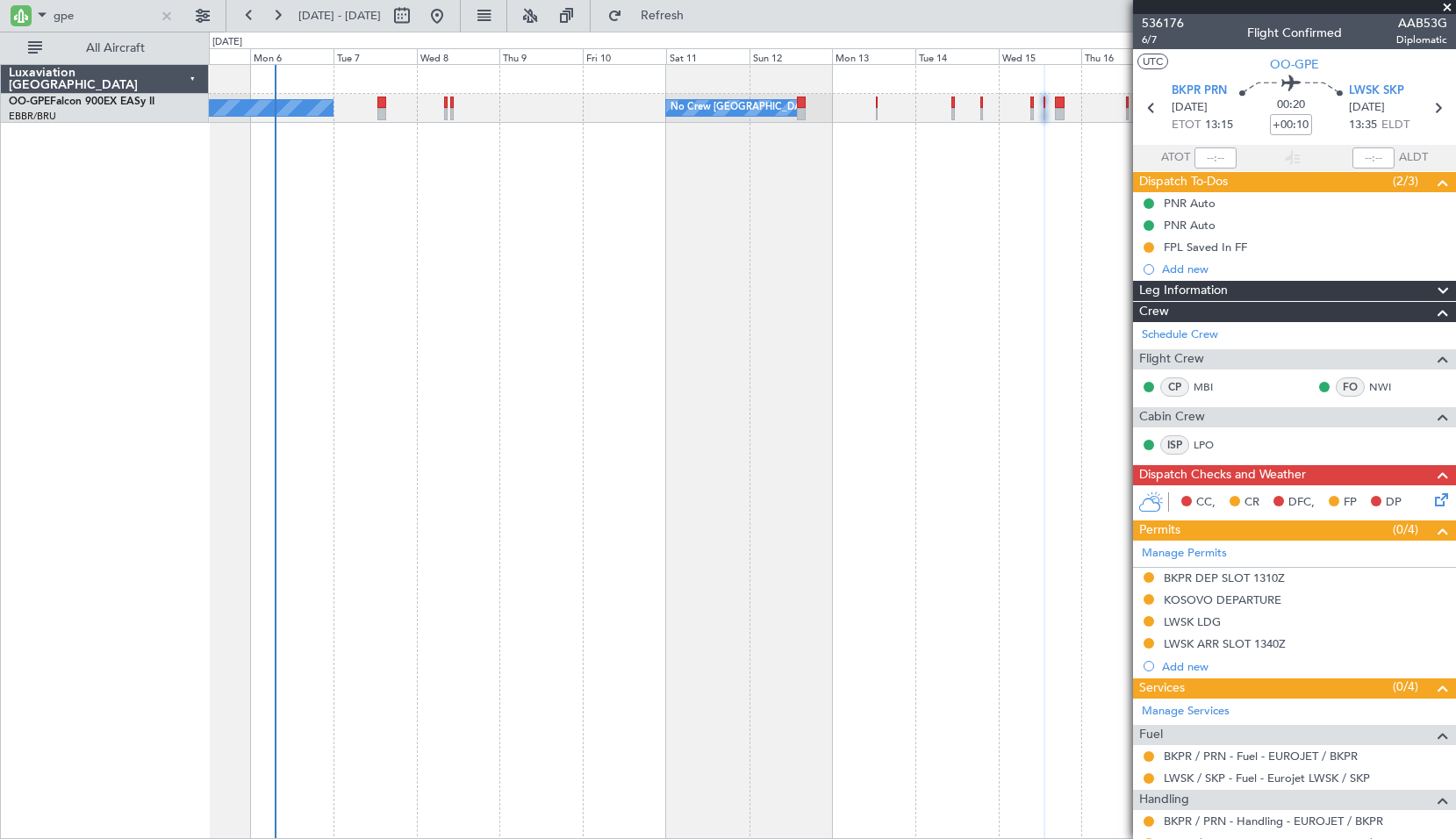
scroll to position [88, 0]
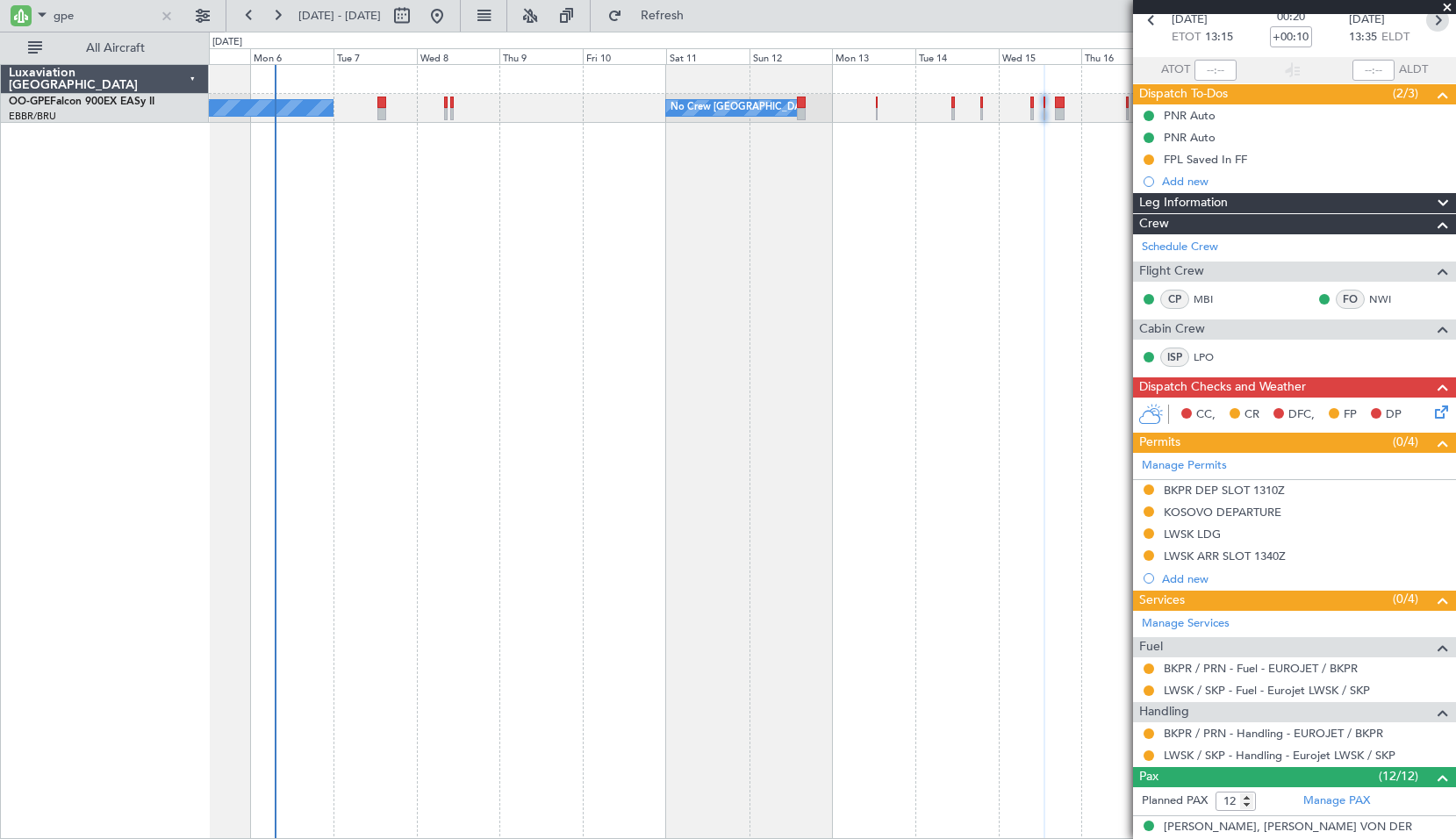
click at [1431, 20] on icon at bounding box center [1438, 20] width 23 height 23
type input "+00:05"
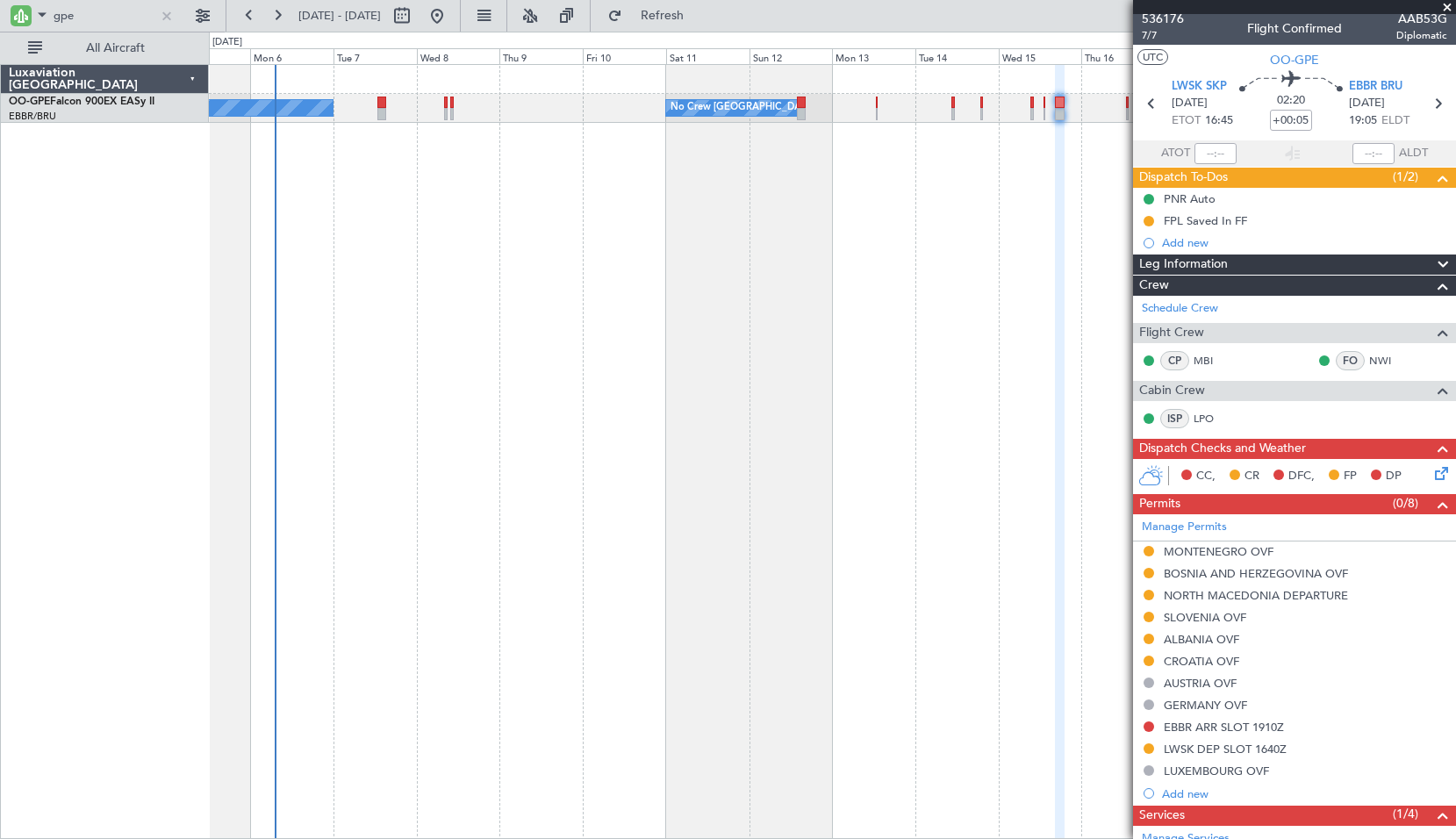
scroll to position [0, 0]
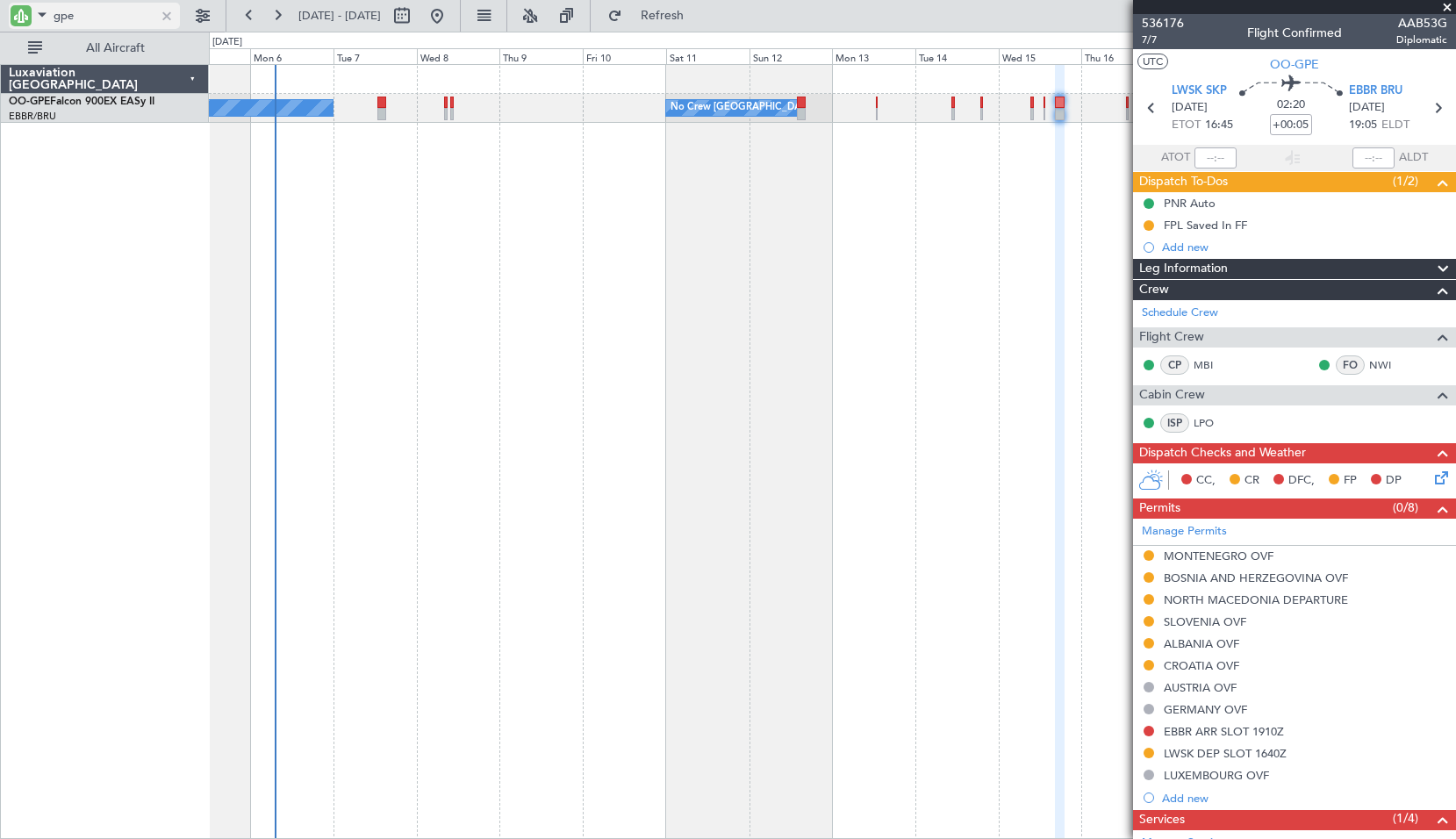
click at [169, 17] on div at bounding box center [166, 15] width 19 height 19
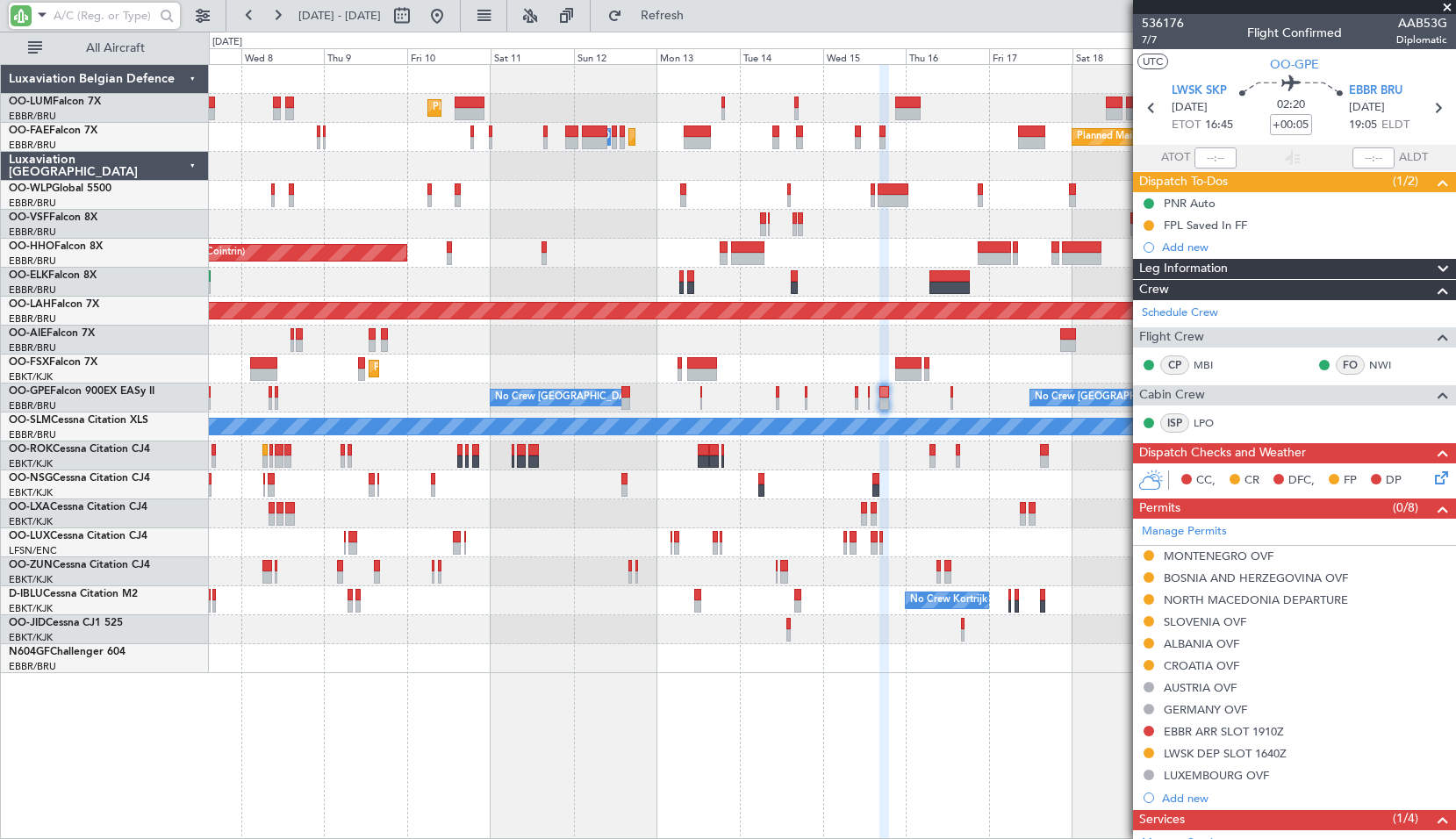
click at [780, 462] on div at bounding box center [832, 456] width 1247 height 29
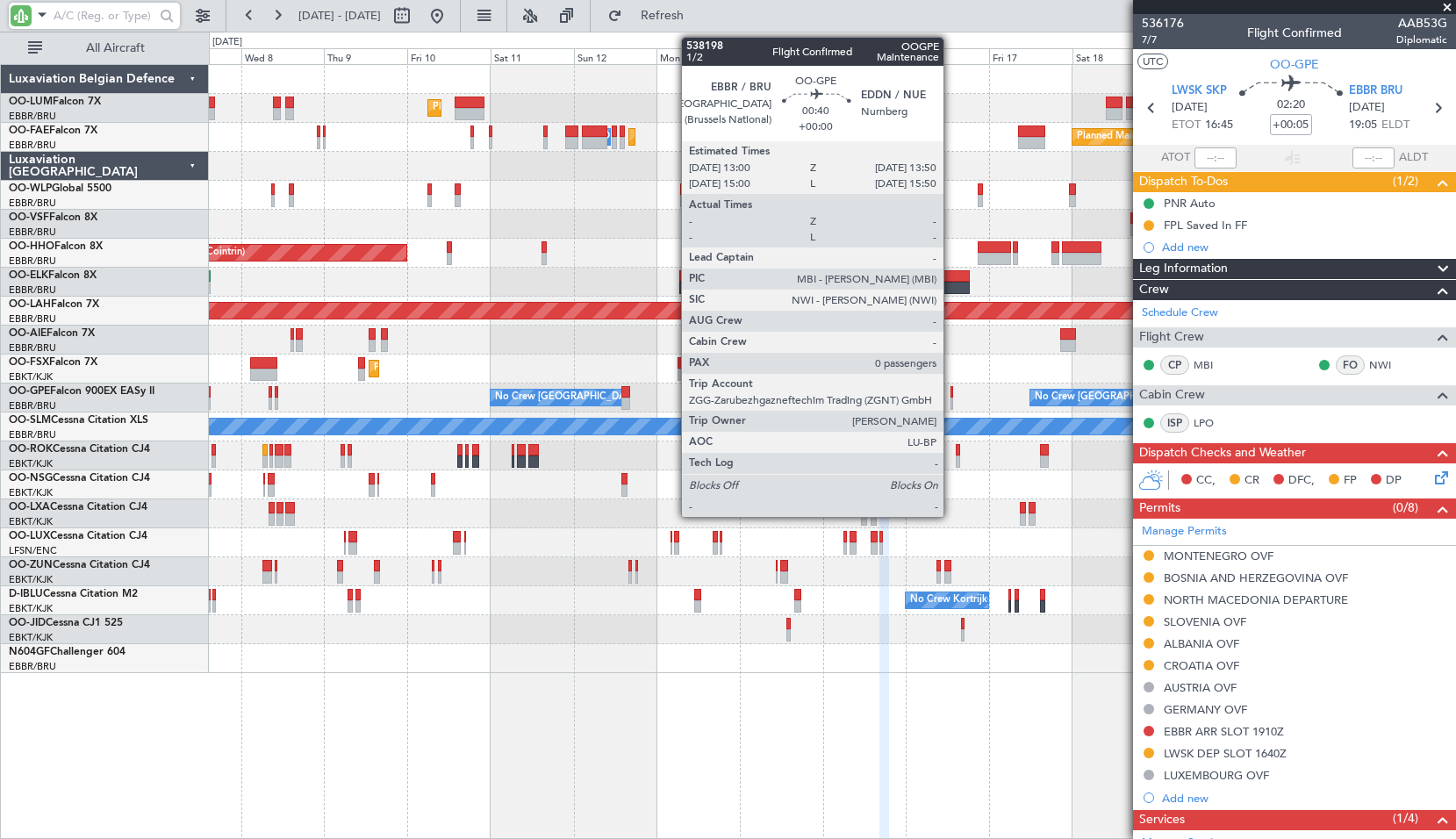
click at [952, 389] on div at bounding box center [953, 392] width 4 height 12
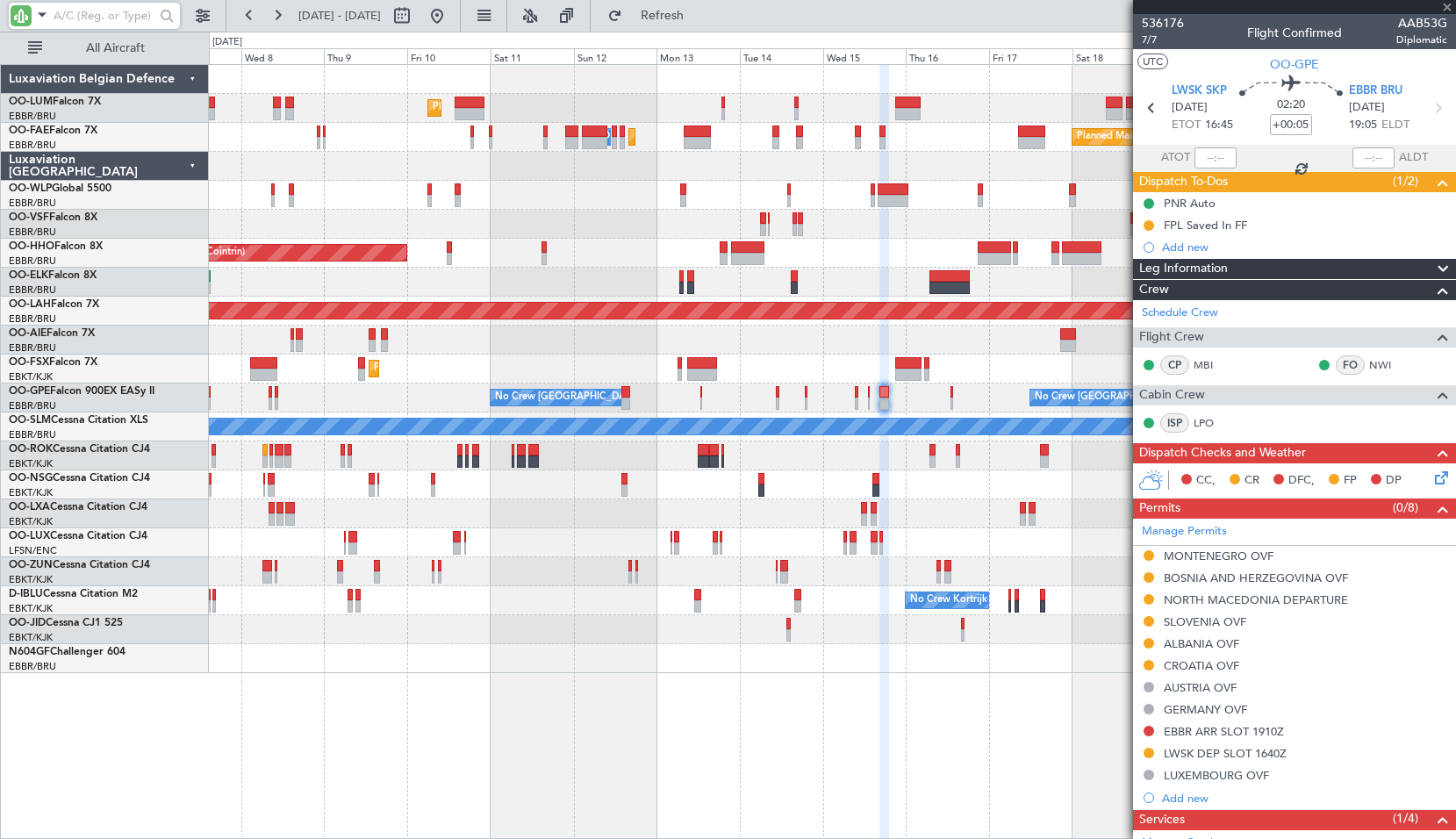
type input "0"
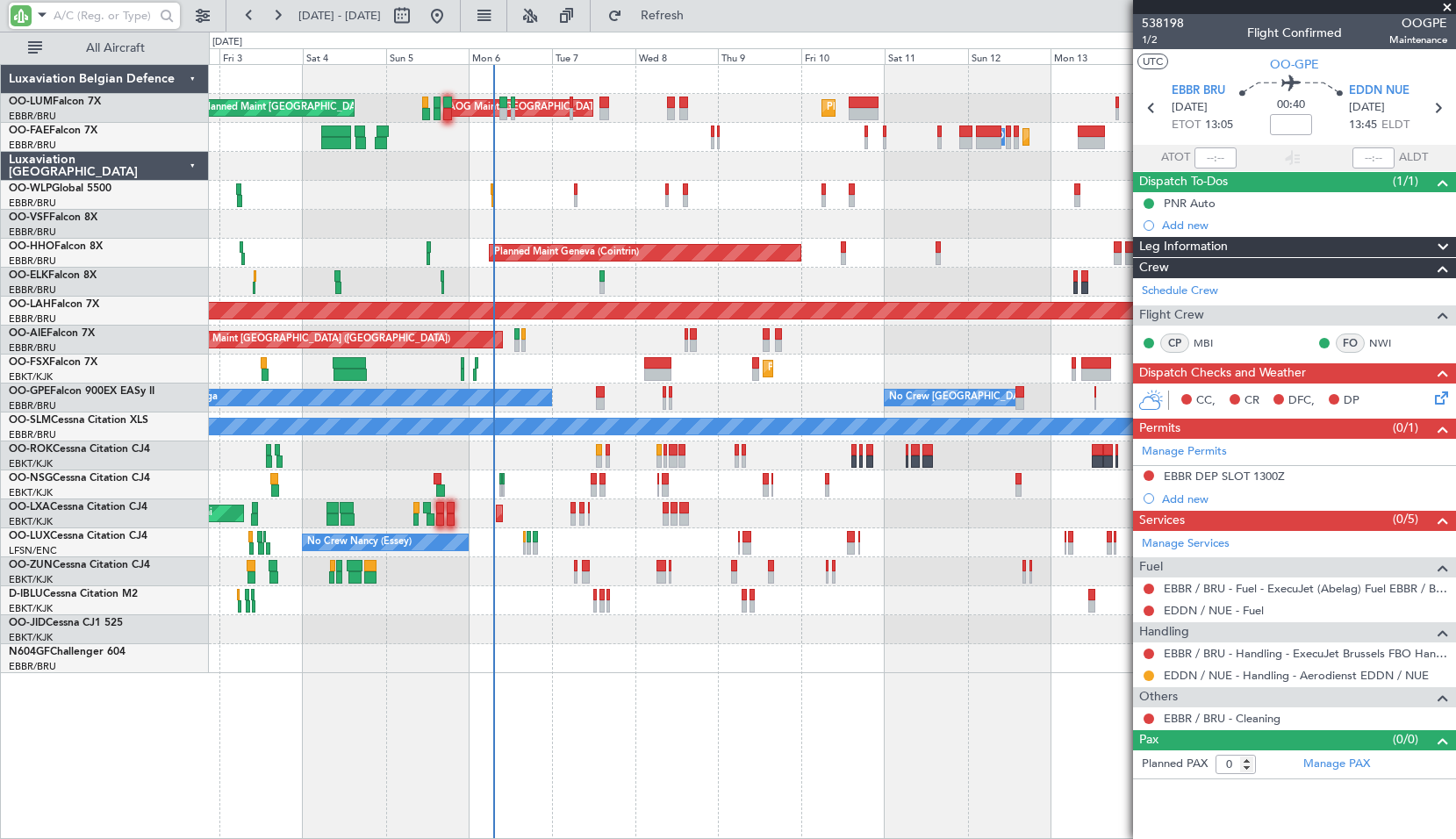
click at [798, 373] on div "Planned Maint Kortrijk-[GEOGRAPHIC_DATA]" at bounding box center [832, 369] width 1247 height 29
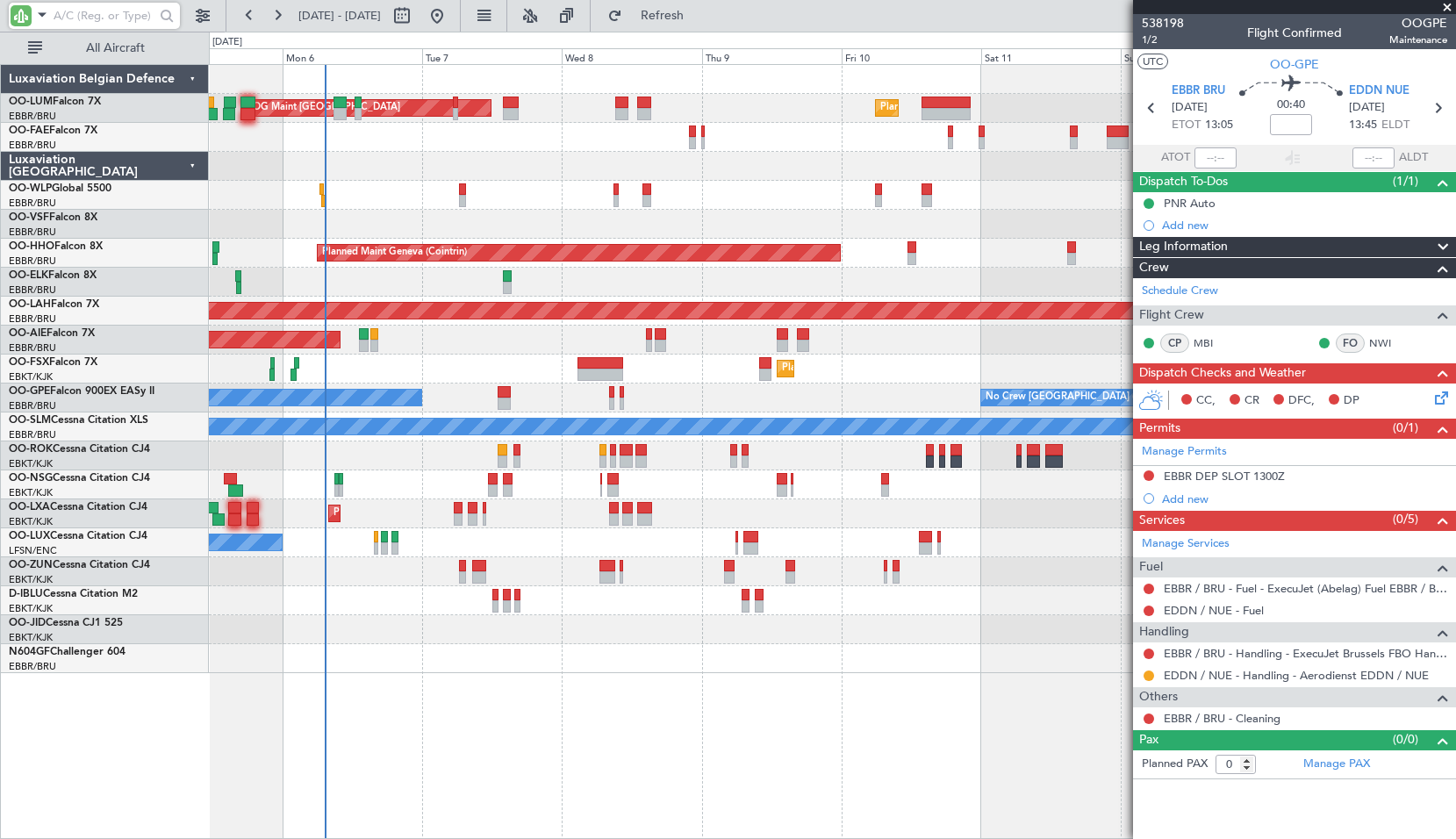
click at [1447, 5] on span at bounding box center [1448, 8] width 18 height 16
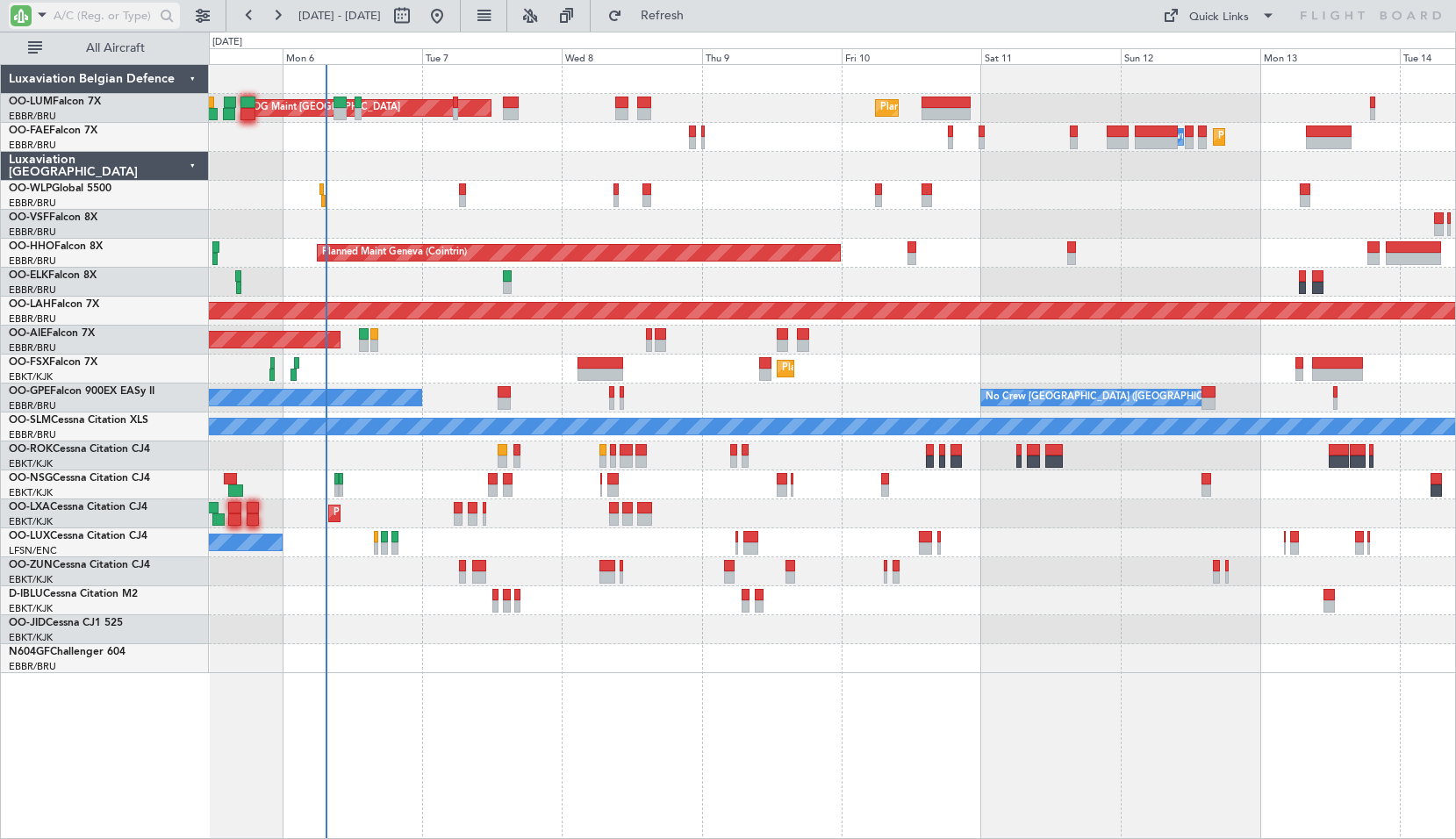
click at [32, 20] on span at bounding box center [42, 15] width 21 height 22
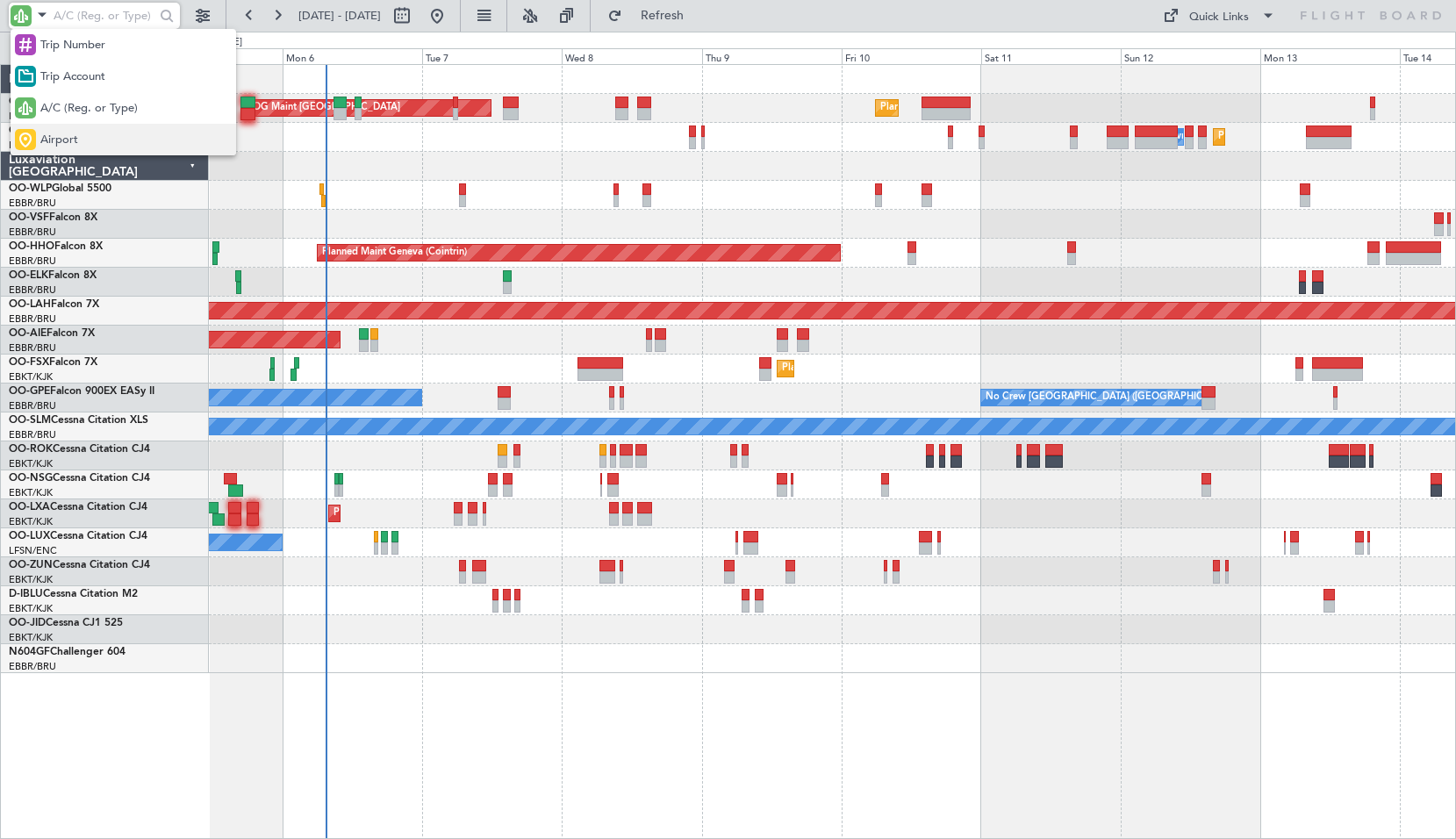
click at [65, 149] on div "Airport" at bounding box center [124, 140] width 226 height 32
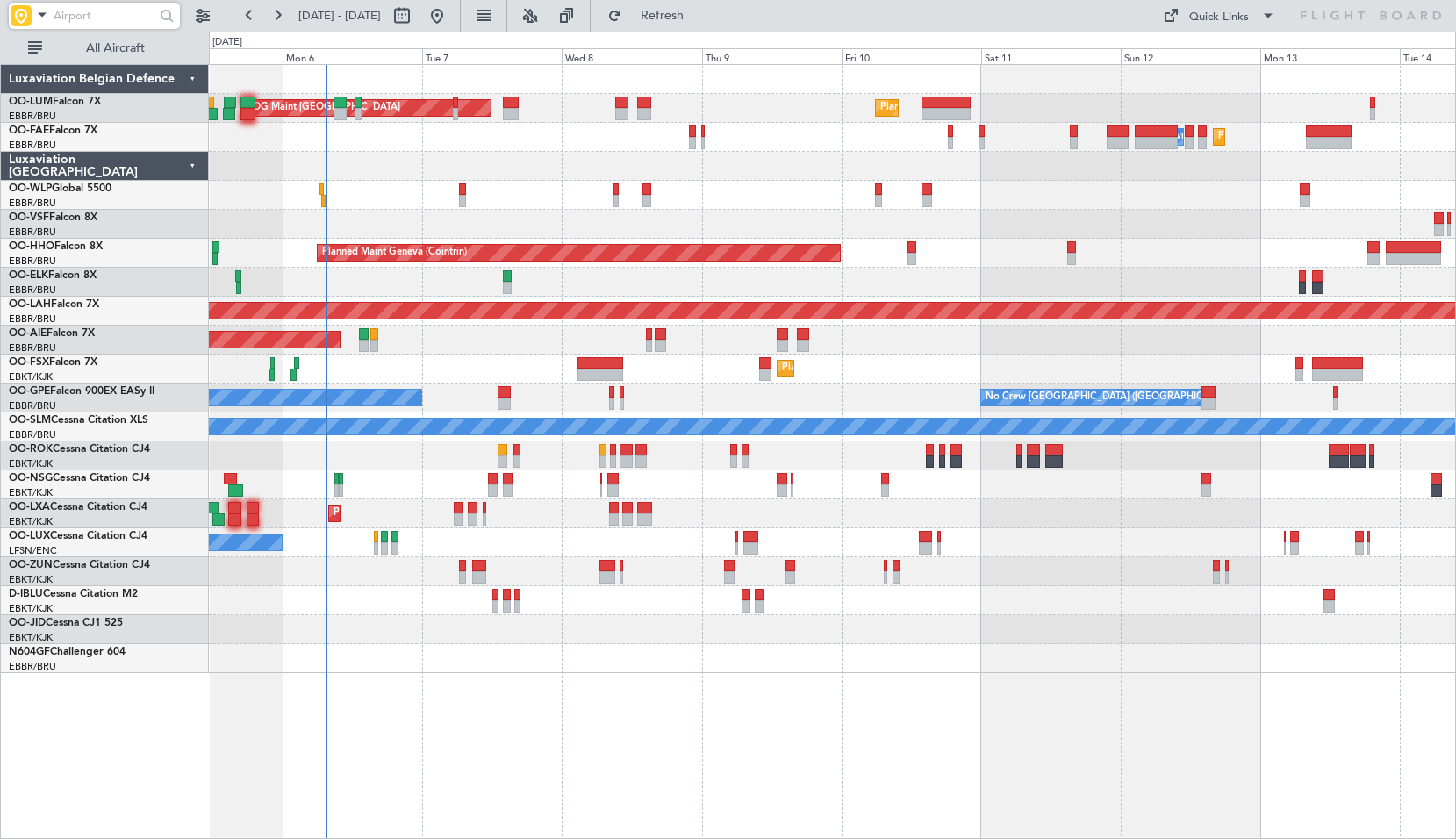
click at [122, 25] on input "text" at bounding box center [104, 16] width 101 height 26
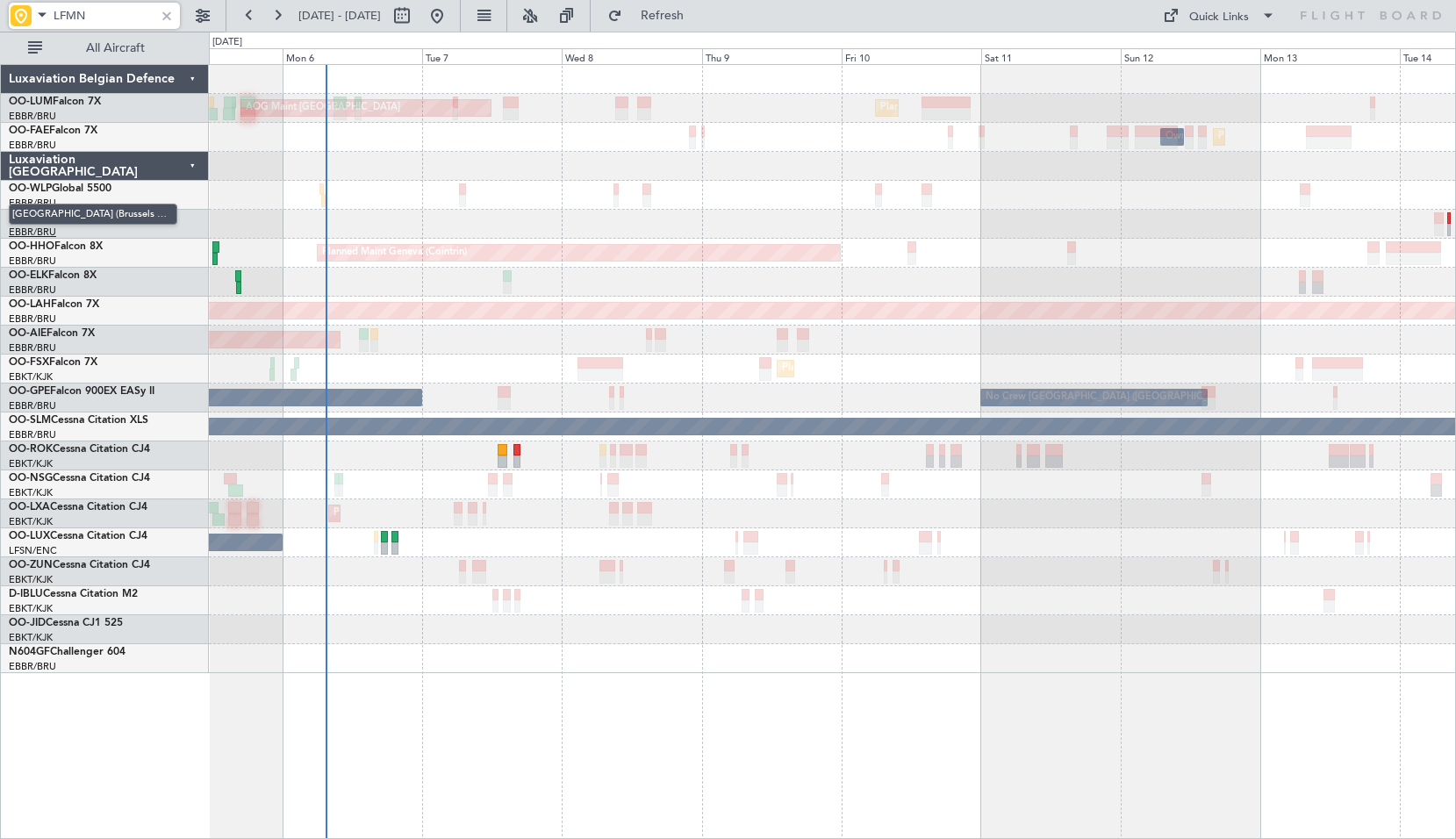
type input "LFMN"
click at [171, 16] on div at bounding box center [166, 15] width 19 height 19
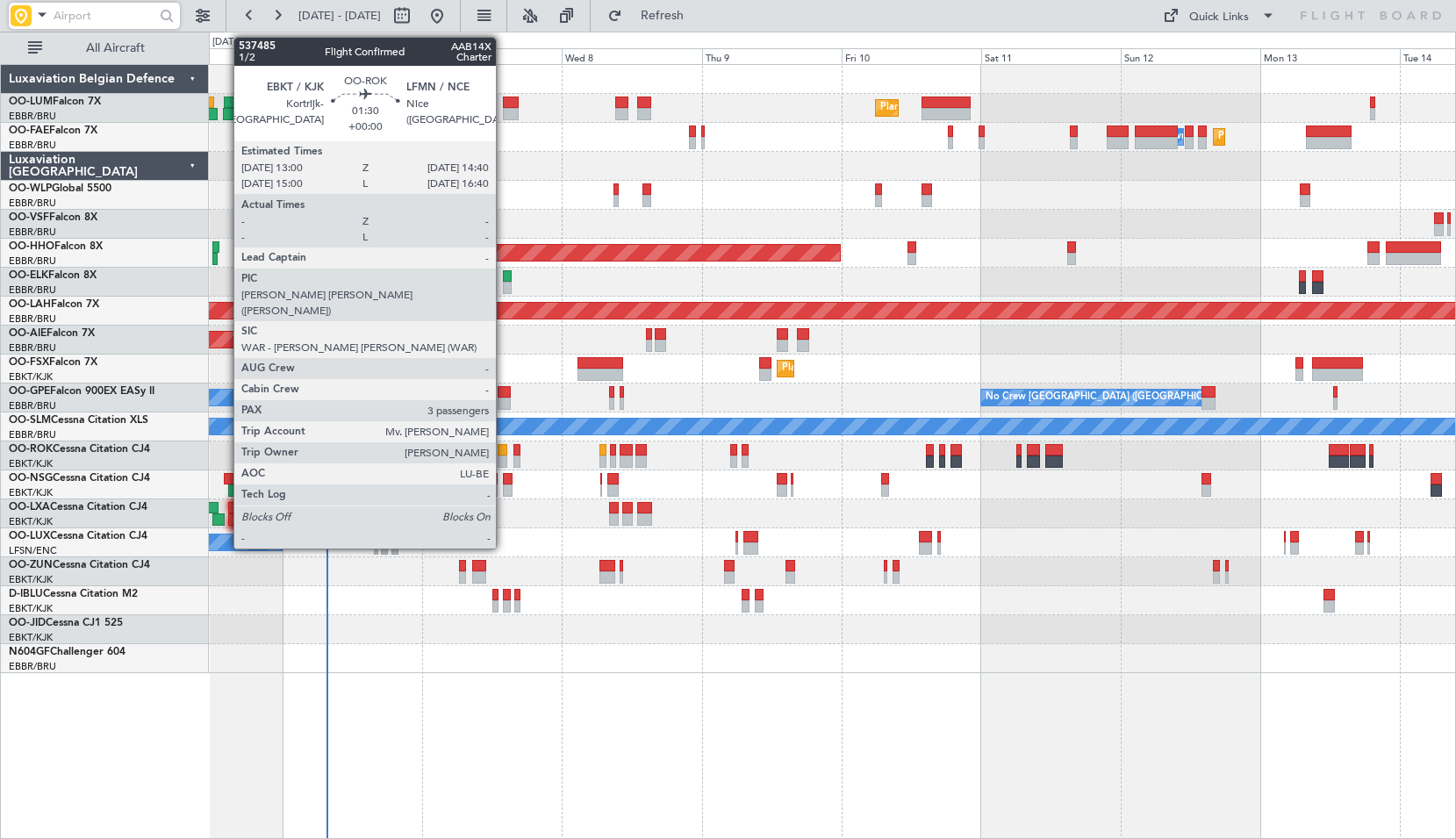
click at [504, 448] on div at bounding box center [503, 450] width 11 height 12
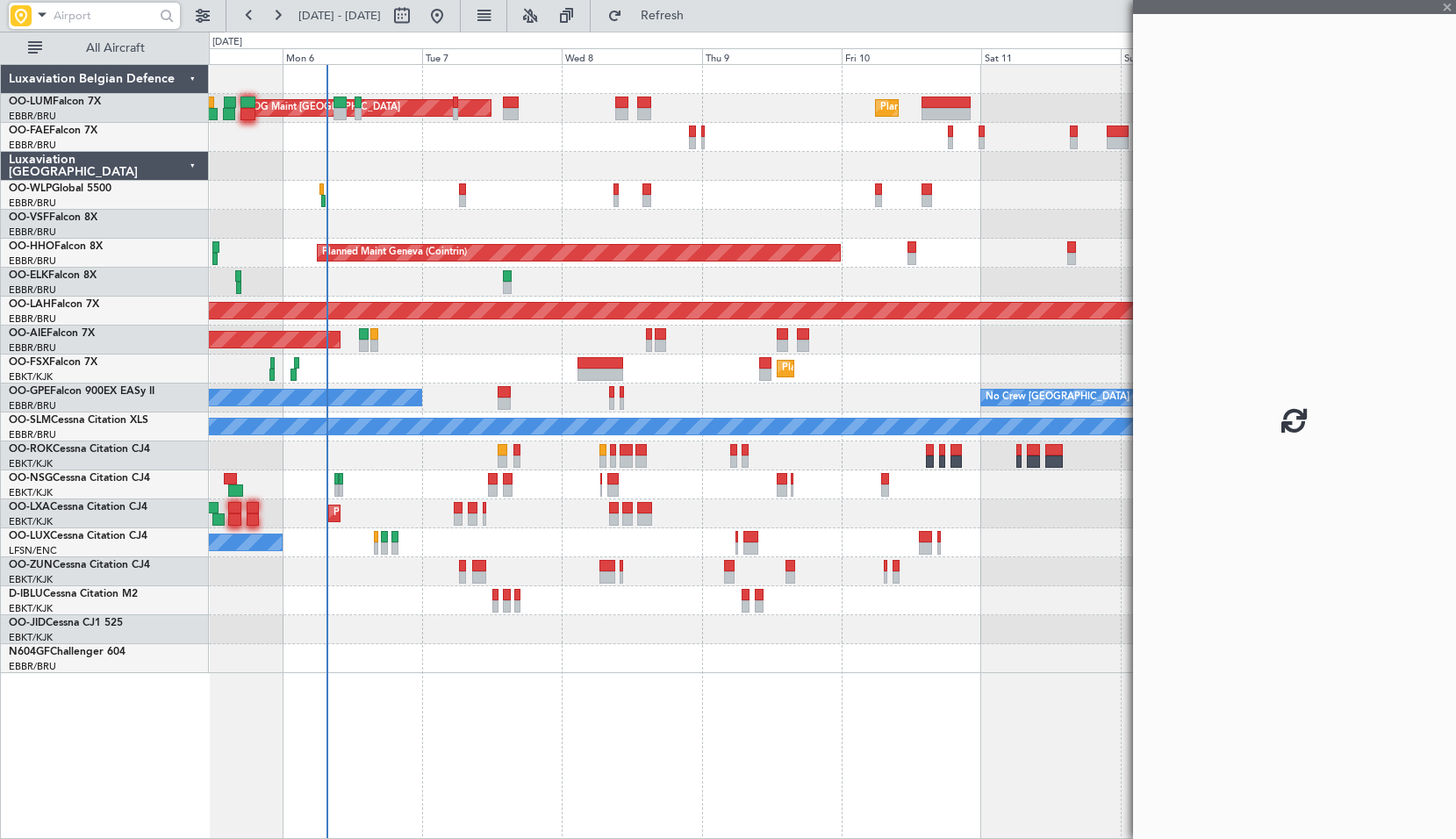
click at [561, 471] on div at bounding box center [832, 485] width 1247 height 29
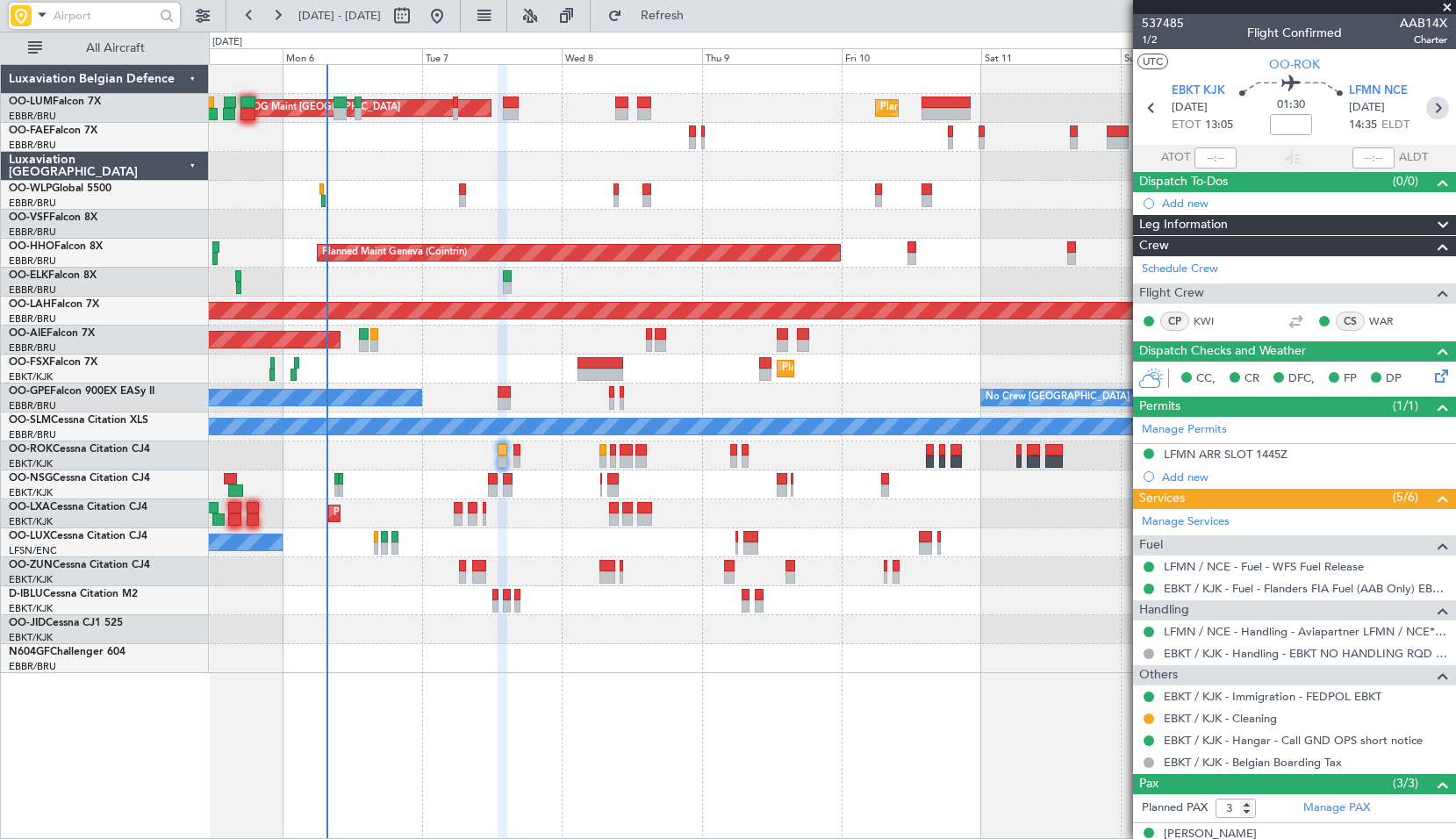
click at [1430, 108] on icon at bounding box center [1438, 108] width 23 height 23
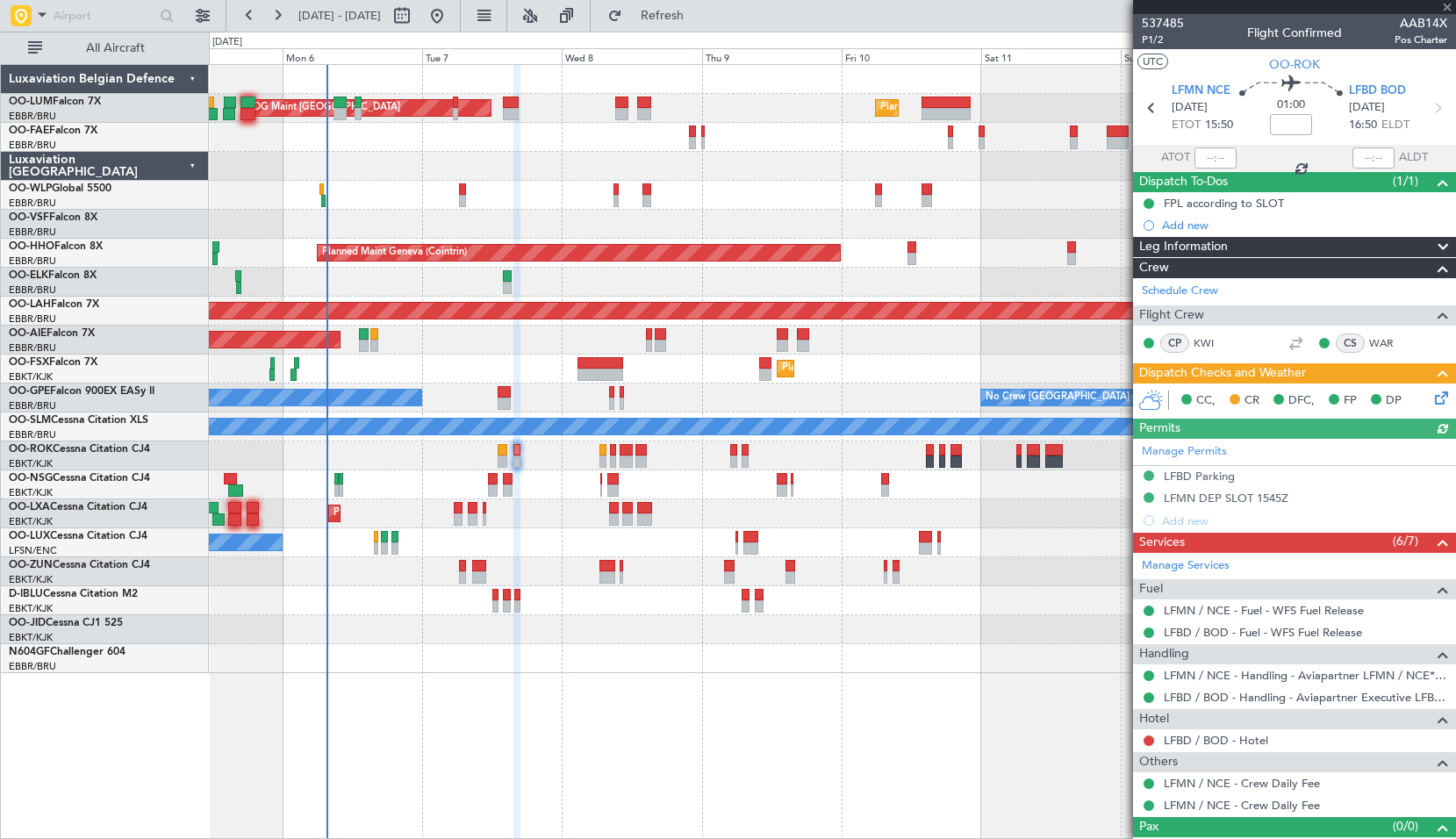
scroll to position [26, 0]
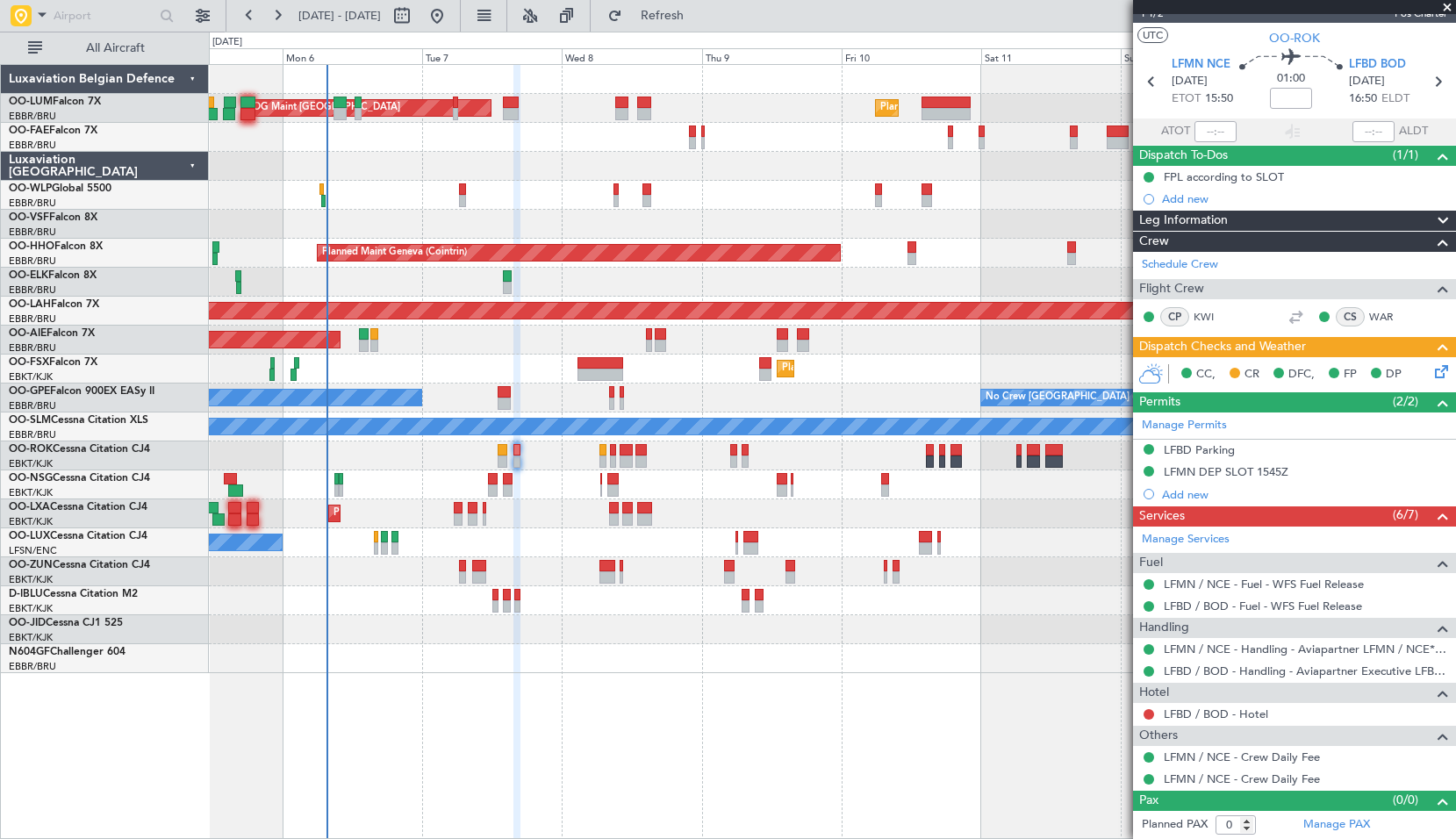
click at [1432, 373] on icon at bounding box center [1439, 369] width 14 height 14
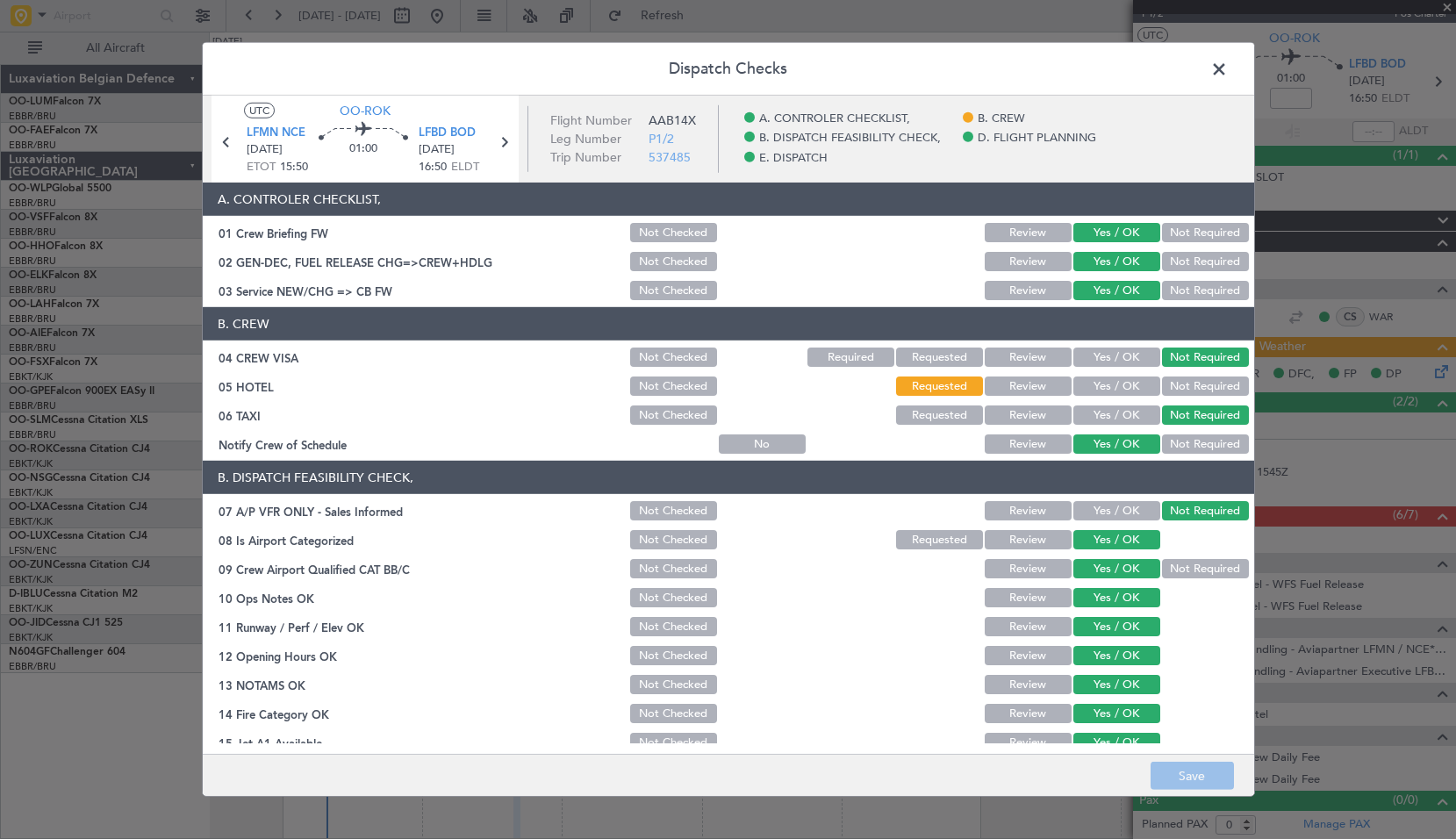
click at [1228, 71] on span at bounding box center [1228, 73] width 0 height 35
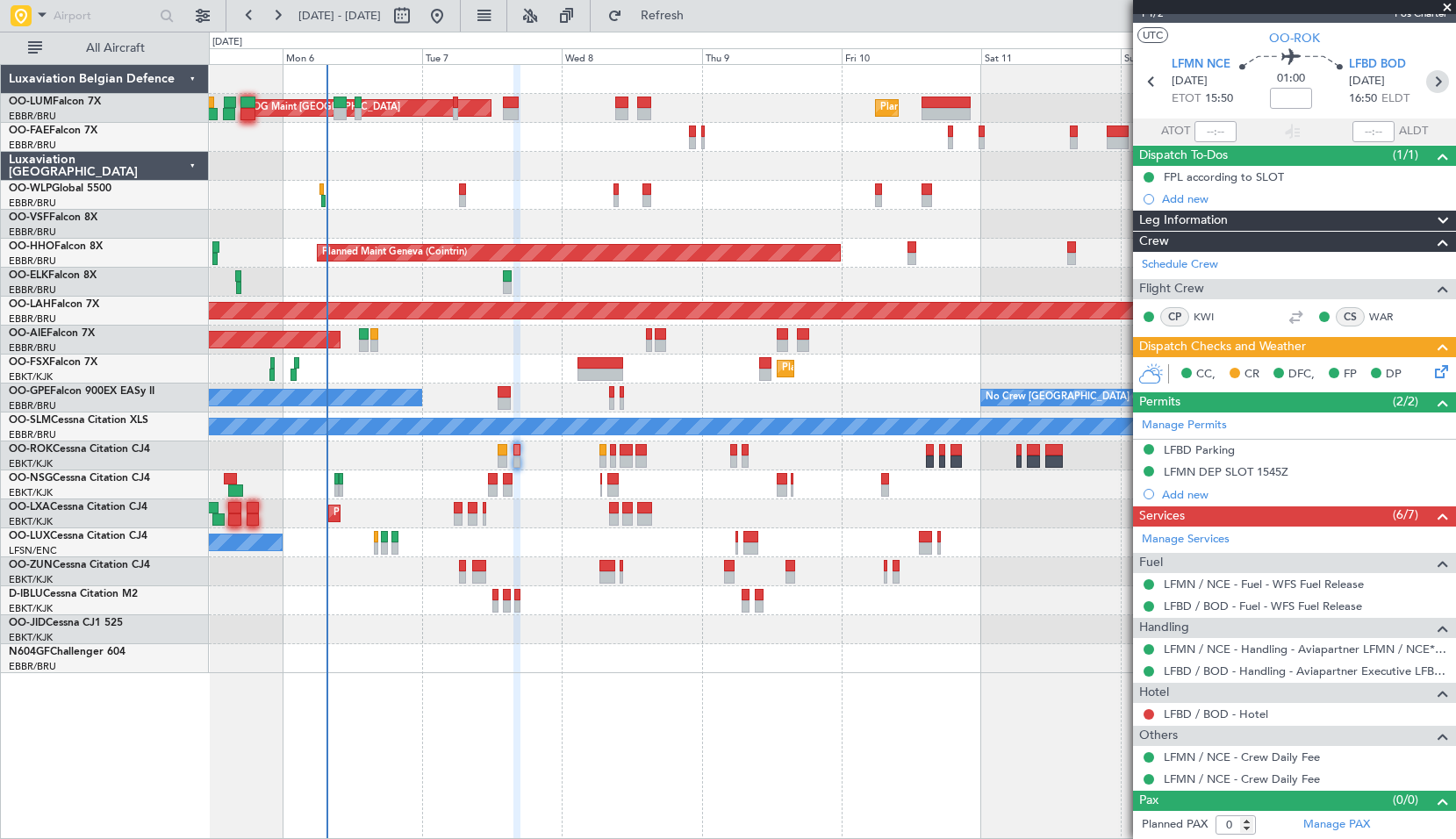
click at [1433, 77] on icon at bounding box center [1438, 81] width 23 height 23
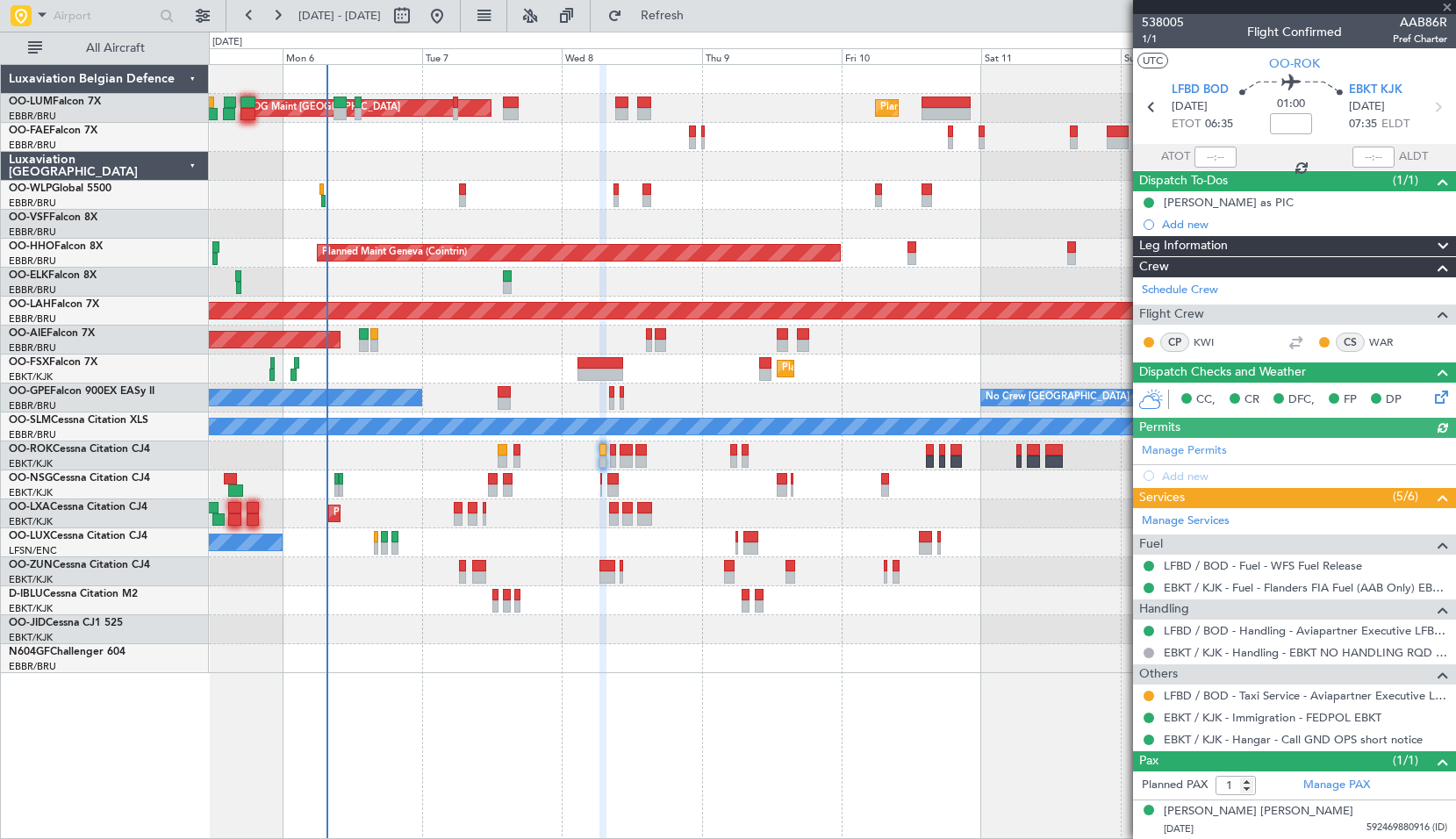
scroll to position [0, 0]
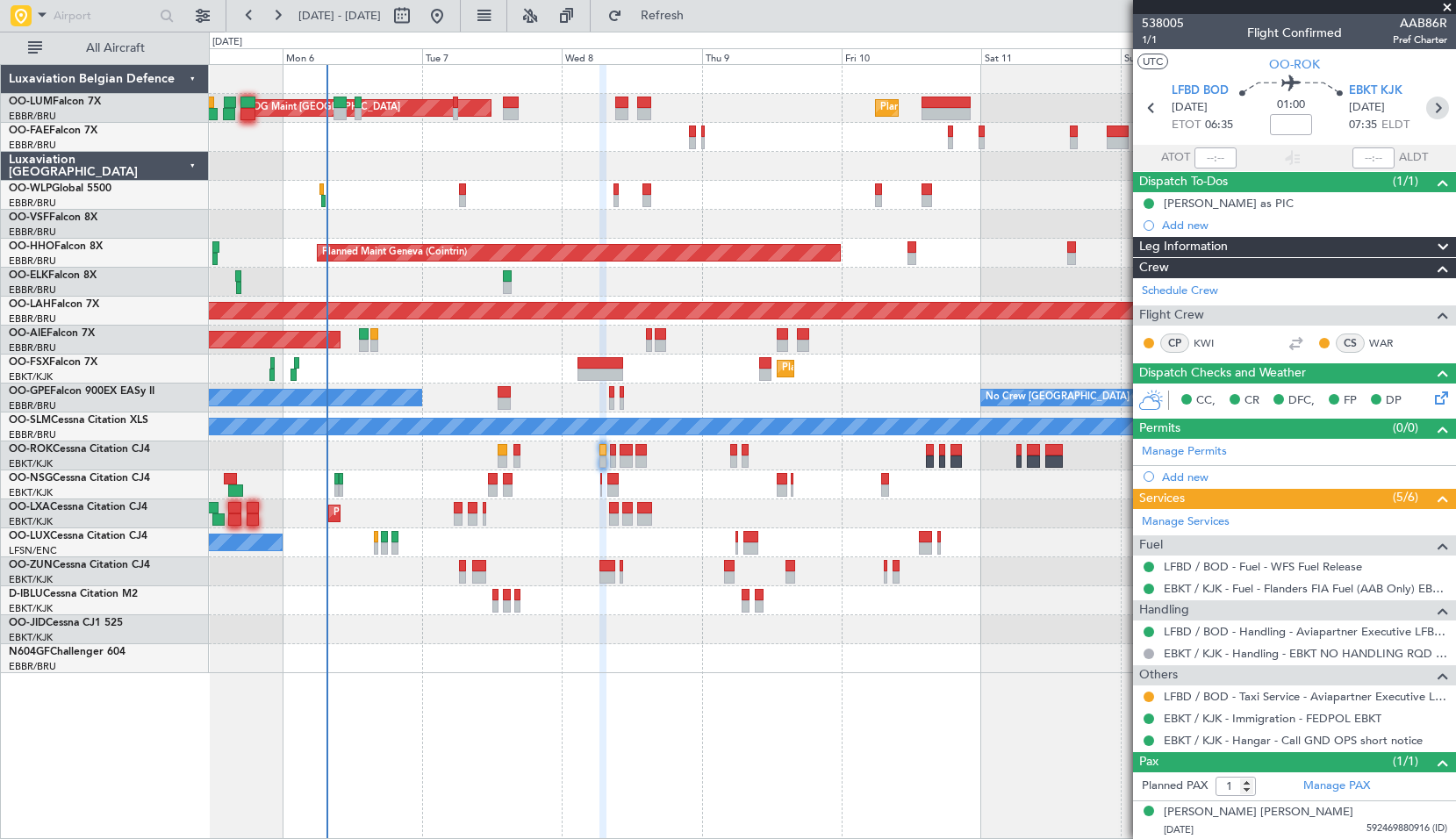
click at [1427, 113] on icon at bounding box center [1438, 108] width 23 height 23
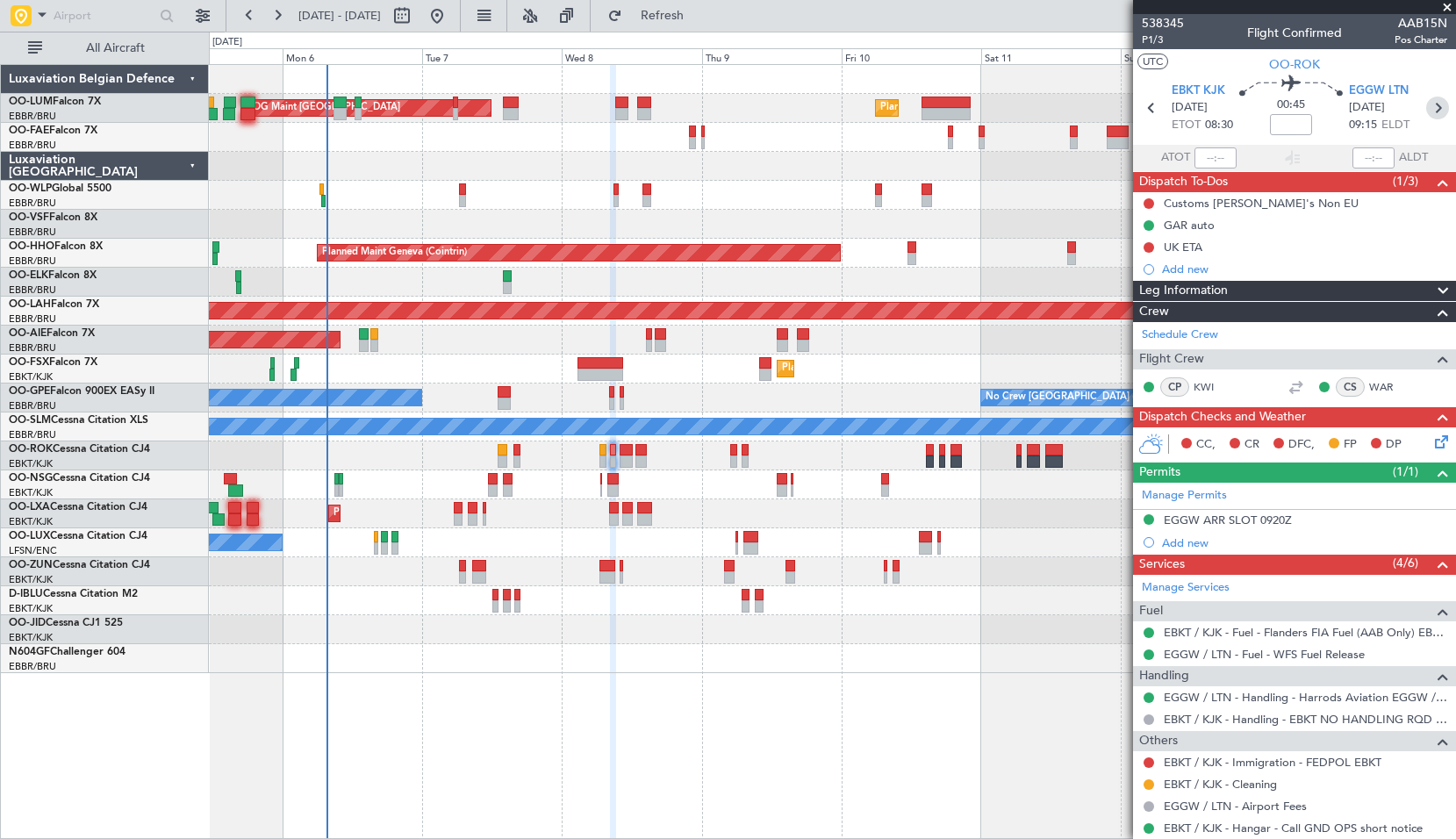
click at [1429, 105] on icon at bounding box center [1438, 108] width 23 height 23
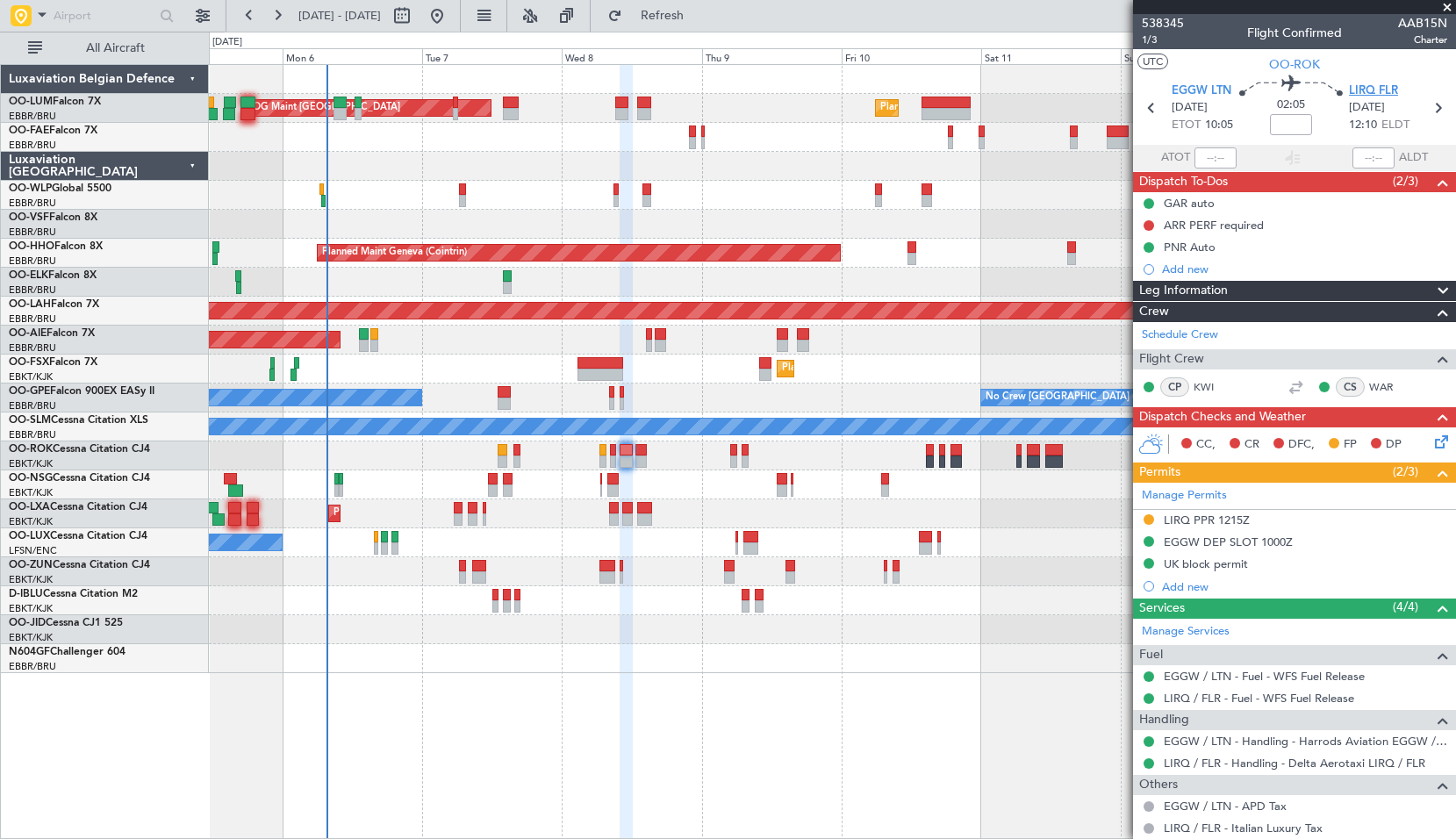
click at [1352, 91] on span "LIRQ FLR" at bounding box center [1373, 92] width 49 height 18
click at [1219, 227] on div "ARR PERF required" at bounding box center [1214, 225] width 100 height 15
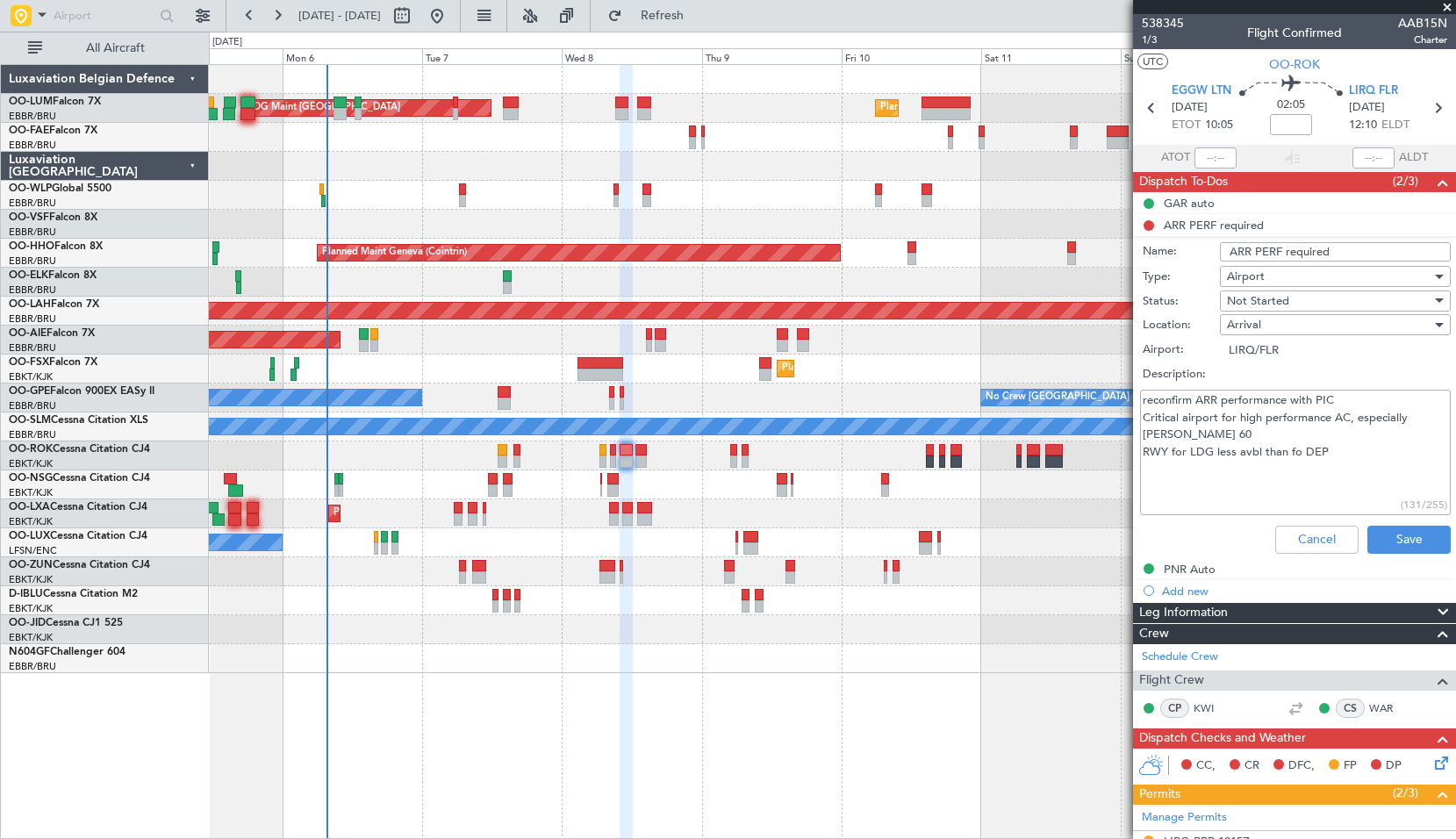
click at [1370, 449] on textarea "reconfirm ARR performance with PIC Critical airport for high performance AC, es…" at bounding box center [1295, 453] width 311 height 126
click at [1313, 542] on button "Cancel" at bounding box center [1317, 540] width 83 height 28
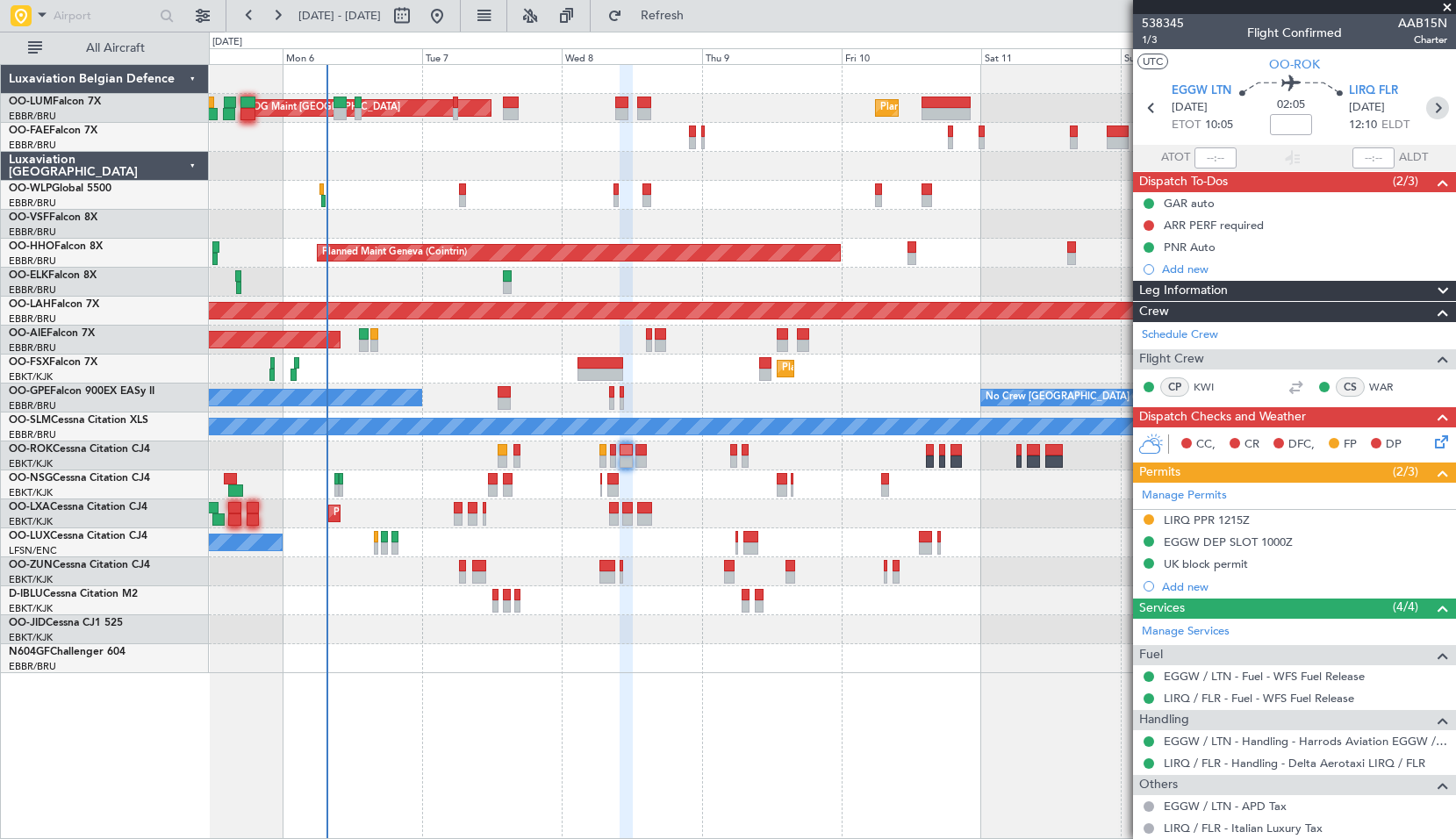
click at [1427, 110] on icon at bounding box center [1438, 108] width 23 height 23
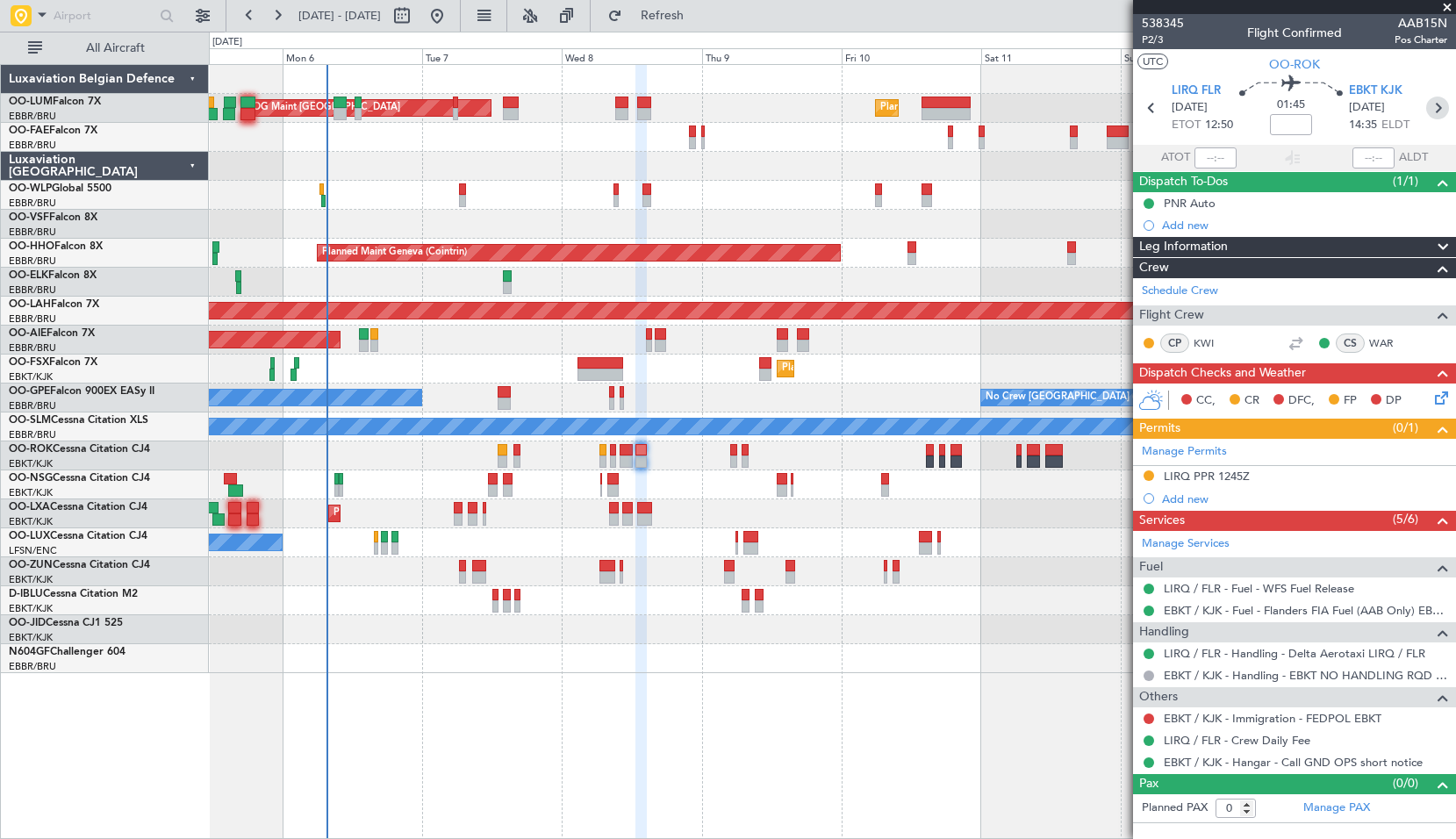
click at [1434, 109] on icon at bounding box center [1438, 108] width 23 height 23
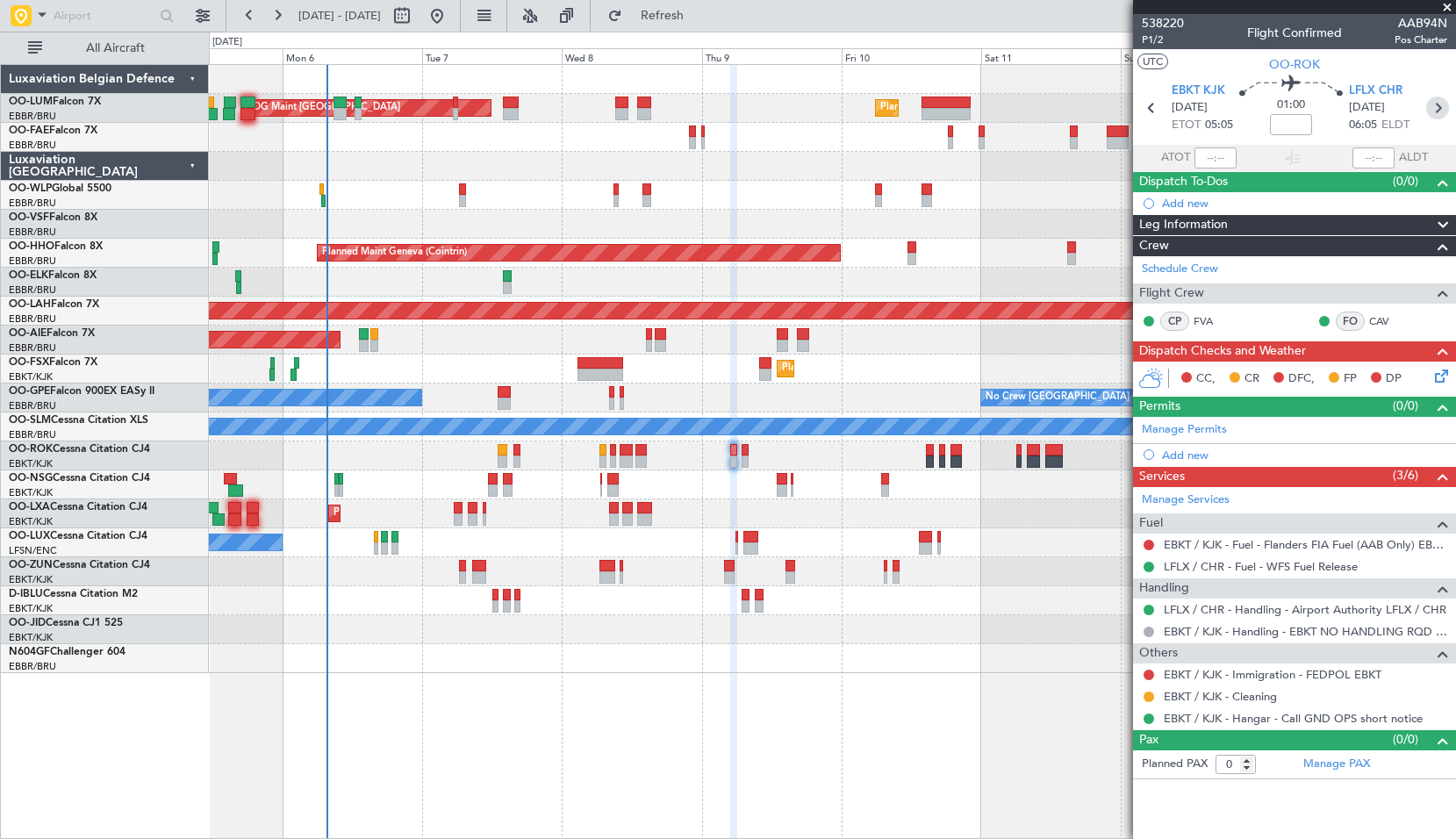
click at [1435, 111] on icon at bounding box center [1438, 108] width 23 height 23
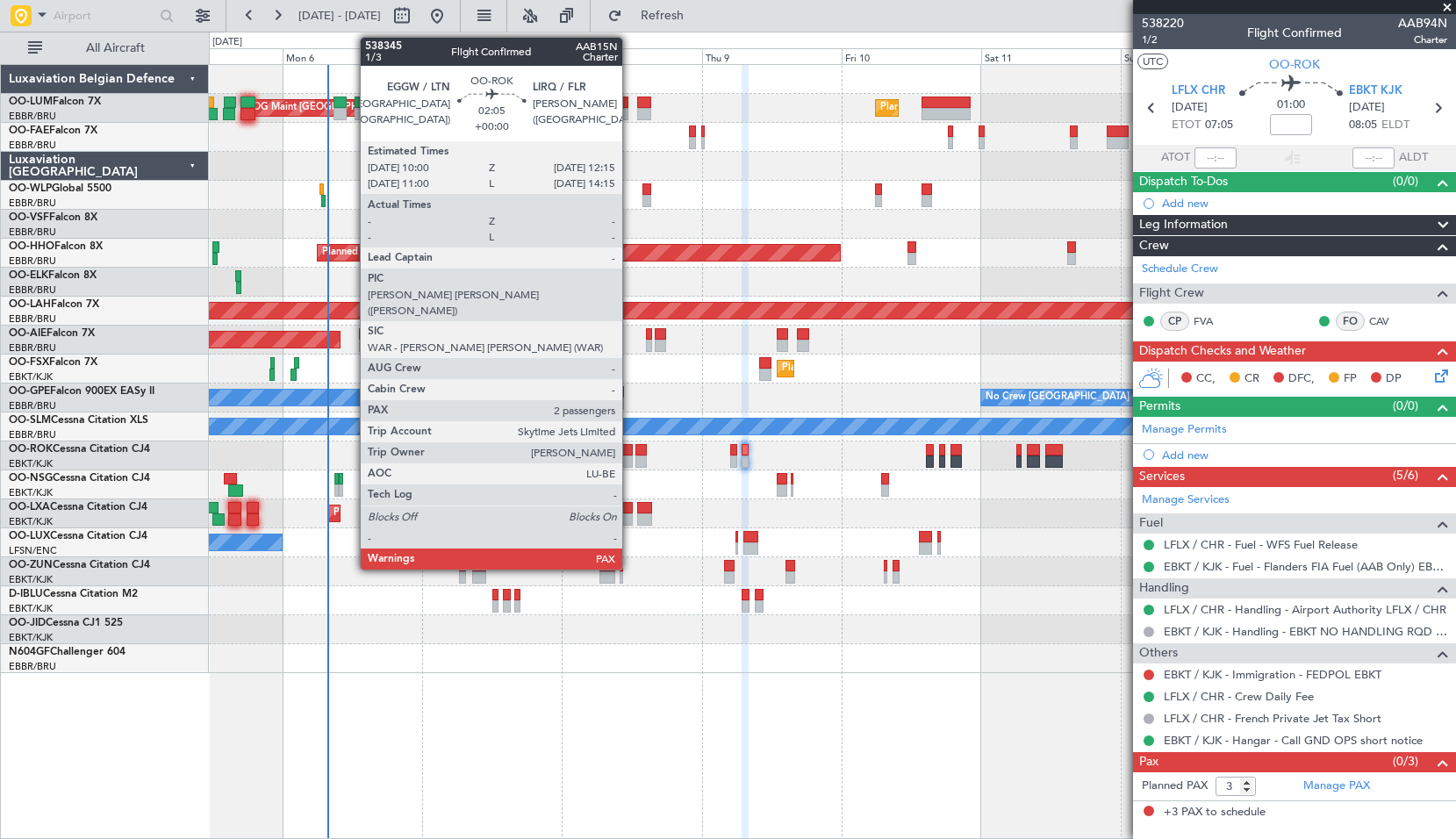
click at [630, 457] on div at bounding box center [626, 462] width 13 height 12
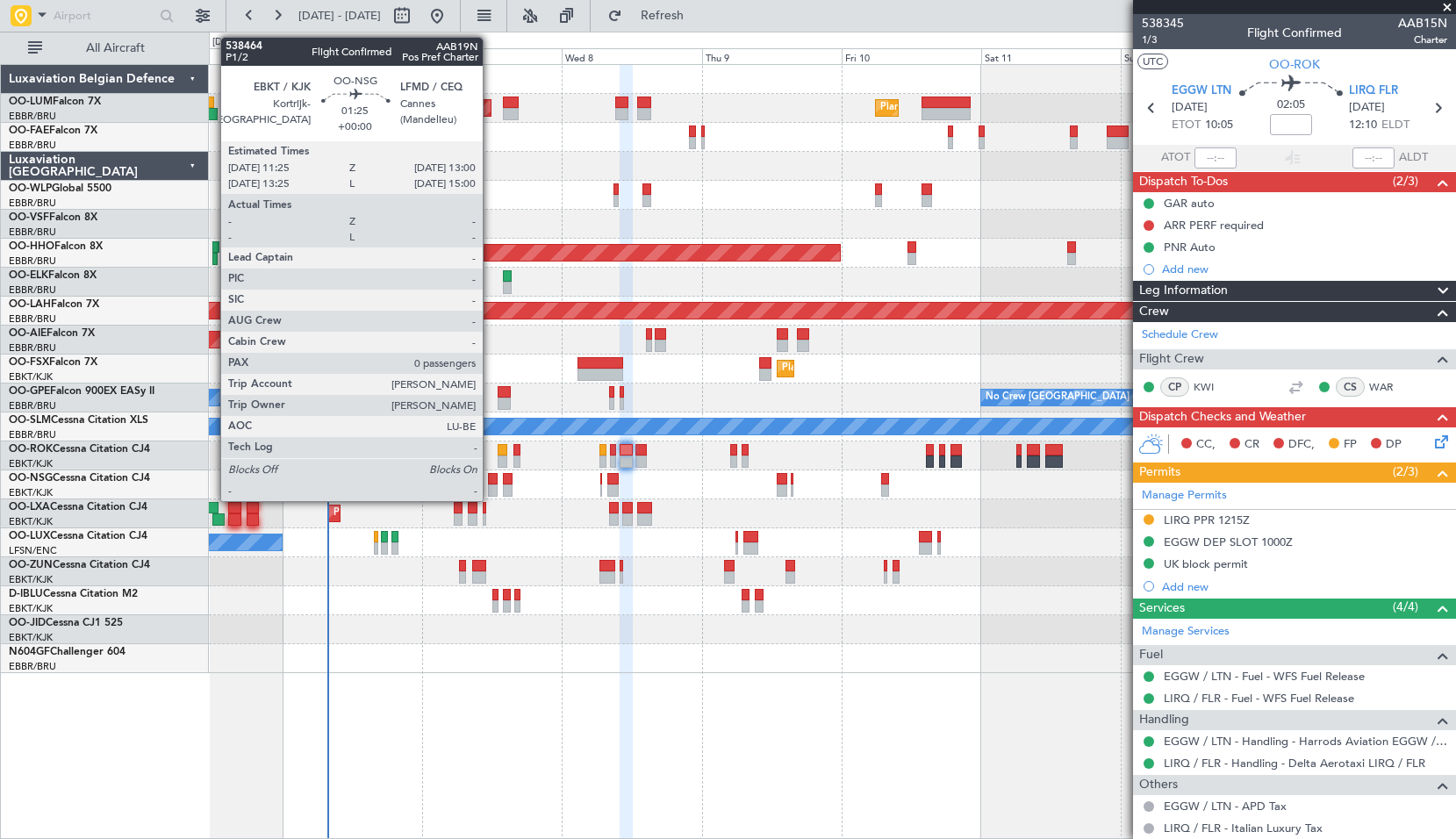
click at [491, 485] on div at bounding box center [493, 491] width 10 height 12
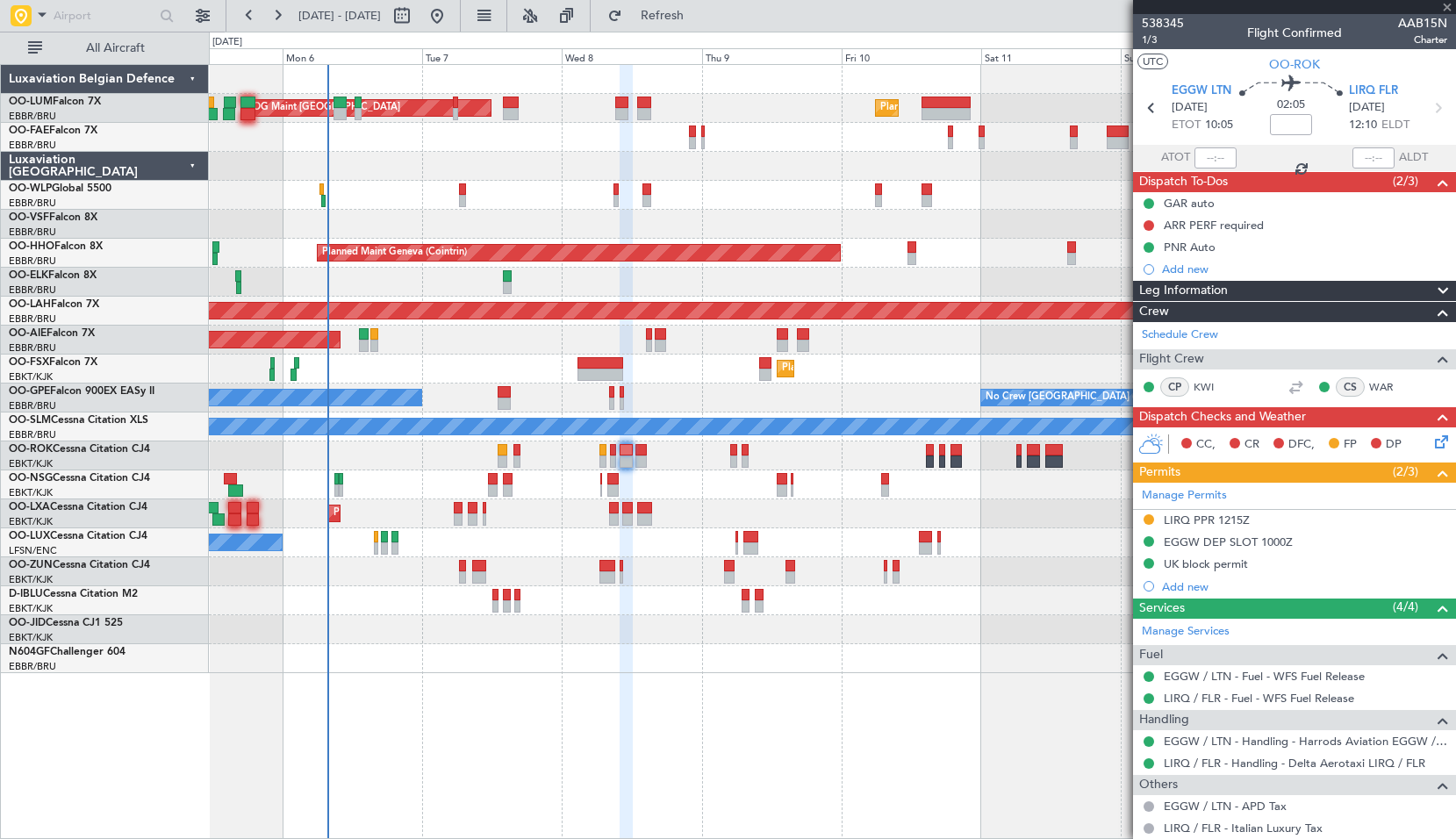
click at [519, 520] on div "Planned Maint Kortrijk-Wevelgem AOG Maint Rimini" at bounding box center [832, 514] width 1247 height 29
type input "0"
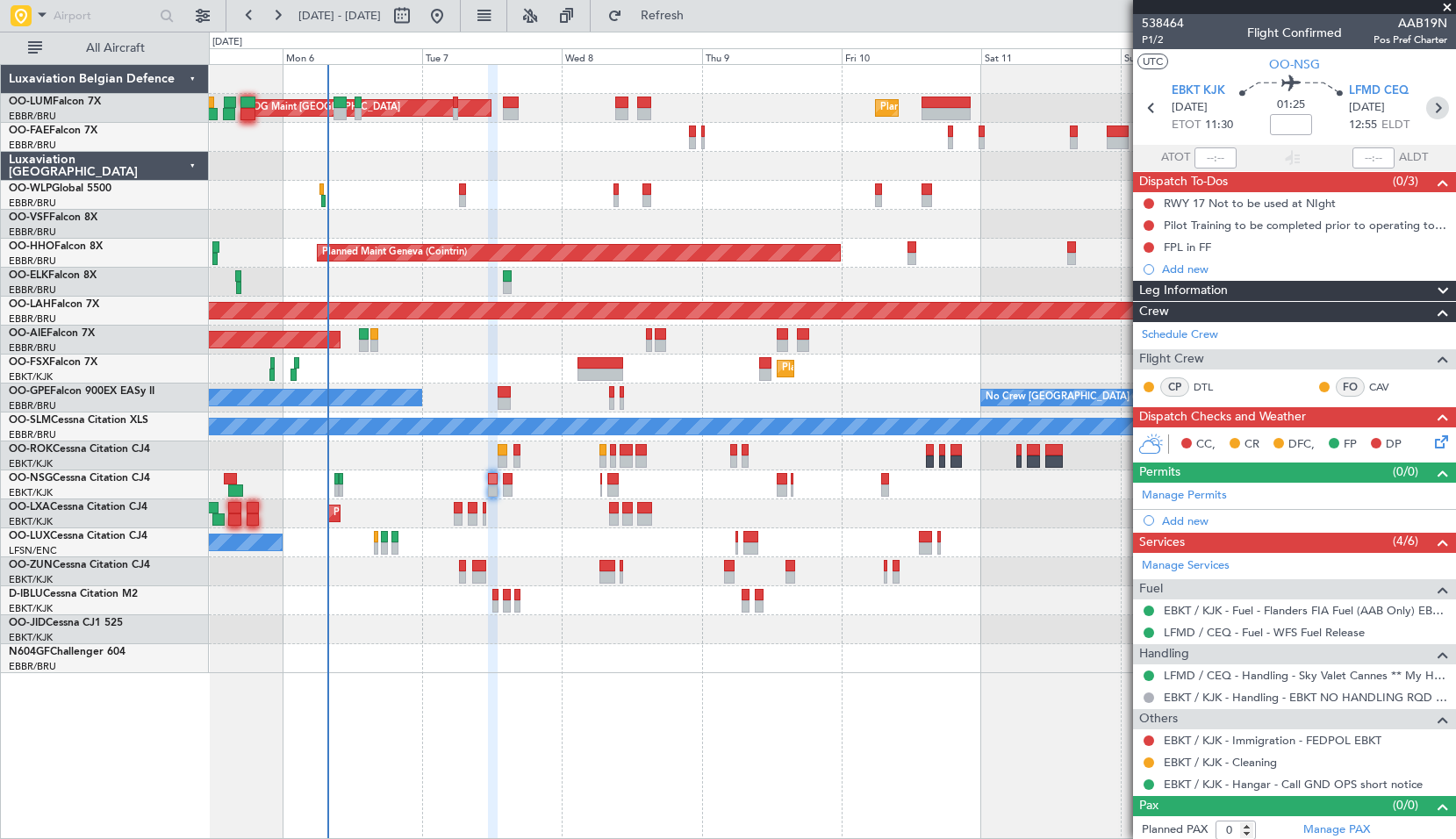
click at [1435, 113] on icon at bounding box center [1438, 108] width 23 height 23
type input "+00:05"
type input "3"
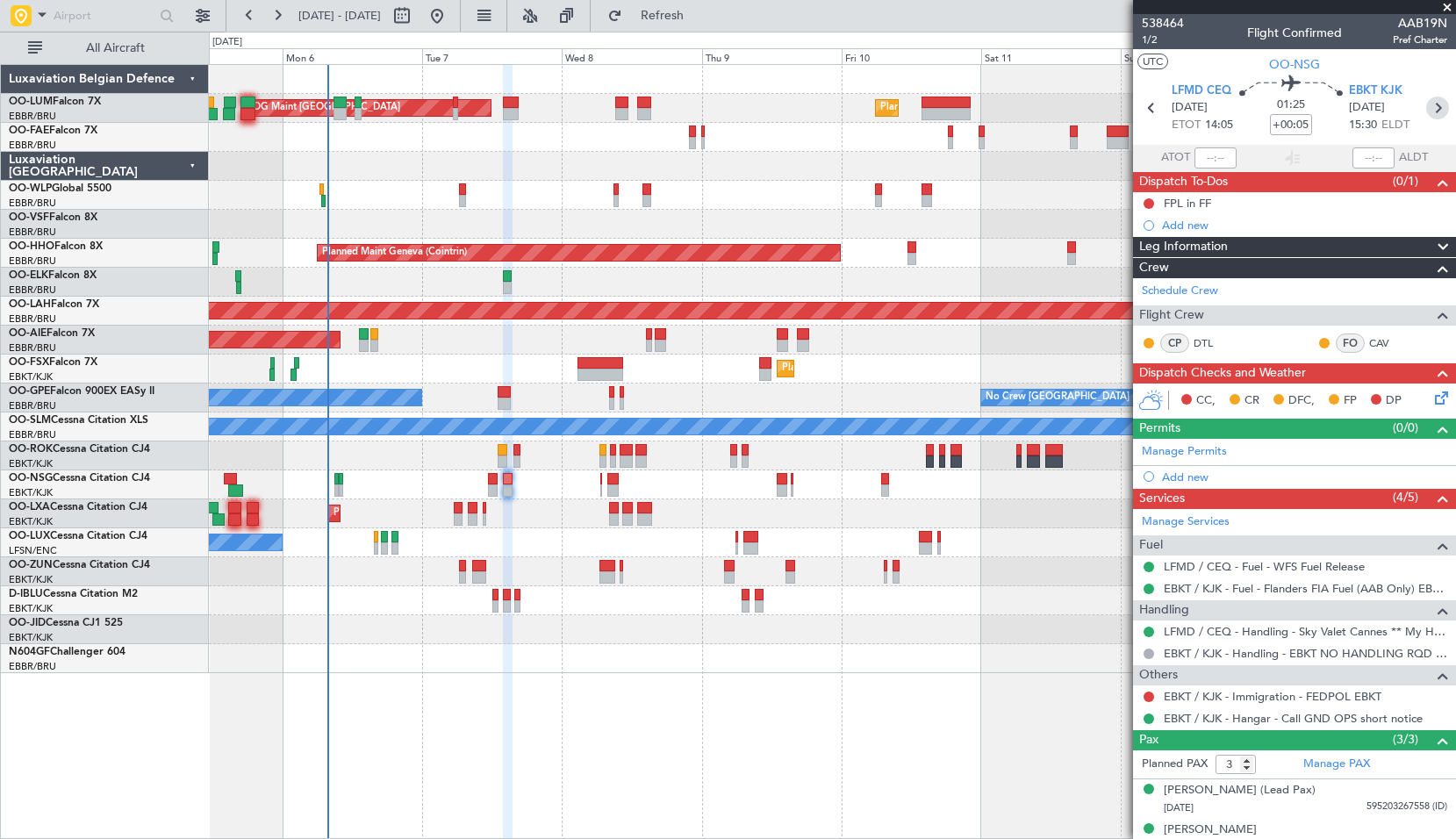
click at [1427, 110] on icon at bounding box center [1438, 108] width 23 height 23
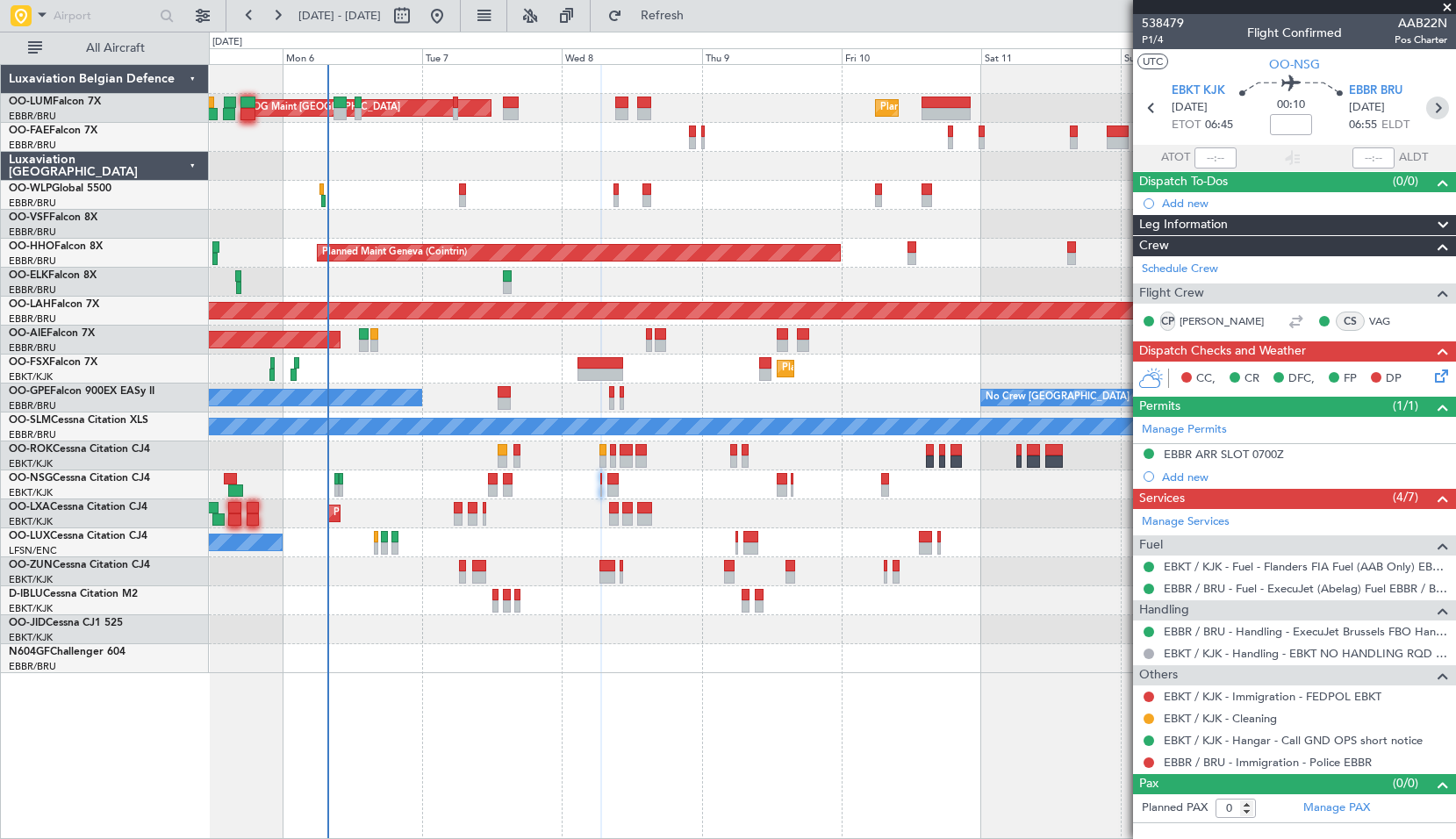
click at [1436, 113] on icon at bounding box center [1438, 108] width 23 height 23
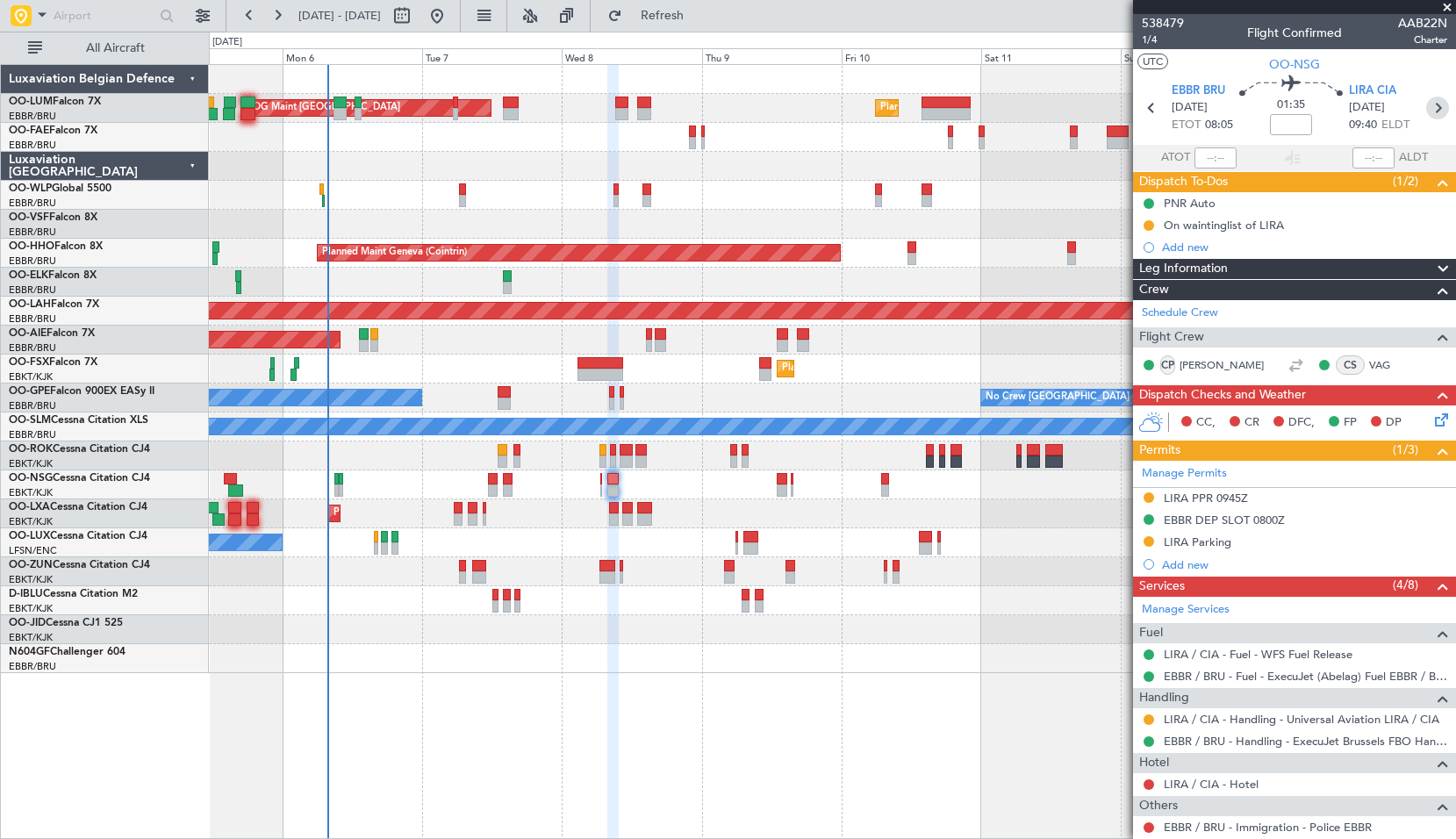
click at [1428, 115] on icon at bounding box center [1438, 108] width 23 height 23
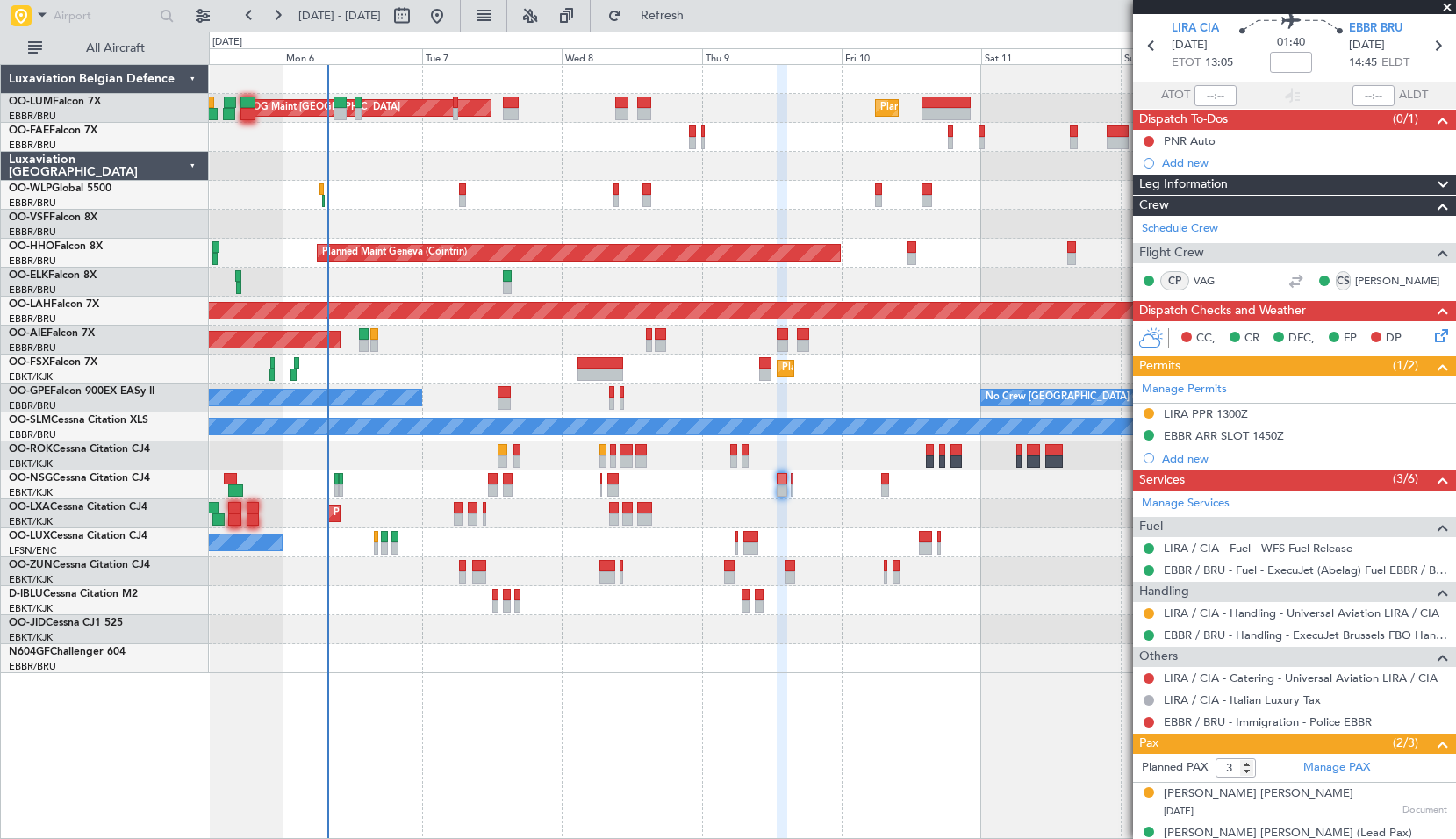
scroll to position [36, 0]
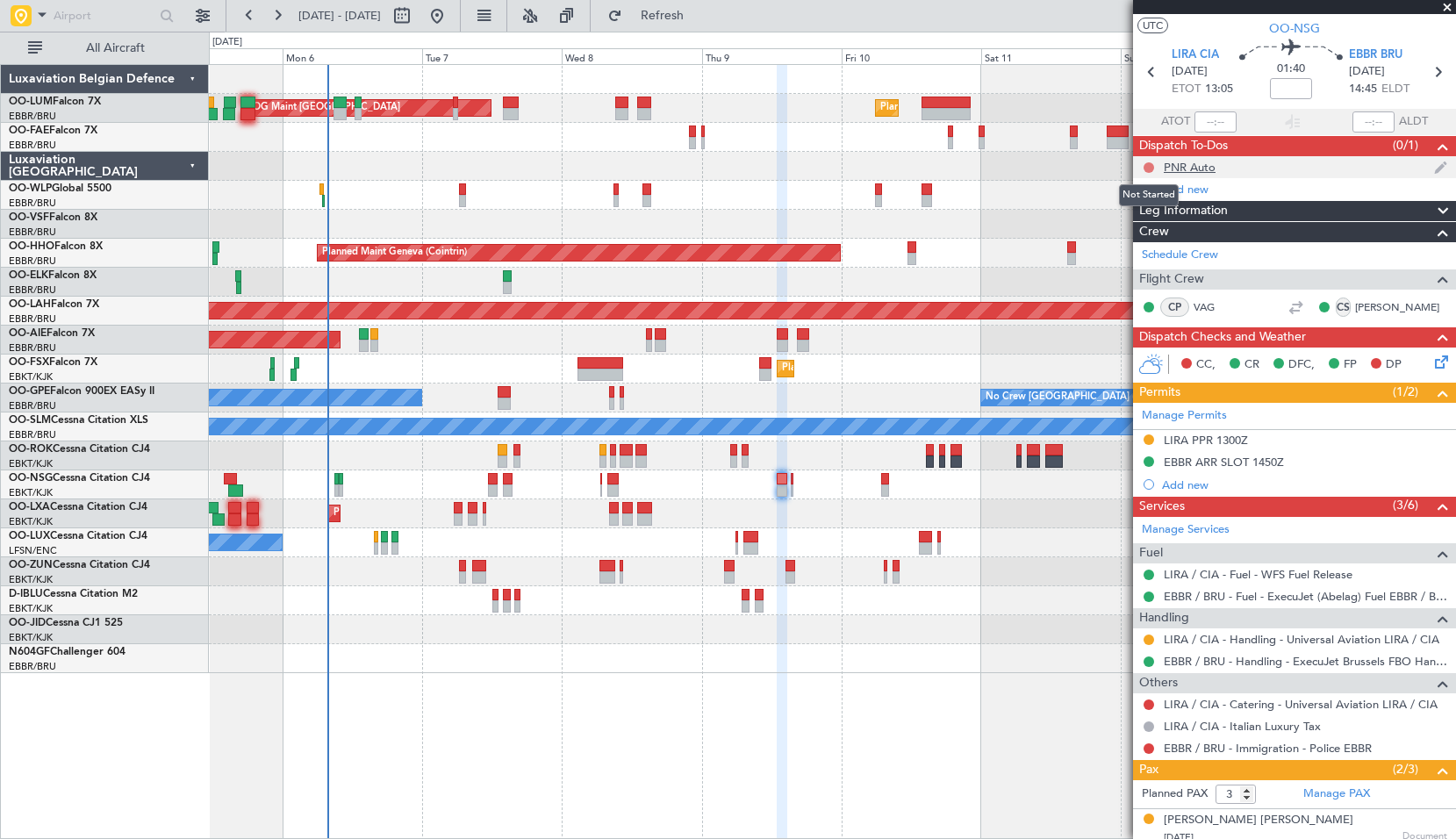
click at [1146, 168] on button at bounding box center [1149, 167] width 11 height 11
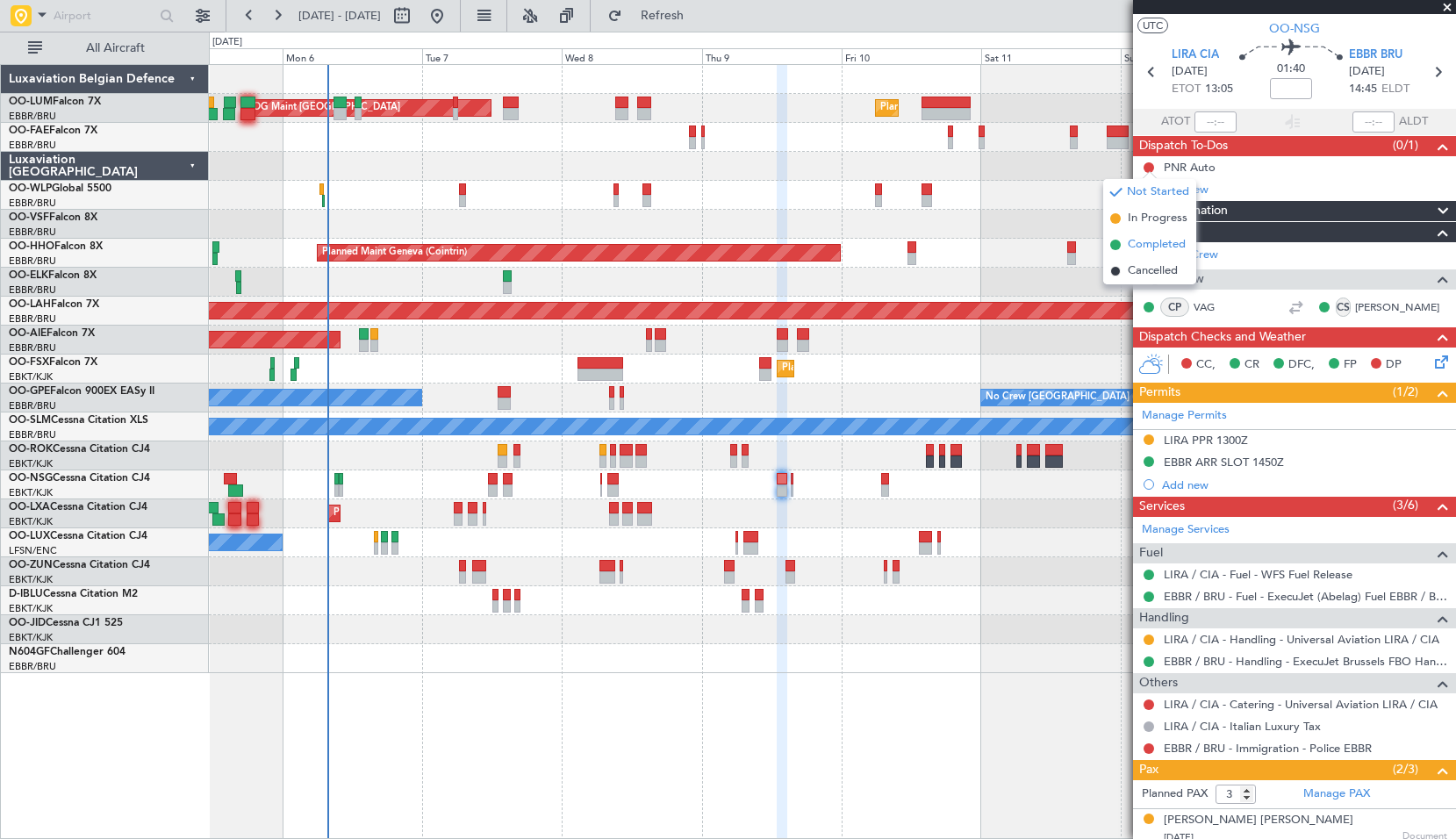
click at [1137, 246] on span "Completed" at bounding box center [1157, 245] width 58 height 18
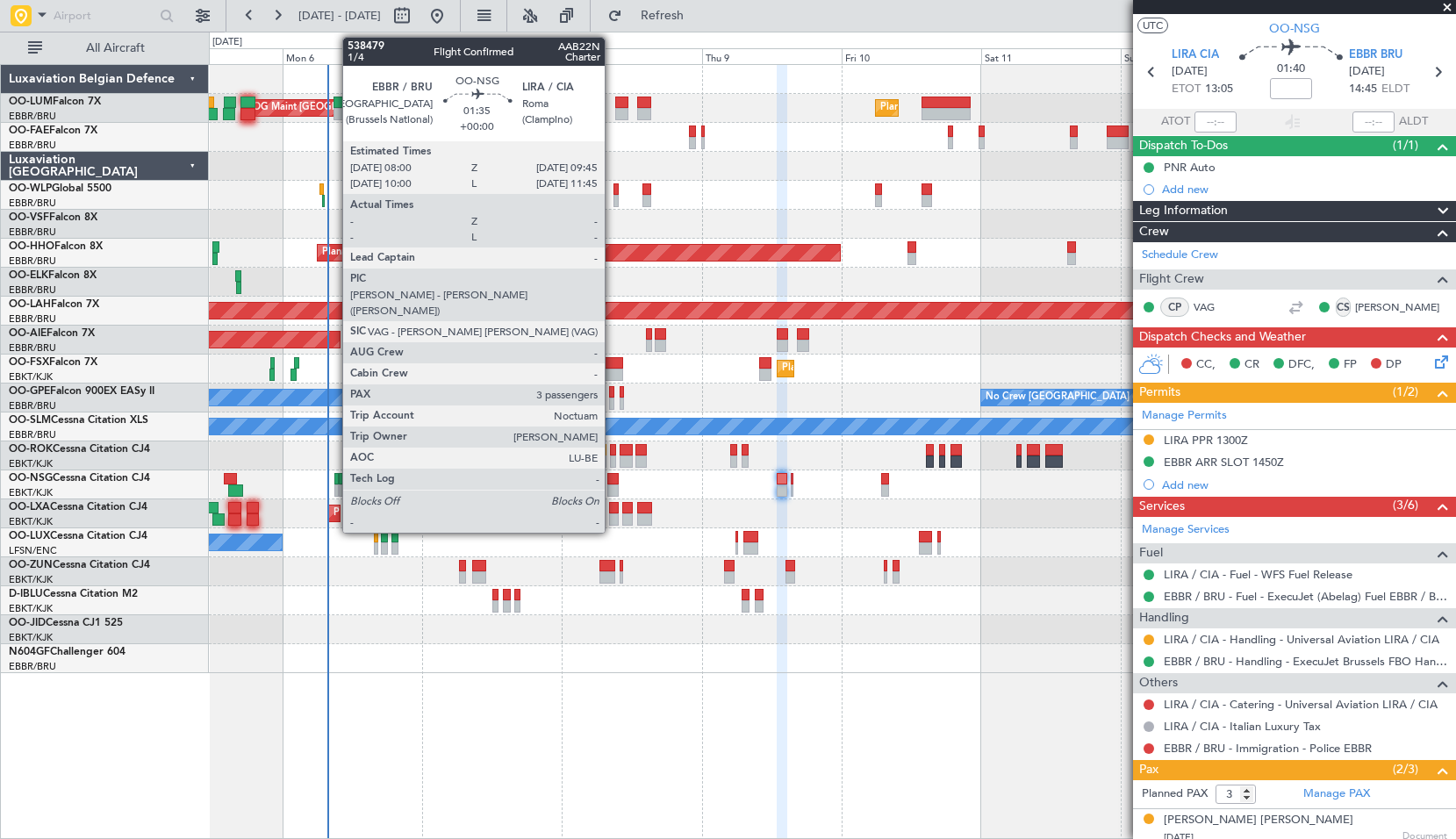
click at [613, 481] on div at bounding box center [613, 479] width 11 height 12
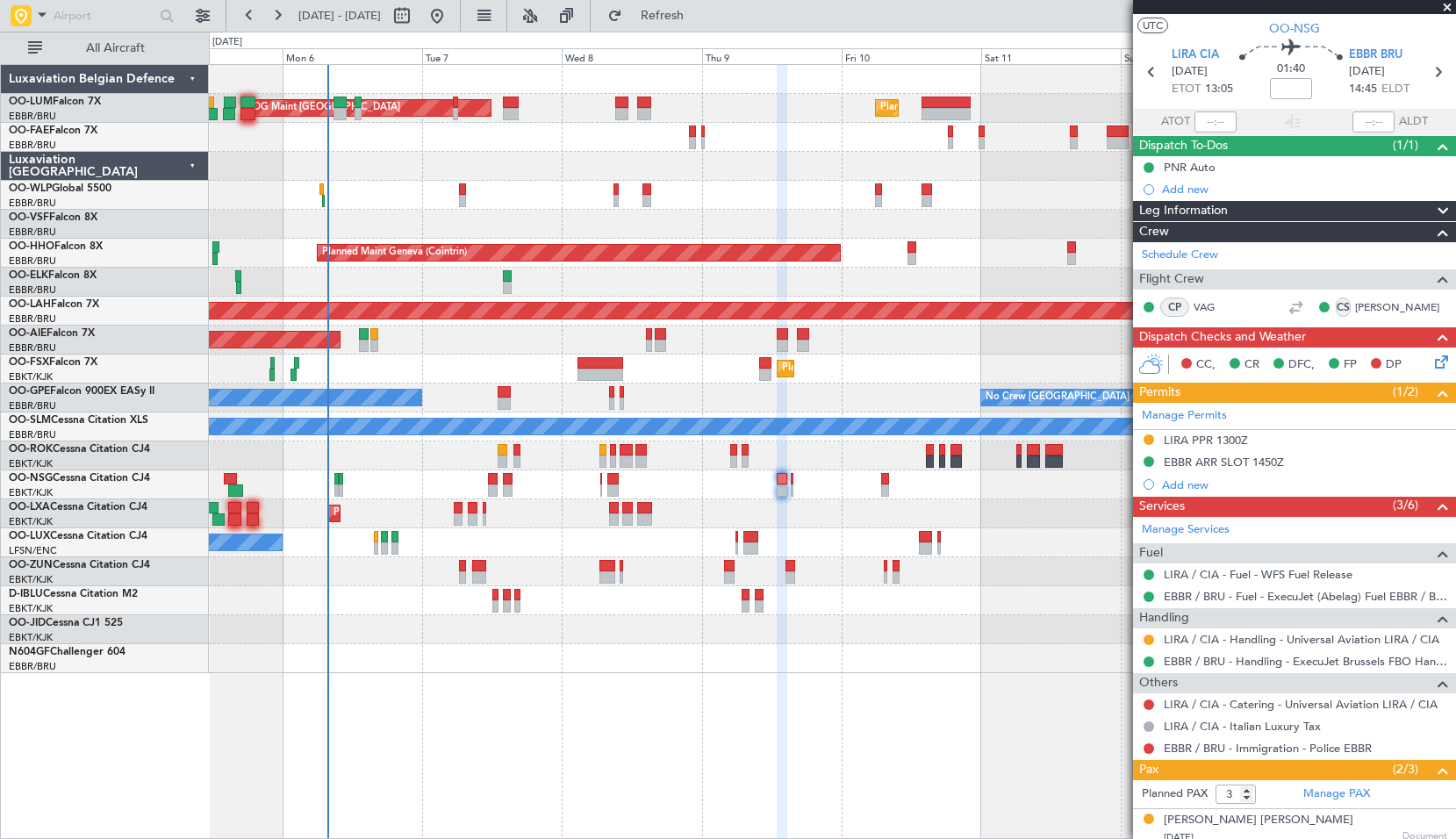
click at [672, 478] on div at bounding box center [832, 485] width 1247 height 29
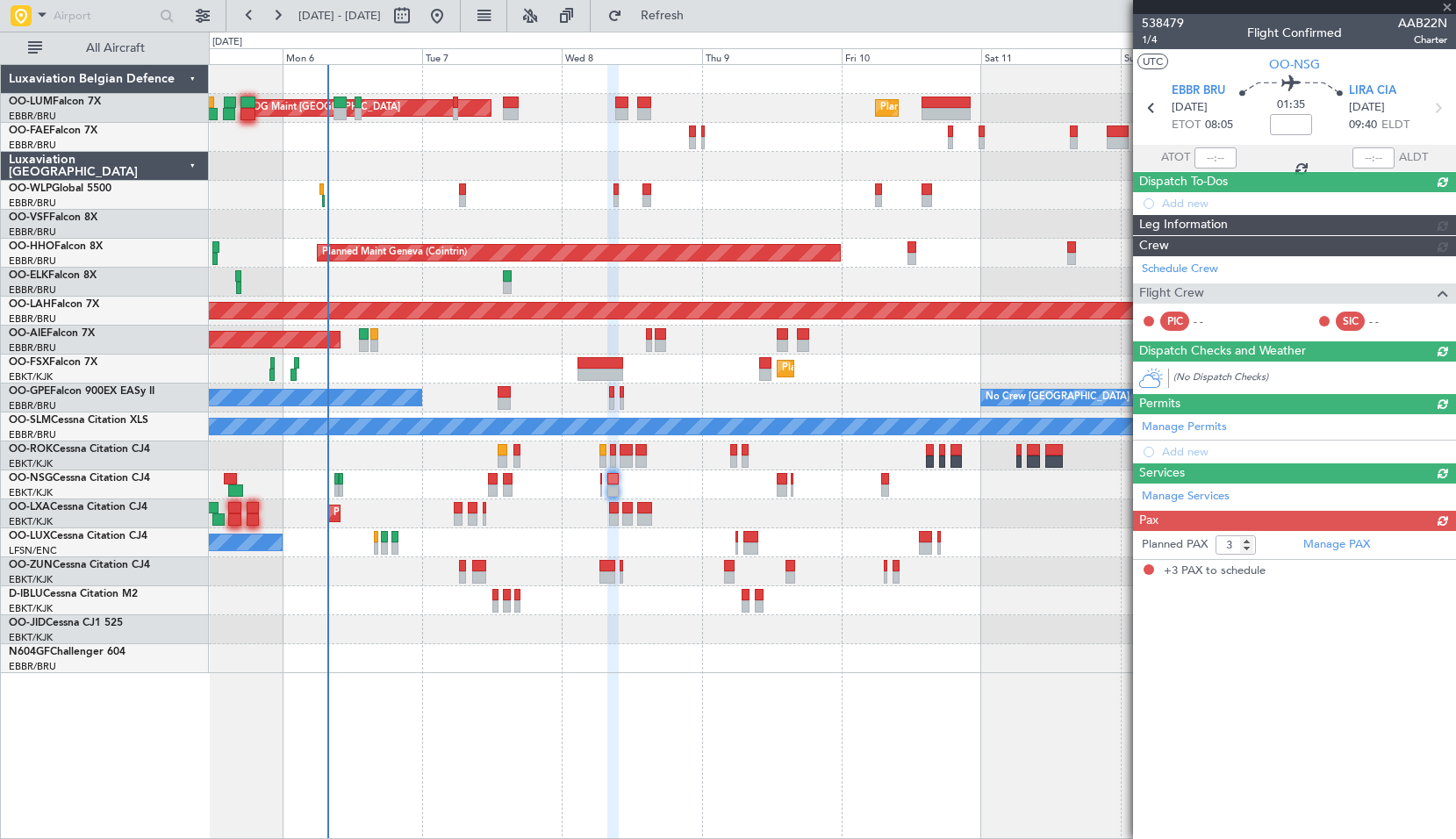
scroll to position [0, 0]
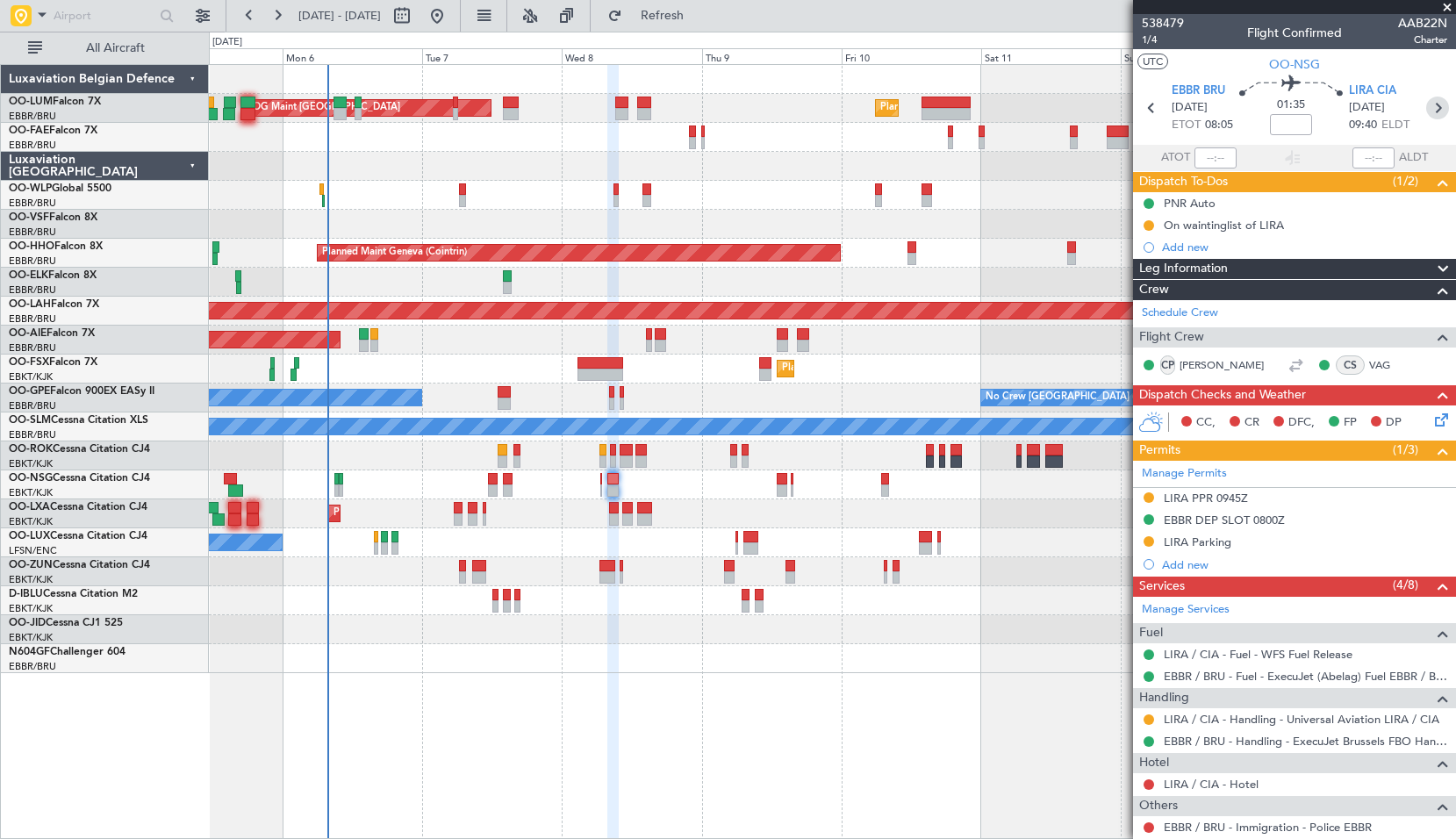
click at [1432, 111] on icon at bounding box center [1438, 108] width 23 height 23
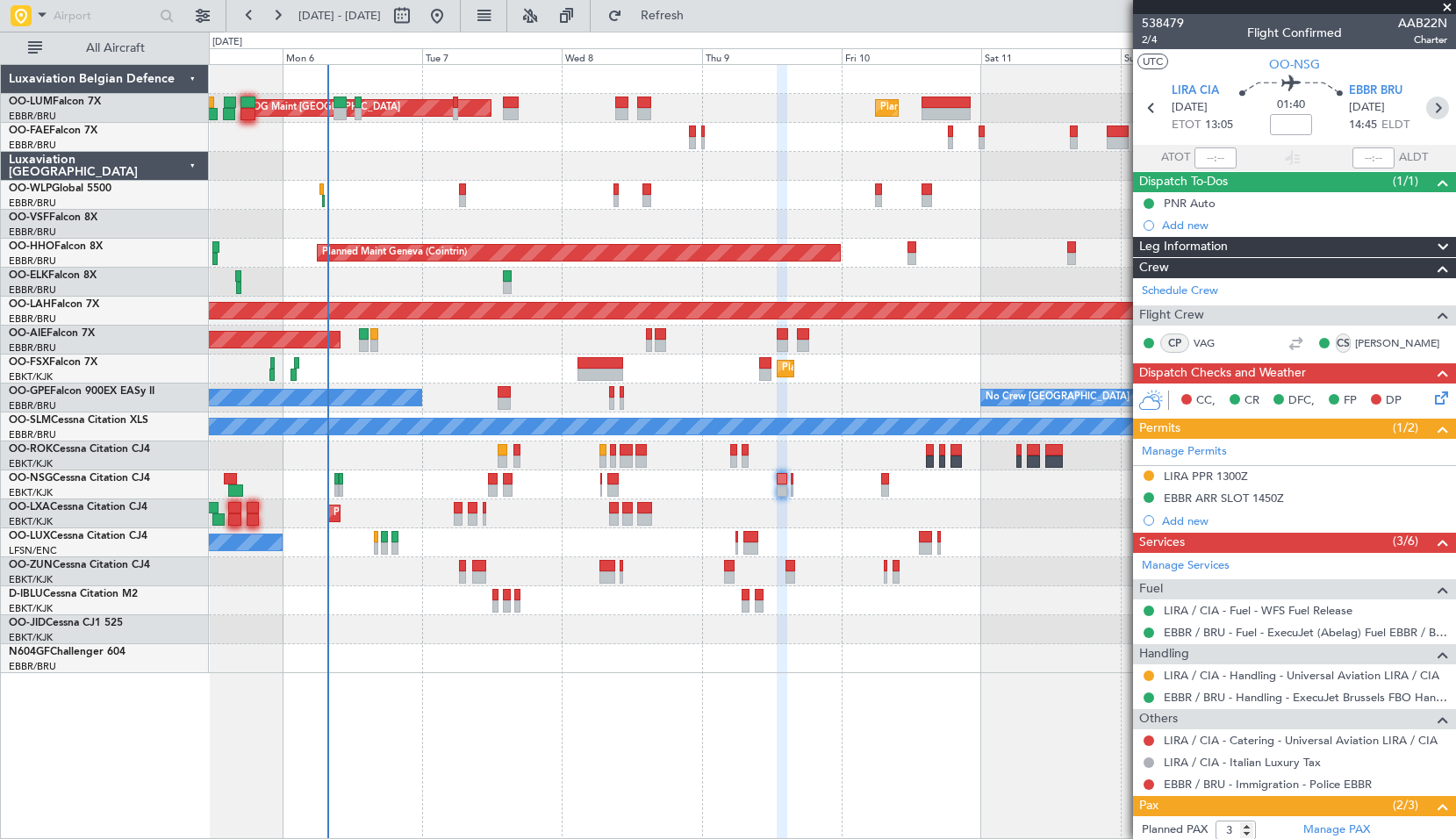
click at [1430, 108] on icon at bounding box center [1438, 108] width 23 height 23
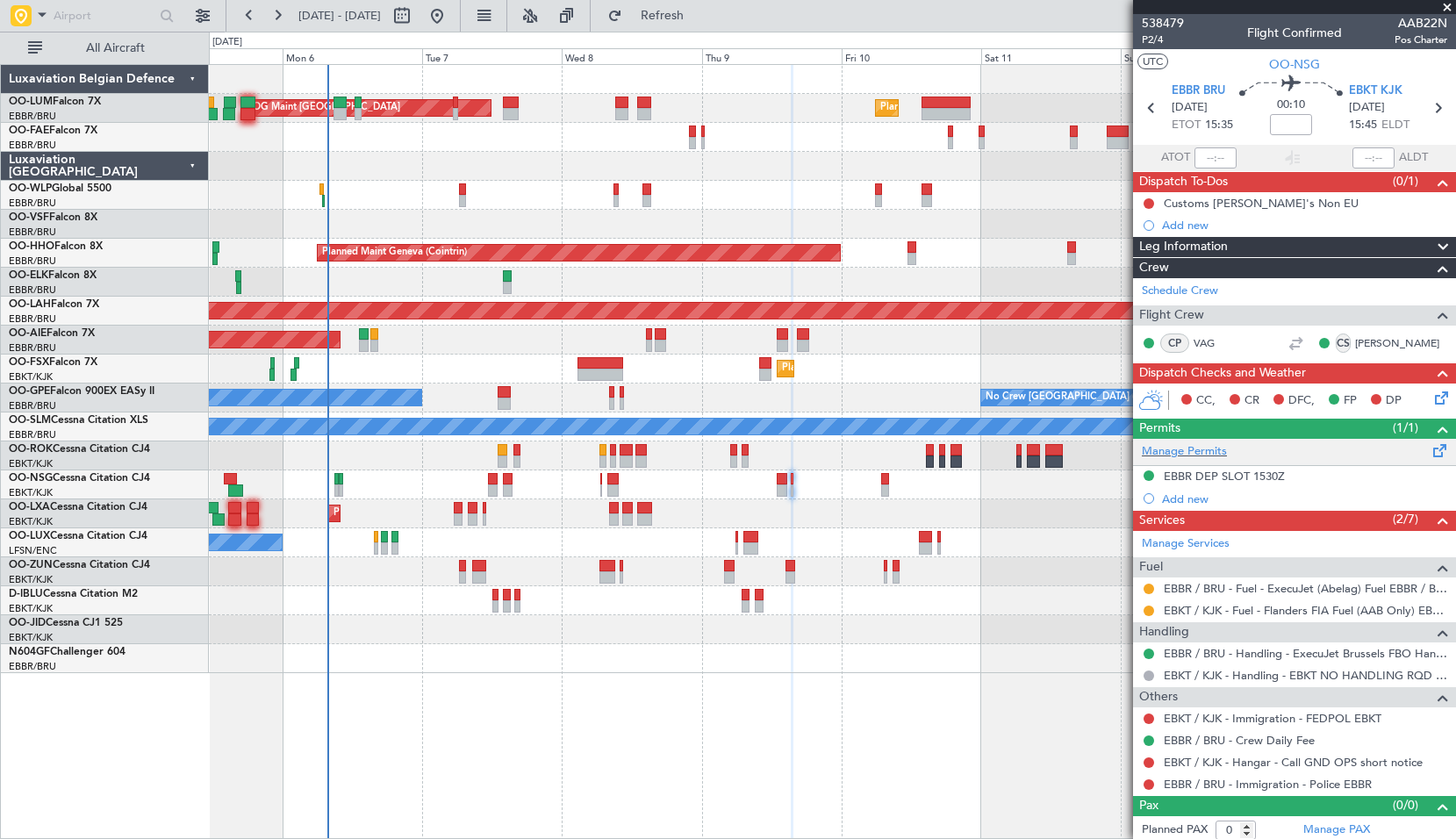
scroll to position [5, 0]
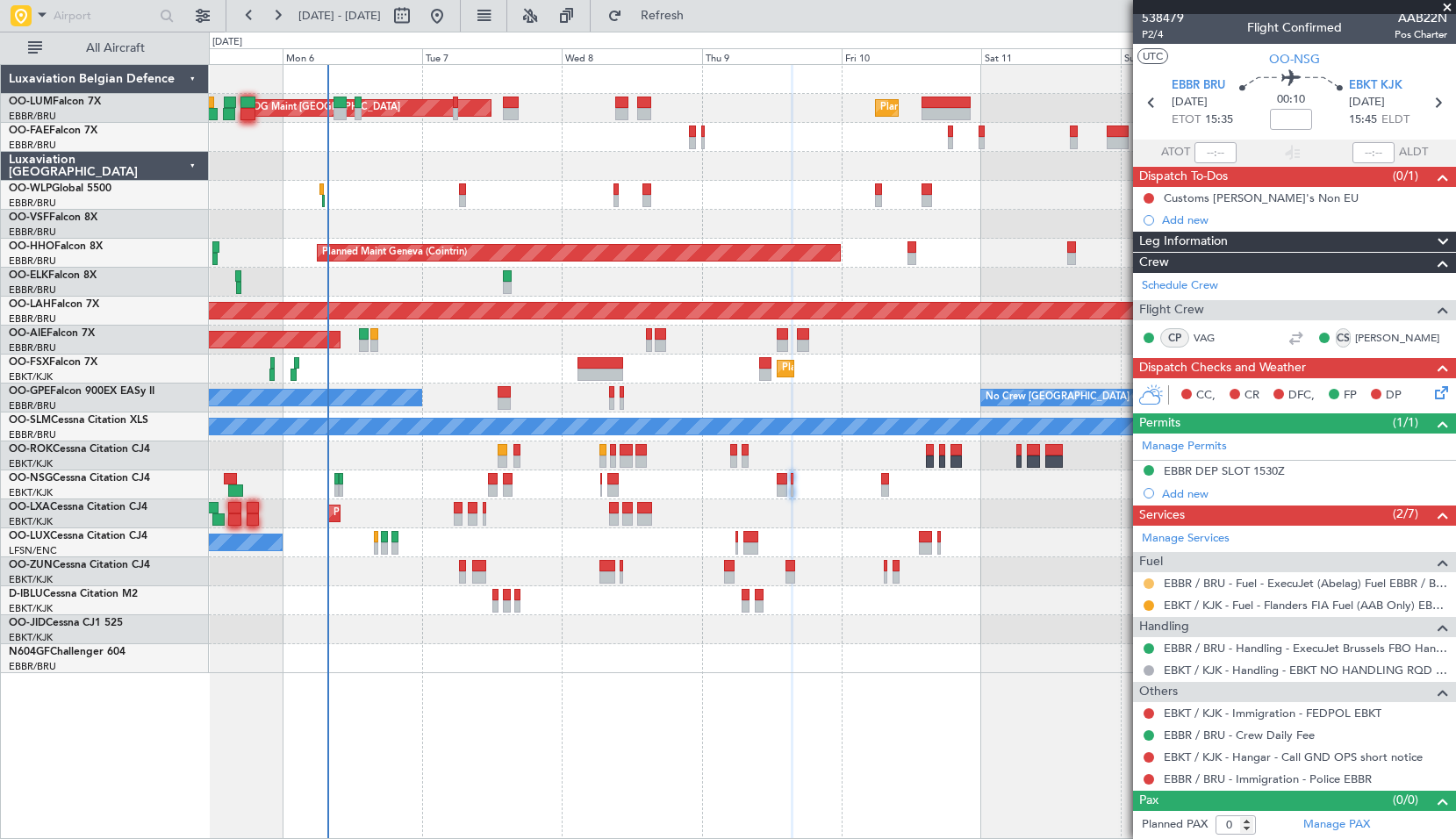
click at [1147, 583] on button at bounding box center [1149, 584] width 11 height 11
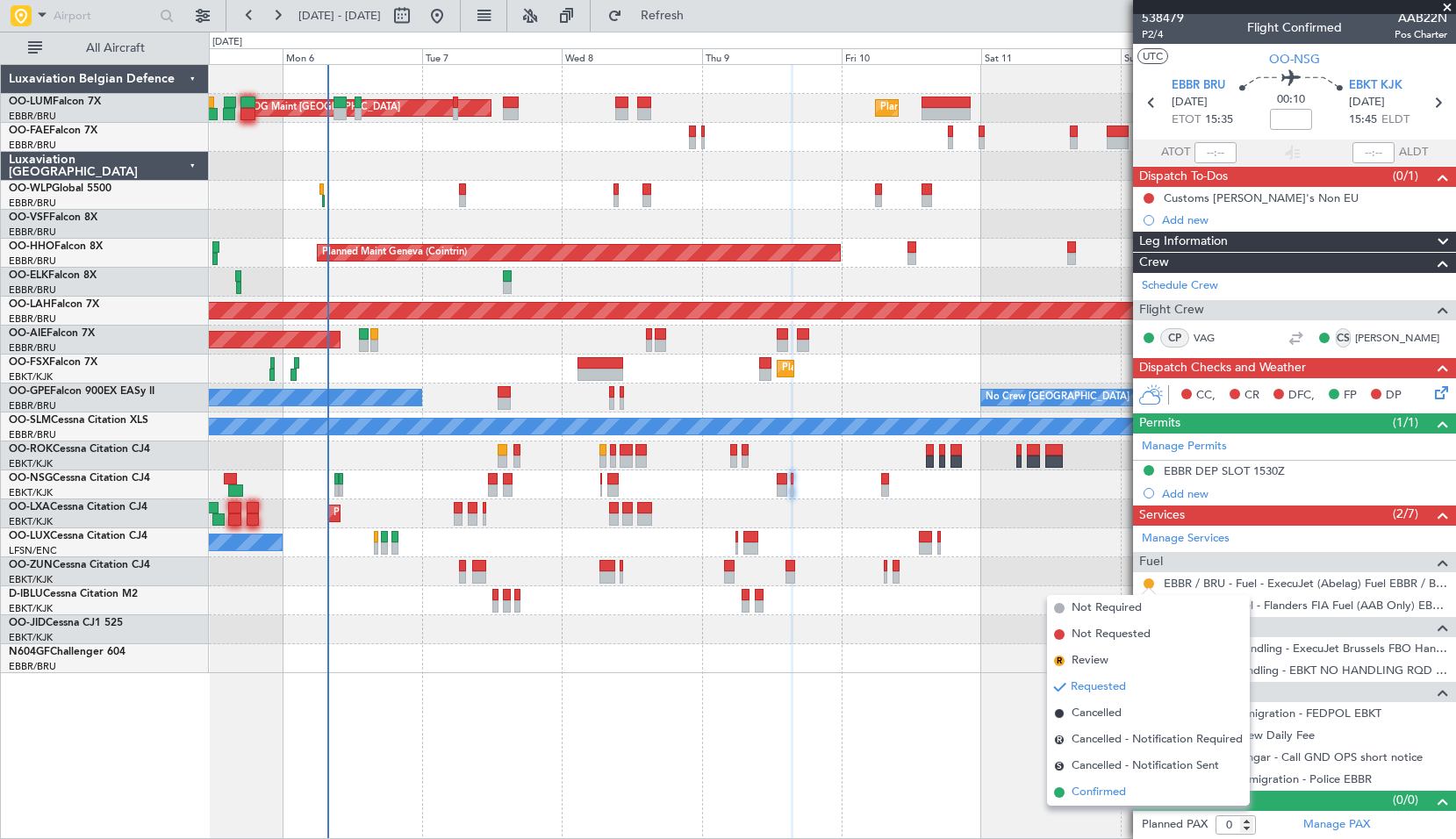
click at [1085, 793] on span "Confirmed" at bounding box center [1099, 793] width 54 height 18
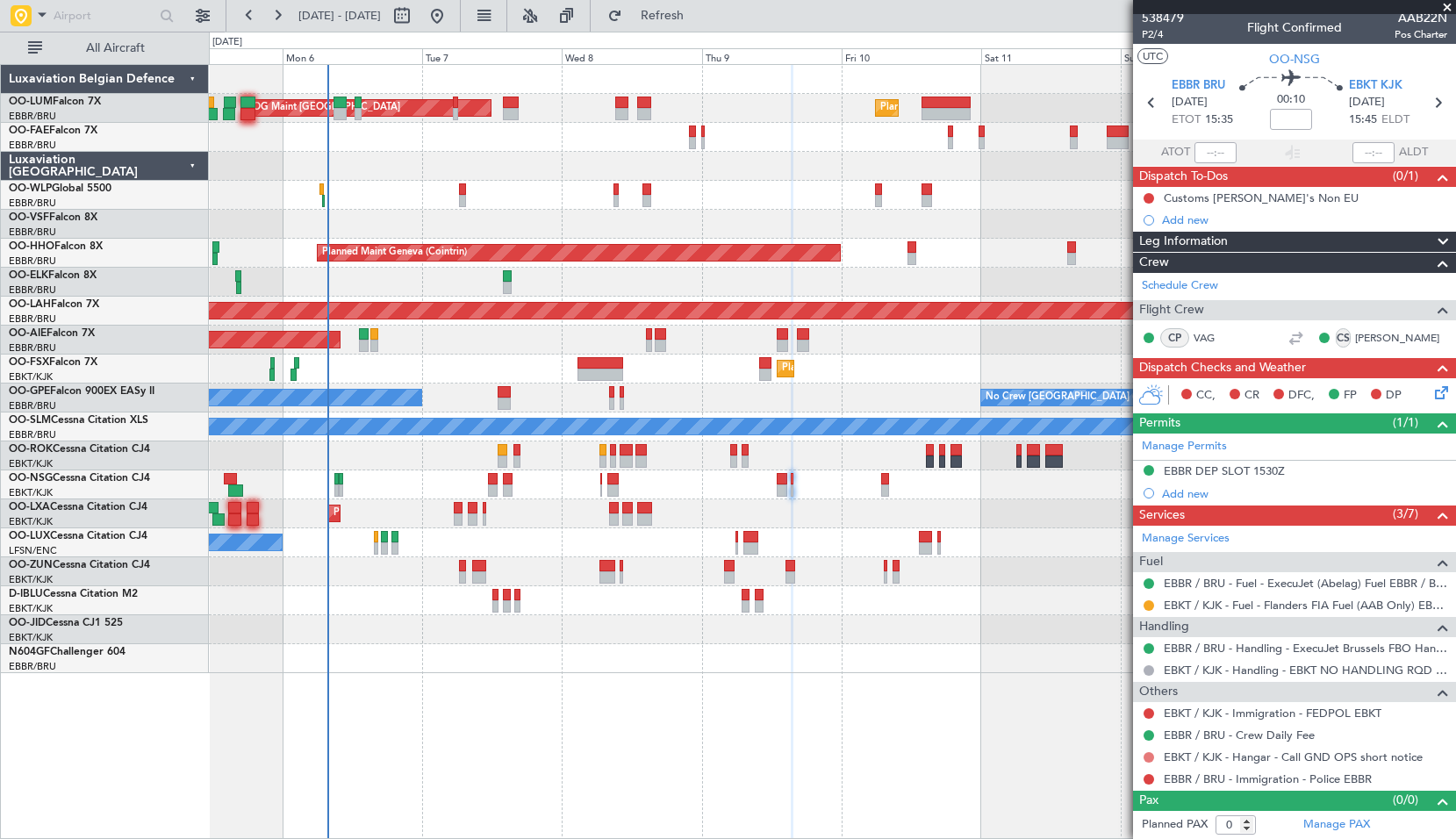
click at [1150, 759] on button at bounding box center [1149, 757] width 11 height 11
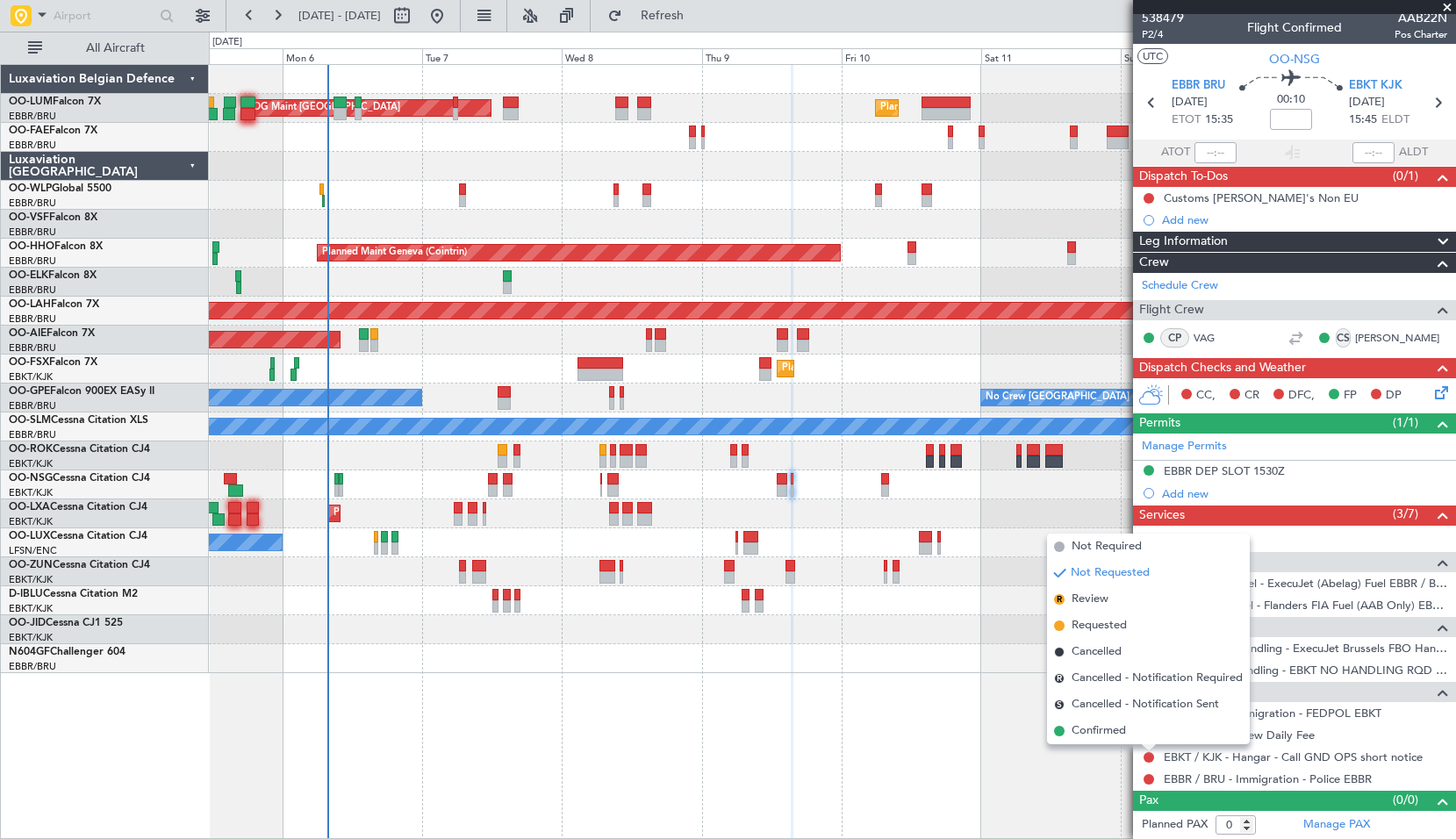
click at [1126, 733] on span "Confirmed" at bounding box center [1099, 732] width 54 height 18
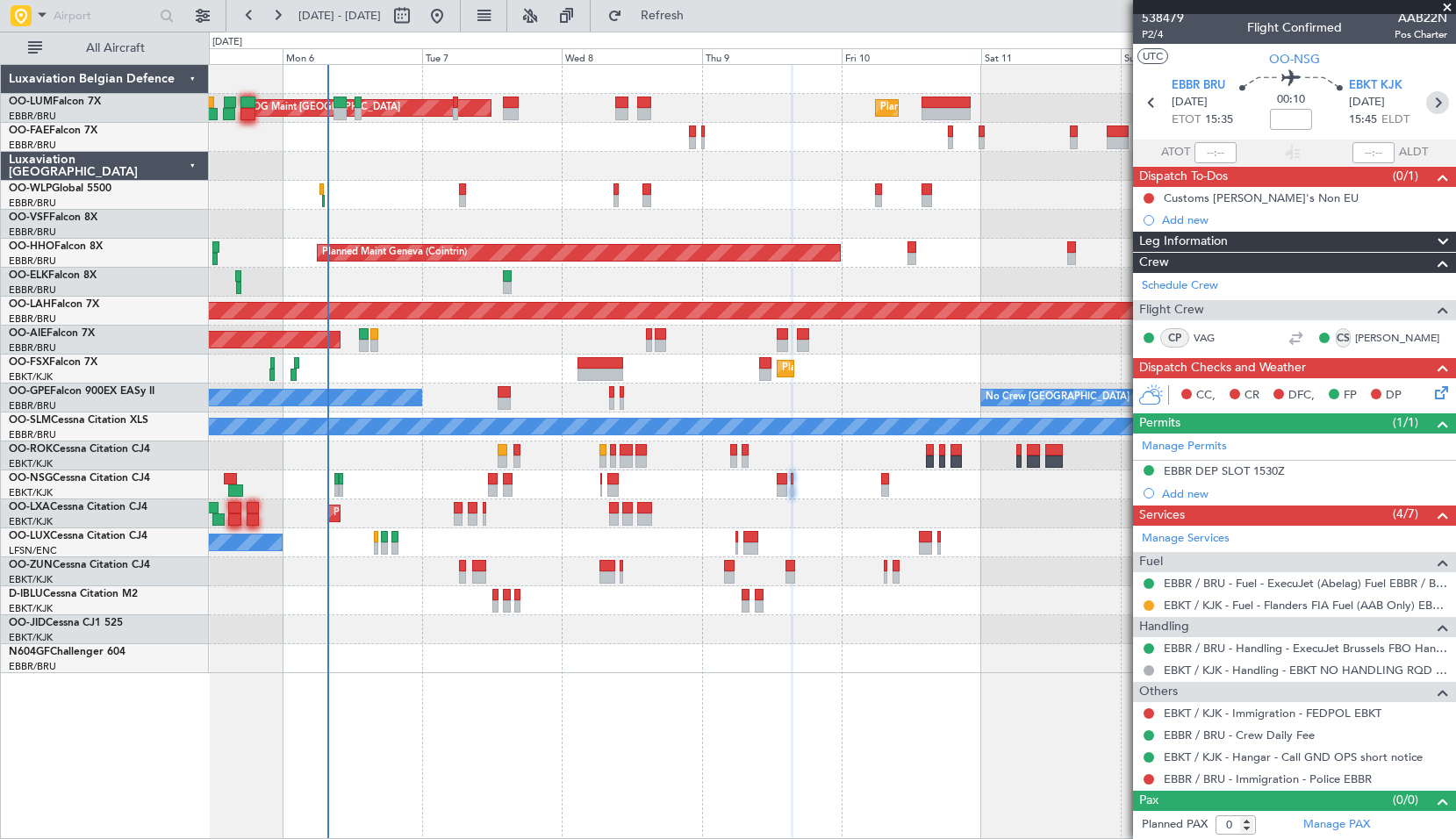
click at [1427, 101] on icon at bounding box center [1438, 102] width 23 height 23
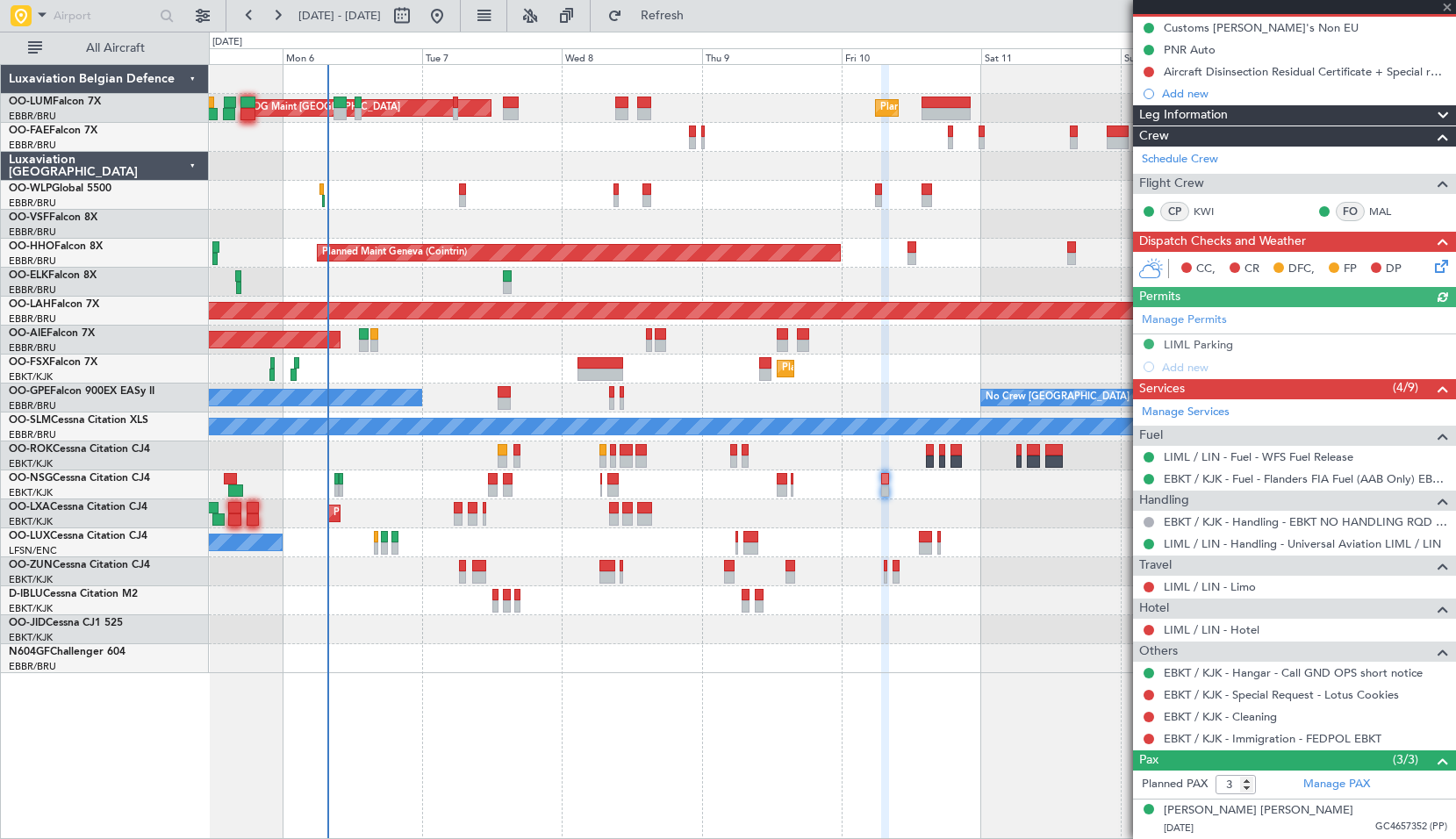
scroll to position [254, 0]
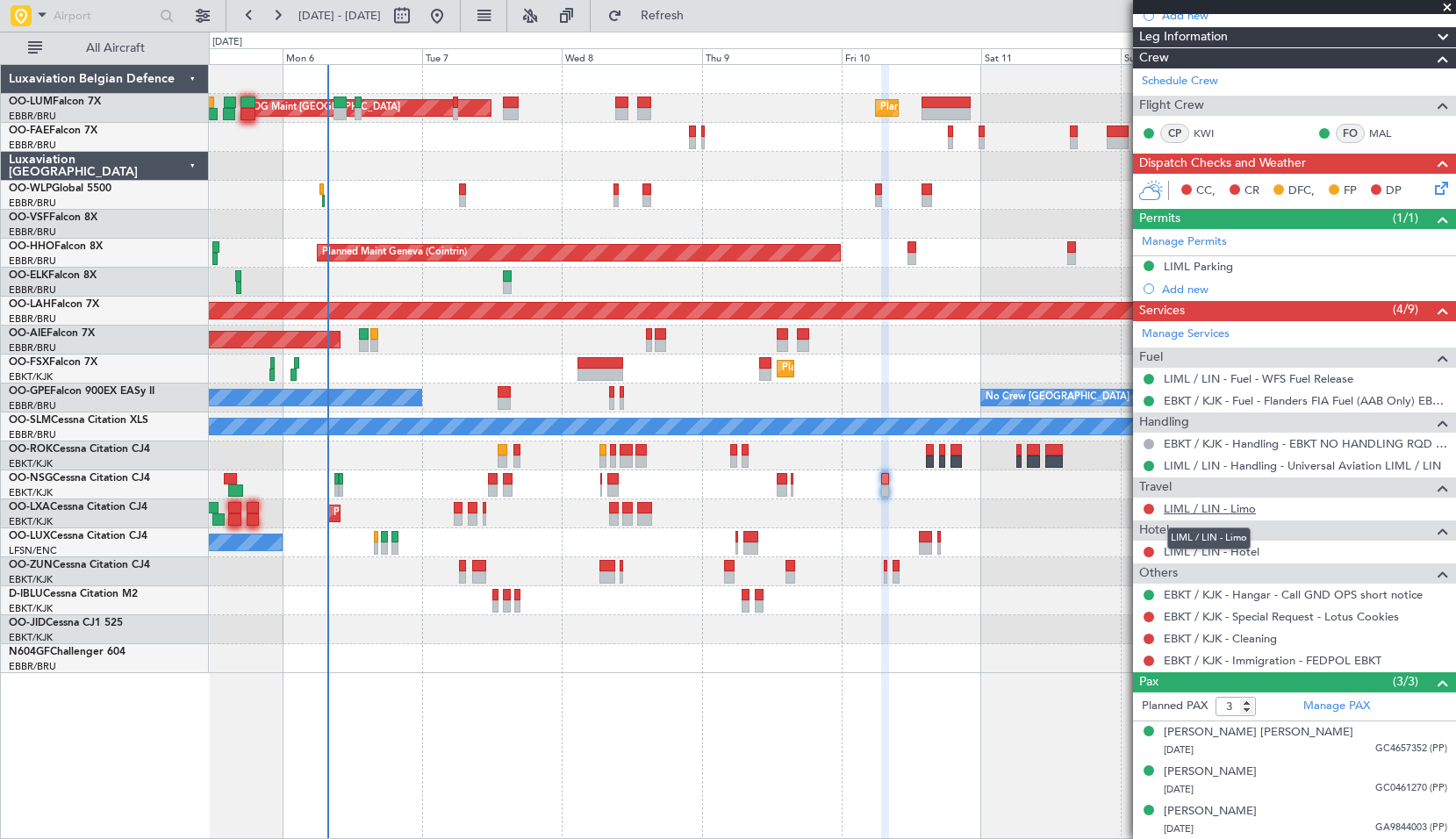
click at [1237, 508] on link "LIML / LIN - Limo" at bounding box center [1210, 508] width 92 height 15
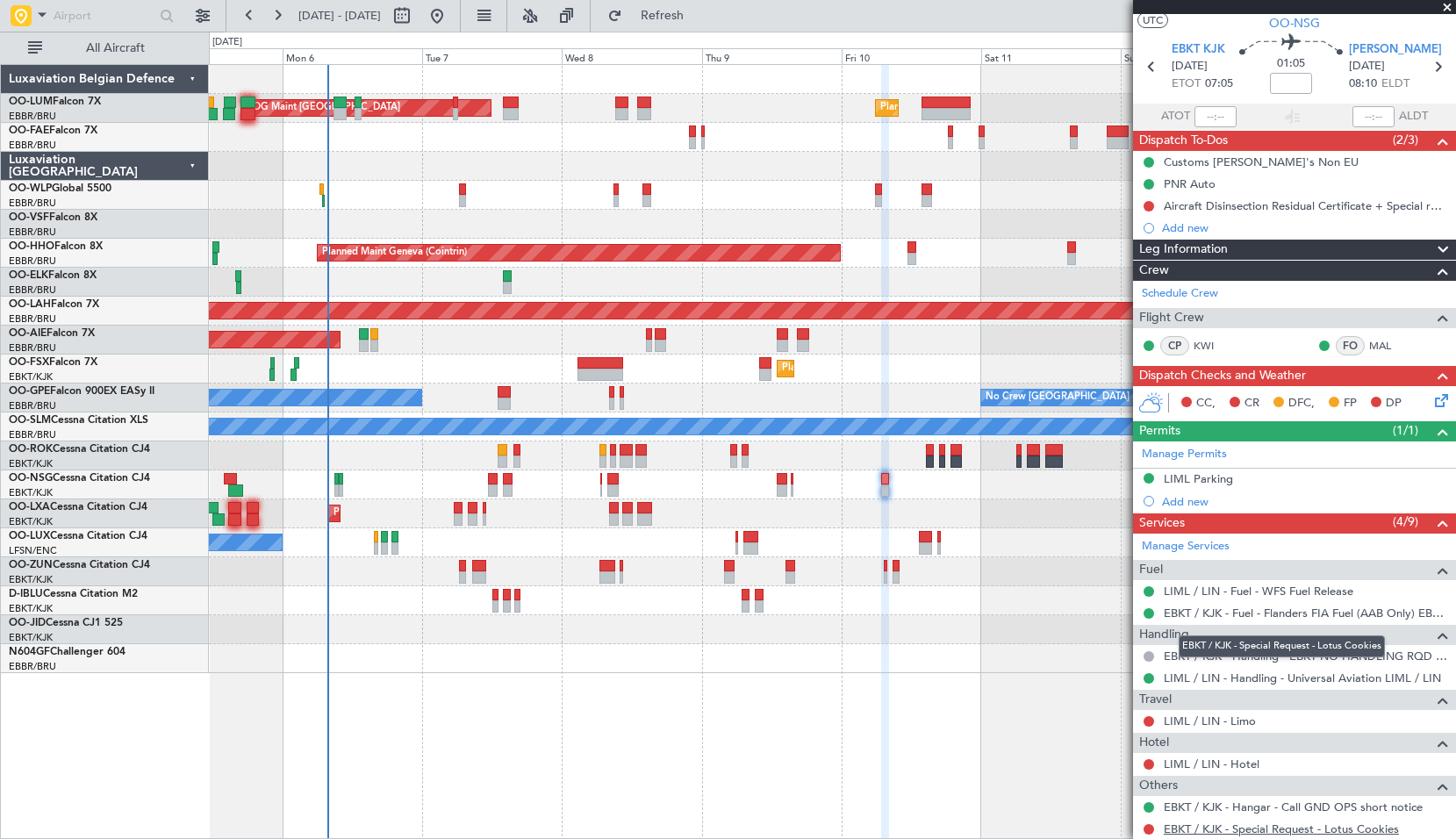
scroll to position [0, 0]
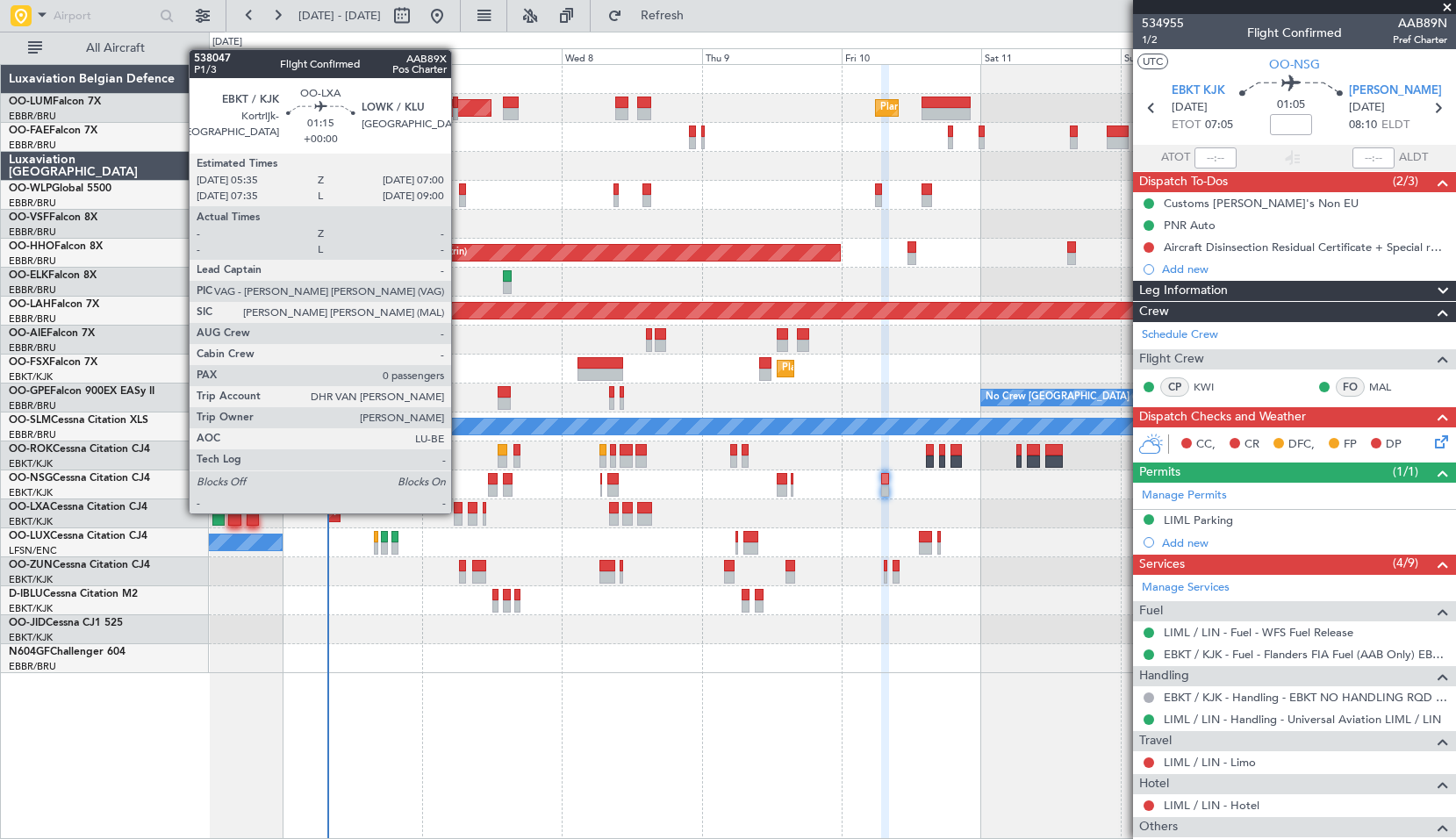
click at [459, 512] on div at bounding box center [458, 508] width 9 height 12
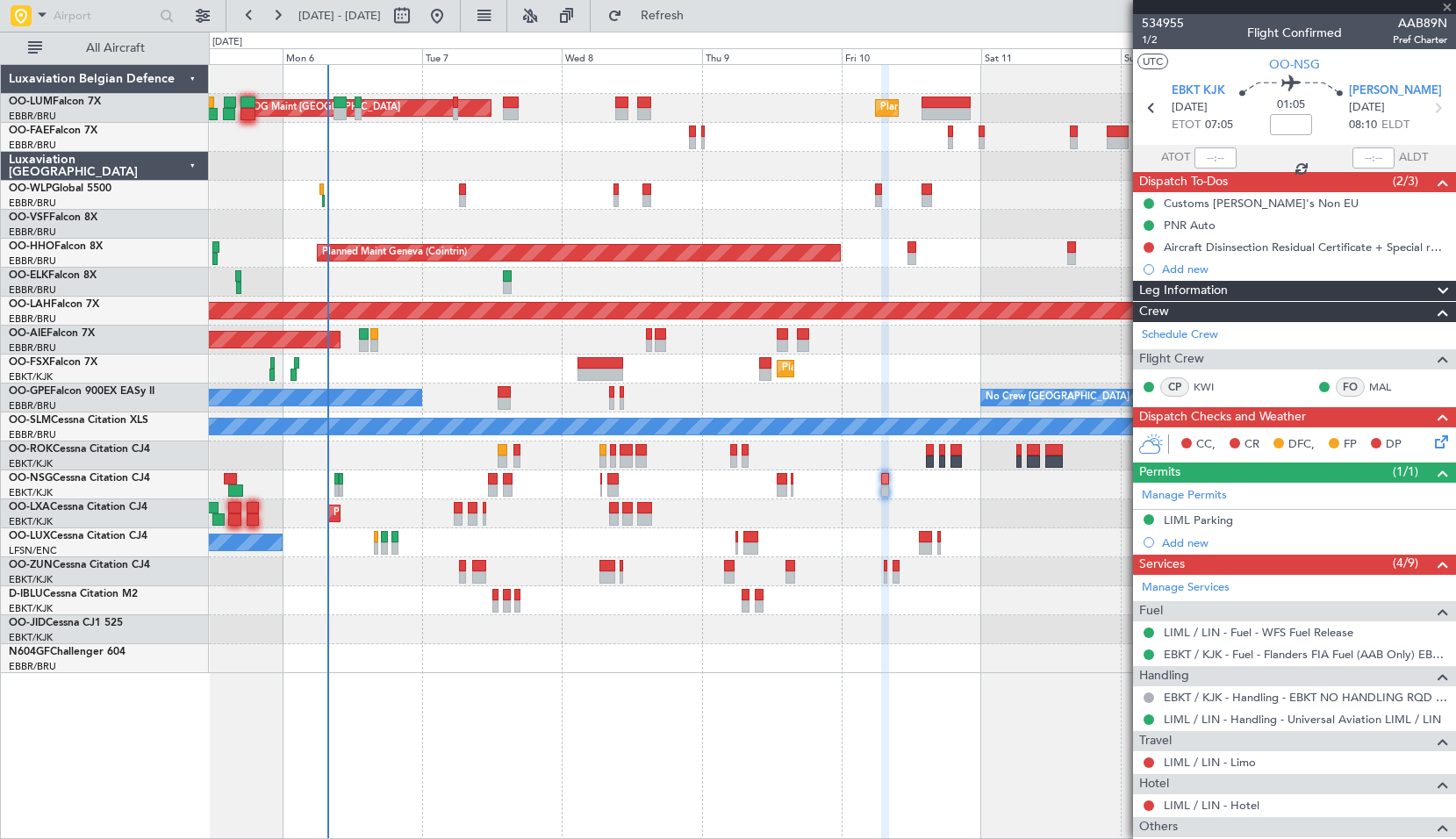
click at [497, 528] on div "Planned Maint Kortrijk-Wevelgem AOG Maint Rimini" at bounding box center [832, 514] width 1247 height 29
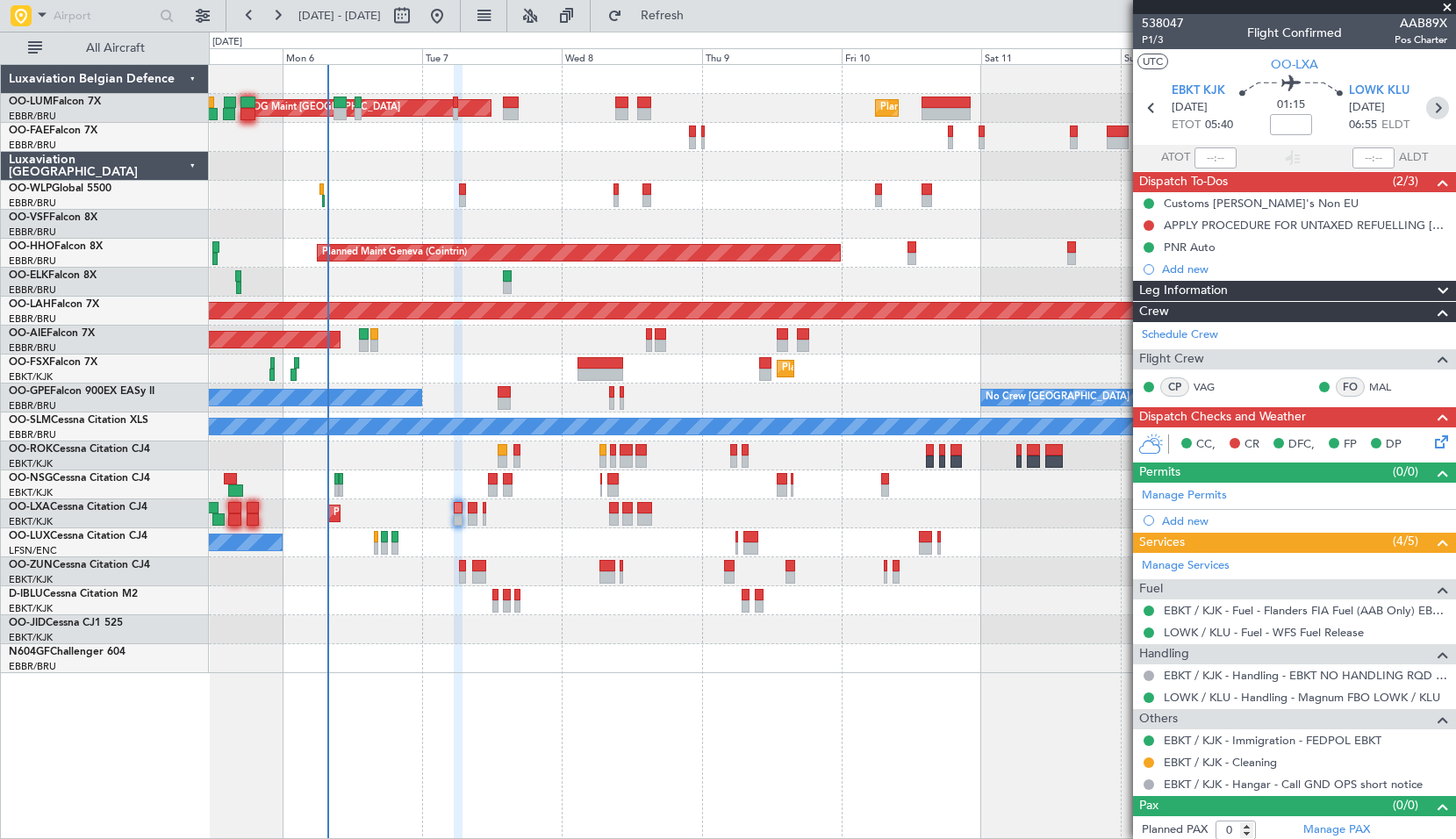
click at [1433, 105] on icon at bounding box center [1438, 108] width 23 height 23
type input "2"
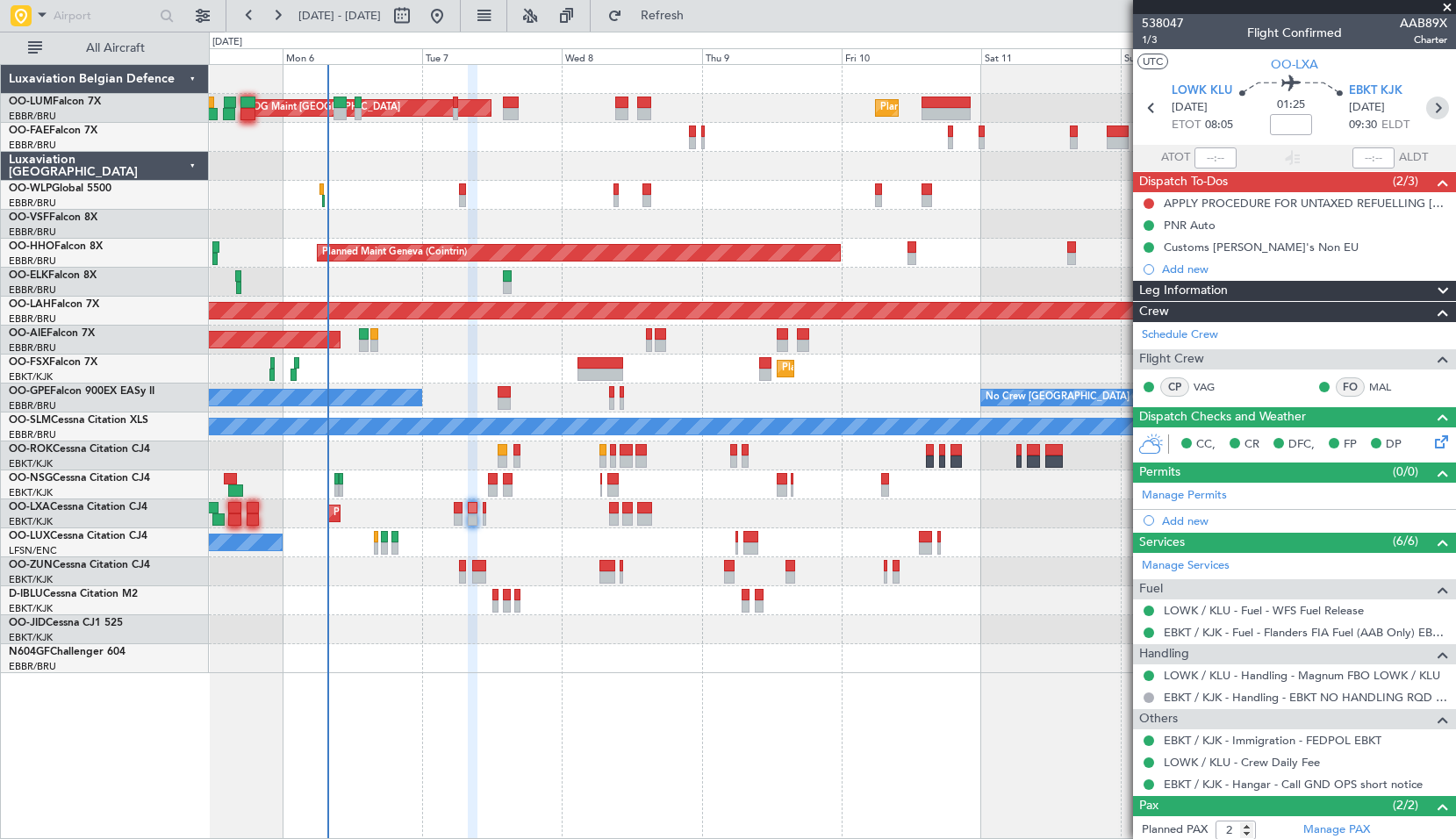
click at [1429, 105] on icon at bounding box center [1438, 108] width 23 height 23
type input "+00:05"
type input "0"
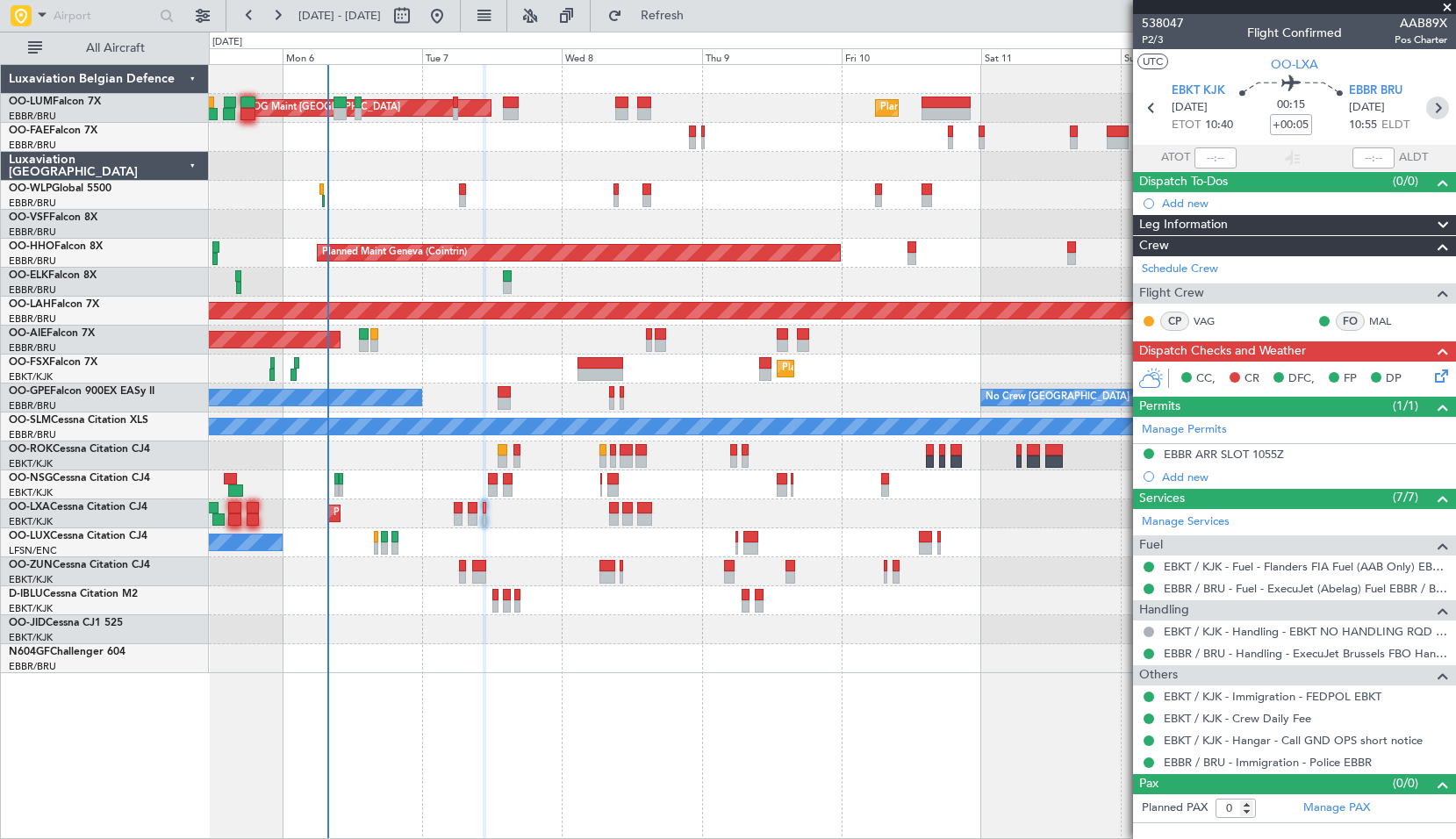
click at [1445, 114] on icon at bounding box center [1438, 108] width 23 height 23
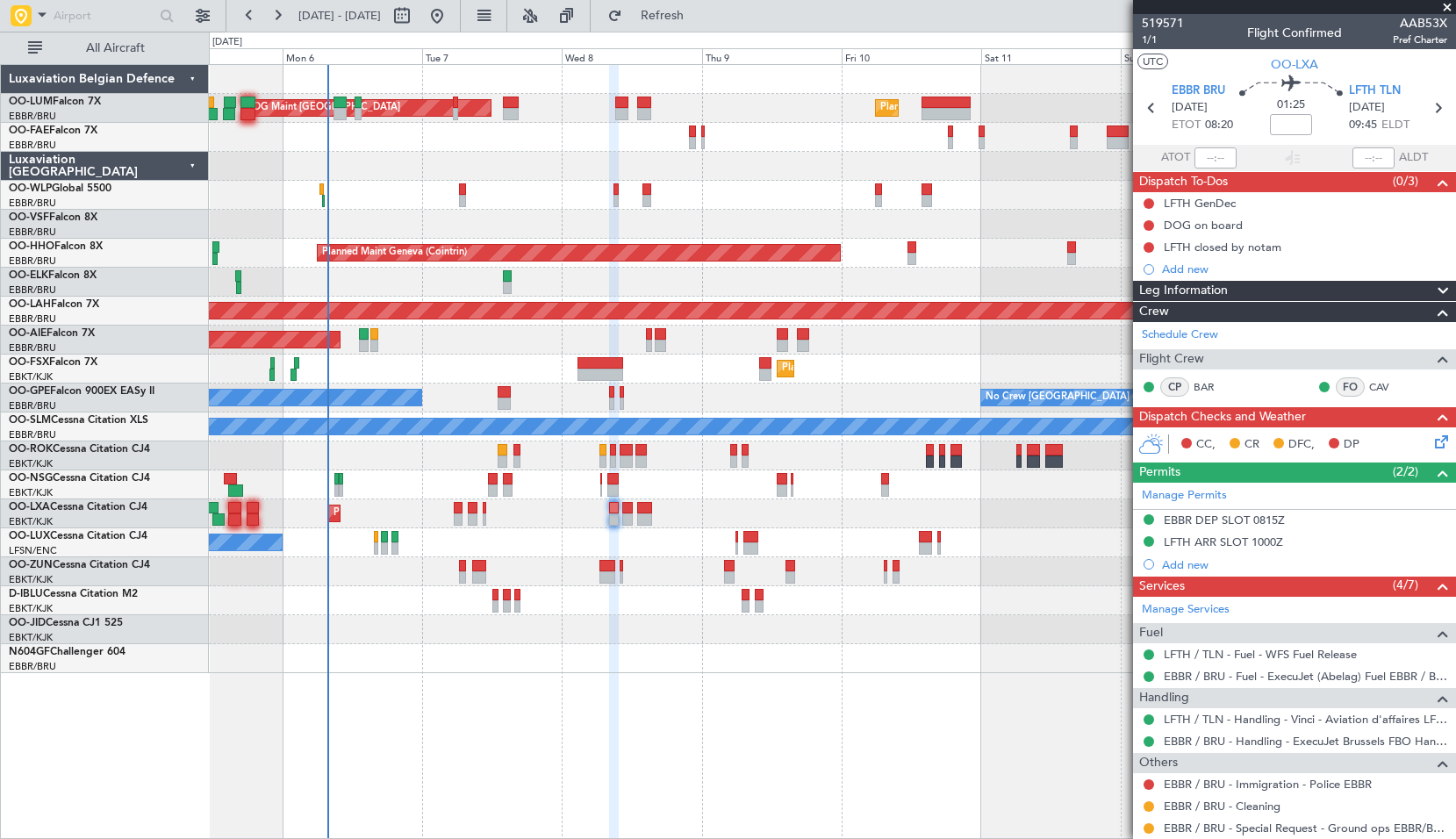
click at [1248, 249] on div "LFTH closed by notam" at bounding box center [1223, 247] width 118 height 15
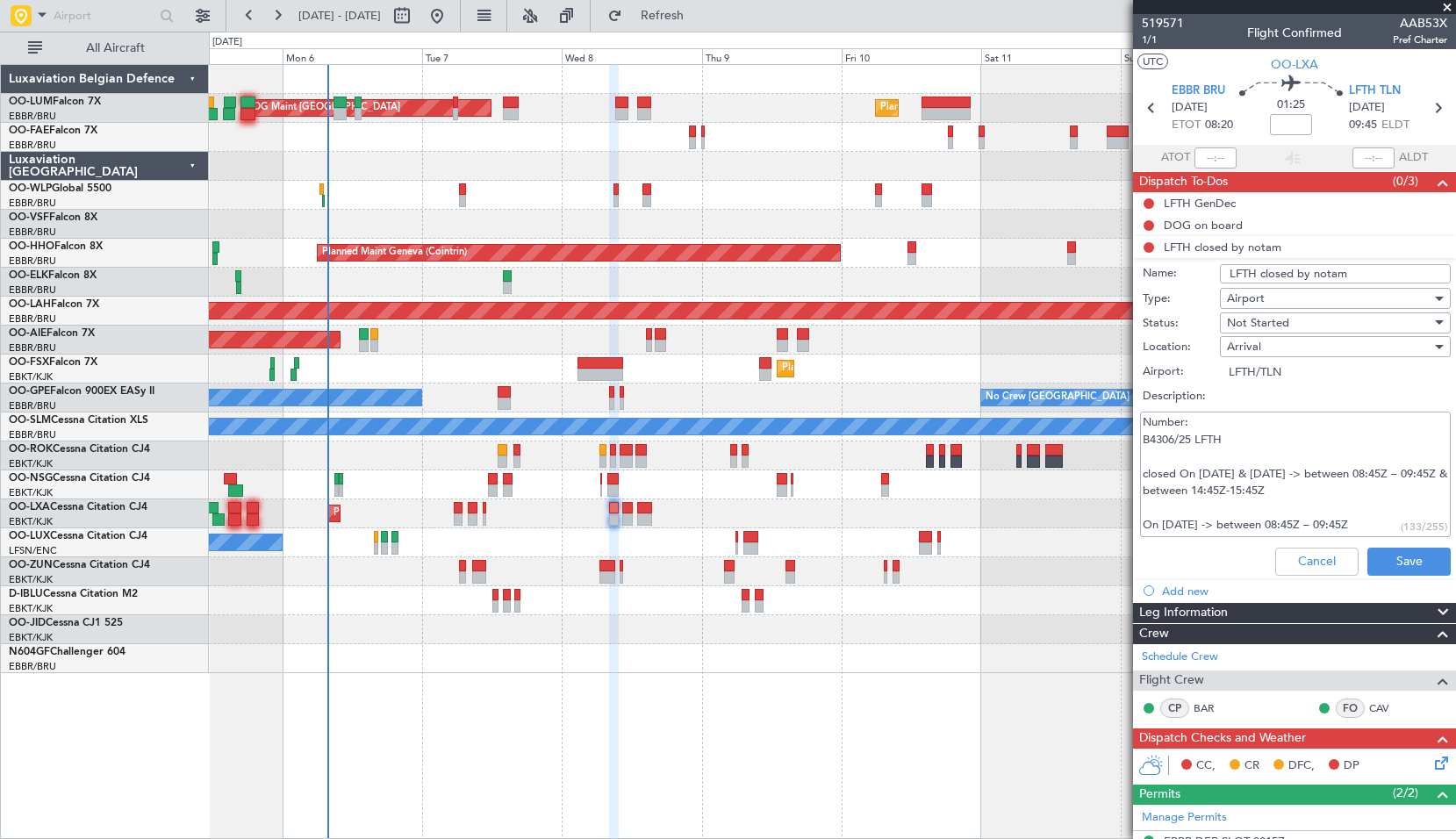
scroll to position [88, 0]
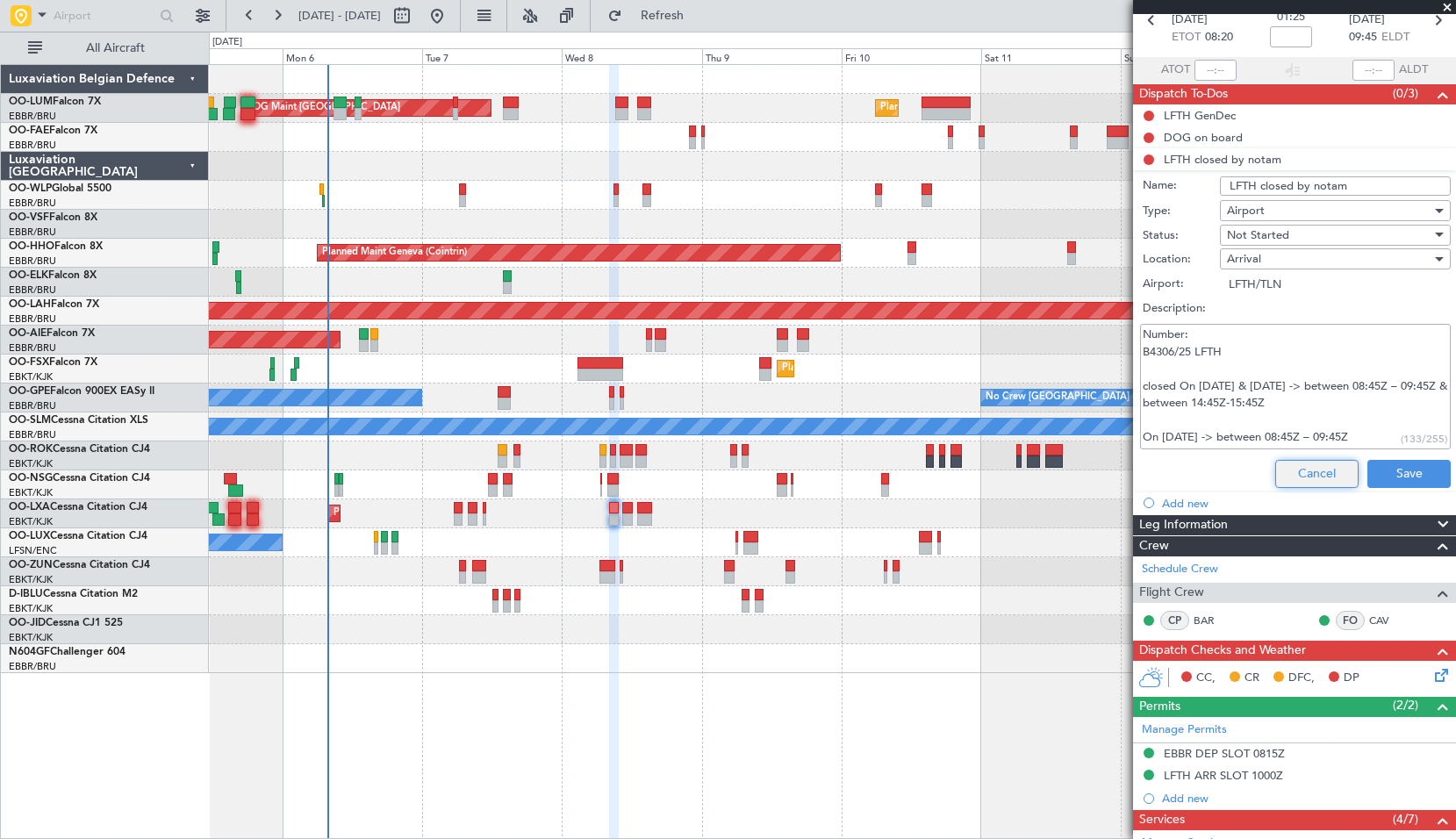
click at [1300, 468] on button "Cancel" at bounding box center [1317, 474] width 83 height 28
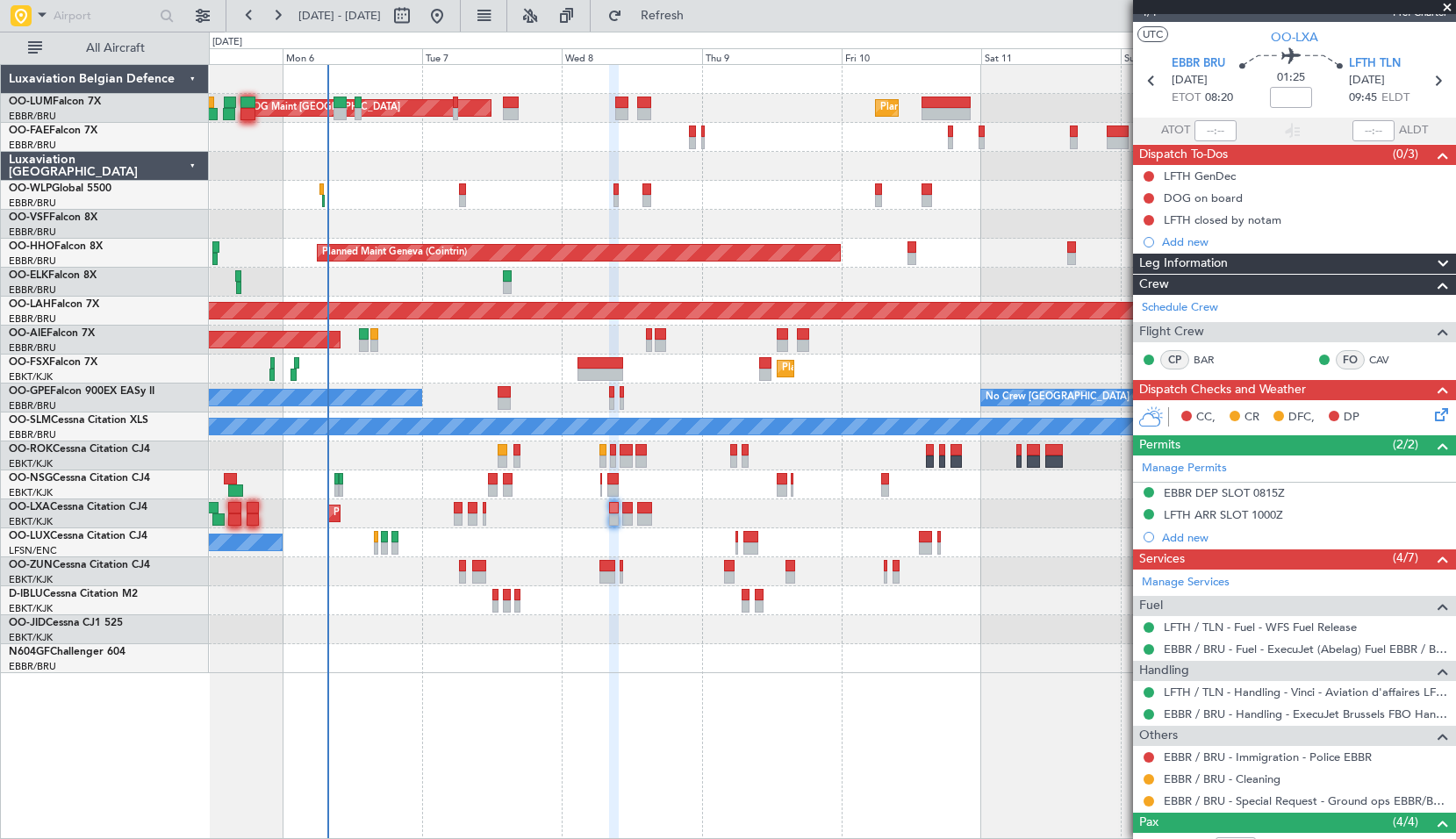
scroll to position [0, 0]
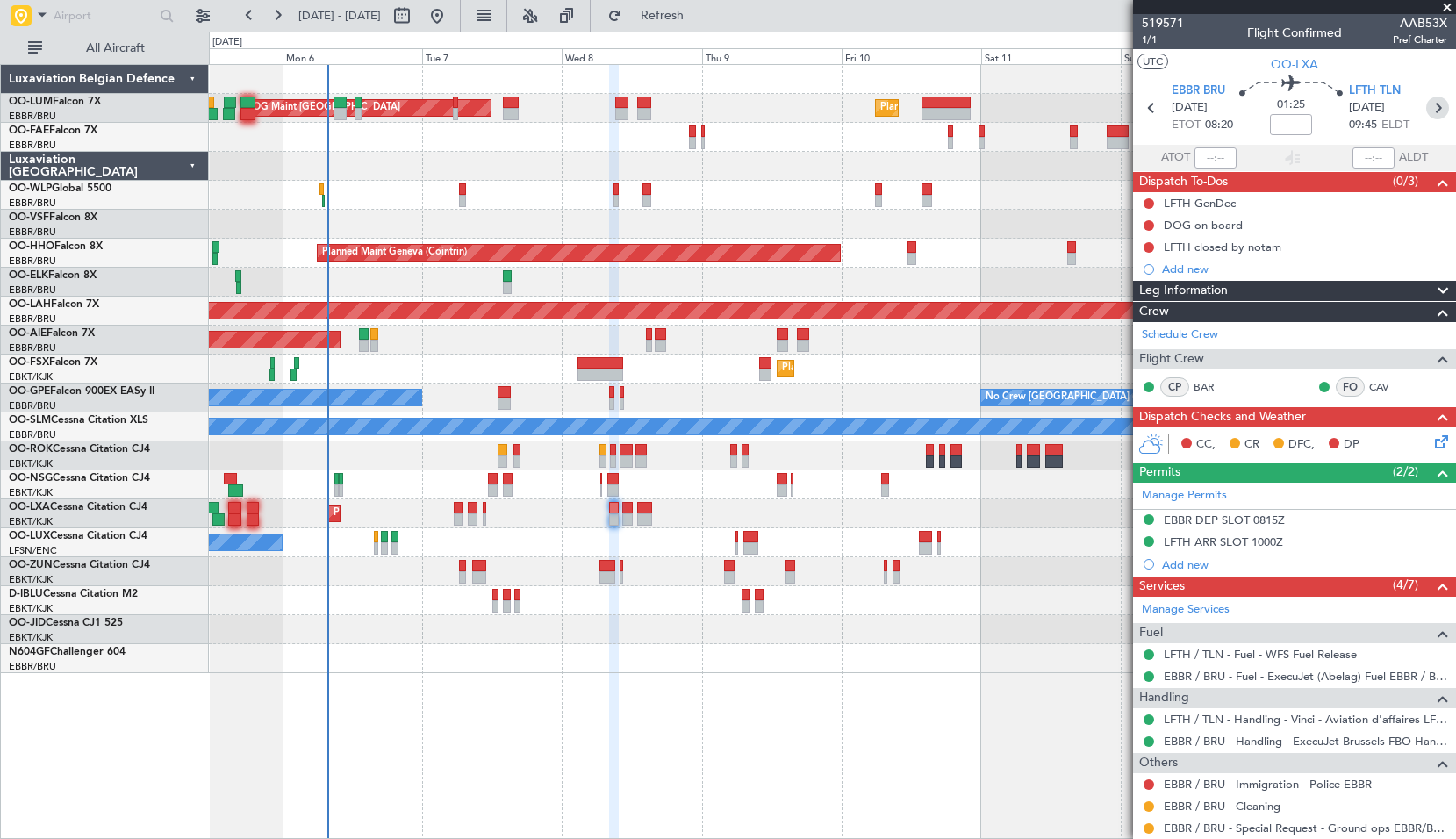
click at [1429, 109] on icon at bounding box center [1438, 108] width 23 height 23
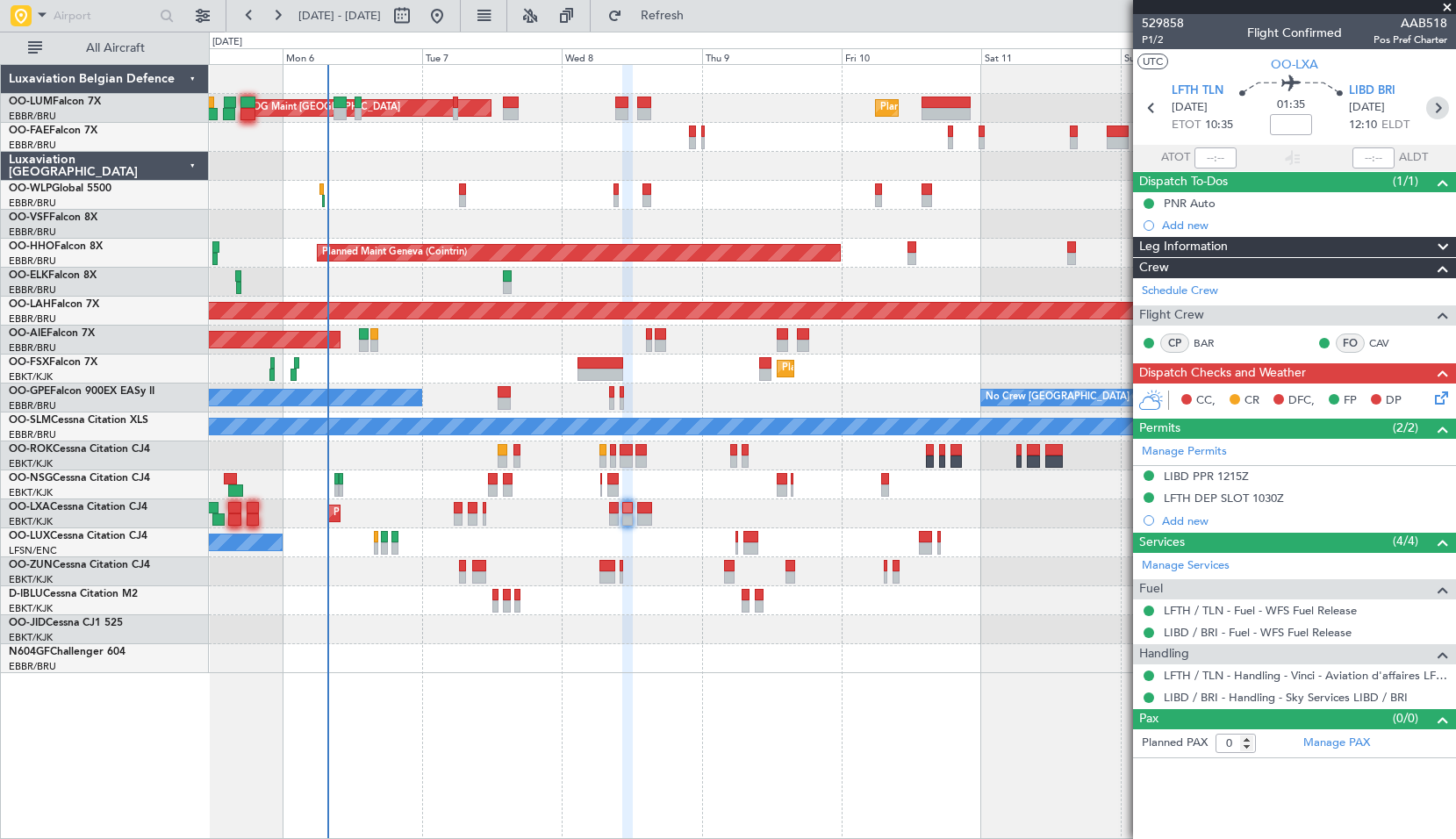
click at [1443, 111] on icon at bounding box center [1438, 108] width 23 height 23
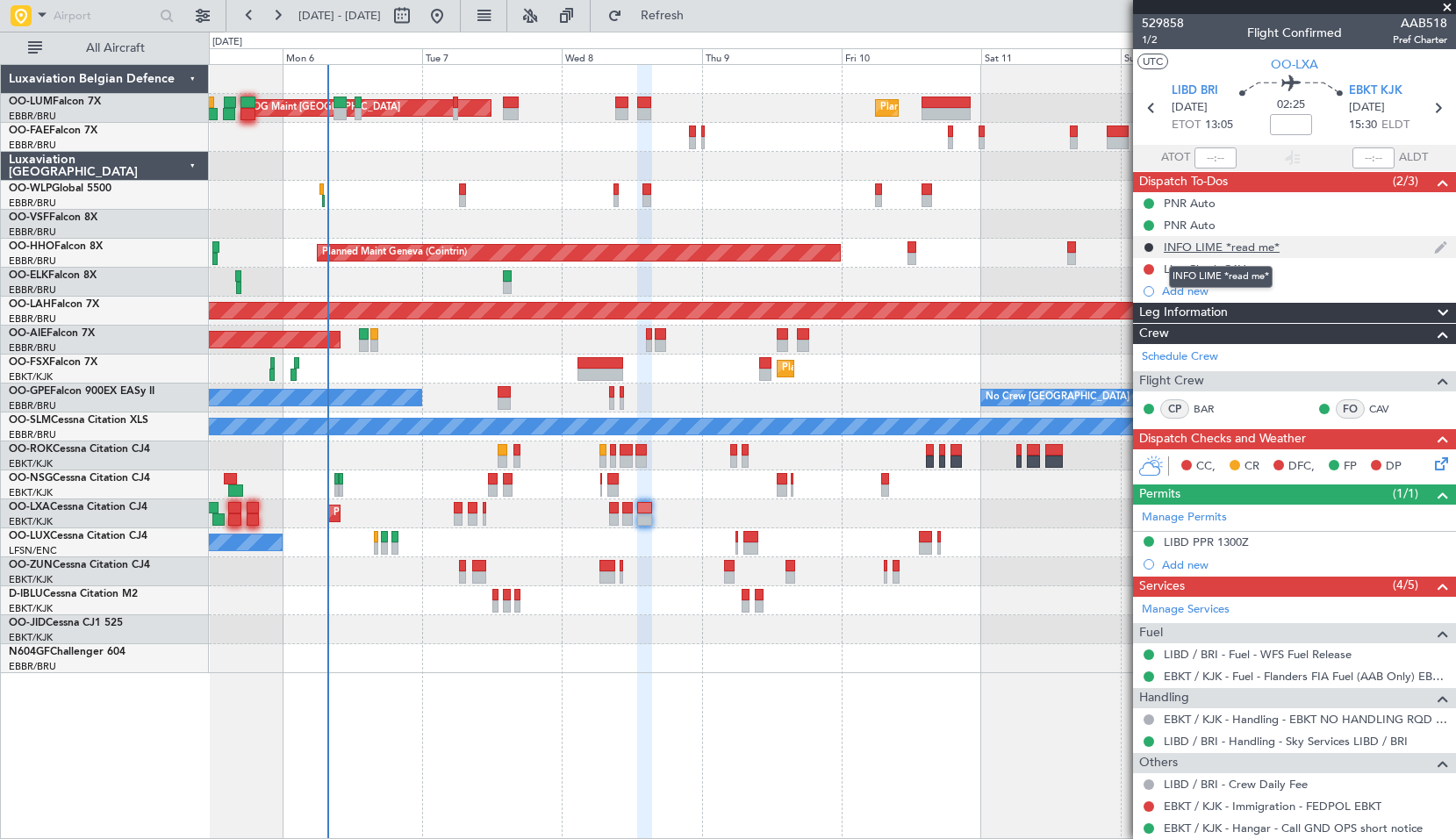
click at [1212, 248] on div "INFO LIME *read me*" at bounding box center [1222, 247] width 116 height 15
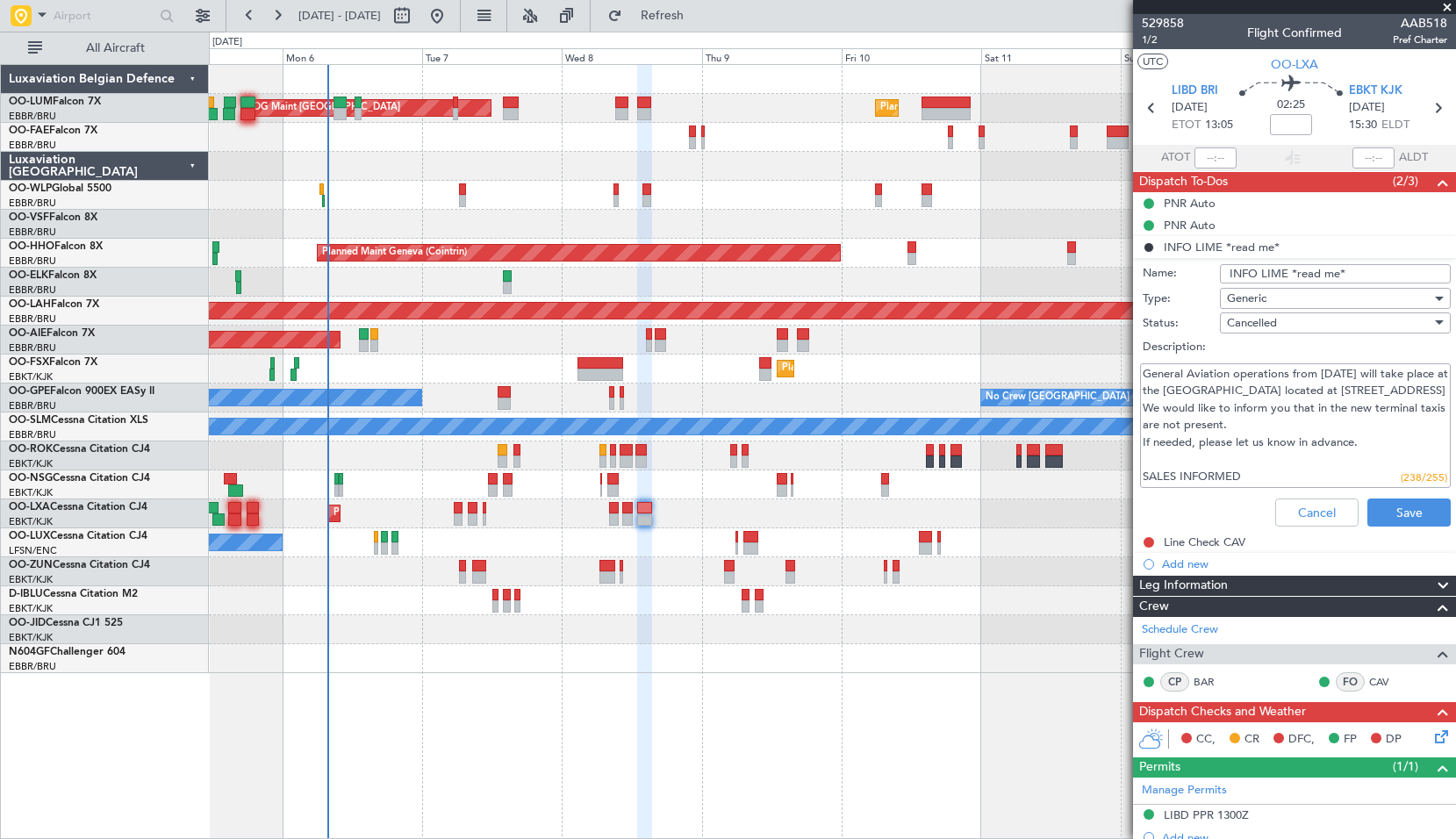
scroll to position [176, 0]
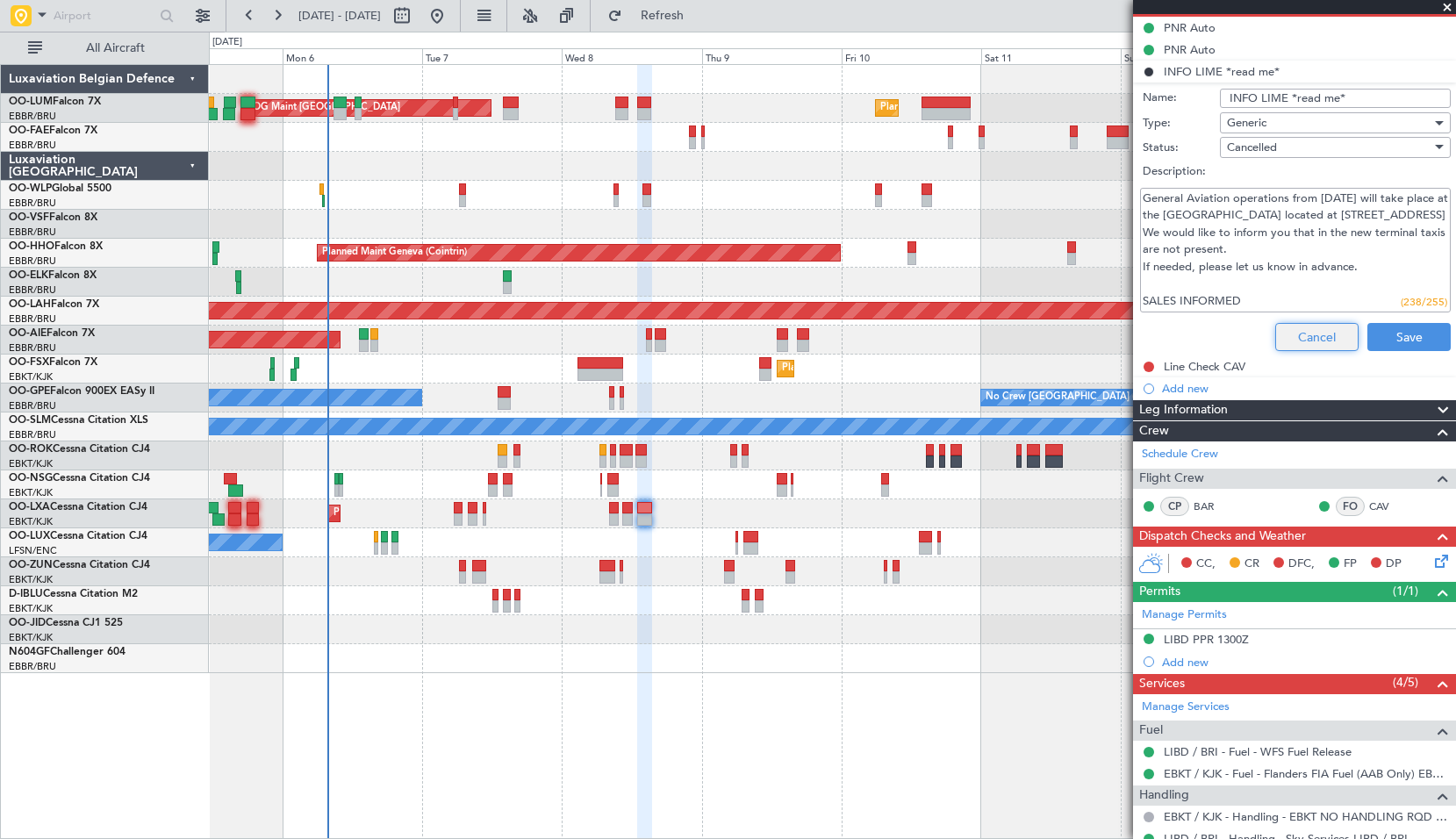
click at [1316, 334] on button "Cancel" at bounding box center [1317, 337] width 83 height 28
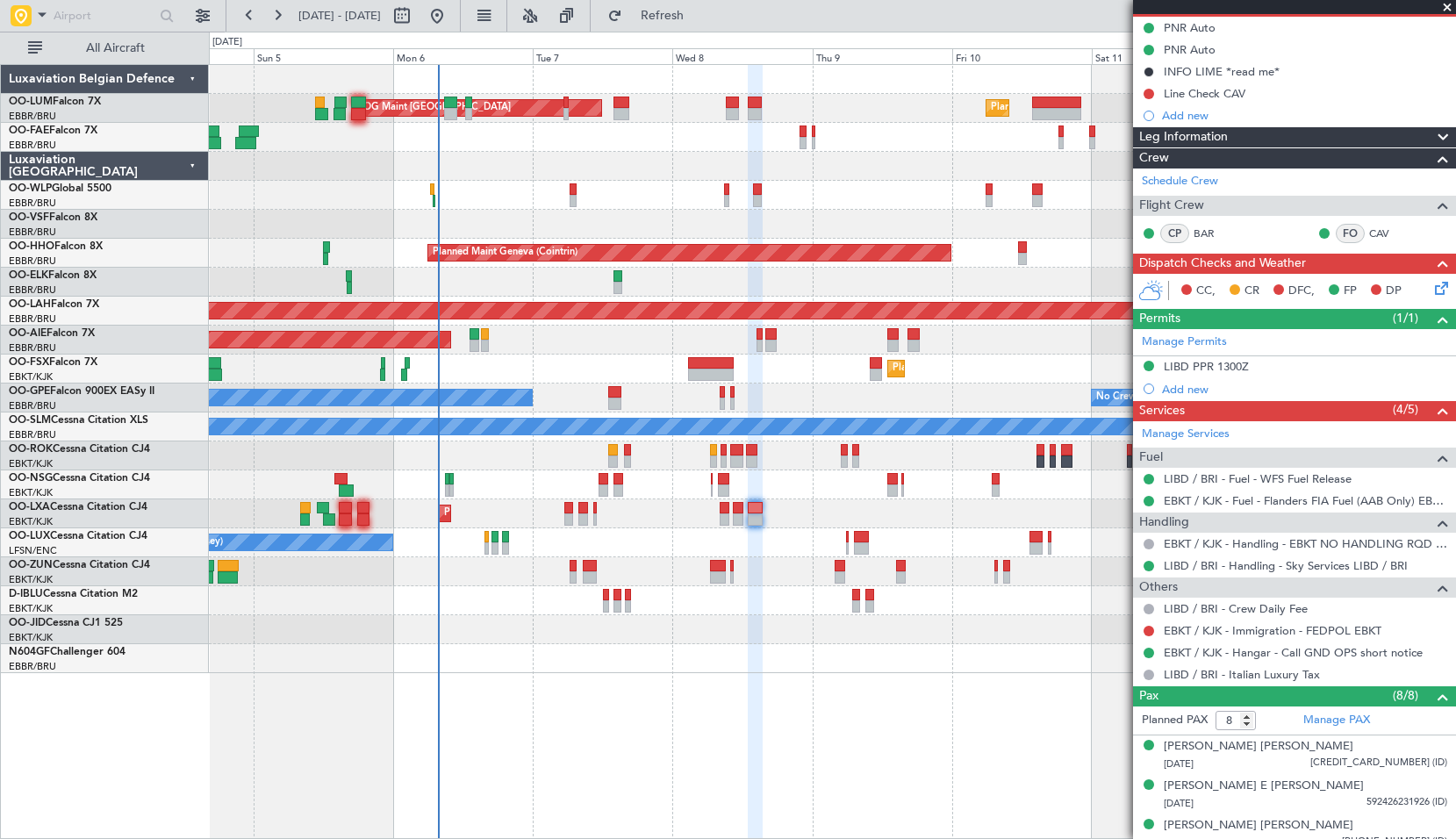
click at [358, 612] on div at bounding box center [832, 600] width 1247 height 29
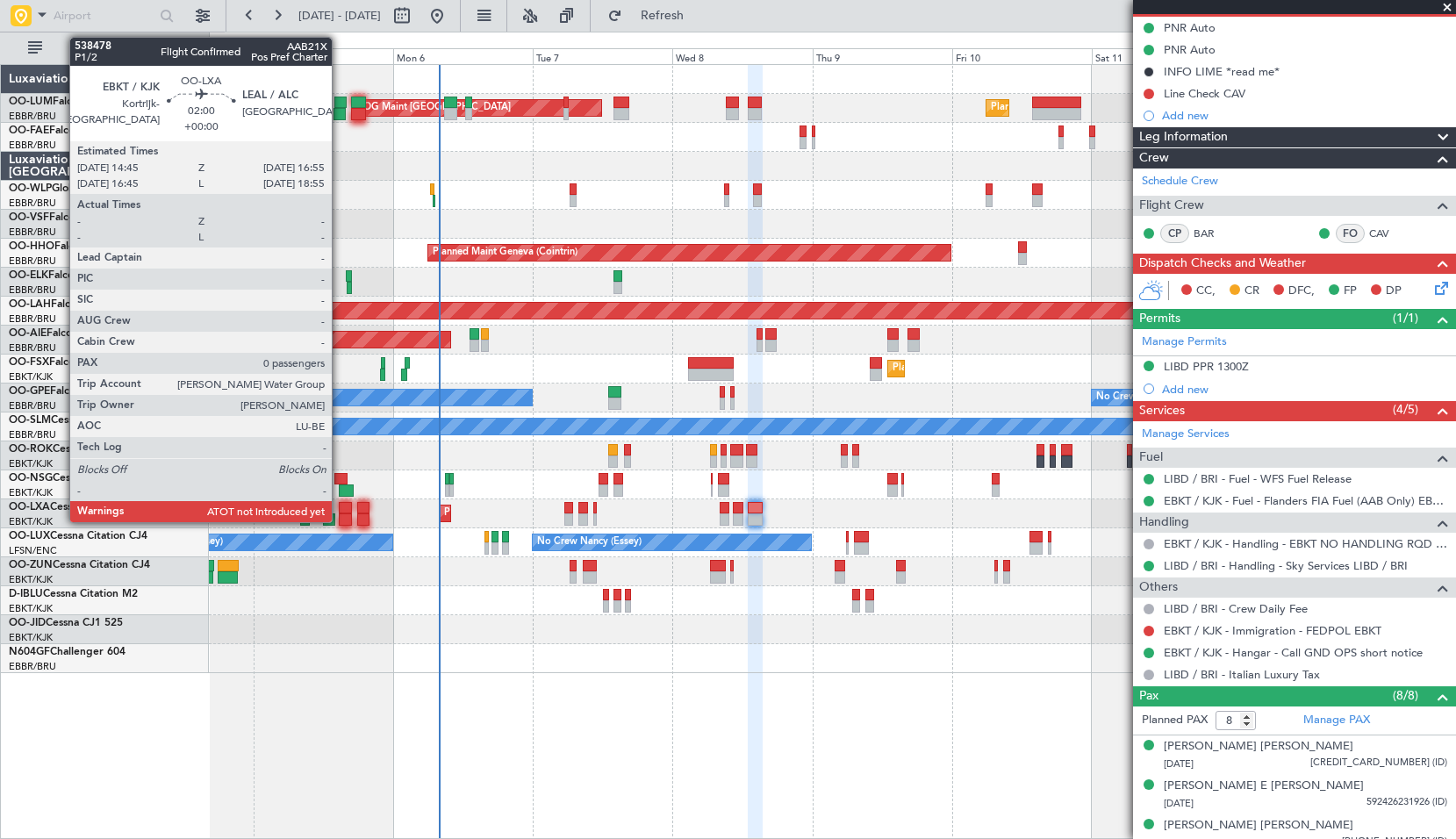
click at [341, 513] on div at bounding box center [345, 508] width 13 height 12
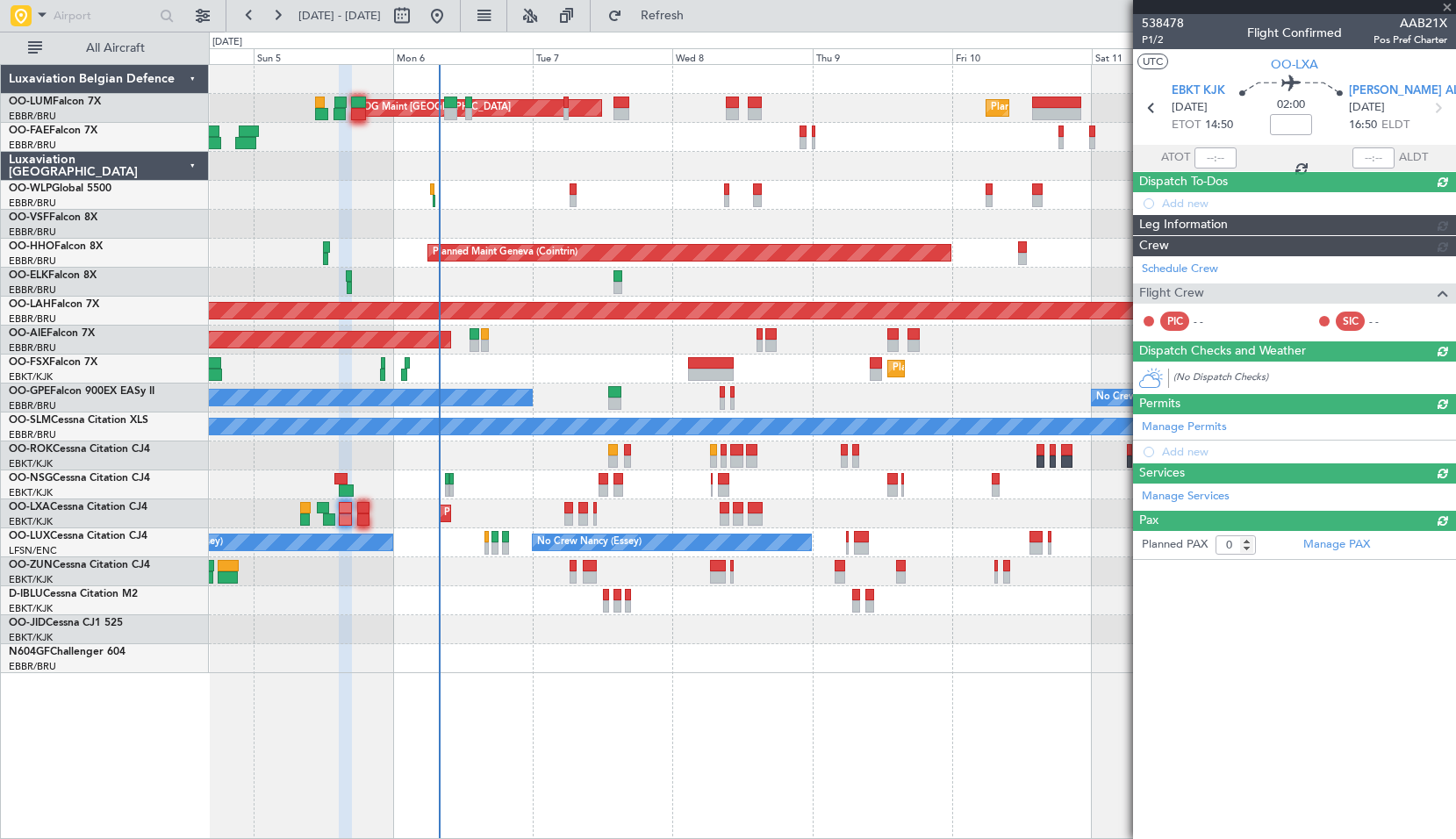
scroll to position [0, 0]
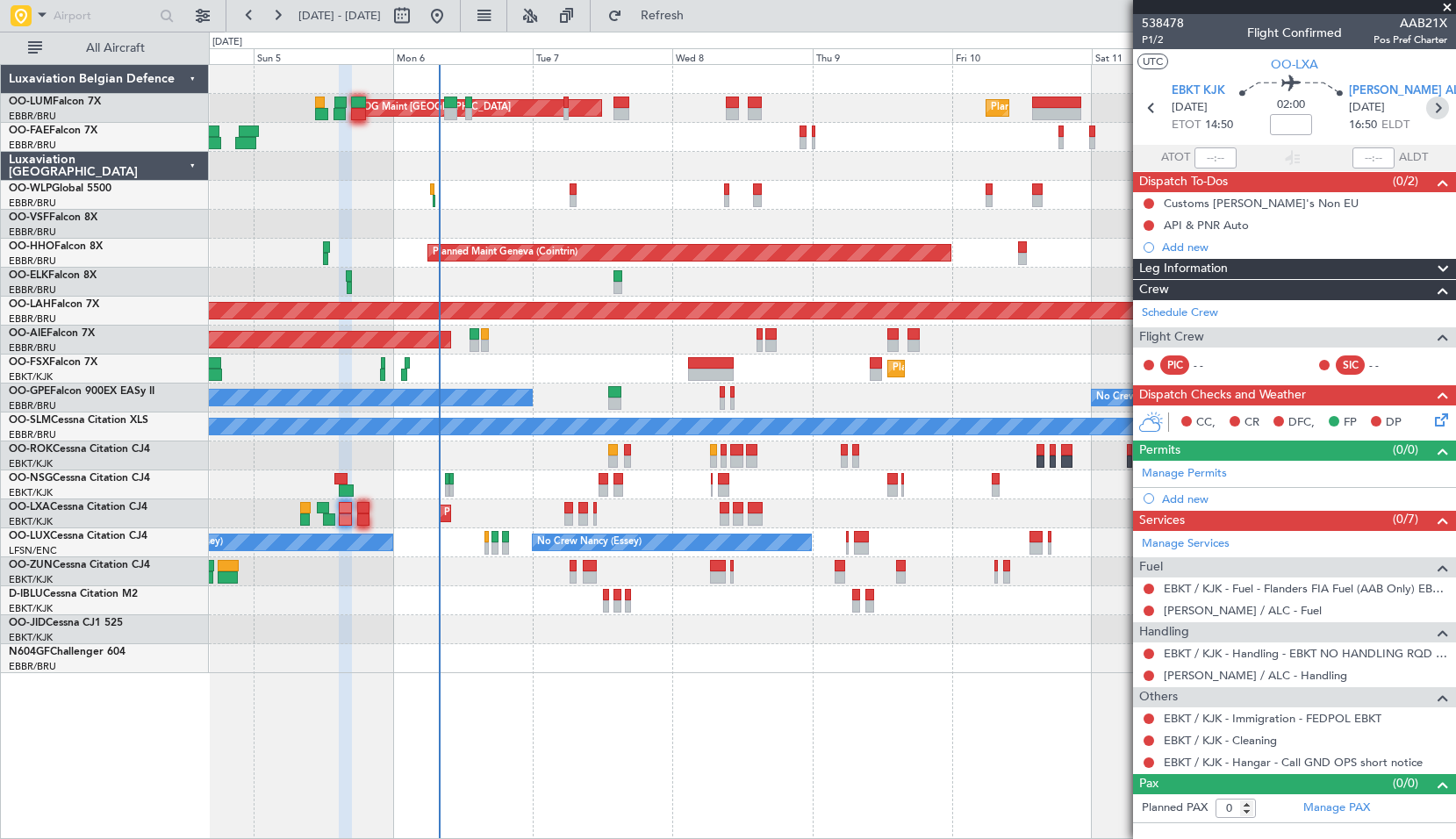
click at [1442, 107] on icon at bounding box center [1438, 108] width 23 height 23
type input "1"
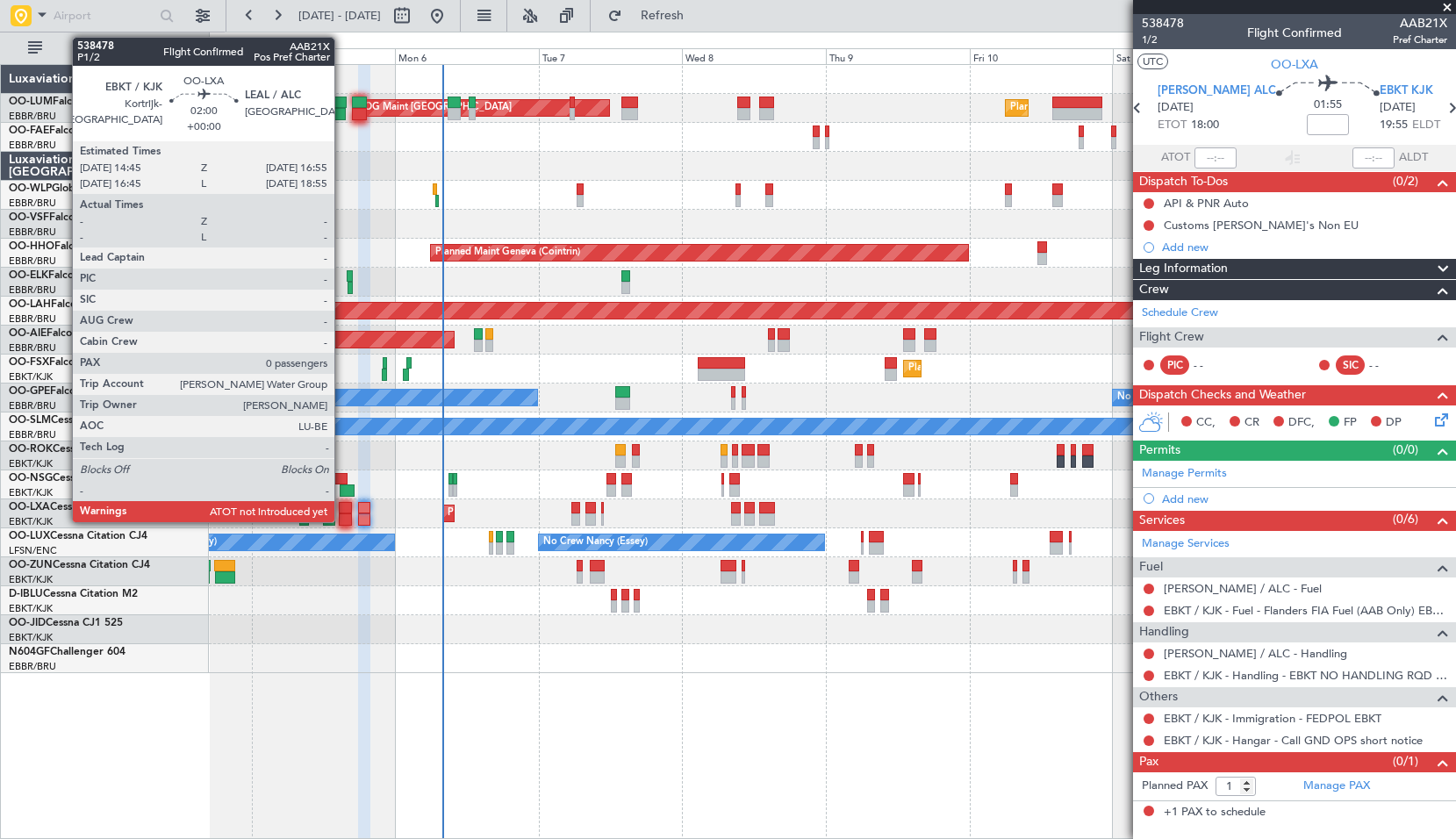
click at [342, 520] on div at bounding box center [345, 520] width 13 height 12
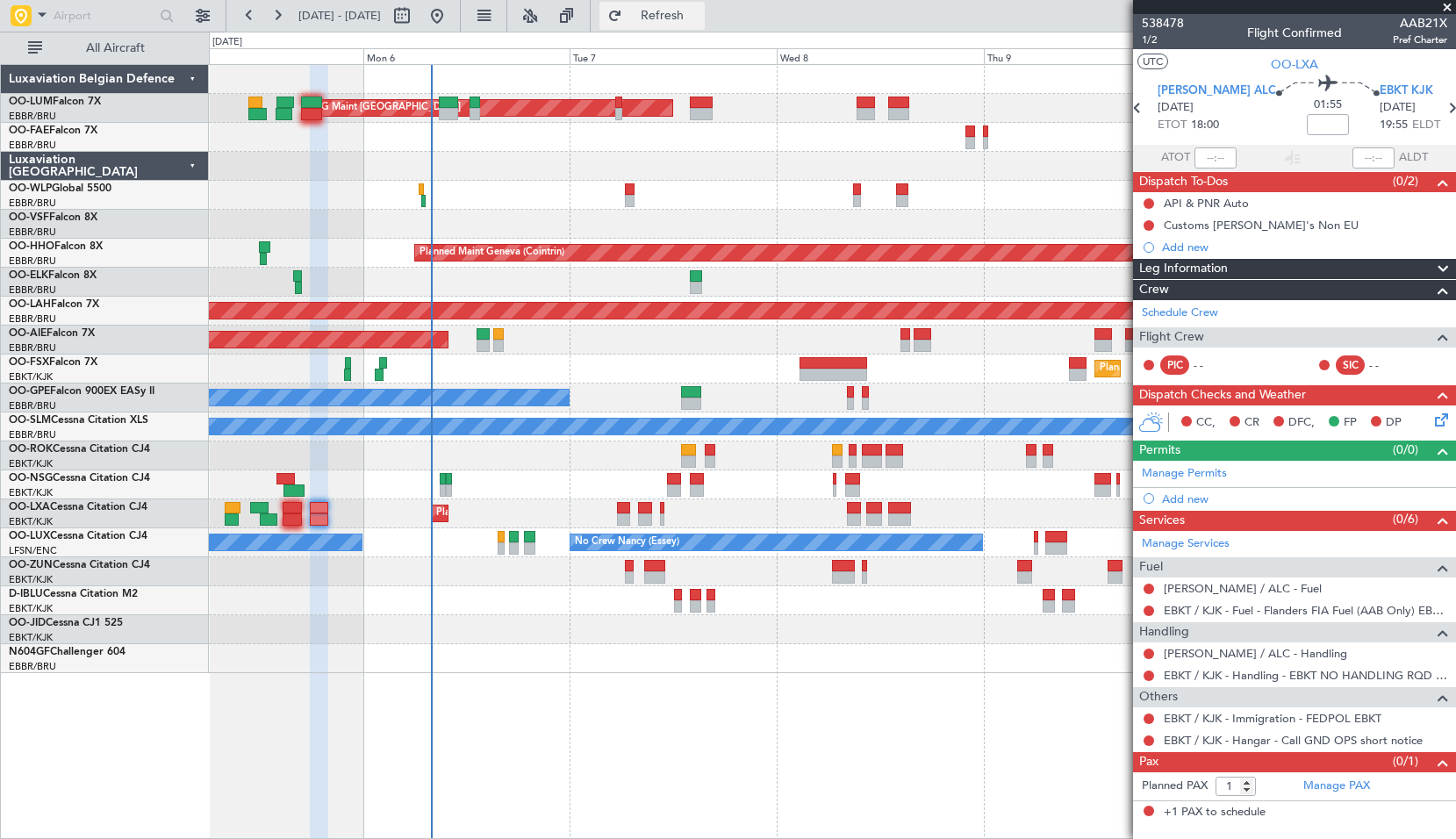
click at [700, 10] on span "Refresh" at bounding box center [663, 16] width 74 height 12
click at [1446, 5] on span at bounding box center [1448, 8] width 18 height 16
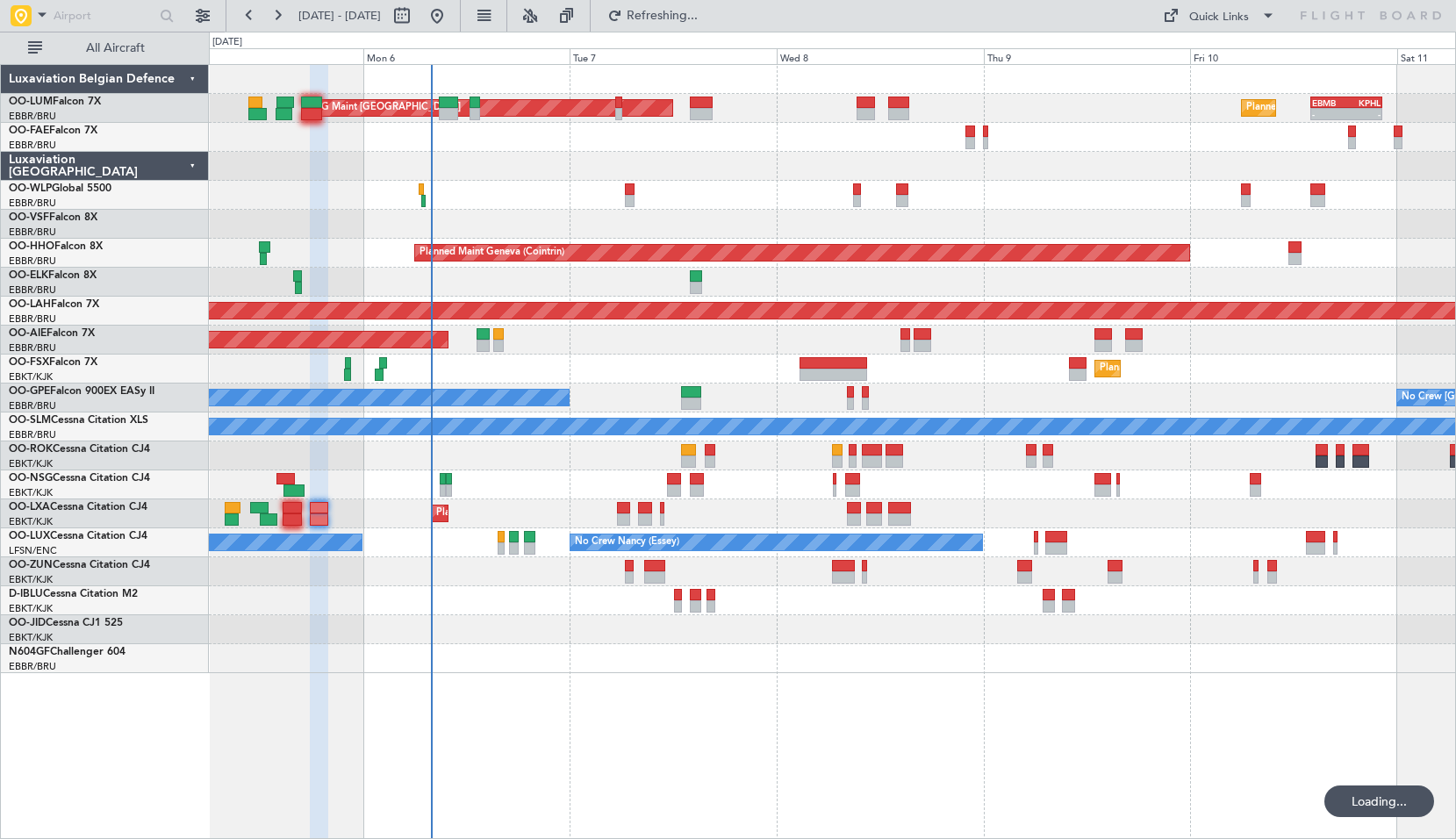
type input "0"
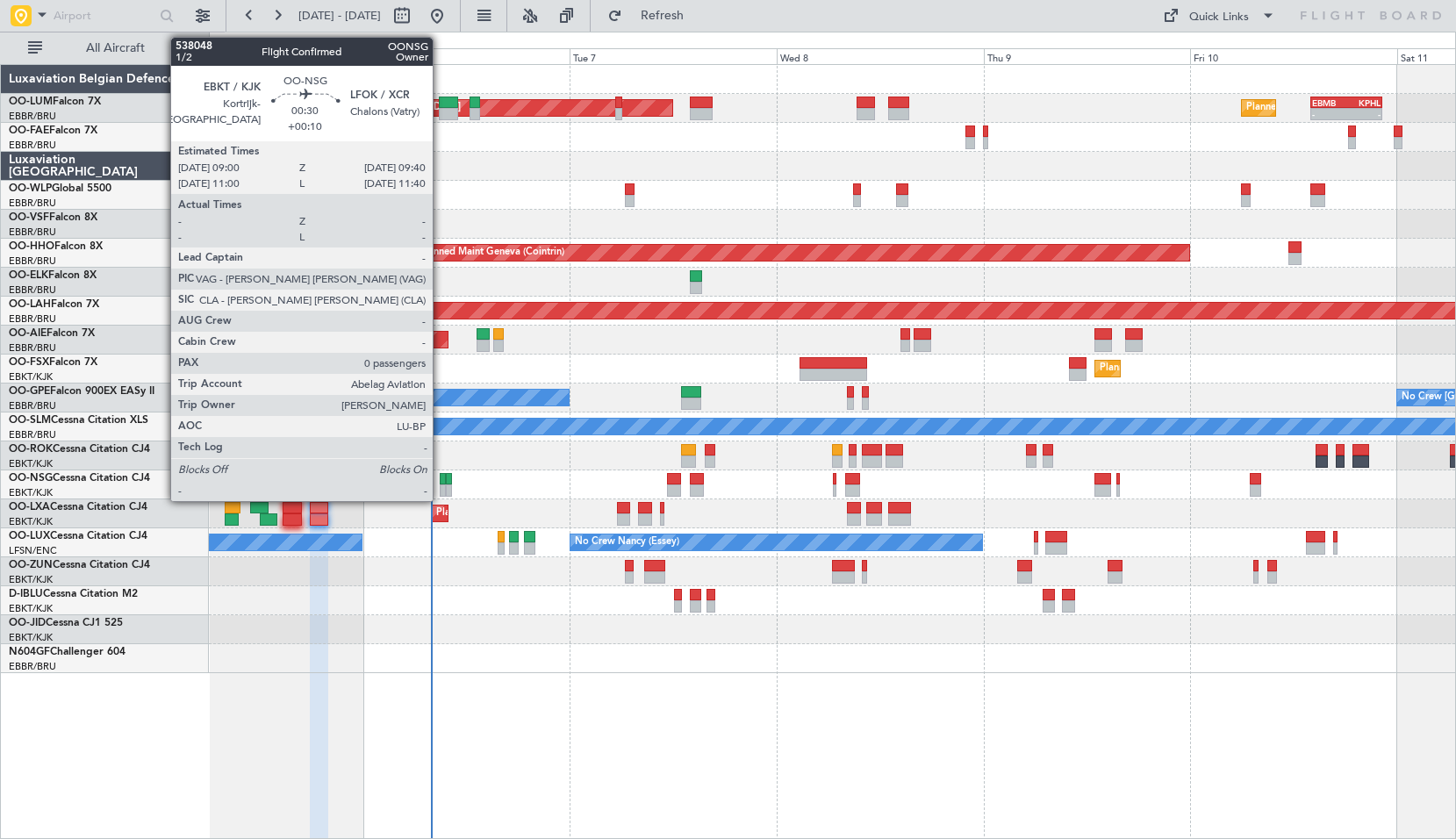
click at [441, 481] on div at bounding box center [443, 479] width 6 height 12
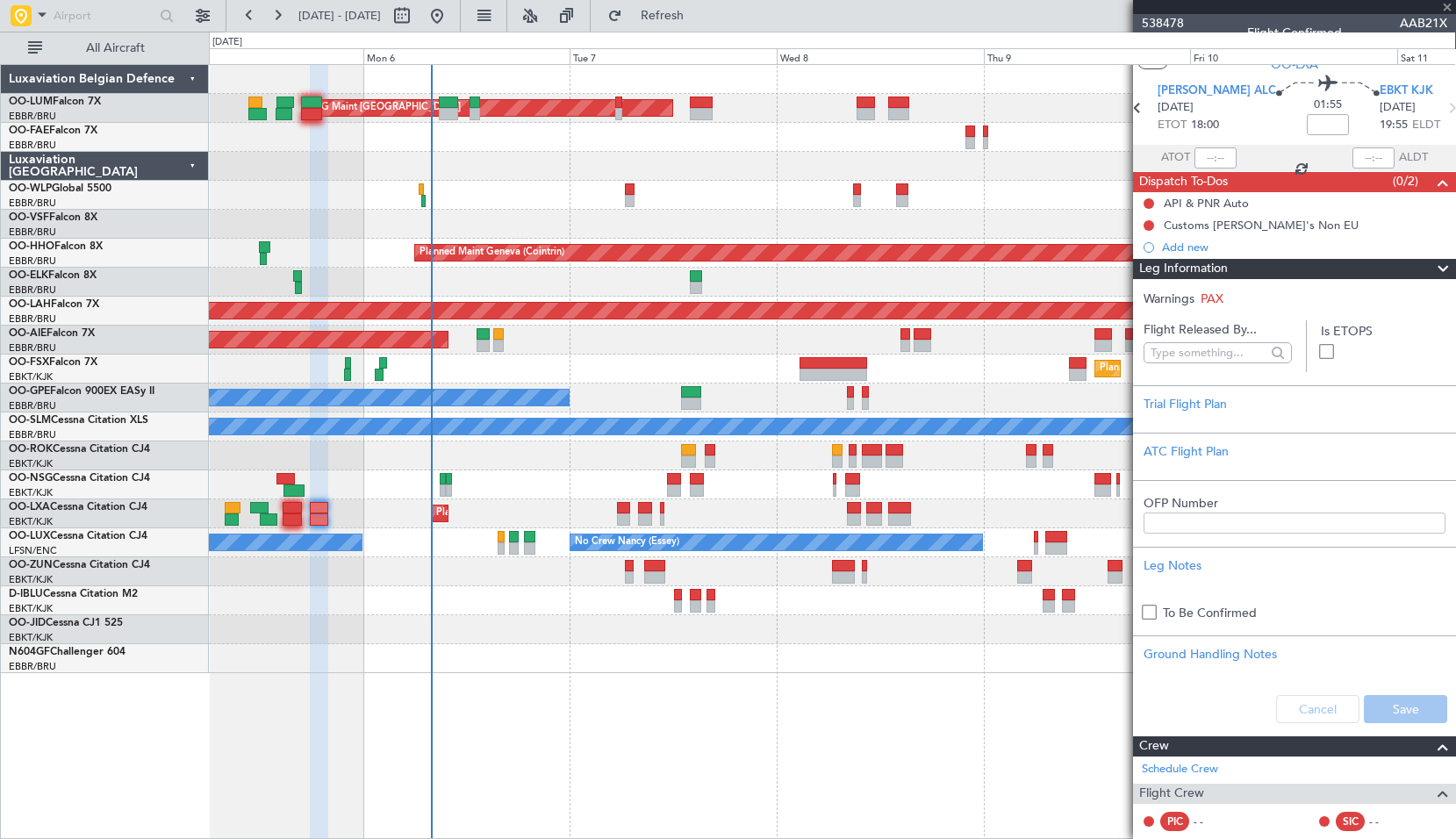
click at [491, 470] on div at bounding box center [832, 456] width 1247 height 29
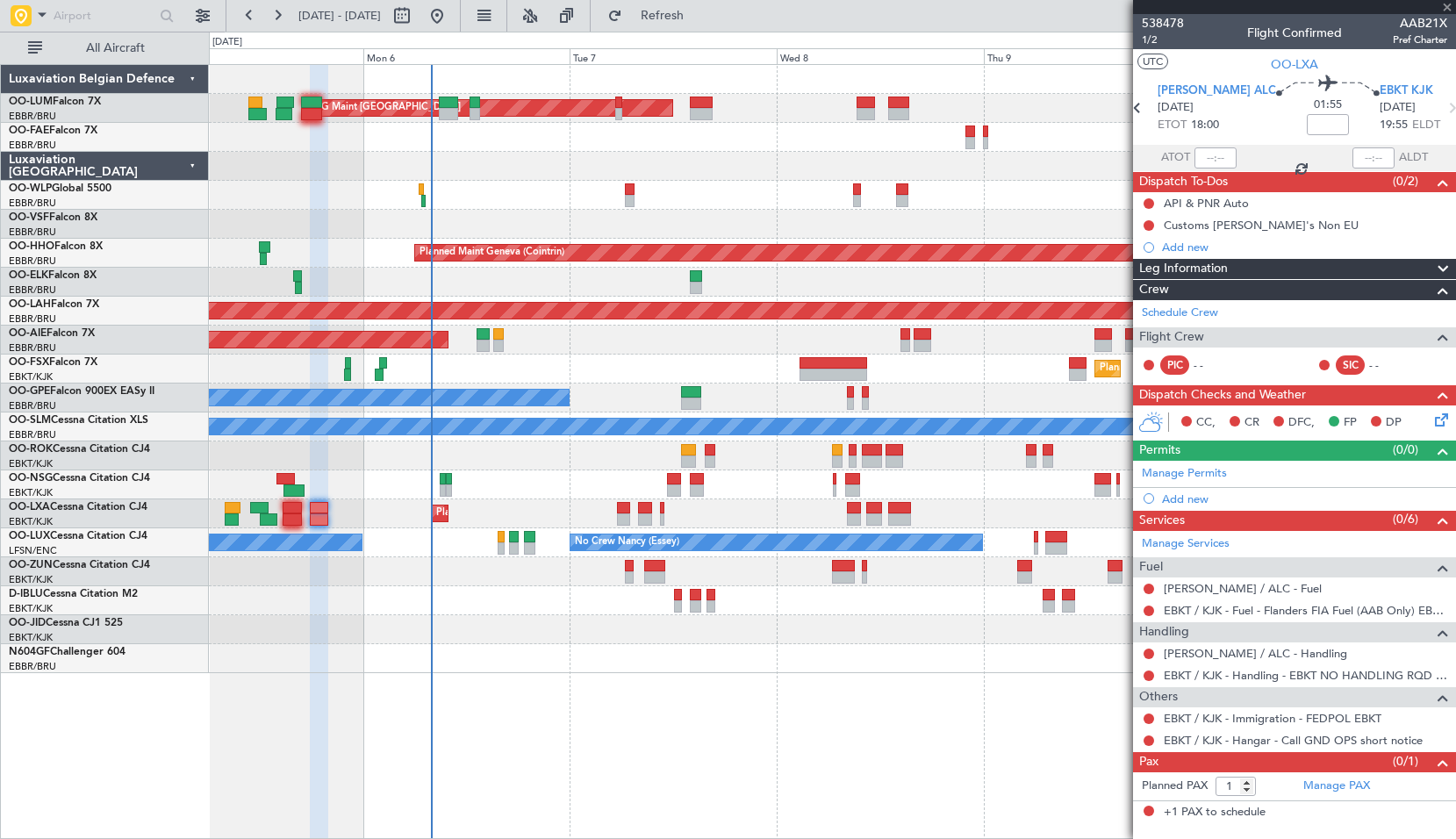
type input "+00:10"
type input "0"
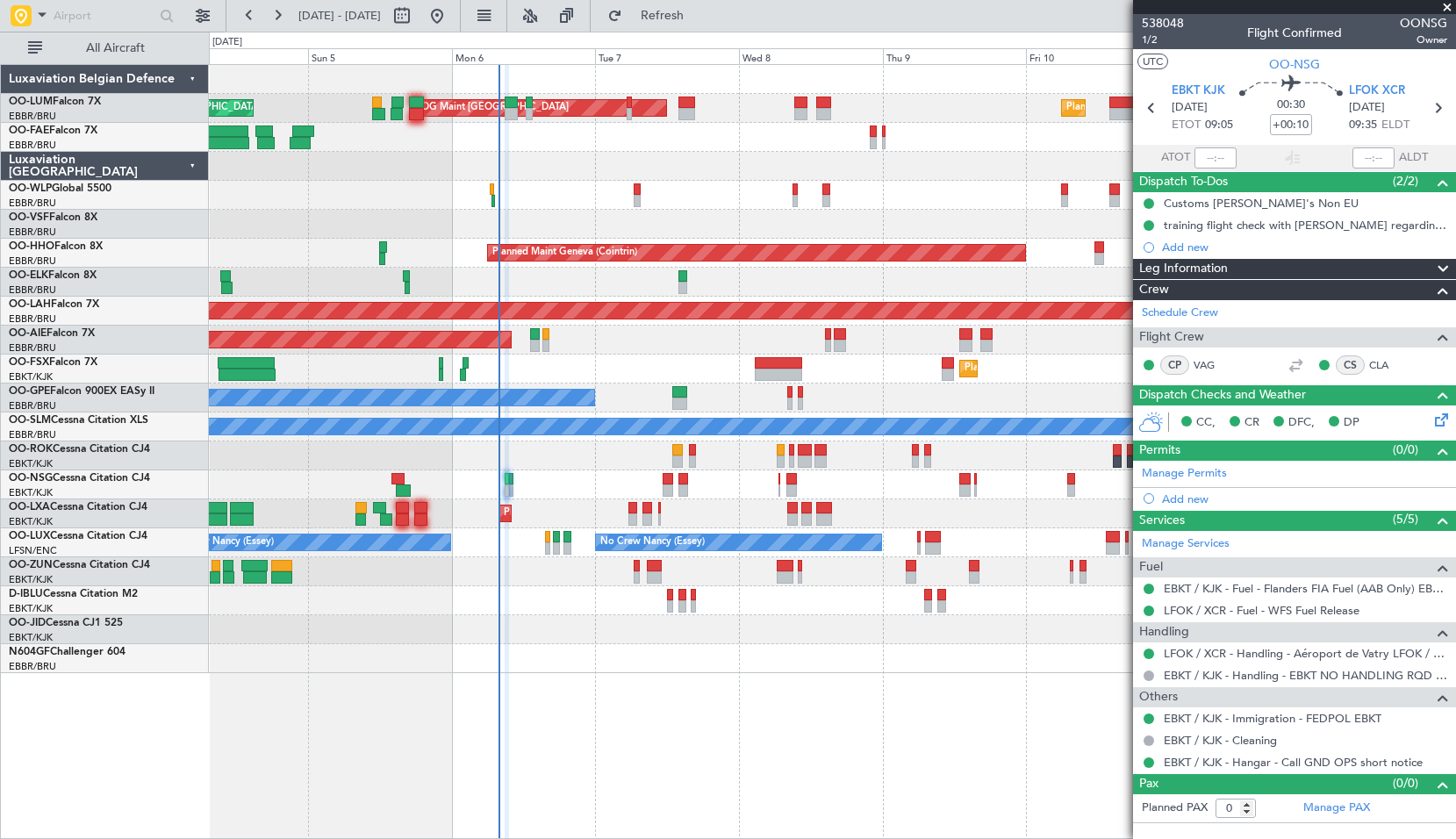
click at [872, 708] on div "Planned Maint [GEOGRAPHIC_DATA] ([GEOGRAPHIC_DATA] National) AOG Maint [GEOGRAP…" at bounding box center [833, 451] width 1248 height 775
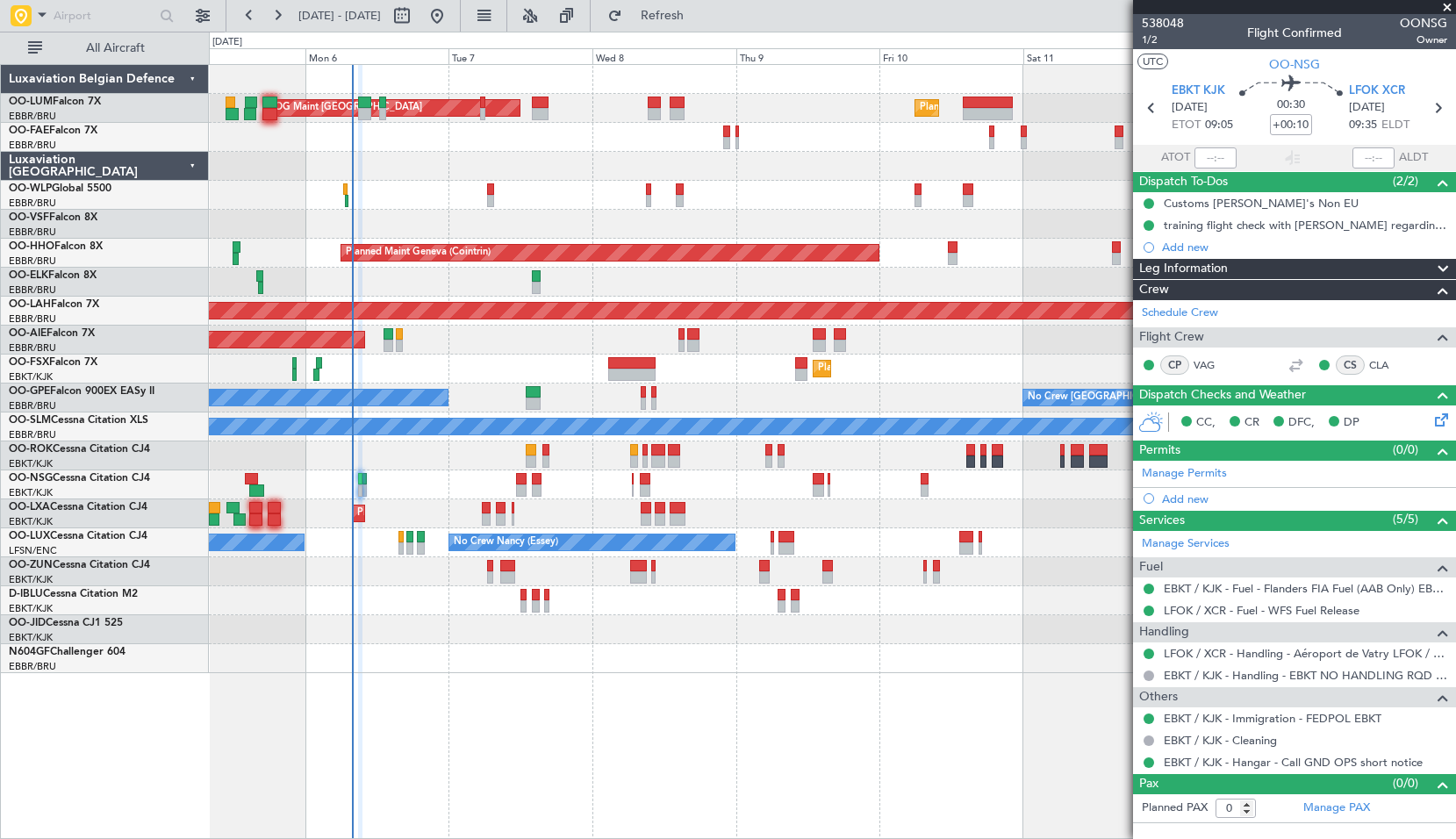
click at [816, 697] on div "Planned Maint [GEOGRAPHIC_DATA] ([GEOGRAPHIC_DATA] National) AOG Maint [GEOGRAP…" at bounding box center [833, 451] width 1248 height 775
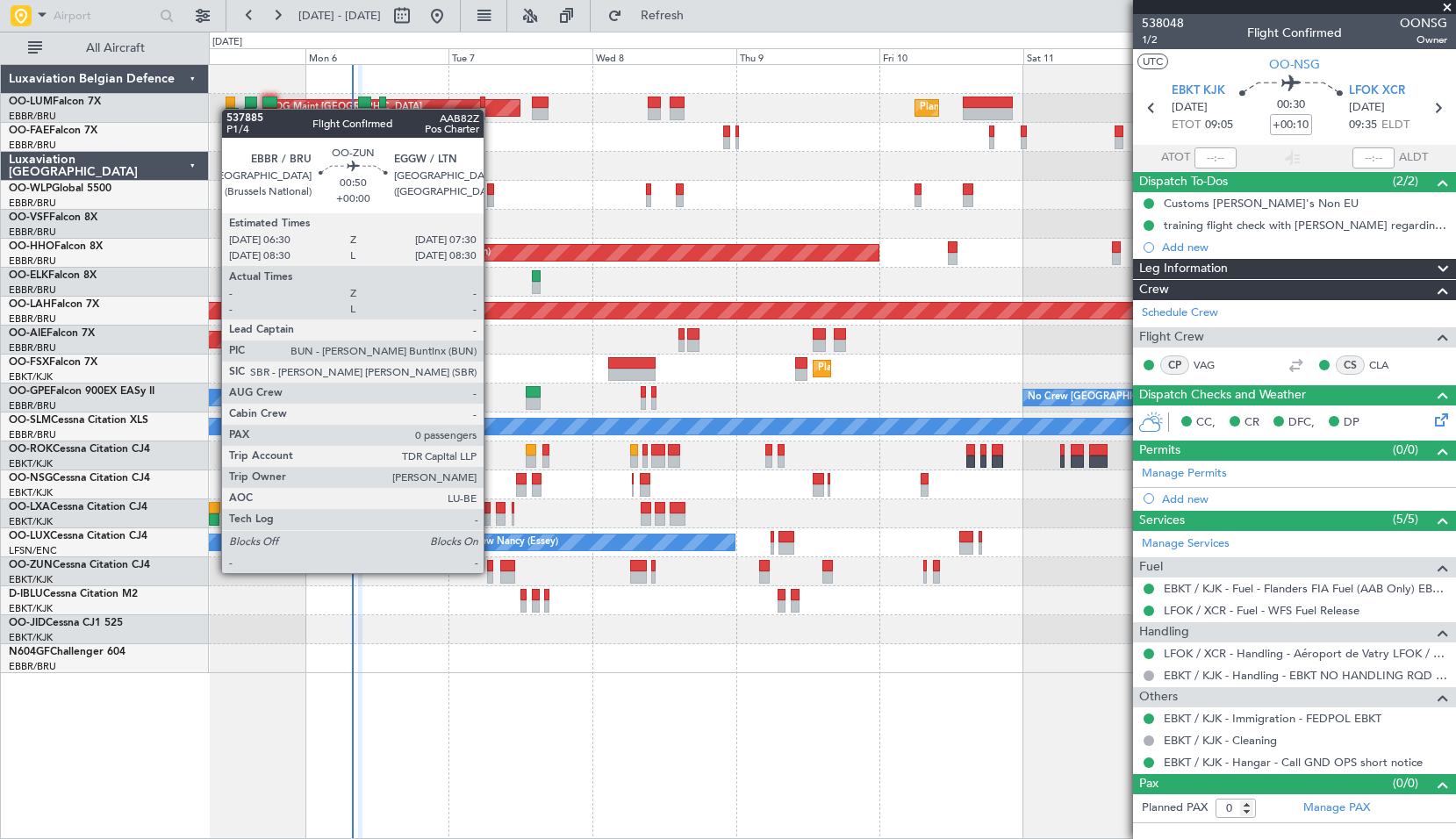
click at [492, 573] on div at bounding box center [490, 578] width 6 height 12
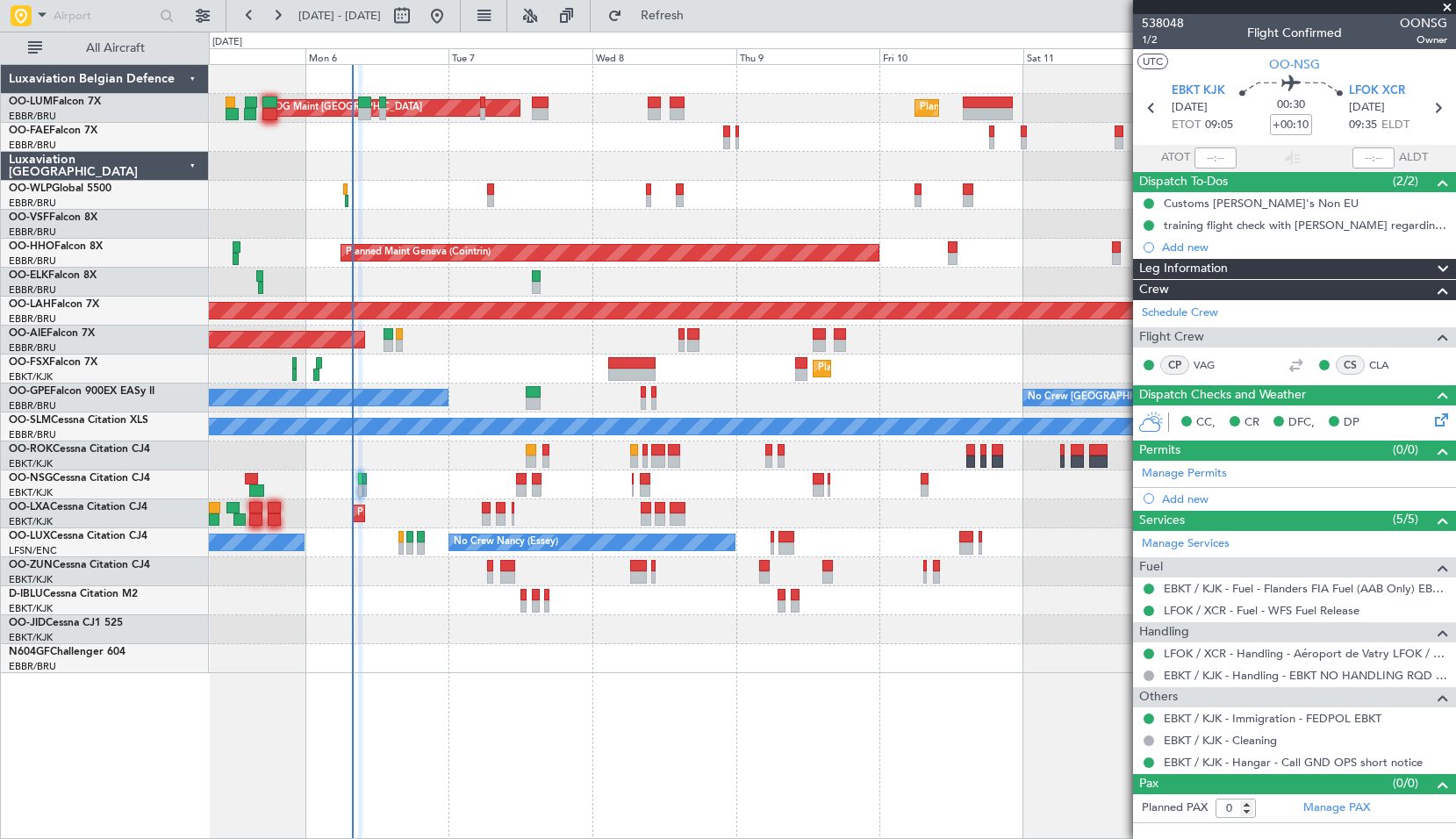
click at [545, 576] on div at bounding box center [832, 571] width 1247 height 29
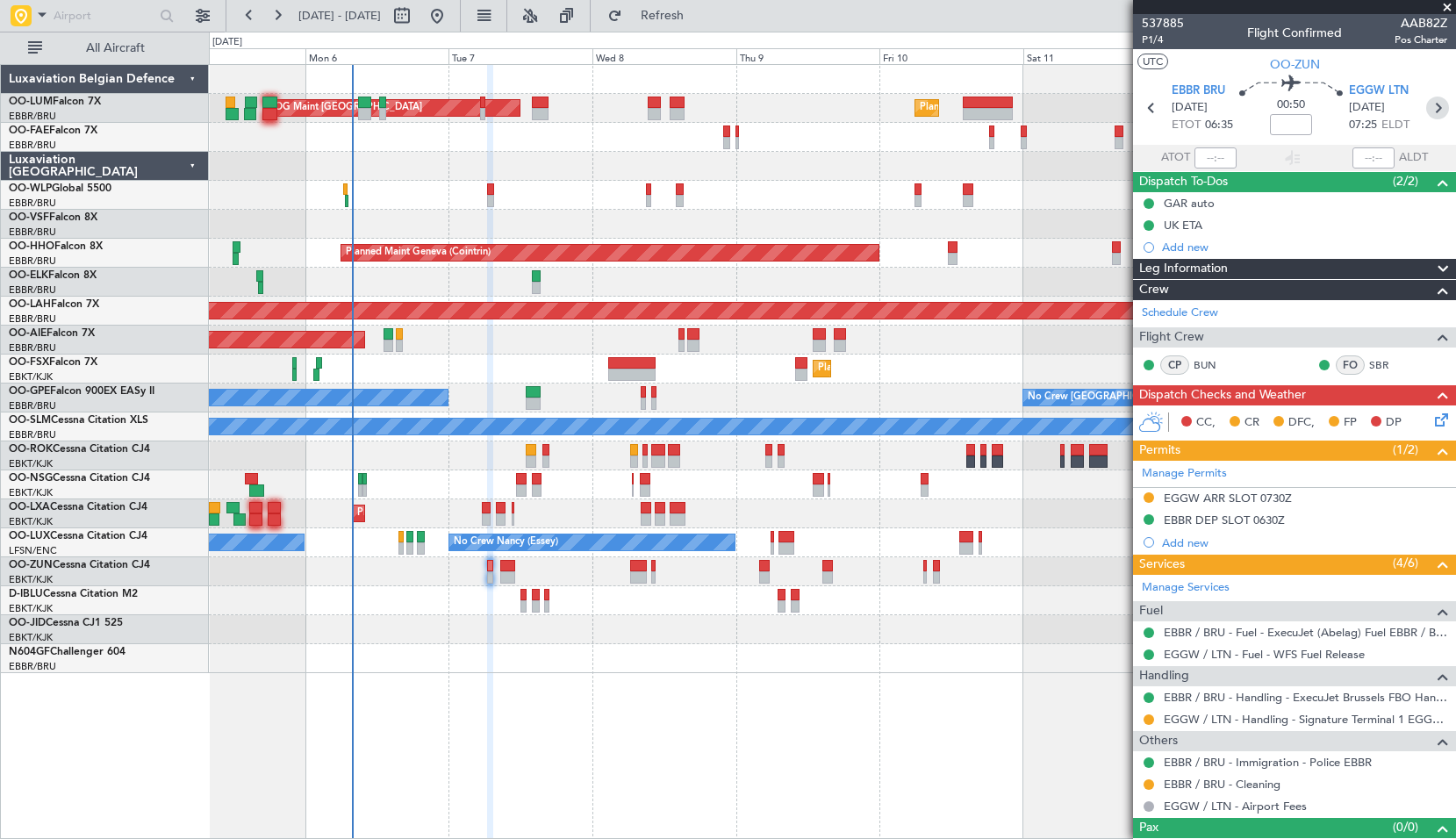
click at [1428, 115] on icon at bounding box center [1438, 108] width 23 height 23
type input "+00:15"
type input "8"
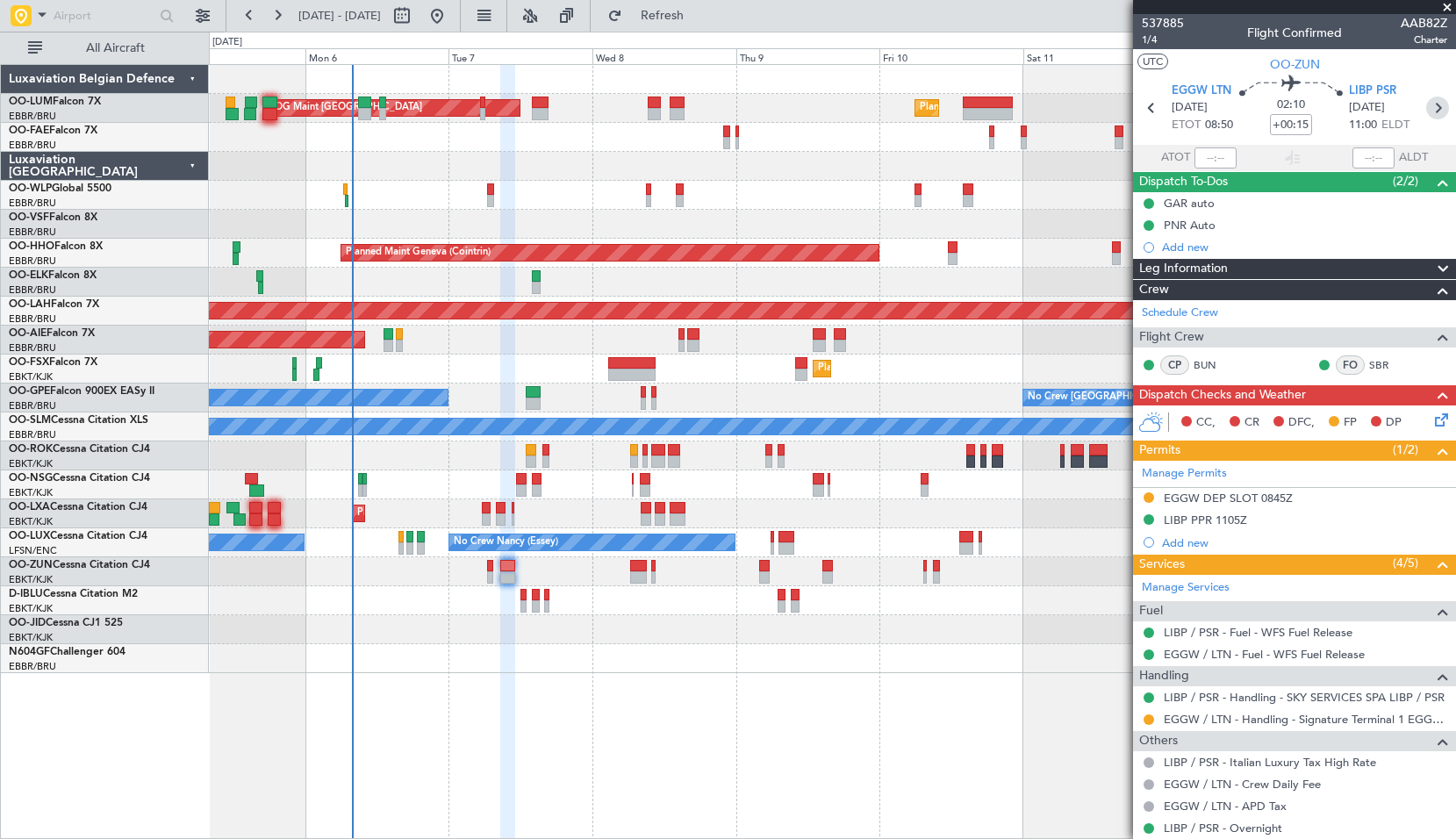
click at [1427, 110] on icon at bounding box center [1438, 108] width 23 height 23
type input "+00:20"
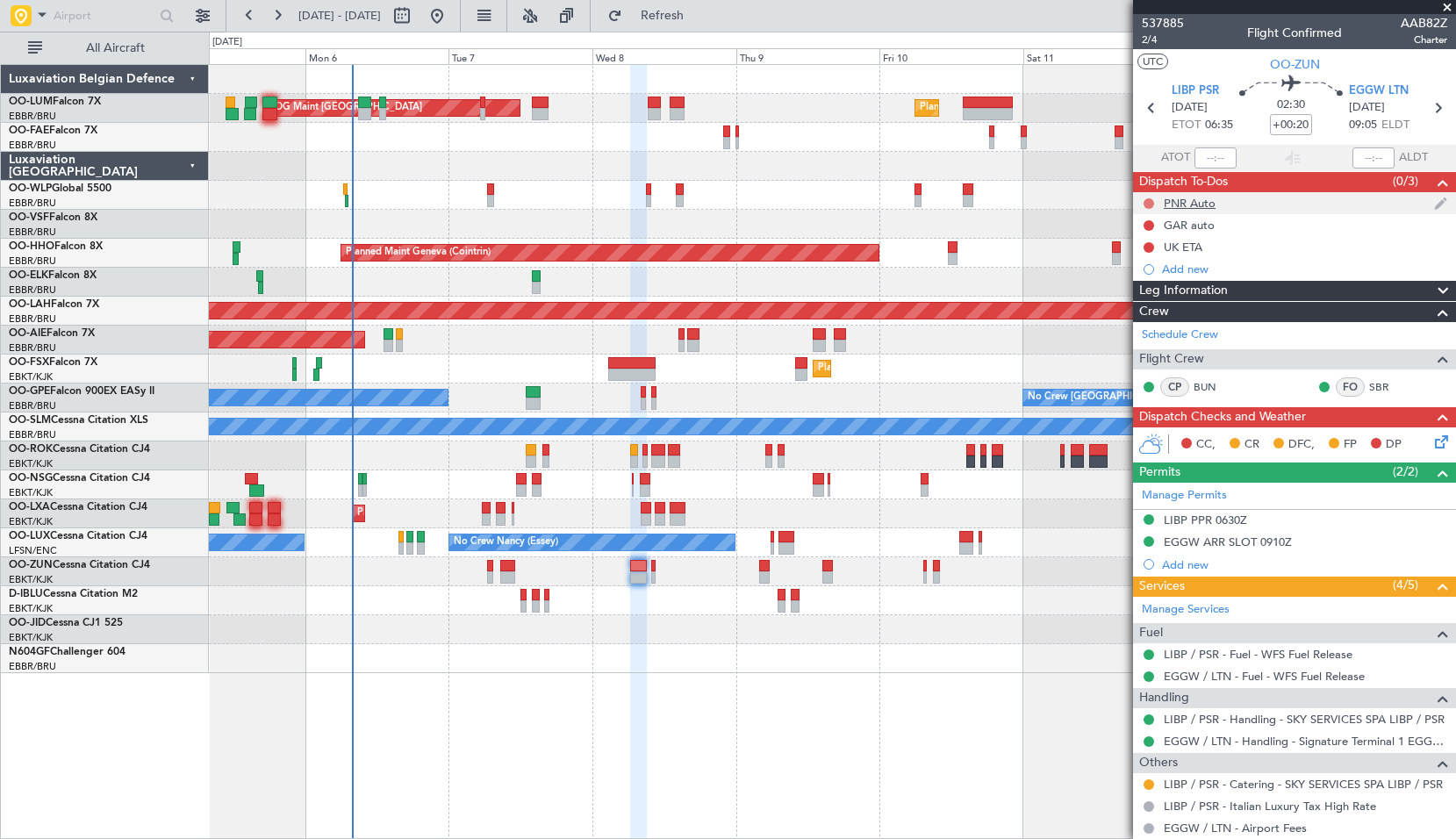
click at [1149, 200] on button at bounding box center [1149, 203] width 11 height 11
click at [1139, 281] on span "Completed" at bounding box center [1157, 281] width 58 height 18
click at [1147, 224] on button at bounding box center [1149, 225] width 11 height 11
click at [1153, 296] on span "Completed" at bounding box center [1157, 303] width 58 height 18
click at [1427, 111] on icon at bounding box center [1438, 108] width 23 height 23
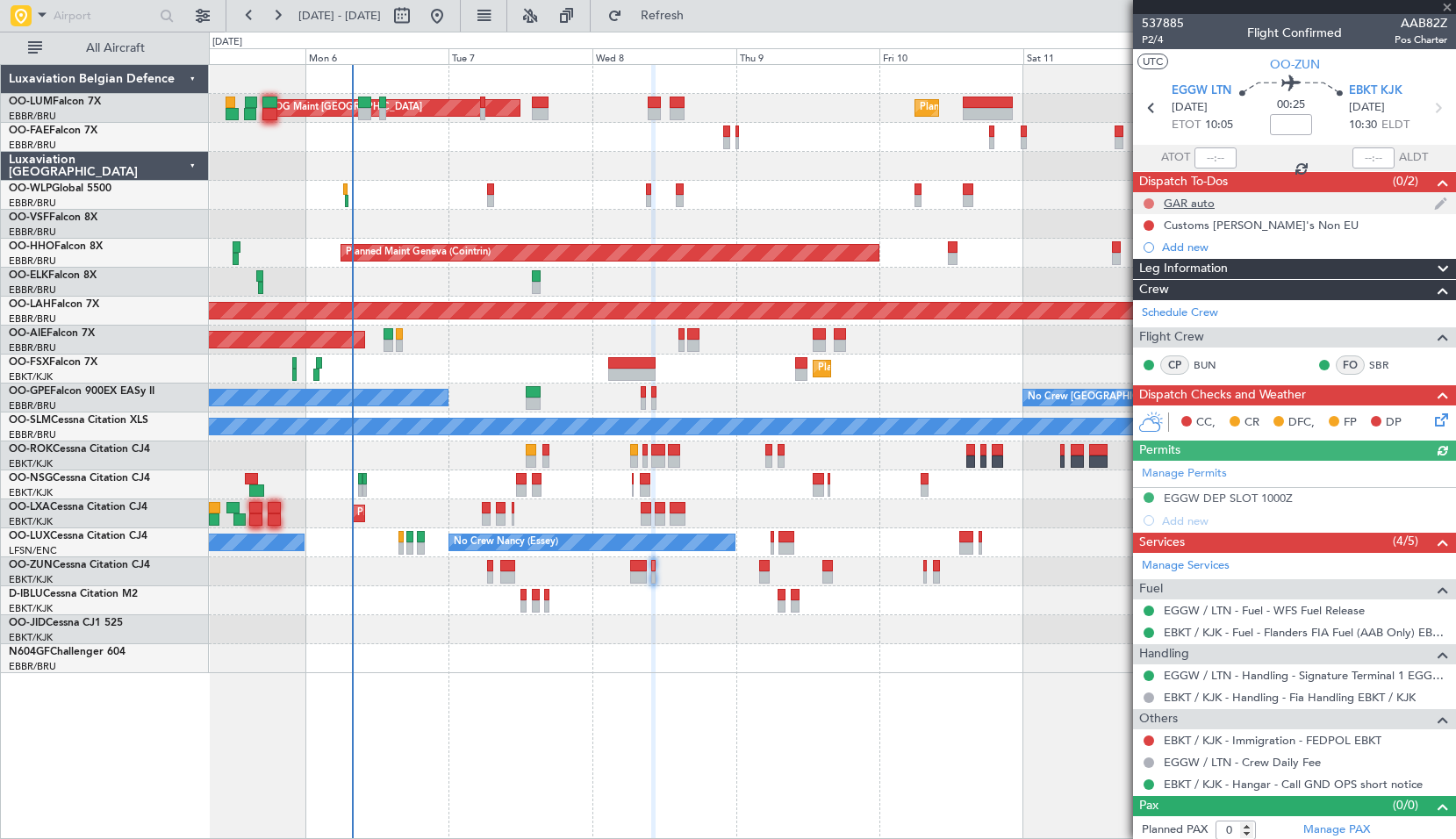
click at [1150, 199] on button at bounding box center [1149, 203] width 11 height 11
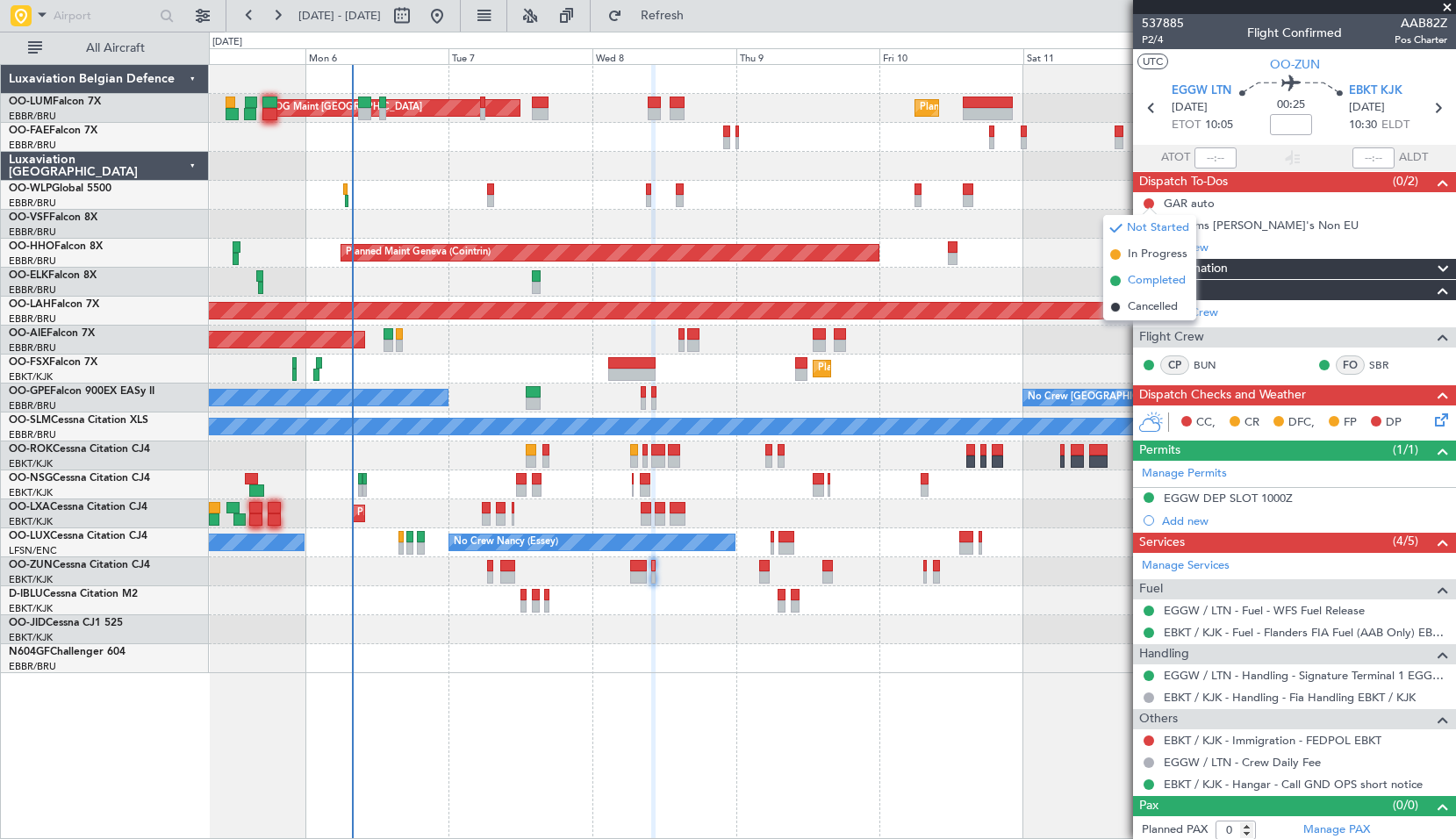
click at [1136, 284] on span "Completed" at bounding box center [1157, 281] width 58 height 18
click at [1427, 113] on icon at bounding box center [1438, 108] width 23 height 23
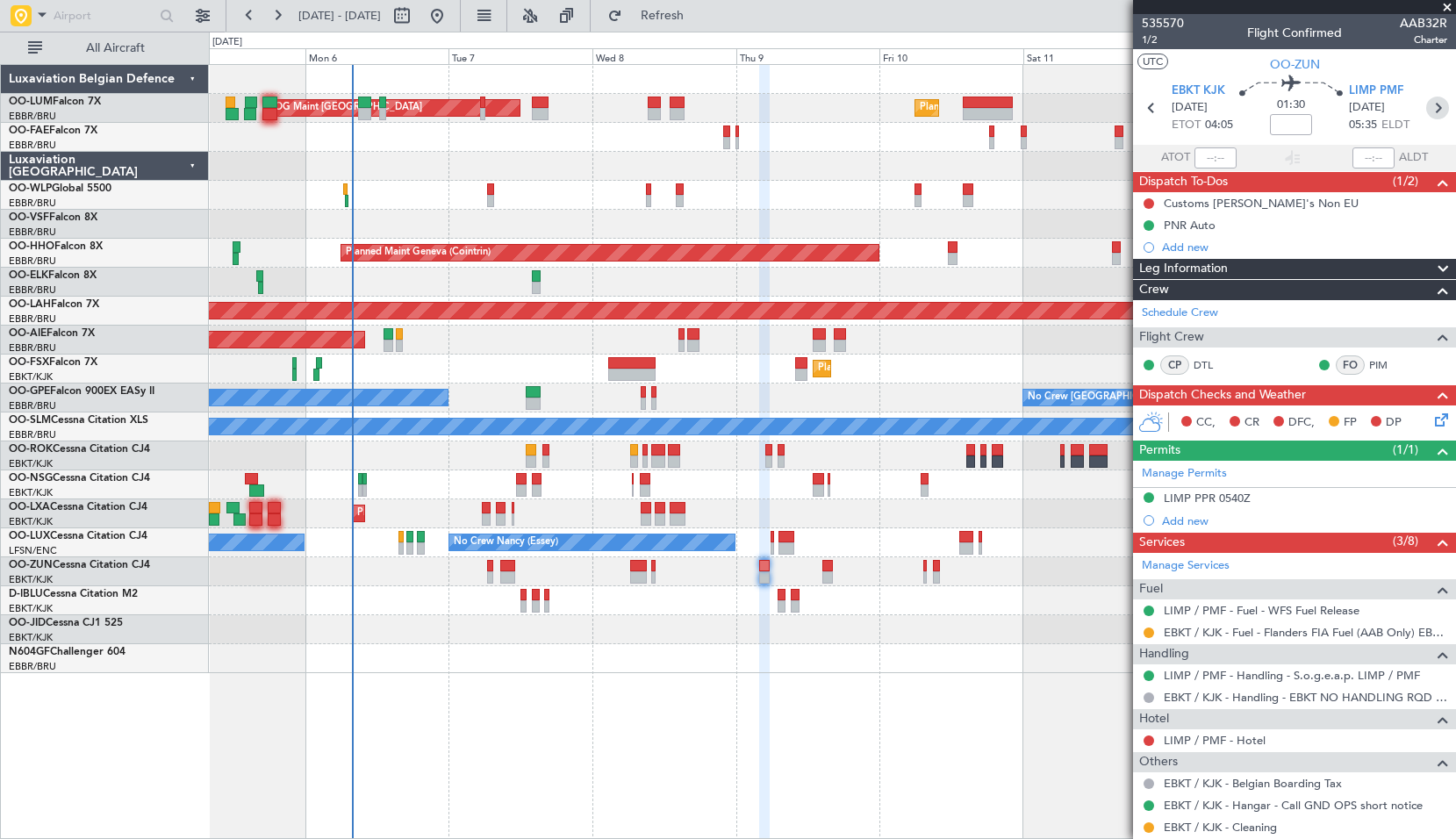
click at [1428, 106] on icon at bounding box center [1438, 108] width 23 height 23
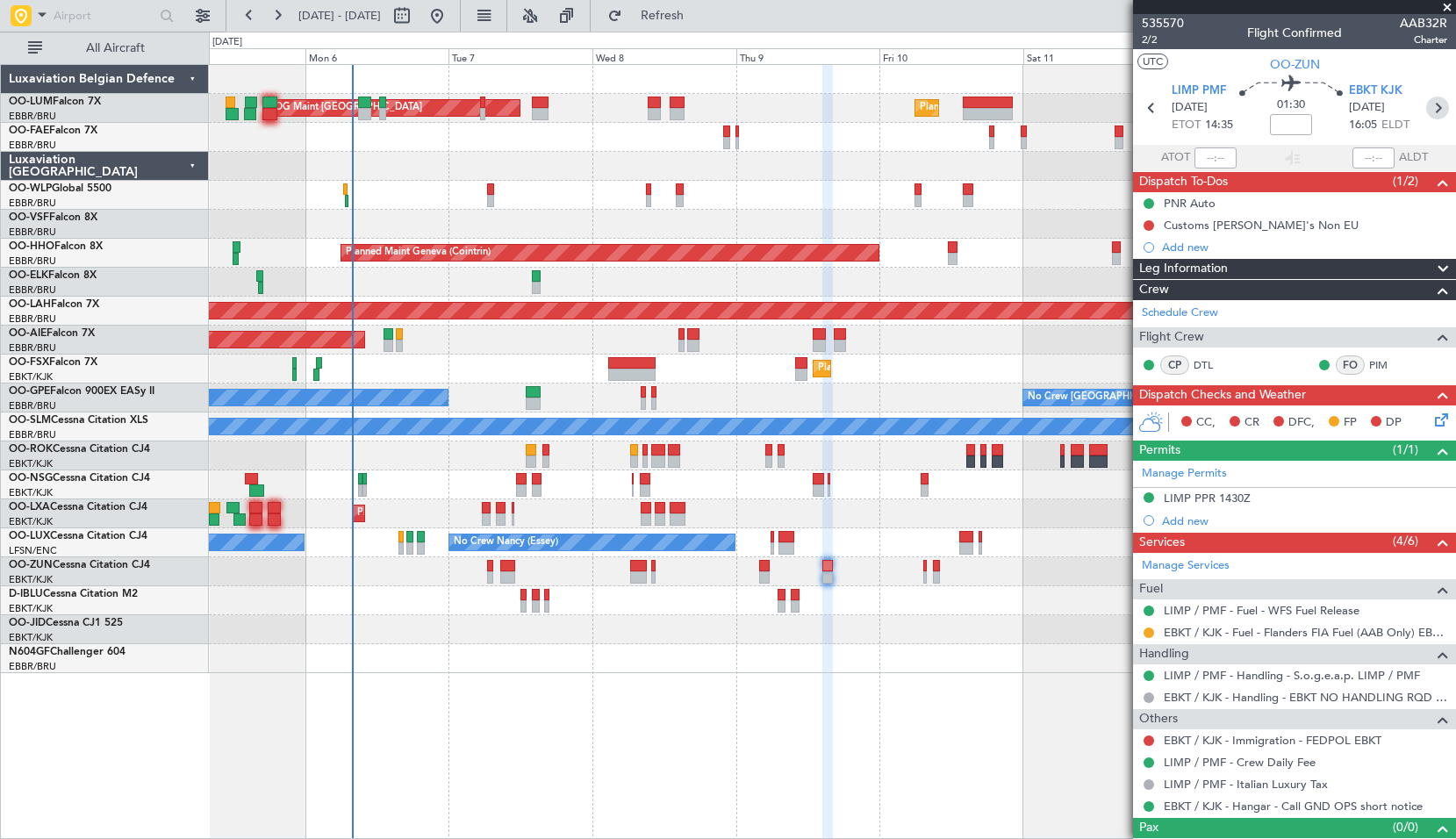
click at [1427, 106] on icon at bounding box center [1438, 108] width 23 height 23
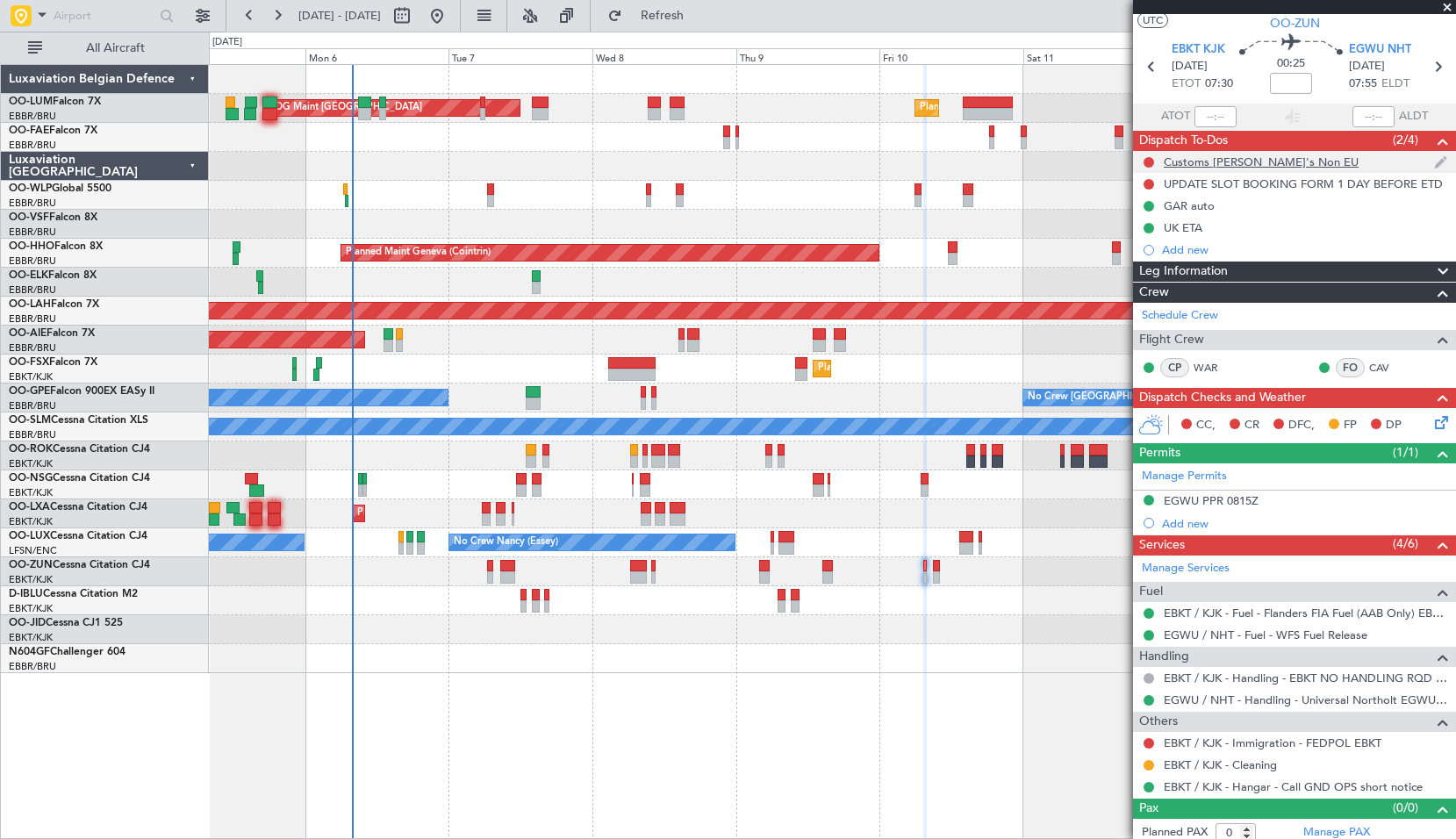
scroll to position [49, 0]
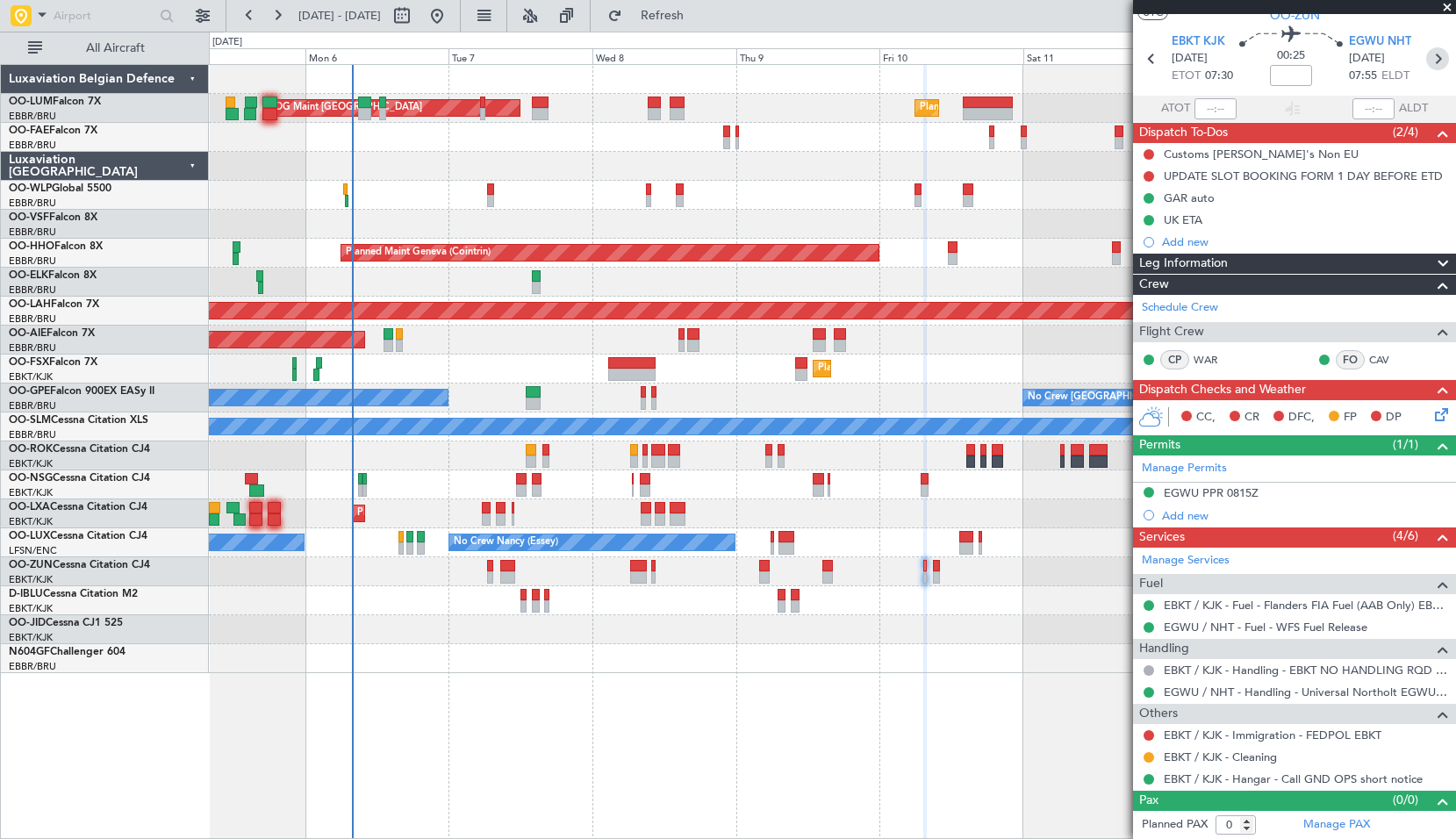
click at [1431, 60] on icon at bounding box center [1438, 58] width 23 height 23
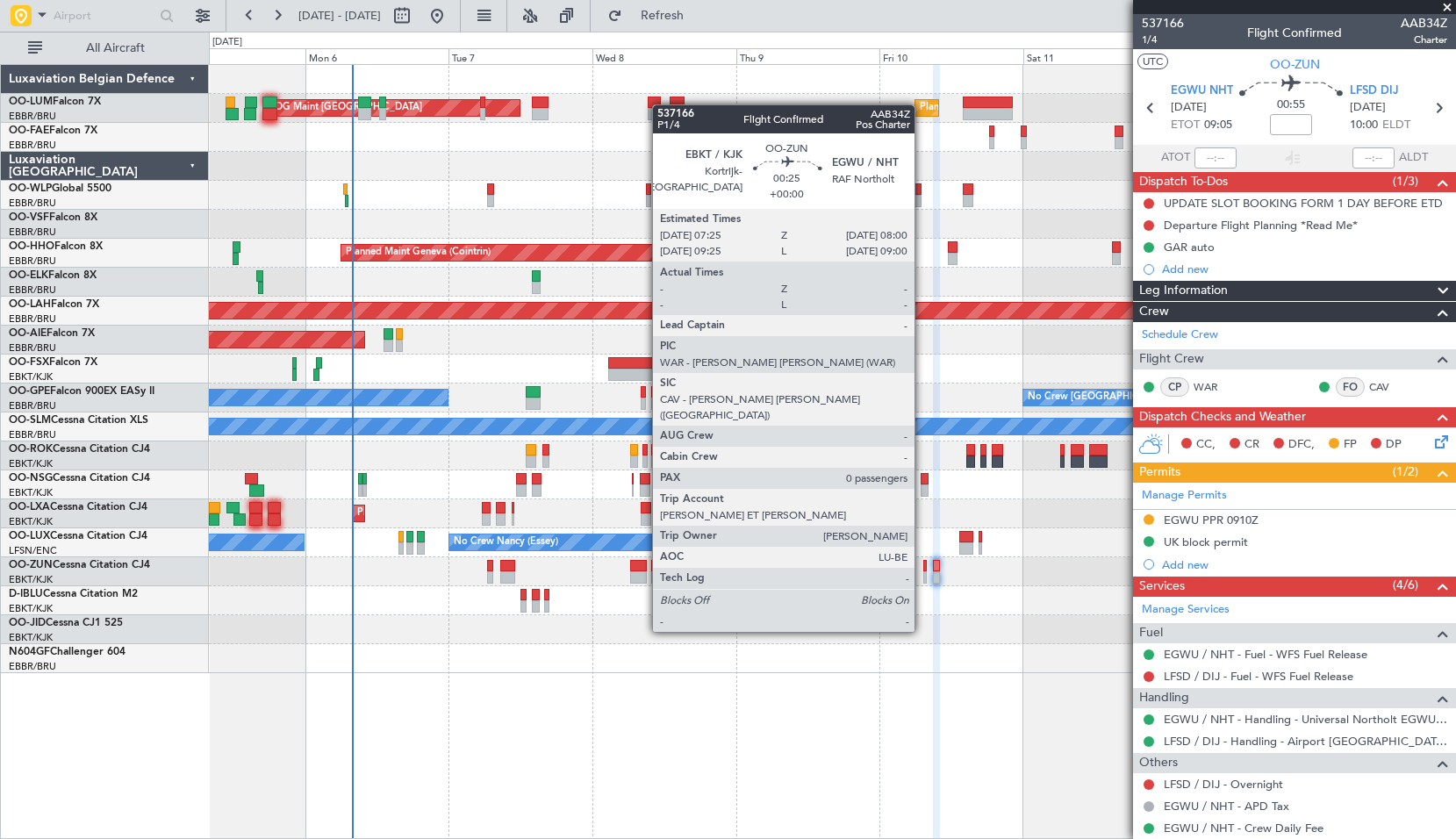
click at [924, 567] on div at bounding box center [926, 566] width 4 height 12
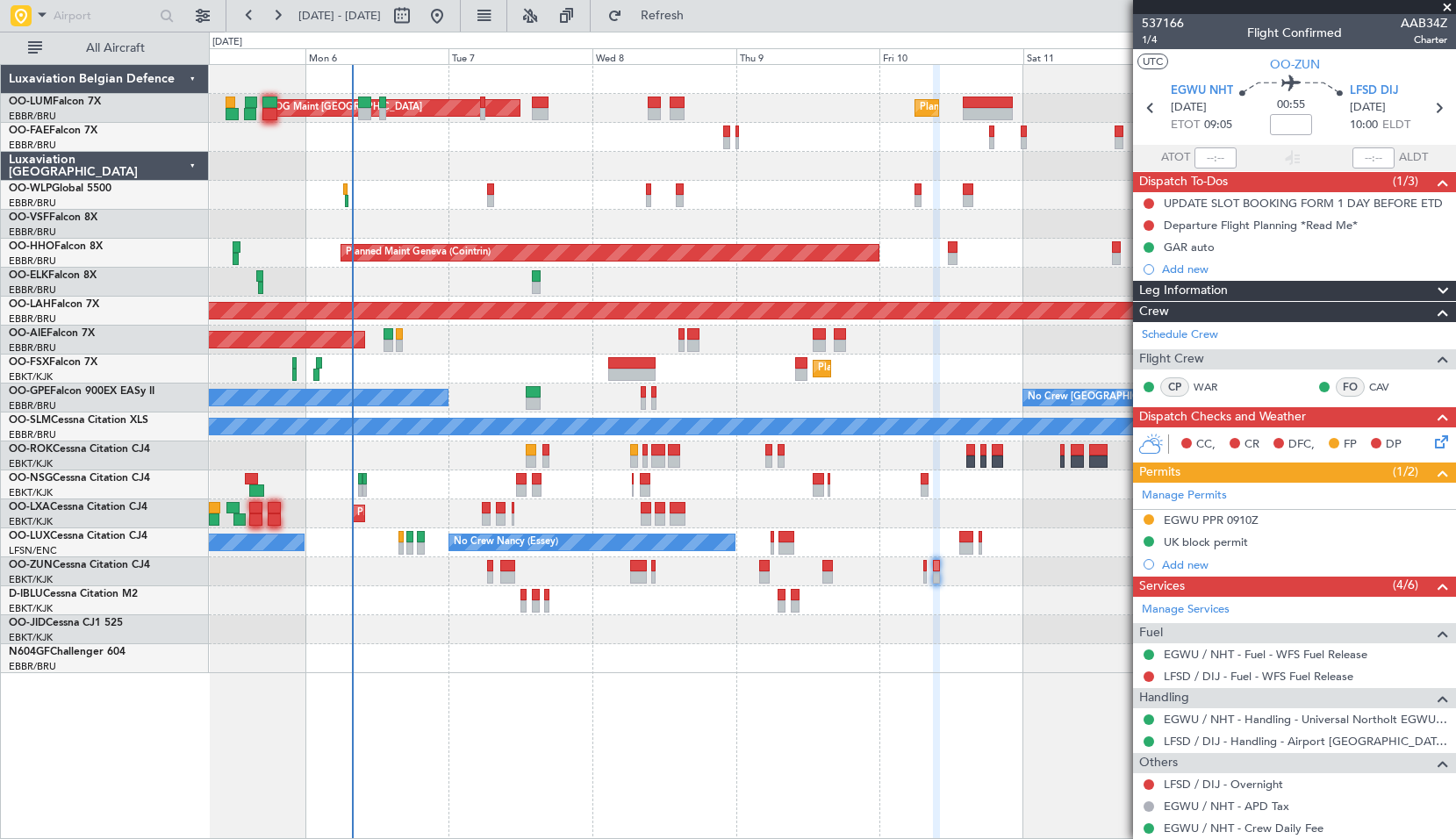
click at [967, 608] on div "No Crew Kortrijk-[GEOGRAPHIC_DATA]" at bounding box center [832, 600] width 1247 height 29
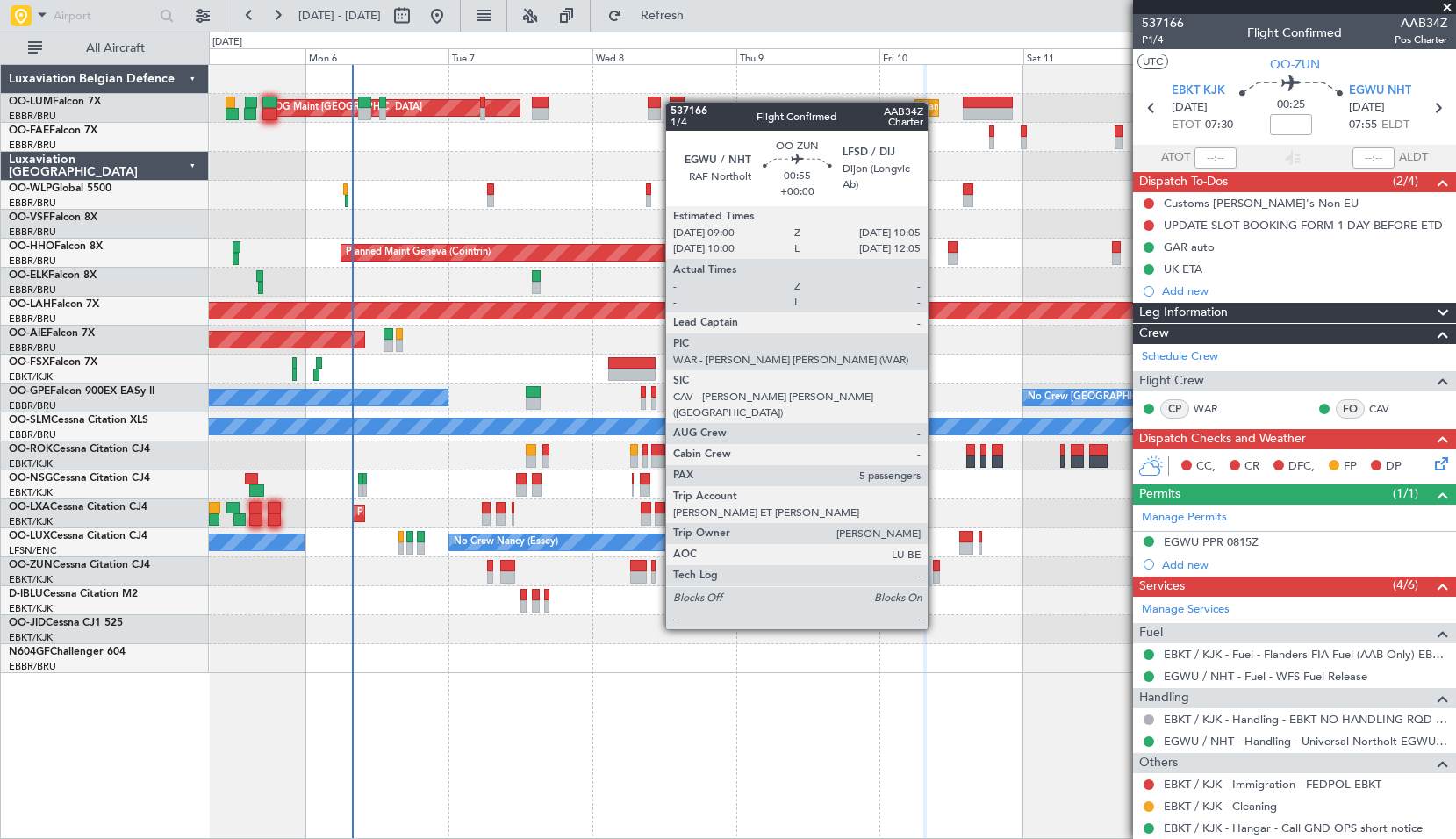
click at [936, 565] on div at bounding box center [936, 566] width 7 height 12
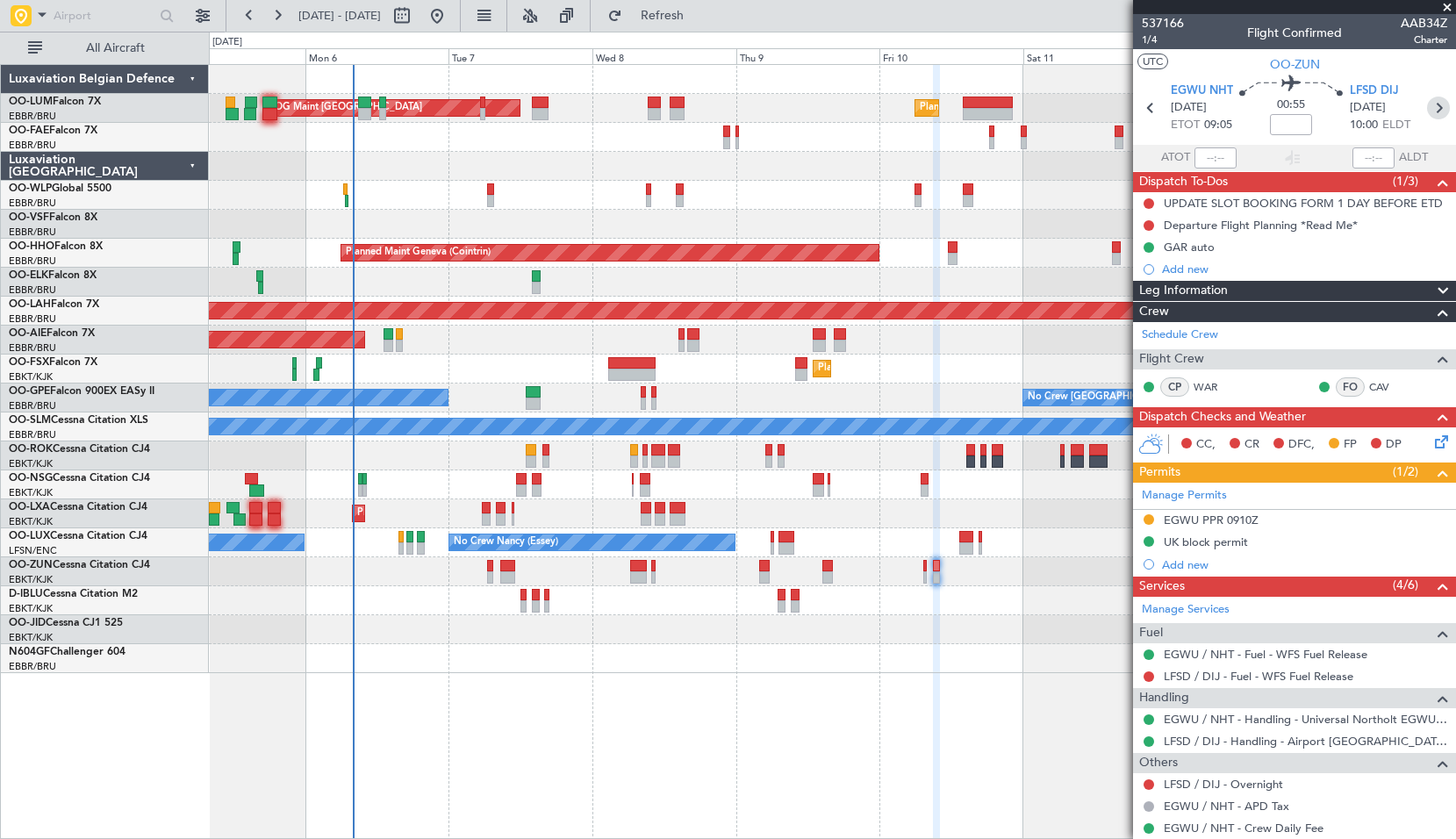
click at [1432, 112] on icon at bounding box center [1439, 108] width 23 height 23
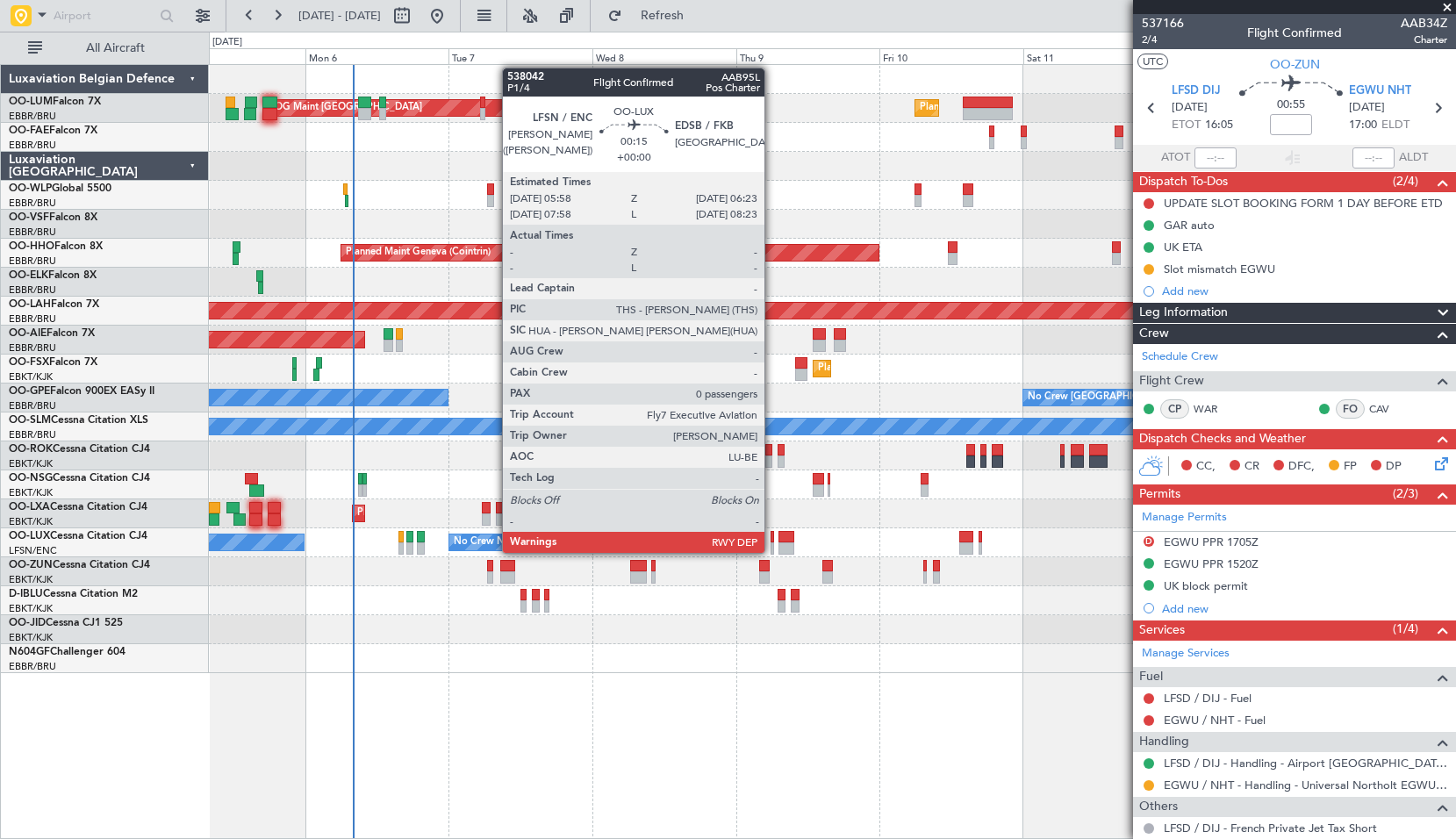
click at [773, 551] on div at bounding box center [772, 549] width 3 height 12
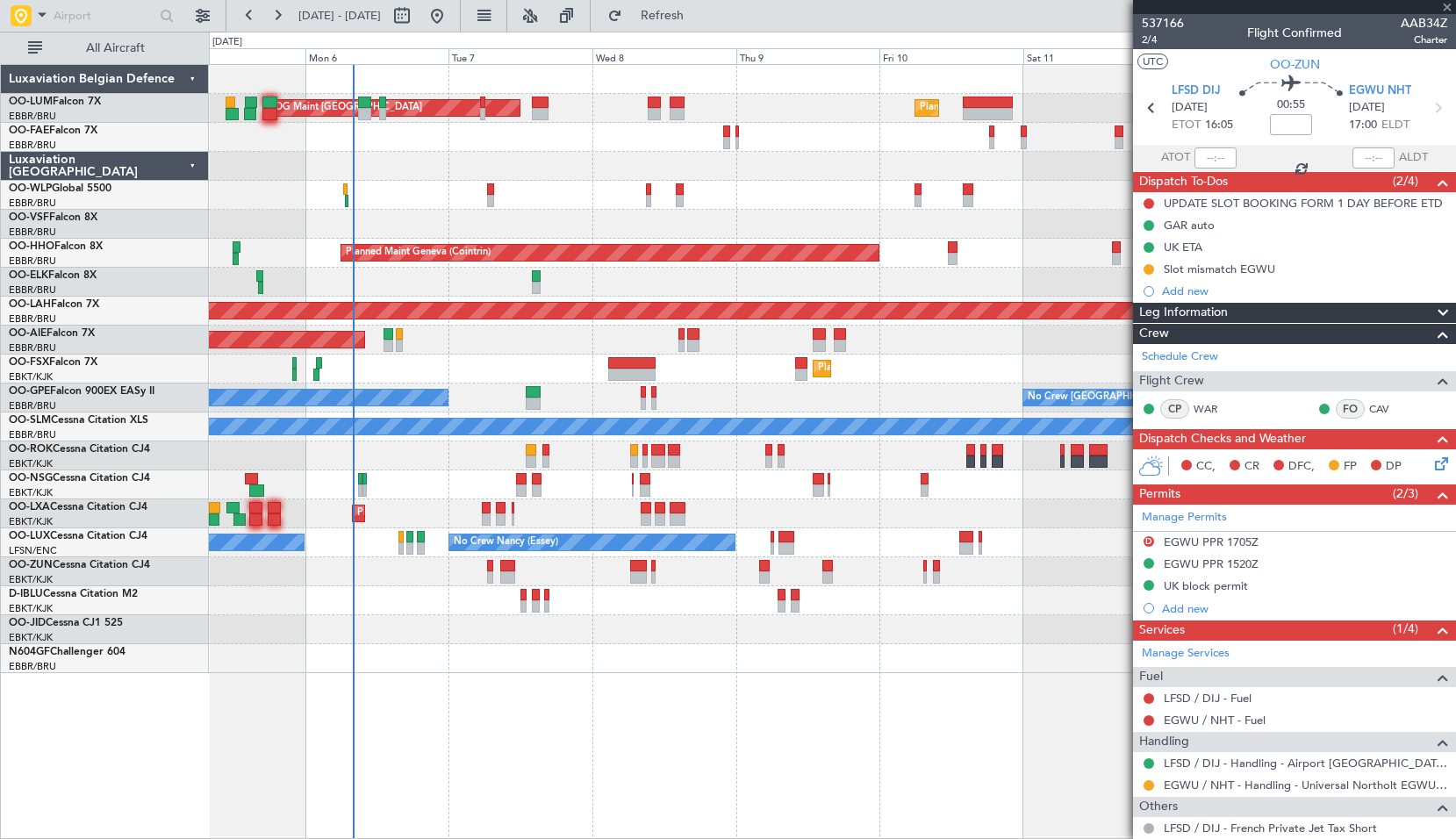
click at [808, 534] on div "No Crew Nancy (Essey) No Crew Nancy (Essey)" at bounding box center [832, 543] width 1247 height 29
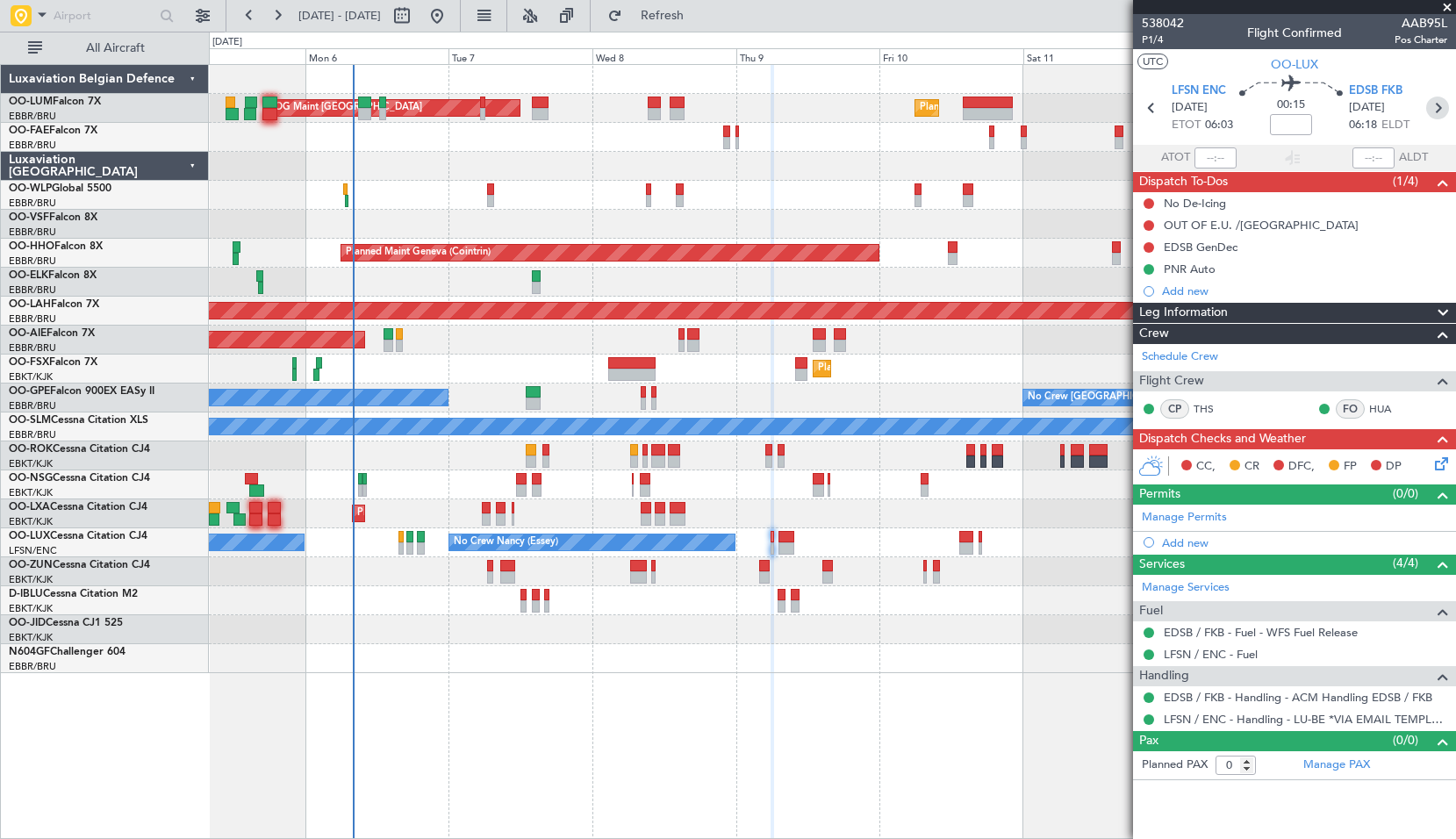
click at [1442, 110] on icon at bounding box center [1438, 108] width 23 height 23
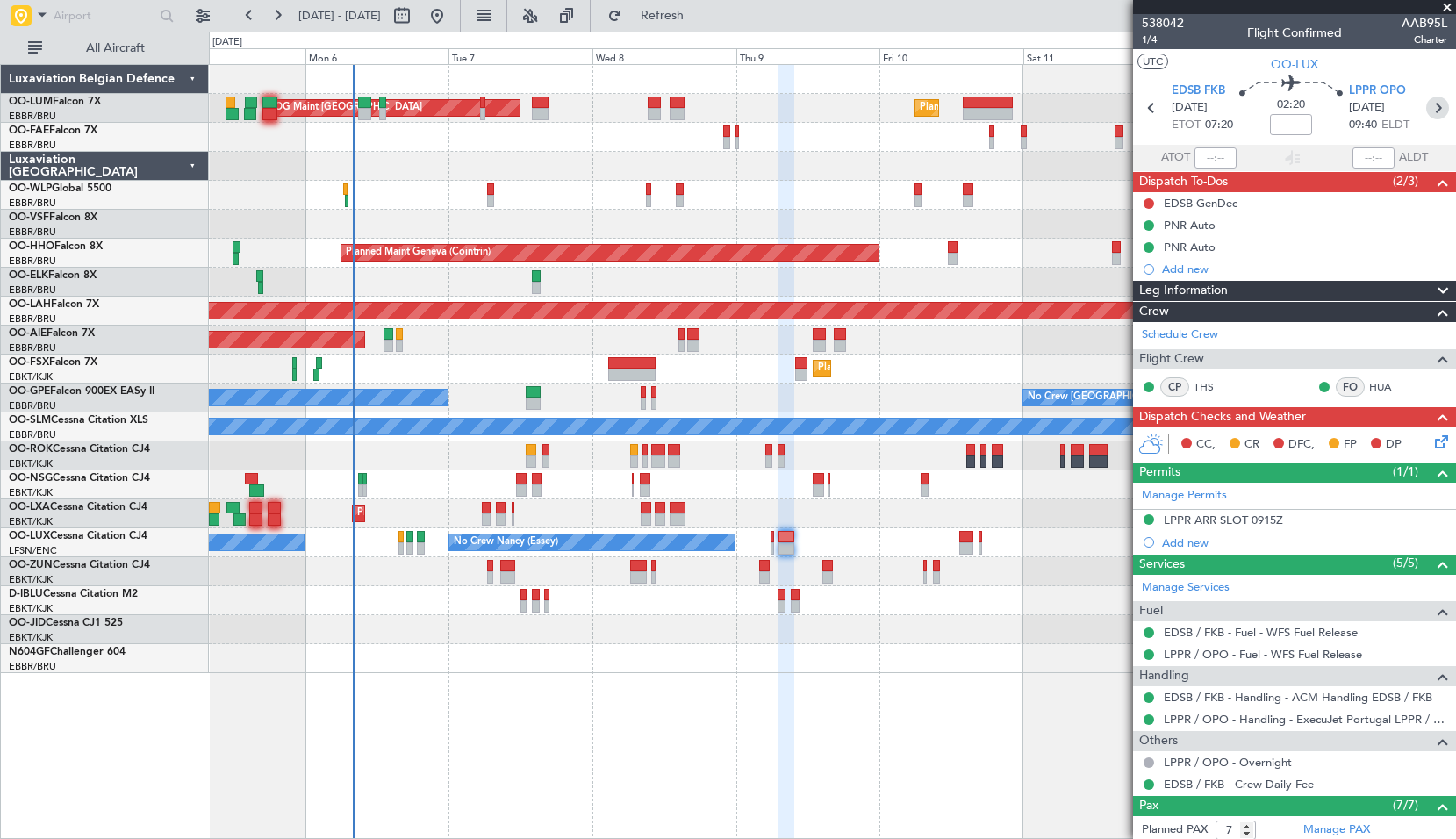
click at [1429, 112] on icon at bounding box center [1438, 108] width 23 height 23
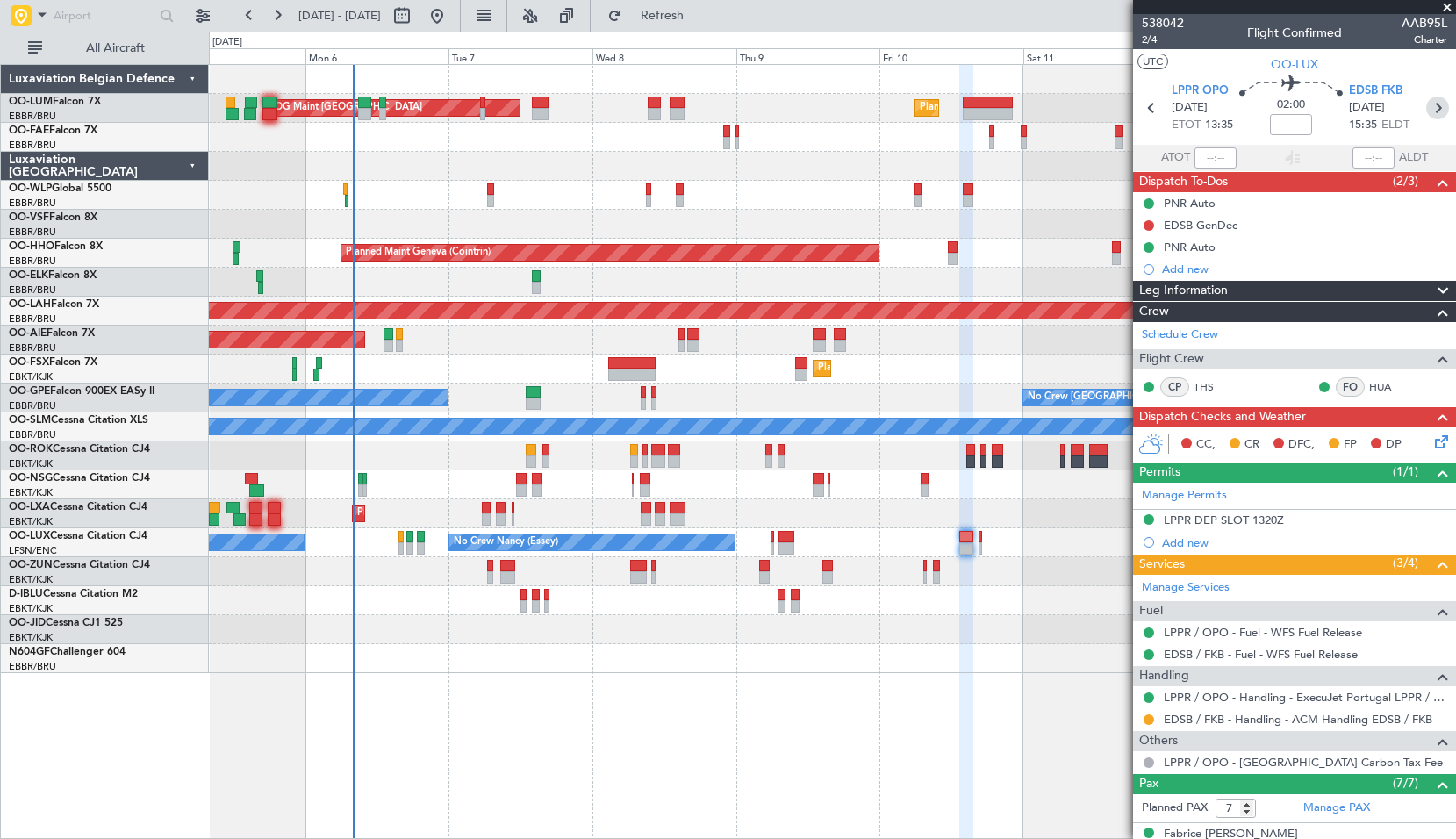
click at [1430, 100] on icon at bounding box center [1438, 108] width 23 height 23
type input "0"
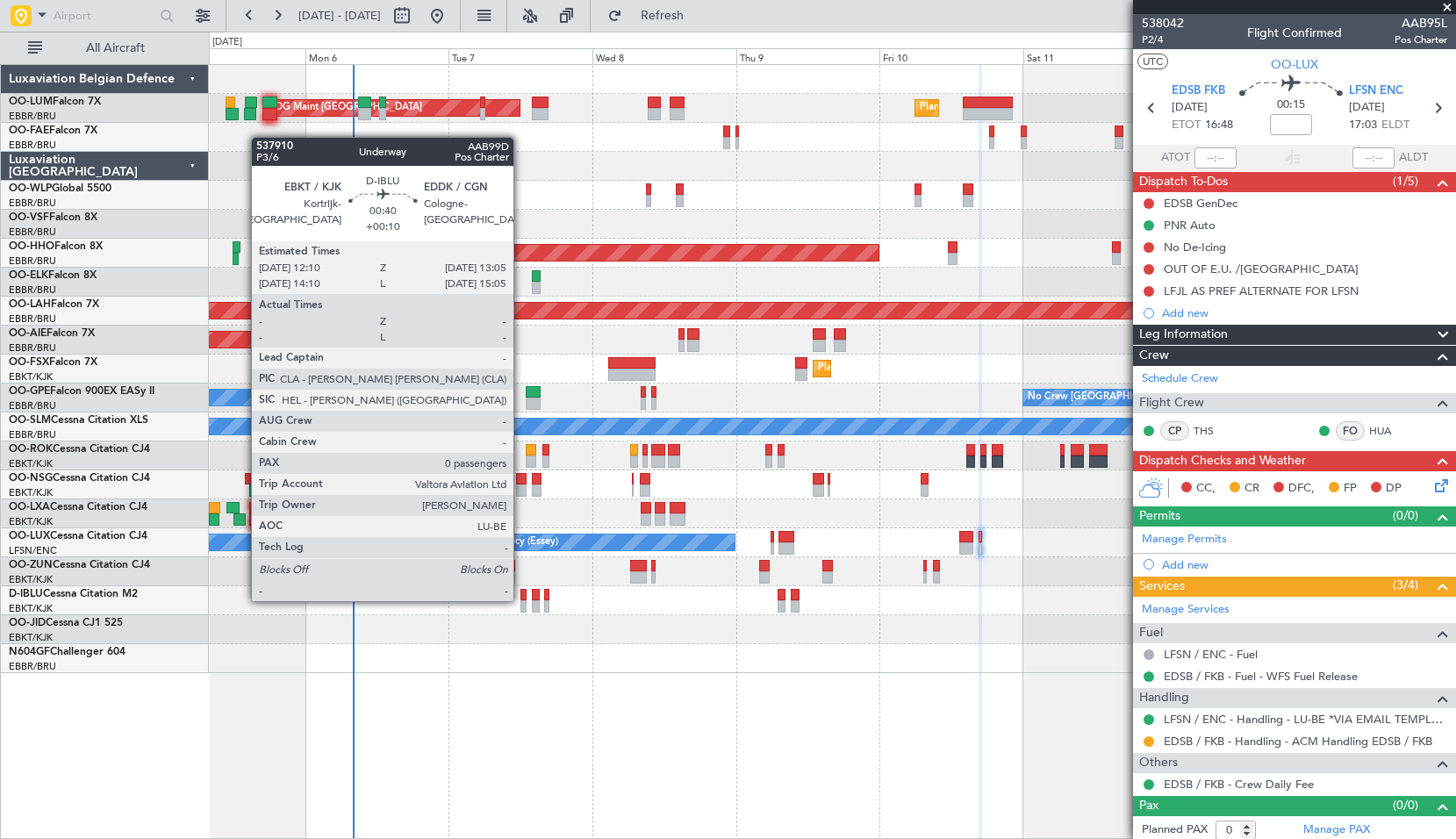
click at [521, 600] on div at bounding box center [524, 595] width 6 height 12
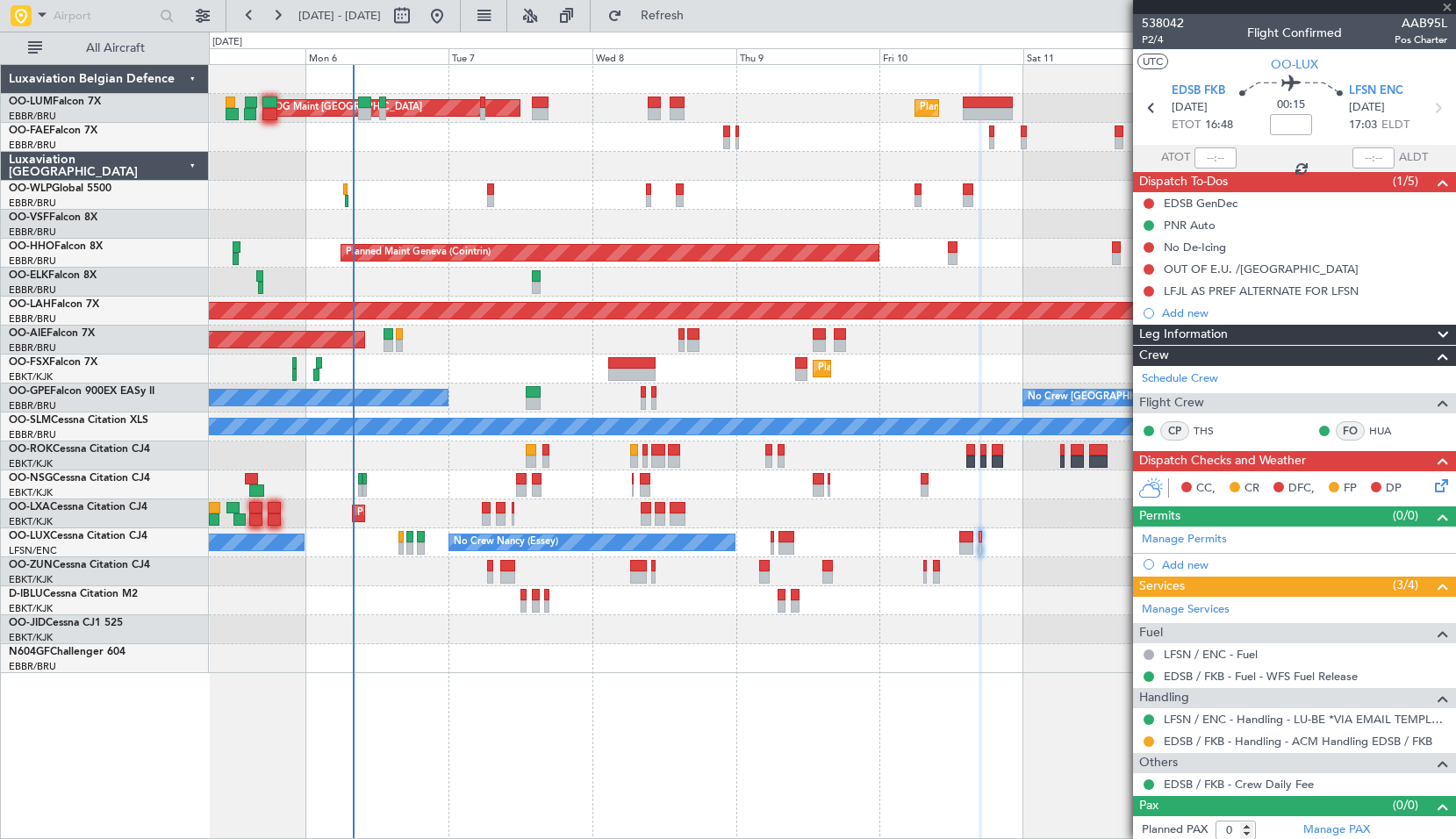
click at [612, 637] on div at bounding box center [832, 629] width 1247 height 29
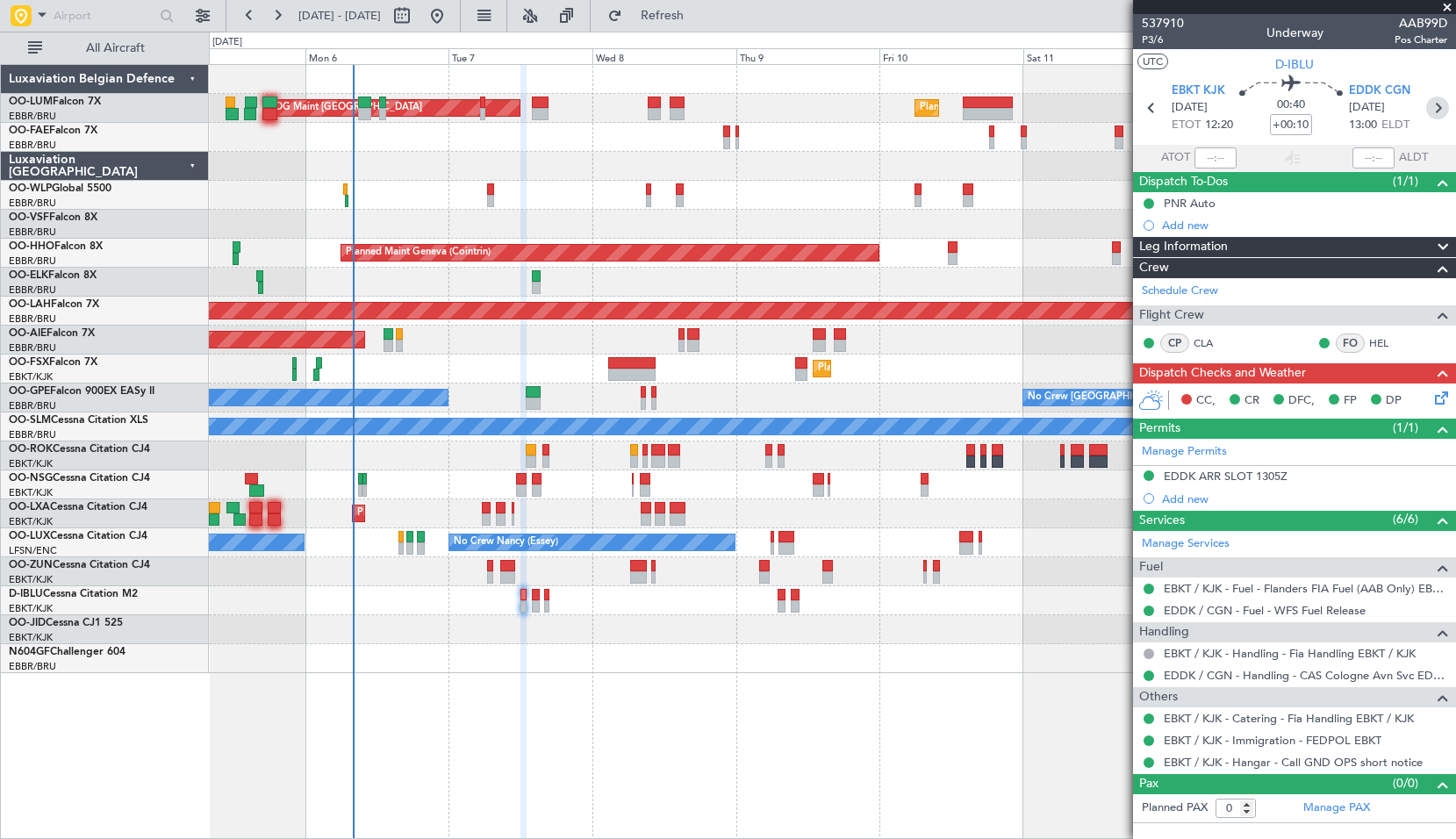
click at [1448, 109] on icon at bounding box center [1438, 108] width 23 height 23
type input "+00:05"
type input "2"
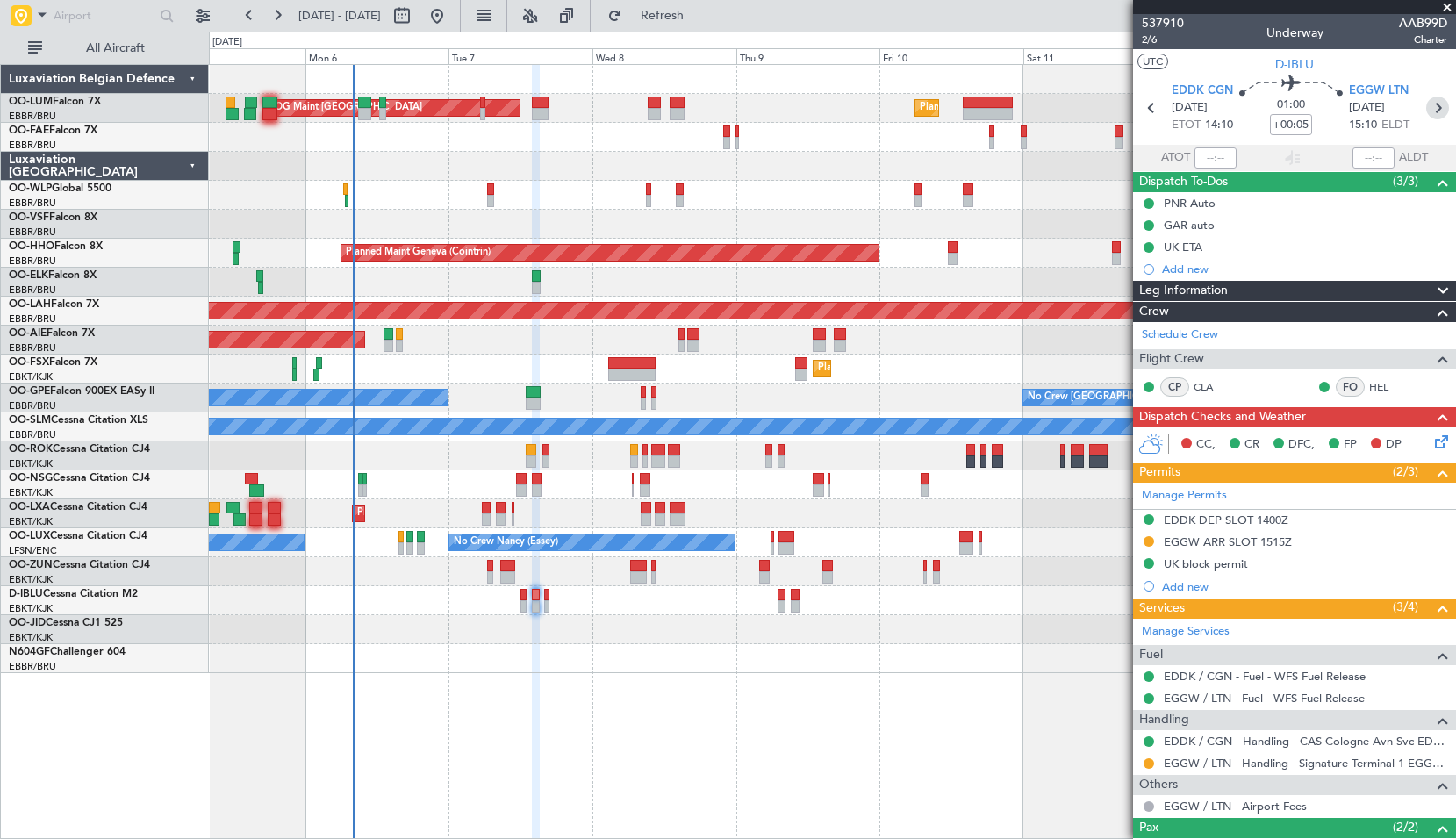
click at [1427, 111] on icon at bounding box center [1438, 108] width 23 height 23
type input "-00:10"
type input "0"
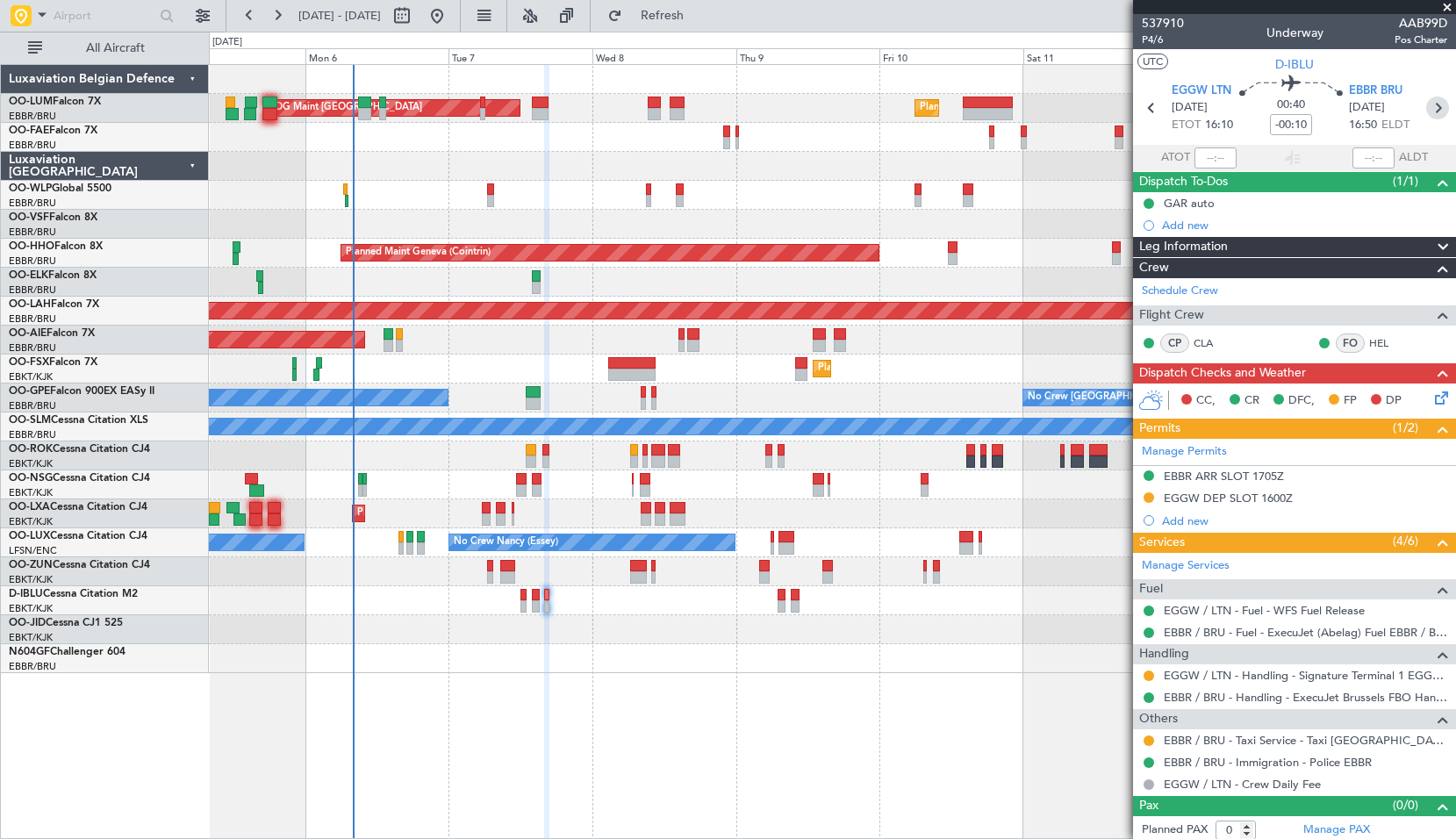
click at [1431, 110] on icon at bounding box center [1438, 108] width 23 height 23
type input "+00:05"
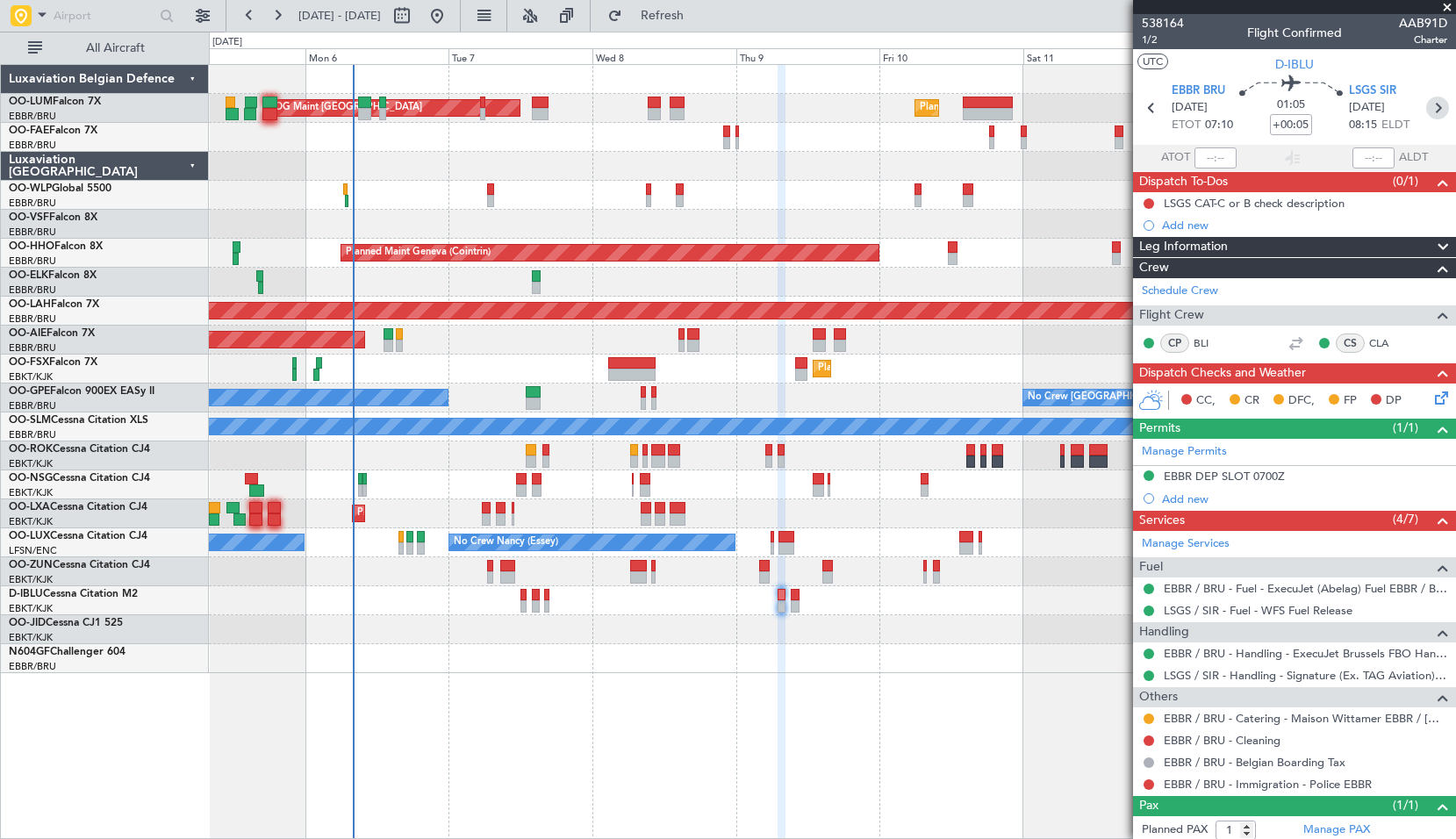
click at [1427, 107] on icon at bounding box center [1438, 108] width 23 height 23
type input "0"
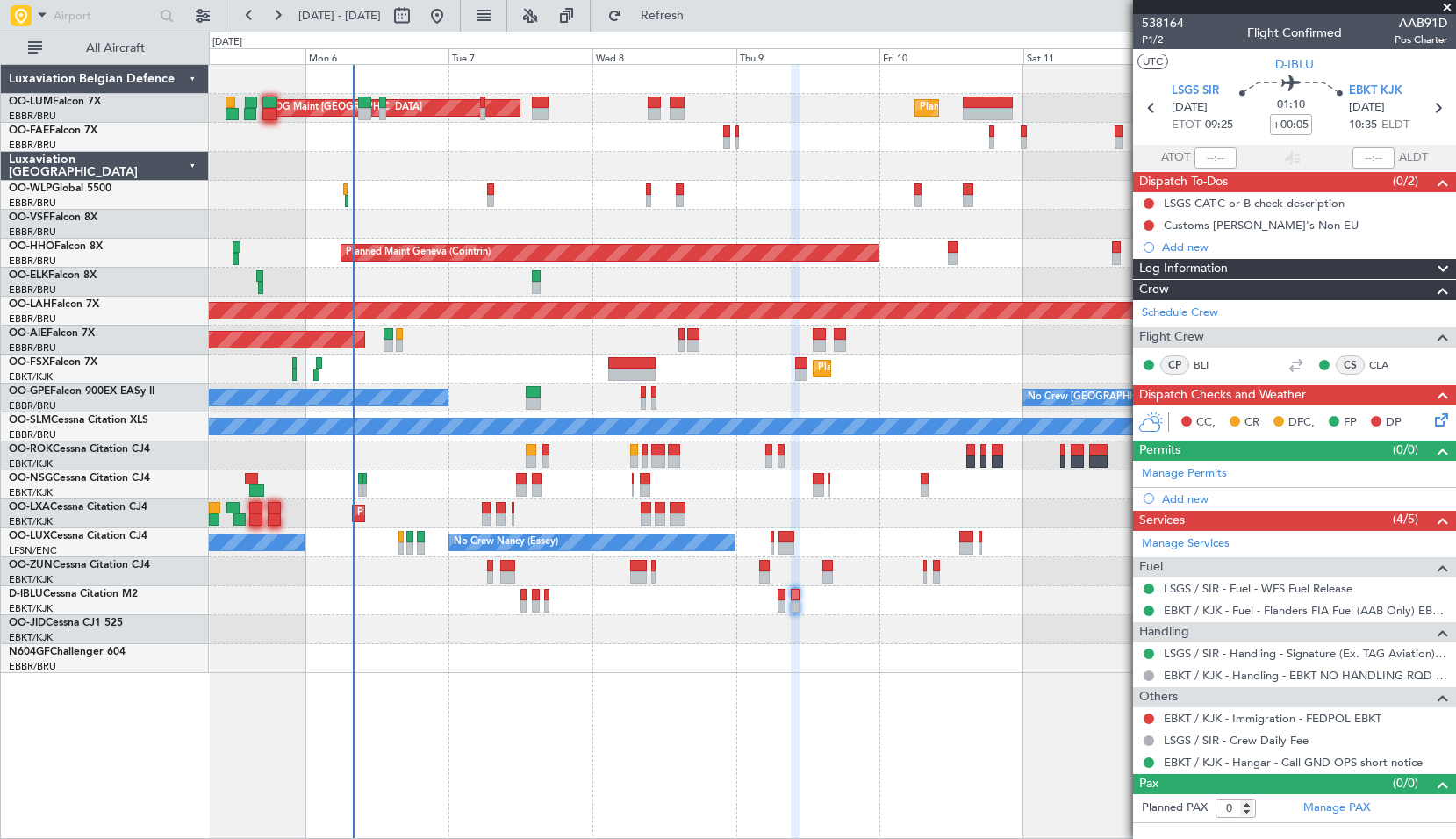
click at [1449, 5] on span at bounding box center [1448, 8] width 18 height 16
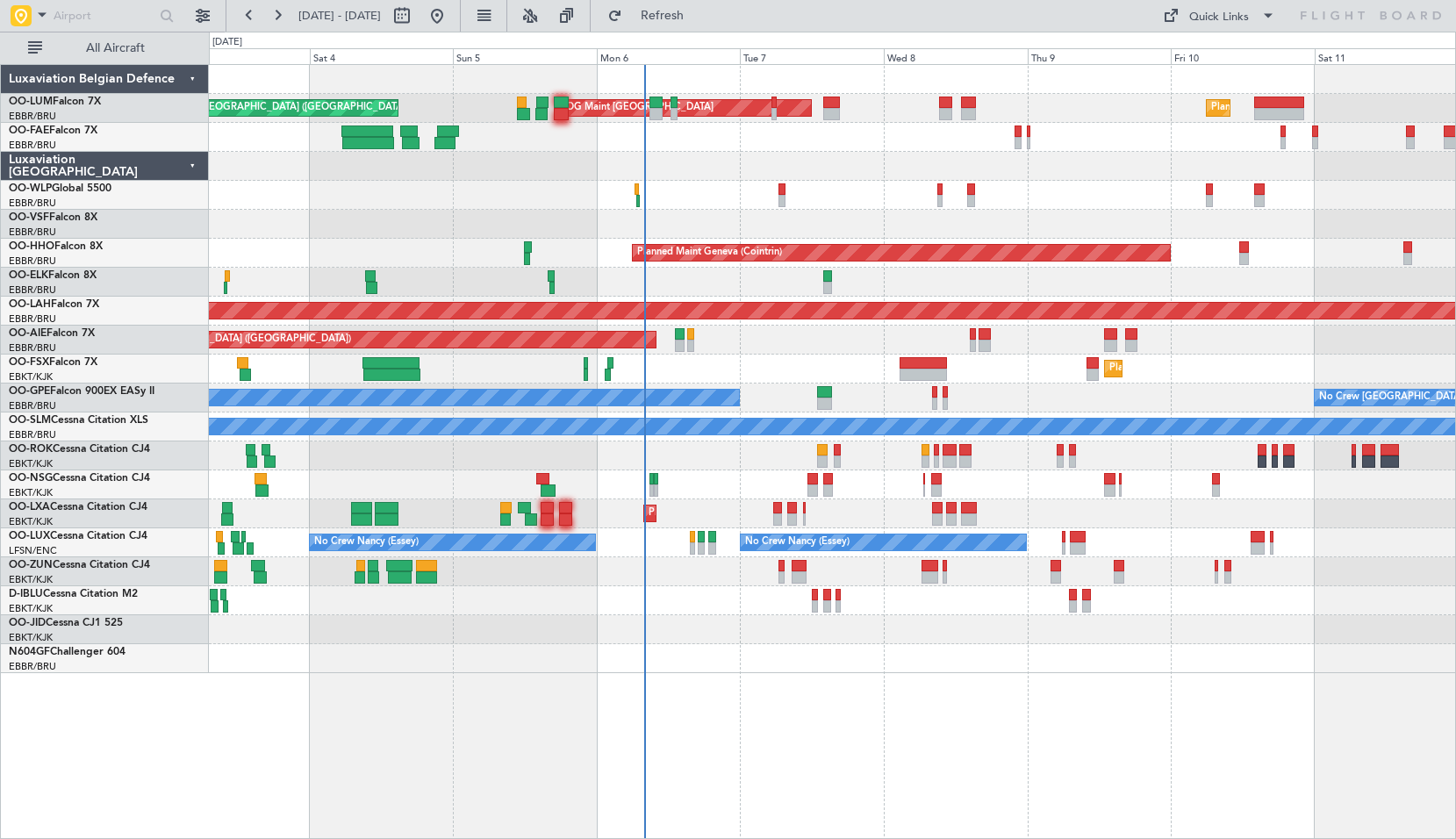
click at [706, 187] on div "Planned Maint Brussels (Brussels National) AOG Maint Sibiu Planned Maint Brusse…" at bounding box center [832, 369] width 1247 height 608
click at [680, 162] on div at bounding box center [832, 166] width 1247 height 29
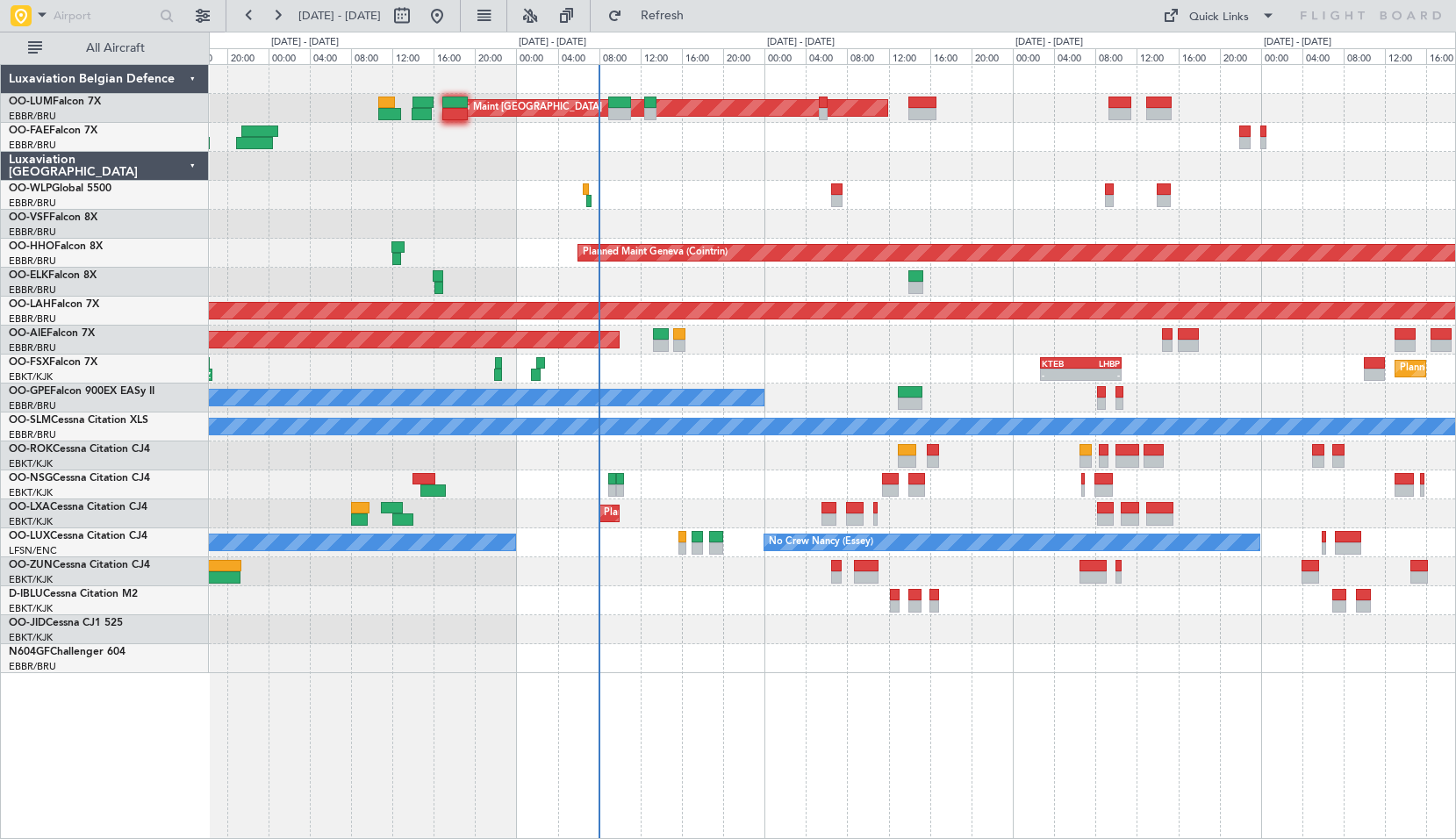
click at [683, 589] on div "AOG Maint Sibiu Planned Maint Brussels (Brussels National) - - EBMB 14:00 Z KPH…" at bounding box center [832, 369] width 1247 height 608
click at [700, 19] on span "Refresh" at bounding box center [663, 16] width 74 height 12
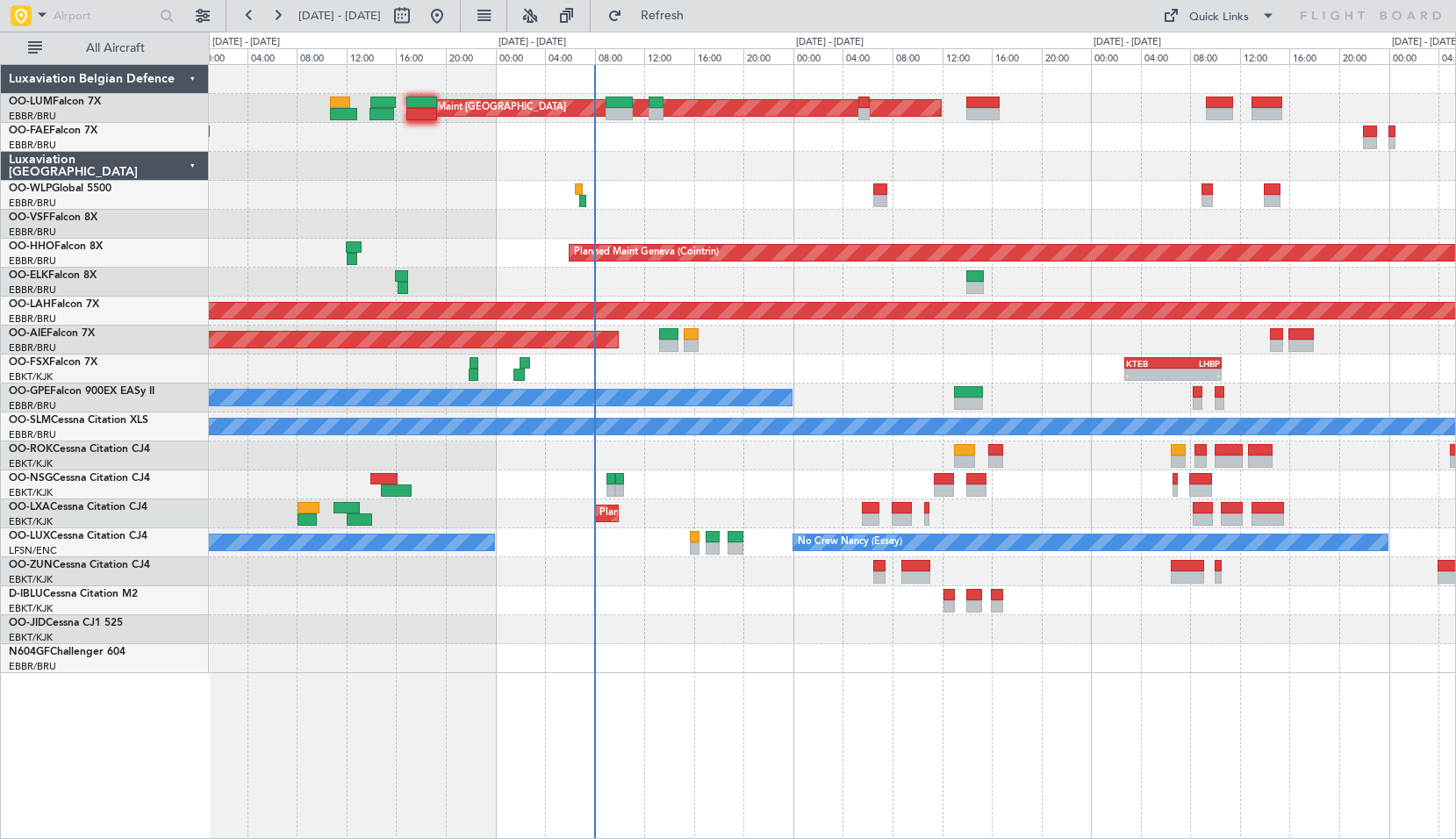
click at [684, 658] on div at bounding box center [832, 658] width 1247 height 29
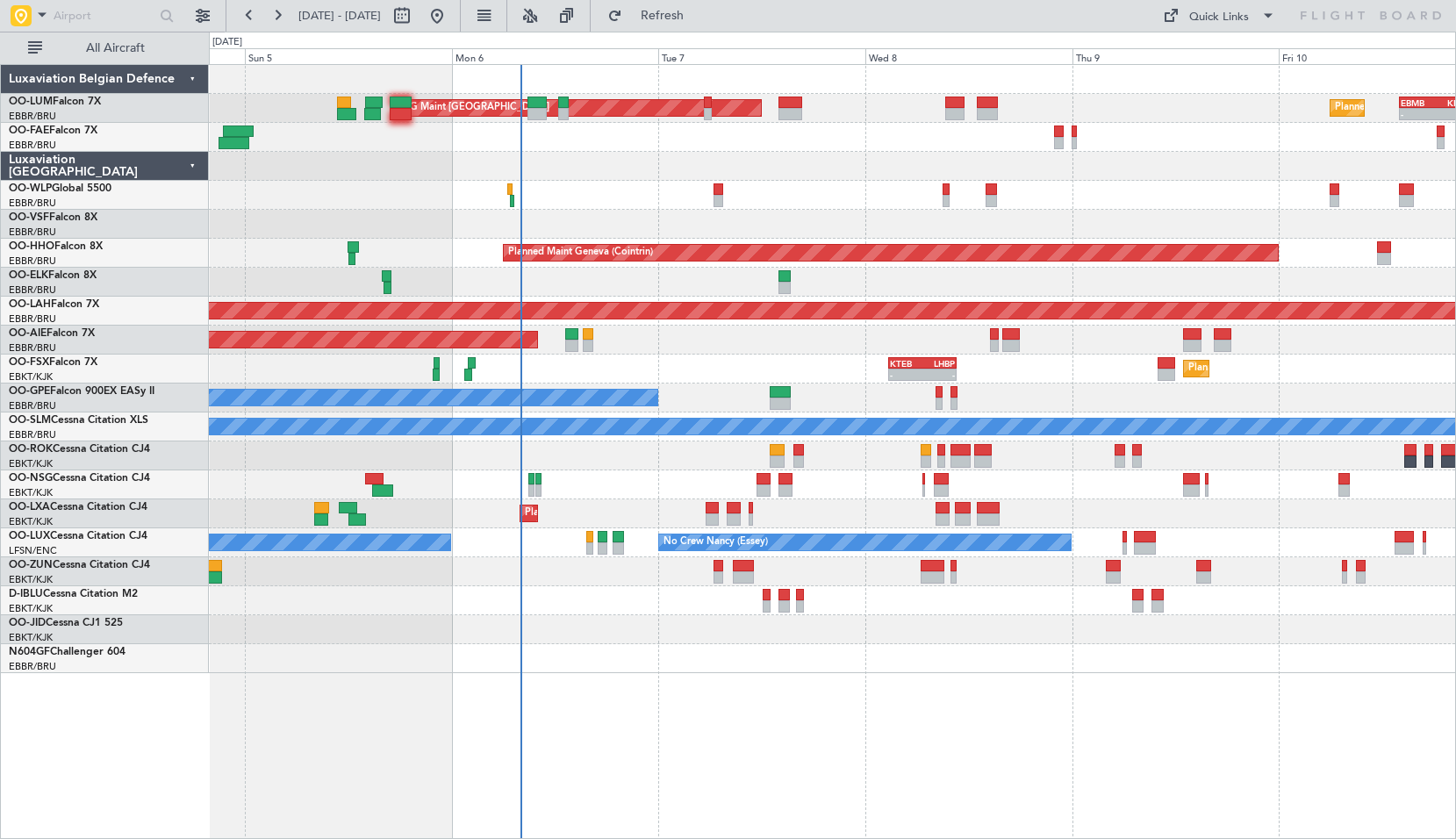
click at [856, 745] on div "AOG Maint Sibiu Planned Maint Brussels (Brussels National) - - EBMB 14:00 Z KPH…" at bounding box center [833, 451] width 1248 height 775
click at [665, 16] on button "Refresh" at bounding box center [652, 16] width 105 height 28
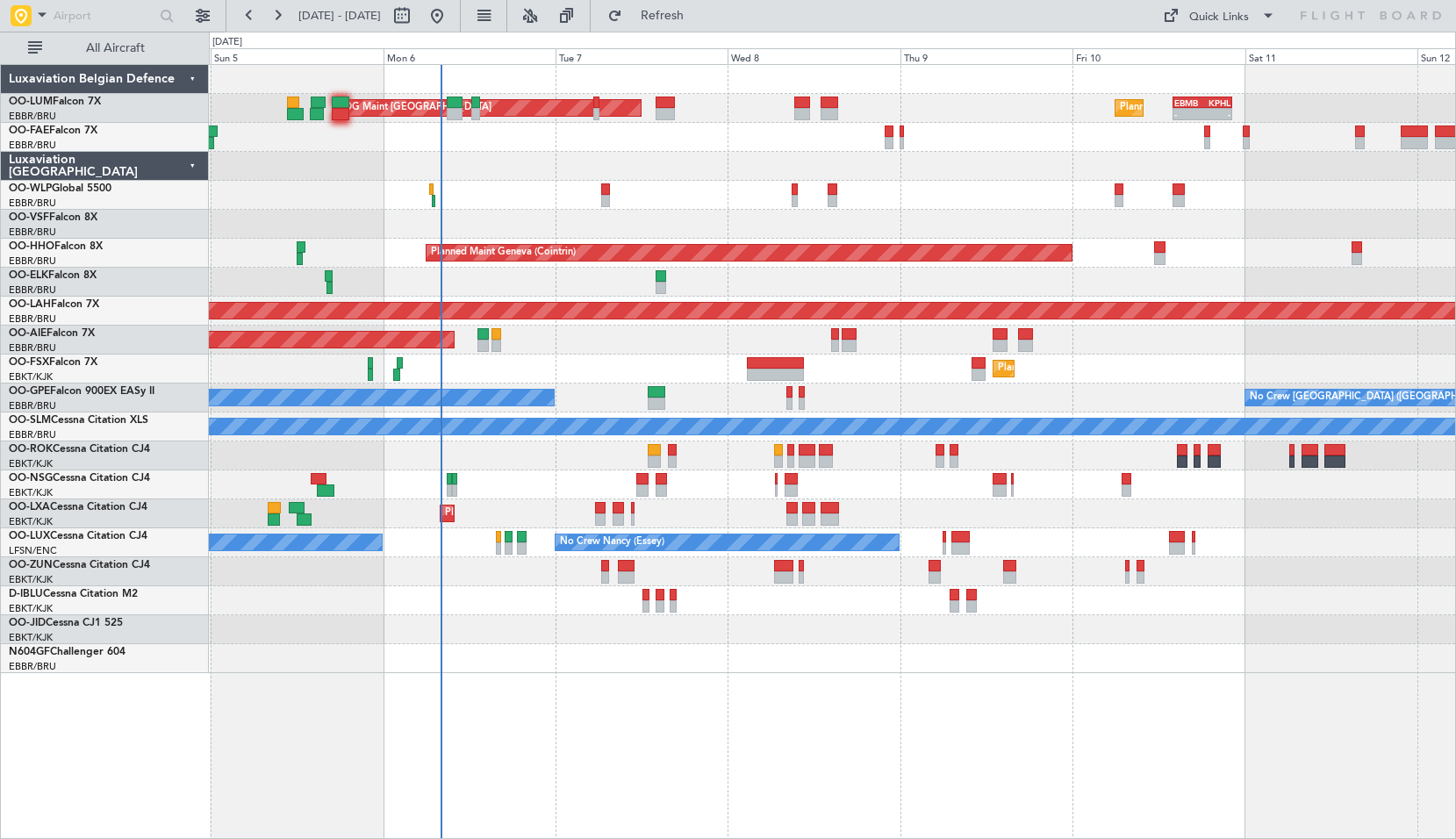
click at [985, 752] on div "Planned Maint Brussels (Brussels National) AOG Maint Sibiu - - EBMB 14:00 Z KPH…" at bounding box center [833, 451] width 1248 height 775
click at [39, 12] on span at bounding box center [42, 15] width 21 height 22
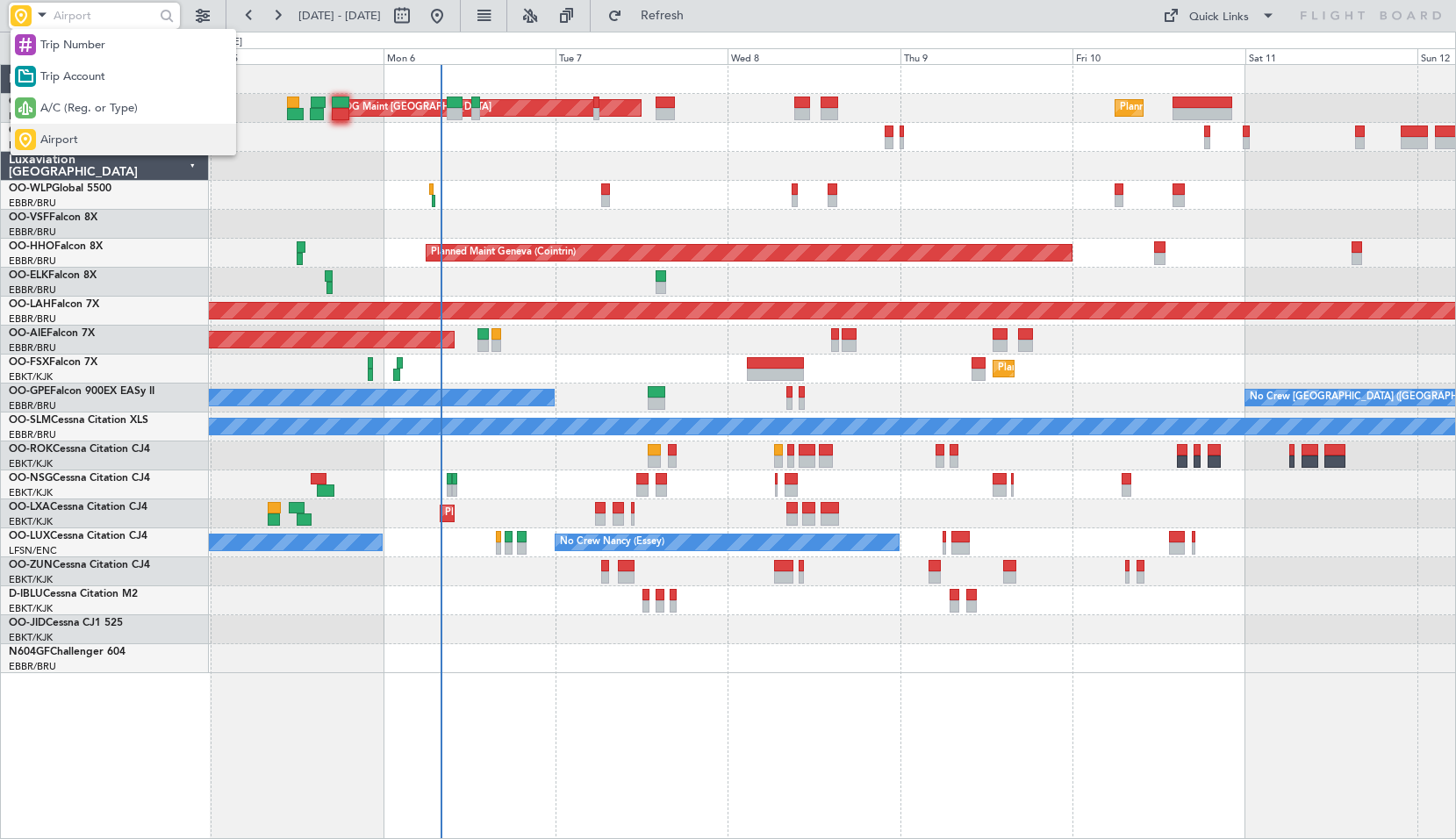
click at [72, 137] on span "Airport" at bounding box center [59, 141] width 38 height 18
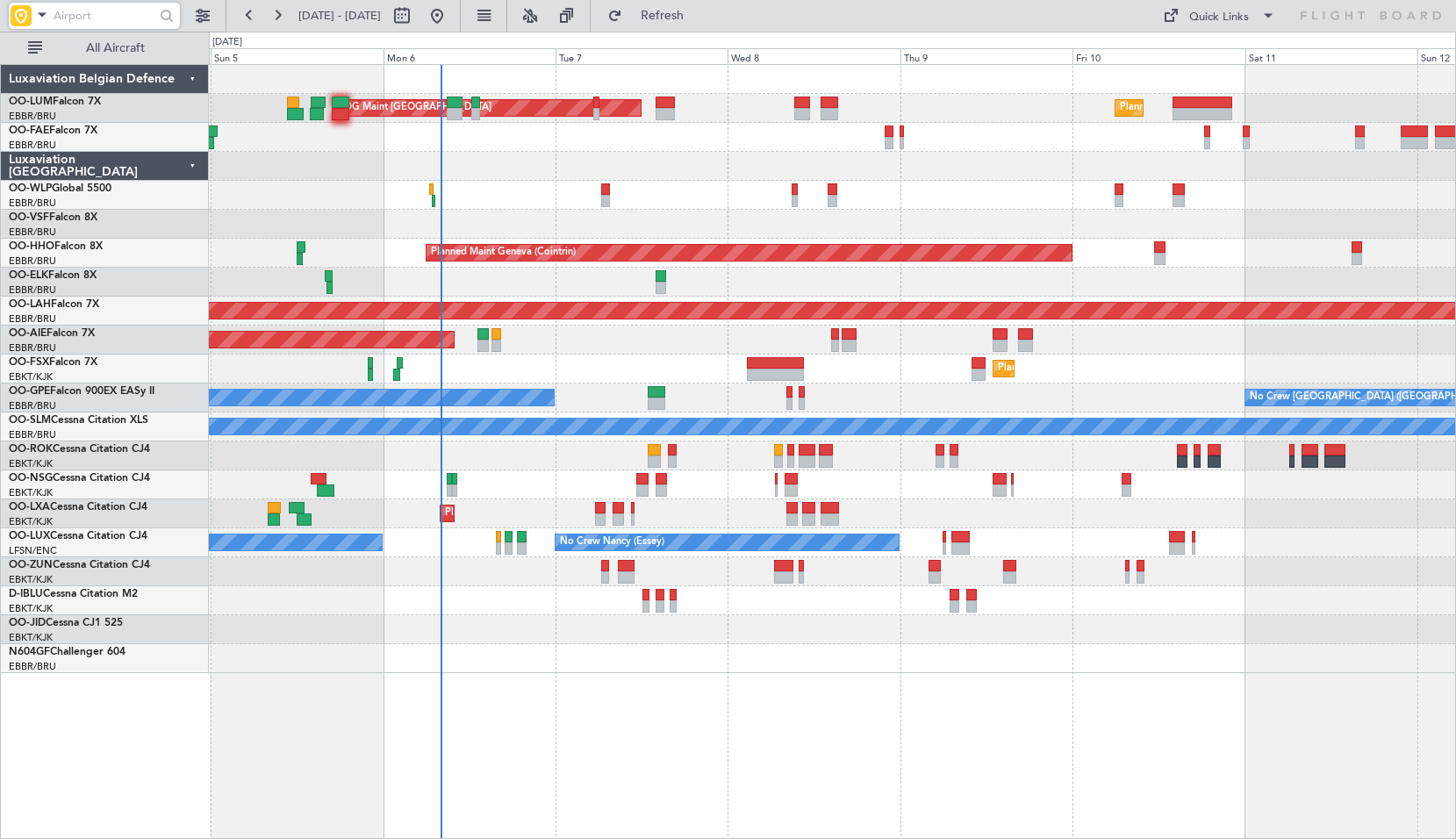
click at [83, 23] on input "text" at bounding box center [104, 16] width 101 height 26
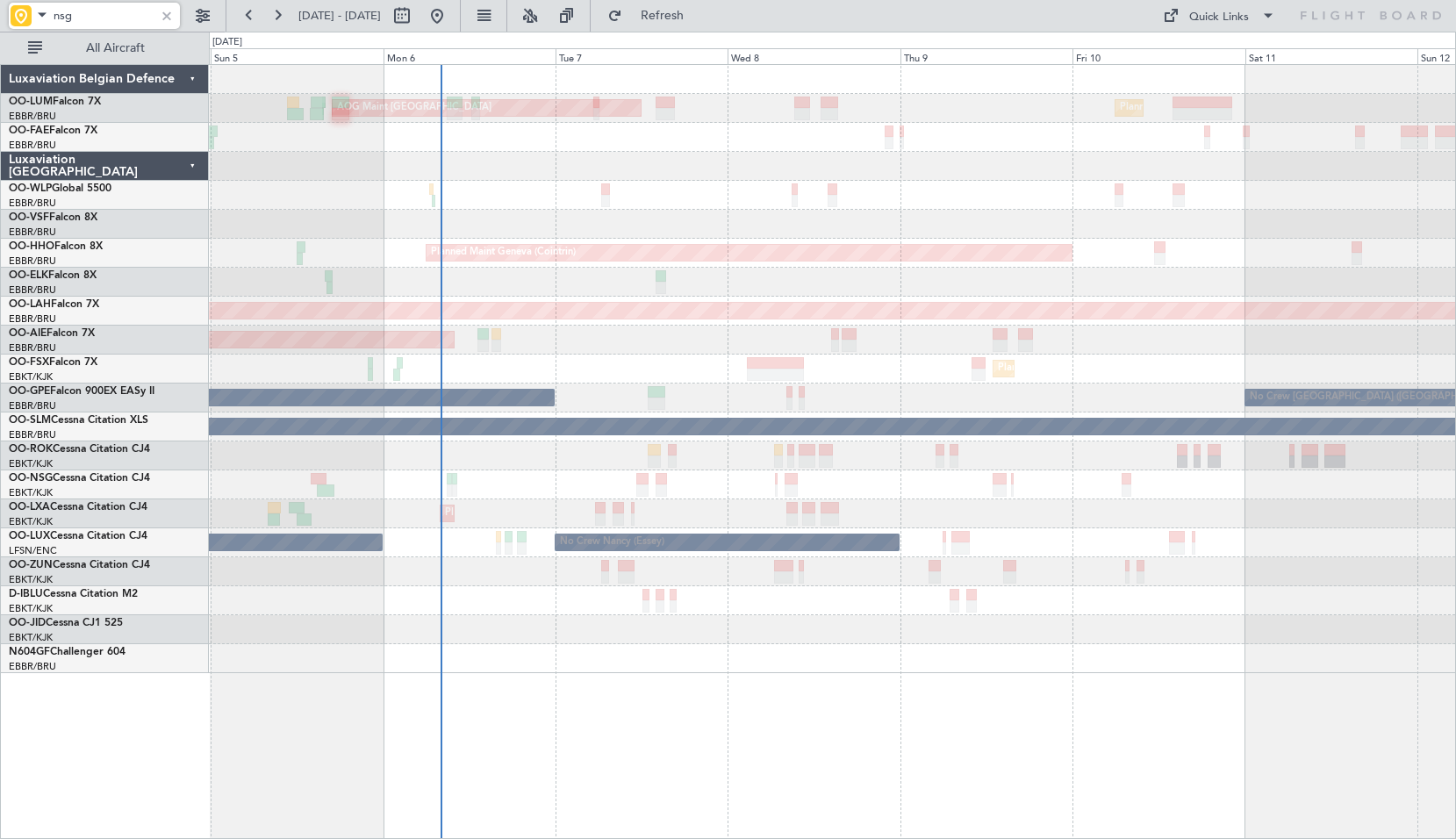
type input "nsg"
click at [43, 23] on span at bounding box center [42, 15] width 21 height 22
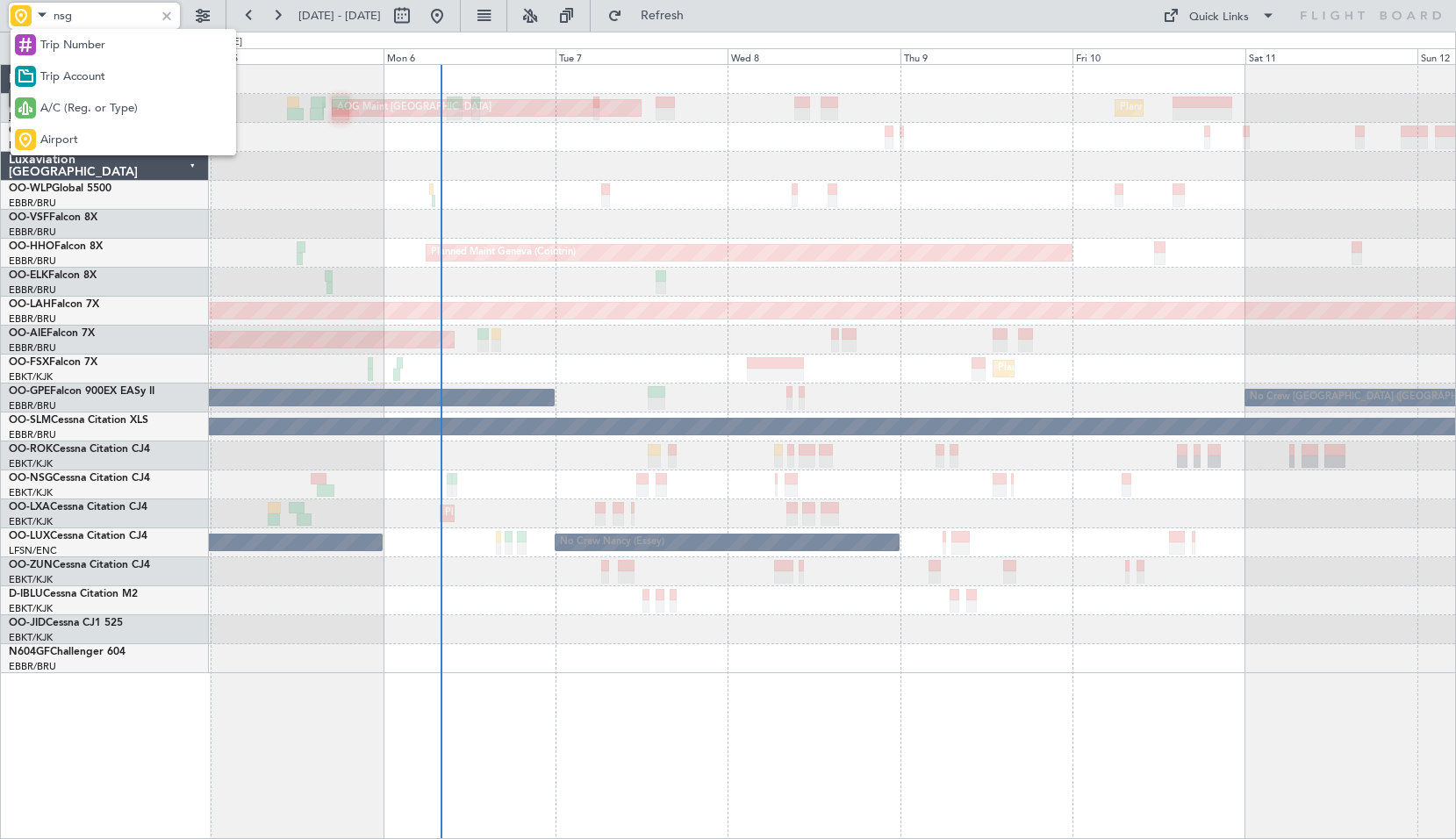
drag, startPoint x: 56, startPoint y: 115, endPoint x: 67, endPoint y: 99, distance: 19.0
click at [54, 112] on span "A/C (Reg. or Type)" at bounding box center [88, 109] width 97 height 18
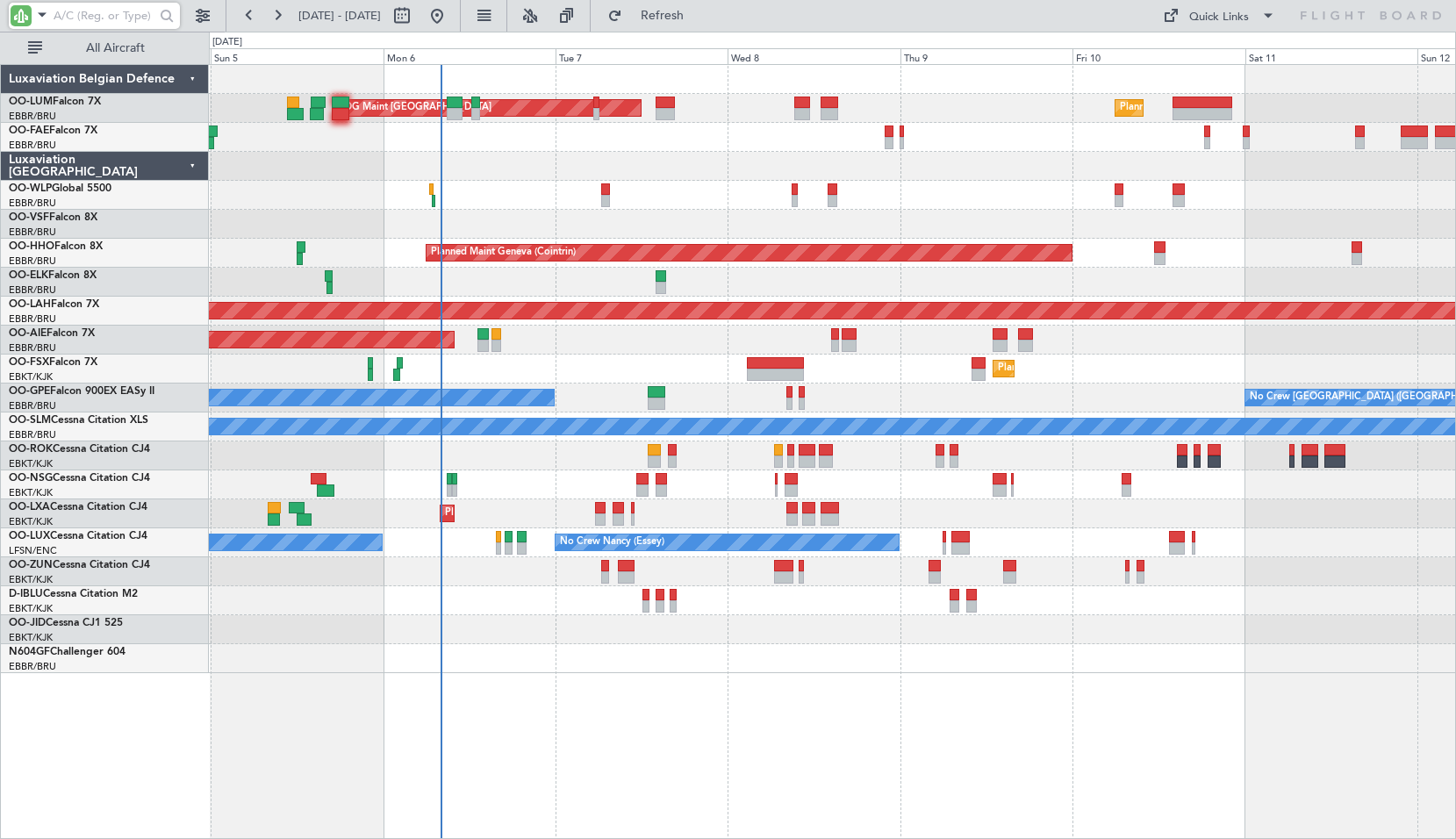
click at [94, 13] on input "text" at bounding box center [104, 16] width 101 height 26
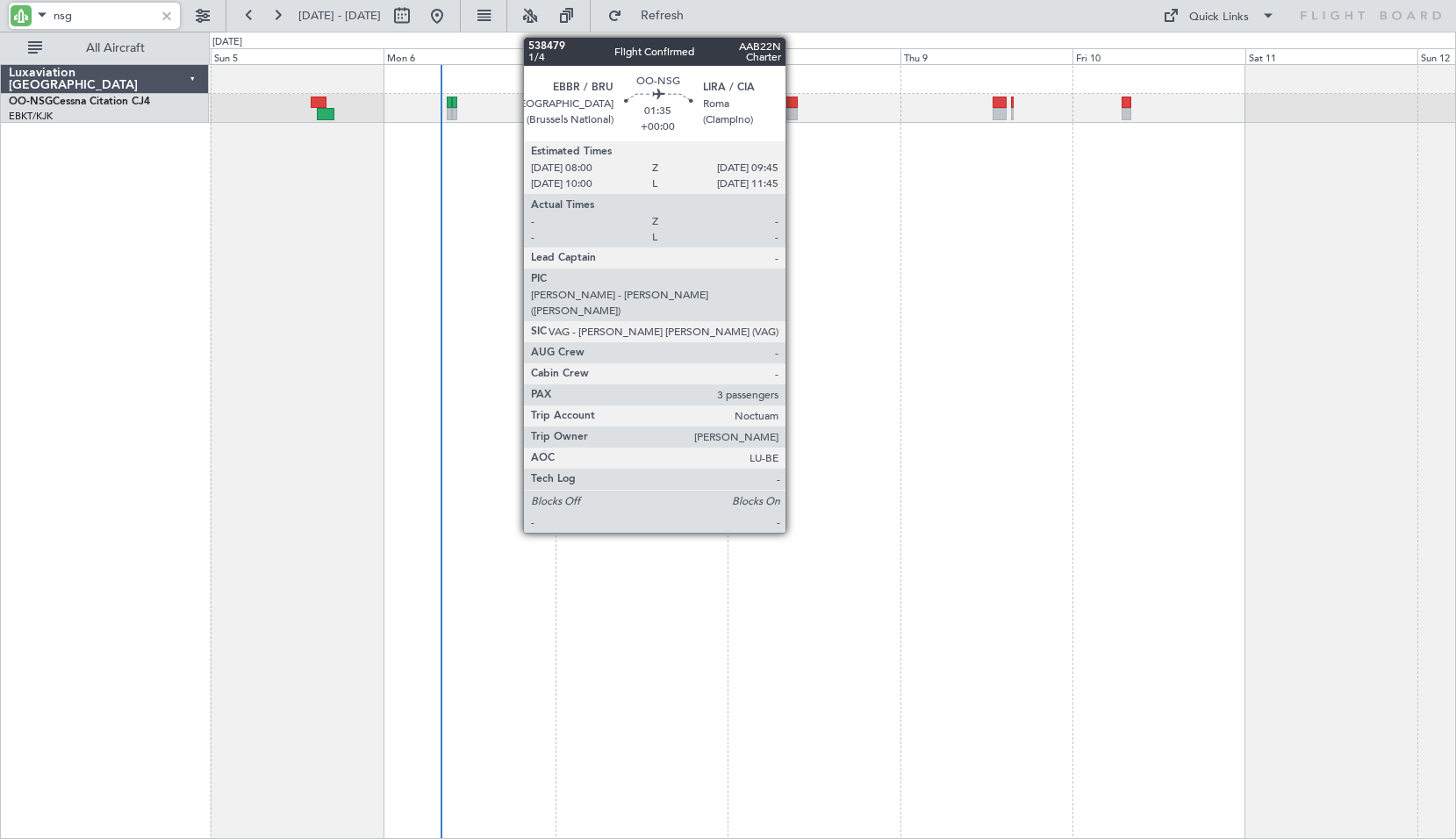
click at [794, 108] on div at bounding box center [791, 114] width 13 height 12
click at [804, 182] on div at bounding box center [833, 451] width 1248 height 775
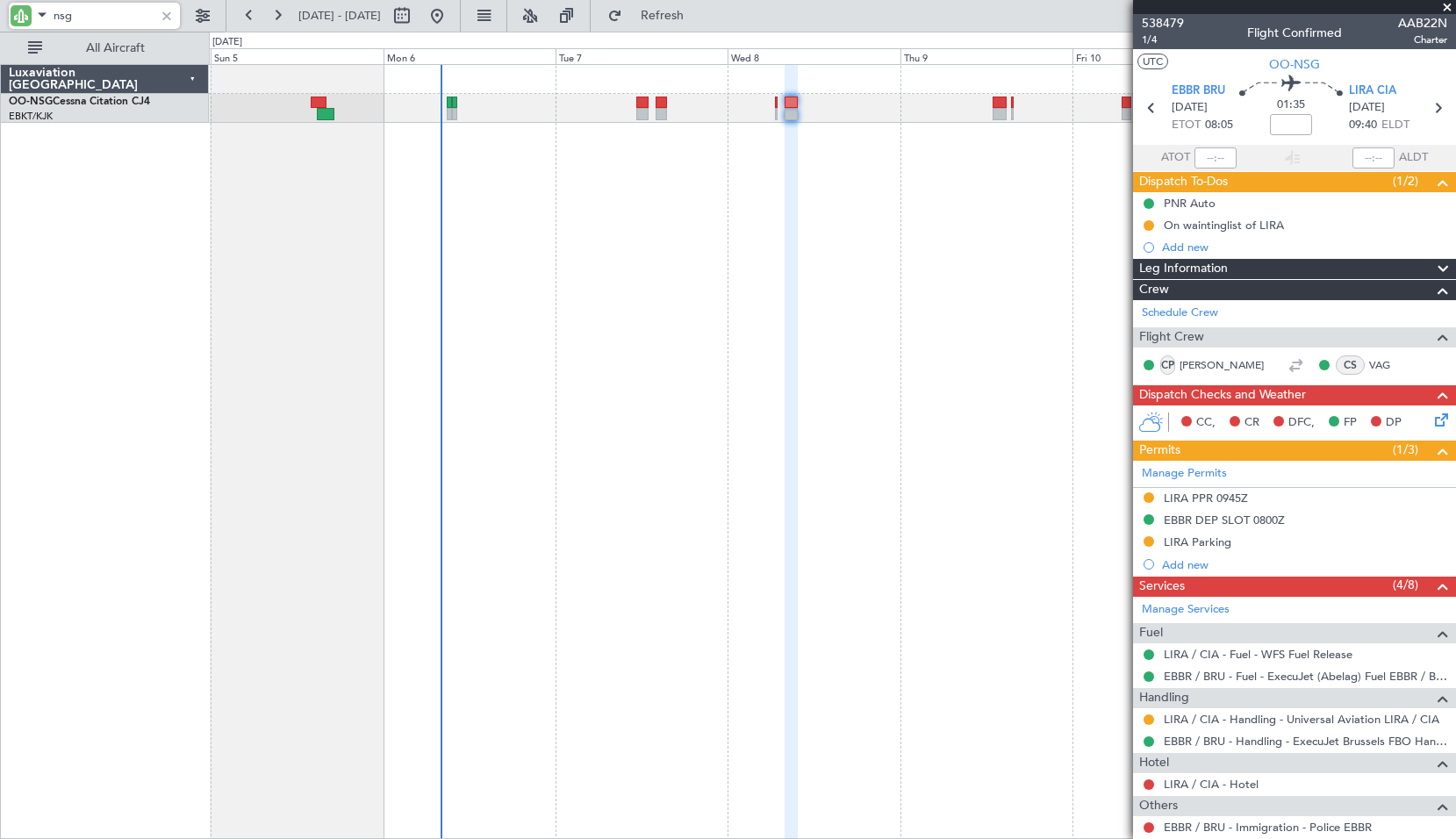
type input "nsg"
click at [163, 20] on div at bounding box center [166, 15] width 19 height 19
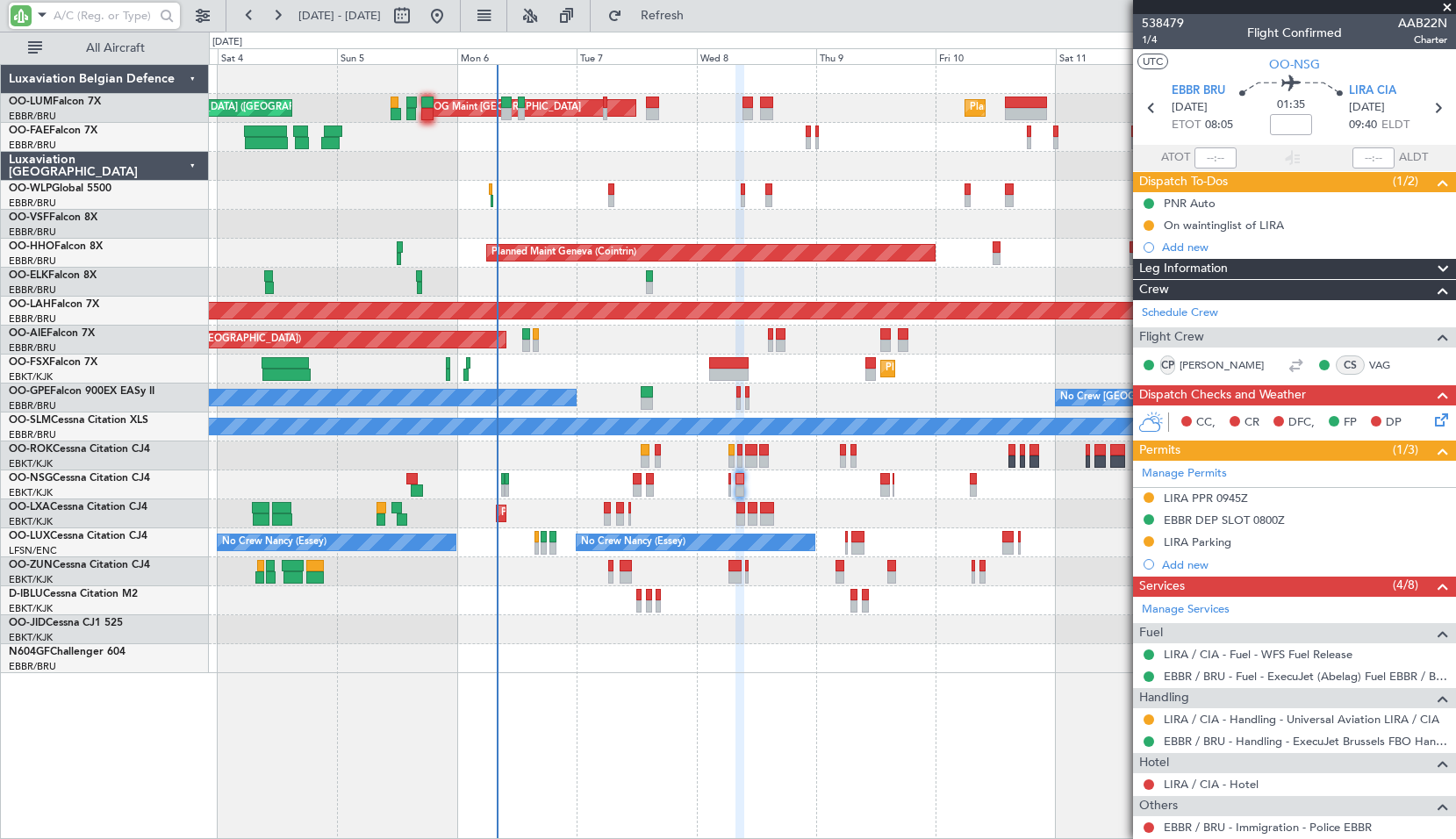
click at [516, 569] on div "Planned Maint Brussels (Brussels National) AOG Maint Sibiu Planned Maint Brusse…" at bounding box center [832, 369] width 1247 height 608
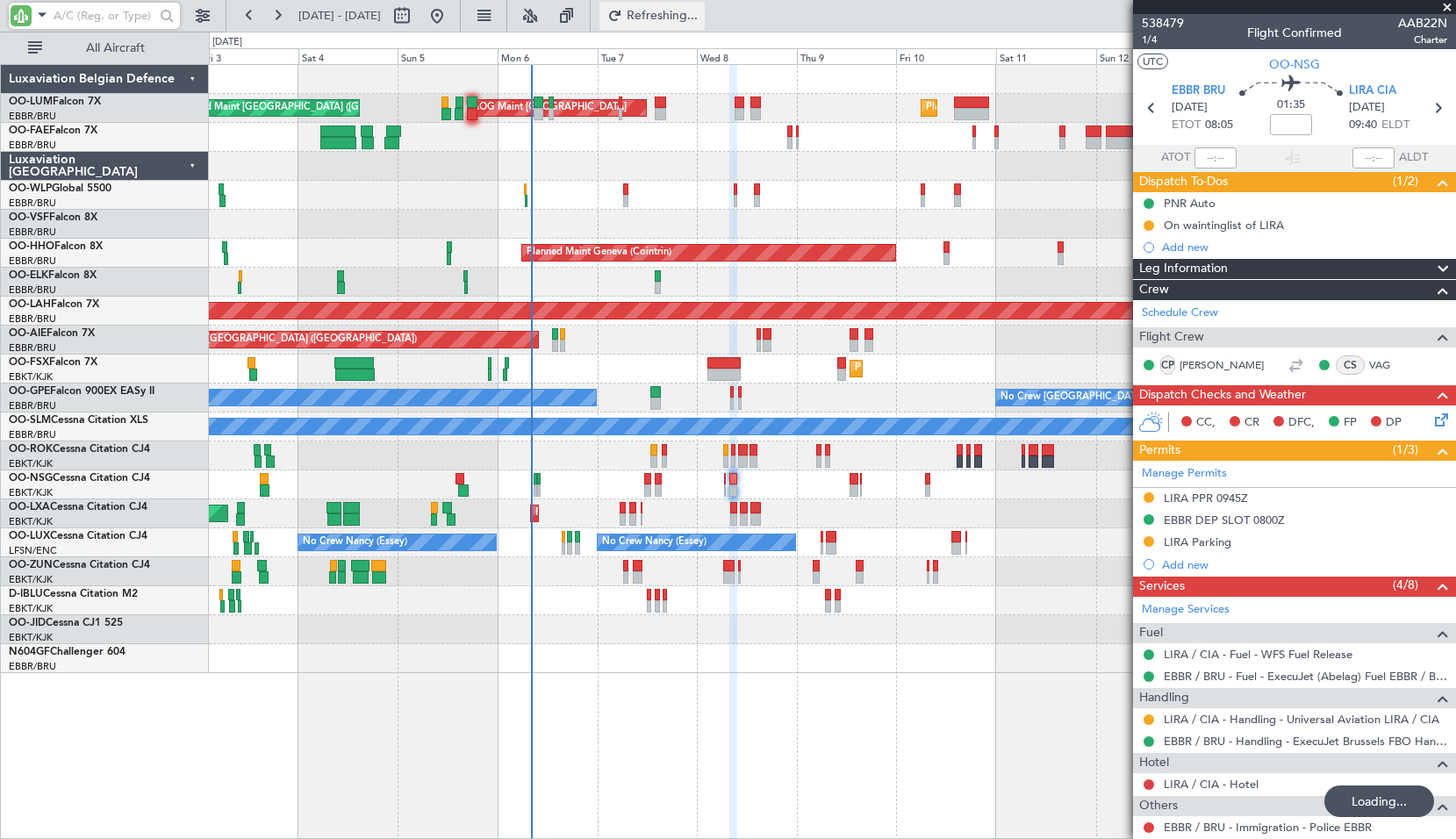
click at [700, 17] on span "Refreshing..." at bounding box center [663, 16] width 74 height 12
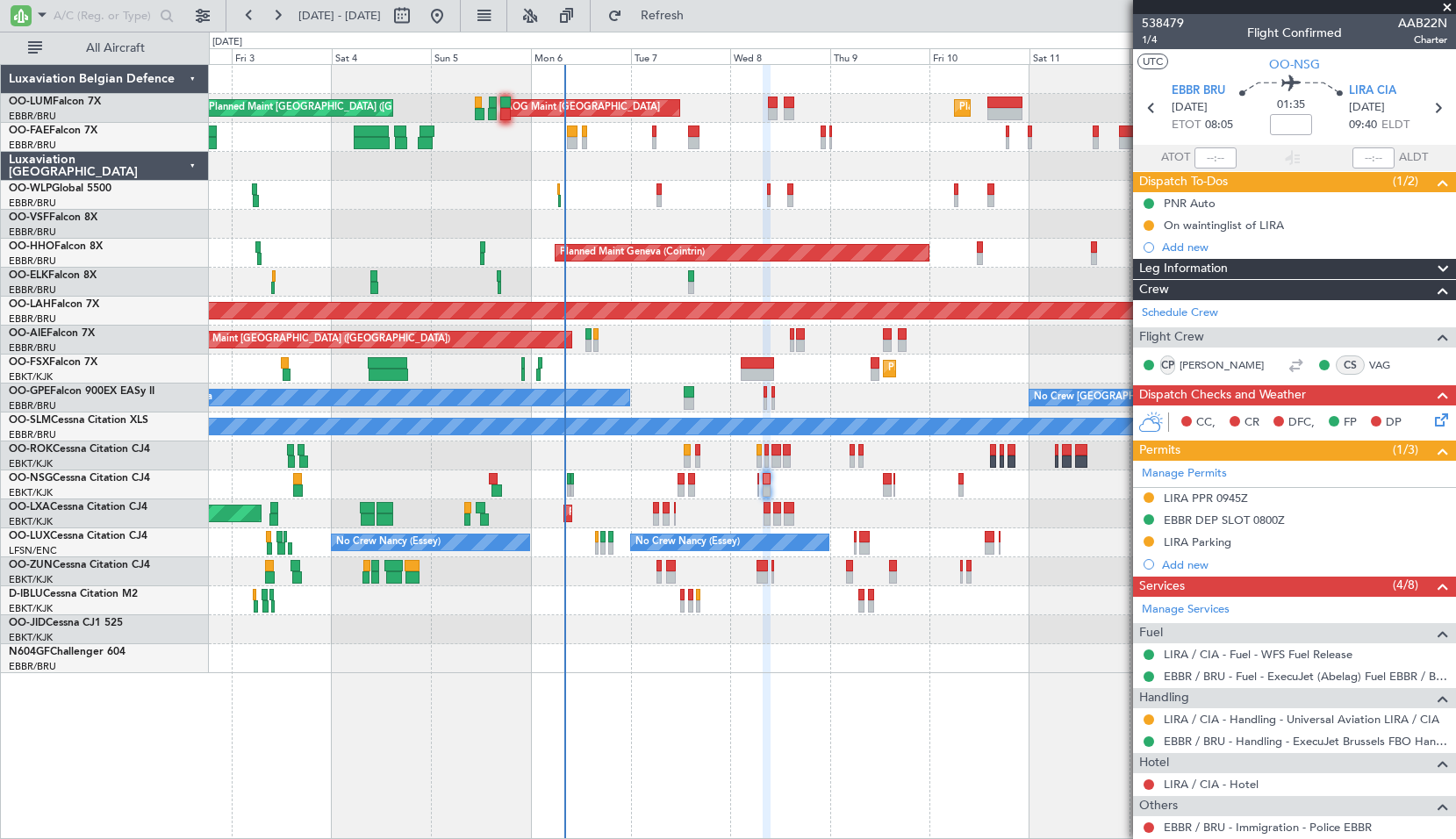
click at [451, 174] on div at bounding box center [832, 166] width 1247 height 29
click at [695, 24] on button "Refresh" at bounding box center [652, 16] width 105 height 28
drag, startPoint x: 686, startPoint y: 18, endPoint x: 874, endPoint y: 18, distance: 187.9
click at [686, 18] on span "Refresh" at bounding box center [663, 16] width 74 height 12
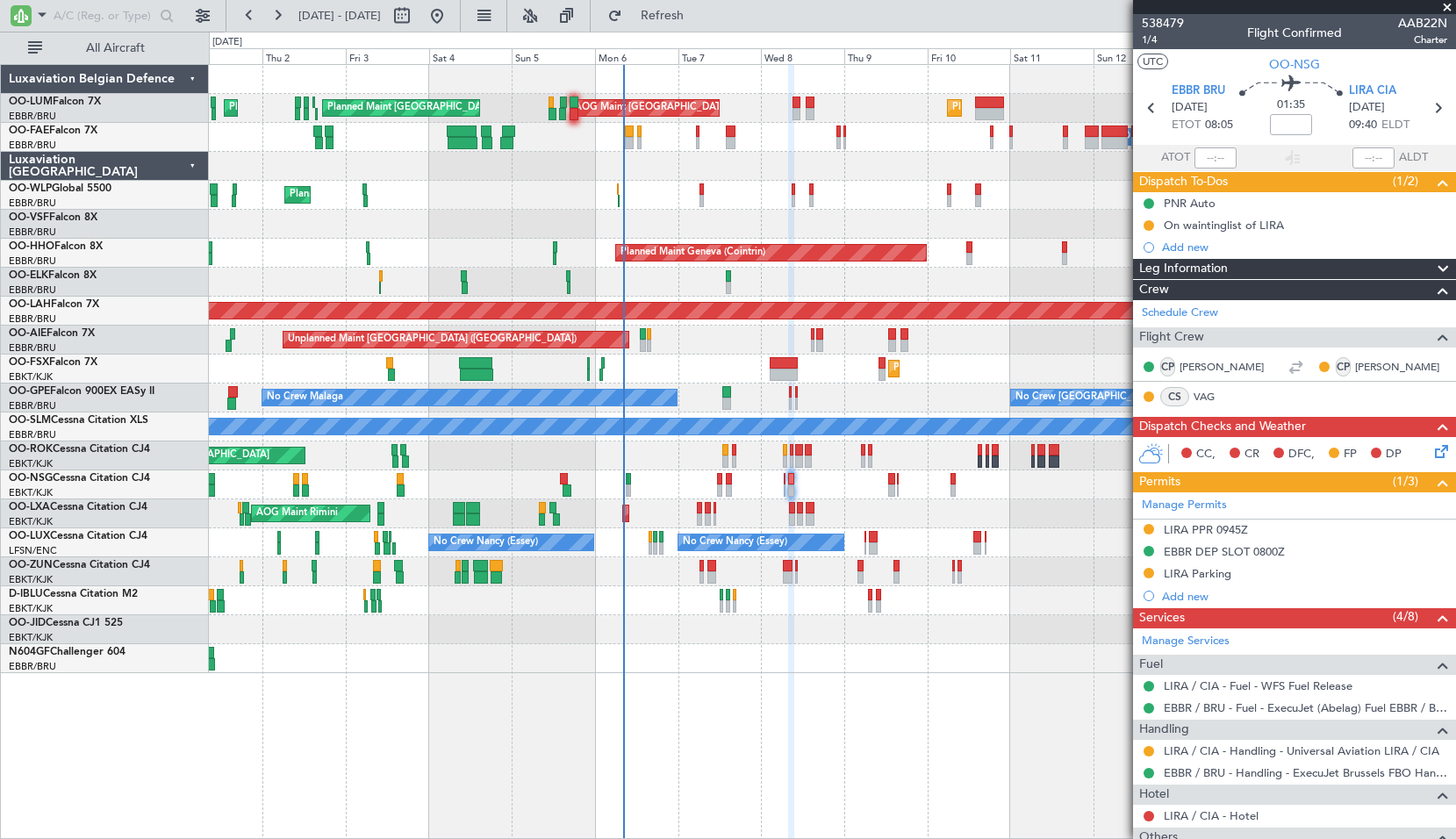
click at [628, 199] on div "Planned Maint Milan (Linate)" at bounding box center [832, 195] width 1247 height 29
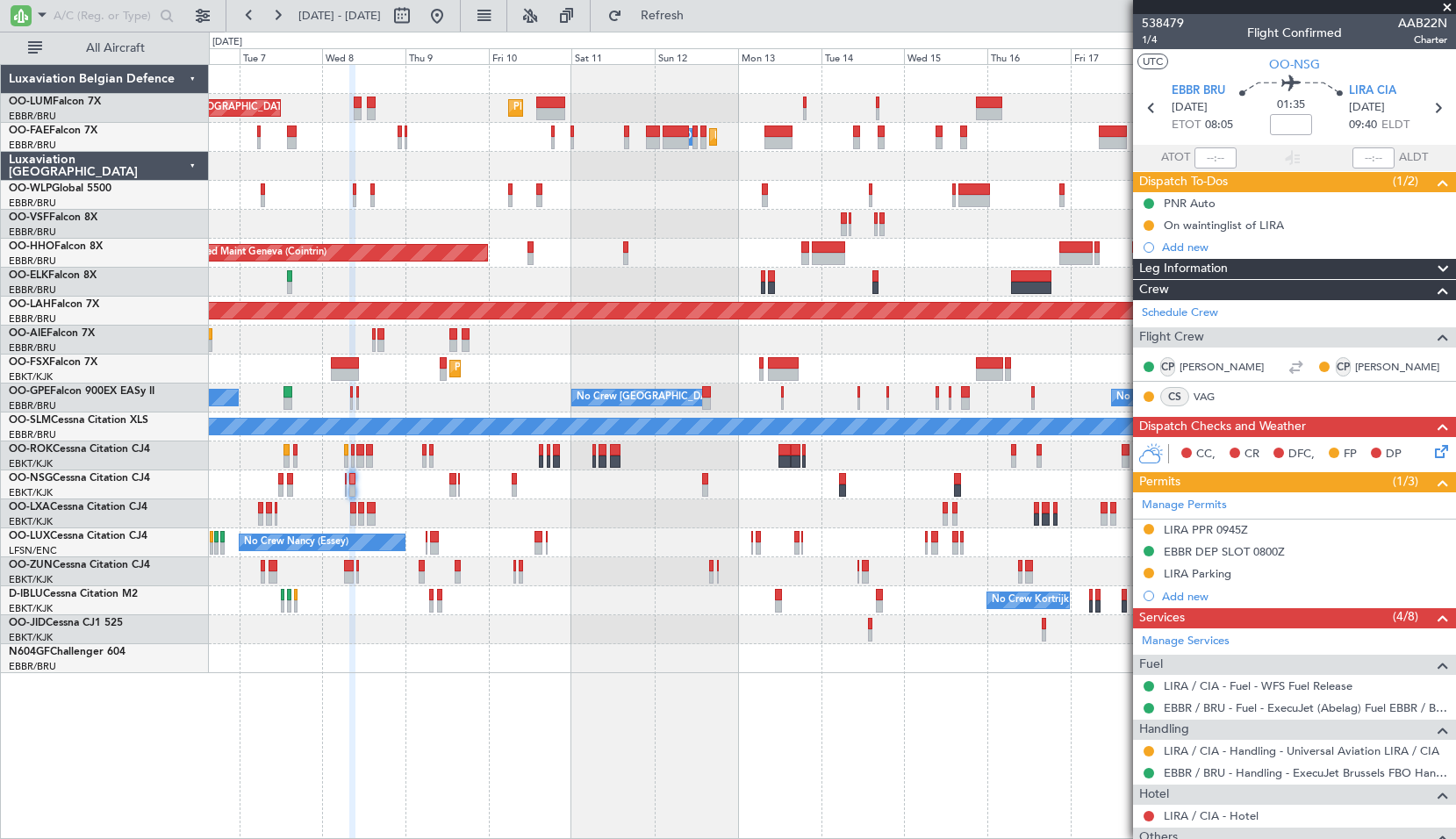
click at [748, 212] on div "Planned Maint Brussels (Brussels National) AOG Maint Sibiu Planned Maint Brusse…" at bounding box center [832, 369] width 1247 height 608
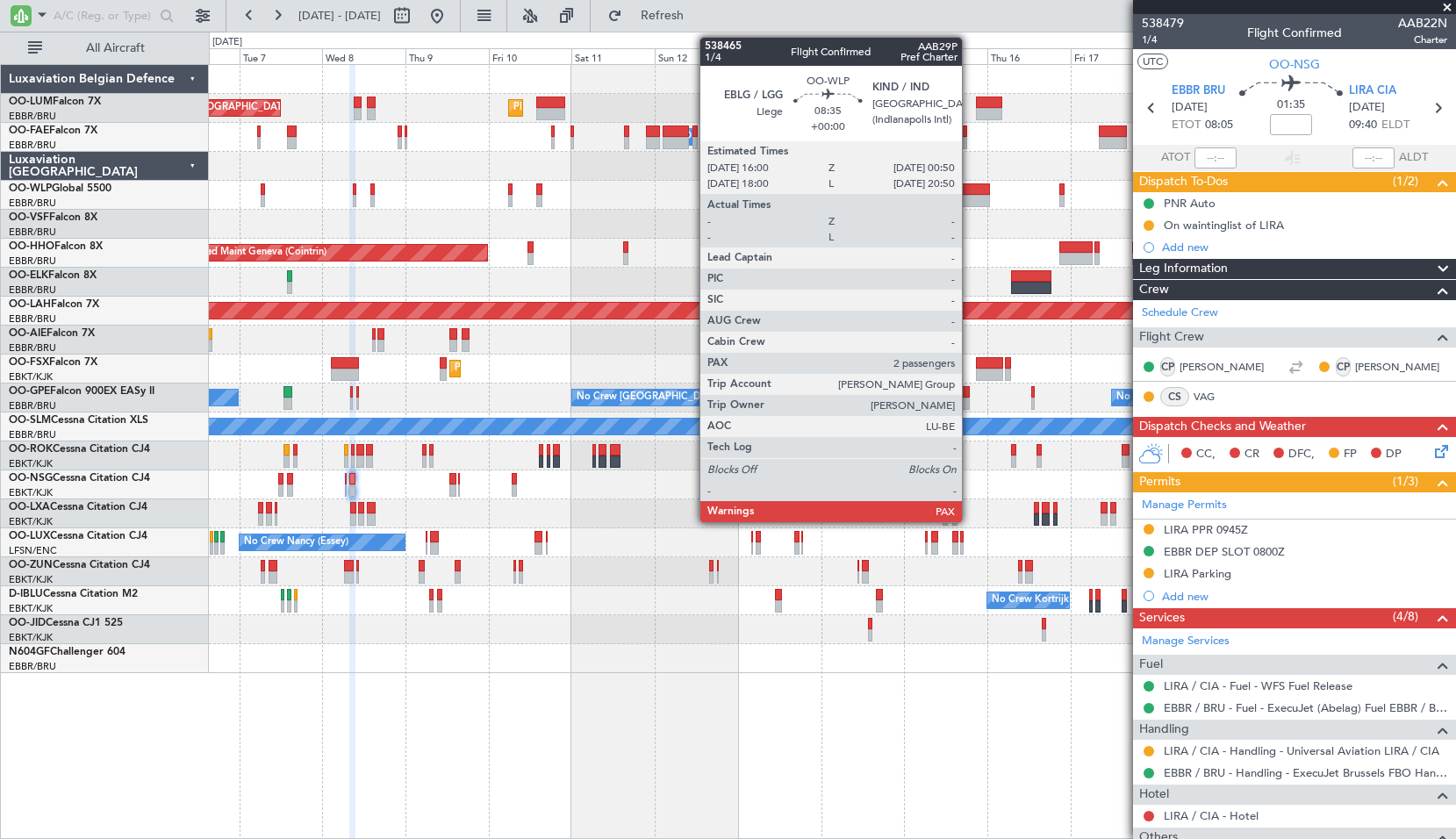
click at [970, 198] on div at bounding box center [974, 201] width 31 height 12
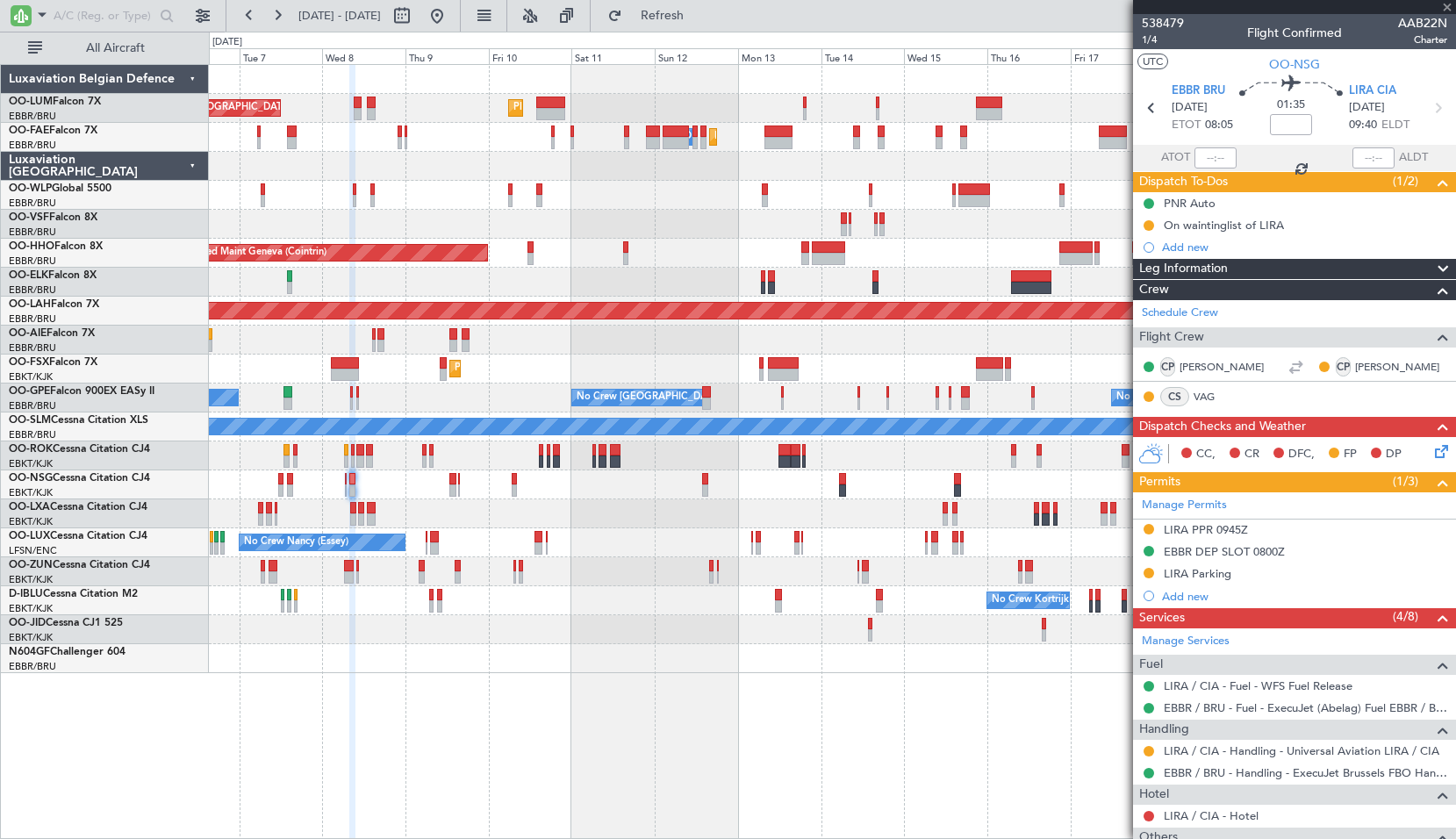
type input "2"
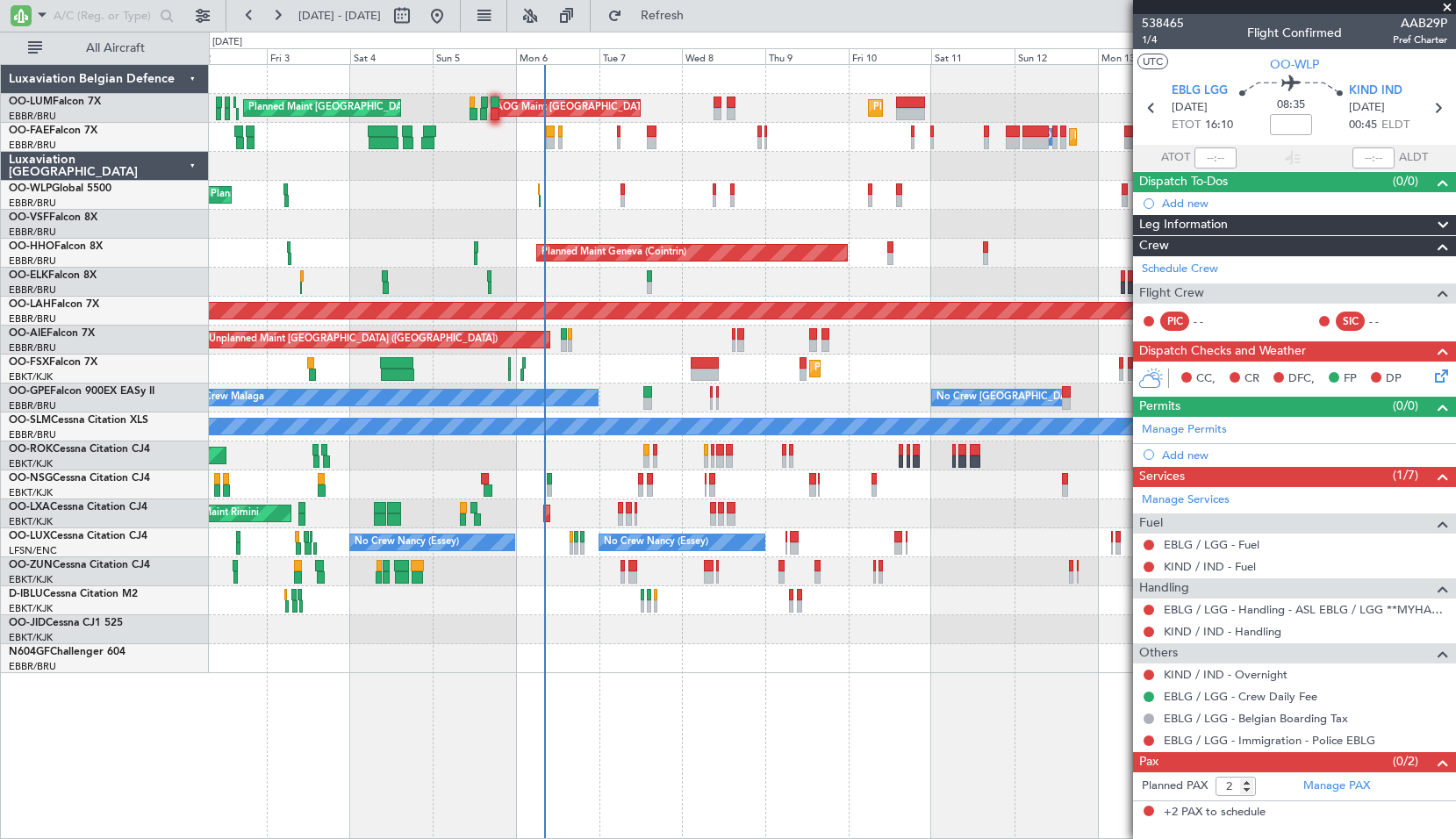
click at [792, 183] on div "Planned Maint Brussels (Brussels National) AOG Maint Sibiu Planned Maint Brusse…" at bounding box center [832, 369] width 1247 height 608
click at [697, 11] on span "Refresh" at bounding box center [663, 16] width 74 height 12
click at [687, 141] on div "Planned Maint Melsbroek Air Base Owner Melsbroek Air Base AOG Maint Melsbroek A…" at bounding box center [832, 137] width 1247 height 29
click at [68, 20] on input "text" at bounding box center [104, 16] width 101 height 26
type input "aie"
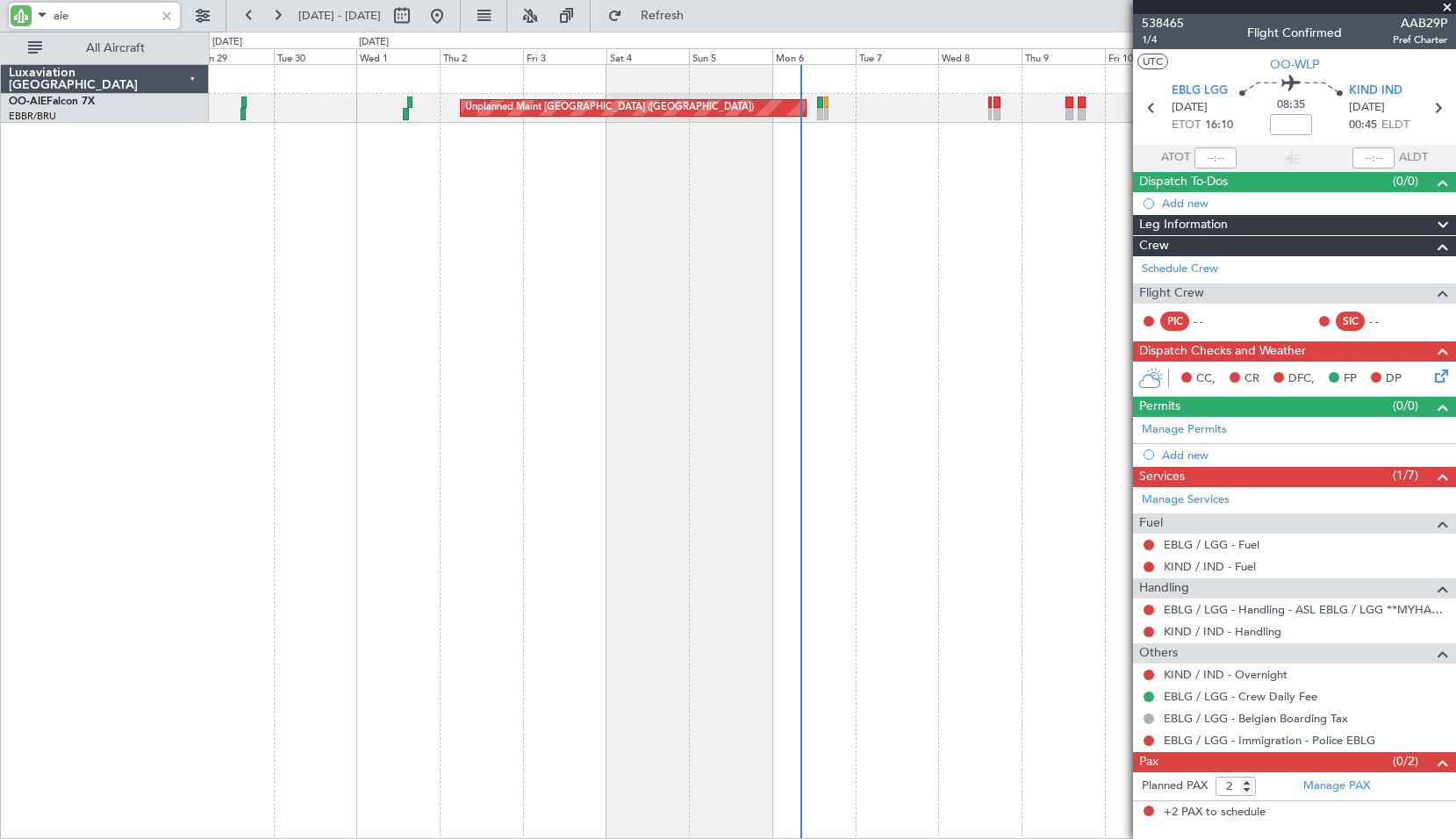
click at [651, 267] on div "Unplanned Maint London (Farnborough) Planned Maint London (Farnborough) Unplann…" at bounding box center [833, 451] width 1248 height 775
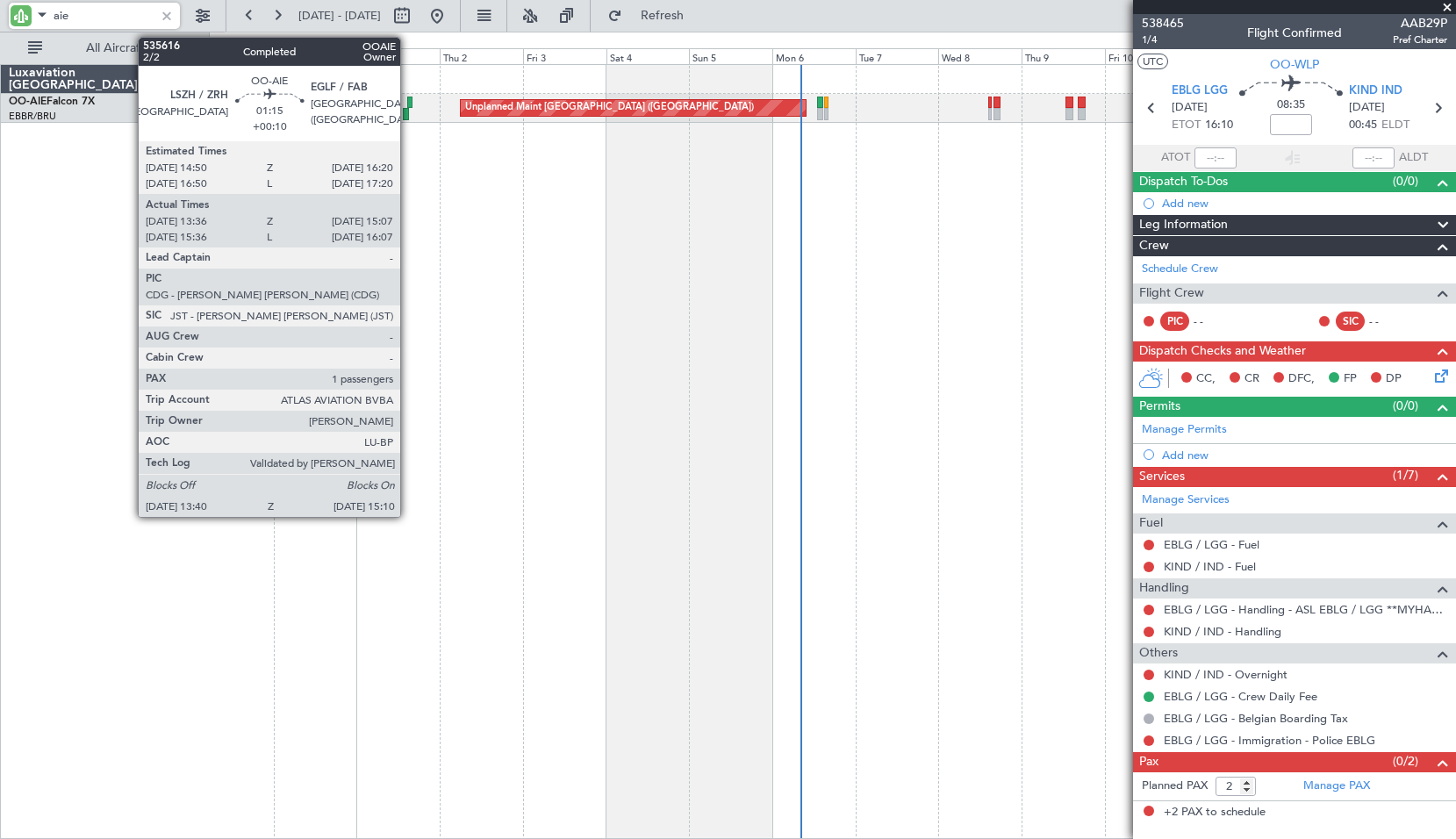
click at [408, 97] on div at bounding box center [409, 103] width 5 height 12
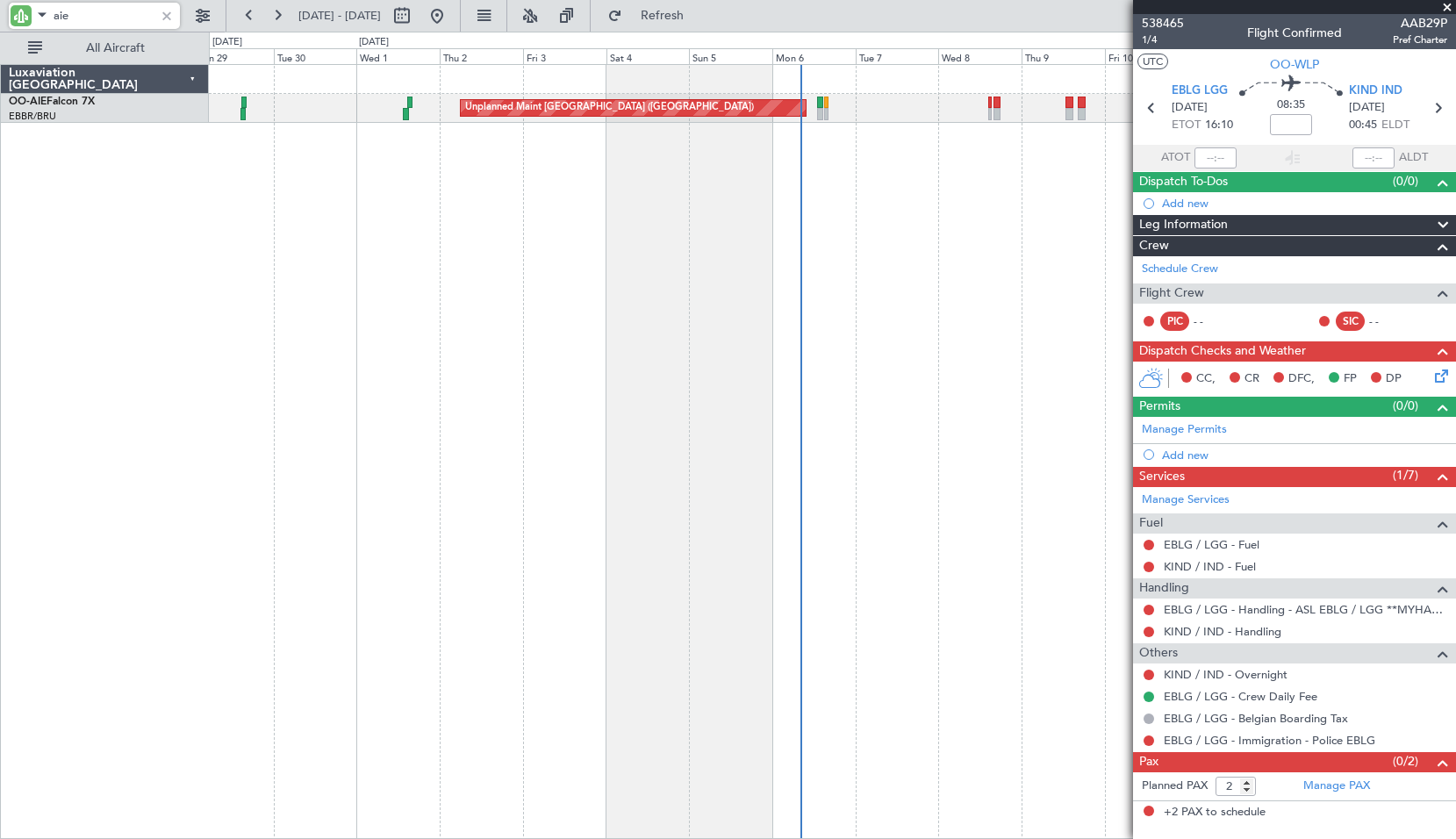
click at [431, 225] on div "Unplanned Maint London (Farnborough) Planned Maint London (Farnborough) Unplann…" at bounding box center [833, 451] width 1248 height 775
type input "+00:10"
type input "13:46"
type input "15:02"
type input "1"
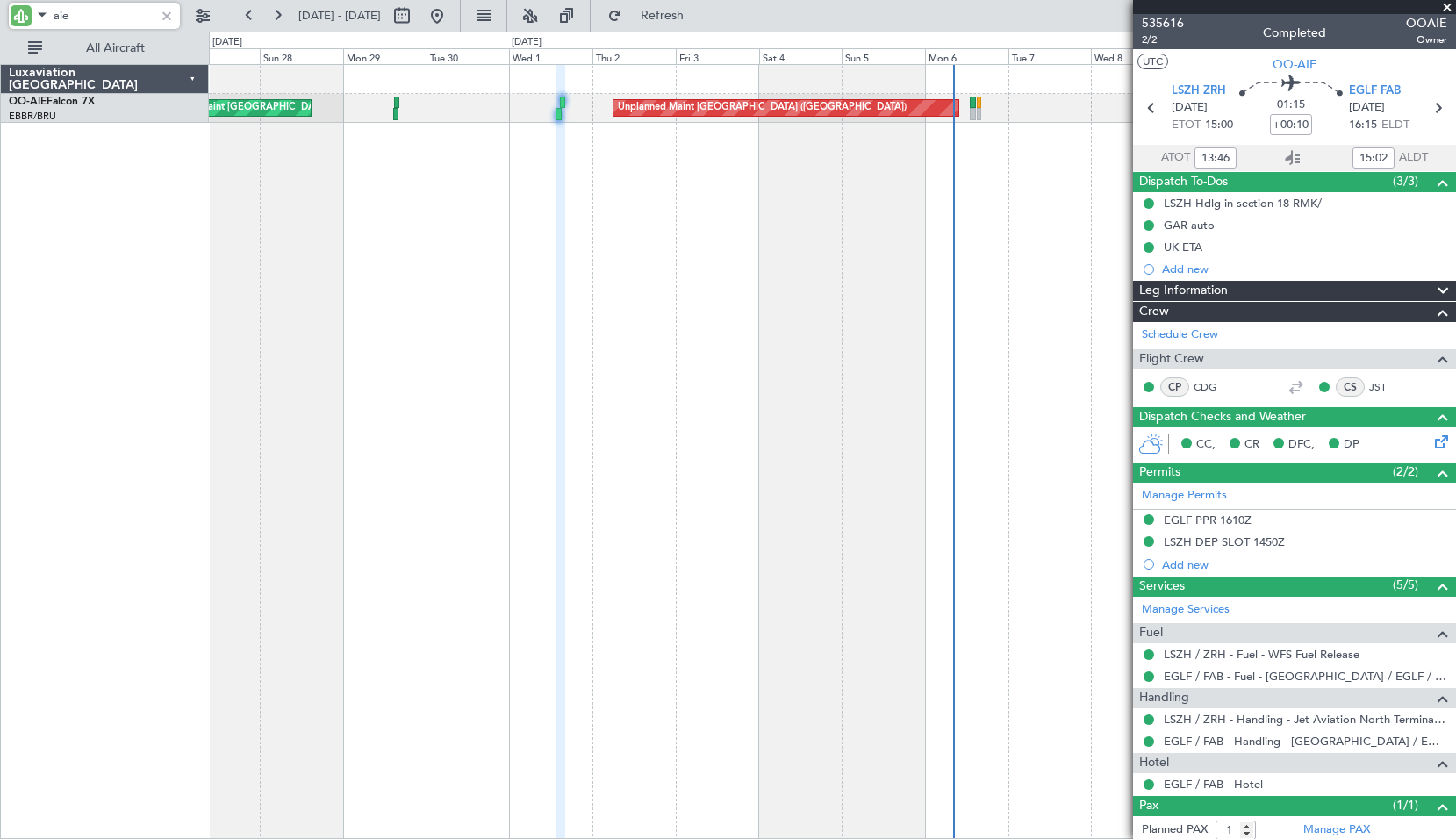
click at [461, 155] on div "Unplanned Maint London (Farnborough) Planned Maint London (Farnborough) Unplann…" at bounding box center [833, 451] width 1248 height 775
type input "aie"
click at [251, 15] on button at bounding box center [249, 16] width 28 height 28
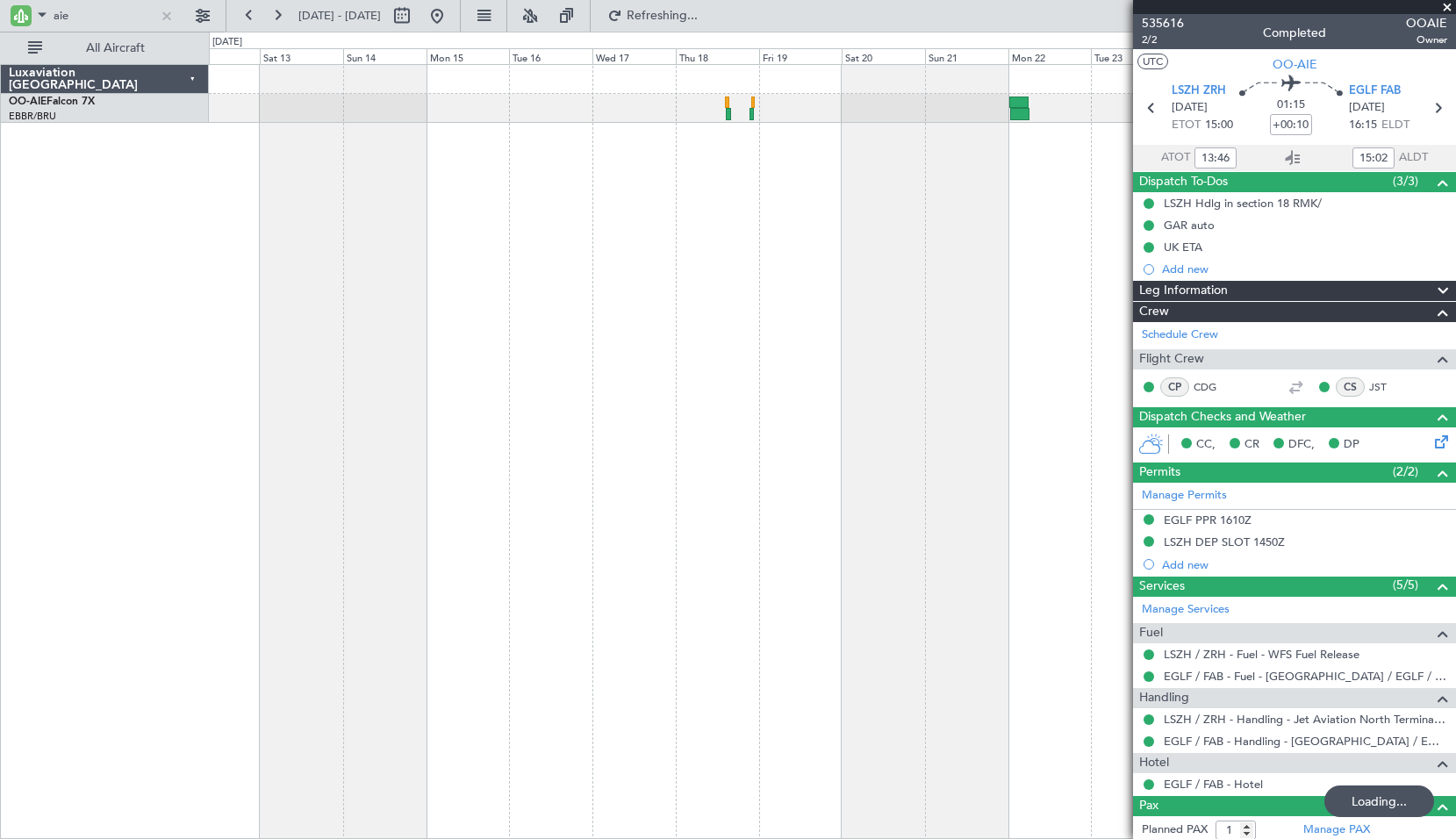
click at [257, 247] on div "Planned Maint London (Farnborough) Unplanned Maint Amsterdam (Schiphol)" at bounding box center [833, 451] width 1248 height 775
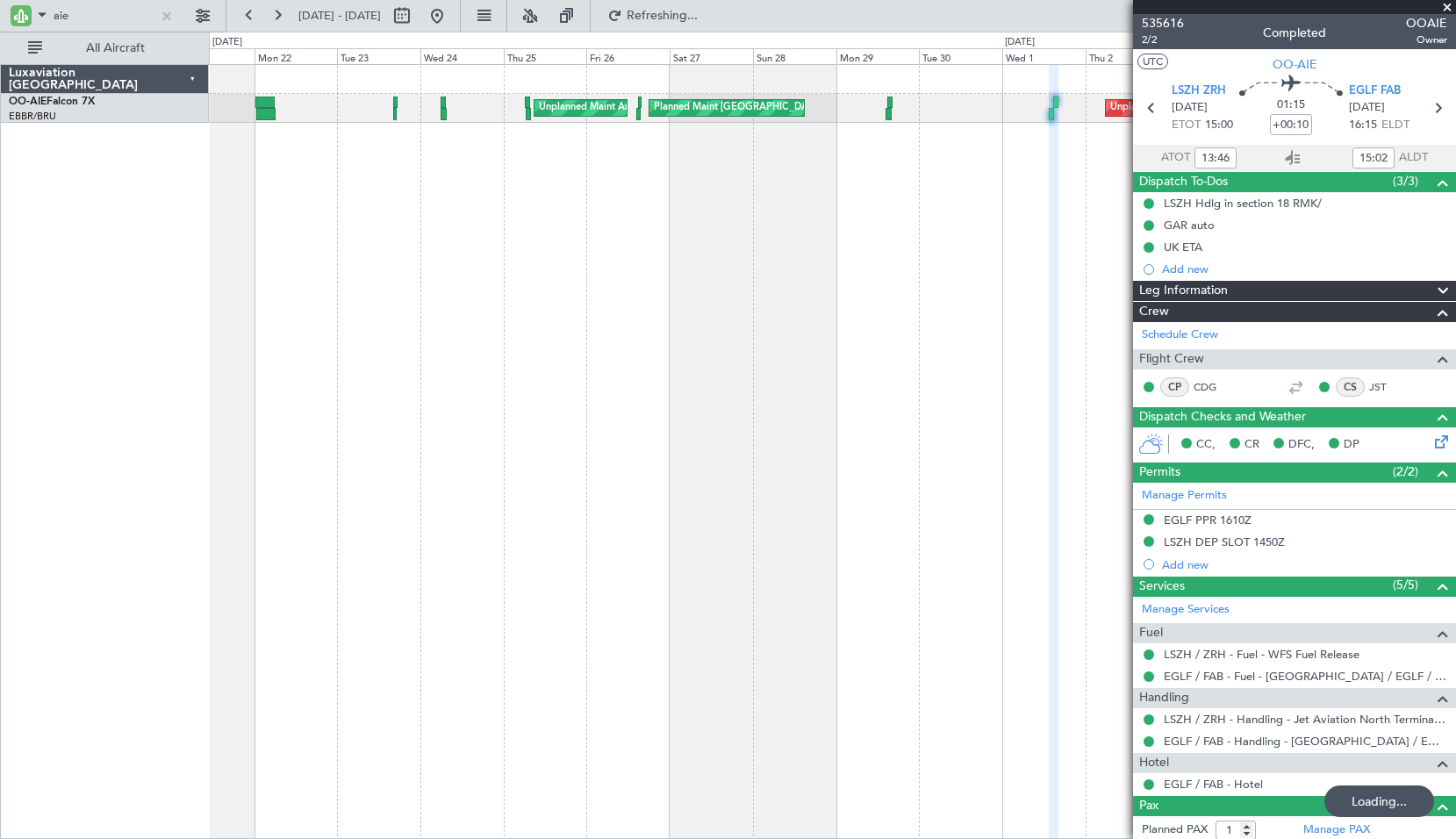
click at [402, 280] on div "Planned Maint London (Farnborough) Unplanned Maint Amsterdam (Schiphol) Unplann…" at bounding box center [833, 451] width 1248 height 775
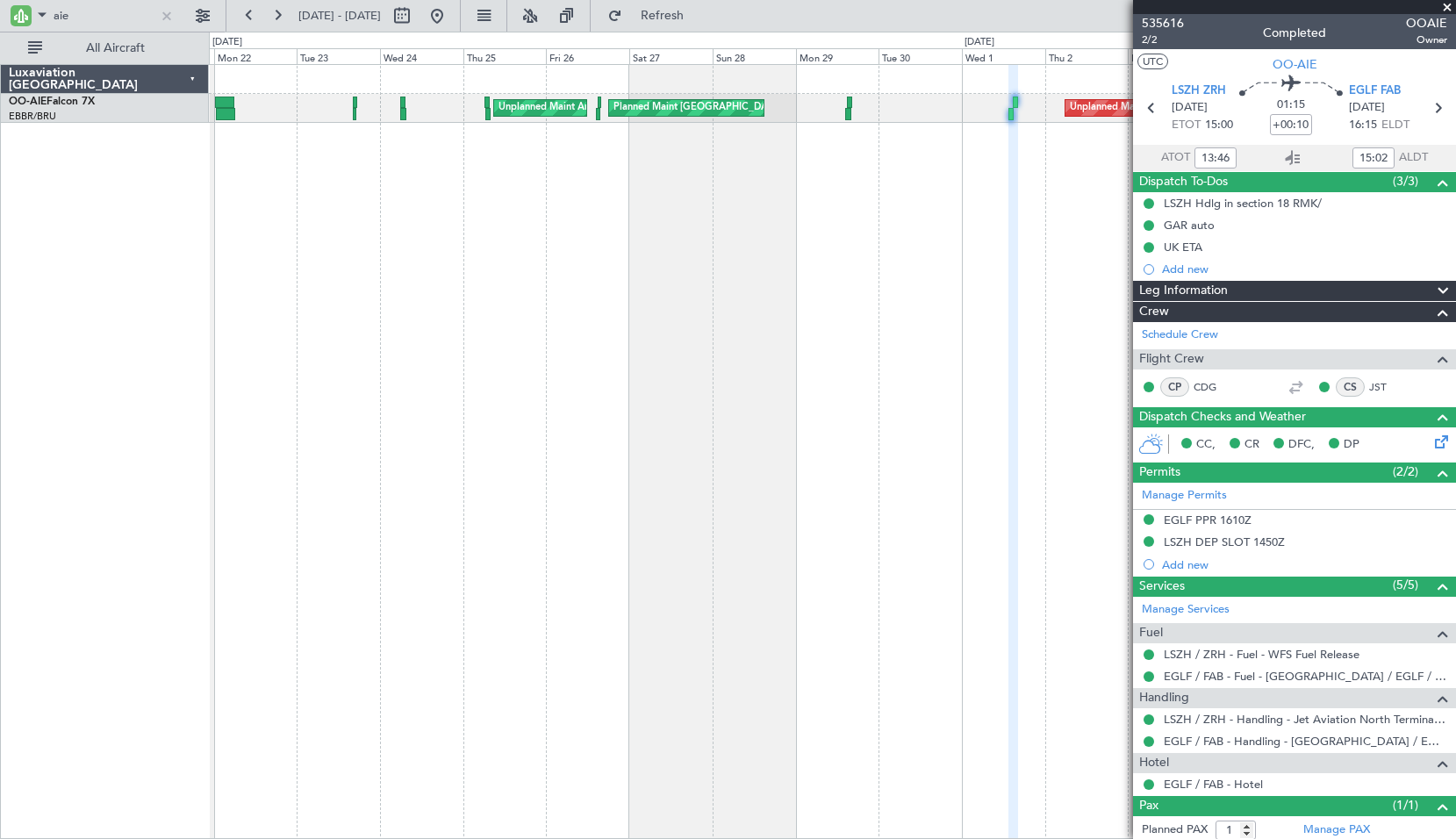
click at [436, 298] on div "Planned Maint London (Farnborough) Unplanned Maint Amsterdam (Schiphol) Unplann…" at bounding box center [833, 451] width 1248 height 775
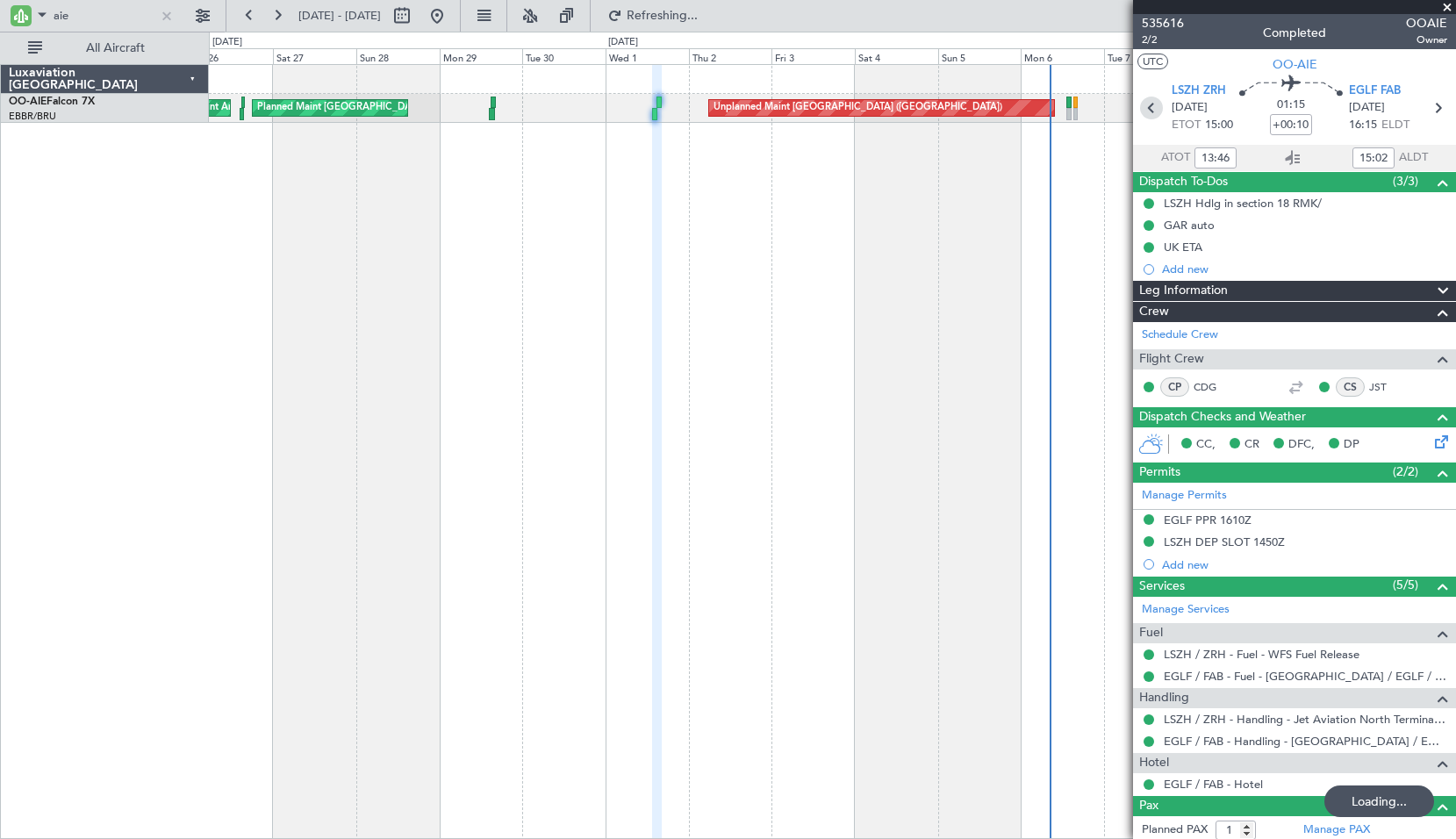
click at [1148, 110] on icon at bounding box center [1151, 108] width 23 height 23
type input "14:48"
type input "15:54"
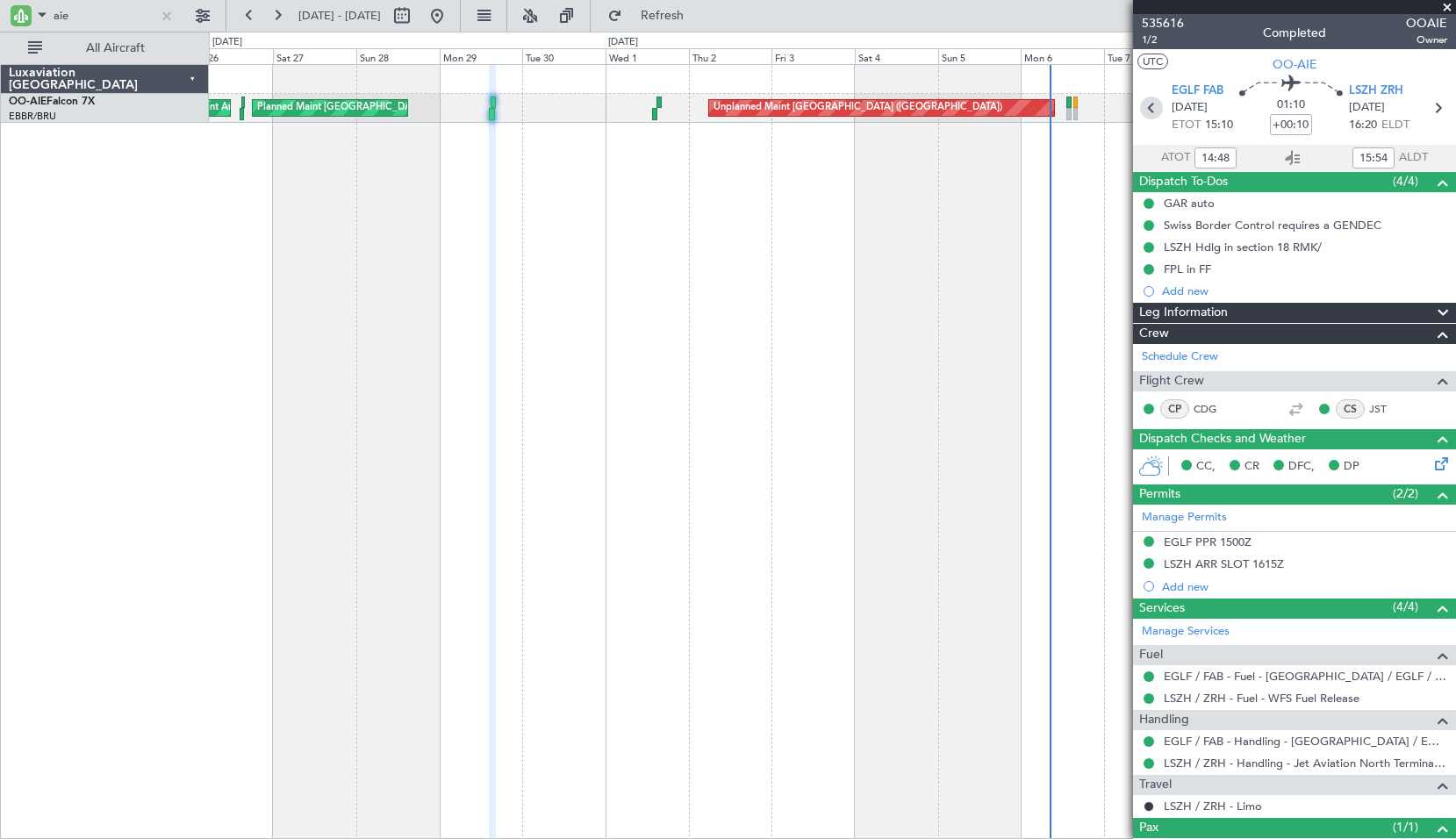
click at [1152, 101] on icon at bounding box center [1151, 108] width 23 height 23
type input "14:52"
type input "15:36"
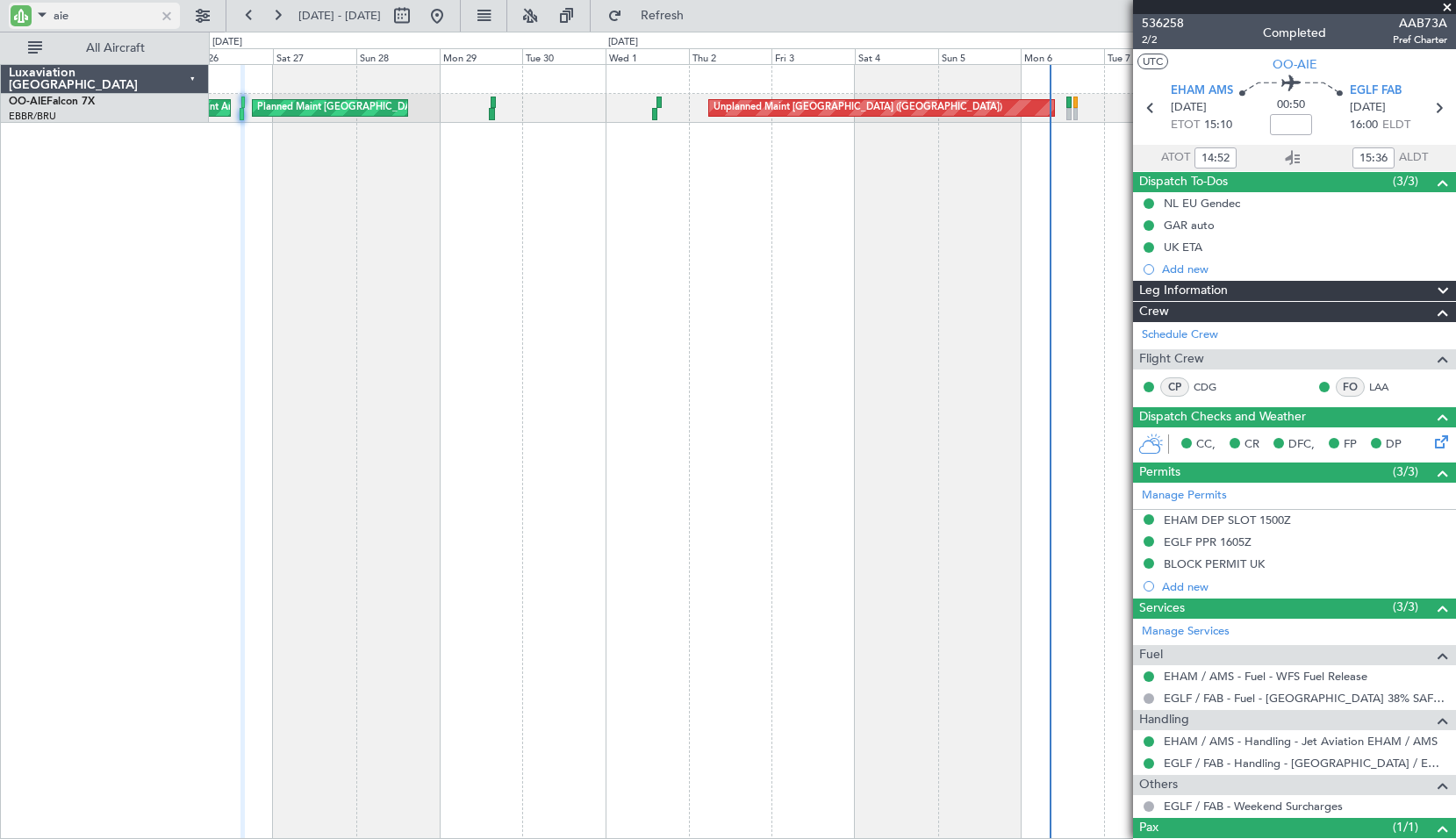
click at [163, 20] on div at bounding box center [166, 15] width 19 height 19
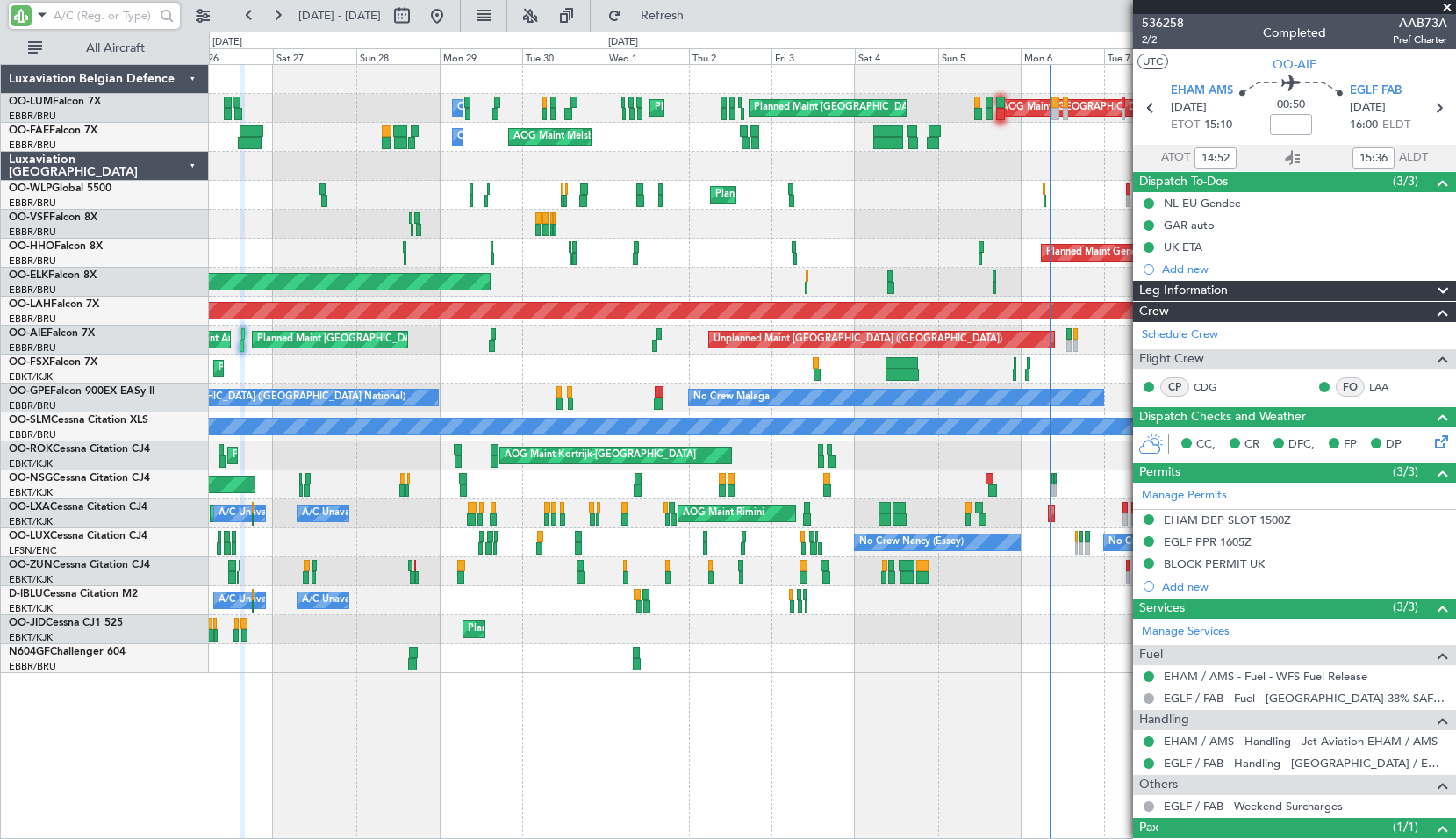
click at [573, 663] on div "Planned Maint Brussels (Brussels National) Planned Maint Brussels (Brussels Nat…" at bounding box center [833, 451] width 1248 height 775
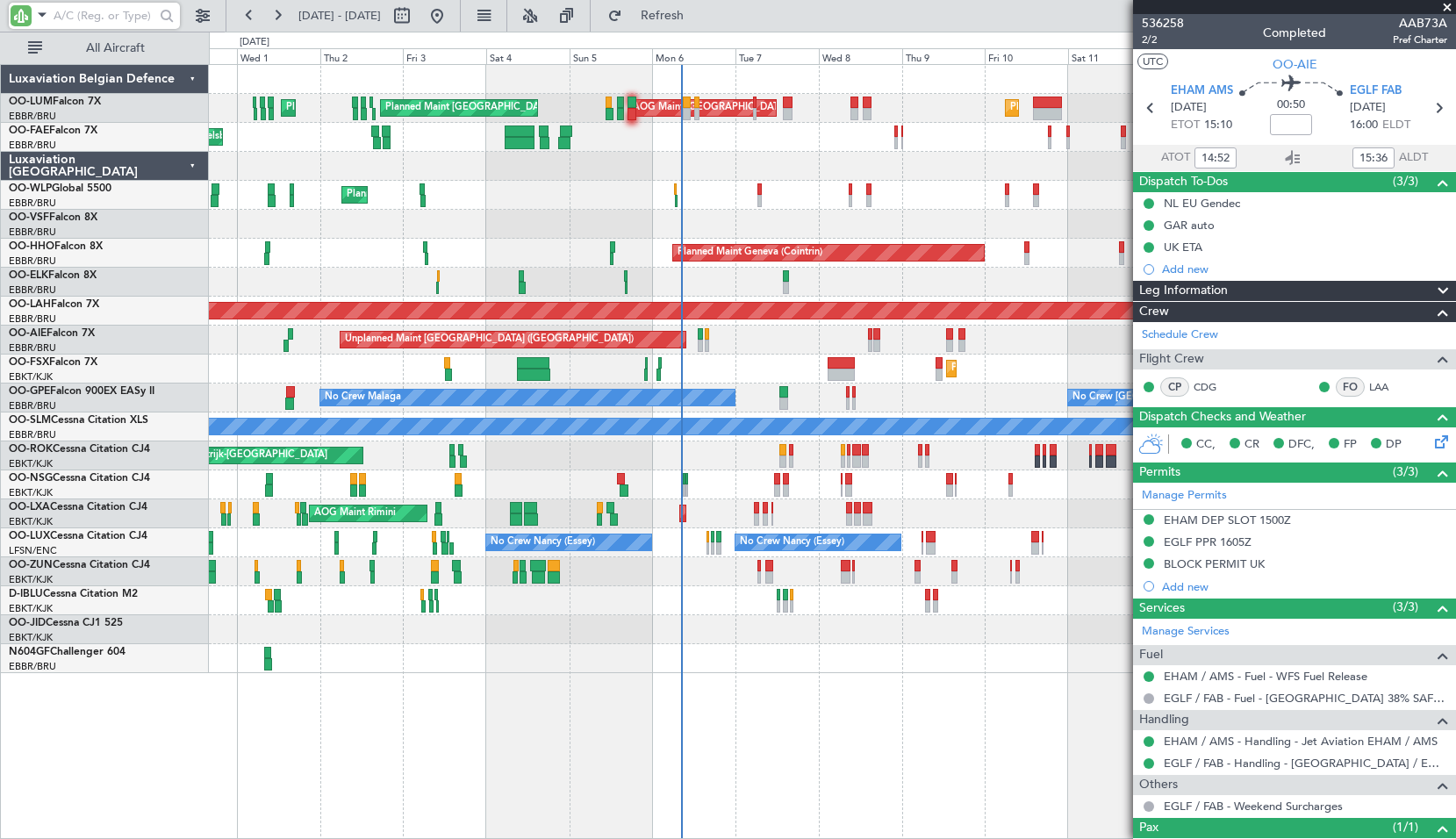
click at [579, 679] on div "Planned Maint Brussels (Brussels National) Planned Maint Brussels (Brussels Nat…" at bounding box center [833, 451] width 1248 height 775
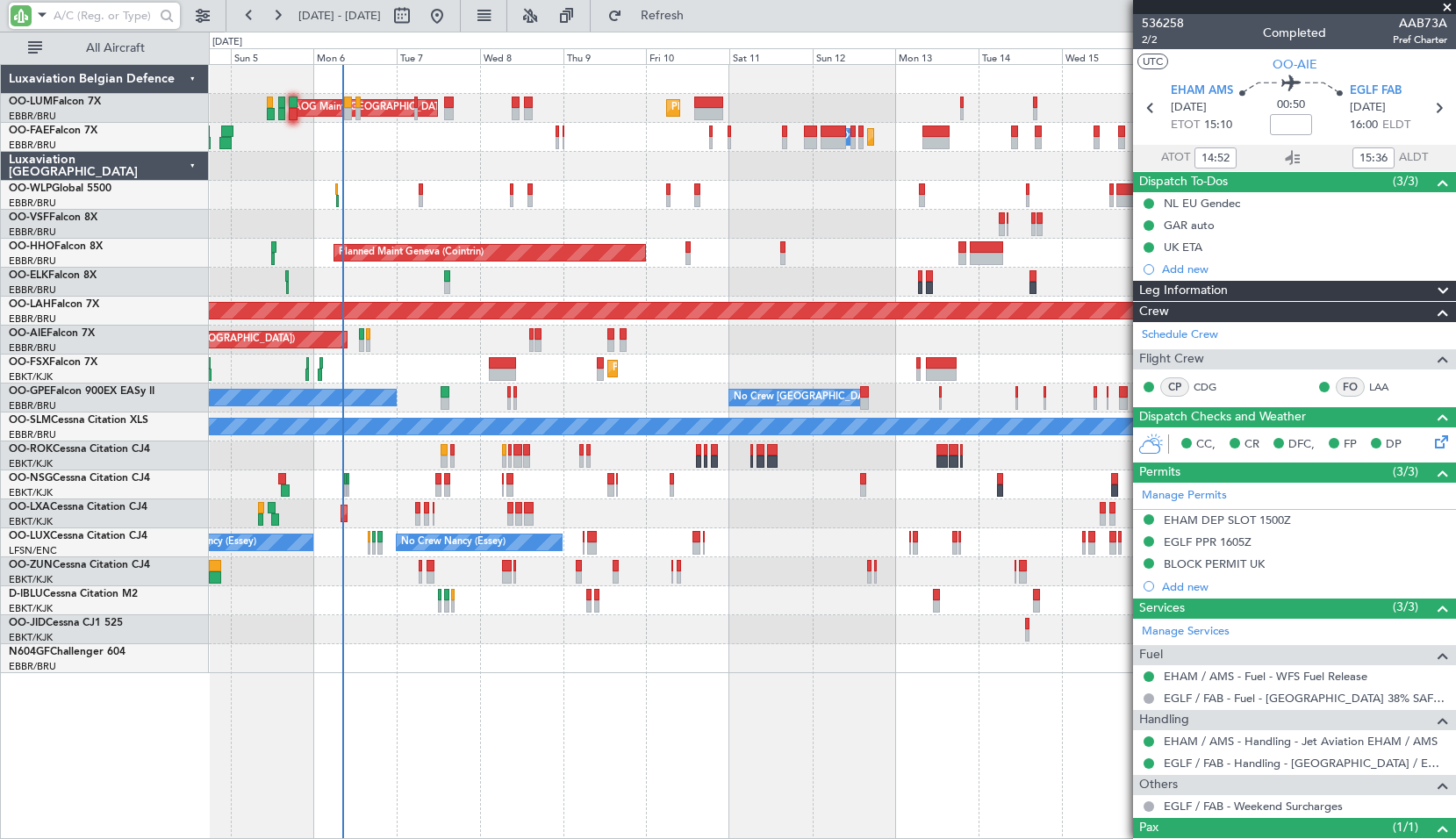
click at [737, 694] on div "AOG Maint Sibiu Planned Maint Brussels (Brussels National) Planned Maint Brusse…" at bounding box center [833, 451] width 1248 height 775
click at [99, 11] on input "text" at bounding box center [104, 16] width 101 height 26
type input "GPE"
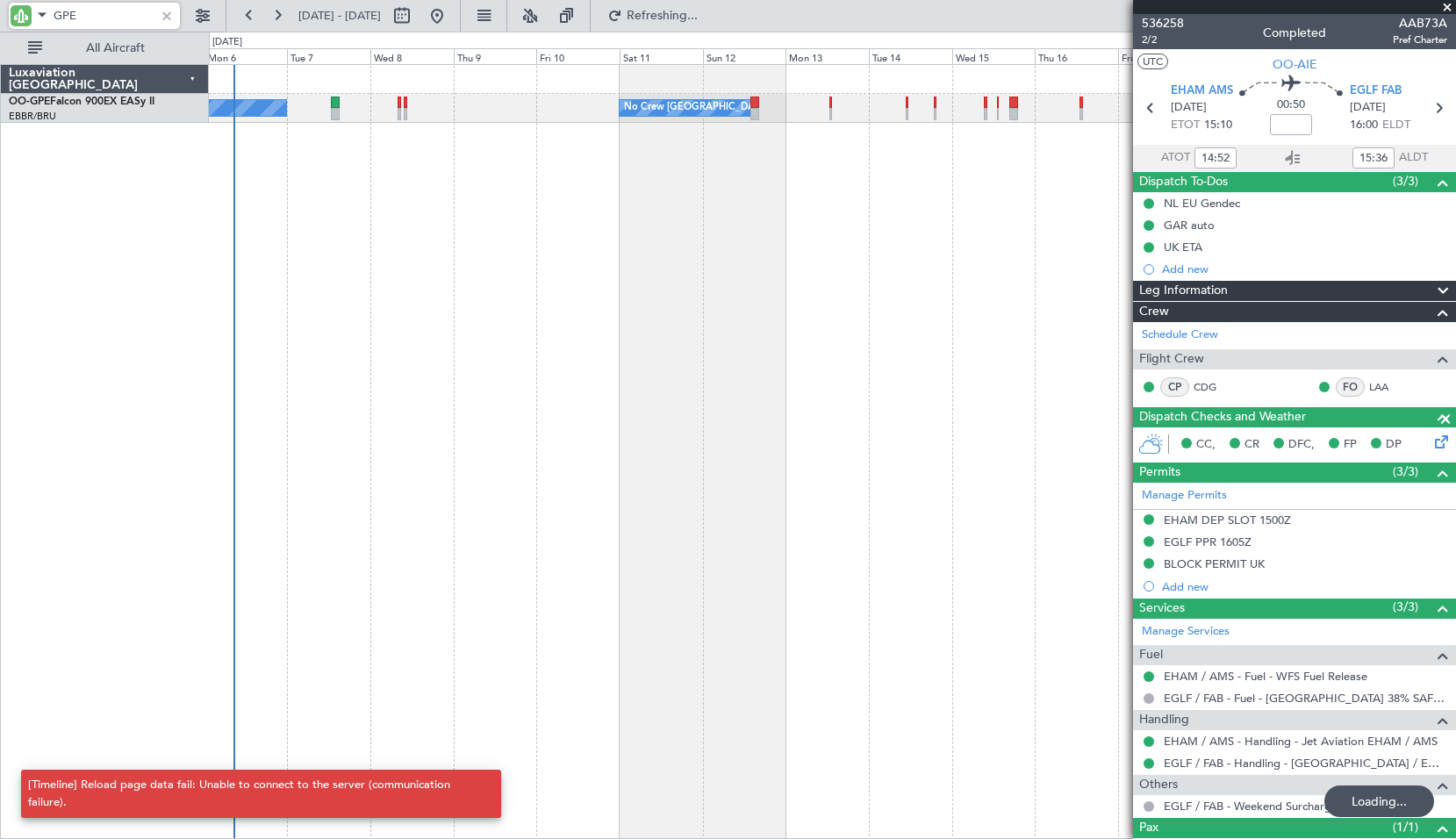
click at [638, 219] on div "No Crew [GEOGRAPHIC_DATA] ([GEOGRAPHIC_DATA] National) No Crew [GEOGRAPHIC_DATA…" at bounding box center [833, 451] width 1248 height 775
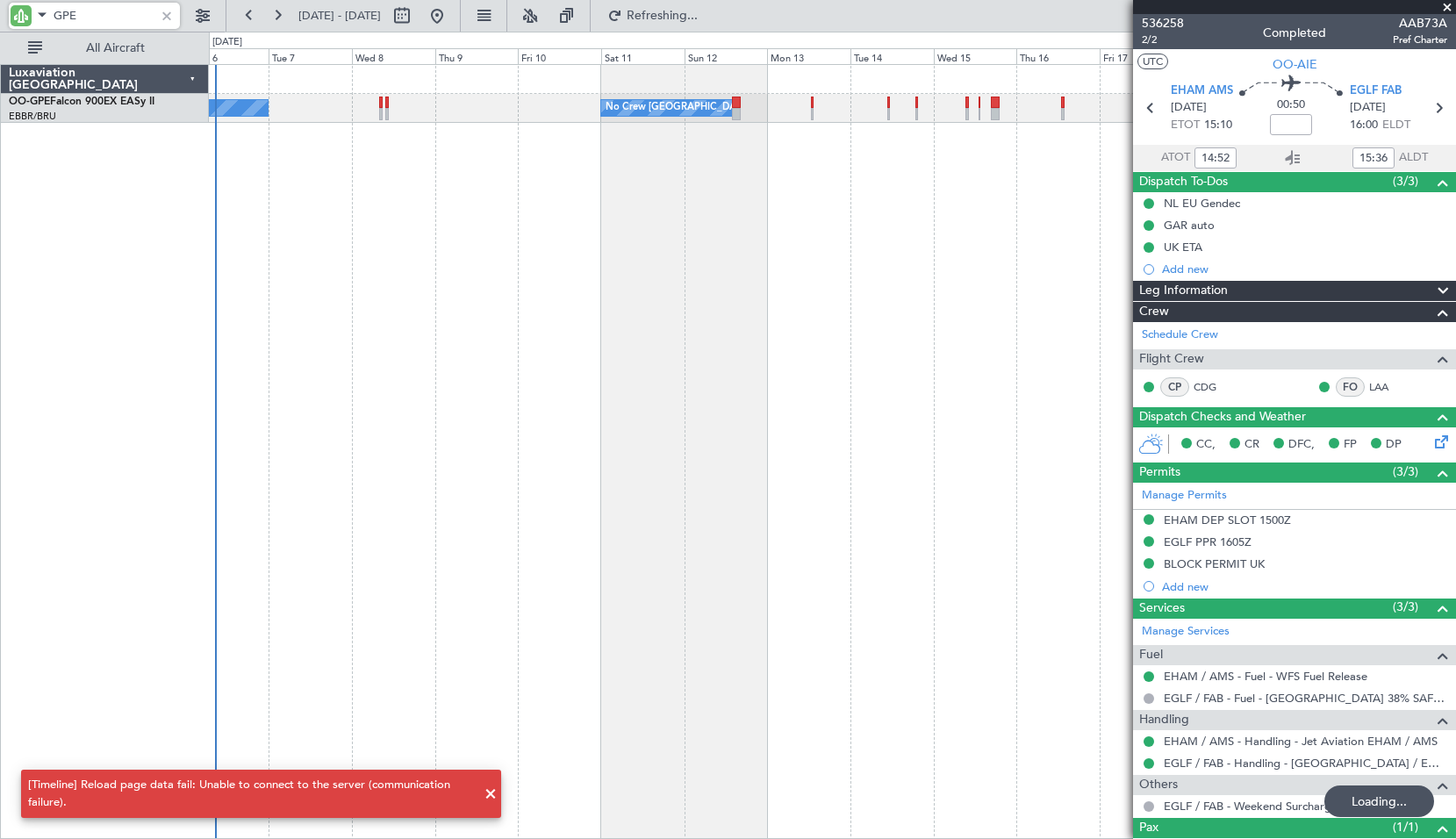
click at [652, 219] on div "Planned Maint Nurnberg No Crew [GEOGRAPHIC_DATA] (Brussels National) No Crew [G…" at bounding box center [833, 451] width 1248 height 775
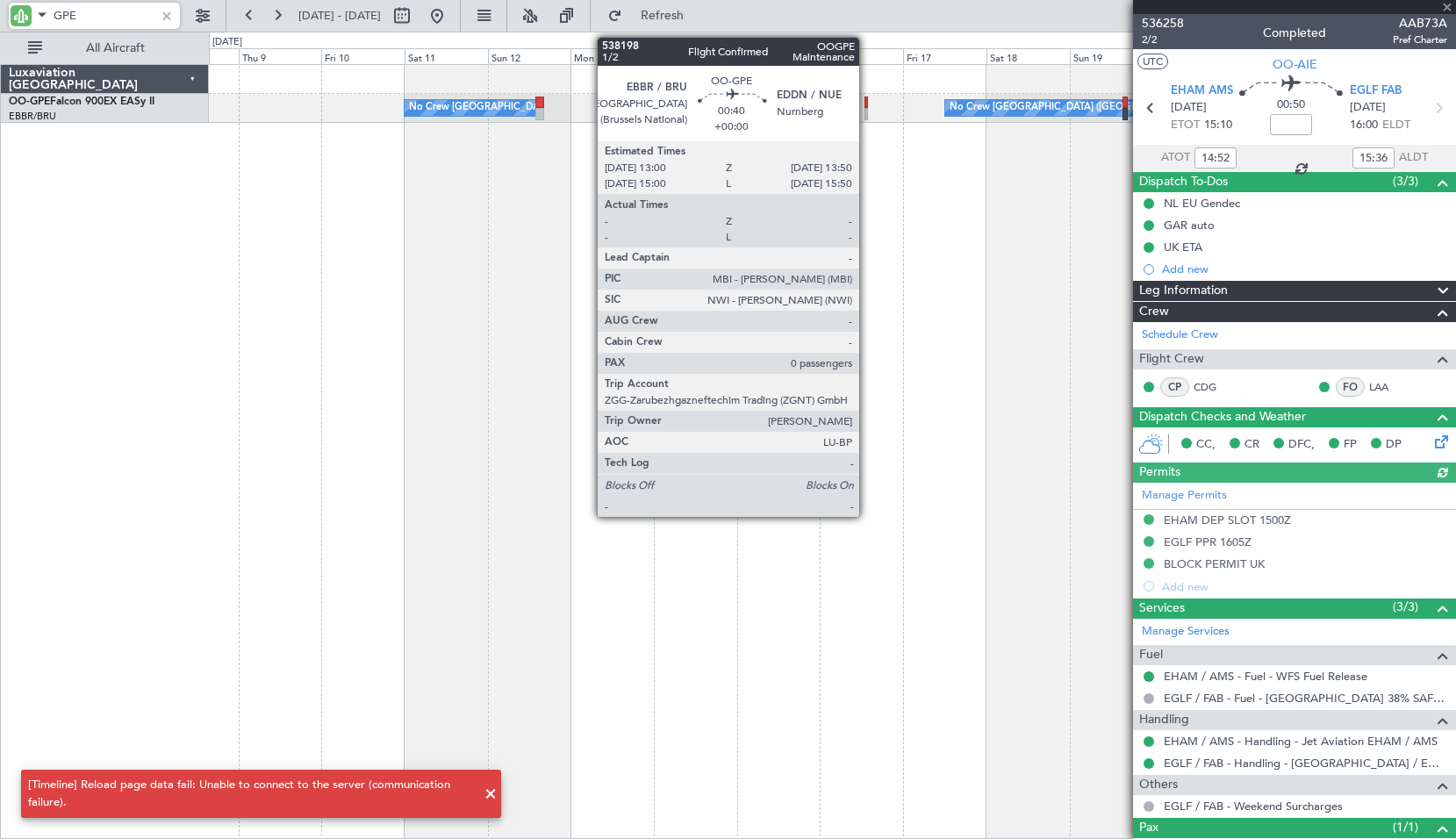
click at [867, 98] on div at bounding box center [867, 103] width 4 height 12
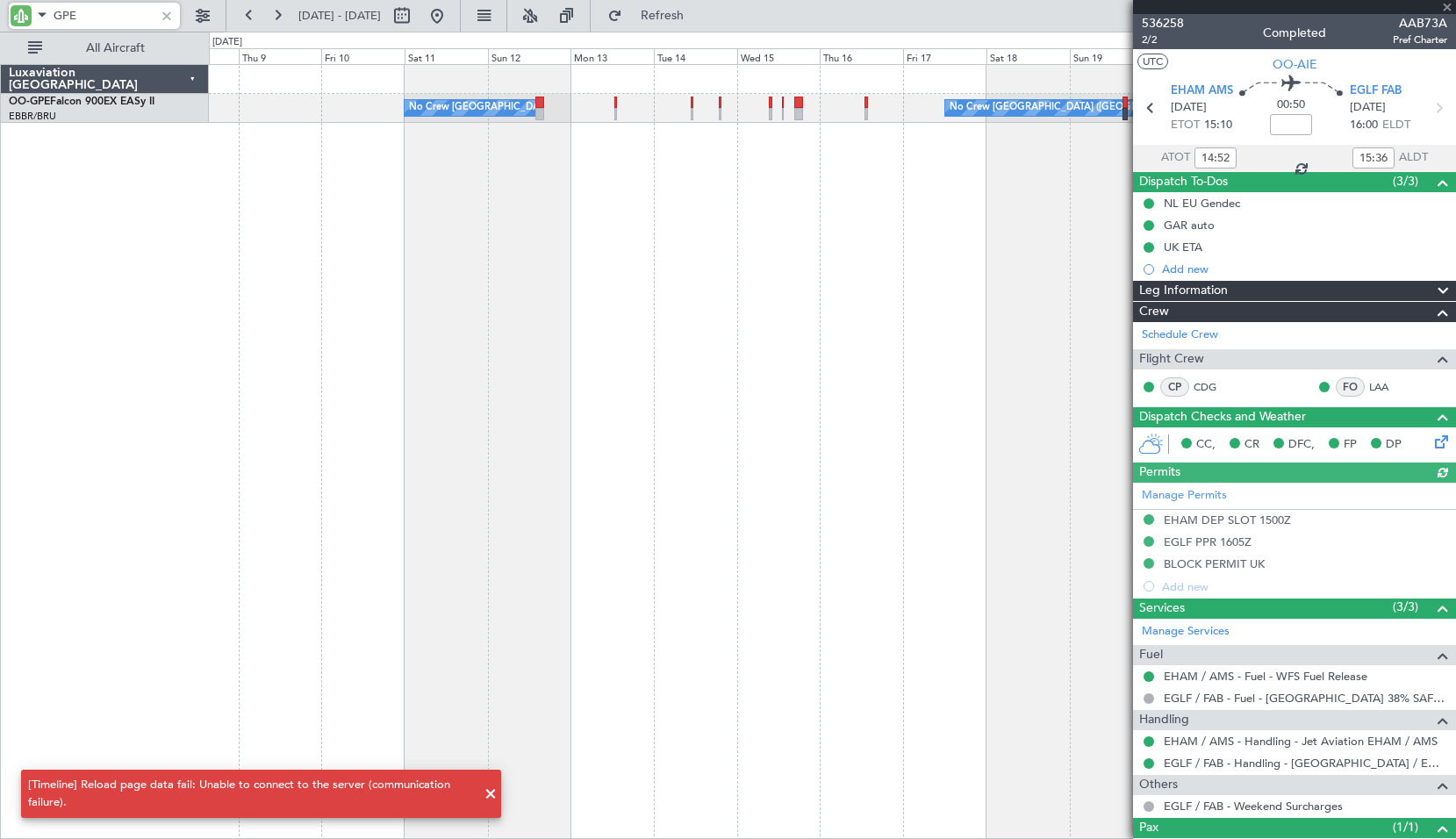
click at [878, 225] on div "Planned Maint Nurnberg No Crew [GEOGRAPHIC_DATA] (Brussels National) No Crew [G…" at bounding box center [833, 451] width 1248 height 775
type input "0"
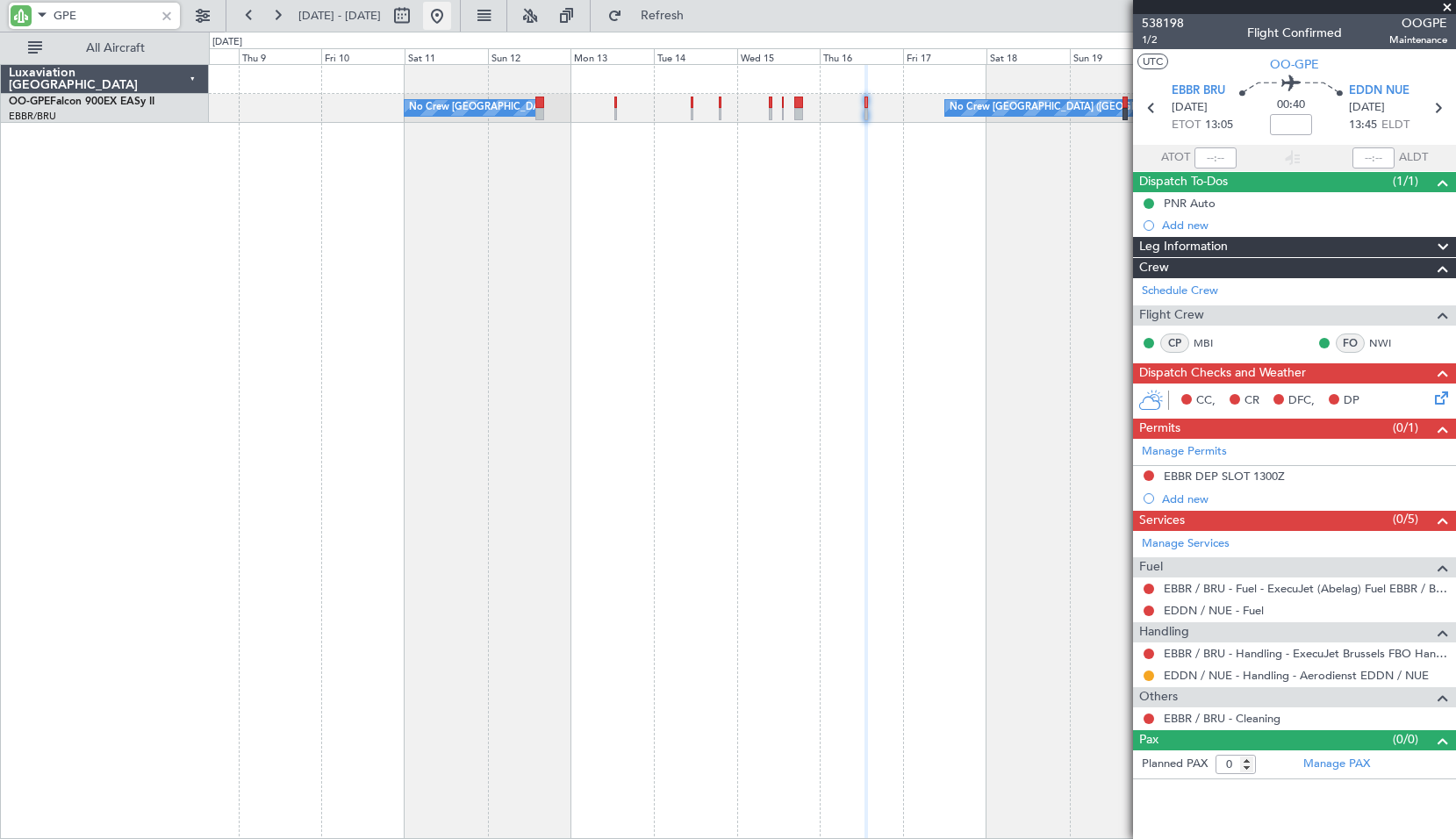
type input "GPE"
click at [1158, 39] on span "1/2" at bounding box center [1163, 39] width 42 height 15
click at [166, 18] on div at bounding box center [166, 15] width 19 height 19
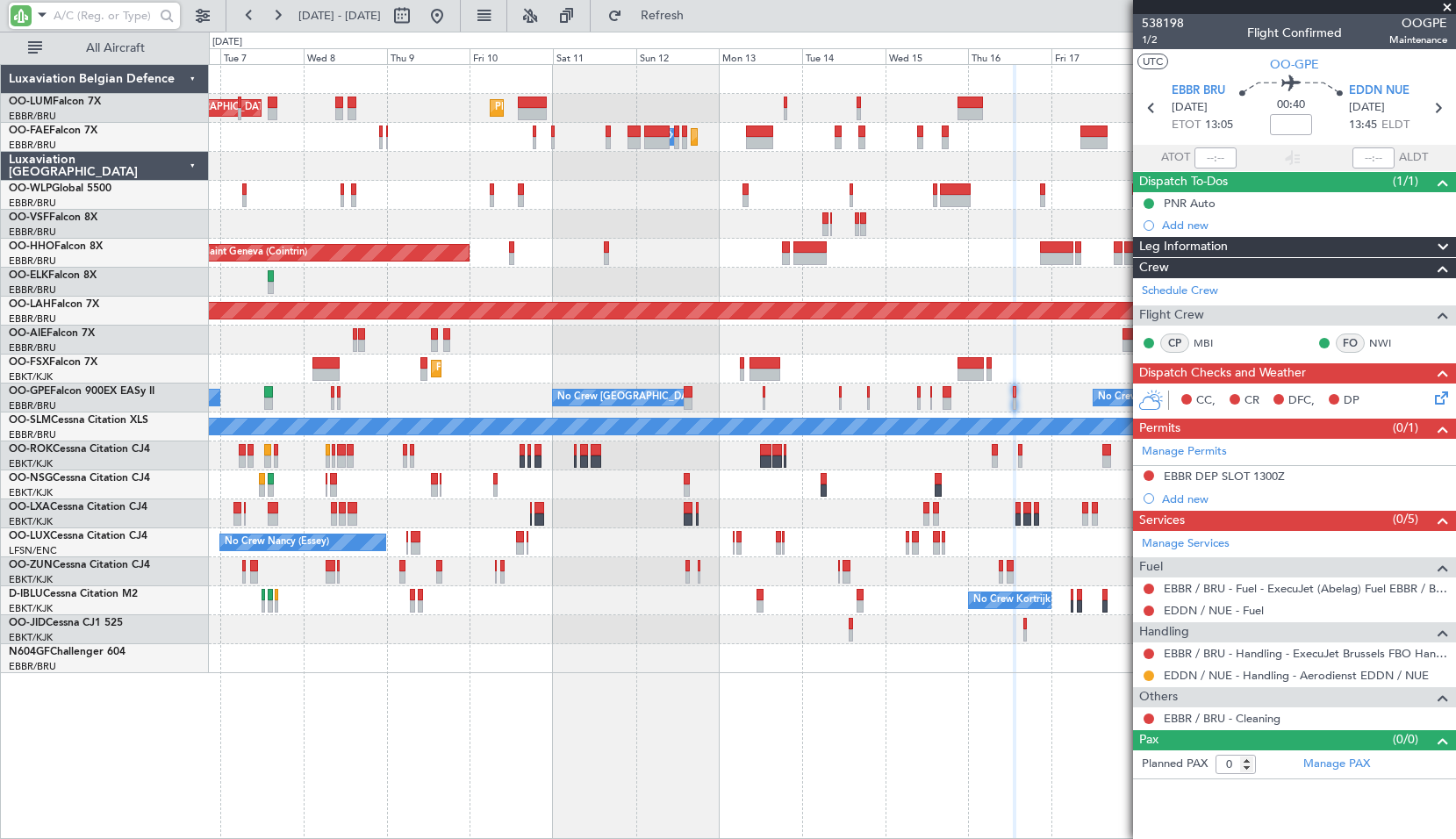
click at [752, 701] on div "Planned Maint [GEOGRAPHIC_DATA] ([GEOGRAPHIC_DATA] National) AOG Maint [GEOGRAP…" at bounding box center [833, 451] width 1248 height 775
click at [1446, 11] on section "538198 1/2 Flight Confirmed OOGPE Maintenance UTC OO-GPE EBBR BRU [DATE] ETOT 1…" at bounding box center [1294, 419] width 323 height 839
click at [1030, 92] on div at bounding box center [832, 79] width 1247 height 29
click at [1448, 9] on span at bounding box center [1448, 8] width 18 height 16
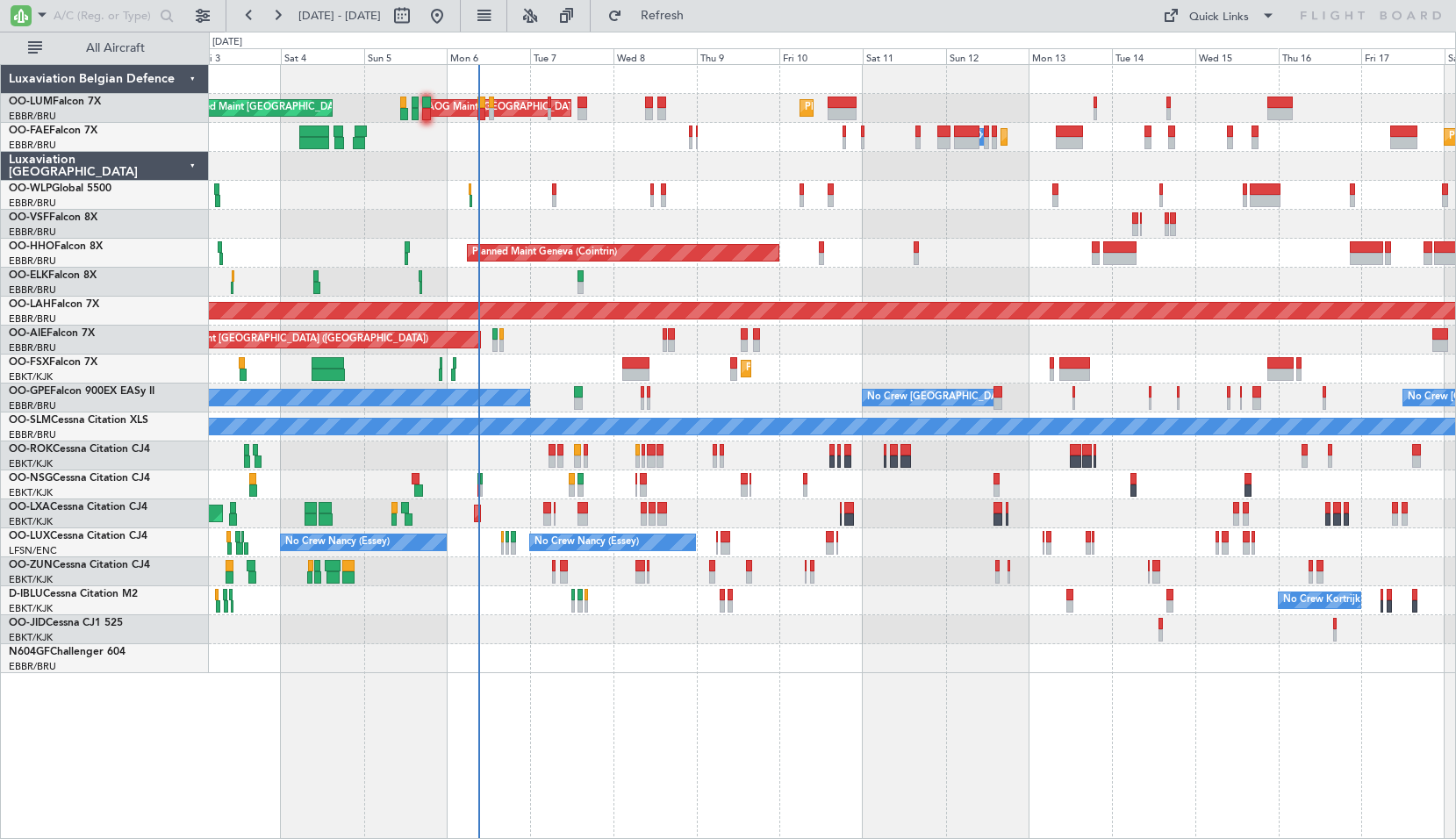
click at [743, 185] on div "Planned Maint [GEOGRAPHIC_DATA] ([GEOGRAPHIC_DATA] National) AOG Maint [GEOGRAP…" at bounding box center [832, 369] width 1247 height 608
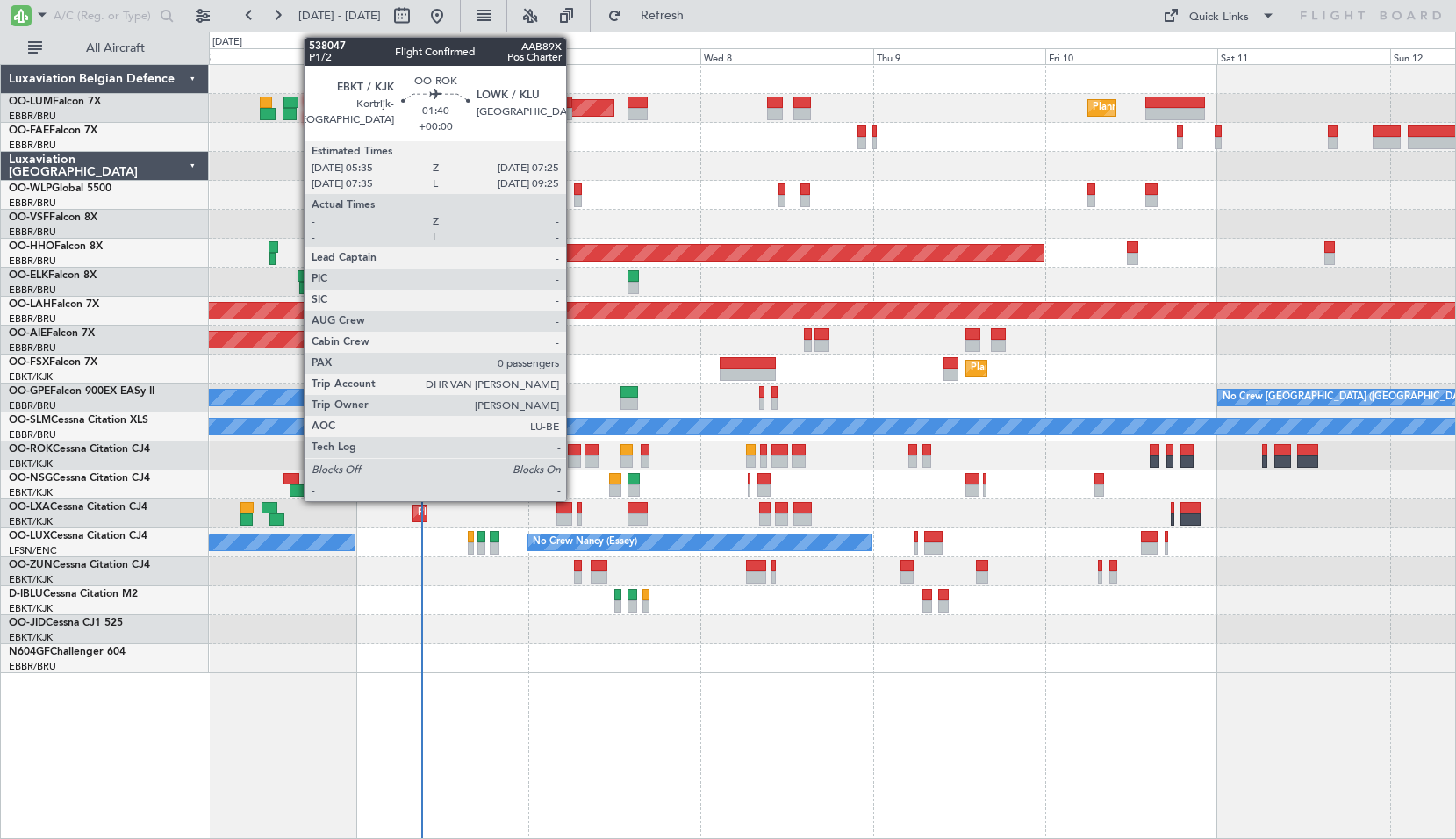
click at [574, 454] on div at bounding box center [575, 450] width 14 height 12
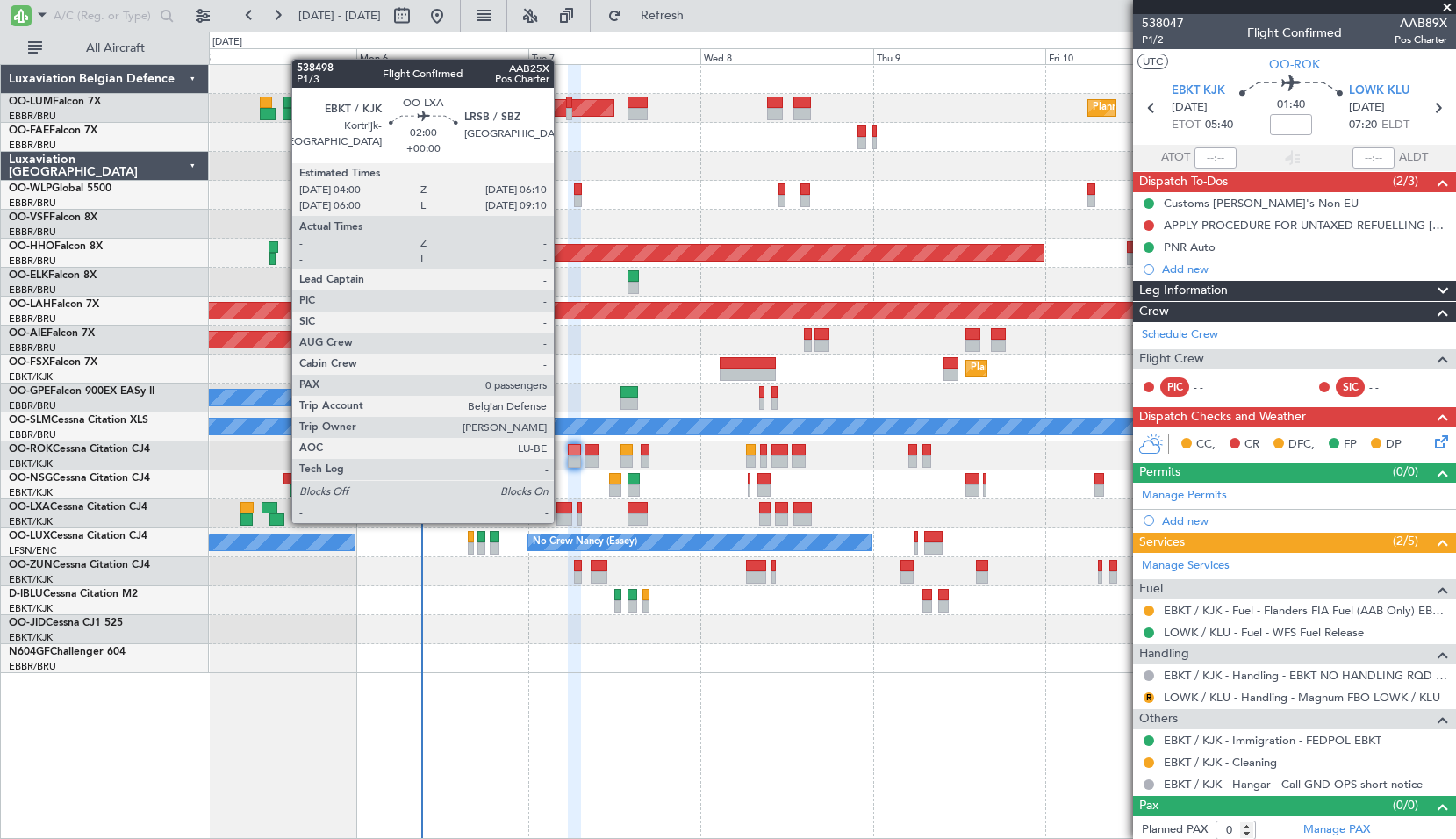
click at [562, 521] on div at bounding box center [565, 520] width 16 height 12
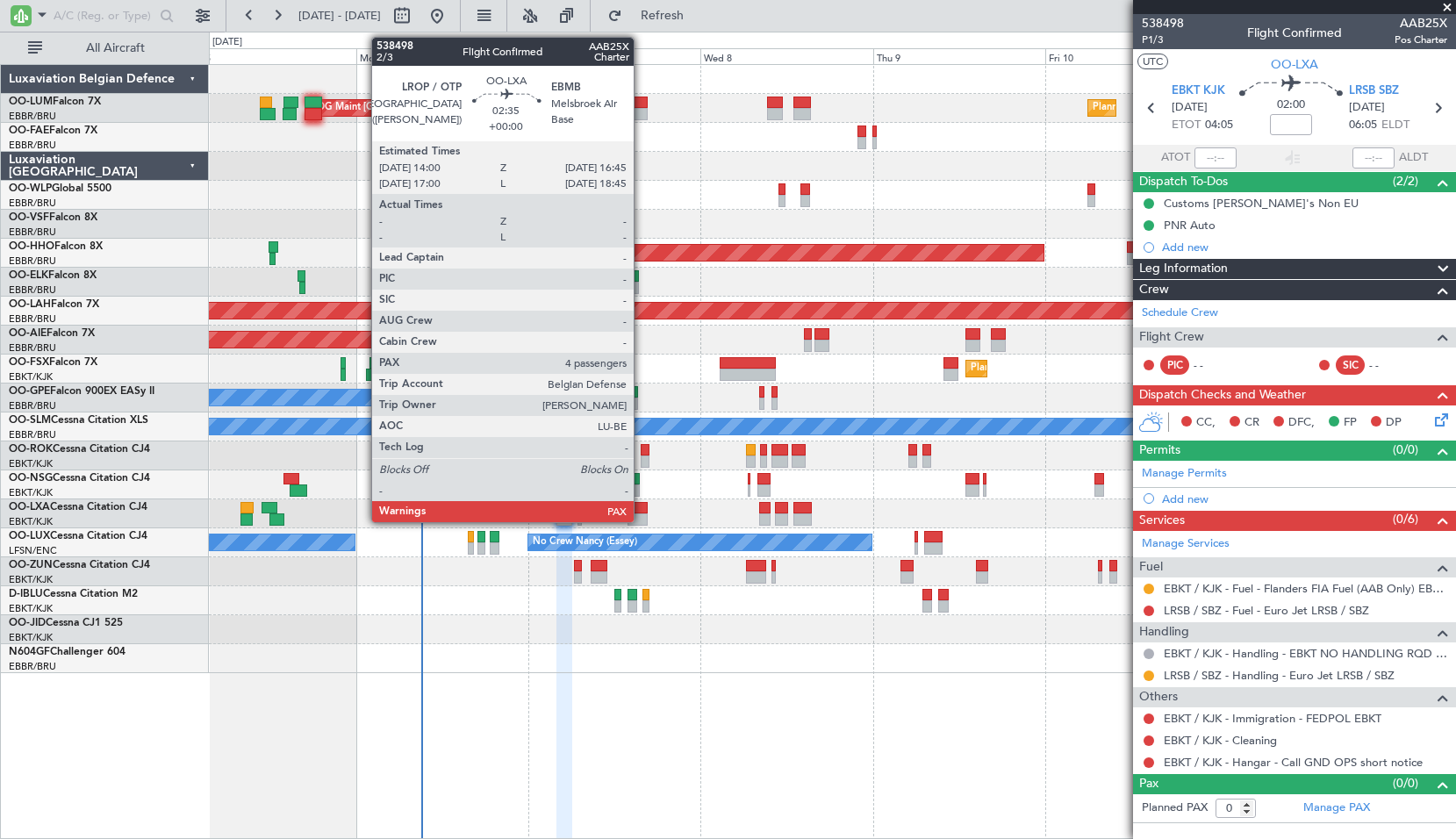
click at [642, 519] on div at bounding box center [638, 520] width 20 height 12
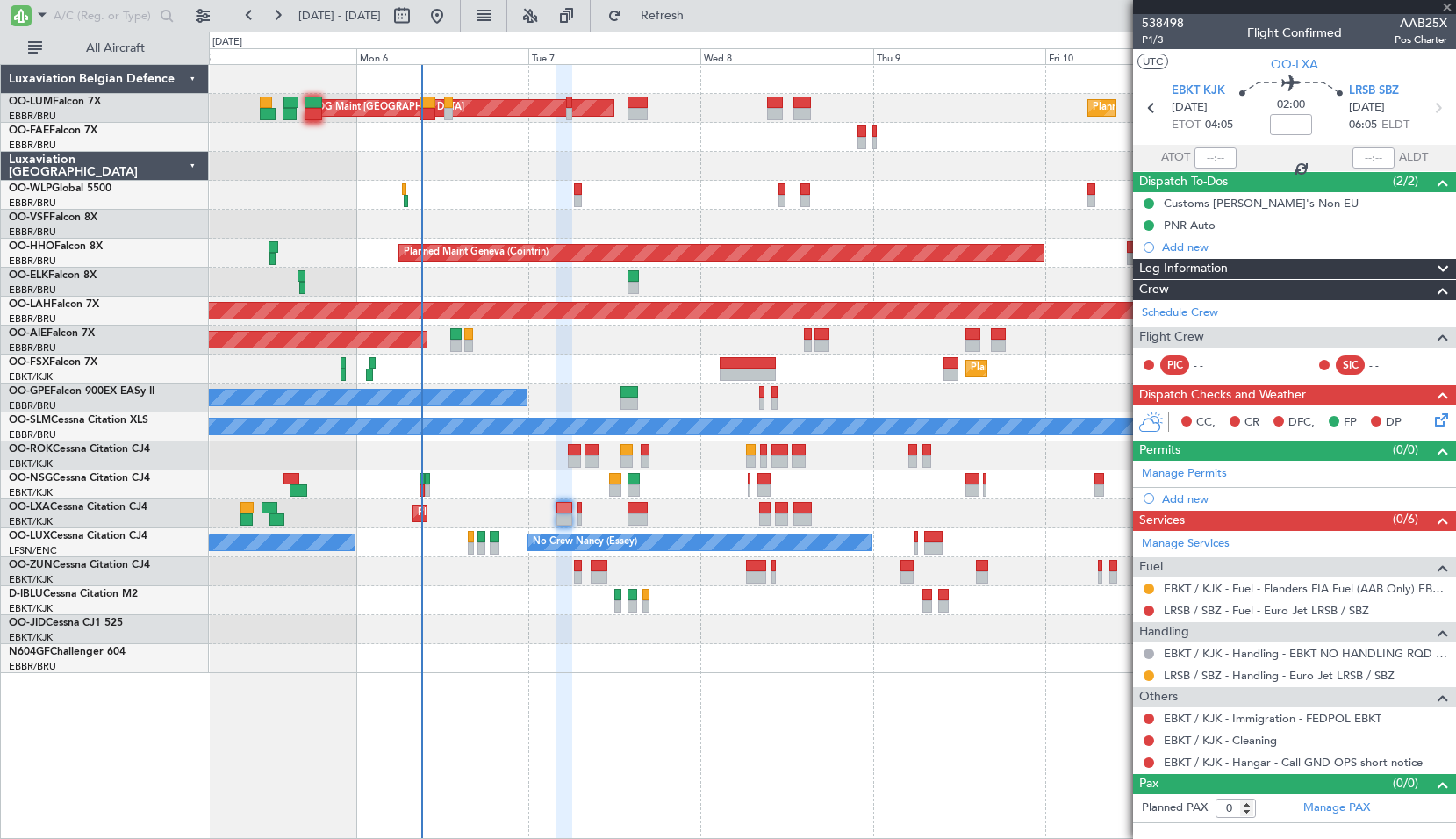
click at [707, 501] on div "Planned Maint Kortrijk-[GEOGRAPHIC_DATA]" at bounding box center [832, 514] width 1247 height 29
type input "4"
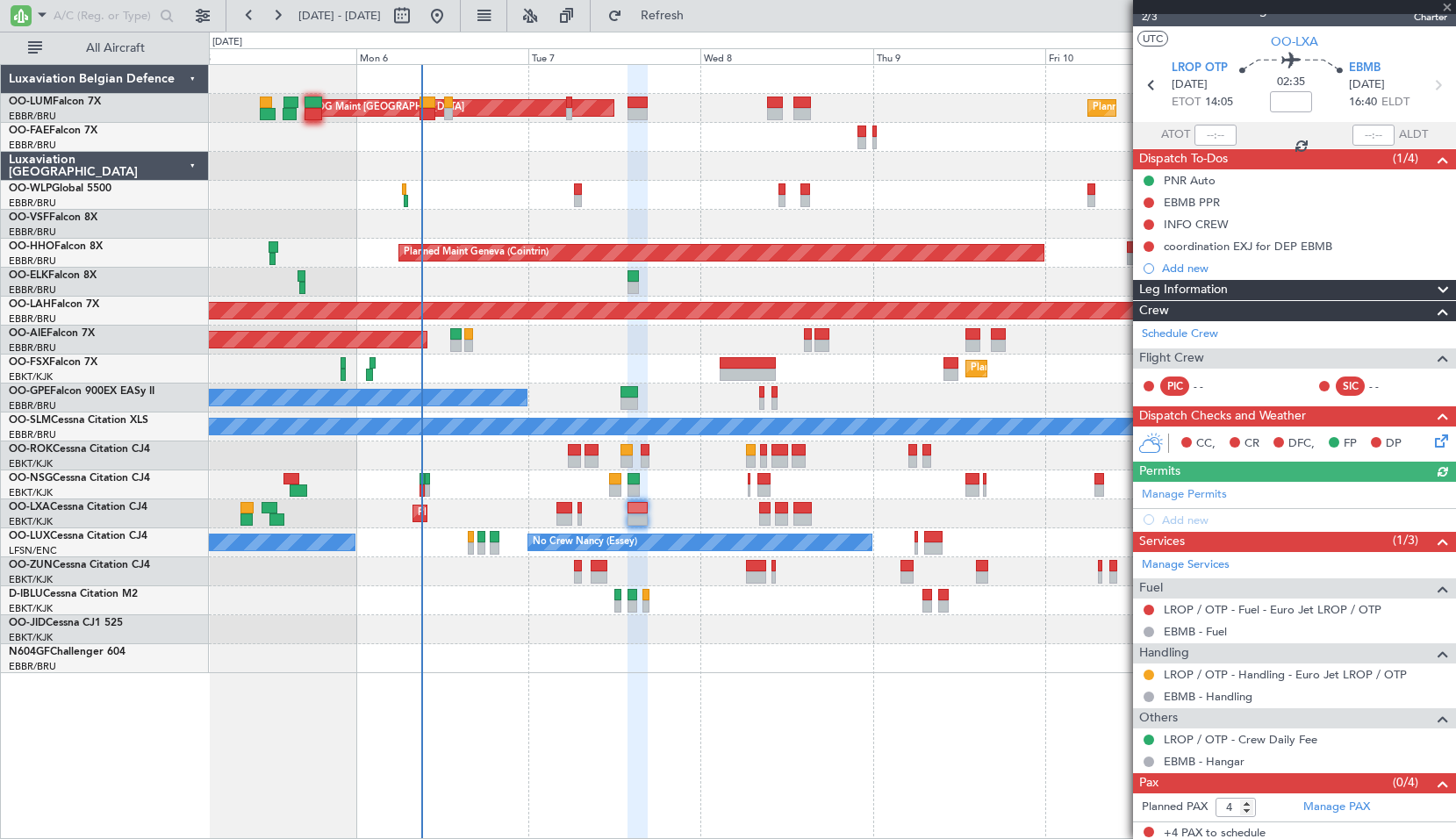
scroll to position [28, 0]
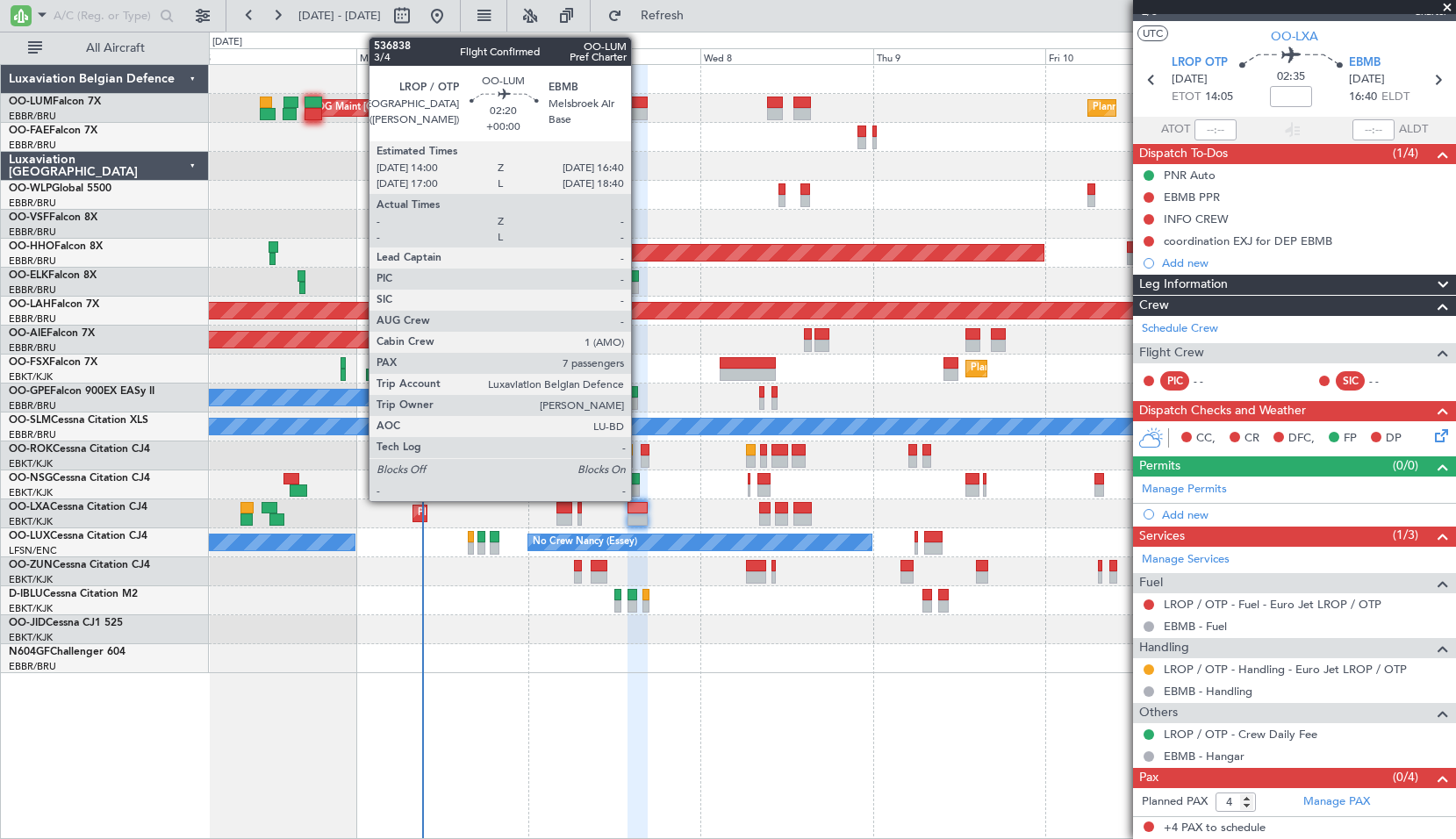
click at [639, 108] on div at bounding box center [637, 114] width 19 height 12
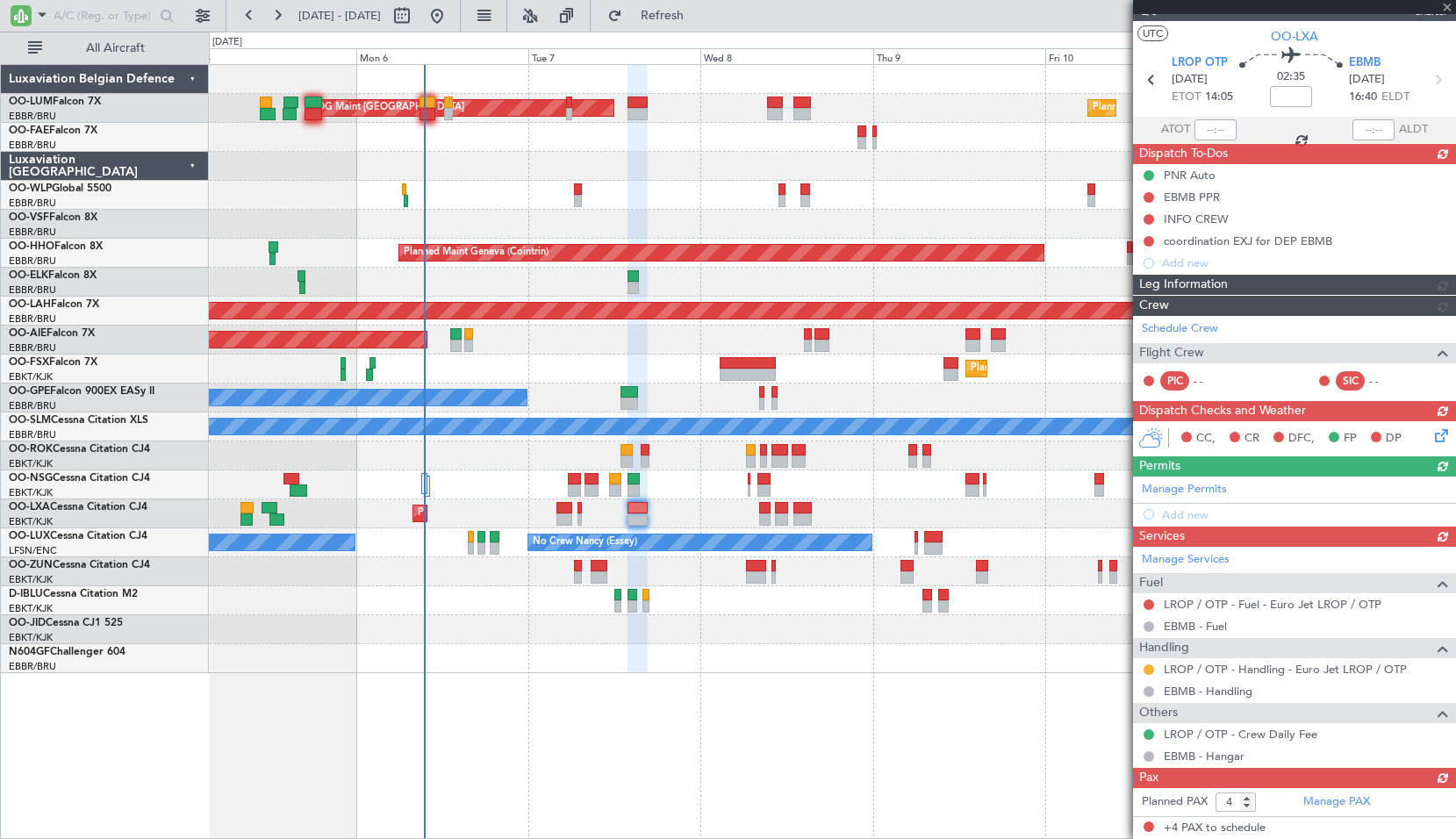
type input "-00:05"
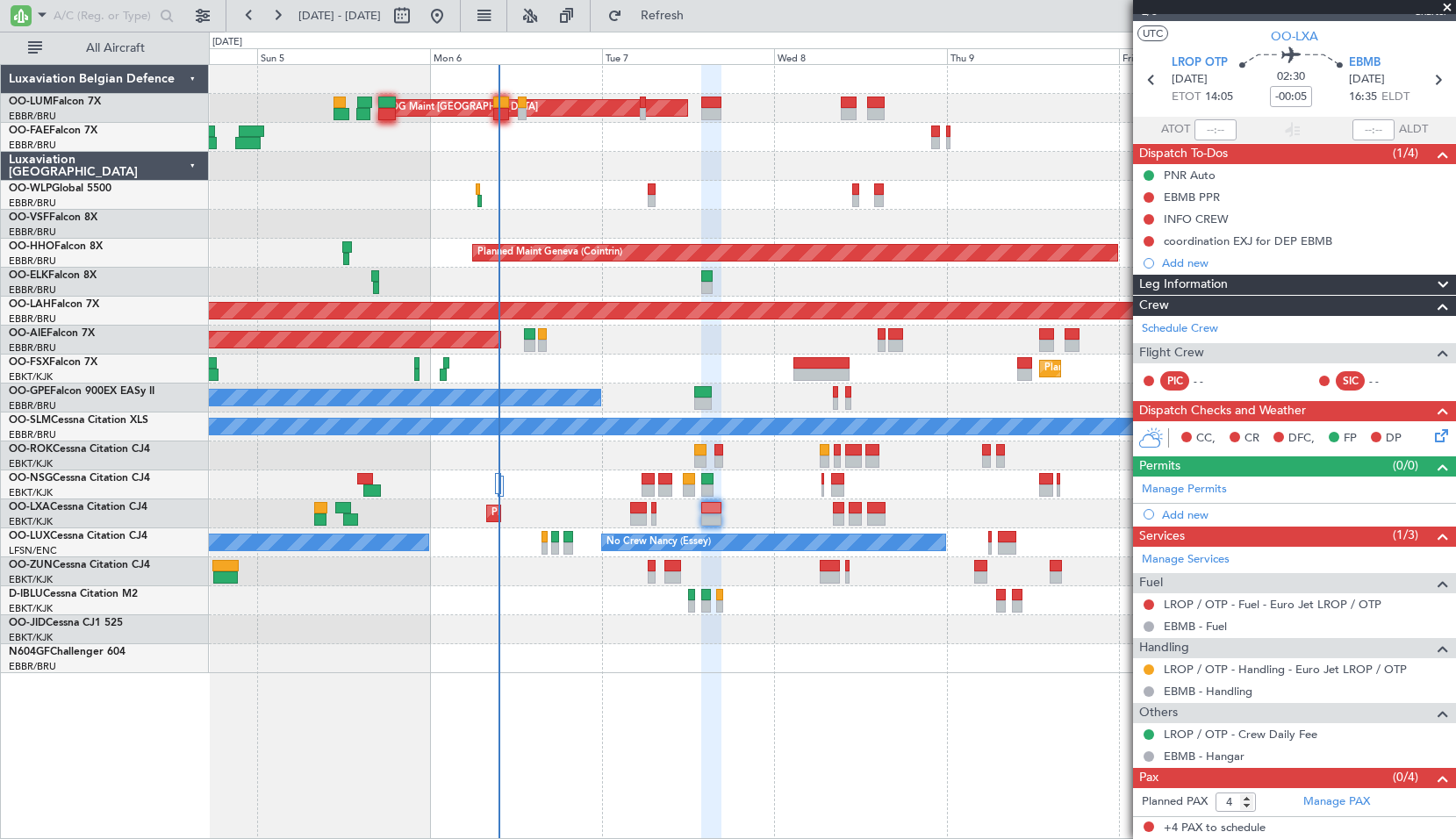
click at [785, 119] on div "Planned Maint [GEOGRAPHIC_DATA] ([GEOGRAPHIC_DATA] National) AOG Maint [GEOGRAP…" at bounding box center [832, 108] width 1247 height 29
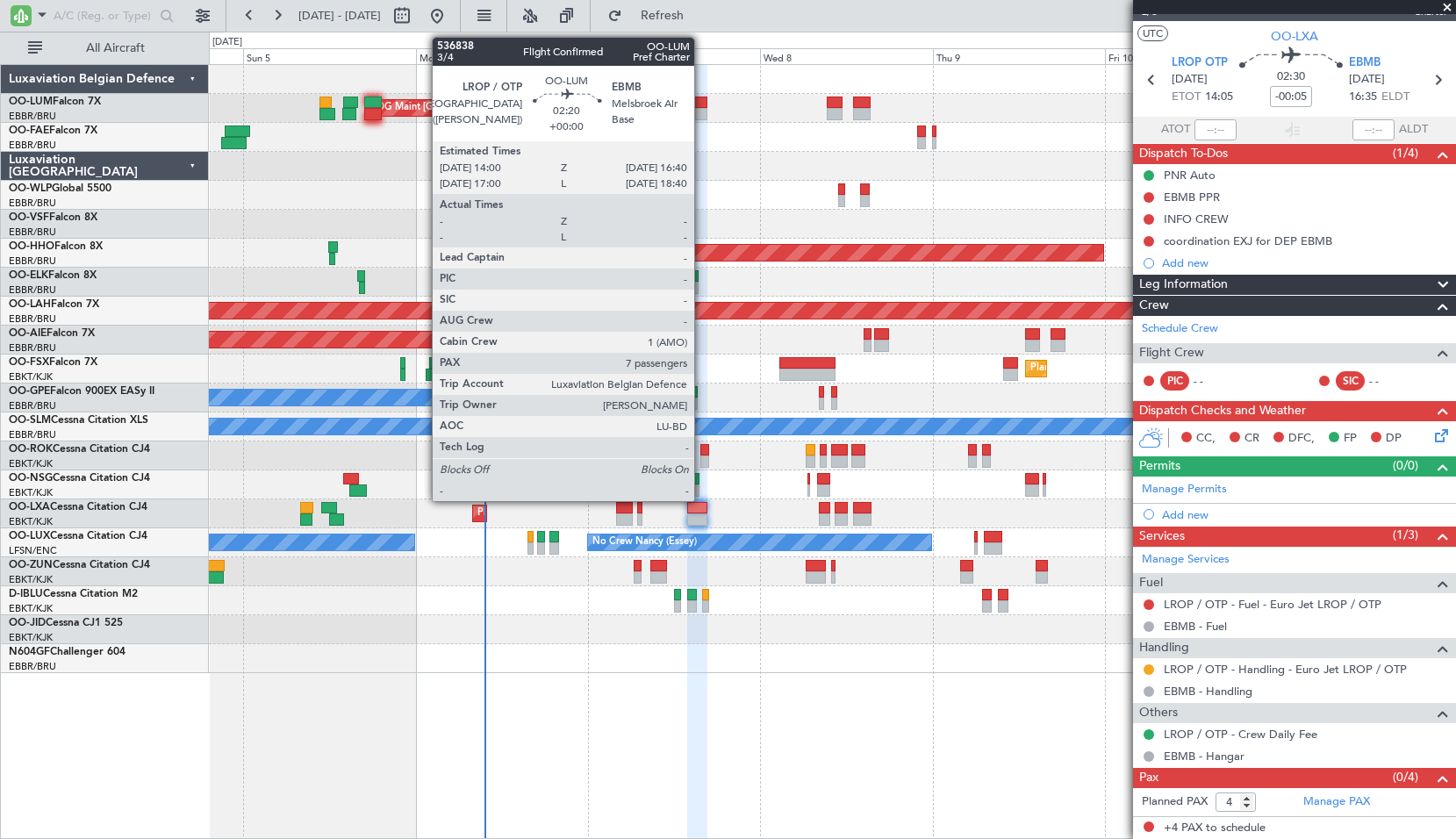
click at [702, 107] on div at bounding box center [696, 103] width 19 height 12
